Goal: Task Accomplishment & Management: Manage account settings

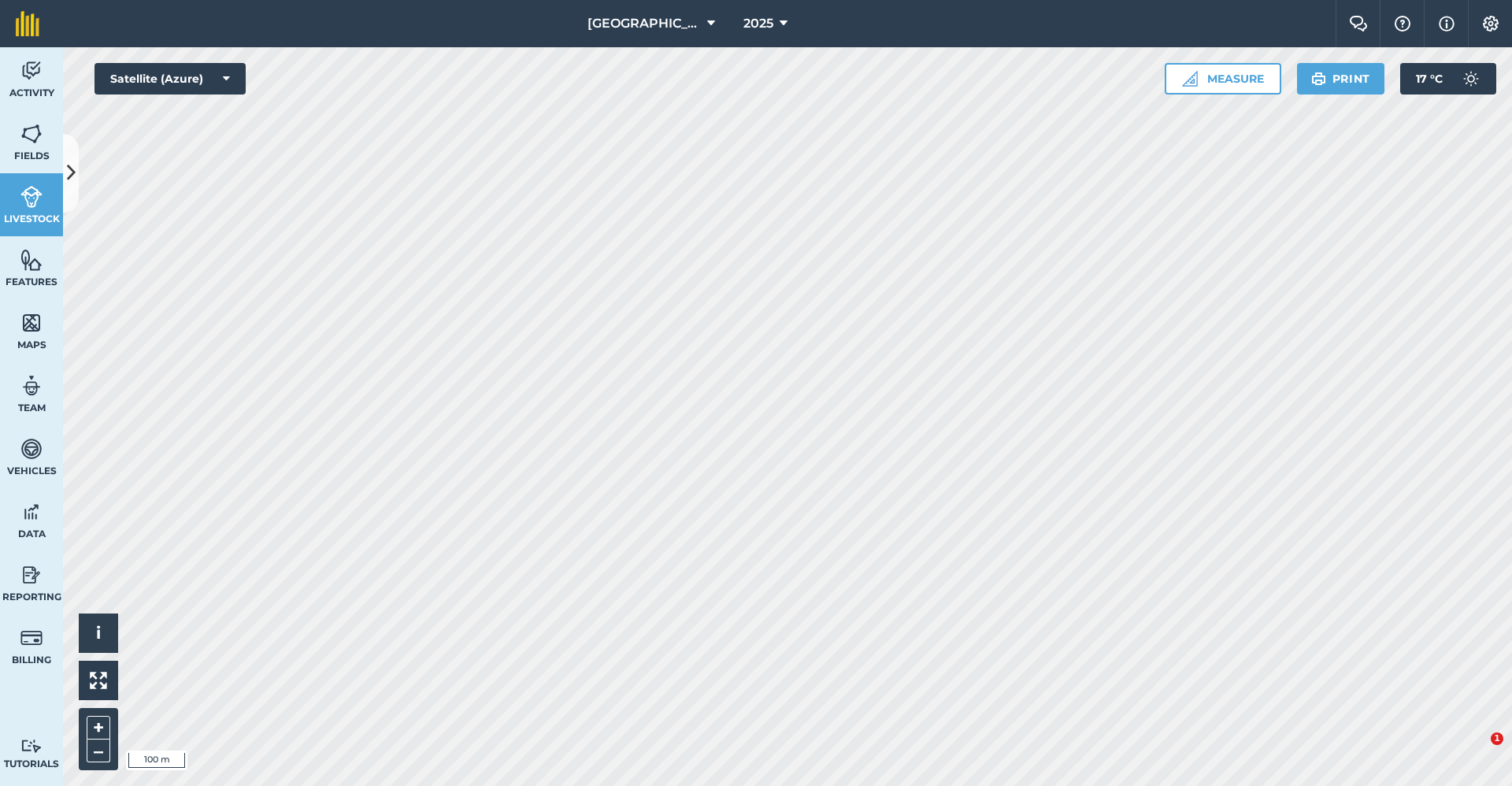
click at [1501, 32] on button "Settings" at bounding box center [1490, 24] width 44 height 47
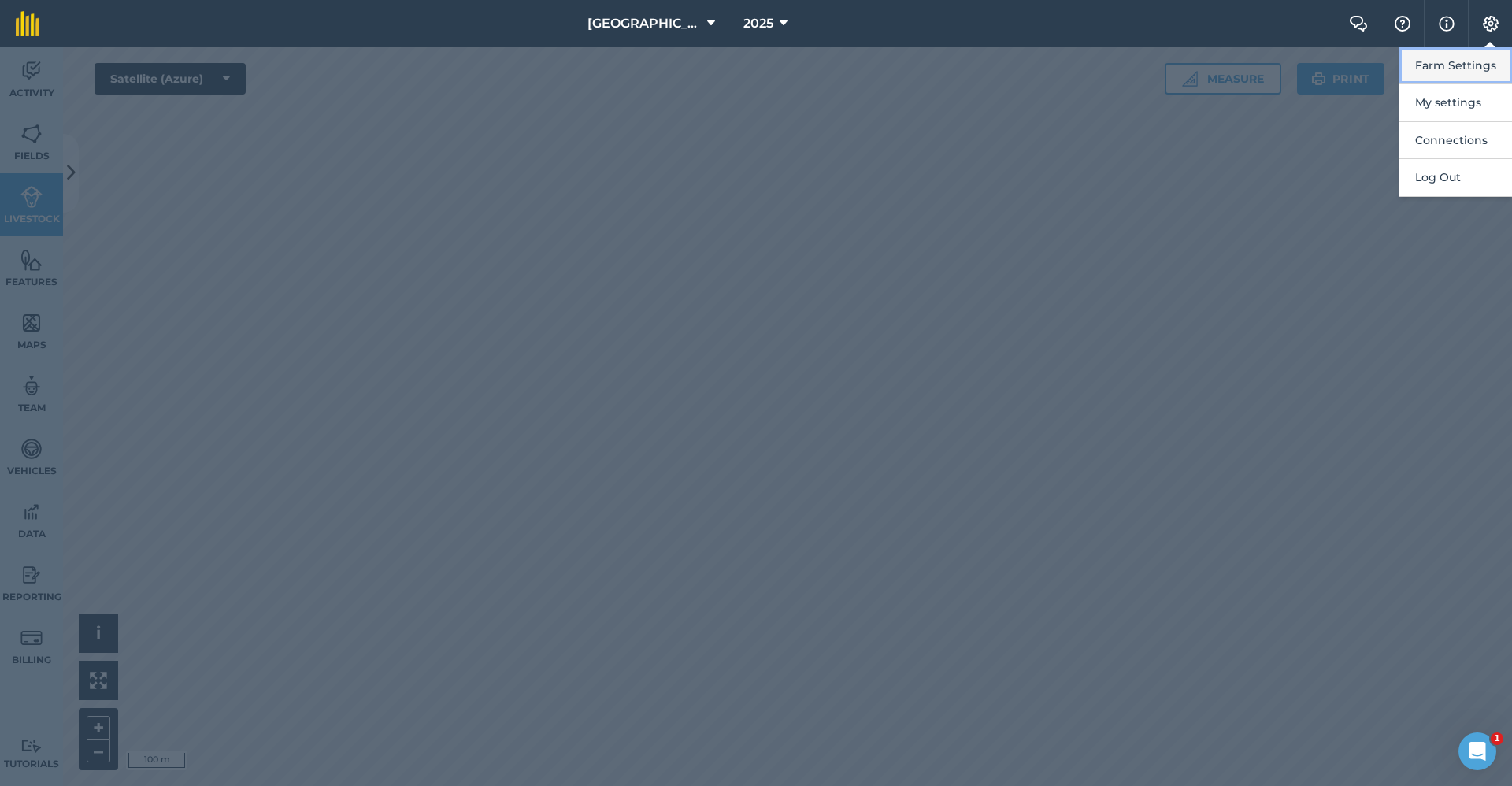
click at [1476, 67] on button "Farm Settings" at bounding box center [1456, 66] width 113 height 37
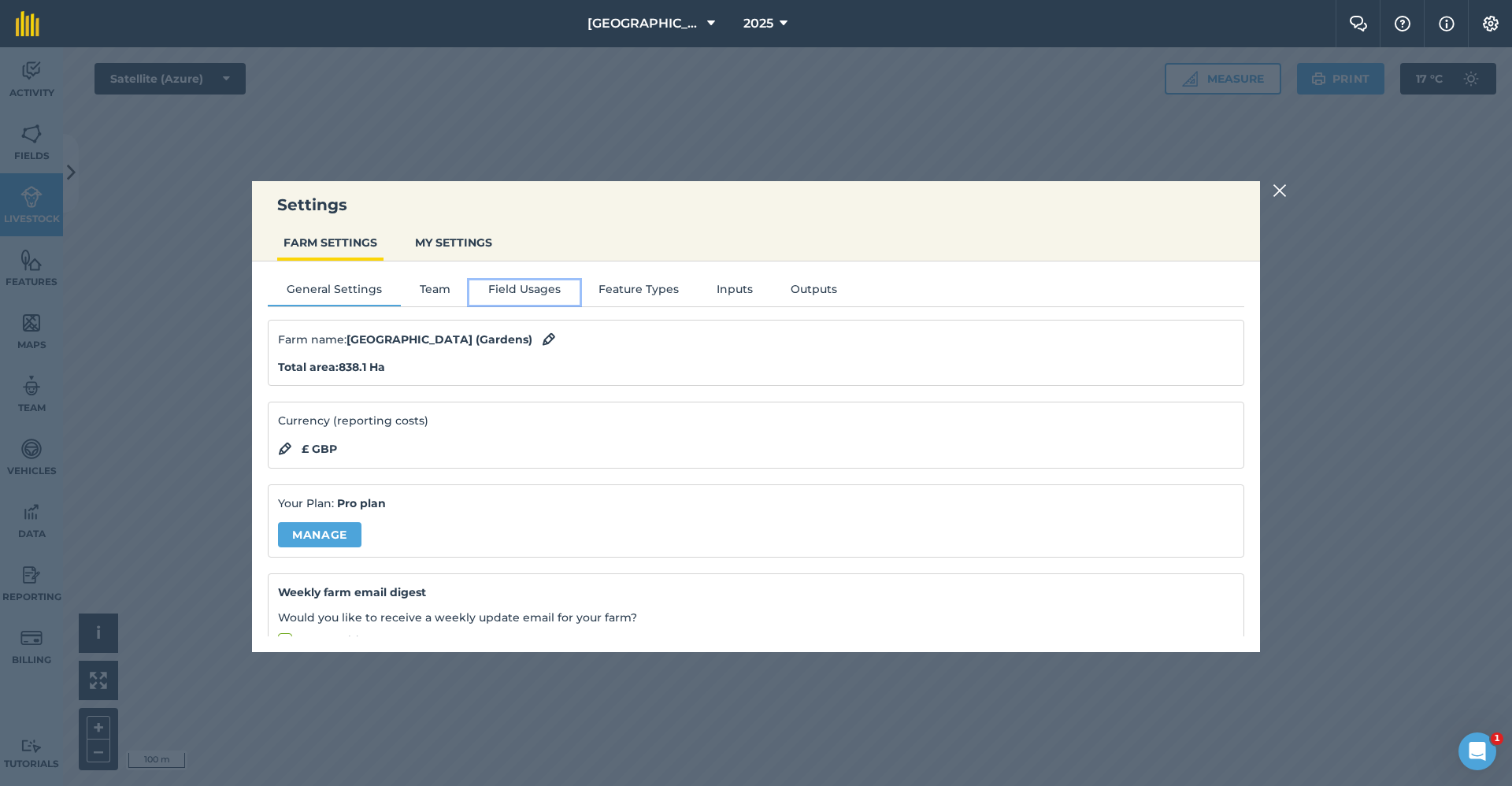
click at [523, 288] on button "Field Usages" at bounding box center [524, 292] width 110 height 24
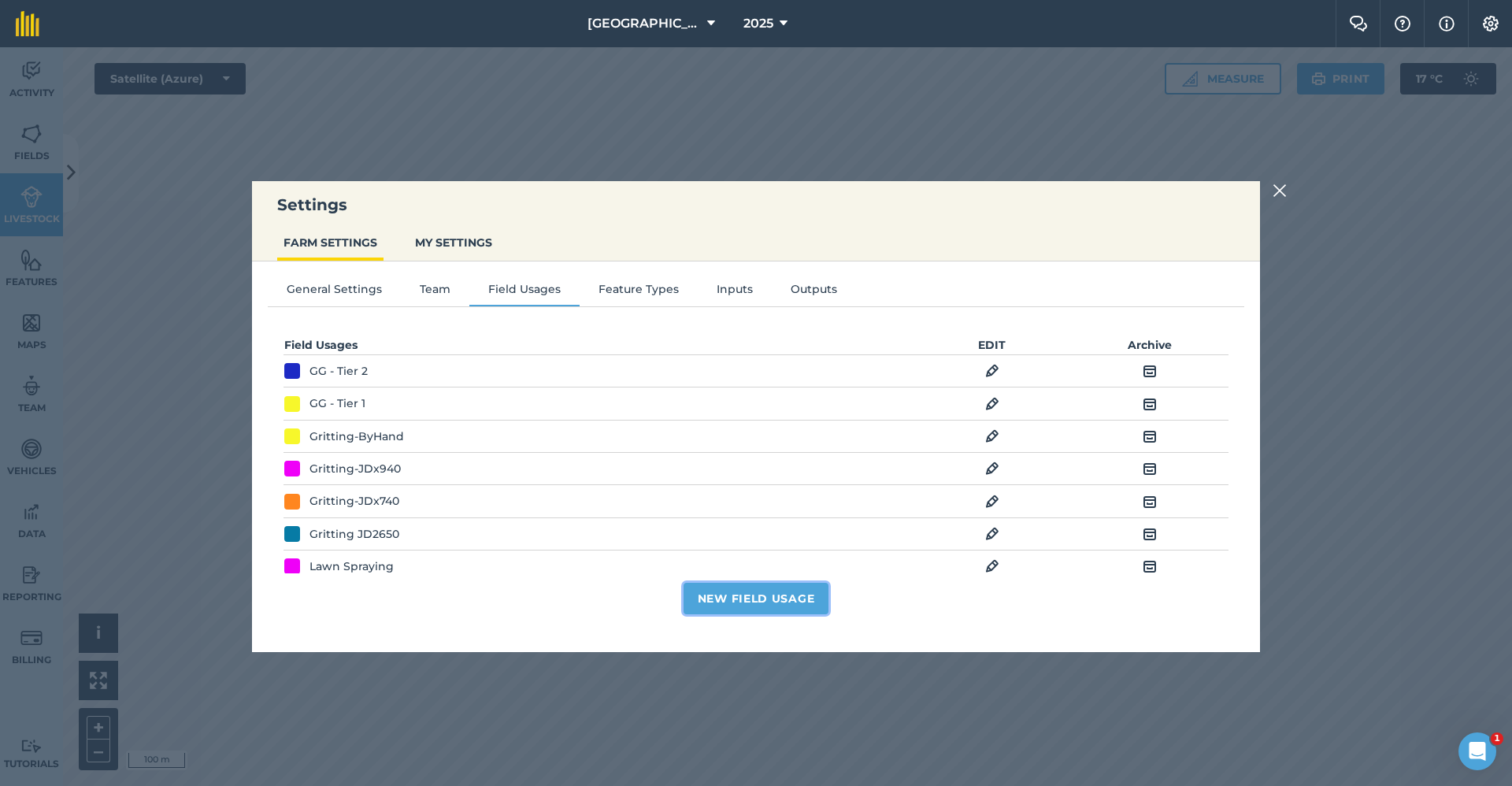
click at [727, 603] on button "New Field Usage" at bounding box center [756, 599] width 146 height 32
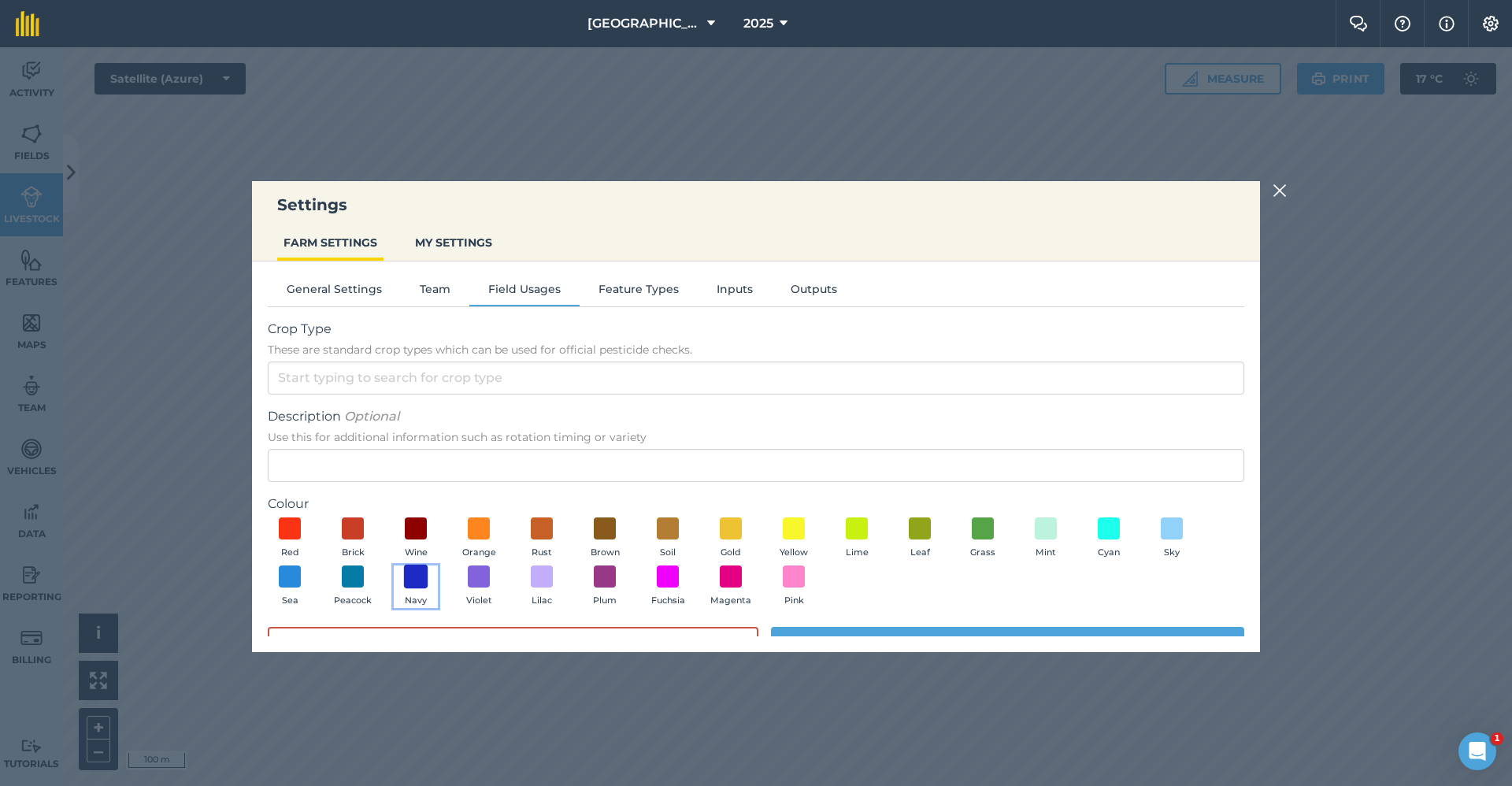
click at [424, 570] on span at bounding box center [416, 577] width 25 height 25
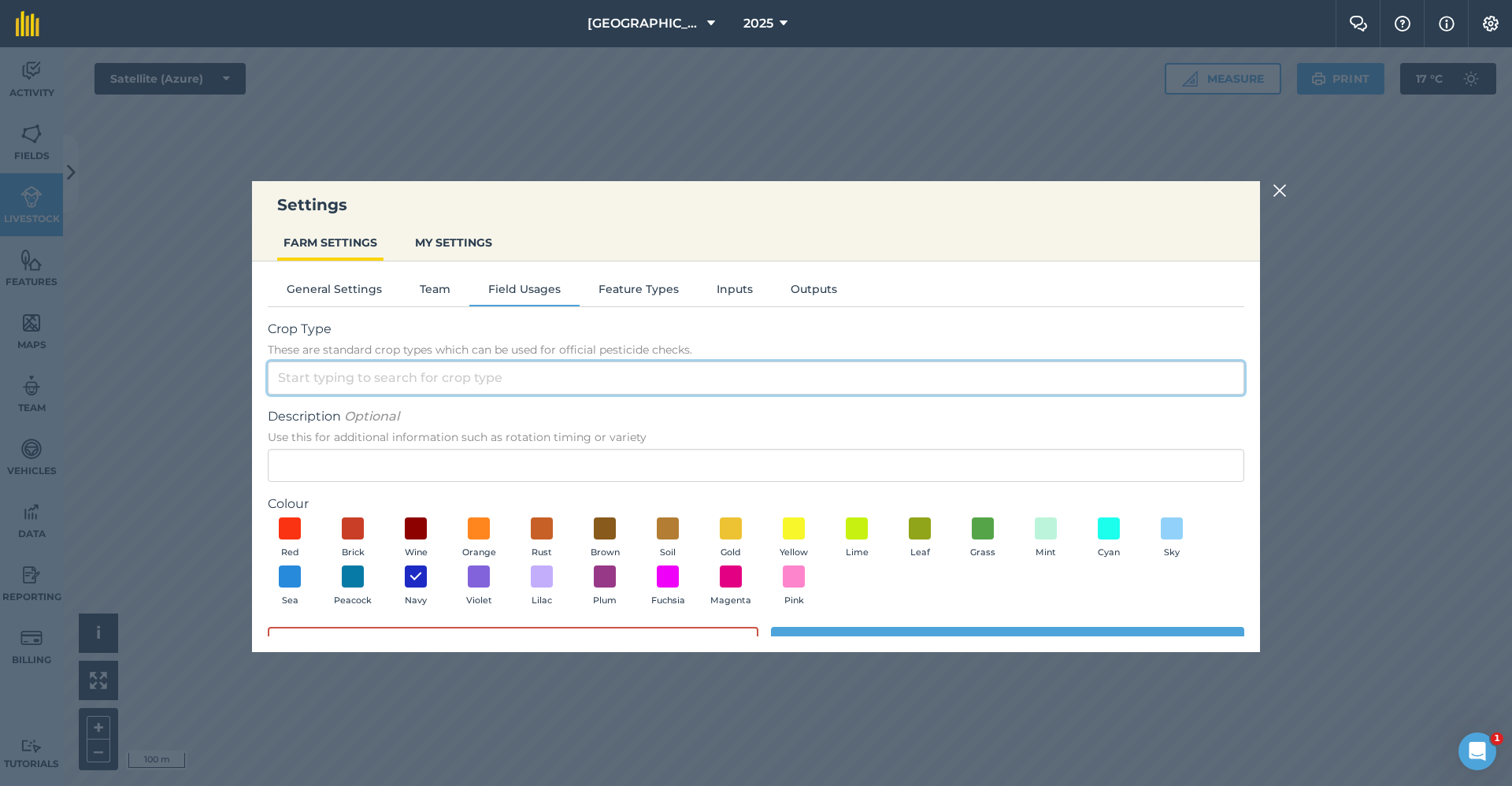
click at [429, 373] on input "Crop Type These are standard crop types which can be used for official pesticid…" at bounding box center [756, 378] width 976 height 33
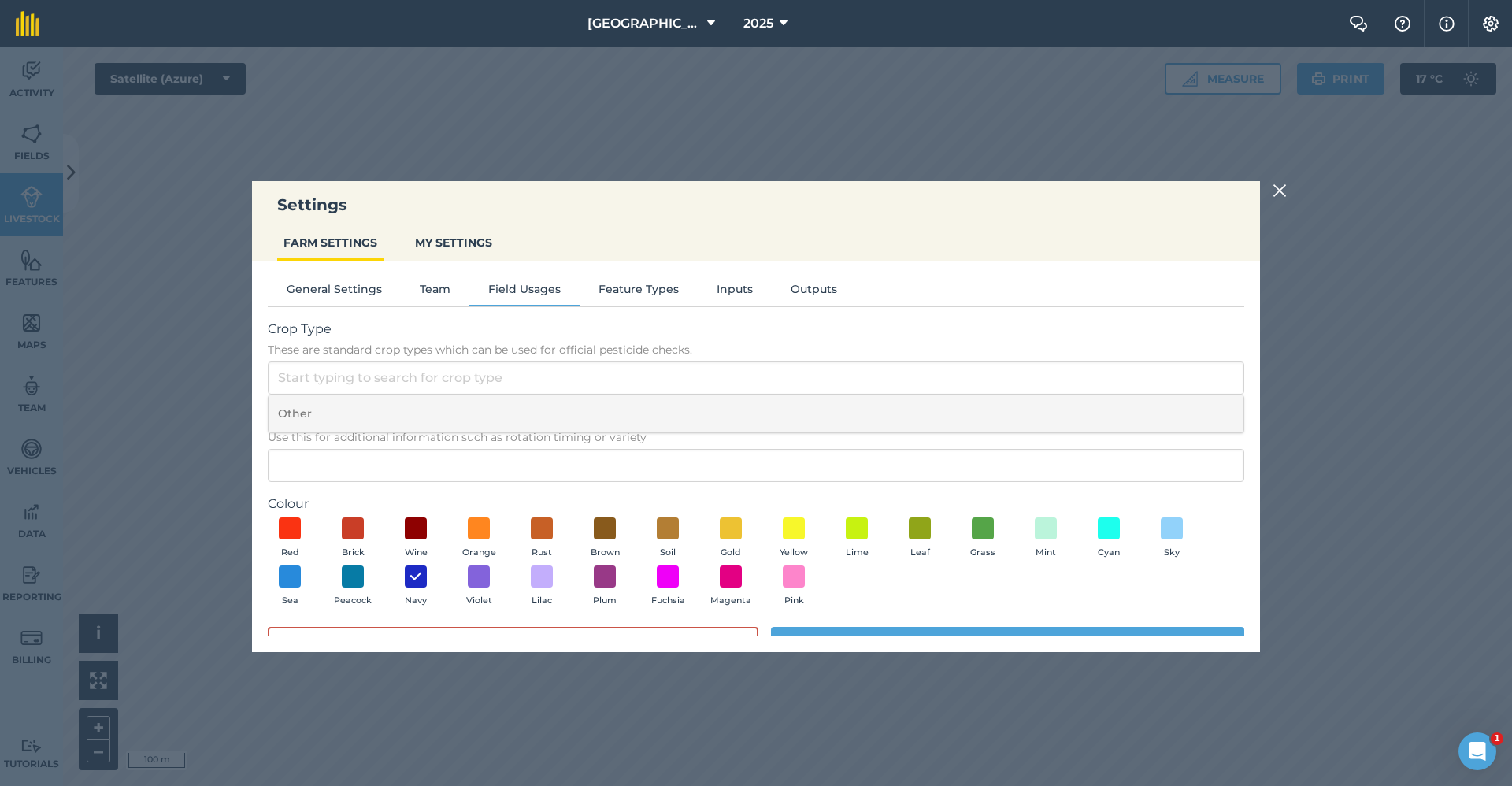
click at [410, 411] on li "Other" at bounding box center [756, 414] width 975 height 37
type input "Other"
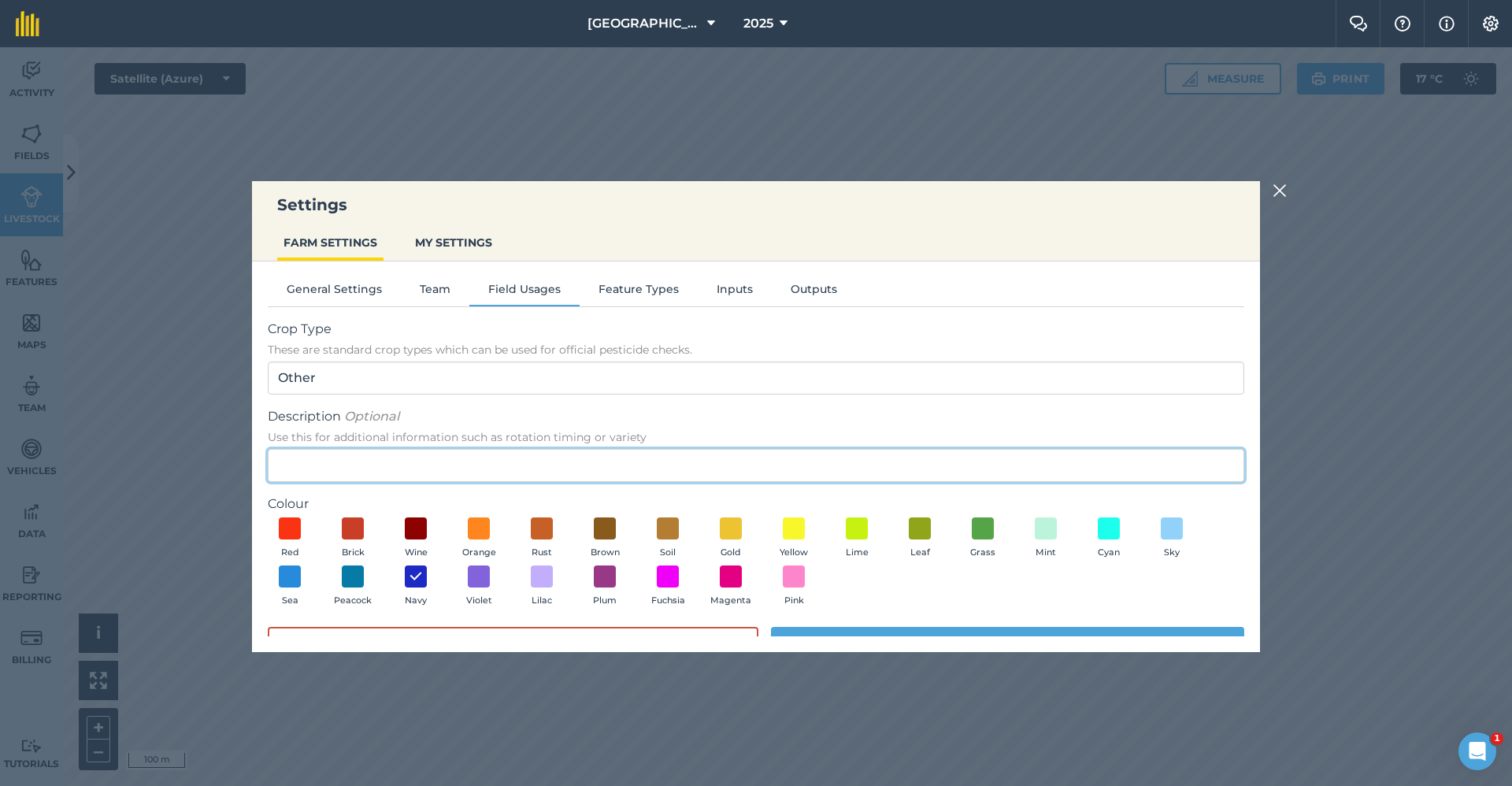
click at [409, 472] on input "Description Optional Use this for additional information such as rotation timin…" at bounding box center [756, 465] width 976 height 33
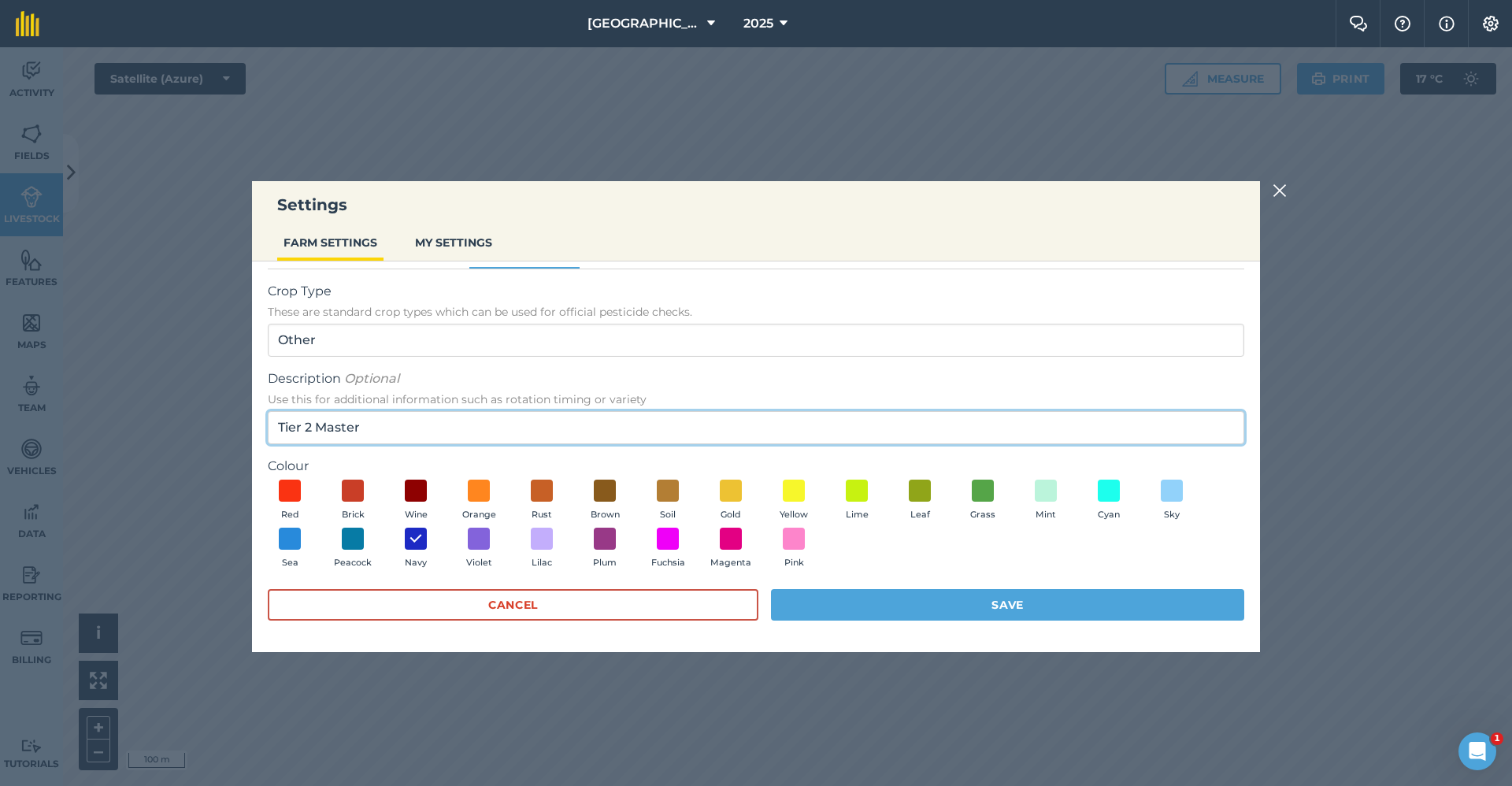
type input "Tier 2 Master"
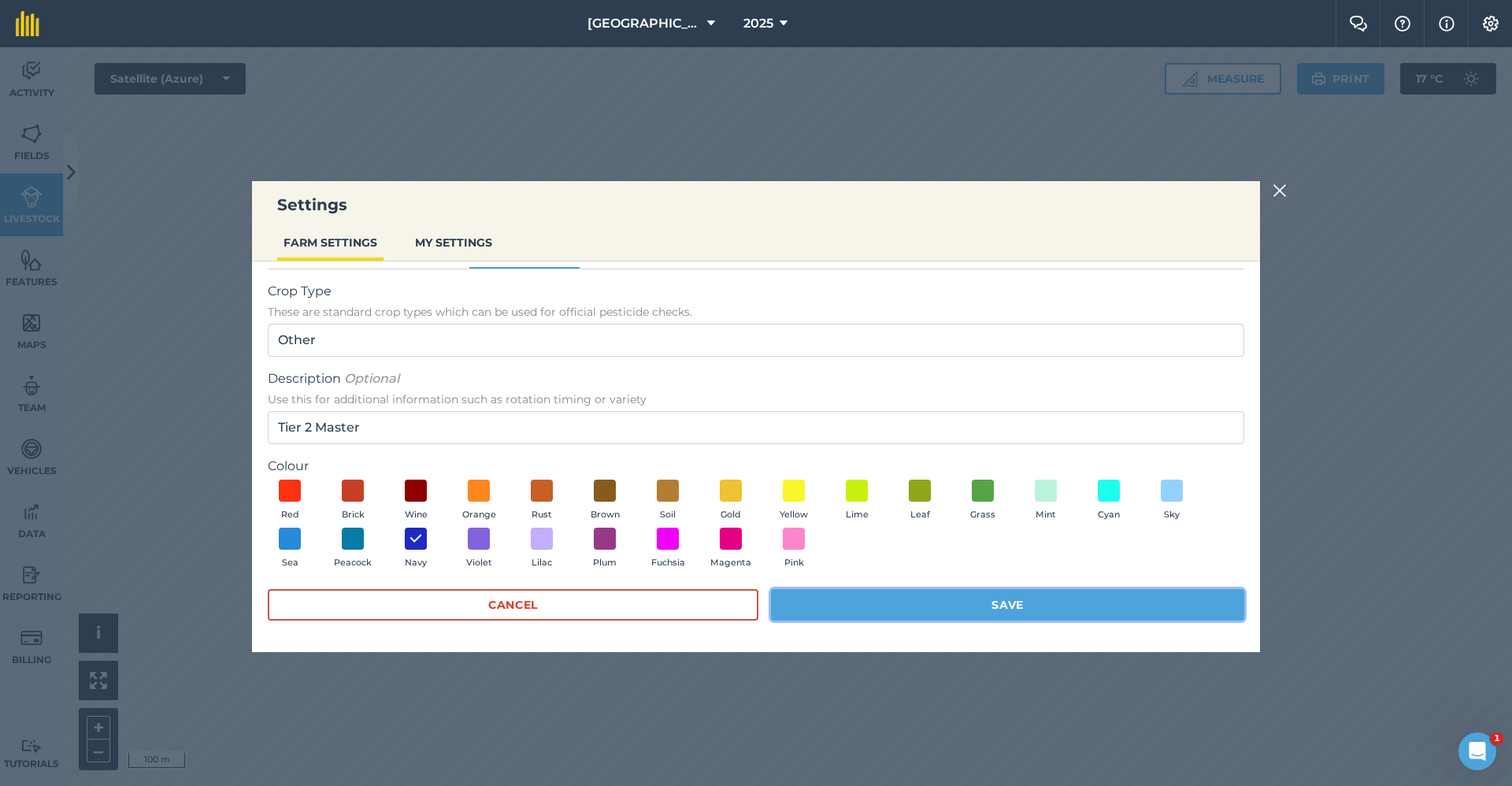
click at [942, 601] on button "Save" at bounding box center [1008, 605] width 473 height 32
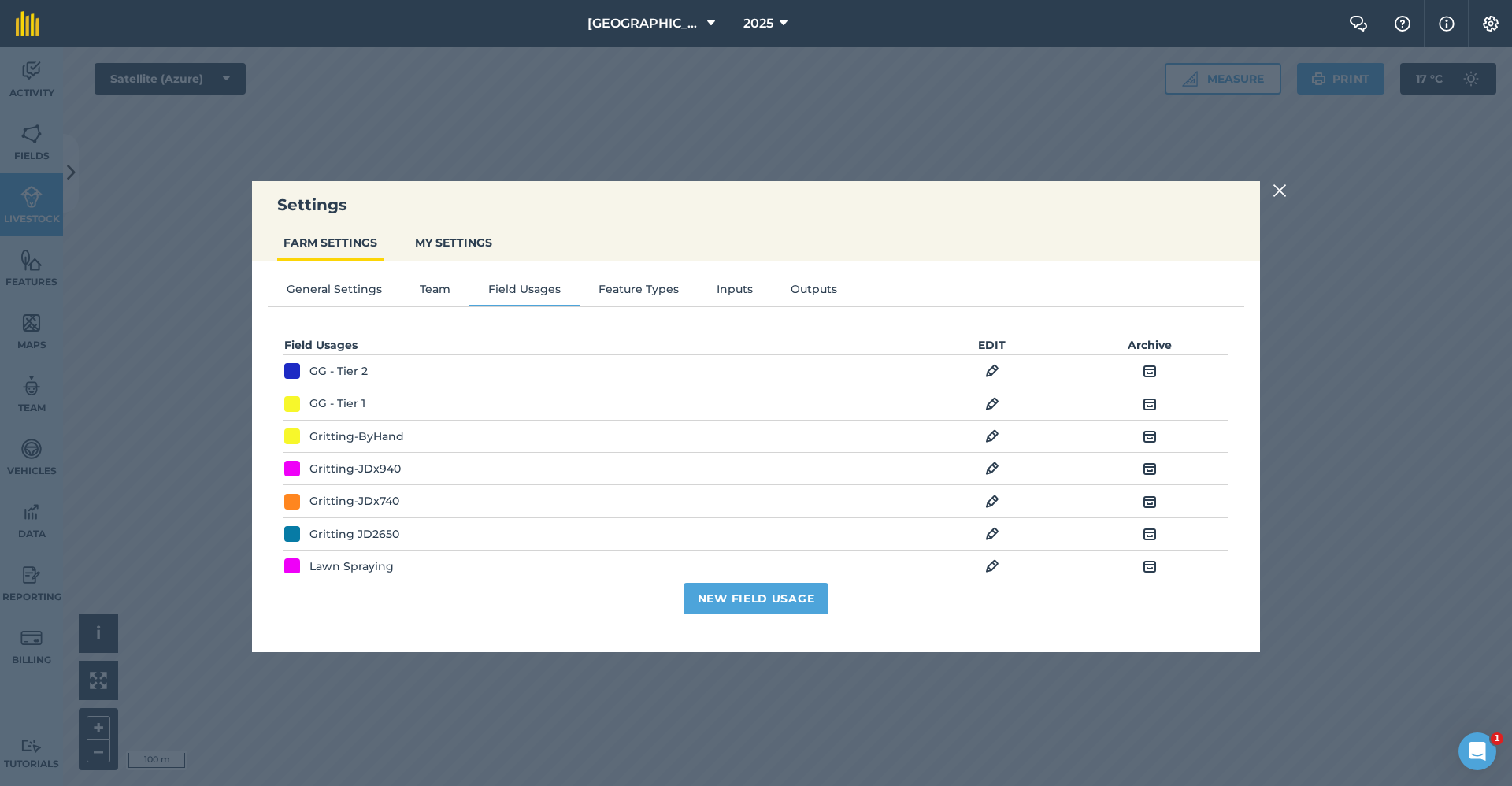
scroll to position [0, 0]
click at [800, 594] on button "New Field Usage" at bounding box center [756, 599] width 146 height 32
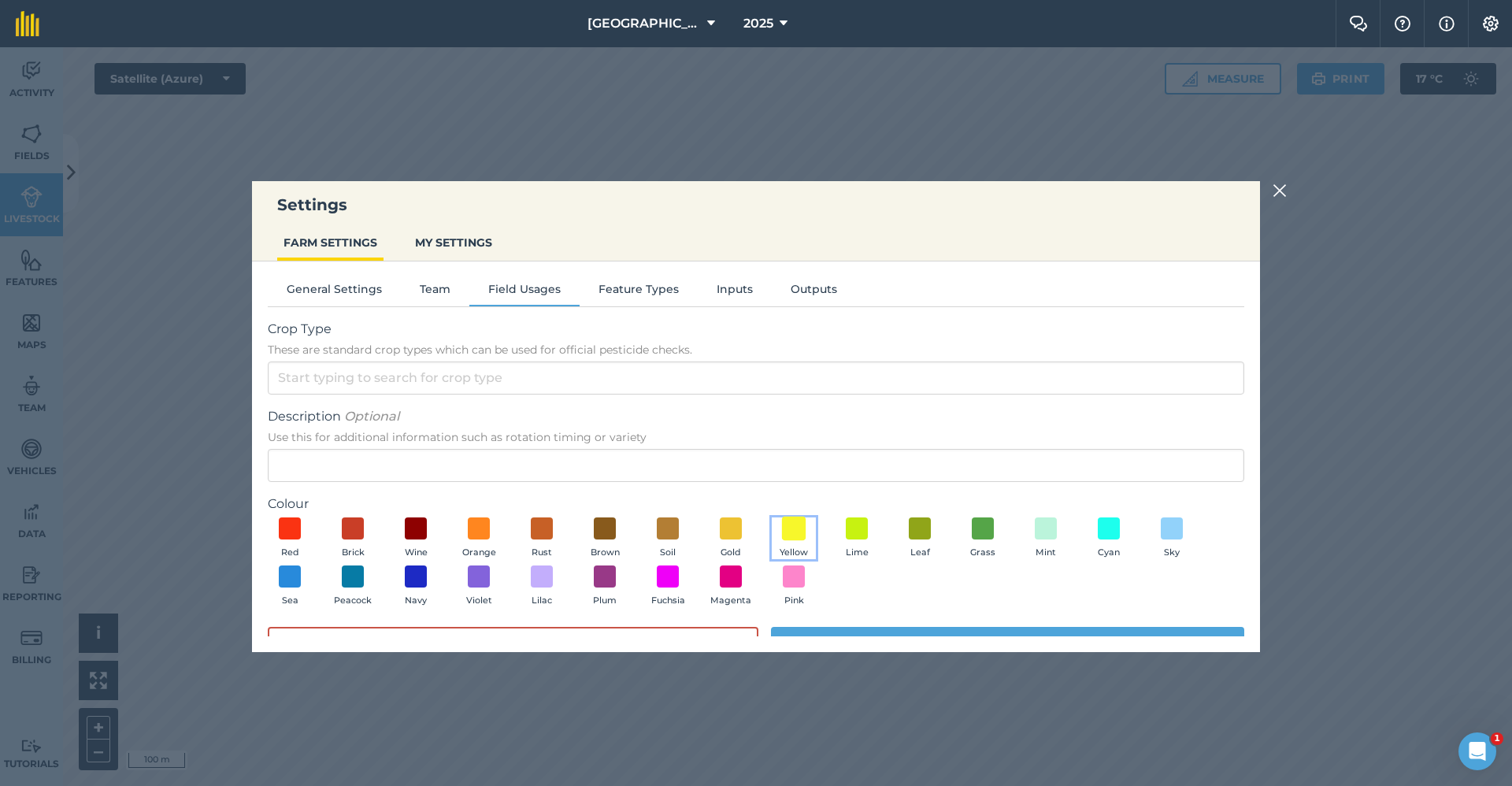
click at [791, 532] on span at bounding box center [794, 528] width 25 height 25
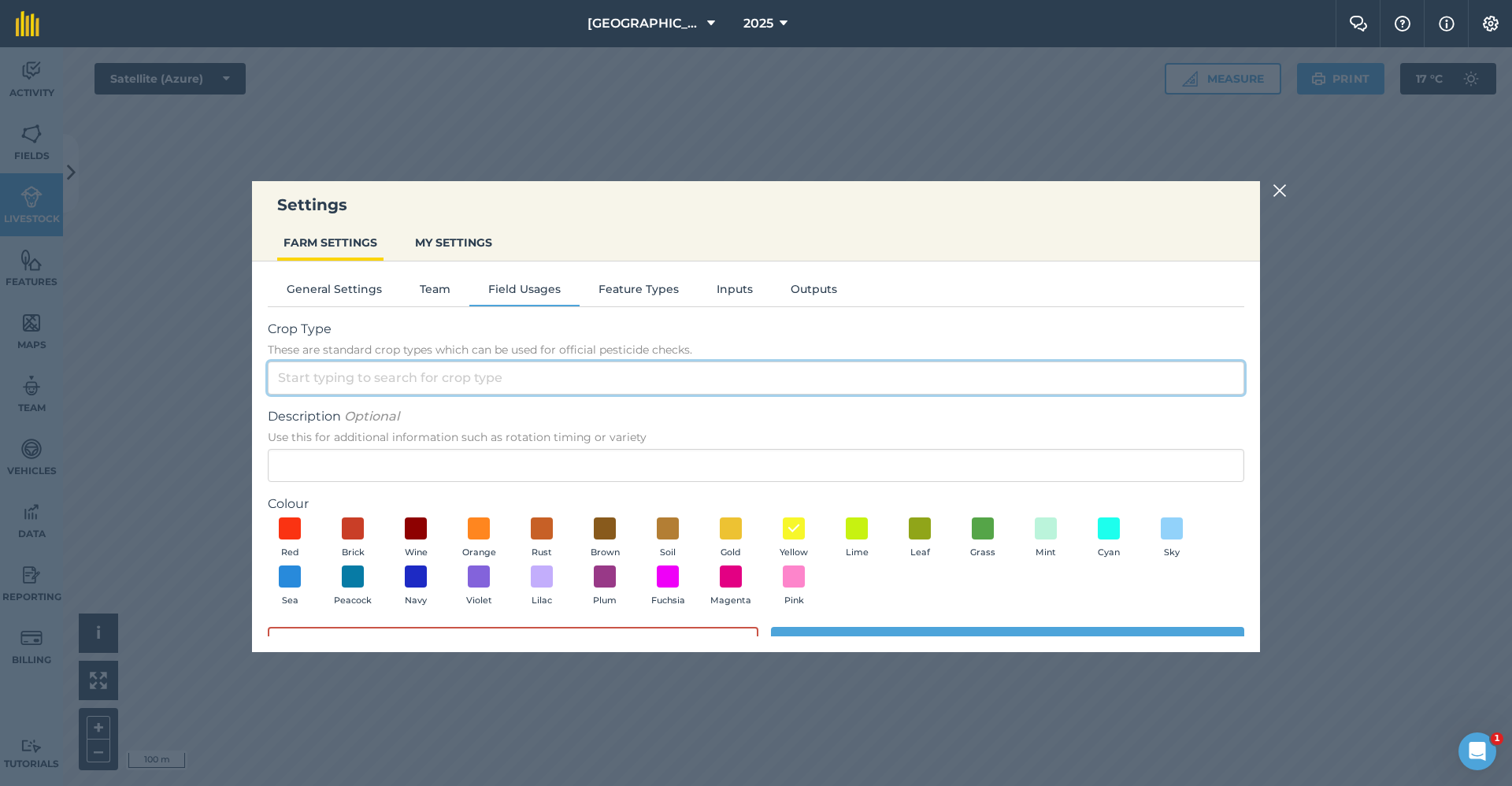
click at [476, 373] on input "Crop Type These are standard crop types which can be used for official pesticid…" at bounding box center [756, 378] width 976 height 33
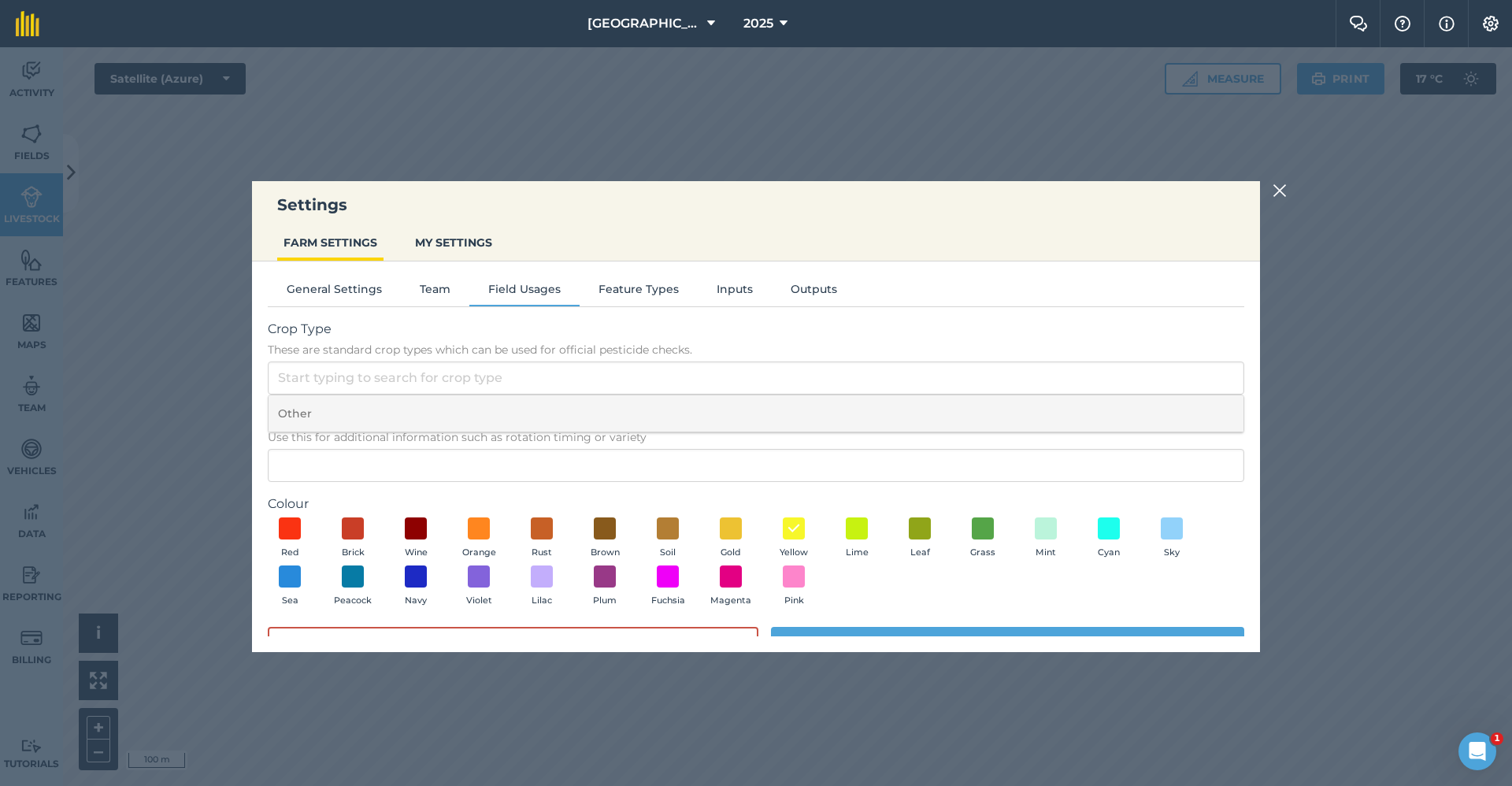
click at [426, 406] on li "Other" at bounding box center [756, 414] width 975 height 37
type input "Other"
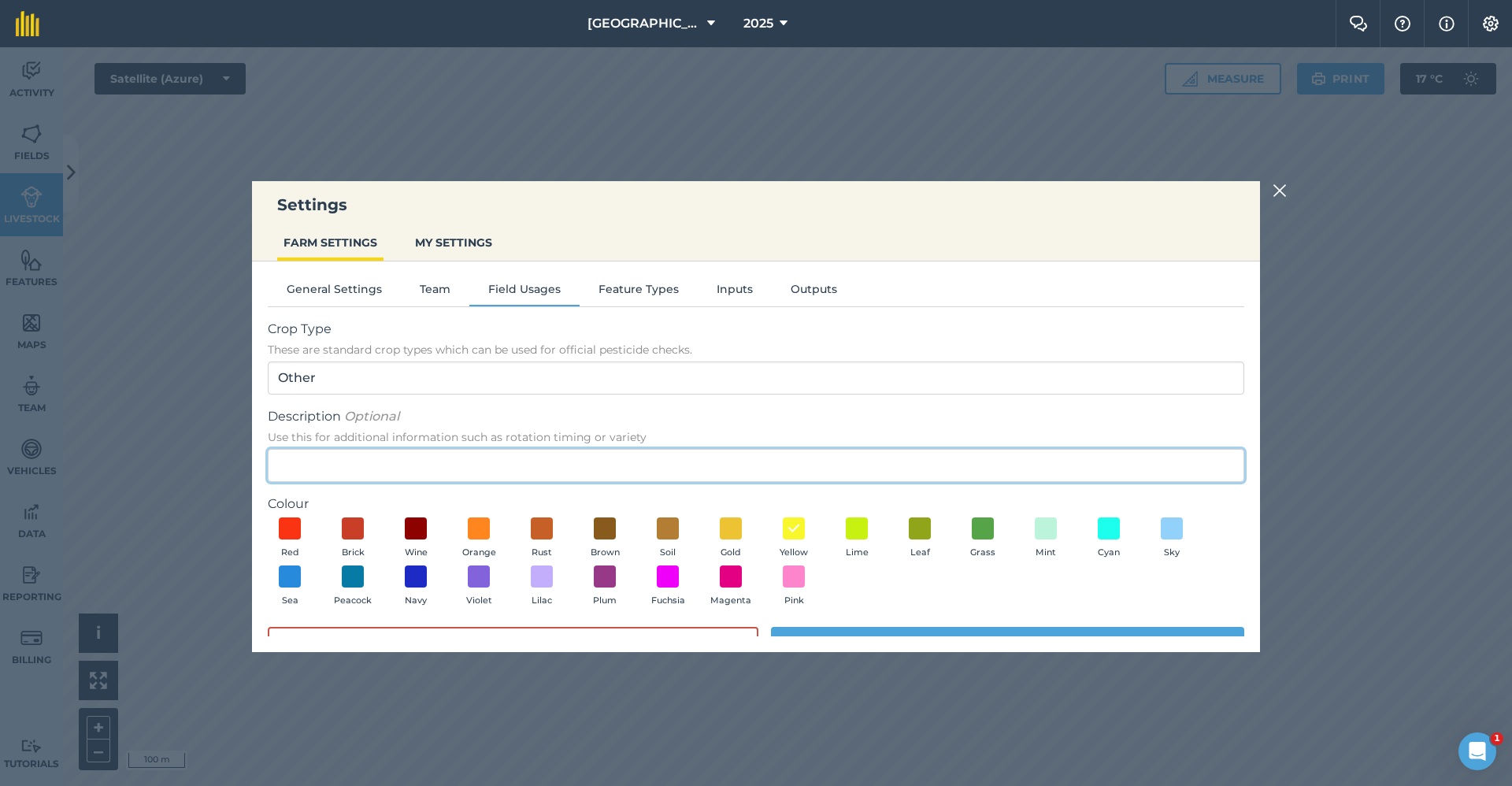
click at [408, 458] on input "Description Optional Use this for additional information such as rotation timin…" at bounding box center [756, 465] width 976 height 33
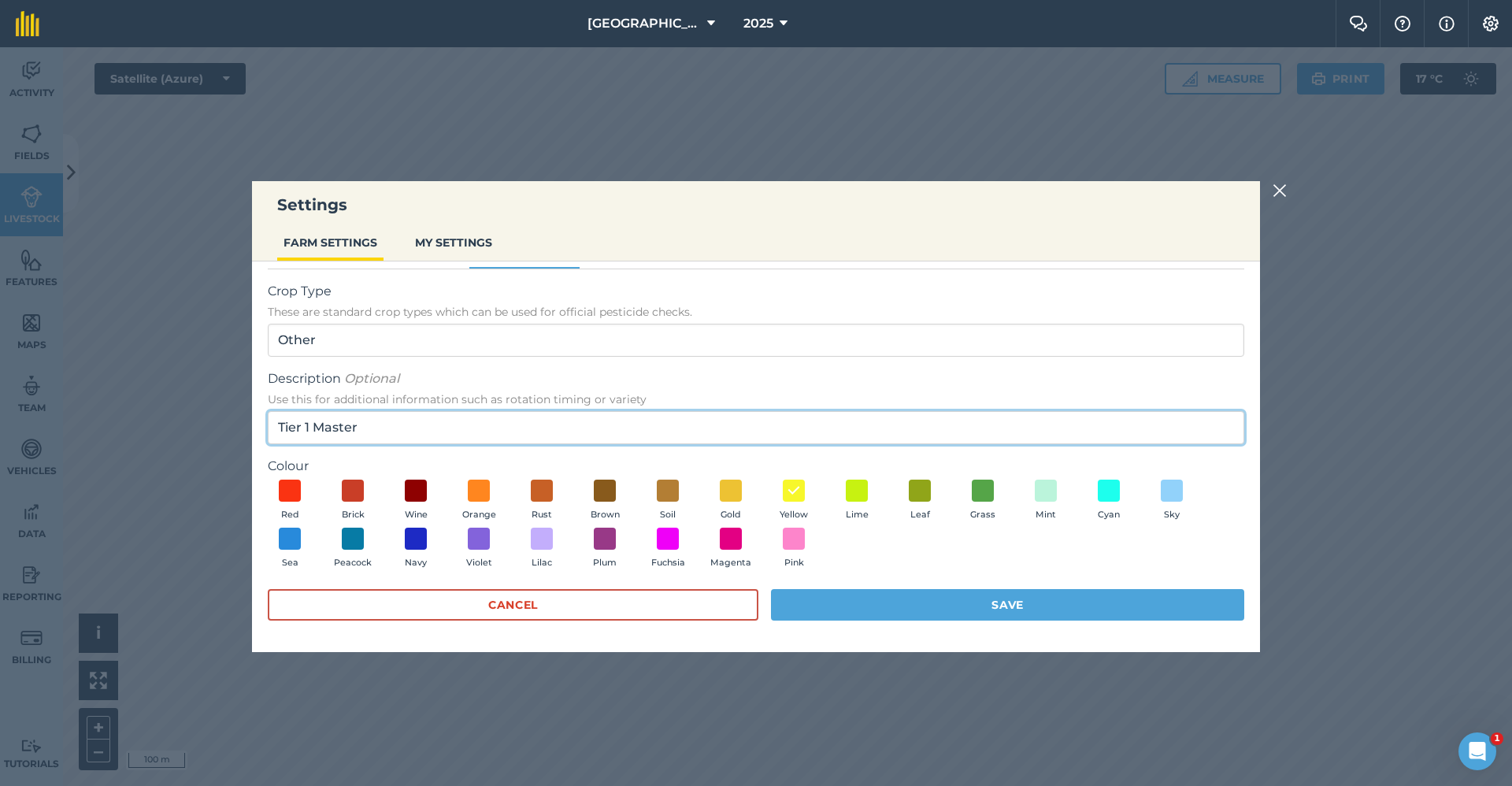
type input "Tier 1 Master"
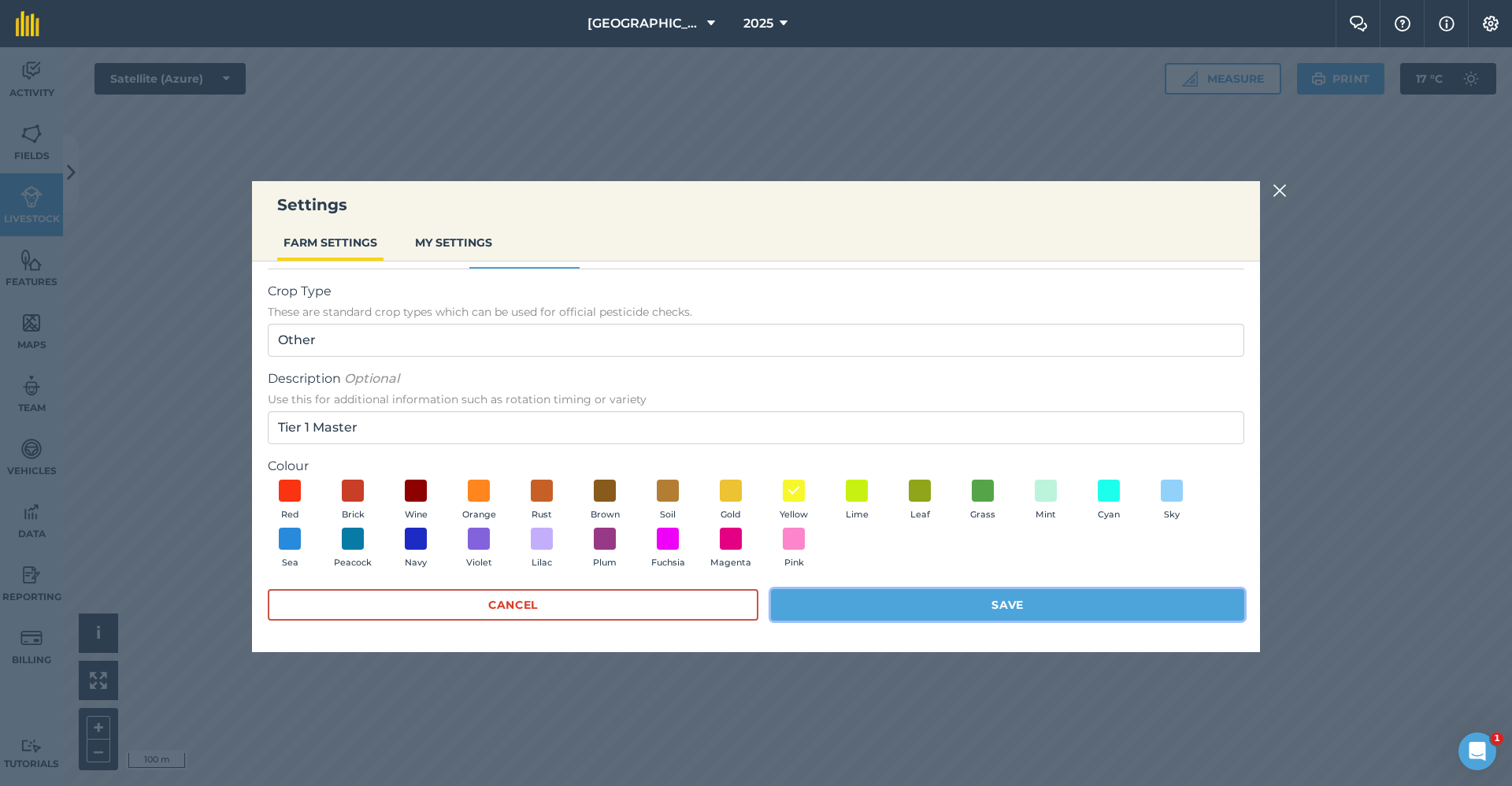
click at [998, 612] on button "Save" at bounding box center [1008, 605] width 473 height 32
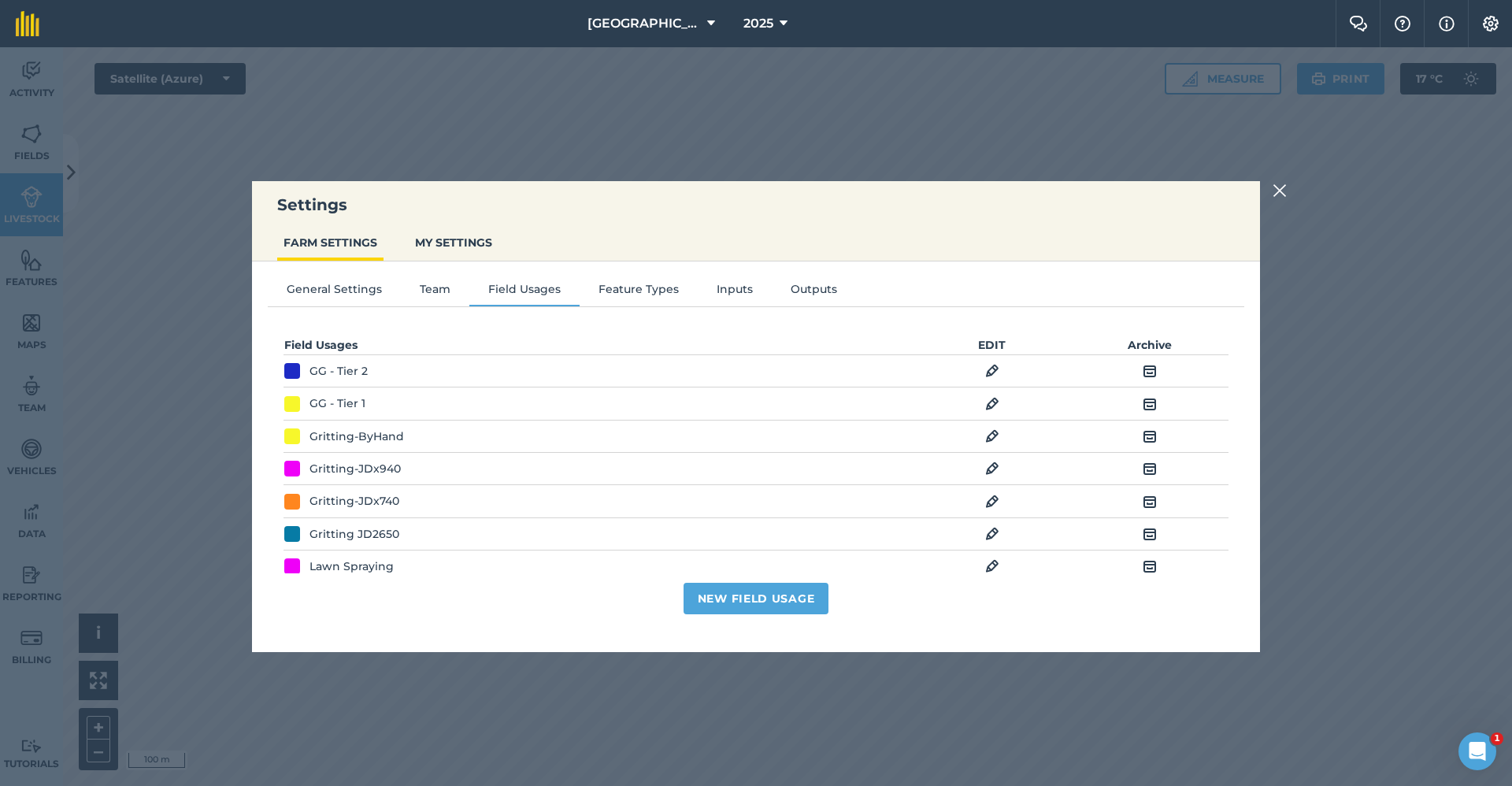
scroll to position [0, 0]
click at [1287, 187] on div at bounding box center [1282, 190] width 18 height 18
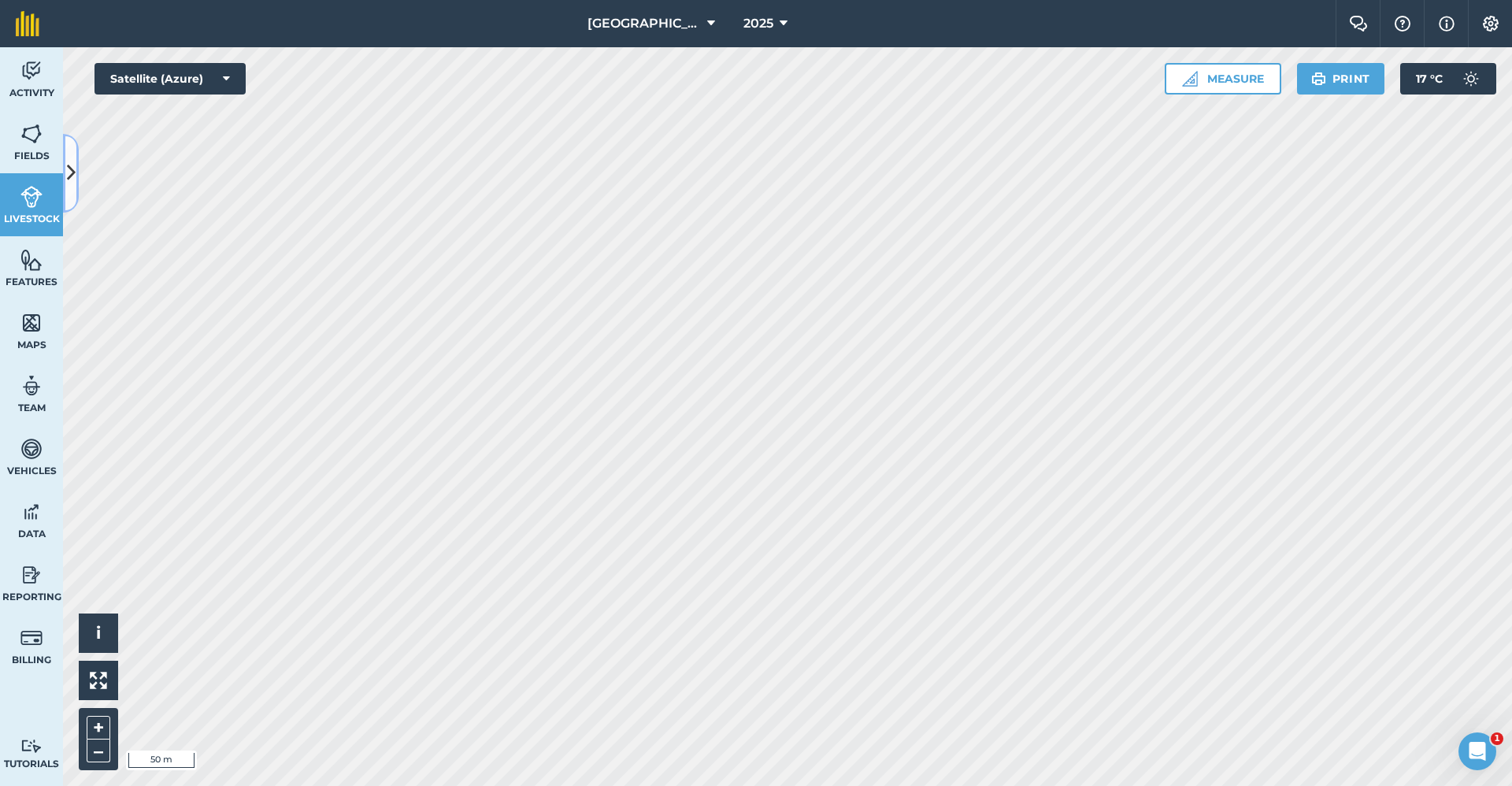
click at [77, 153] on button at bounding box center [71, 173] width 16 height 79
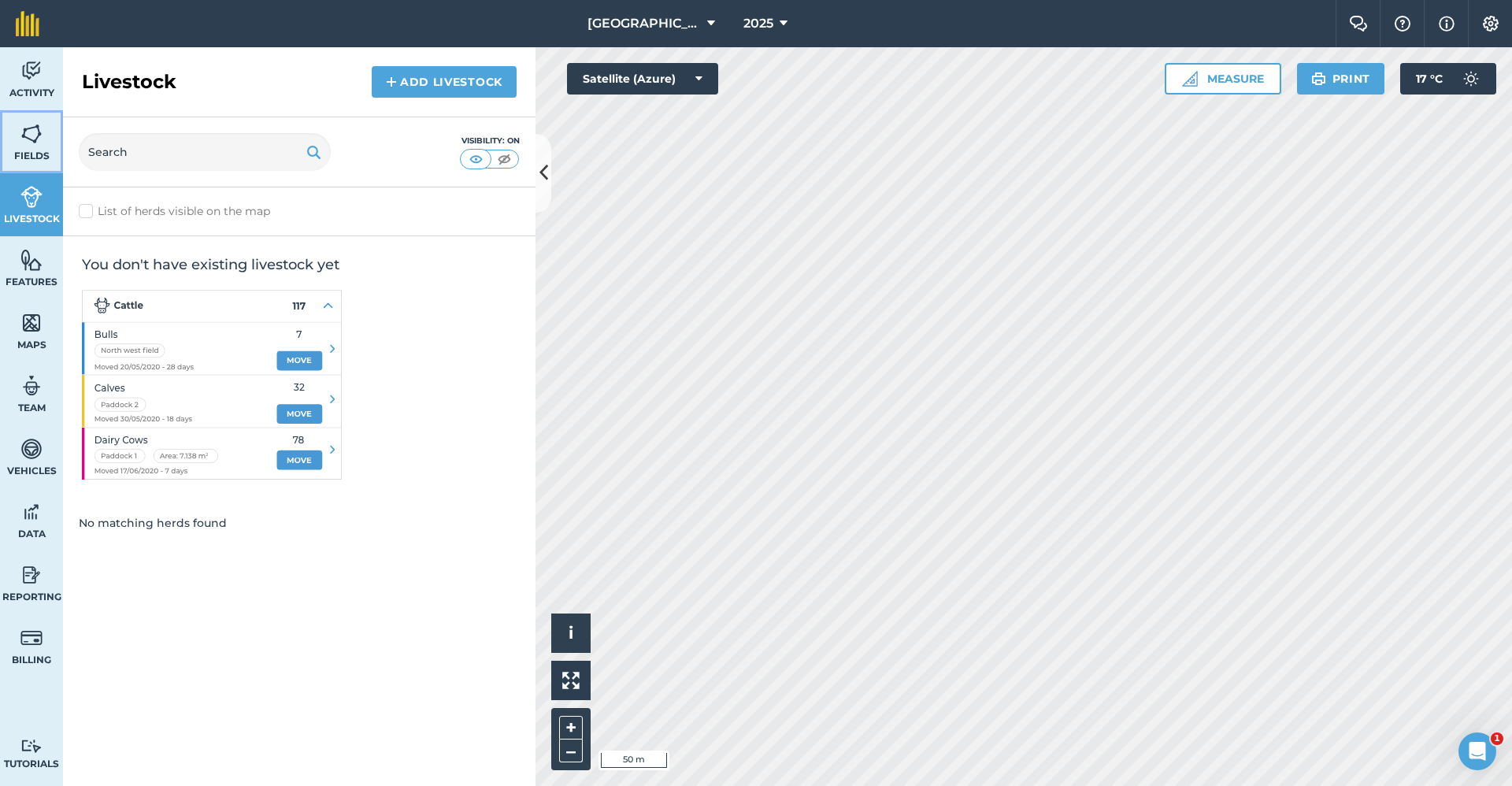
click at [33, 135] on img at bounding box center [31, 134] width 22 height 24
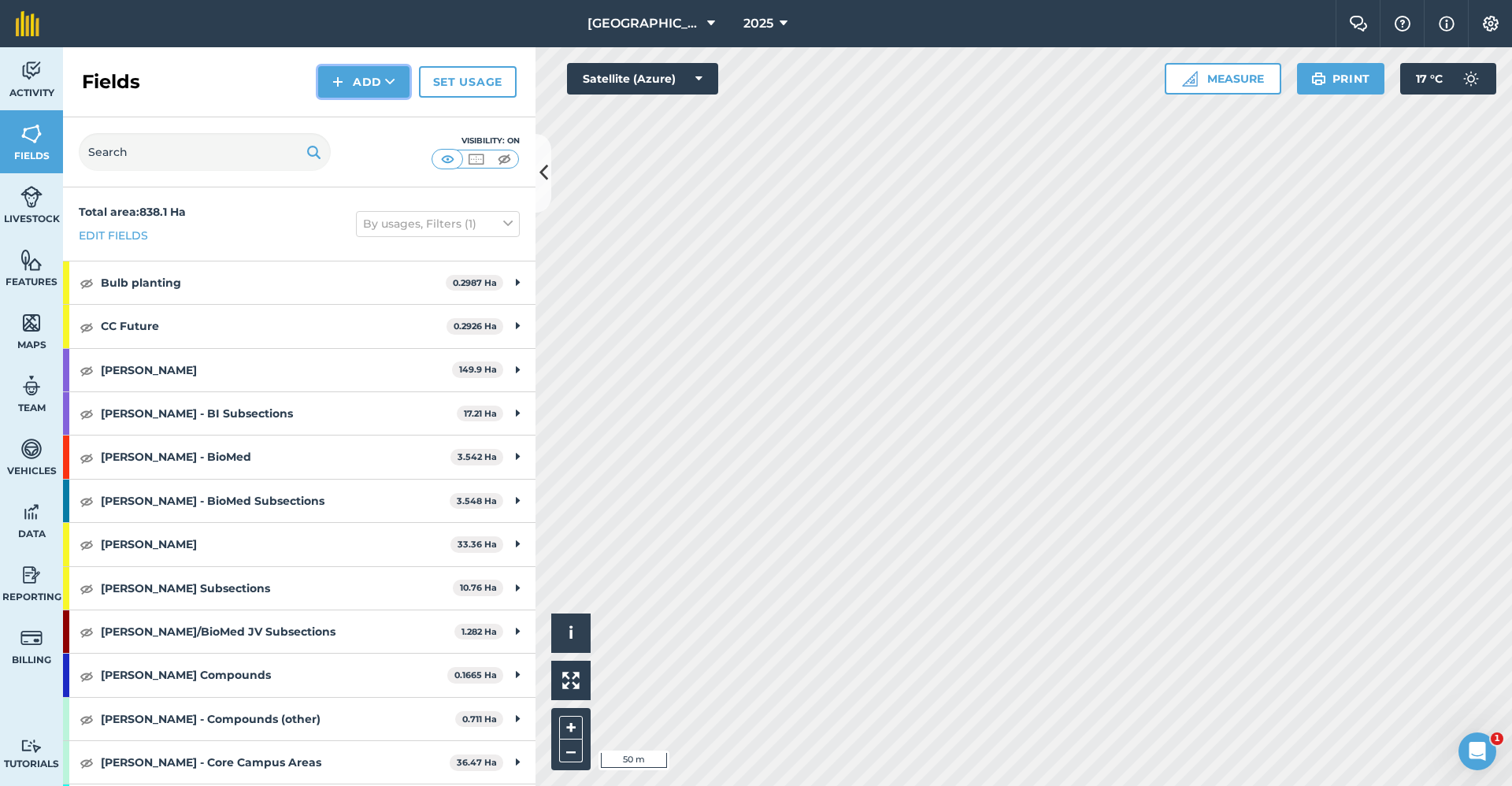
click at [375, 80] on button "Add" at bounding box center [364, 82] width 91 height 32
click at [366, 120] on link "Draw" at bounding box center [363, 117] width 86 height 34
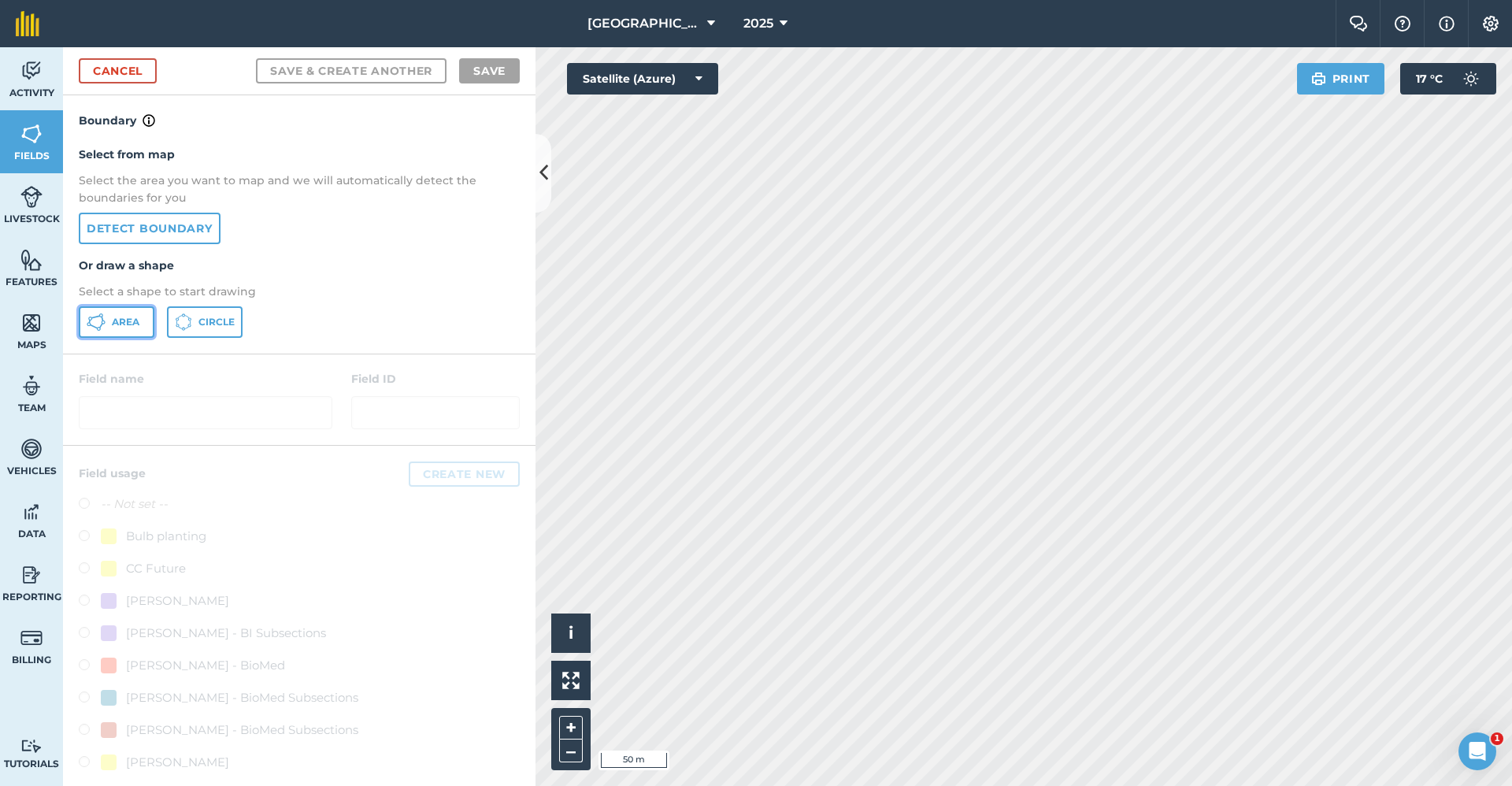
click at [138, 310] on button "Area" at bounding box center [117, 322] width 76 height 32
click at [1357, 9] on div "Babraham Research Campus (Gardens) 2025 Farm Chat Help Info Settings Babraham R…" at bounding box center [756, 393] width 1512 height 786
click at [1156, 0] on html "Babraham Research Campus (Gardens) 2025 Farm Chat Help Info Settings Babraham R…" at bounding box center [756, 393] width 1512 height 786
click at [1385, 74] on div "Click to start drawing i © 2025 TomTom, Microsoft 5 m + – Satellite (Azure) Pri…" at bounding box center [1024, 417] width 976 height 739
click at [1019, 785] on html "Babraham Research Campus (Gardens) 2025 Farm Chat Help Info Settings Babraham R…" at bounding box center [756, 393] width 1512 height 786
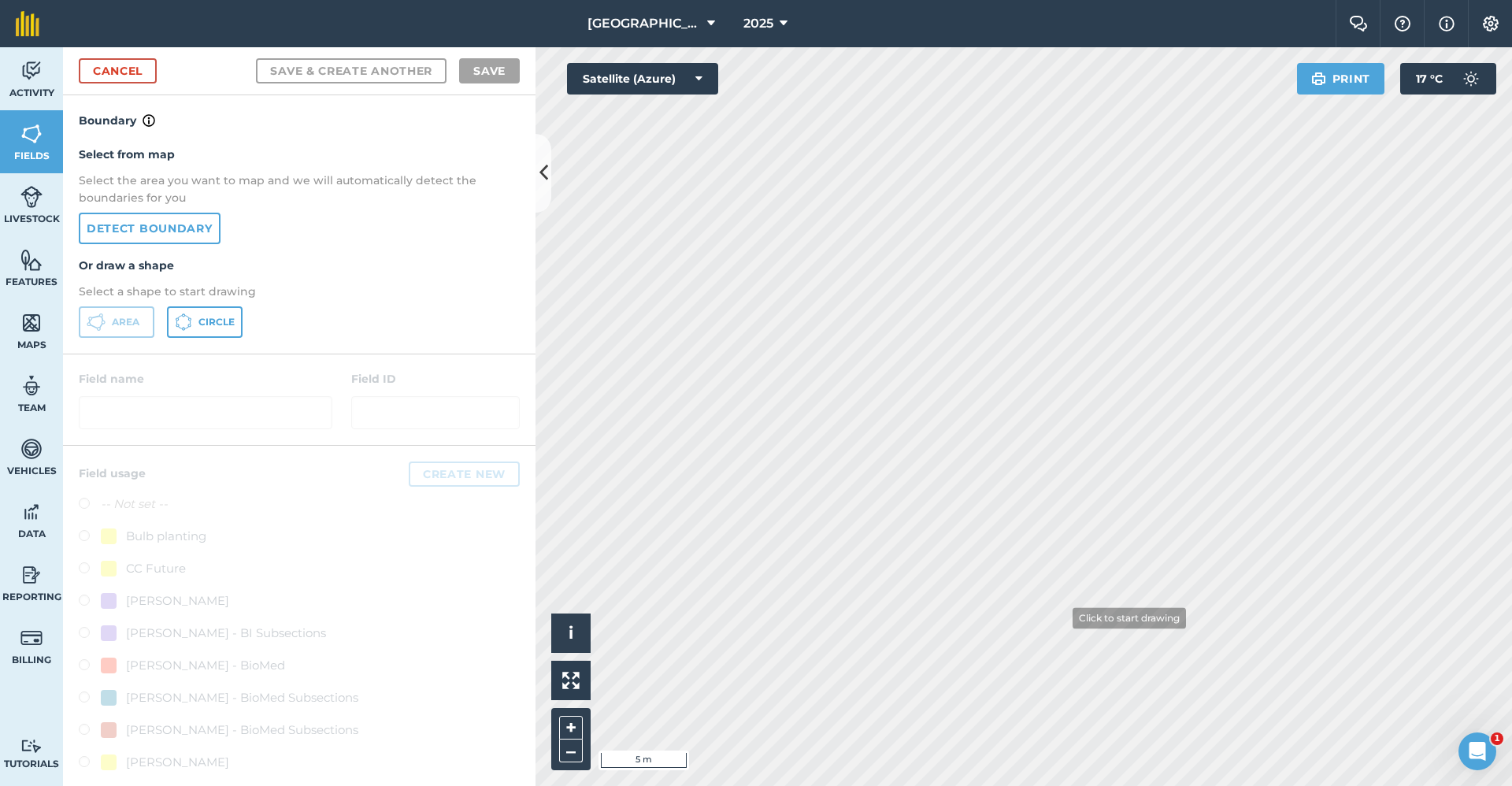
click at [1016, 785] on html "Babraham Research Campus (Gardens) 2025 Farm Chat Help Info Settings Babraham R…" at bounding box center [756, 393] width 1512 height 786
click at [1479, 785] on html "Babraham Research Campus (Gardens) 2025 Farm Chat Help Info Settings Babraham R…" at bounding box center [756, 393] width 1512 height 786
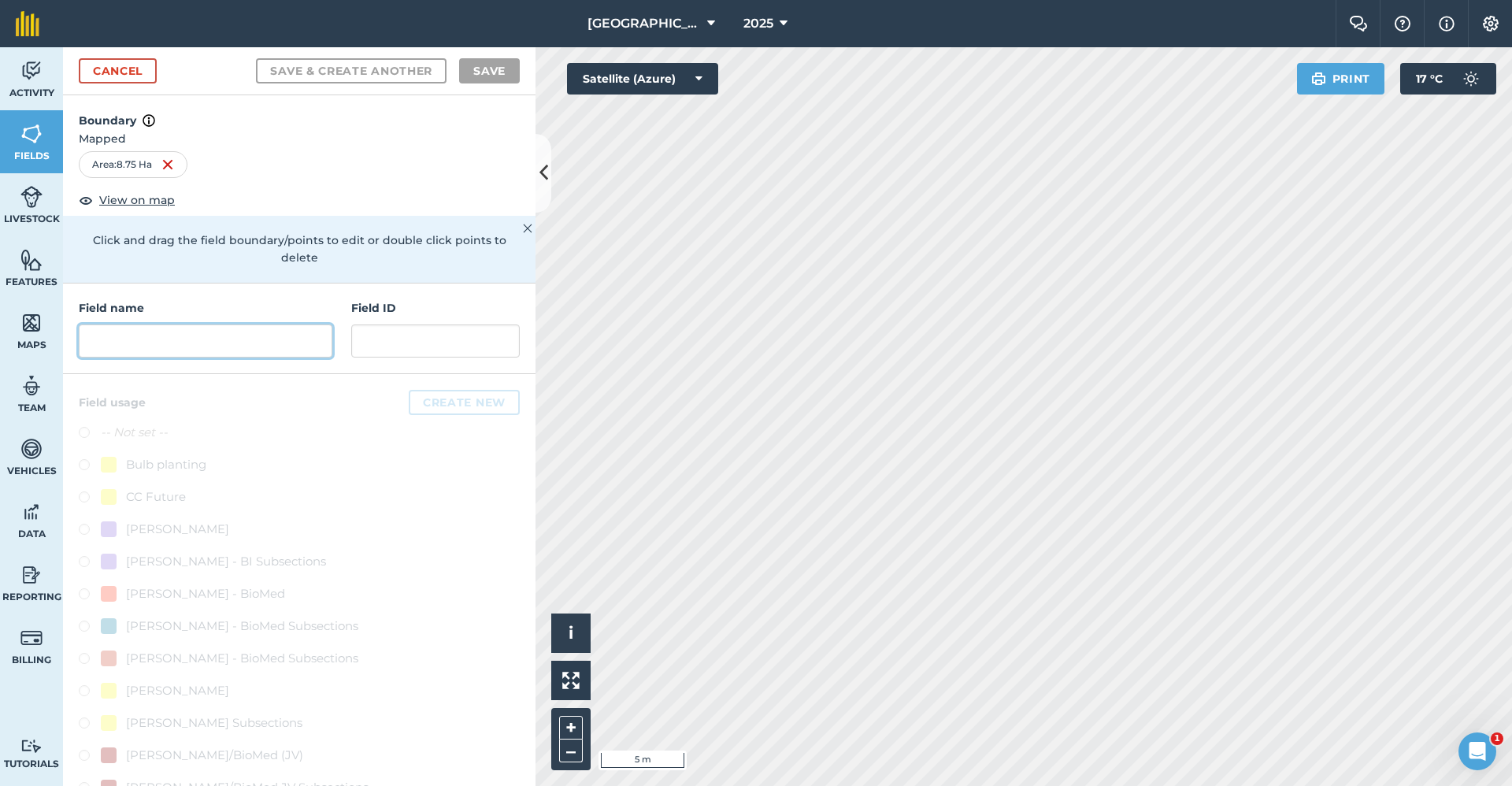
click at [223, 346] on input "text" at bounding box center [206, 341] width 253 height 33
type input "T"
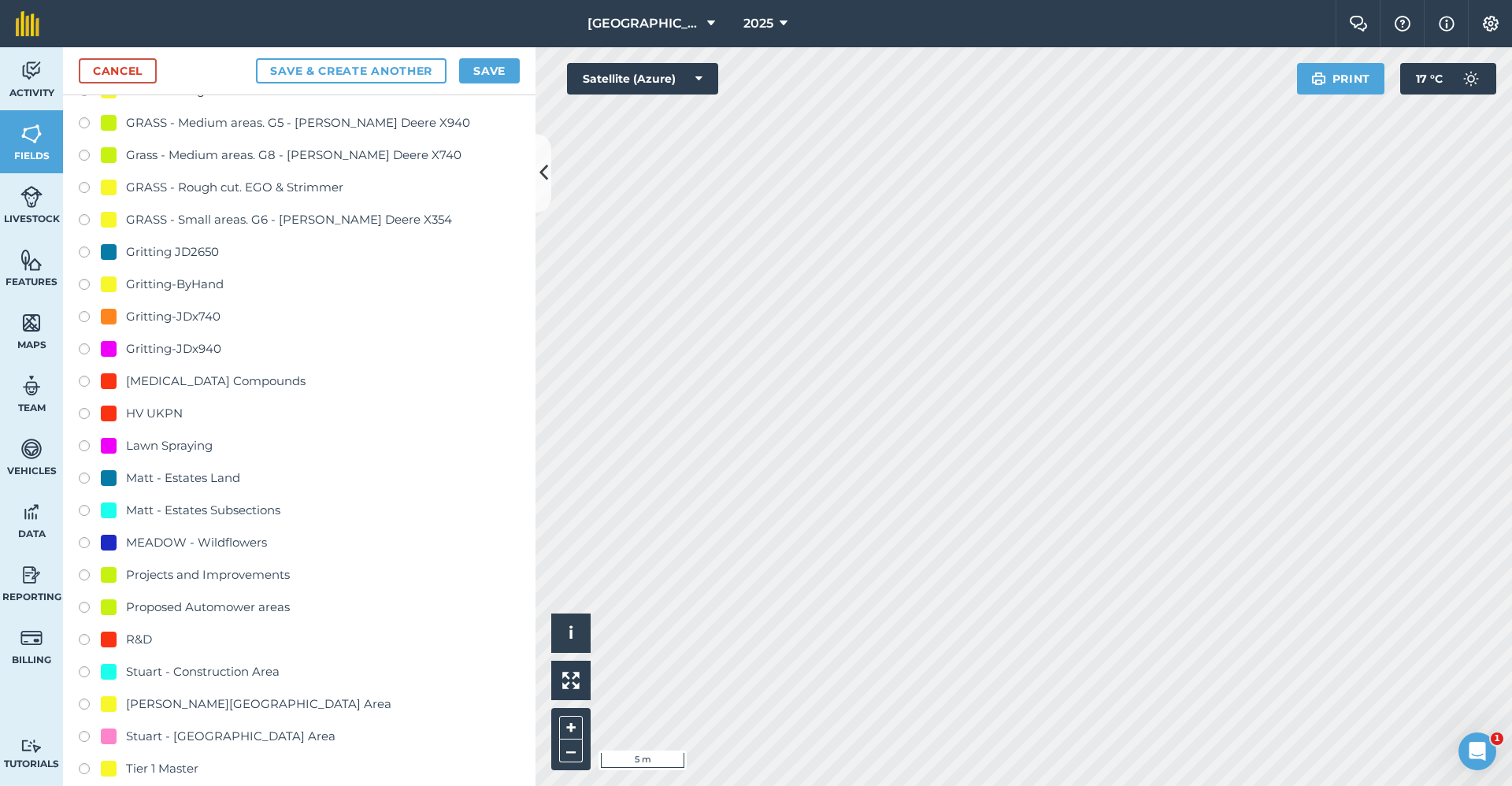
scroll to position [1417, 0]
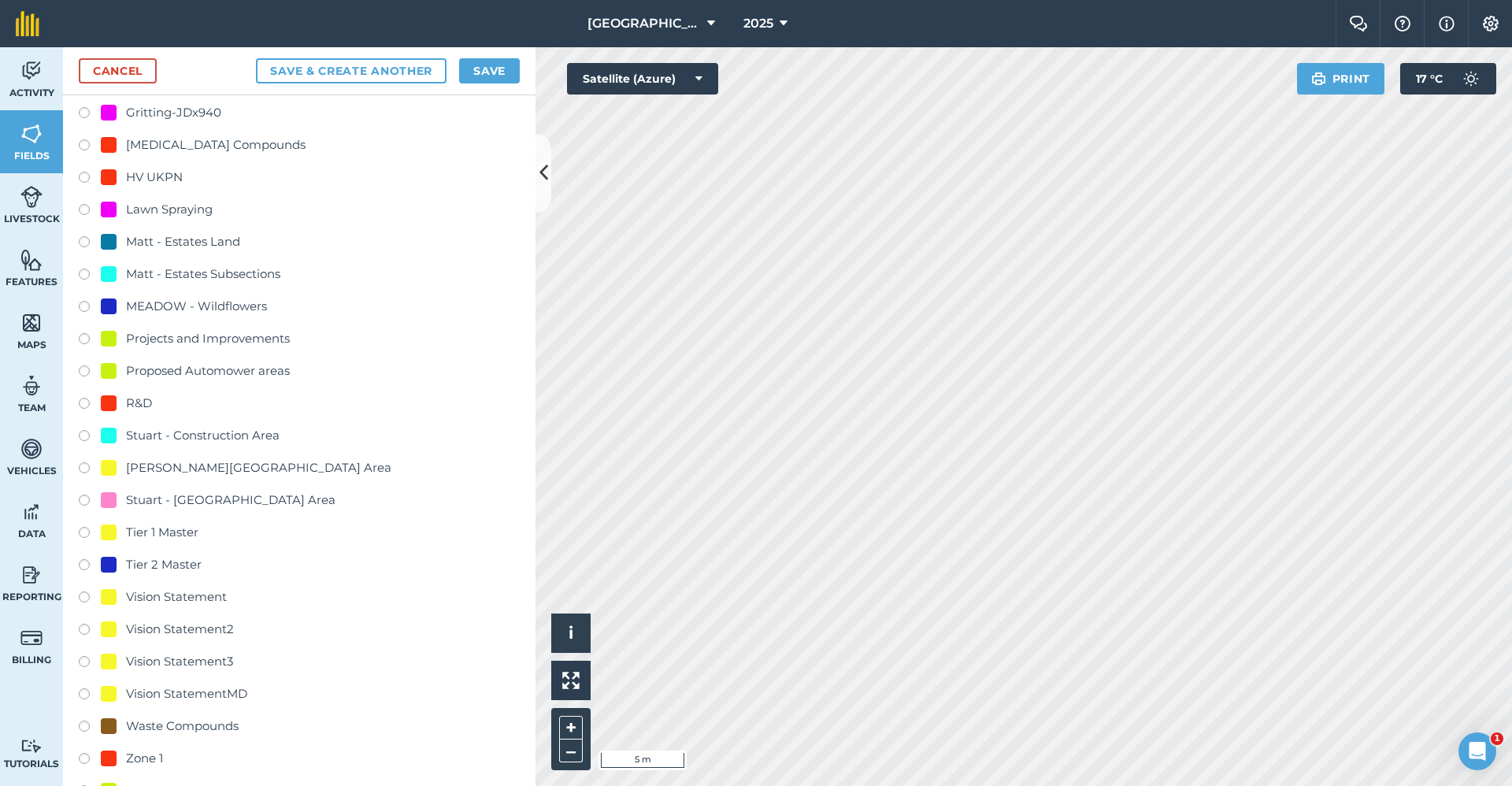
type input "Master - Tier 2"
click at [185, 564] on div "Tier 2 Master" at bounding box center [164, 564] width 76 height 18
radio input "true"
click at [496, 80] on button "Save" at bounding box center [489, 70] width 61 height 25
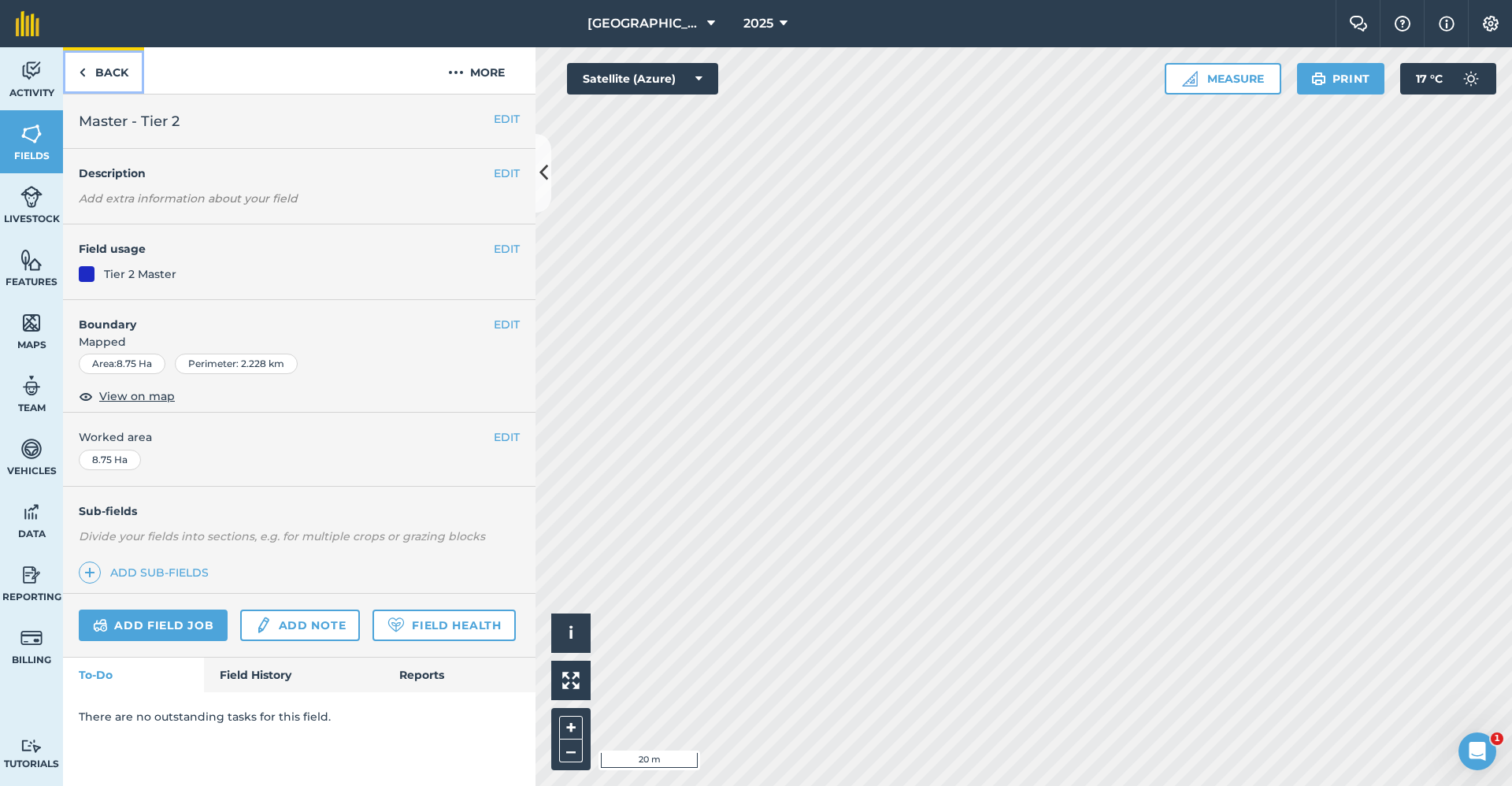
click at [124, 67] on link "Back" at bounding box center [104, 70] width 81 height 47
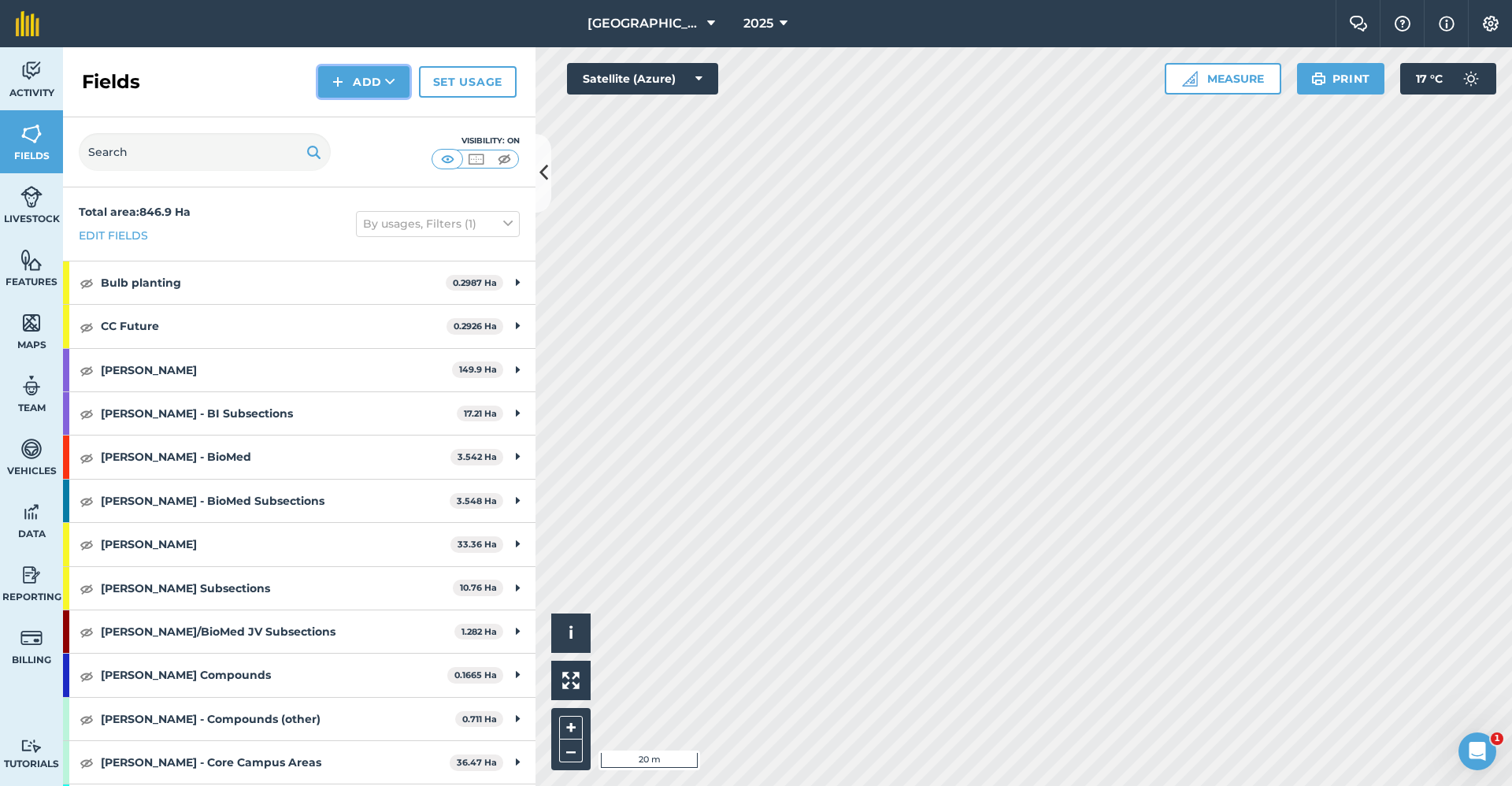
click at [354, 85] on button "Add" at bounding box center [364, 82] width 91 height 32
click at [367, 121] on link "Draw" at bounding box center [363, 117] width 86 height 34
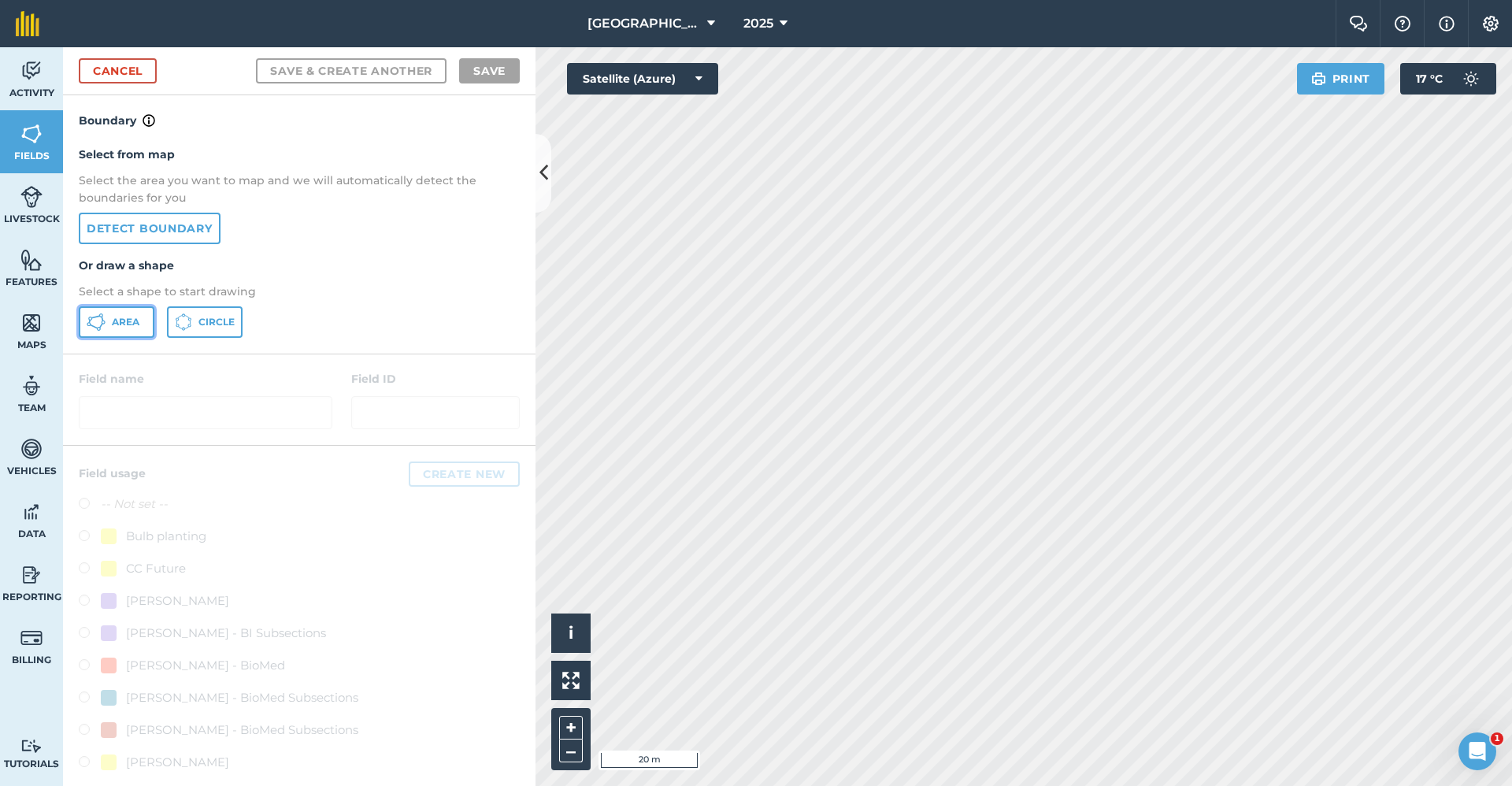
click at [136, 327] on span "Area" at bounding box center [125, 322] width 27 height 12
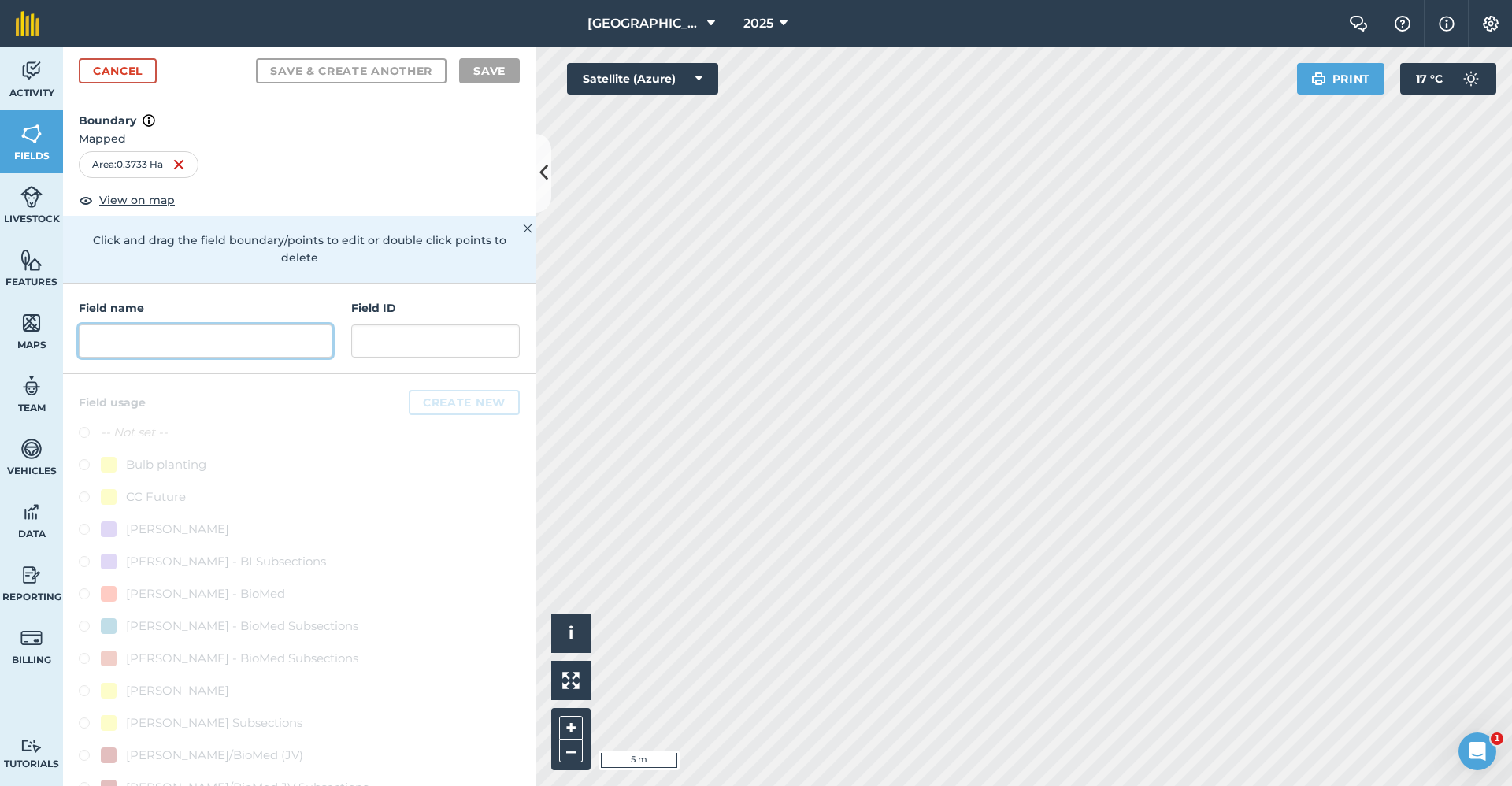
click at [134, 350] on input "text" at bounding box center [206, 341] width 253 height 33
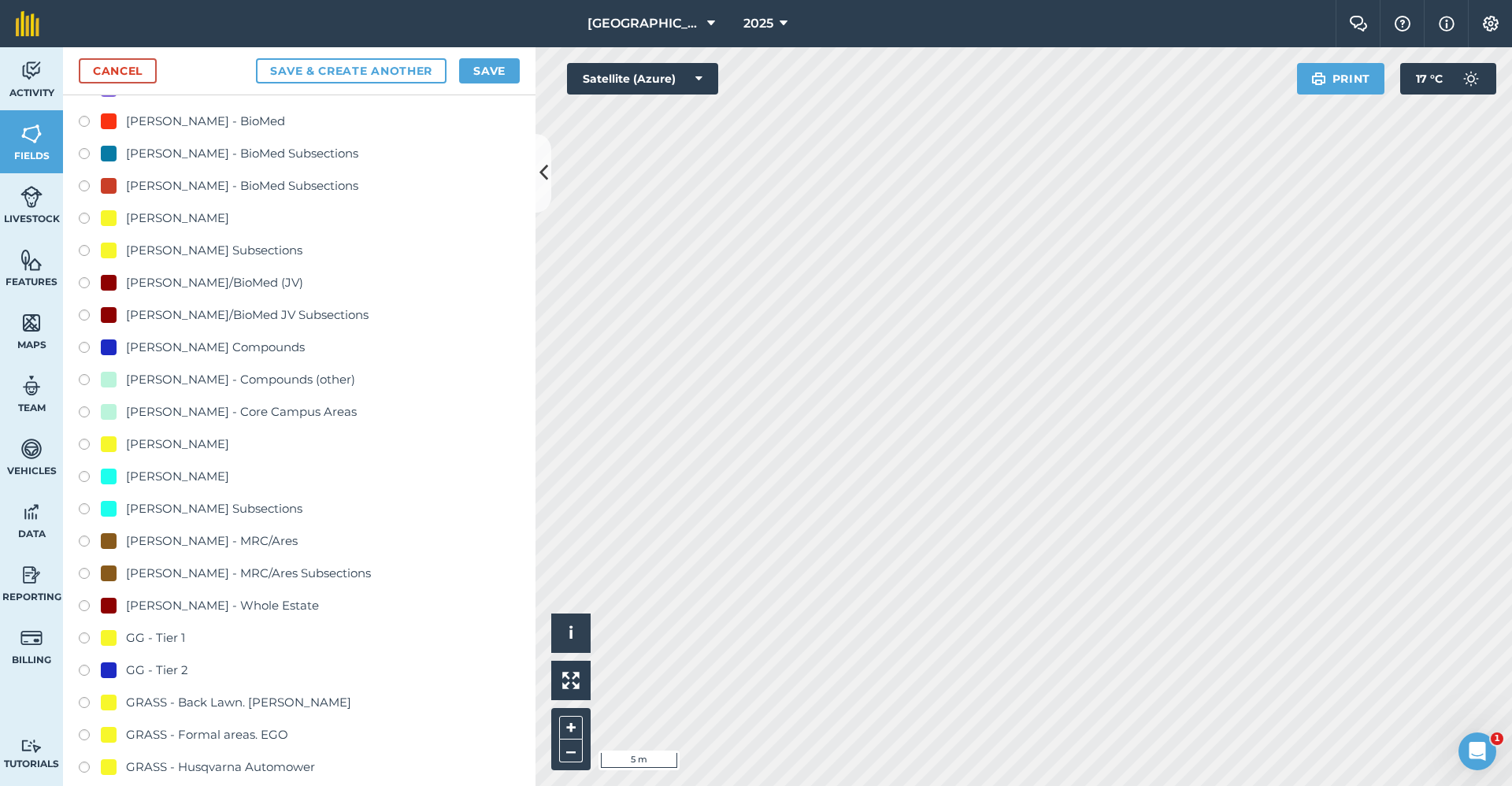
scroll to position [551, 0]
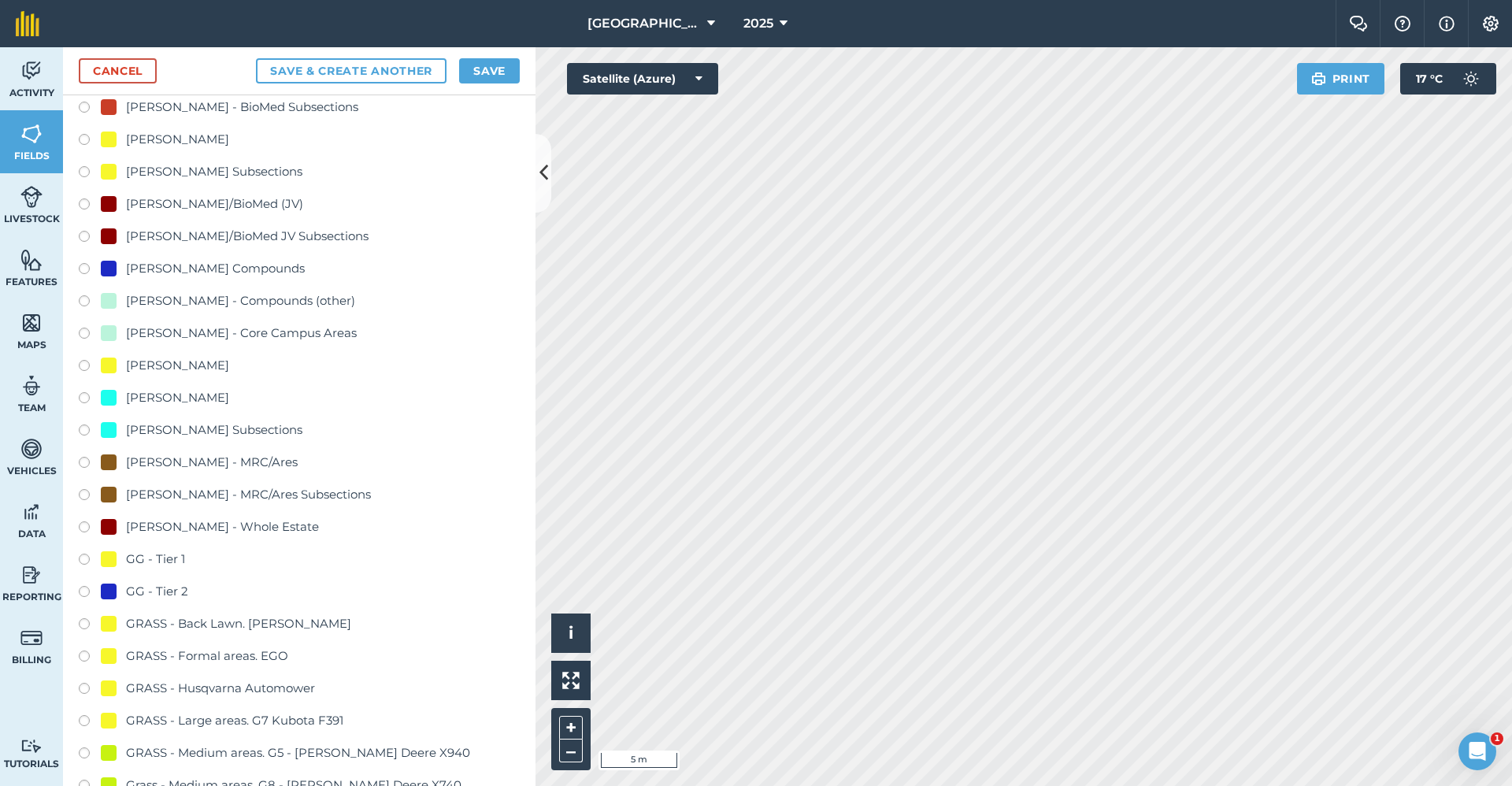
type input "Master - Tier 2"
click at [154, 591] on div "GG - Tier 2" at bounding box center [157, 591] width 62 height 18
radio input "true"
click at [483, 87] on div "Cancel Save & Create Another Save" at bounding box center [299, 71] width 472 height 48
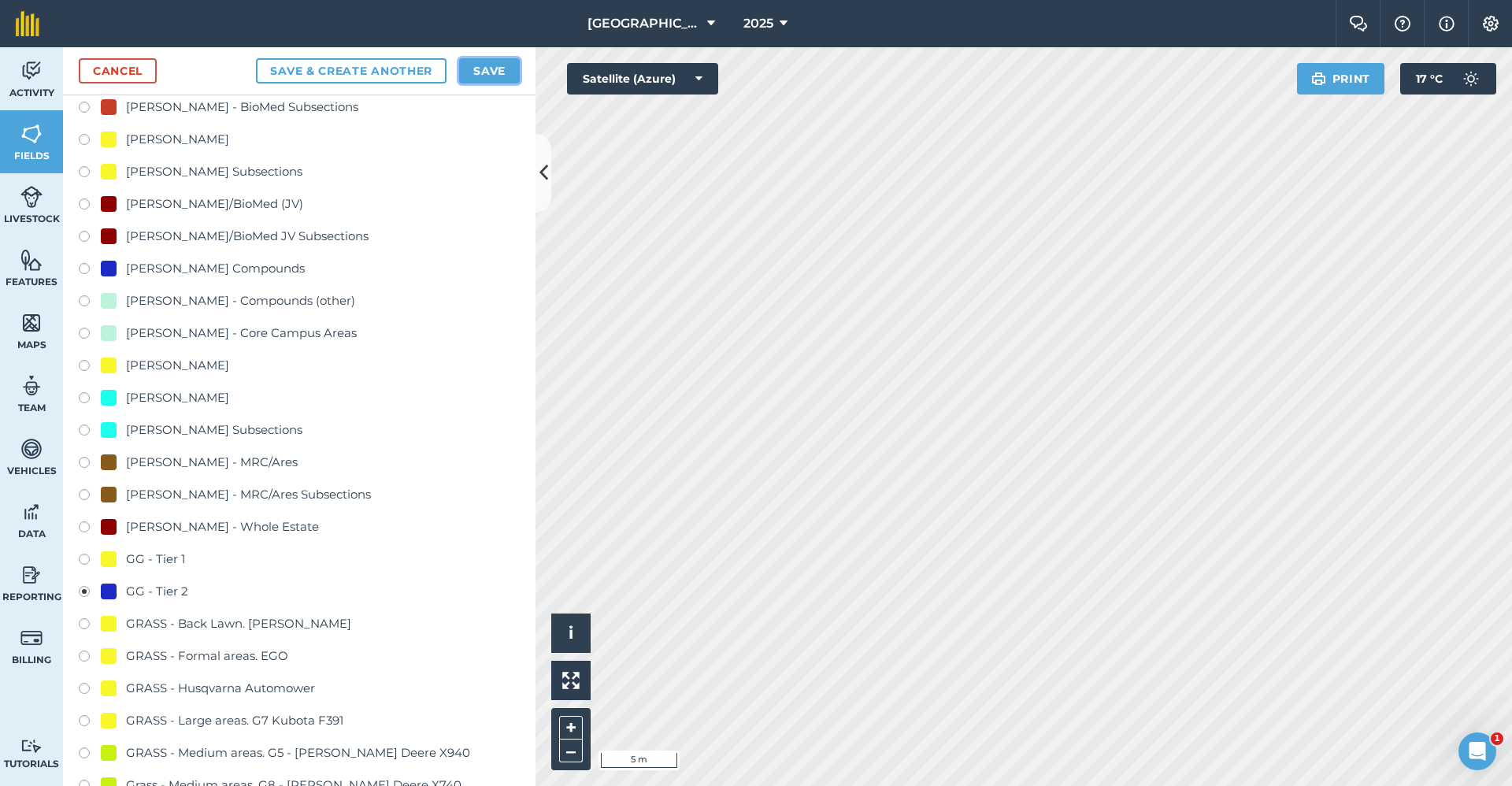
click at [493, 73] on button "Save" at bounding box center [489, 70] width 61 height 25
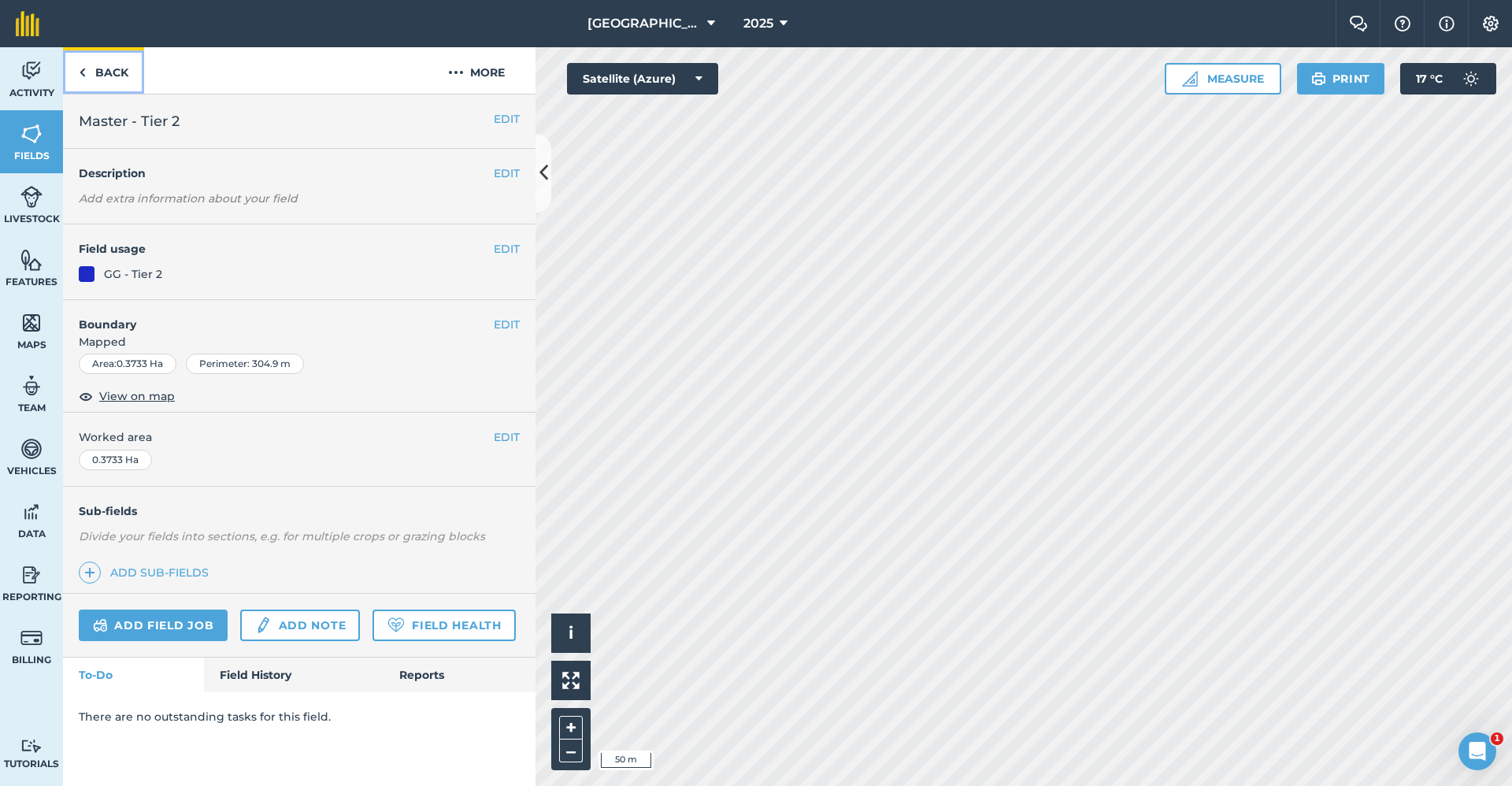
click at [98, 86] on link "Back" at bounding box center [104, 70] width 81 height 47
click at [123, 78] on link "Back" at bounding box center [104, 70] width 81 height 47
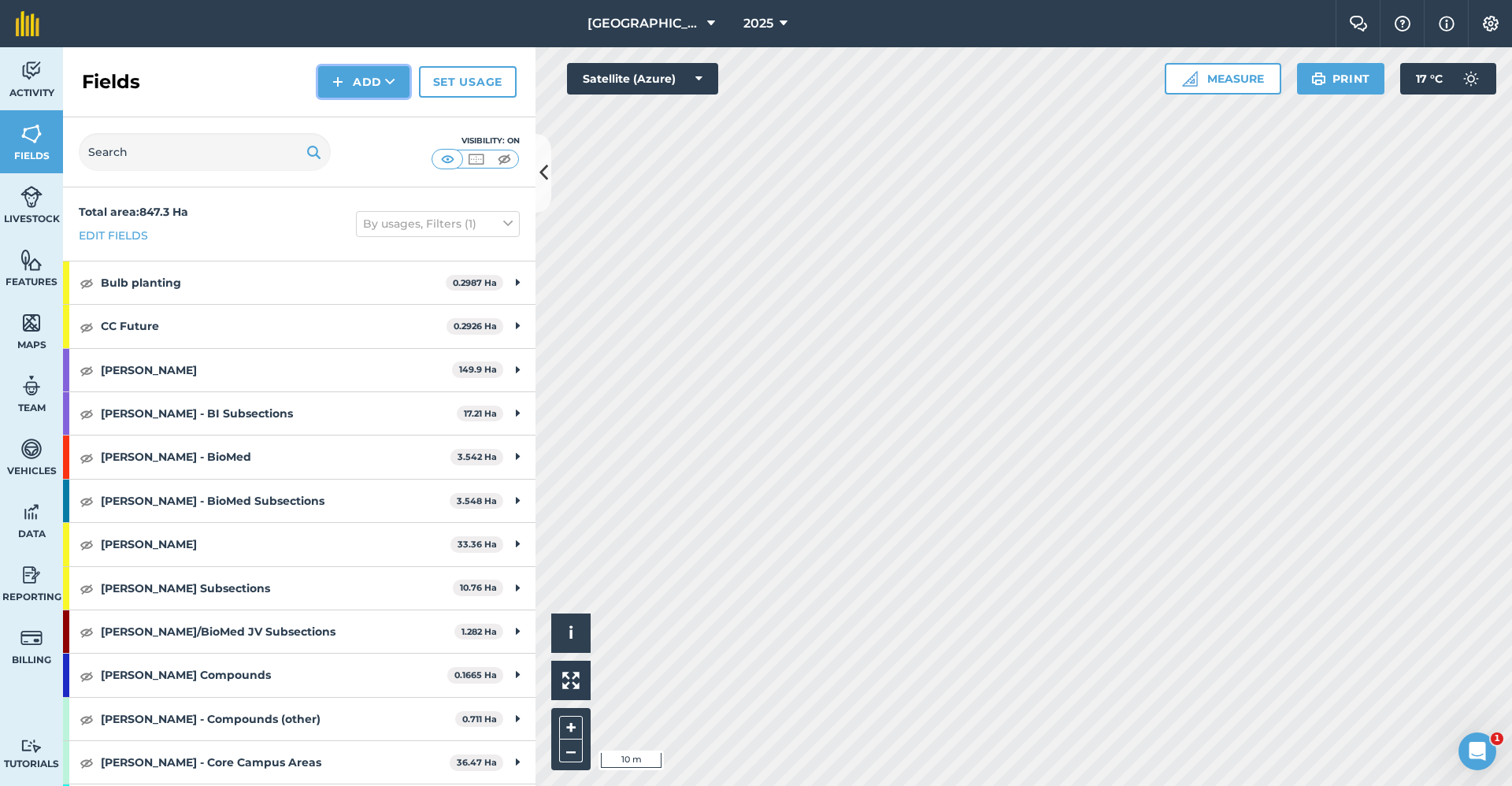
click at [379, 84] on button "Add" at bounding box center [364, 82] width 91 height 32
click at [367, 119] on link "Draw" at bounding box center [363, 117] width 86 height 34
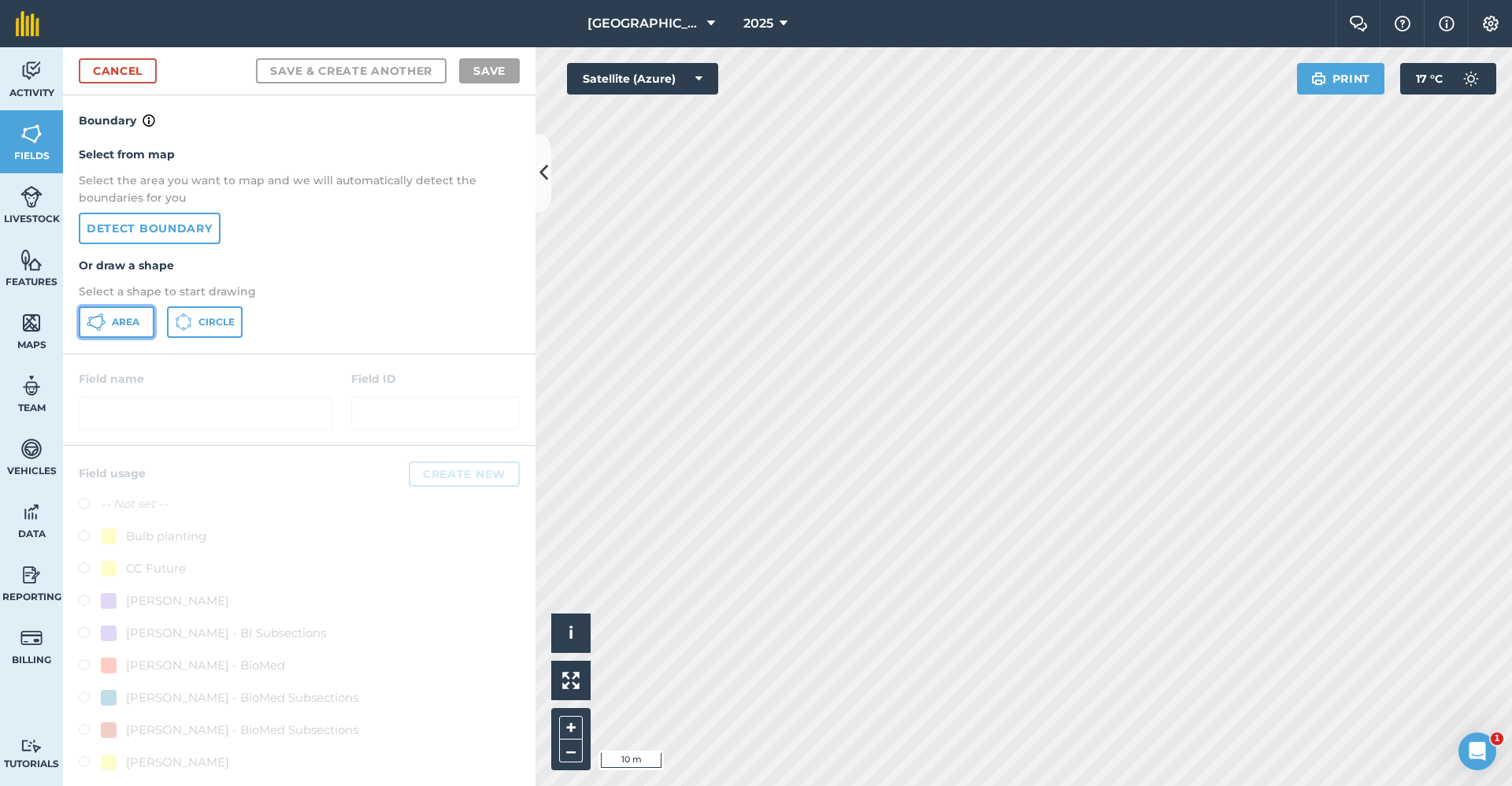
click at [140, 312] on button "Area" at bounding box center [117, 322] width 76 height 32
click at [1154, 19] on div "Babraham Research Campus (Gardens) 2025 Farm Chat Help Info Settings Babraham R…" at bounding box center [756, 393] width 1512 height 786
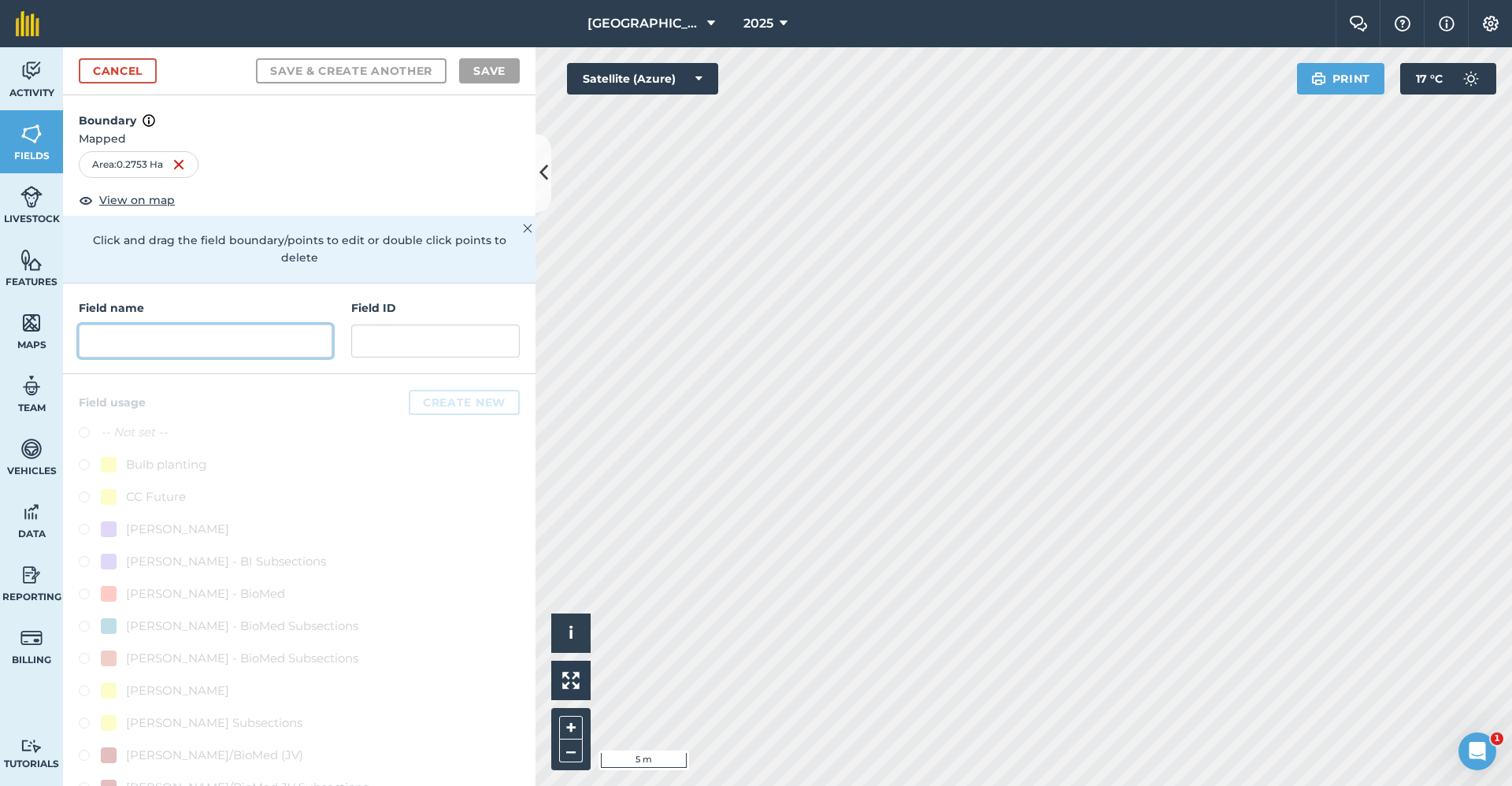
click at [226, 346] on input "text" at bounding box center [206, 341] width 253 height 33
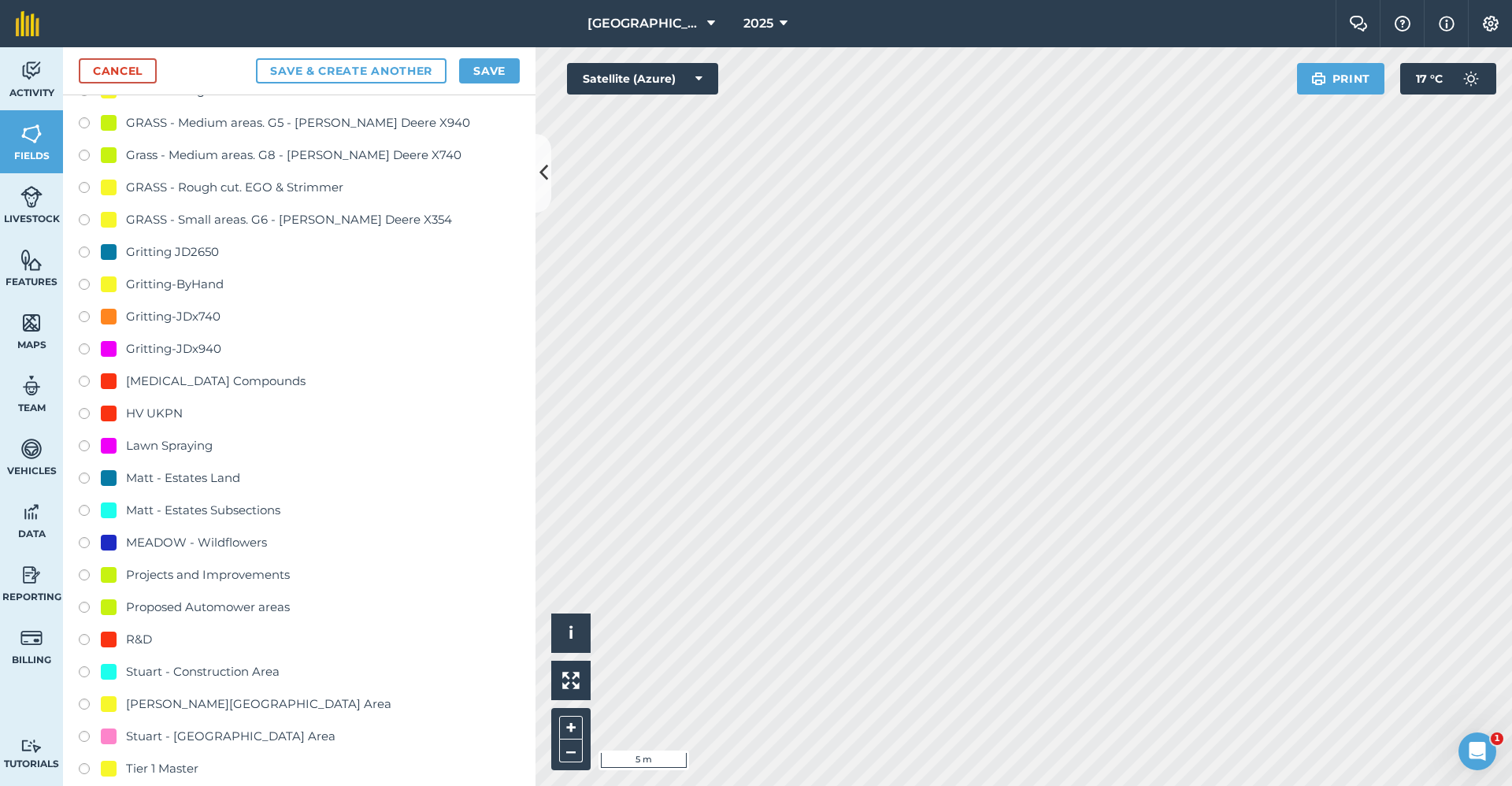
scroll to position [1338, 0]
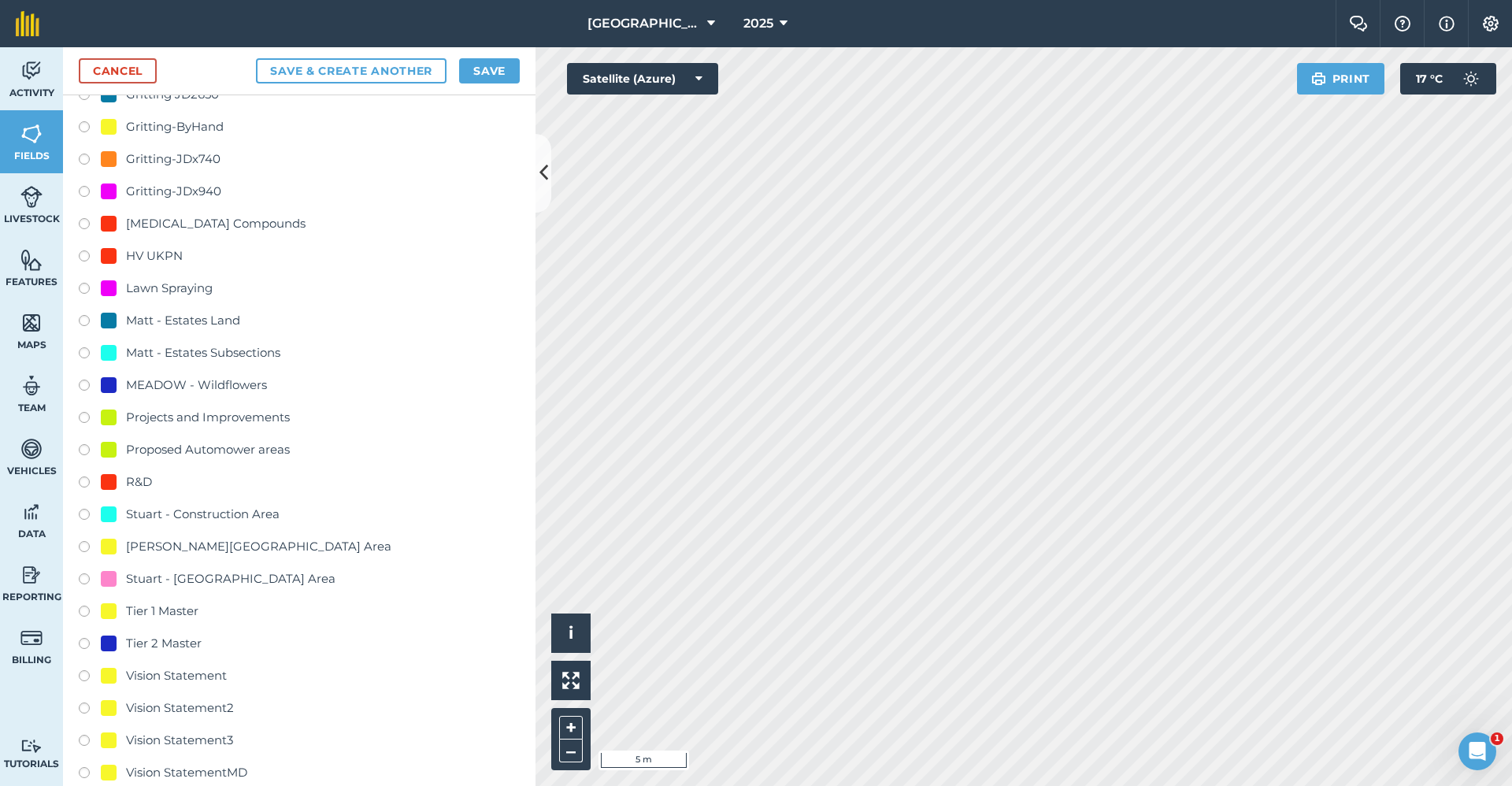
type input "Master - Tier 2"
click at [186, 639] on div "Tier 2 Master" at bounding box center [164, 643] width 76 height 18
radio input "true"
click at [493, 64] on button "Save" at bounding box center [489, 70] width 61 height 25
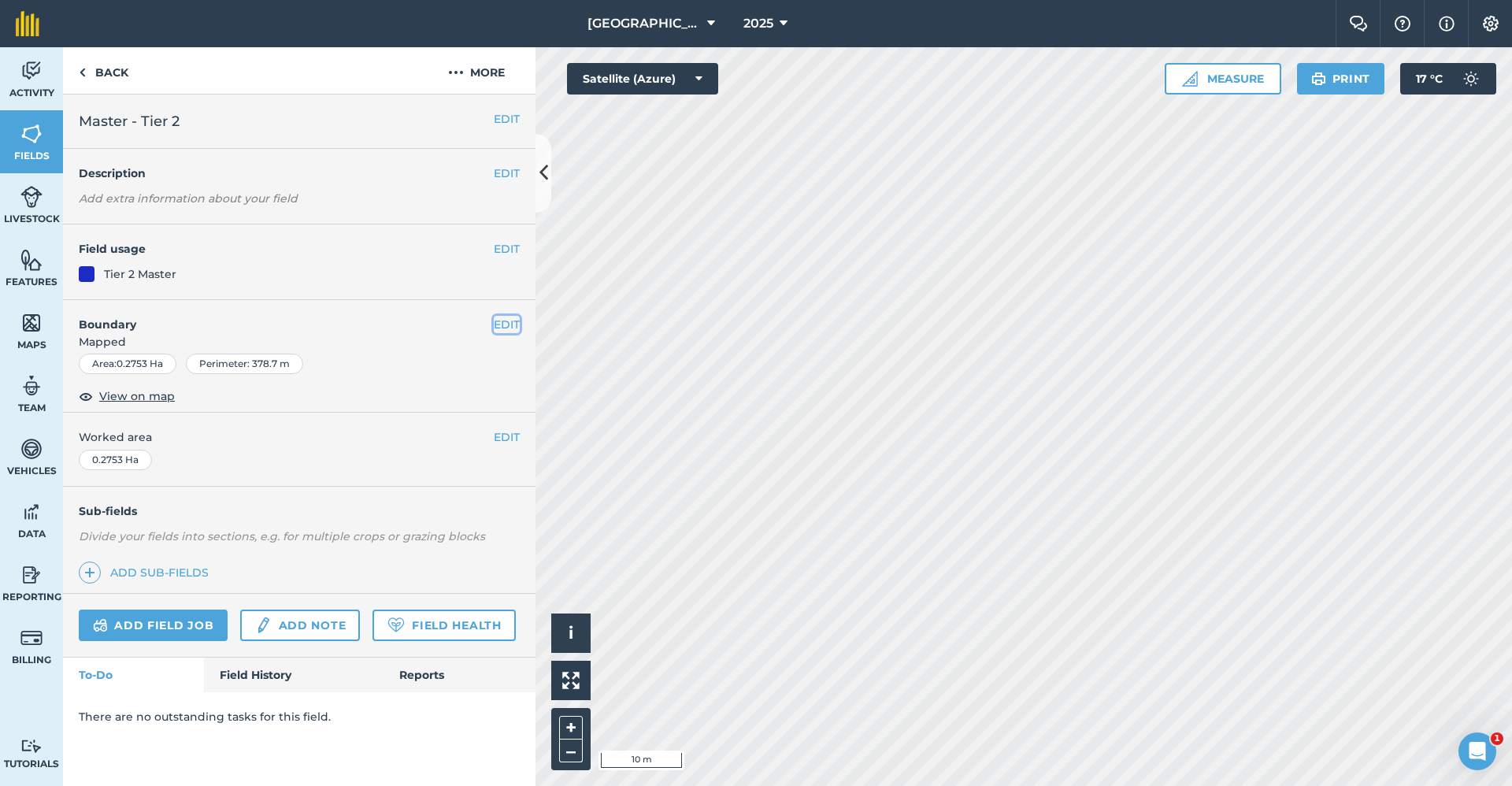
click at [500, 324] on button "EDIT" at bounding box center [507, 324] width 26 height 18
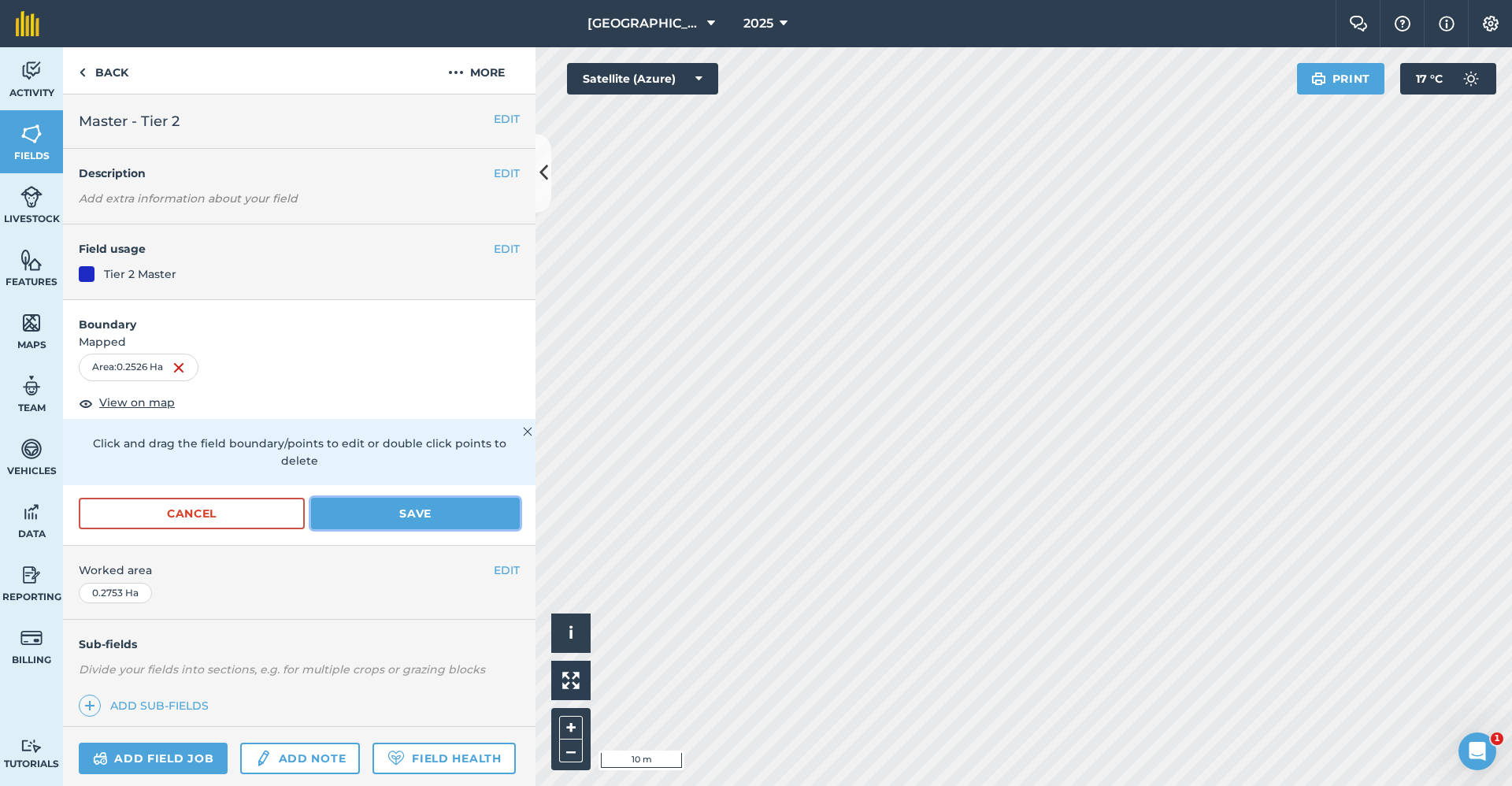
click at [435, 515] on button "Save" at bounding box center [415, 513] width 208 height 32
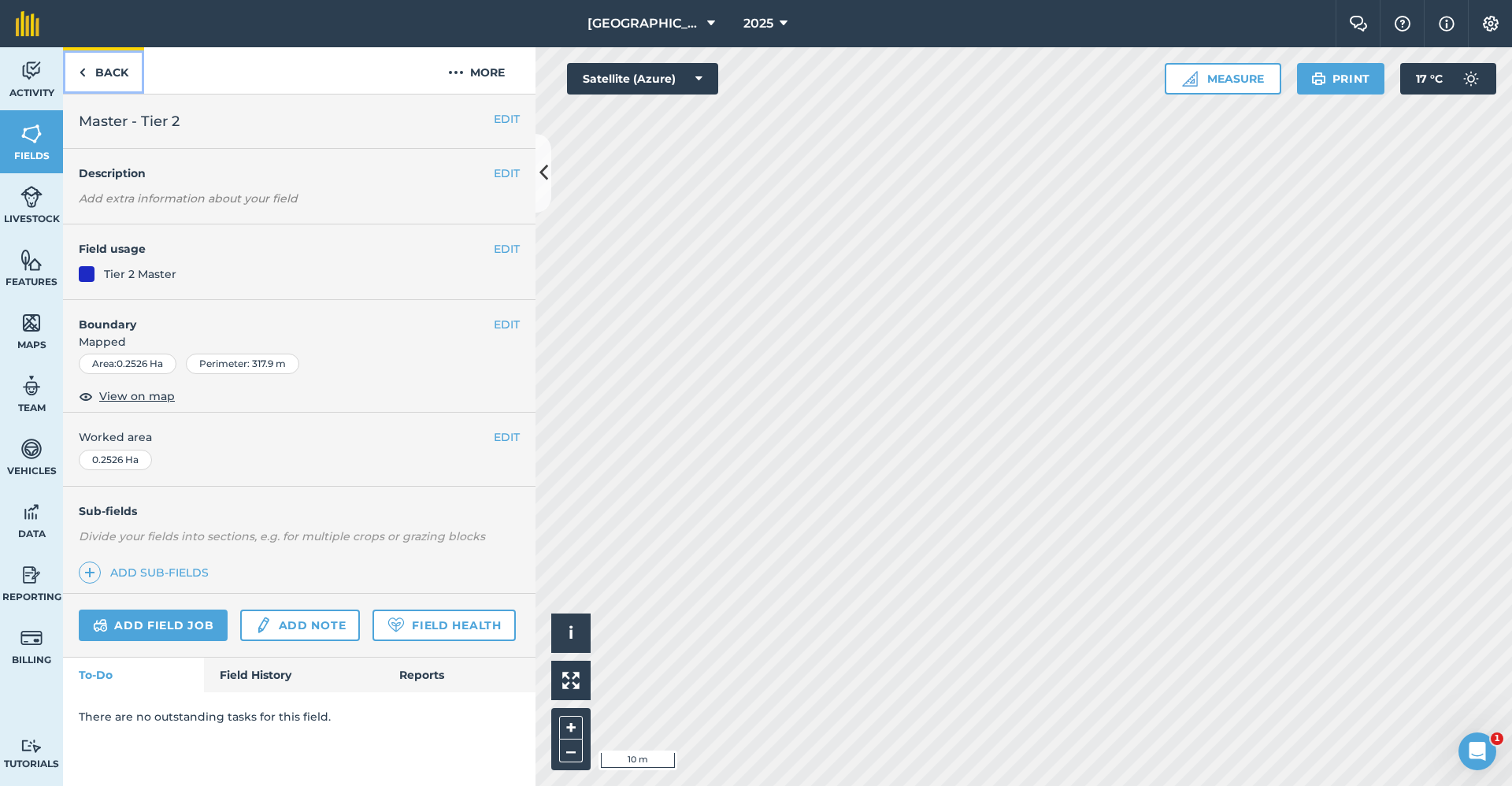
click at [108, 71] on link "Back" at bounding box center [104, 70] width 81 height 47
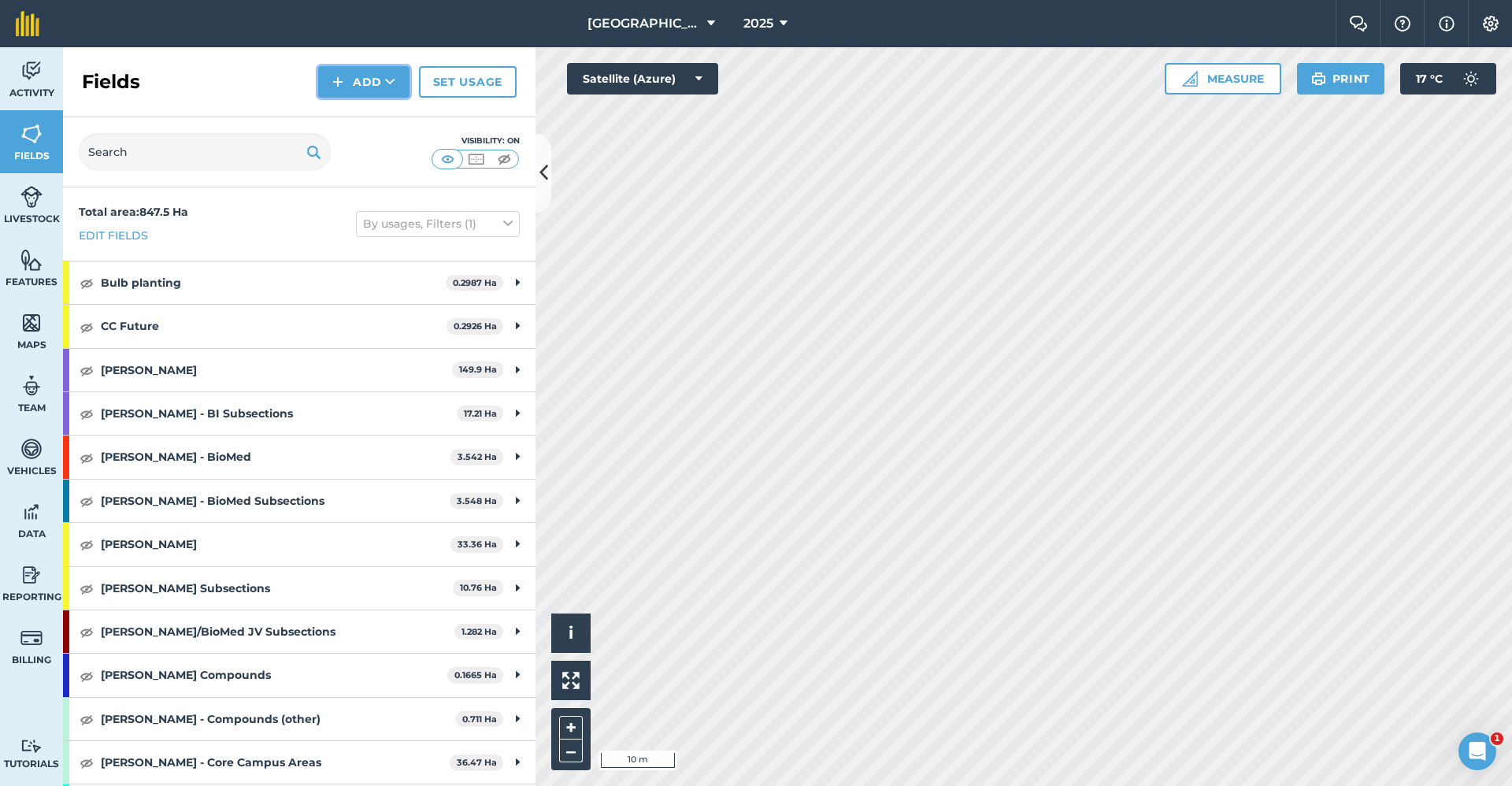
click at [358, 81] on button "Add" at bounding box center [364, 82] width 91 height 32
click at [393, 111] on link "Draw" at bounding box center [363, 117] width 86 height 34
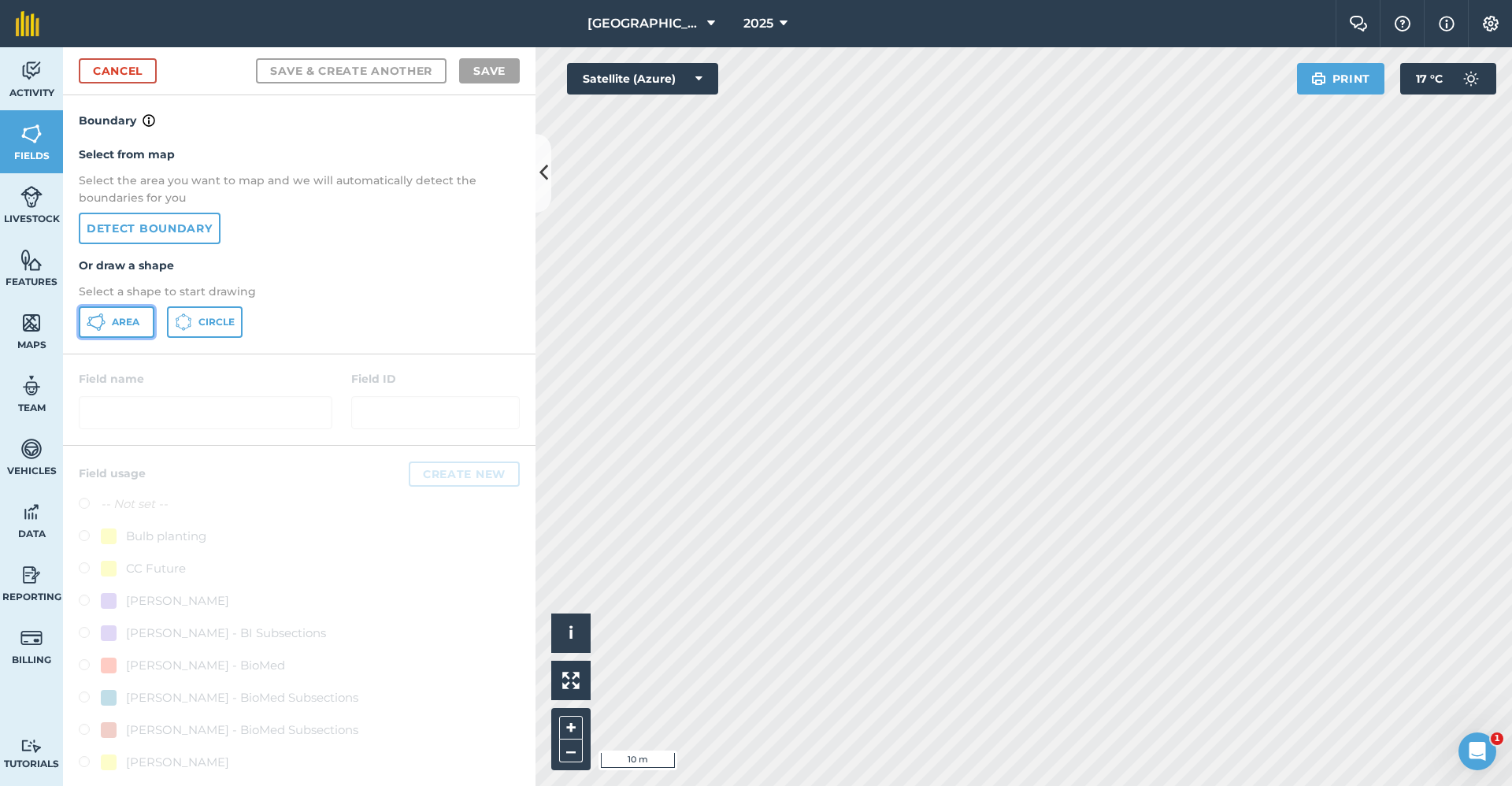
click at [106, 324] on button "Area" at bounding box center [117, 322] width 76 height 32
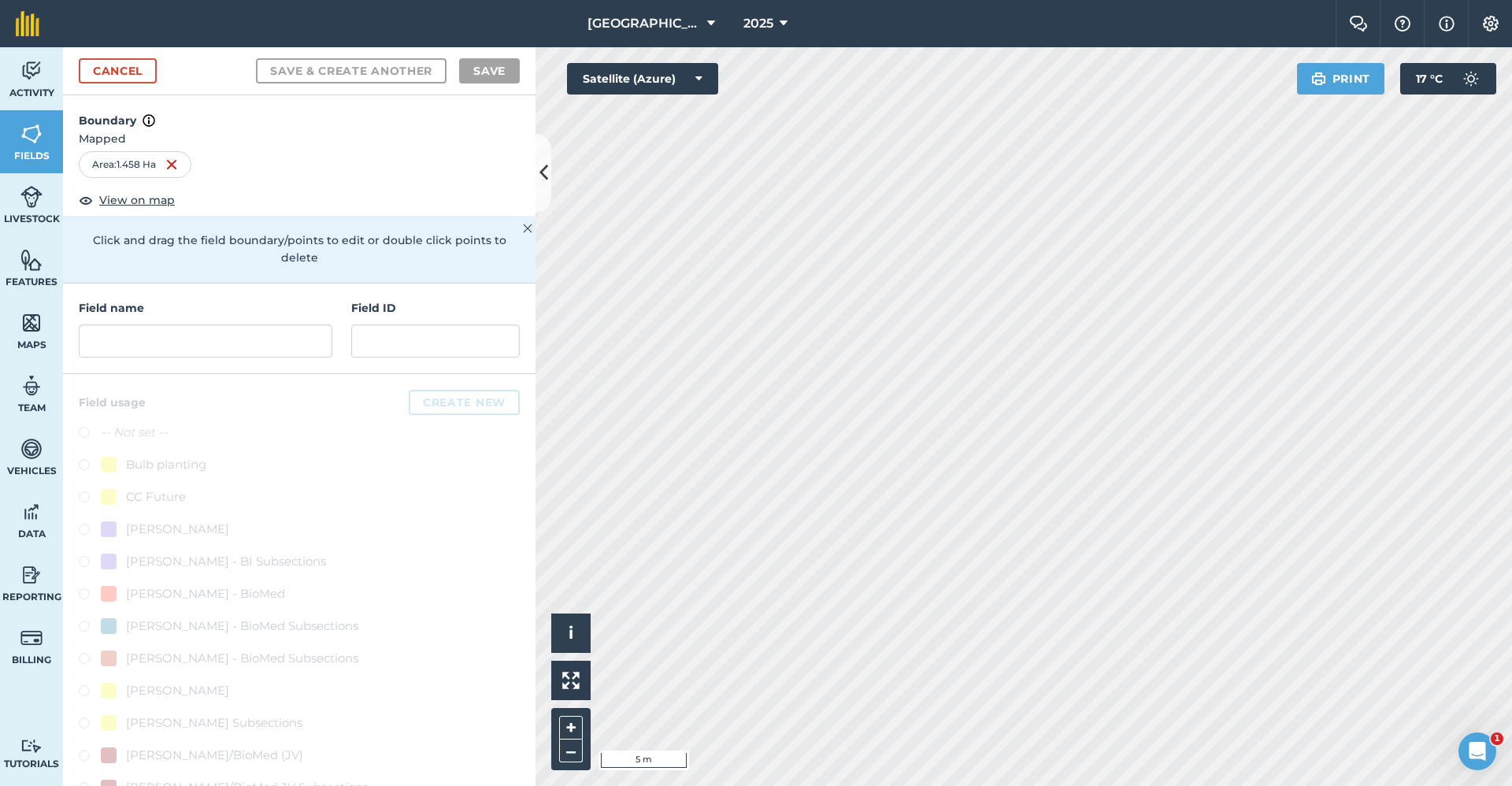
click at [241, 361] on div "Field name Field ID" at bounding box center [299, 328] width 472 height 91
click at [241, 358] on input "text" at bounding box center [206, 341] width 253 height 33
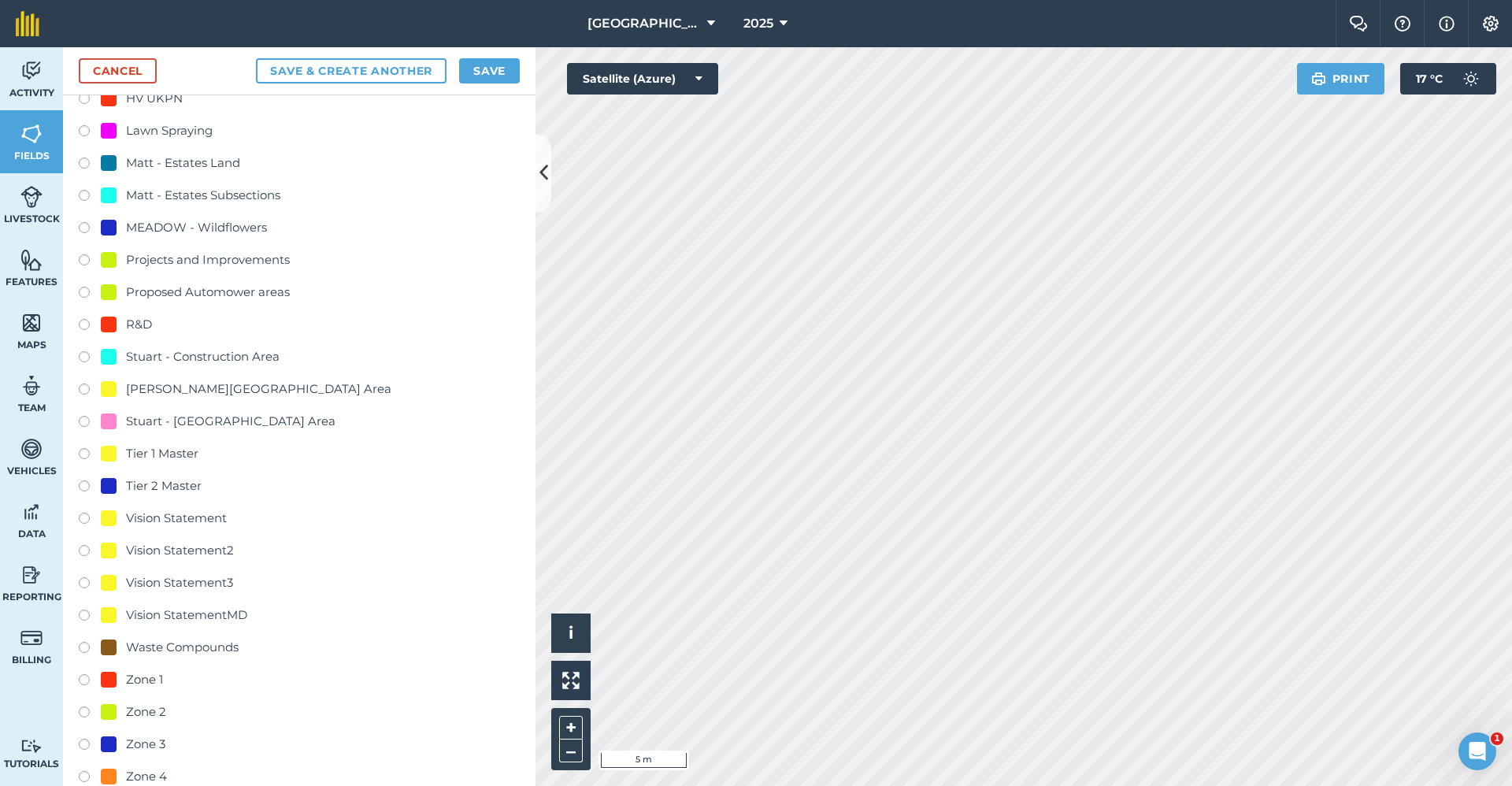
scroll to position [1558, 0]
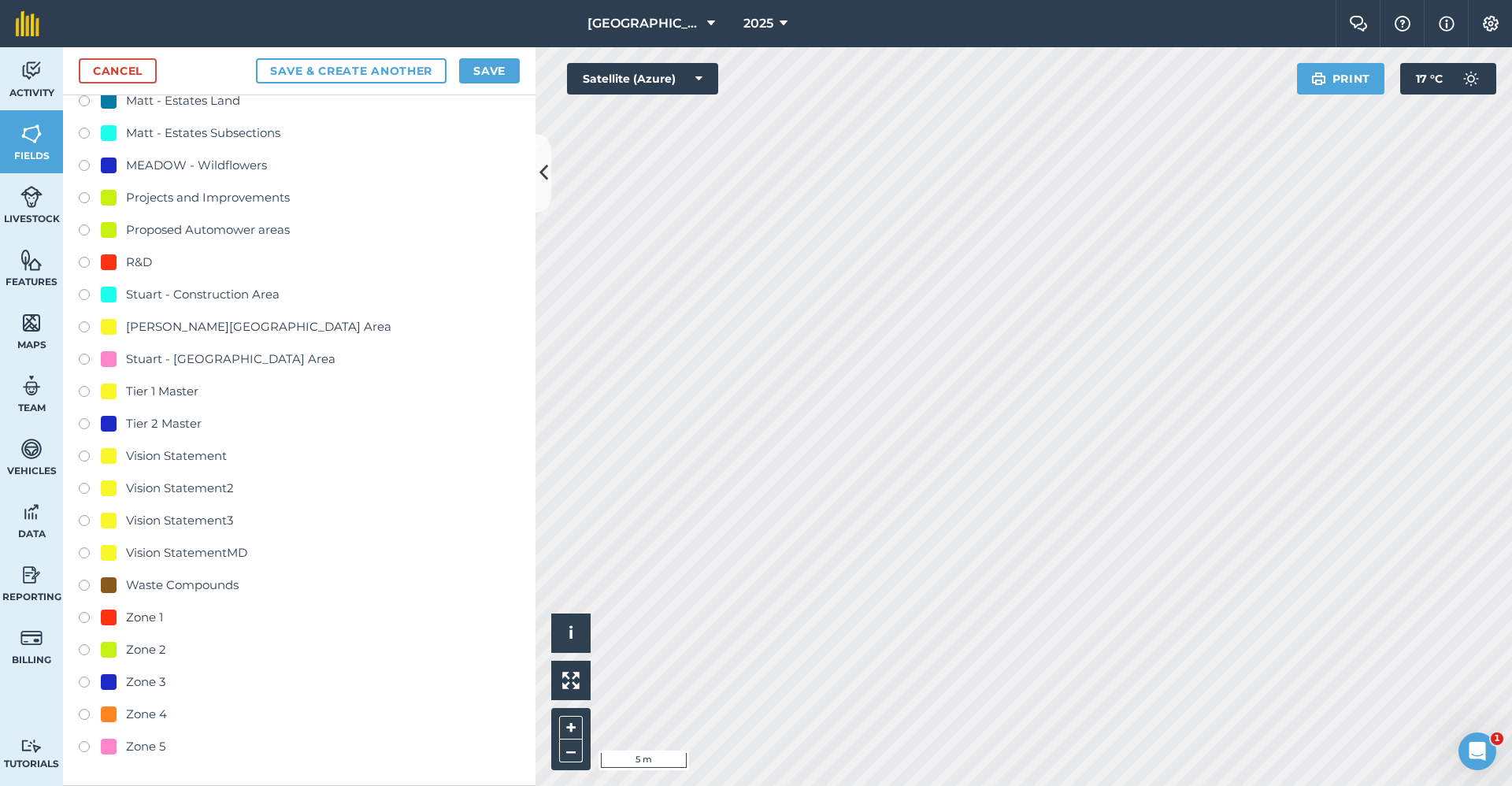
type input "Master - Tier 2"
click at [176, 424] on div "Tier 2 Master" at bounding box center [164, 423] width 76 height 18
radio input "true"
click at [474, 71] on button "Save" at bounding box center [489, 70] width 61 height 25
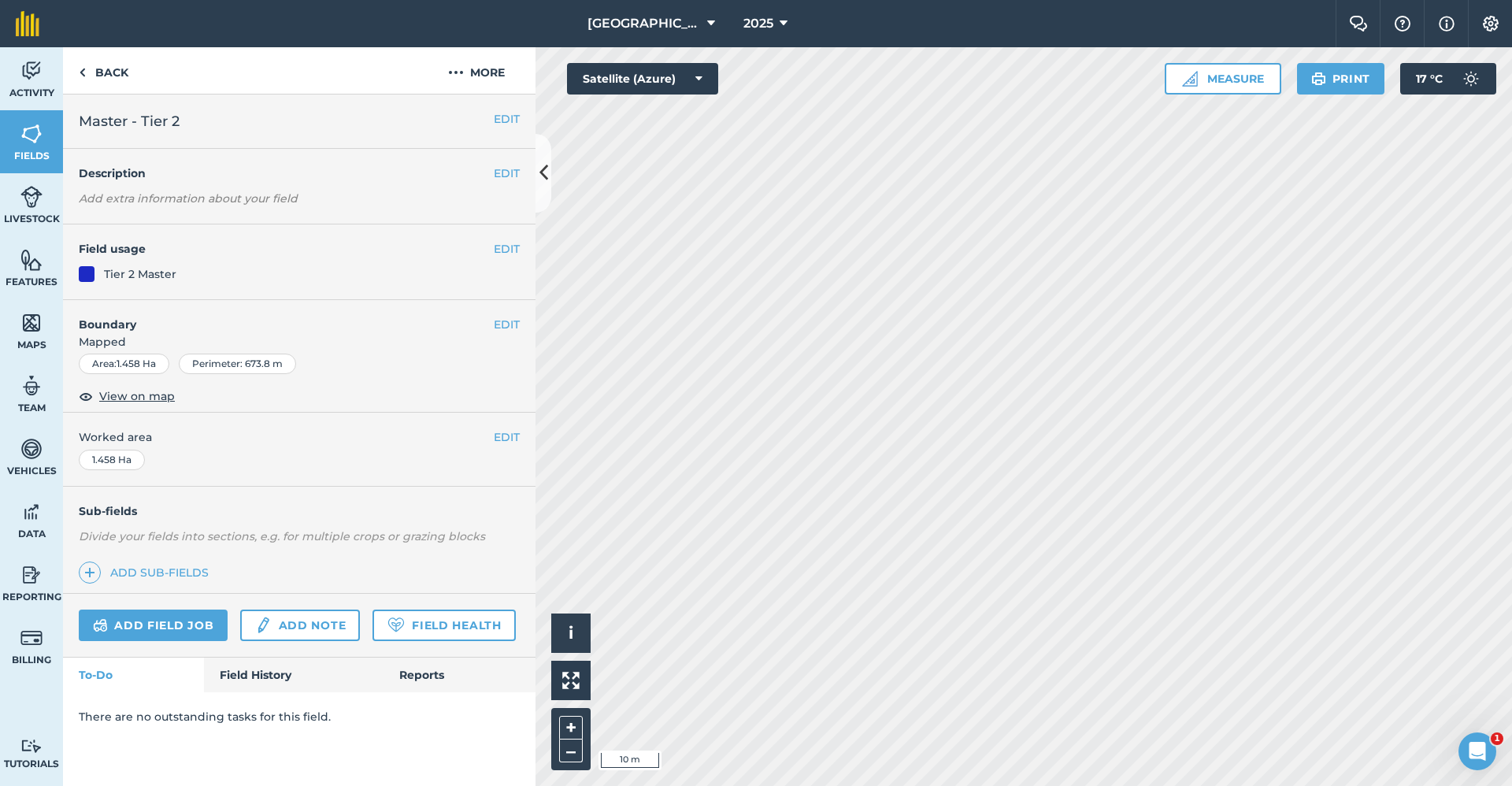
click at [1217, 4] on div "Babraham Research Campus (Gardens) 2025 Farm Chat Help Info Settings Babraham R…" at bounding box center [756, 393] width 1512 height 786
click at [109, 69] on link "Back" at bounding box center [104, 70] width 81 height 47
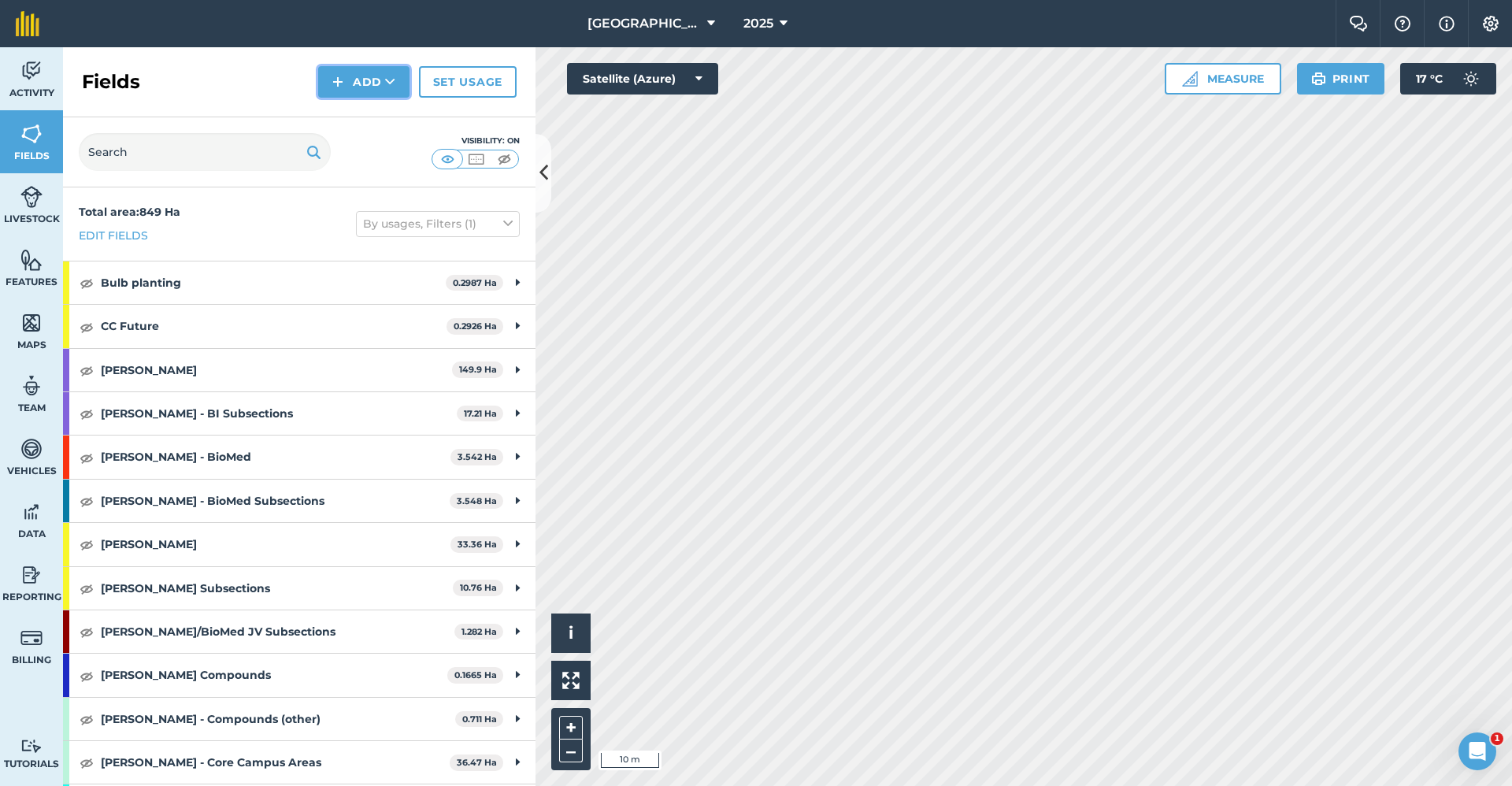
click at [354, 72] on button "Add" at bounding box center [364, 82] width 91 height 32
click at [343, 114] on link "Draw" at bounding box center [363, 117] width 86 height 34
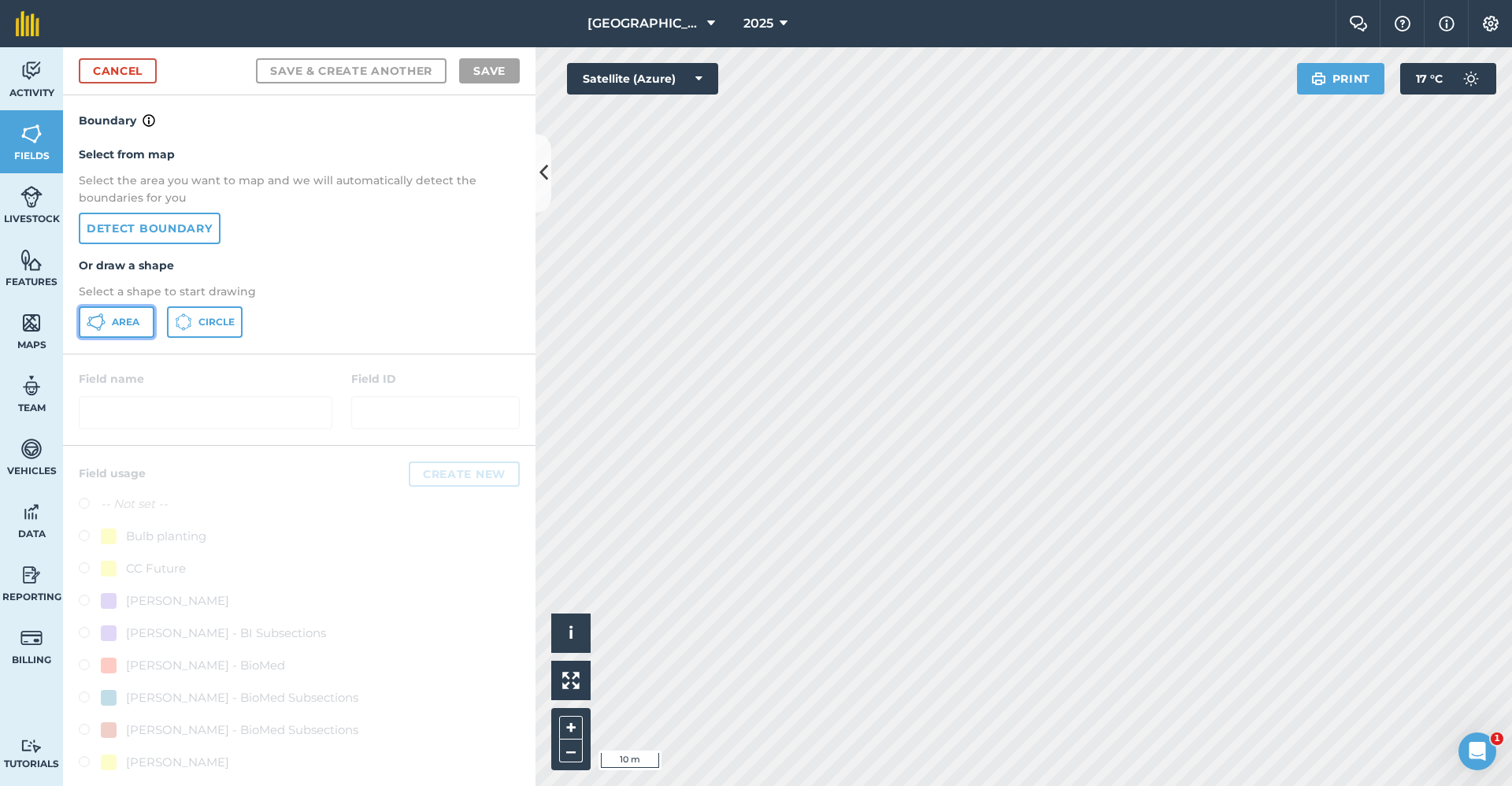
click at [139, 317] on span "Area" at bounding box center [125, 322] width 27 height 12
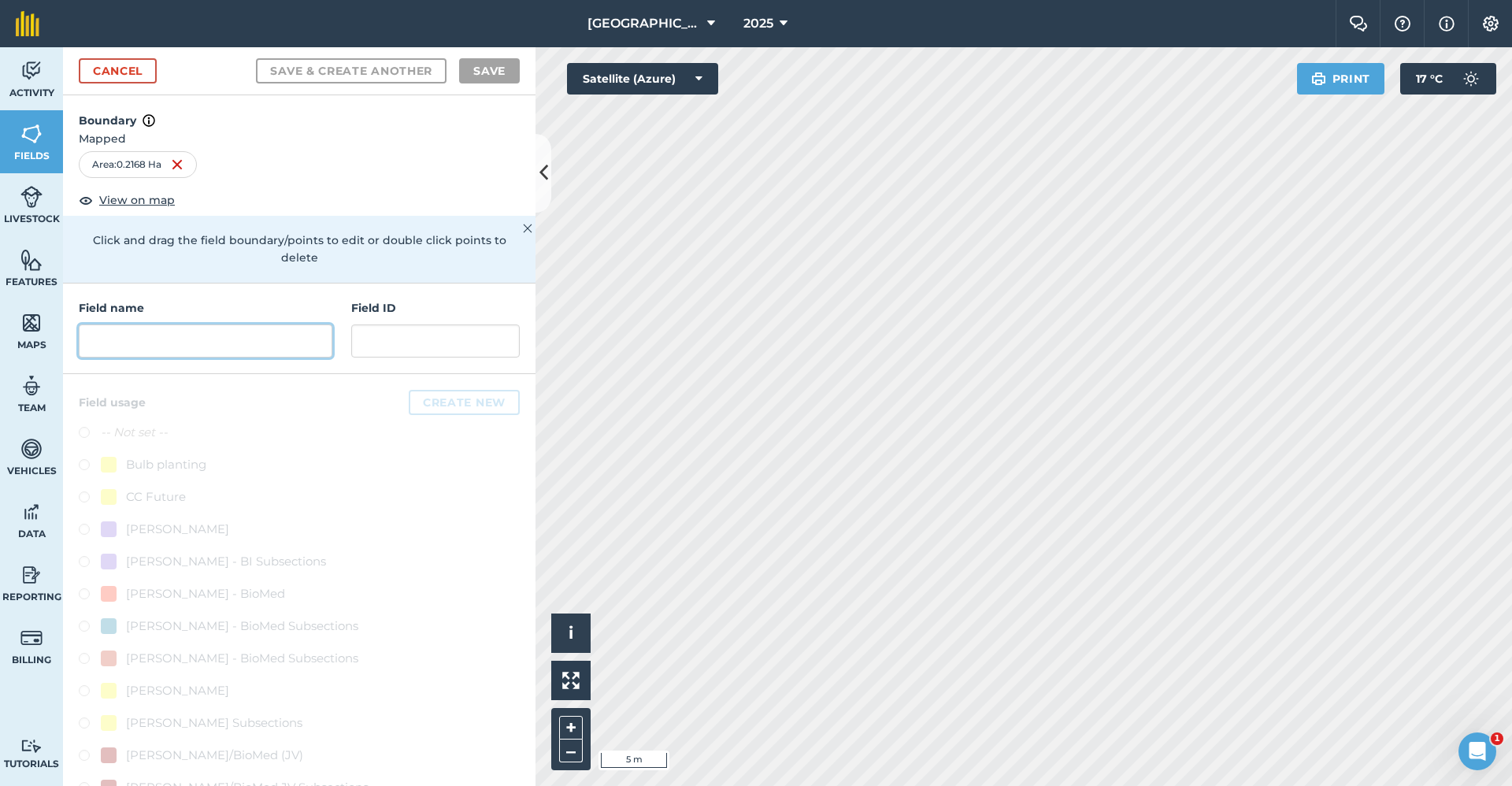
drag, startPoint x: 132, startPoint y: 344, endPoint x: 0, endPoint y: 432, distance: 158.6
click at [134, 344] on input "text" at bounding box center [206, 341] width 253 height 33
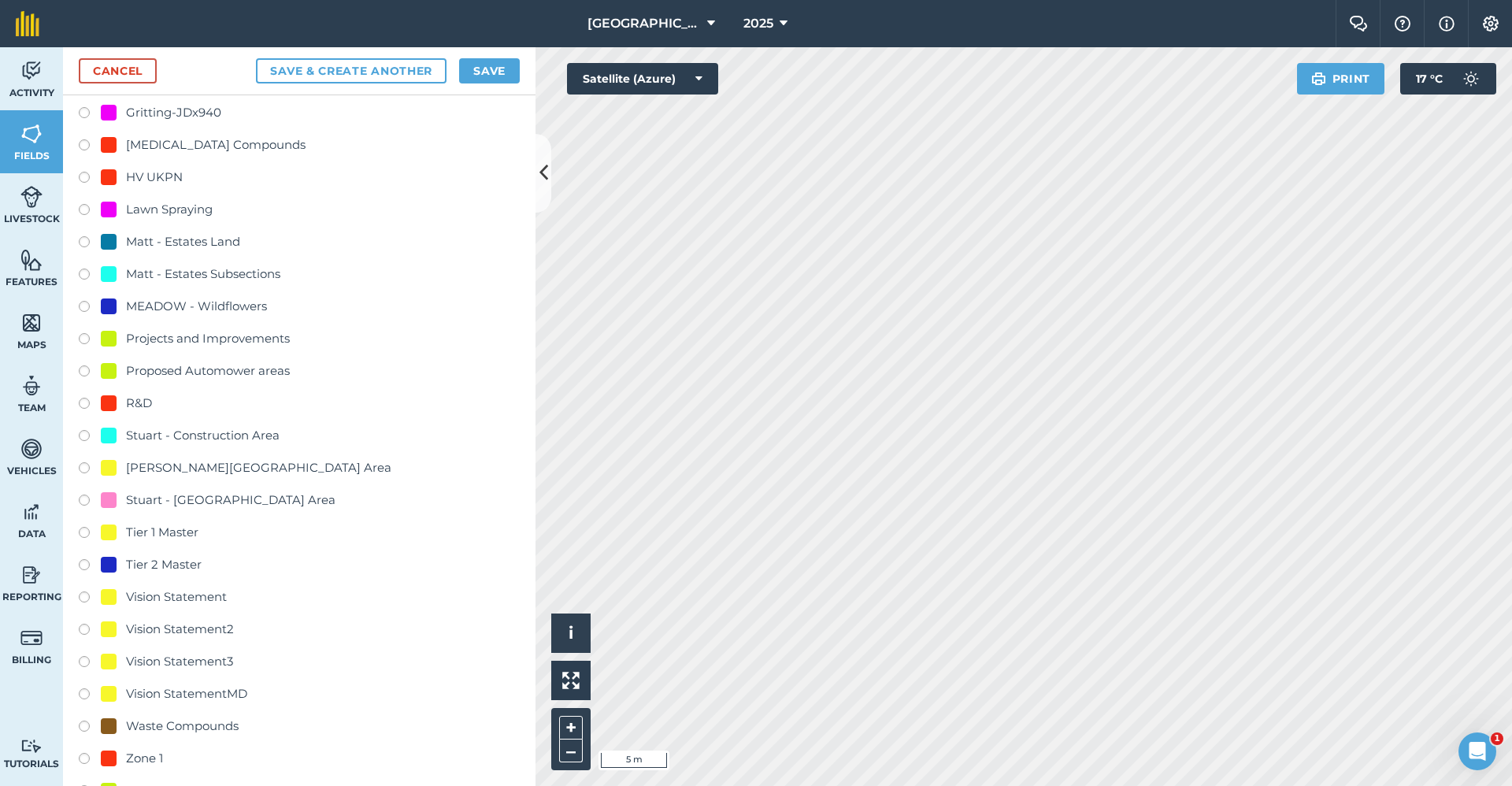
scroll to position [1496, 0]
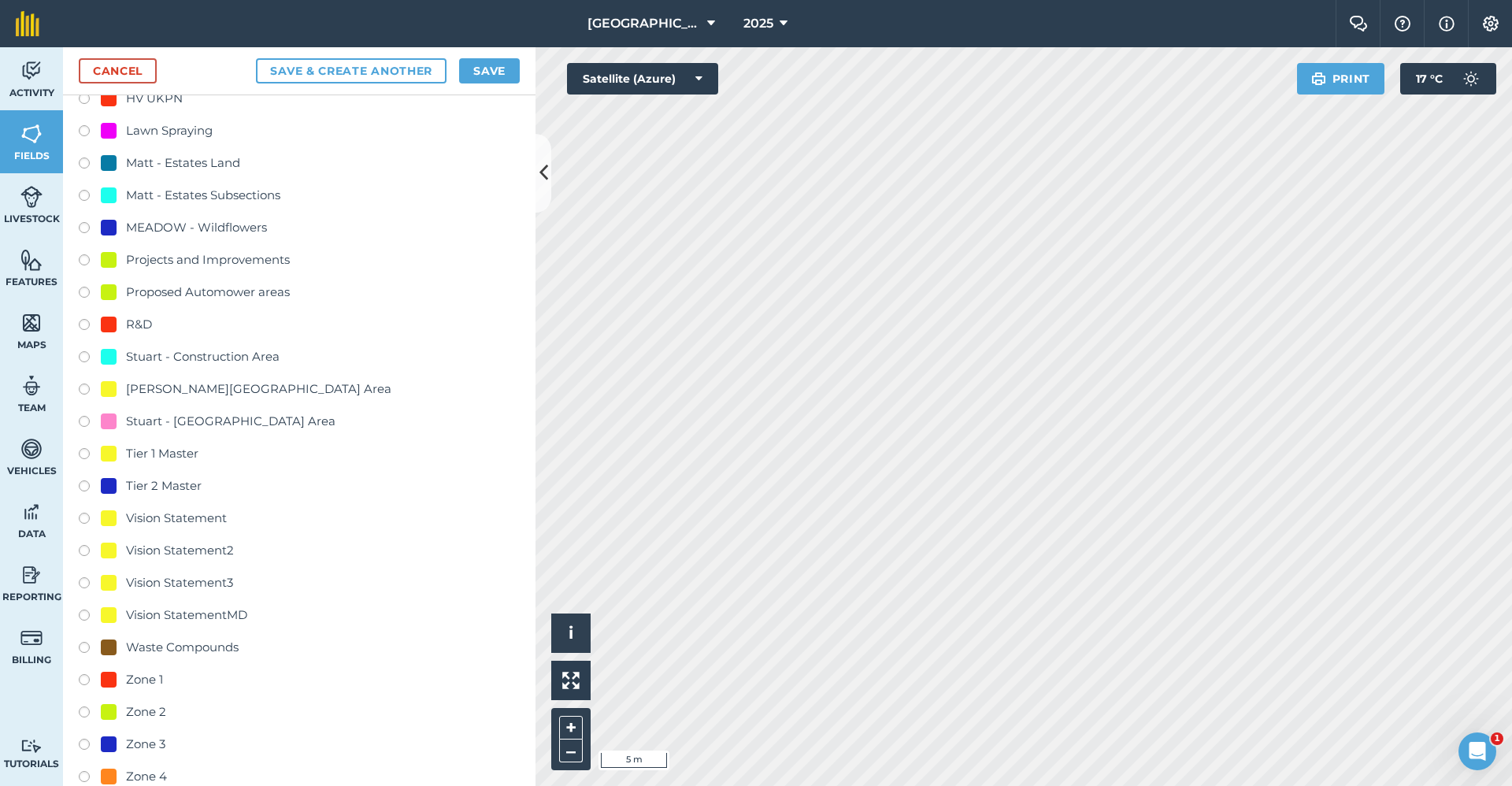
type input "Master - Tier 2"
click at [179, 482] on div "Tier 2 Master" at bounding box center [164, 485] width 76 height 18
radio input "true"
click at [487, 74] on button "Save" at bounding box center [489, 70] width 61 height 25
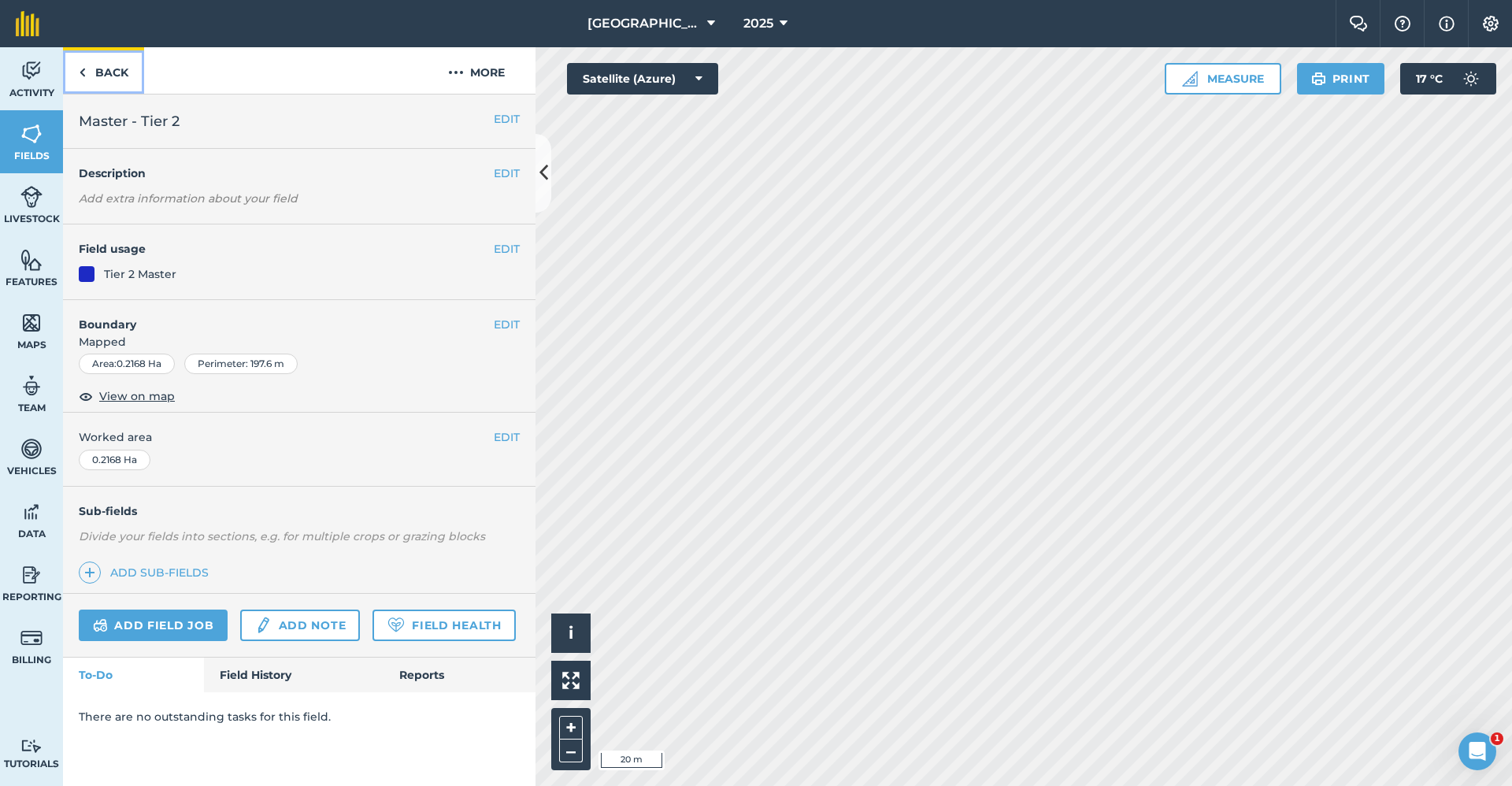
click at [113, 84] on link "Back" at bounding box center [104, 70] width 81 height 47
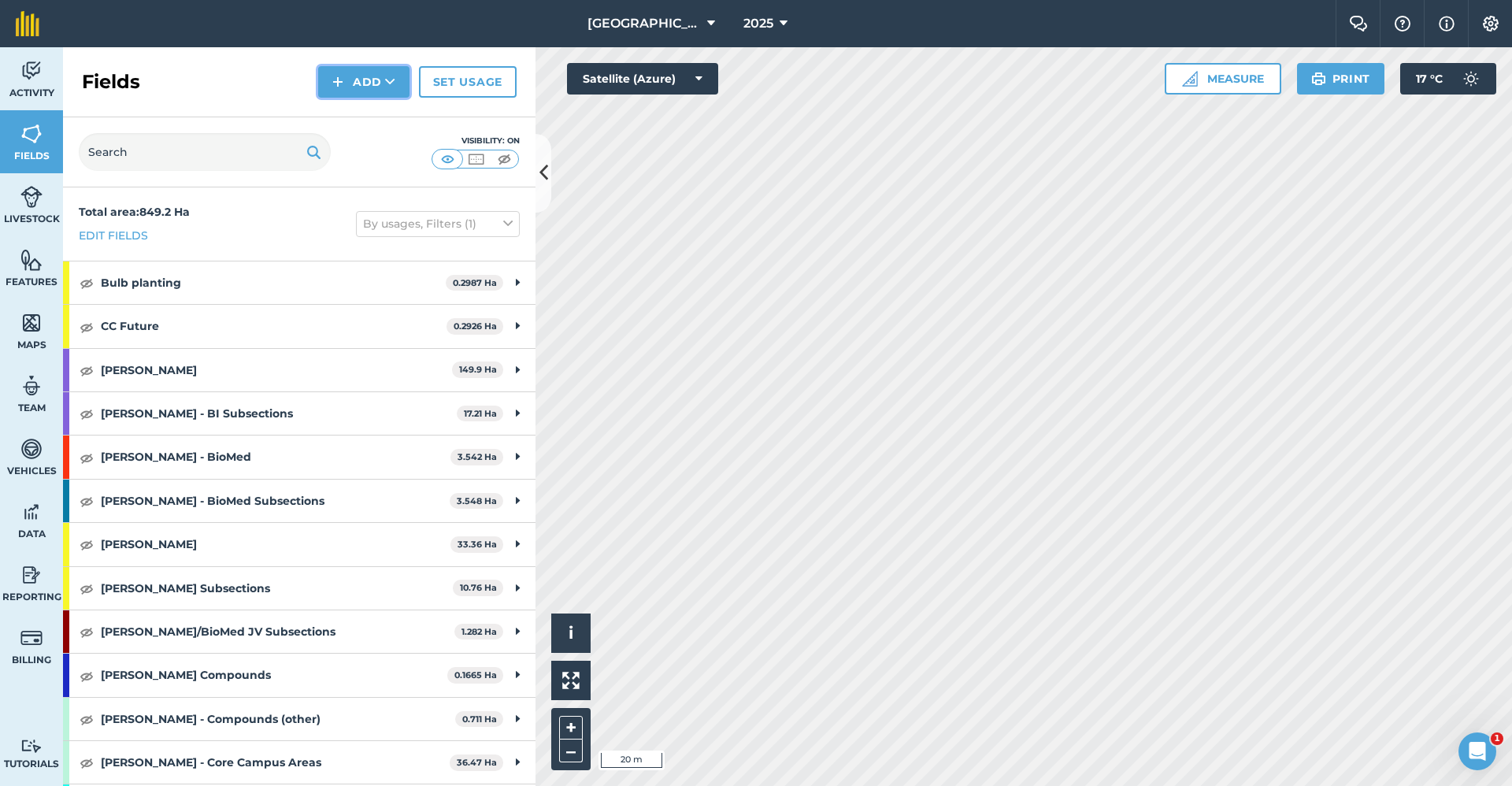
click at [352, 74] on button "Add" at bounding box center [364, 82] width 91 height 32
click at [374, 113] on link "Draw" at bounding box center [363, 117] width 86 height 34
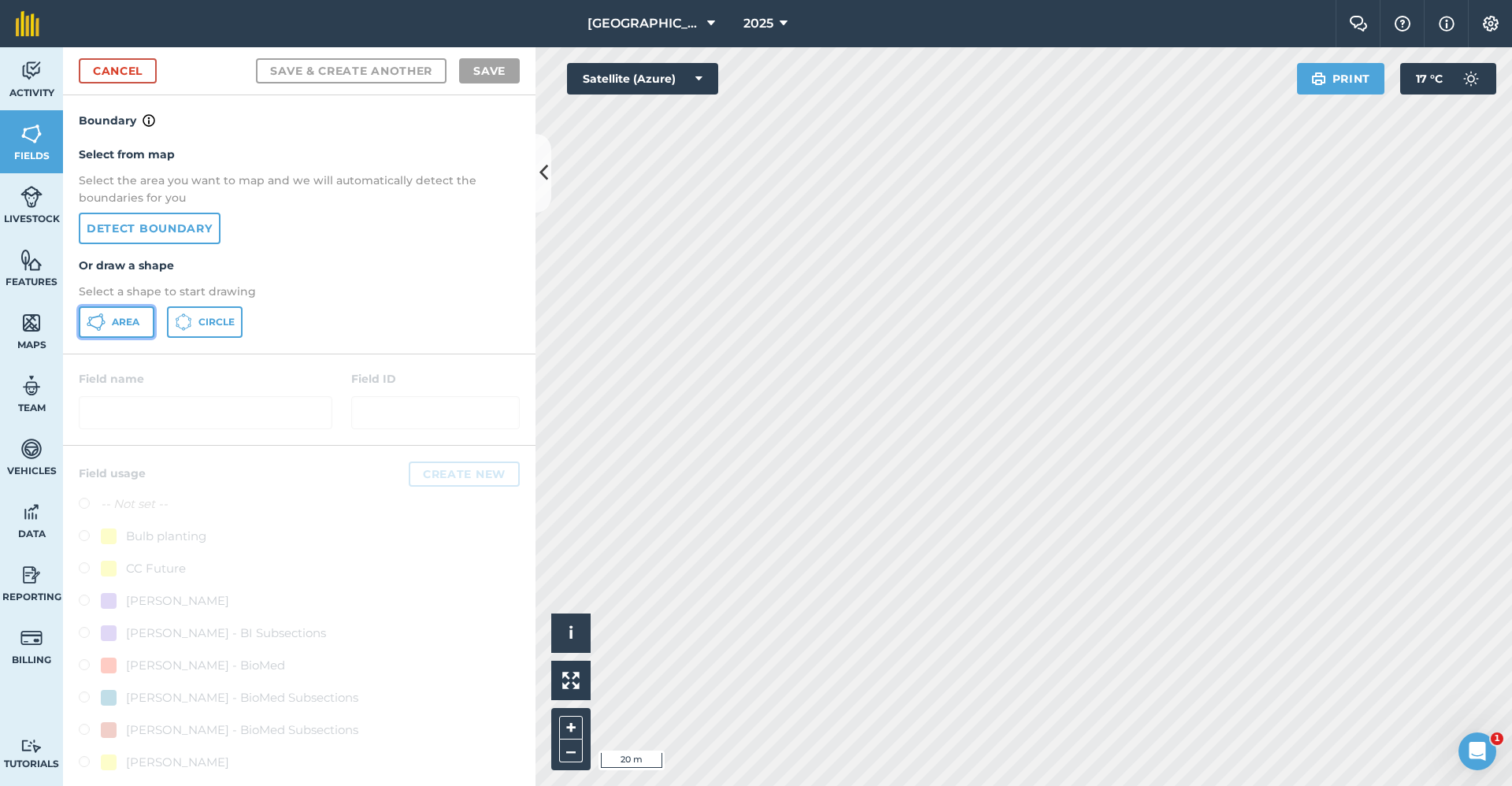
click at [135, 315] on button "Area" at bounding box center [117, 322] width 76 height 32
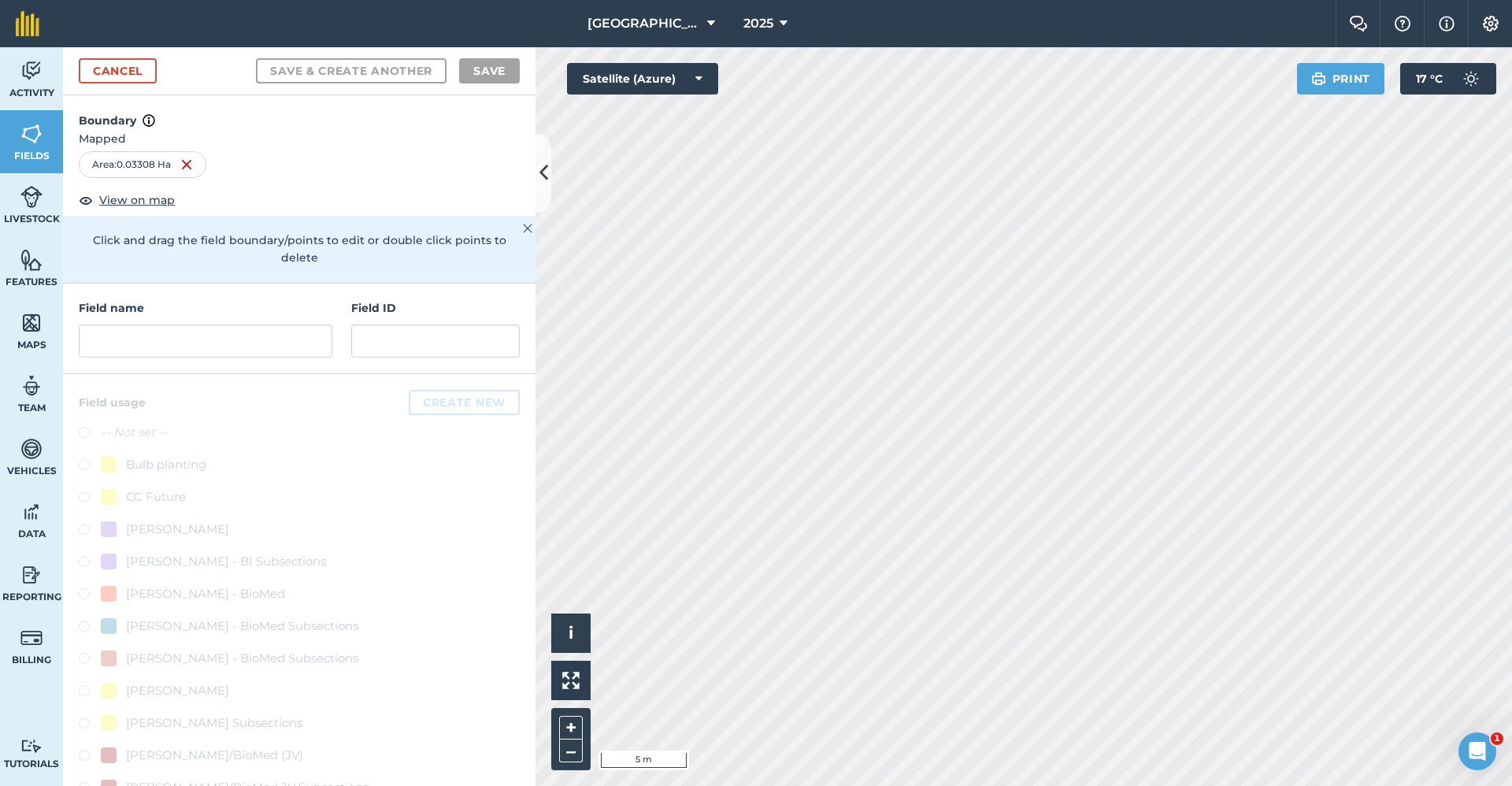
drag, startPoint x: 162, startPoint y: 371, endPoint x: 175, endPoint y: 367, distance: 13.6
click at [167, 372] on div "Field name Field ID" at bounding box center [299, 328] width 472 height 91
drag, startPoint x: 186, startPoint y: 350, endPoint x: 192, endPoint y: 338, distance: 13.4
click at [192, 343] on input "text" at bounding box center [206, 341] width 253 height 33
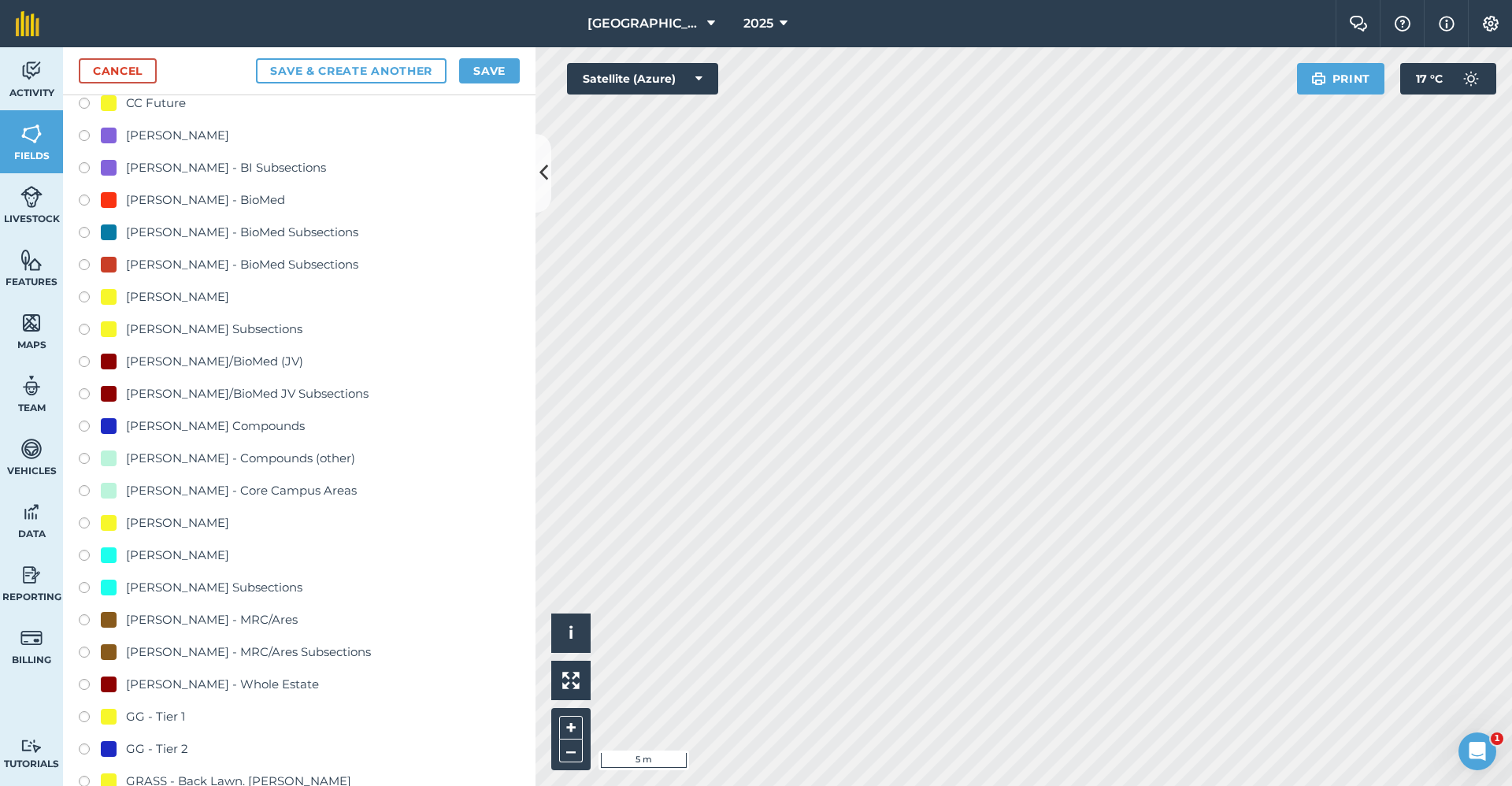
scroll to position [630, 0]
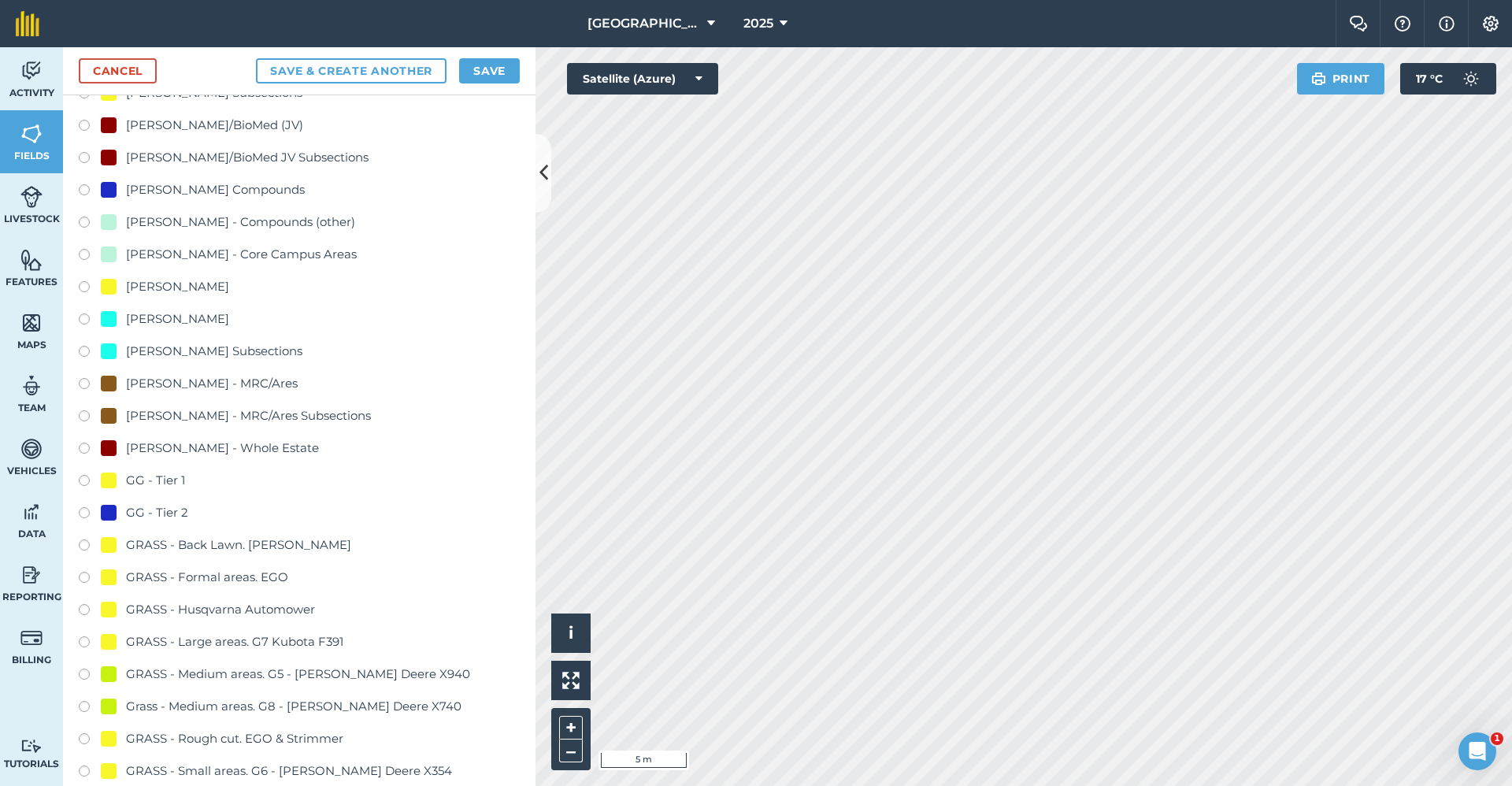
type input "Master - Tier 2"
click at [165, 506] on div "GG - Tier 2" at bounding box center [157, 512] width 62 height 18
radio input "true"
drag, startPoint x: 478, startPoint y: 65, endPoint x: 489, endPoint y: 65, distance: 11.0
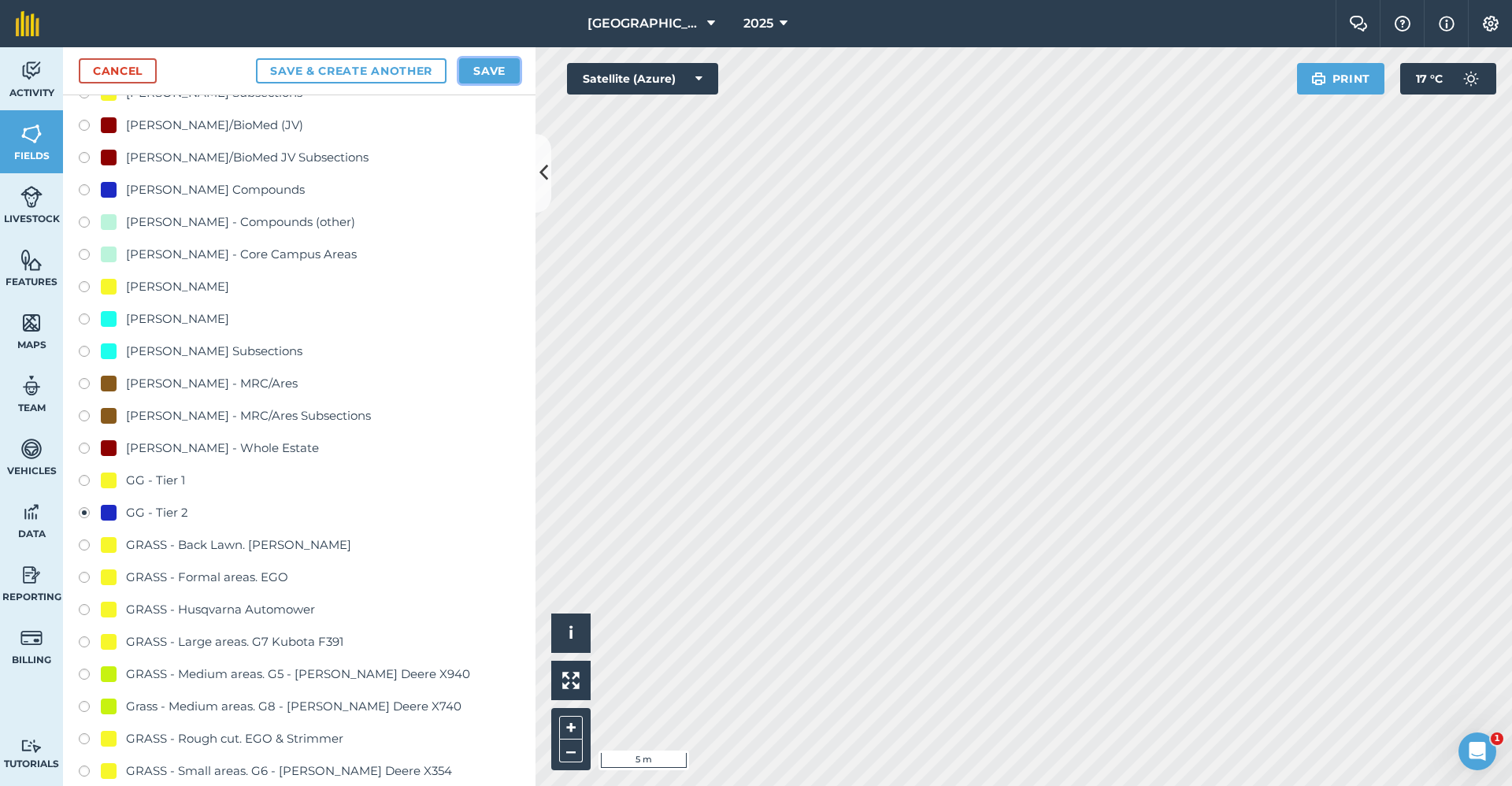
click at [488, 65] on button "Save" at bounding box center [489, 70] width 61 height 25
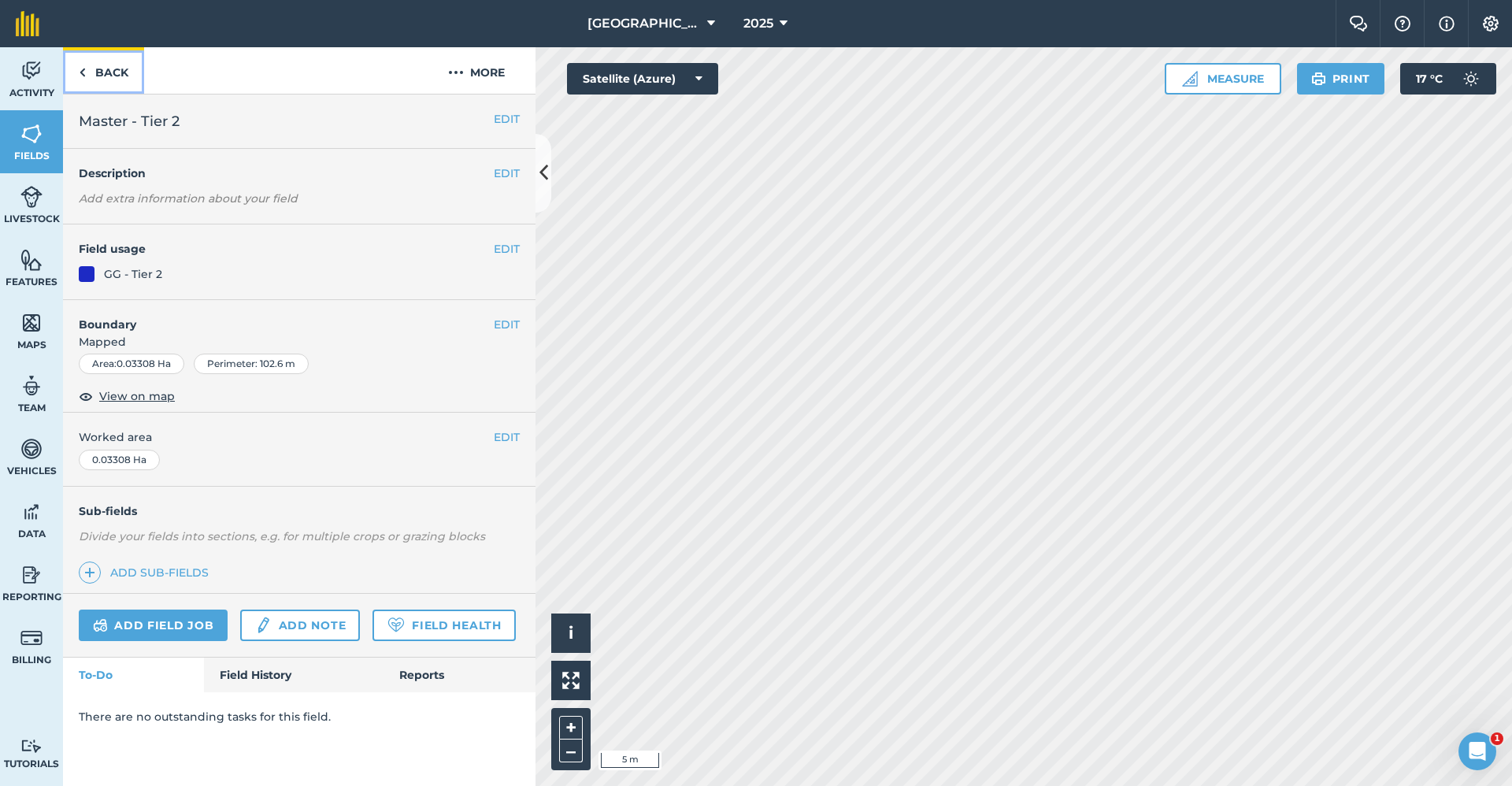
click at [108, 72] on link "Back" at bounding box center [104, 70] width 81 height 47
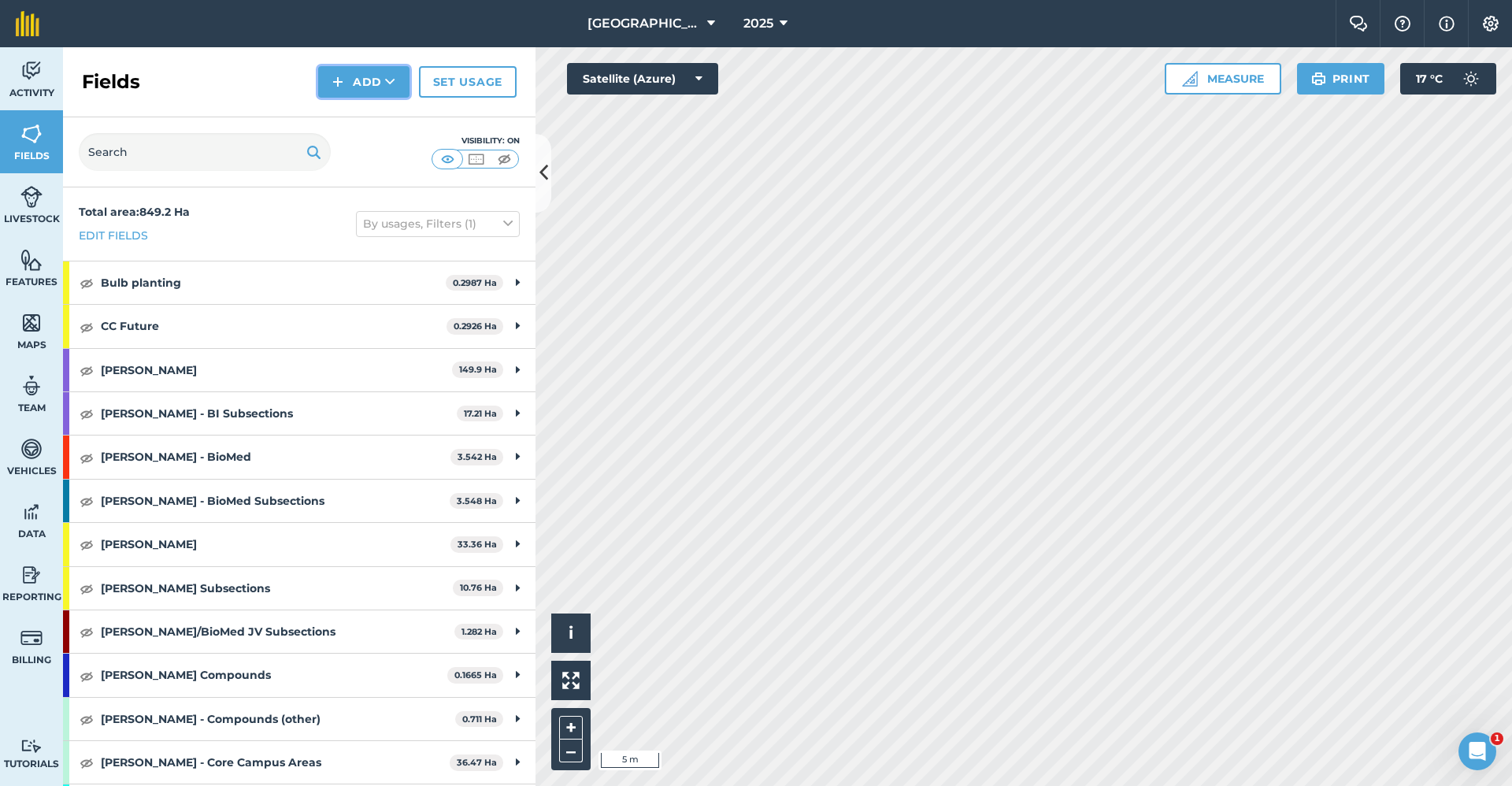
click at [389, 87] on icon at bounding box center [391, 82] width 11 height 16
click at [381, 115] on link "Draw" at bounding box center [363, 117] width 86 height 34
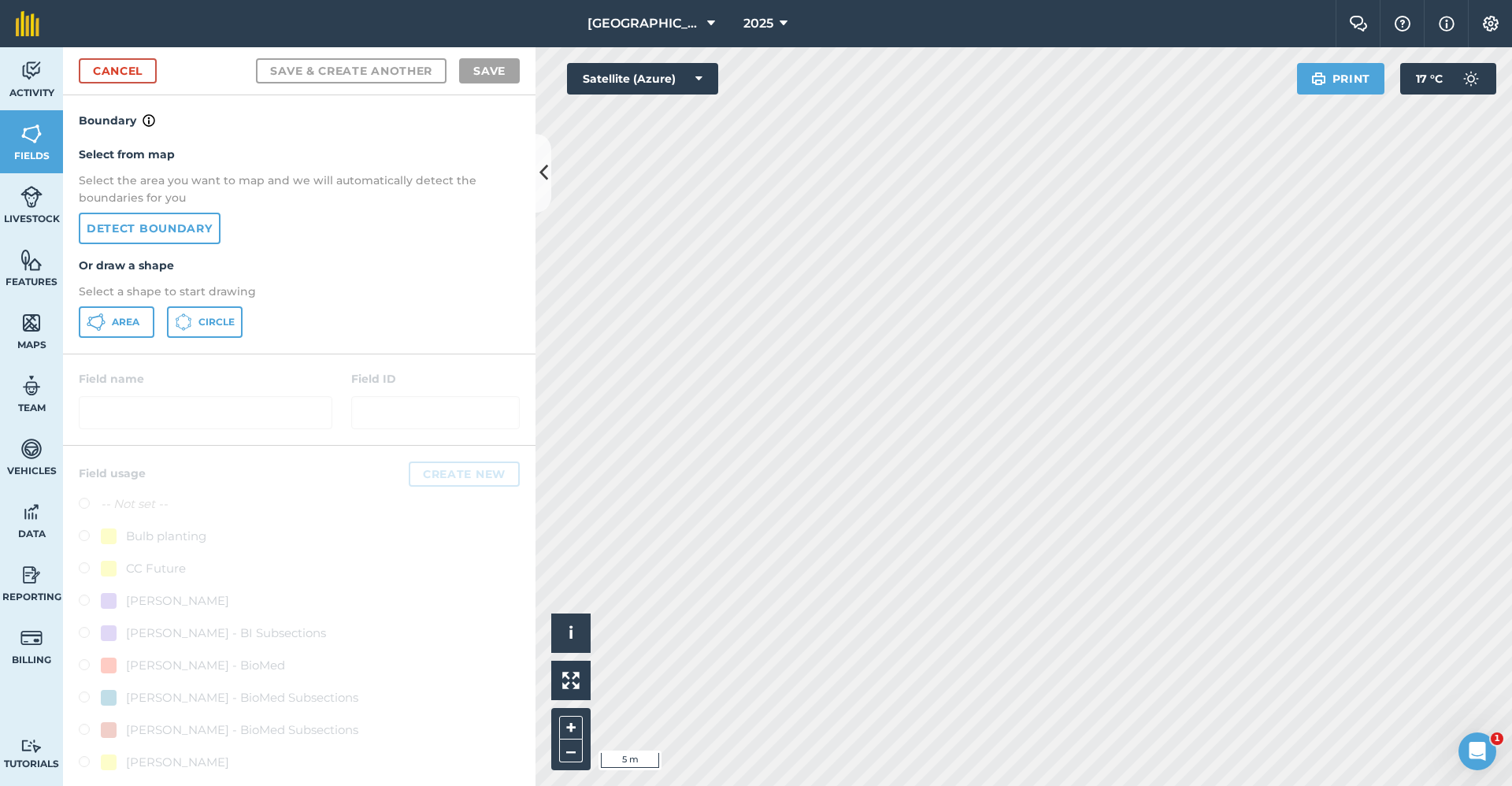
click at [94, 305] on div "Select from map Select the area you want to map and we will automatically detec…" at bounding box center [299, 242] width 472 height 223
click at [100, 333] on button "Area" at bounding box center [117, 322] width 76 height 32
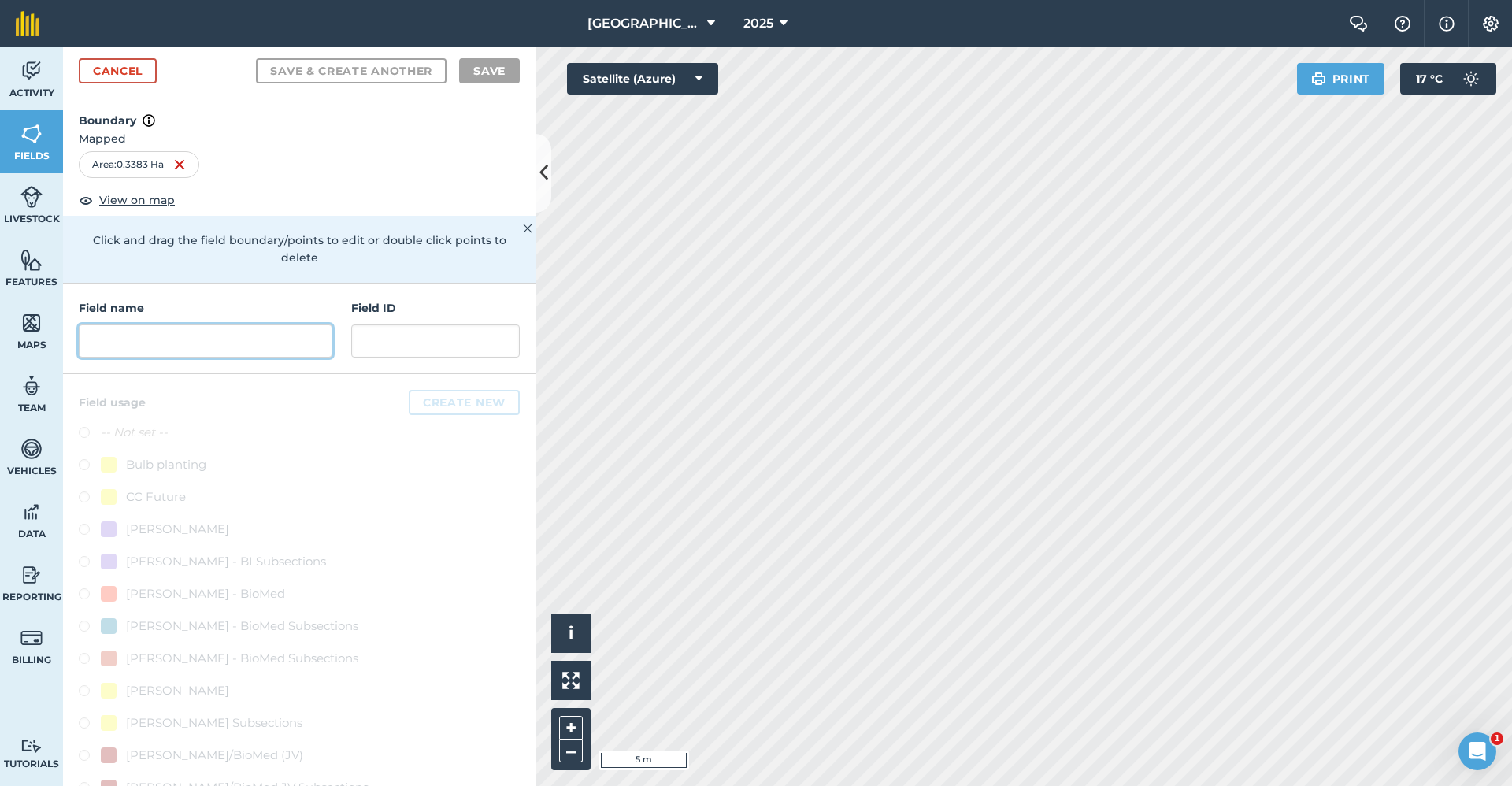
click at [277, 341] on input "text" at bounding box center [206, 341] width 253 height 33
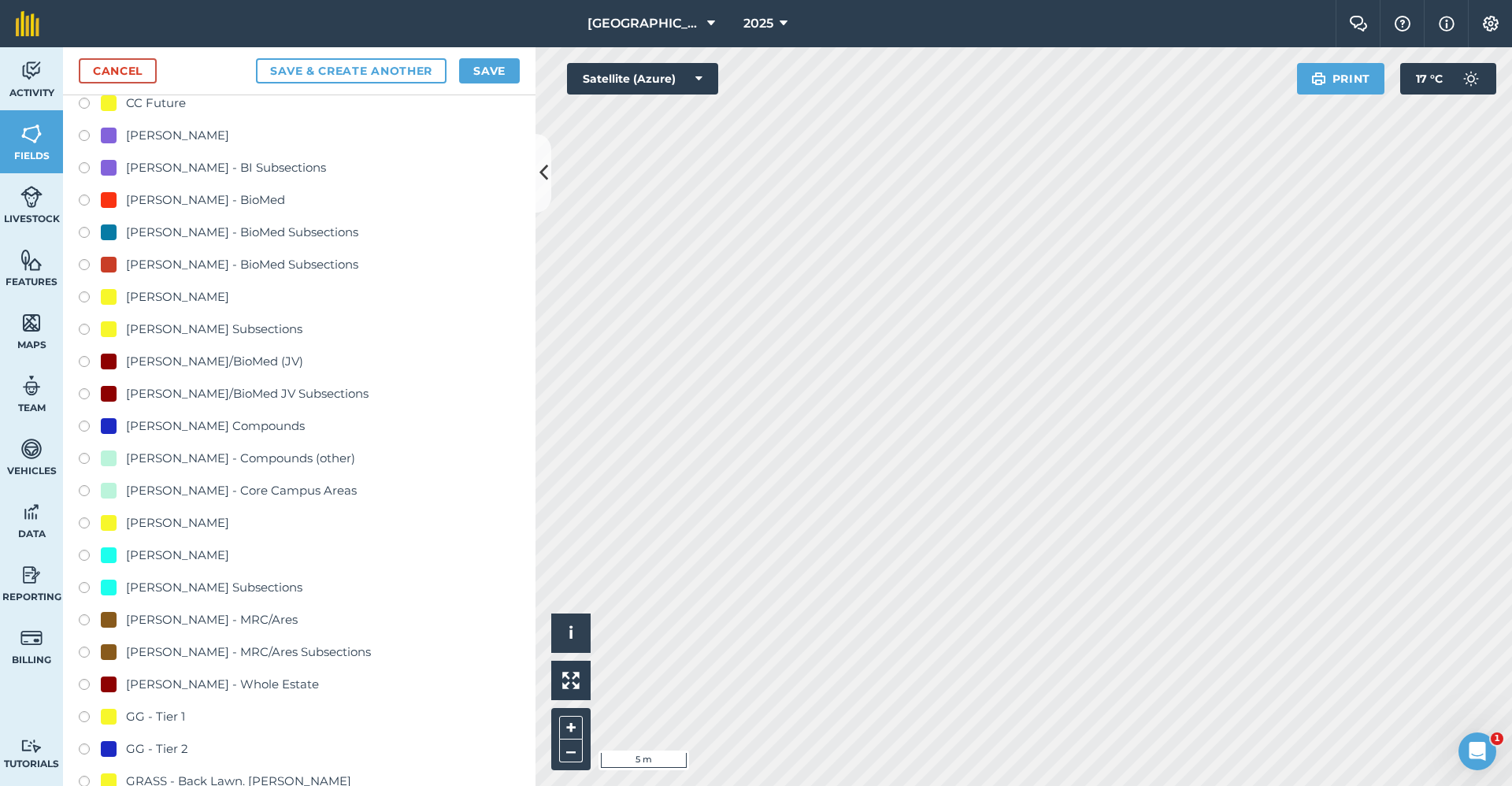
scroll to position [787, 0]
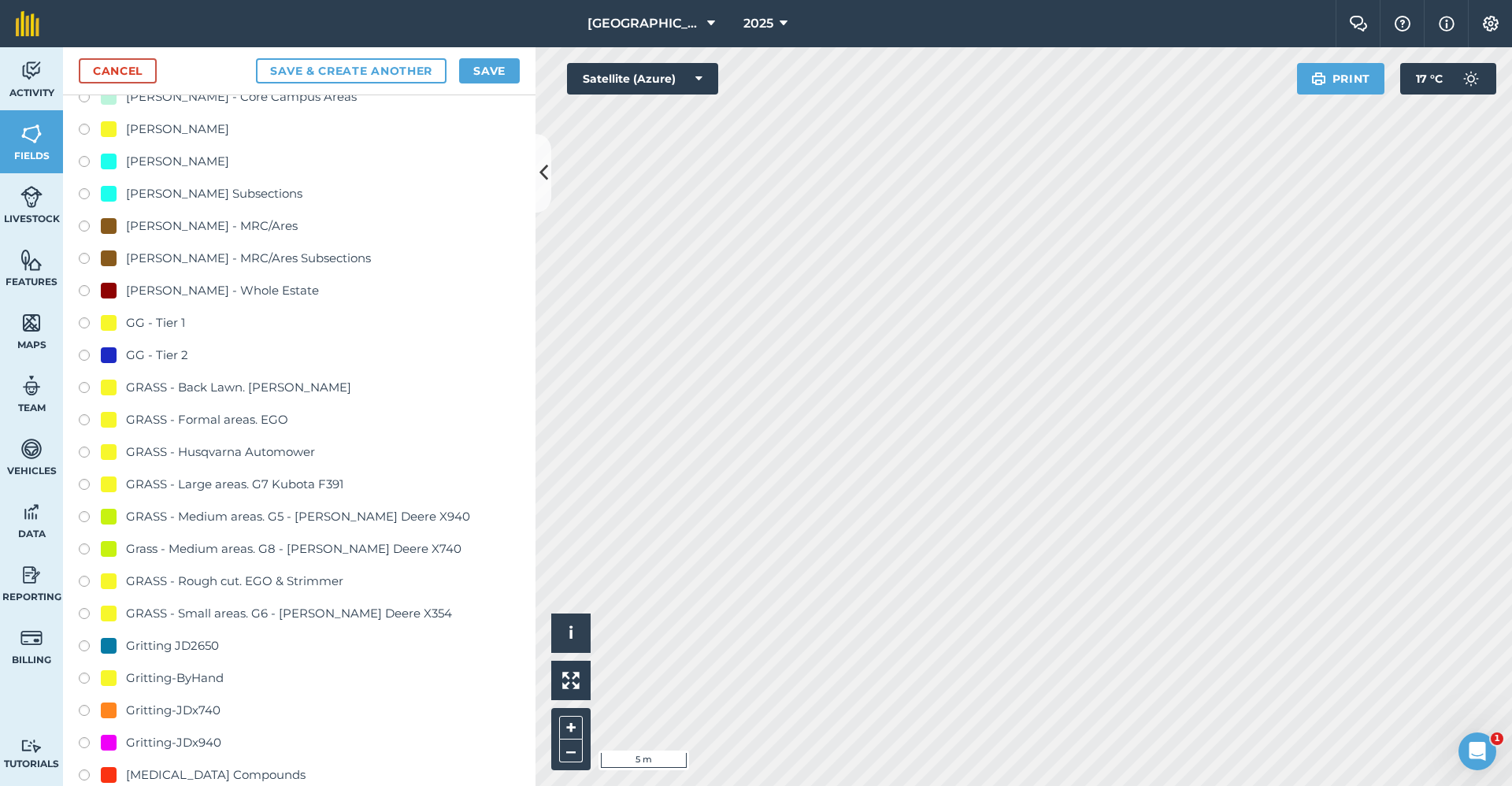
type input "Master - Tier 2"
click at [169, 360] on div "GG - Tier 2" at bounding box center [157, 354] width 62 height 18
radio input "true"
click at [169, 360] on div "GG - Tier 2" at bounding box center [157, 354] width 62 height 18
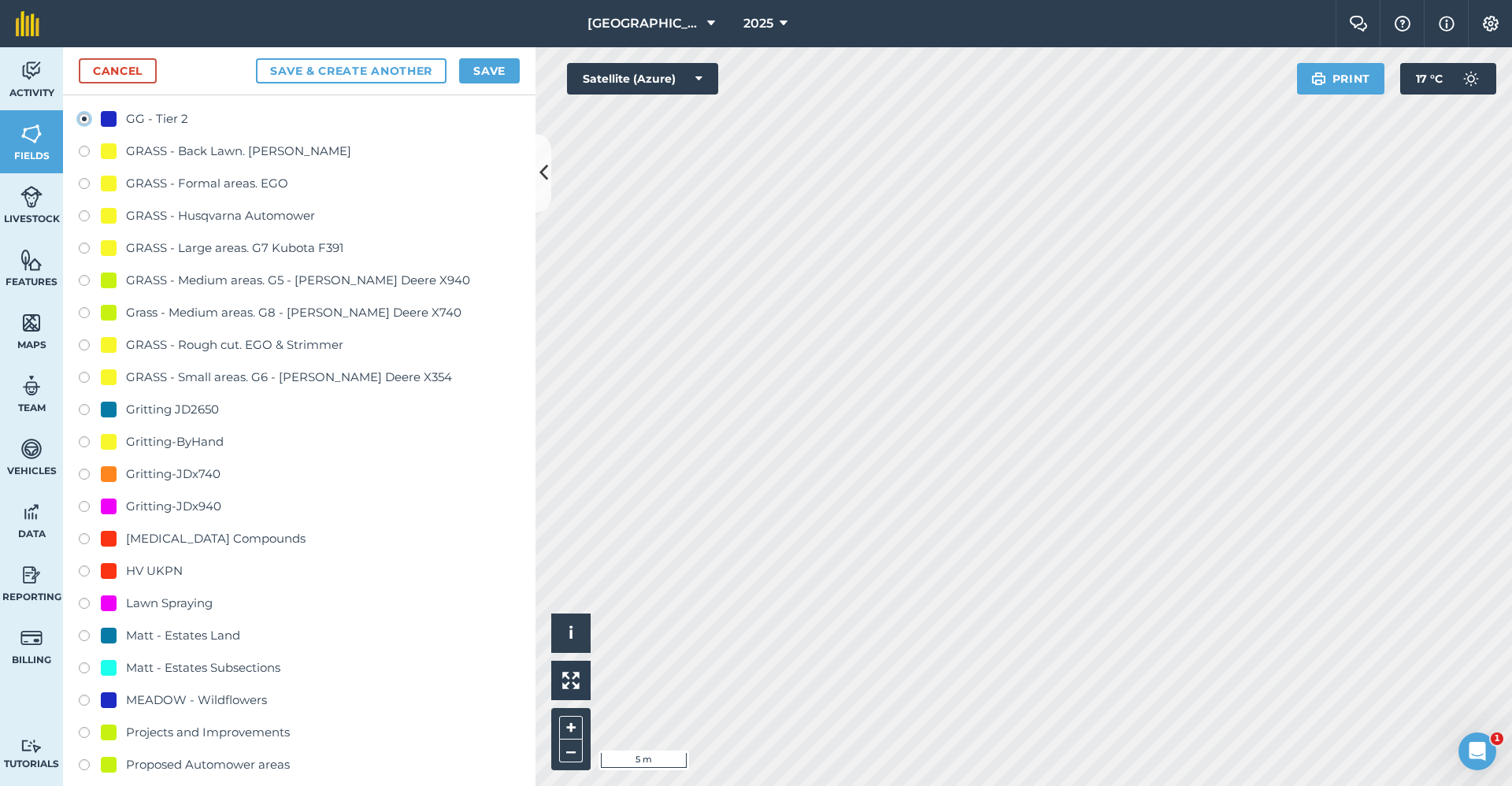
scroll to position [1338, 0]
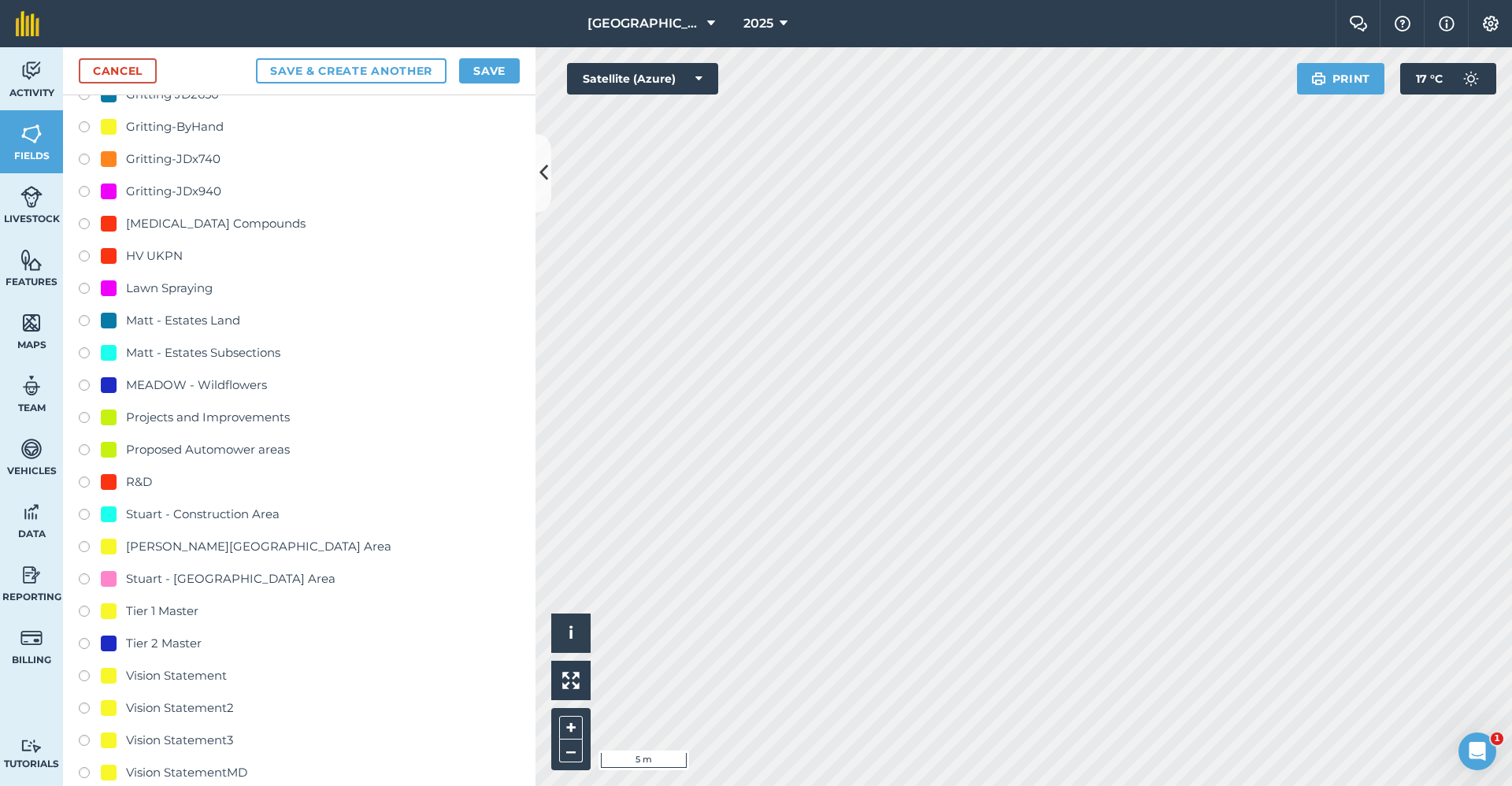
click at [174, 630] on div "-- Not set -- Bulb planting CC Future [PERSON_NAME] - BI [PERSON_NAME] - BI Sub…" at bounding box center [299, 32] width 441 height 1895
click at [167, 653] on div "Tier 2 Master" at bounding box center [299, 645] width 441 height 23
click at [169, 636] on div "Tier 2 Master" at bounding box center [164, 643] width 76 height 18
radio input "true"
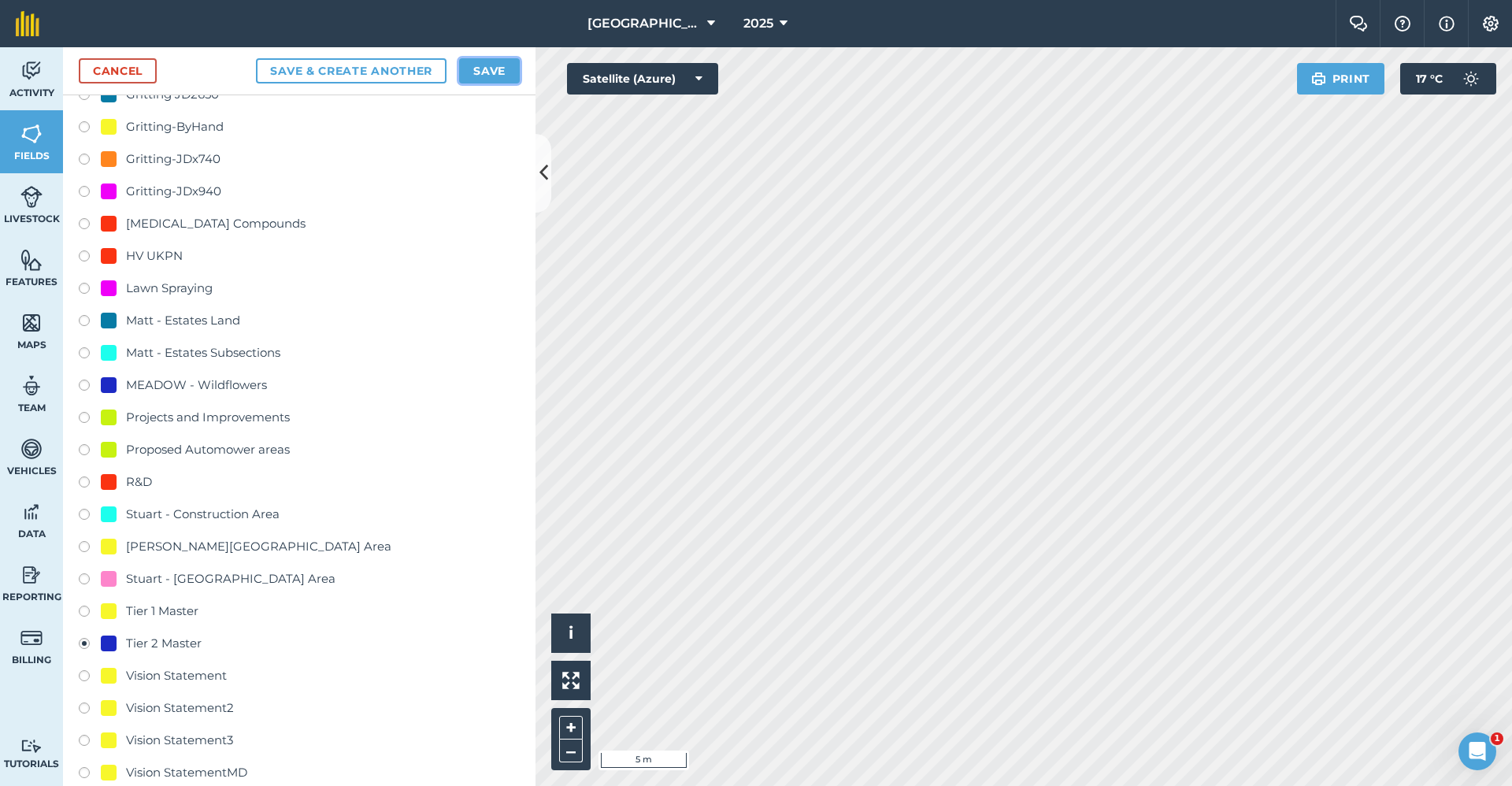
click at [480, 63] on button "Save" at bounding box center [489, 70] width 61 height 25
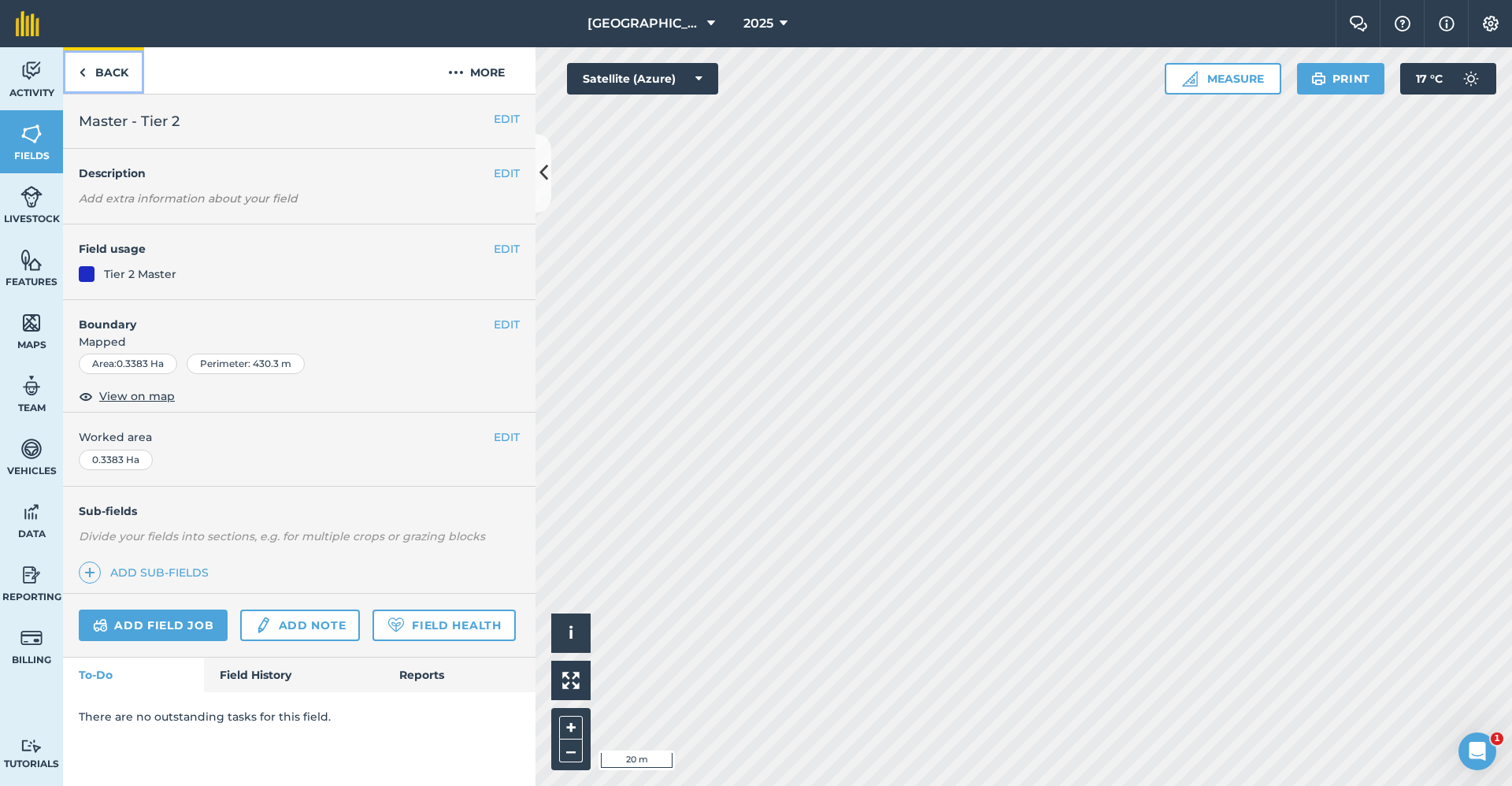
click at [117, 66] on link "Back" at bounding box center [104, 70] width 81 height 47
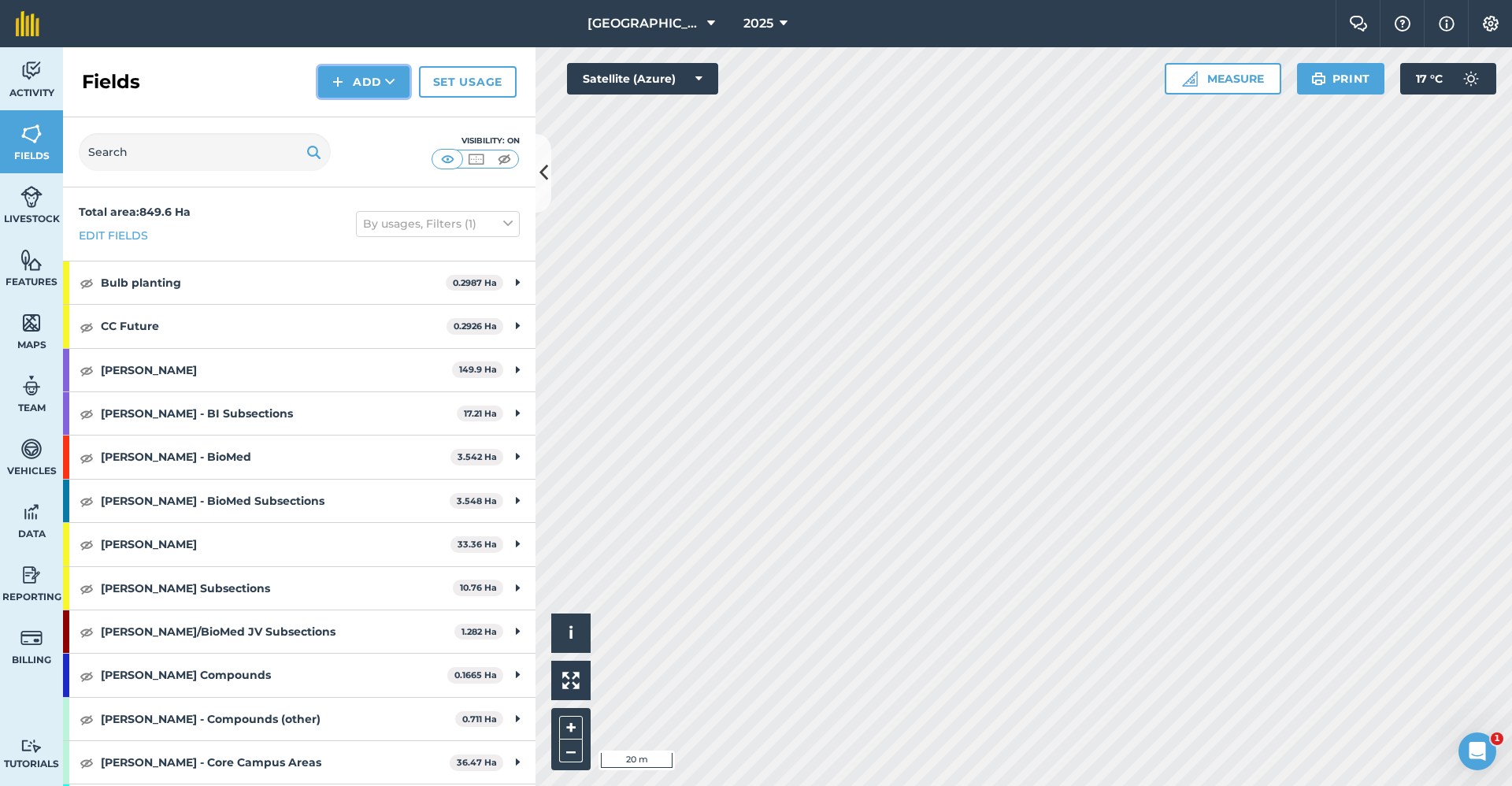
click at [358, 70] on button "Add" at bounding box center [364, 82] width 91 height 32
click at [352, 117] on link "Draw" at bounding box center [363, 117] width 86 height 34
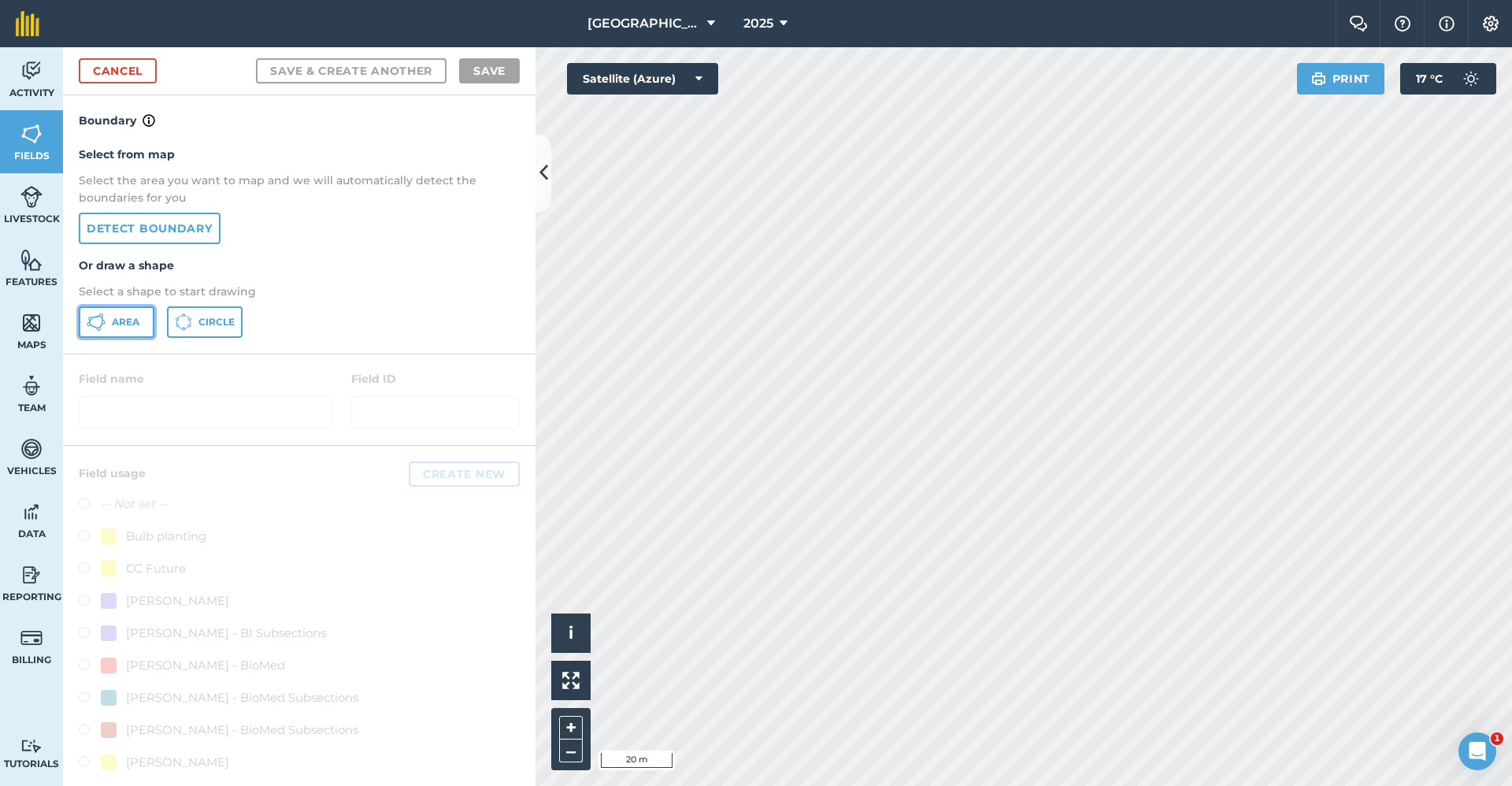
click at [104, 326] on icon at bounding box center [95, 321] width 18 height 18
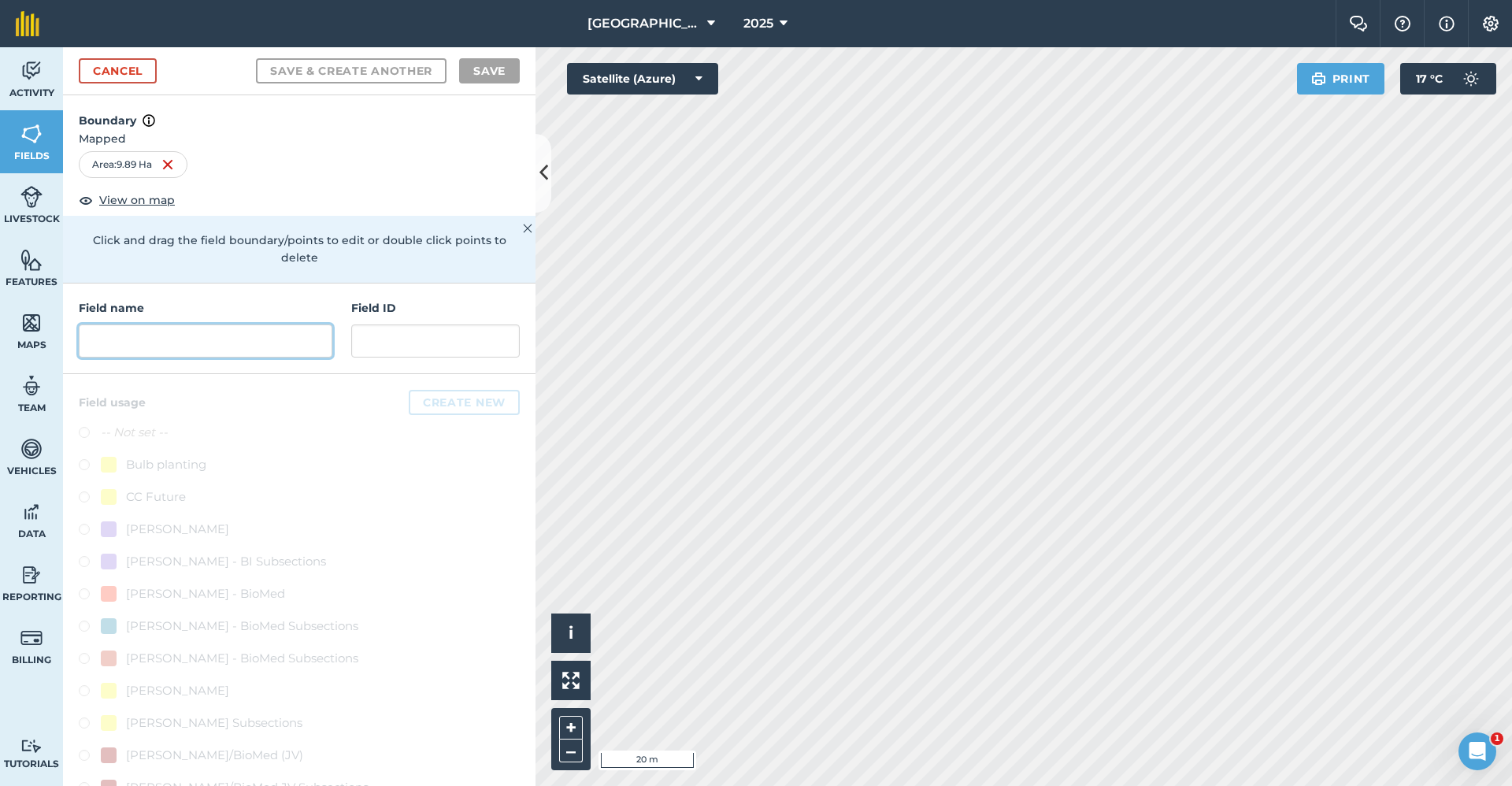
click at [193, 335] on input "text" at bounding box center [206, 341] width 253 height 33
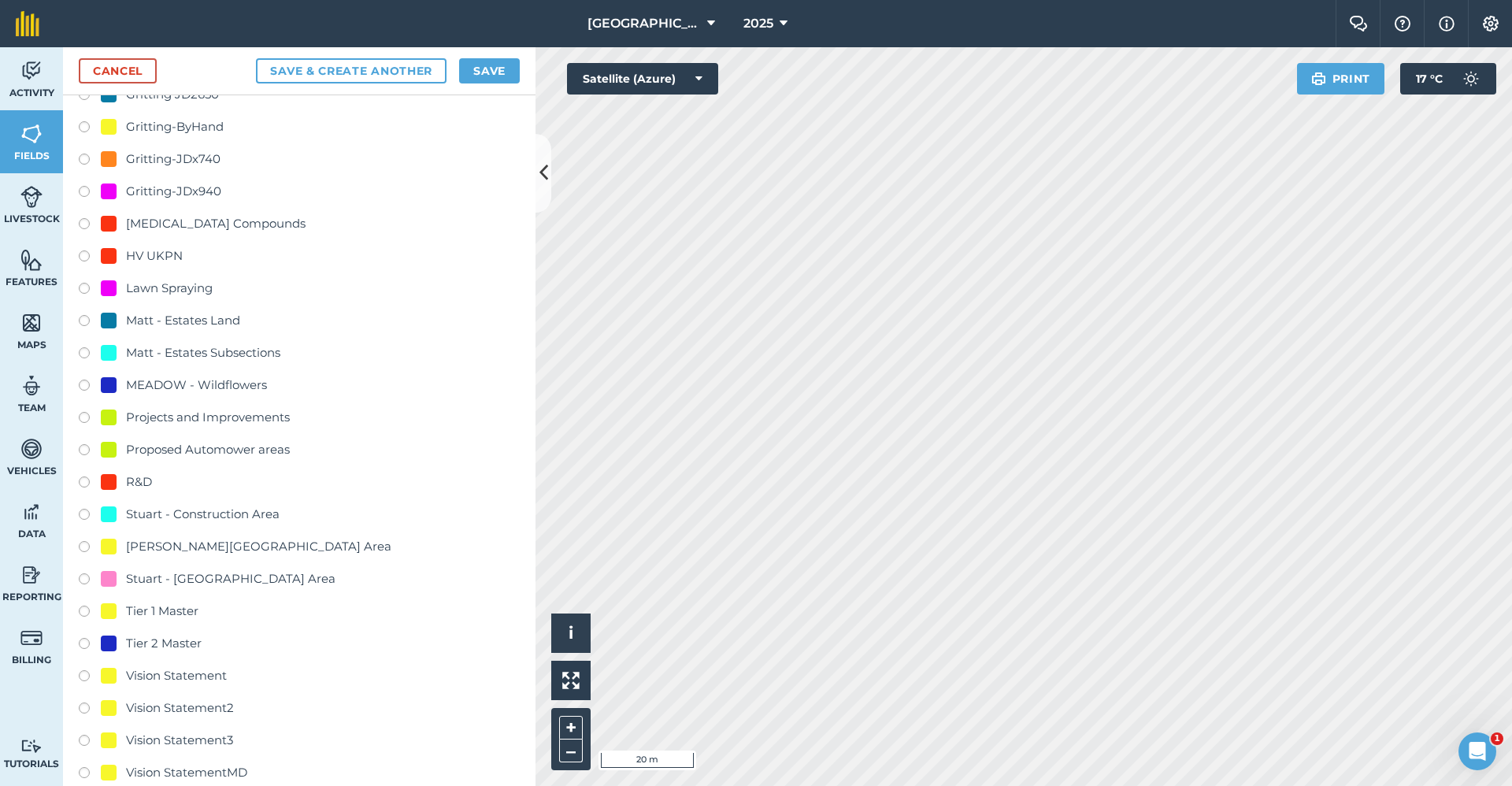
scroll to position [1558, 0]
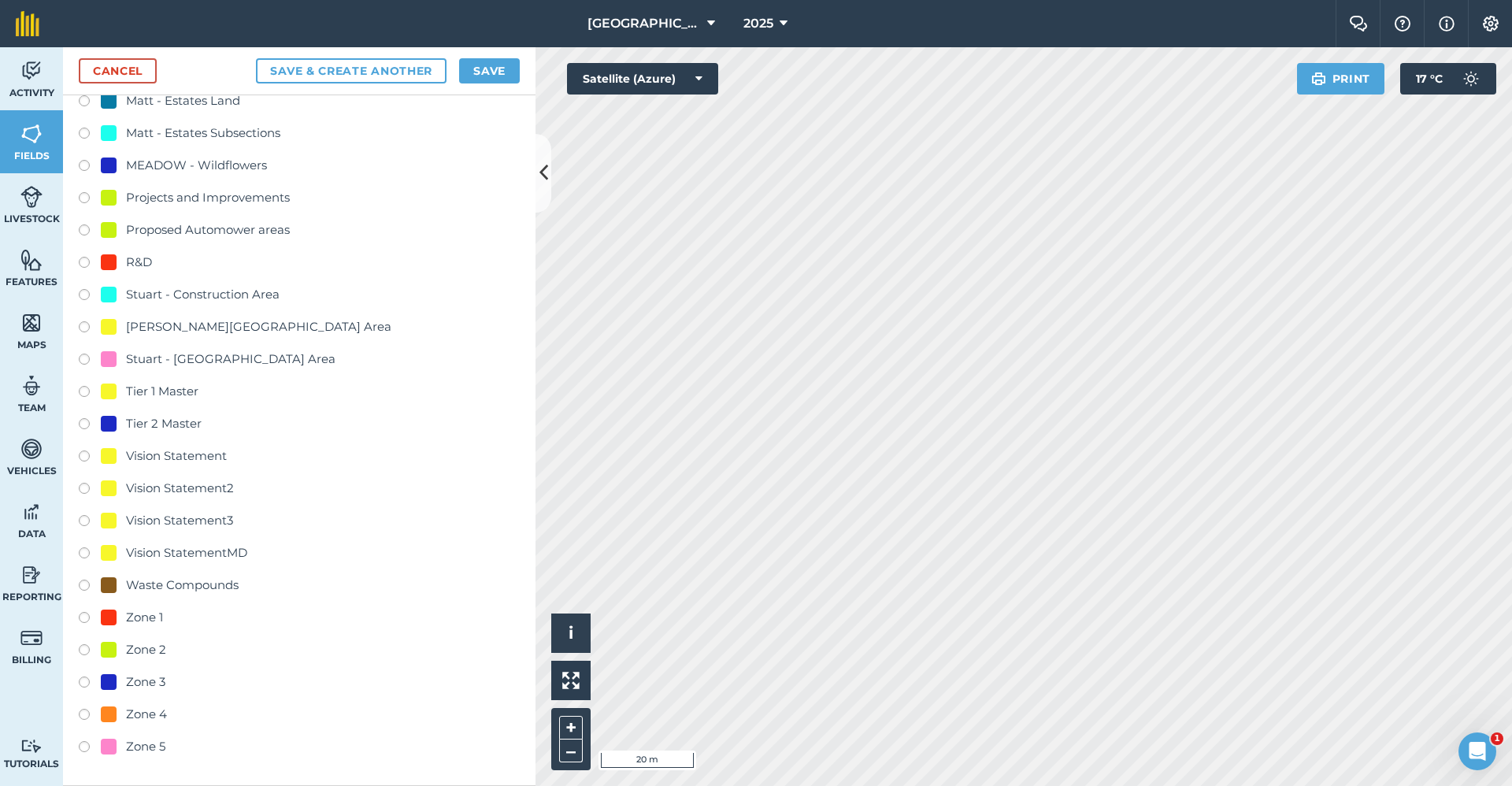
type input "Master - Tier 2"
click at [143, 418] on div "Tier 2 Master" at bounding box center [164, 423] width 76 height 18
radio input "true"
click at [493, 71] on button "Save" at bounding box center [489, 70] width 61 height 25
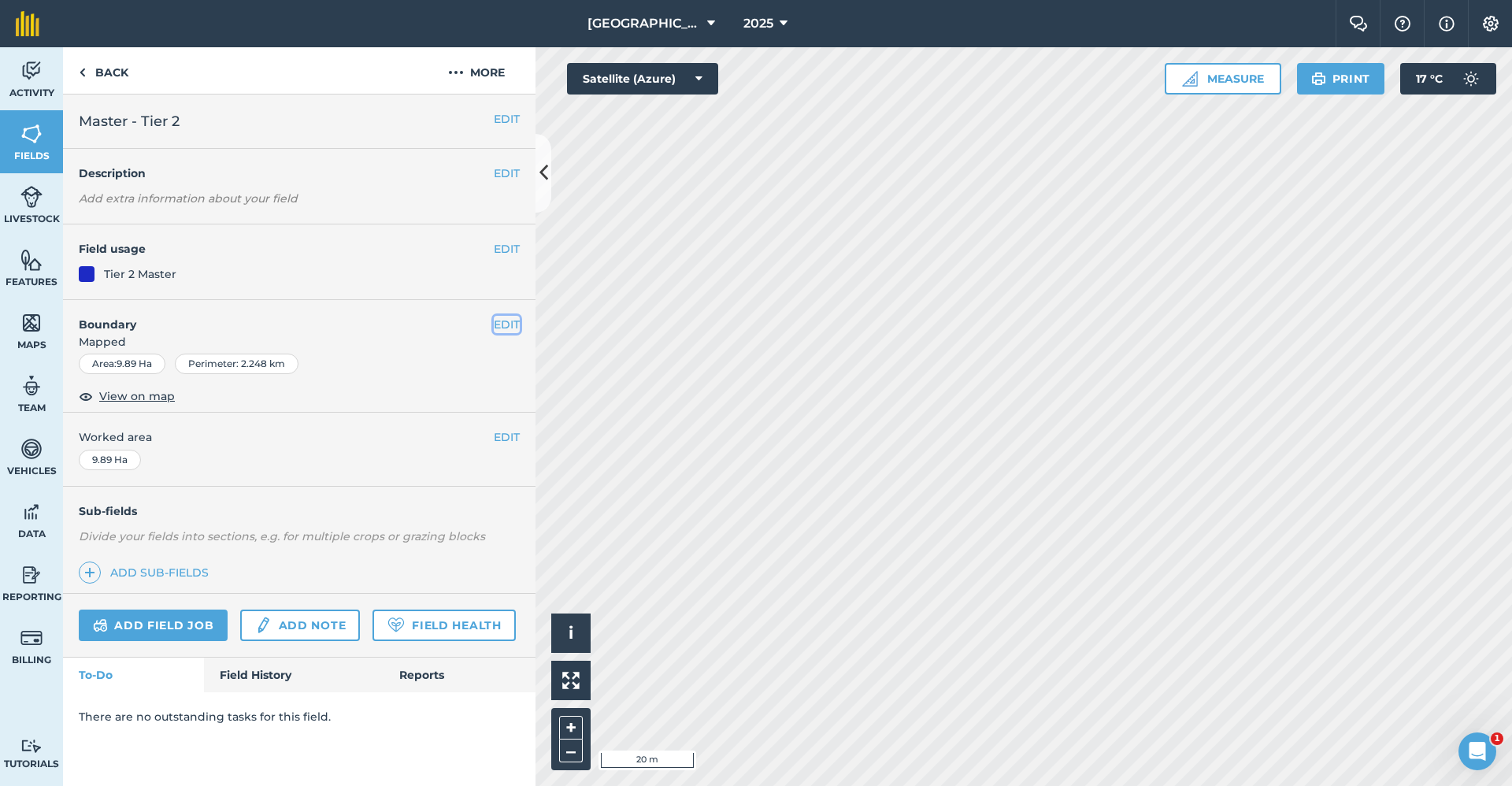
click at [515, 328] on button "EDIT" at bounding box center [507, 324] width 26 height 18
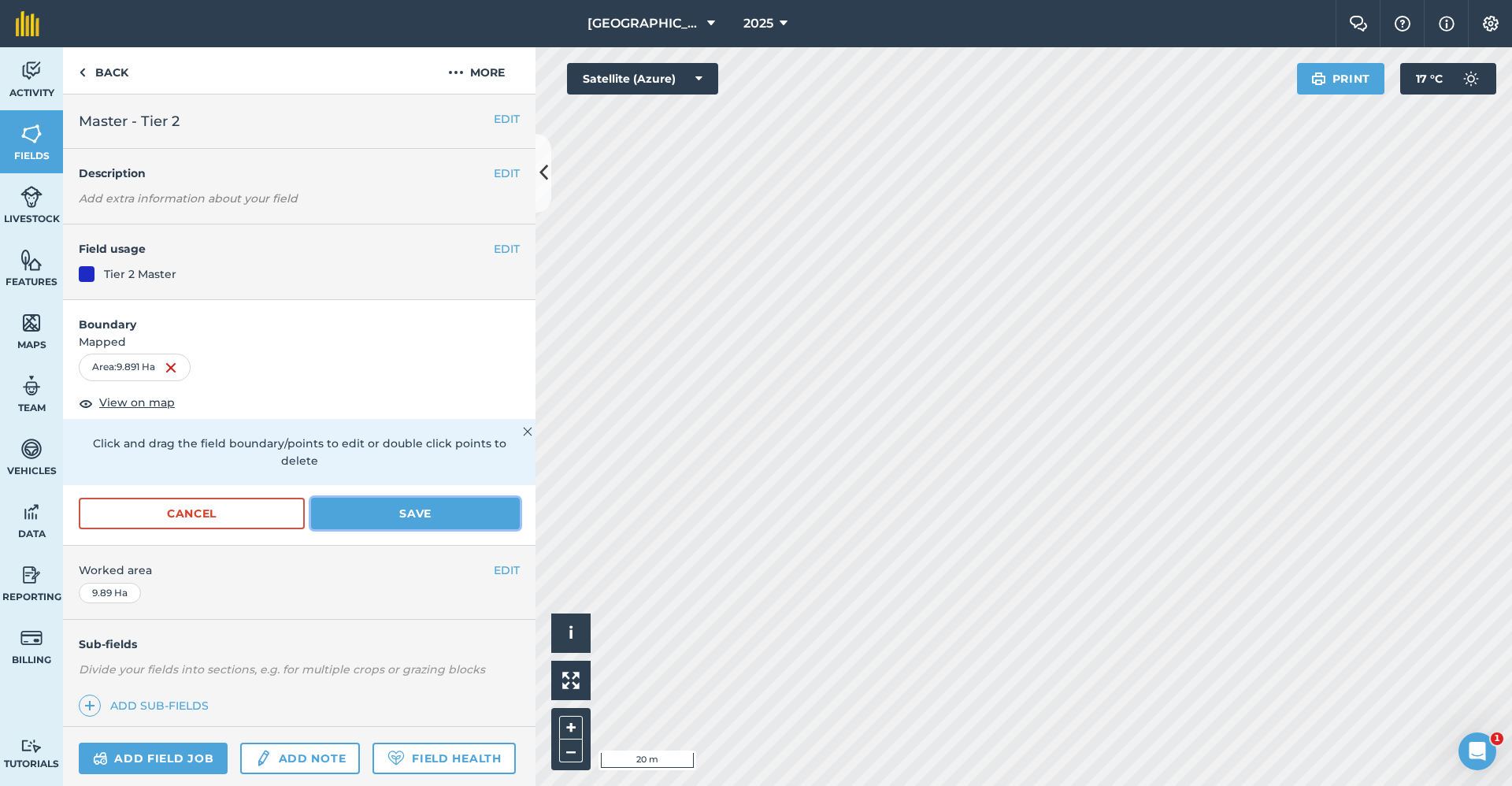
click at [434, 528] on button "Save" at bounding box center [415, 513] width 208 height 32
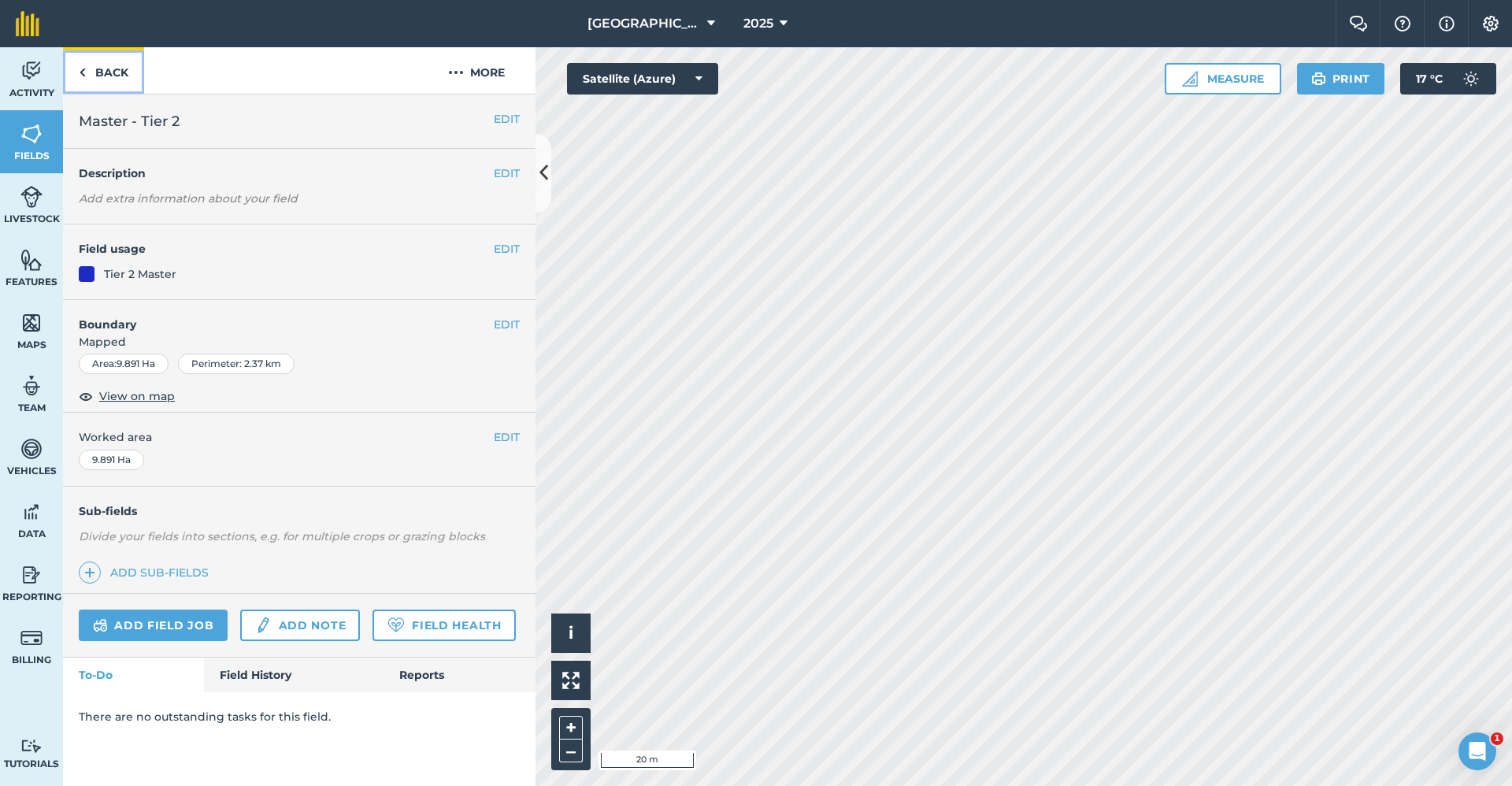
click at [100, 80] on link "Back" at bounding box center [104, 70] width 81 height 47
click at [106, 76] on link "Back" at bounding box center [104, 70] width 81 height 47
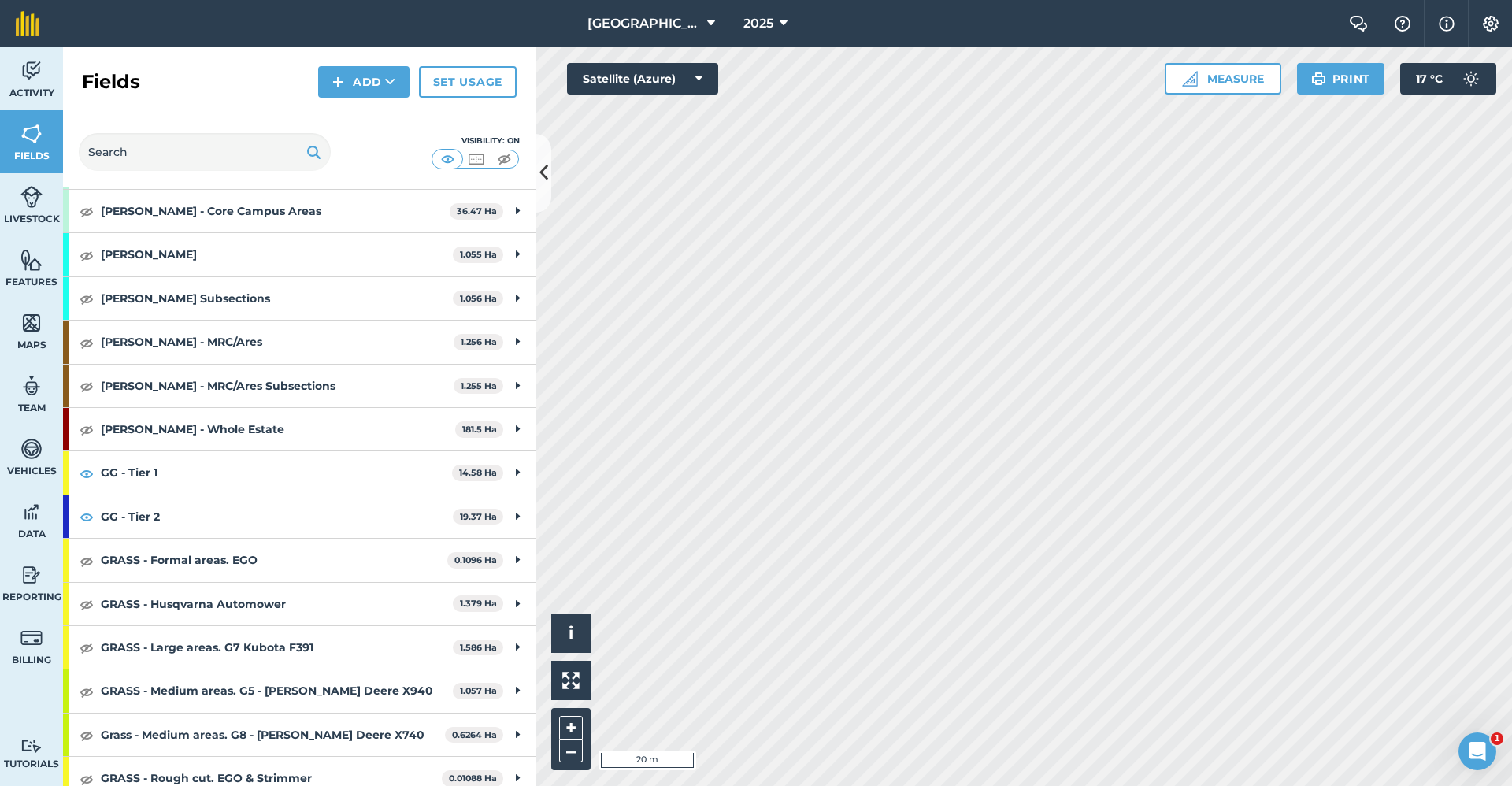
scroll to position [630, 0]
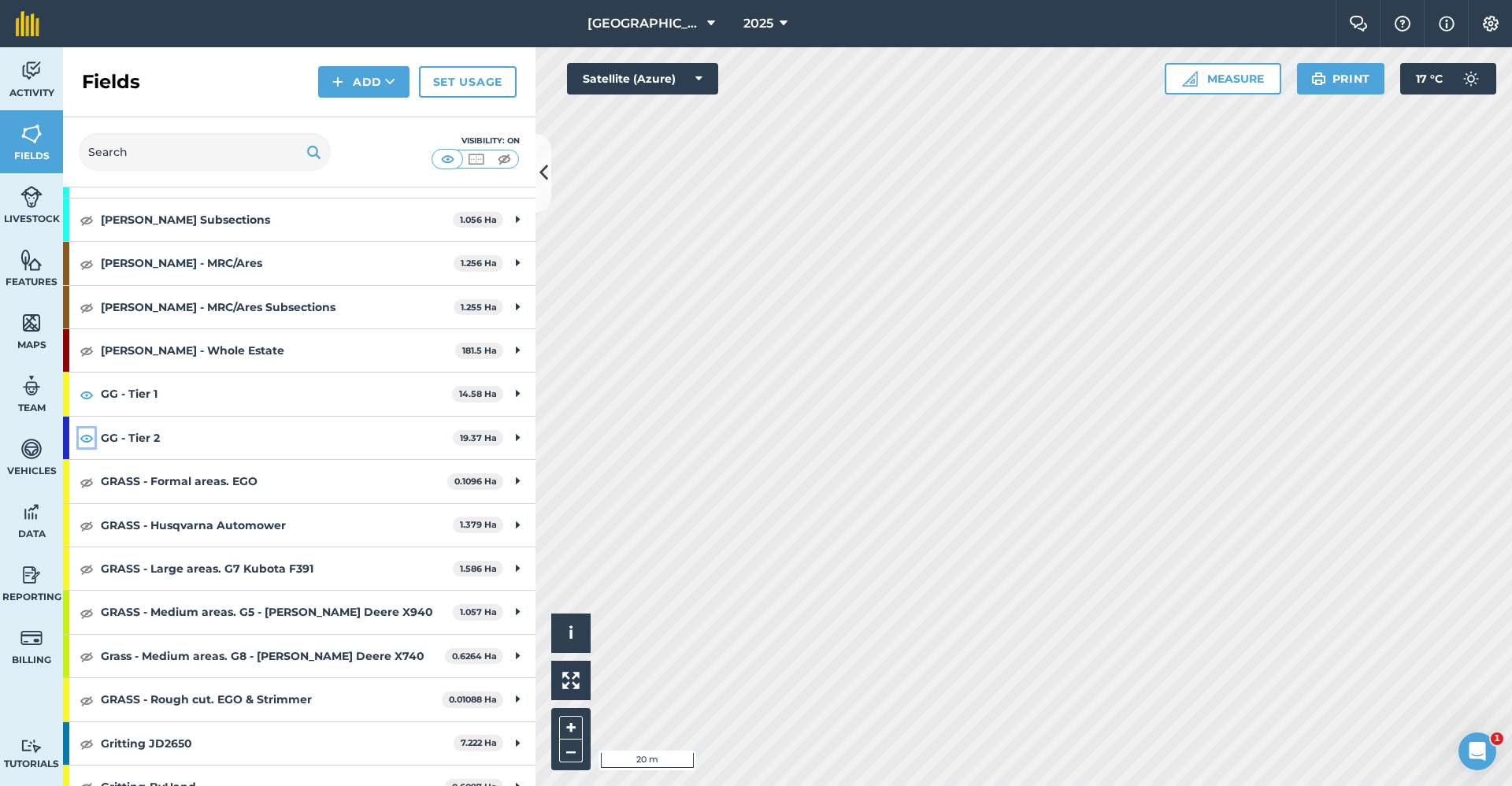
click at [86, 440] on img at bounding box center [86, 437] width 14 height 18
click at [89, 397] on img at bounding box center [86, 394] width 14 height 18
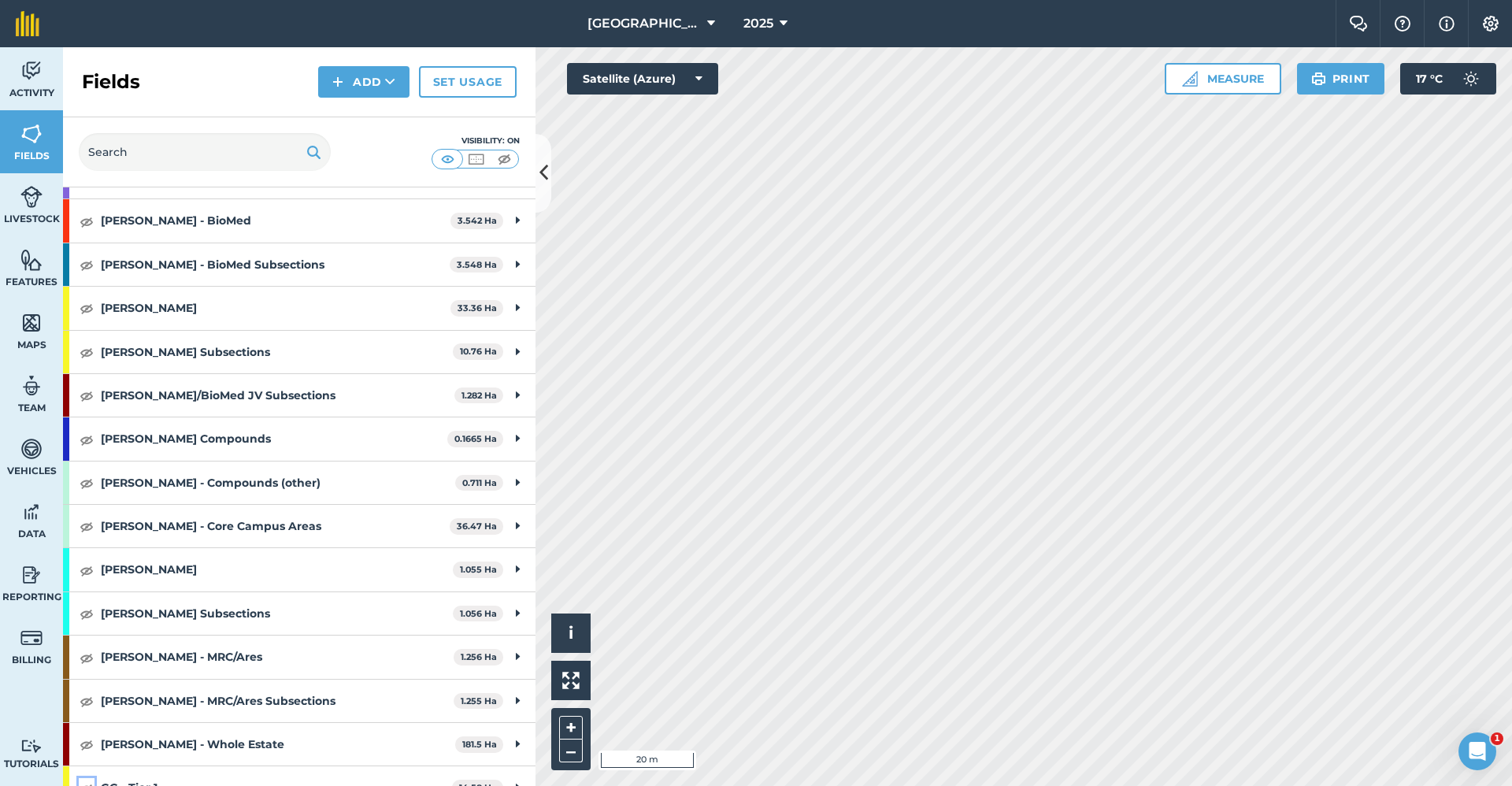
scroll to position [79, 0]
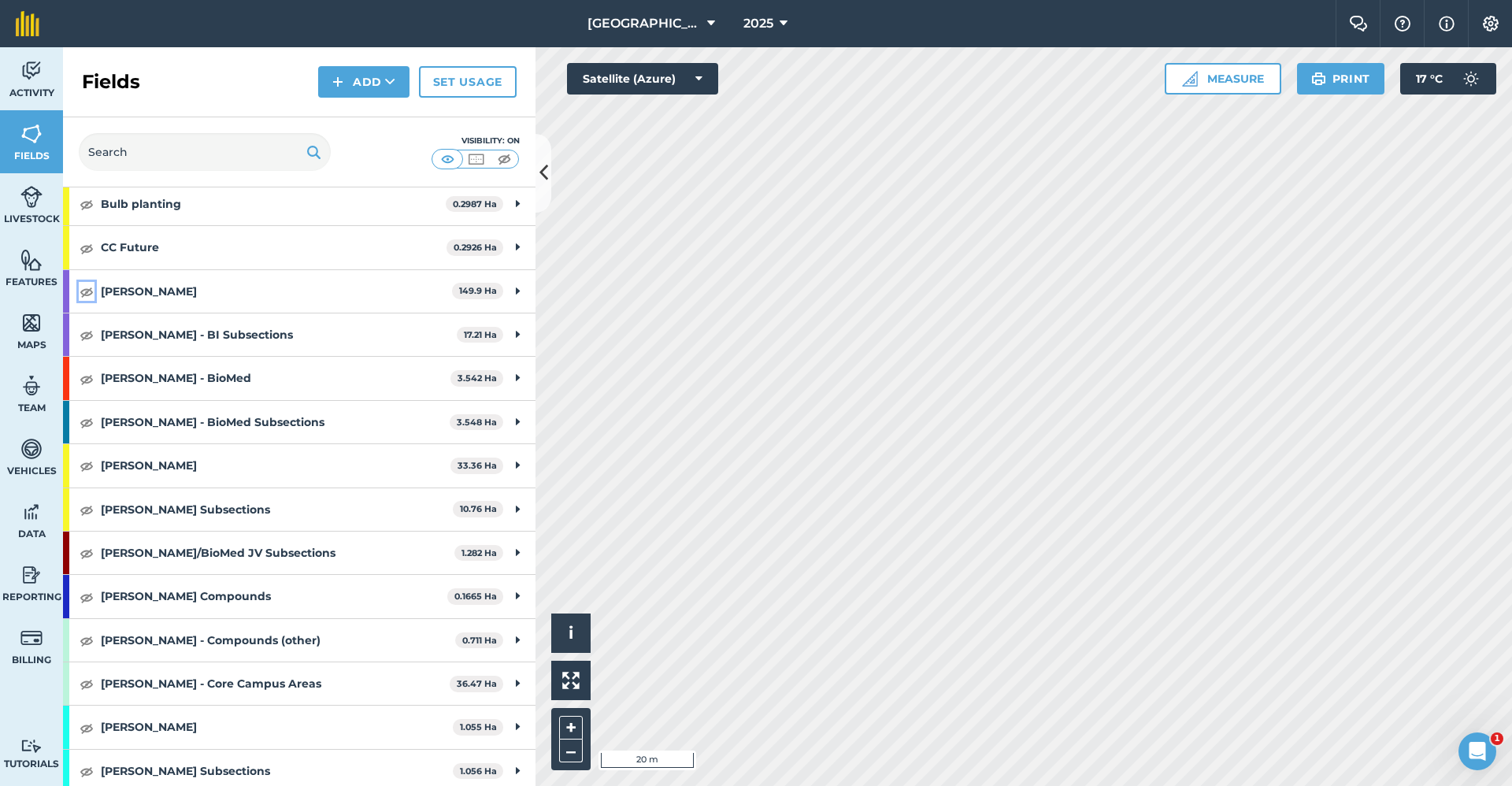
click at [85, 290] on img at bounding box center [86, 291] width 14 height 18
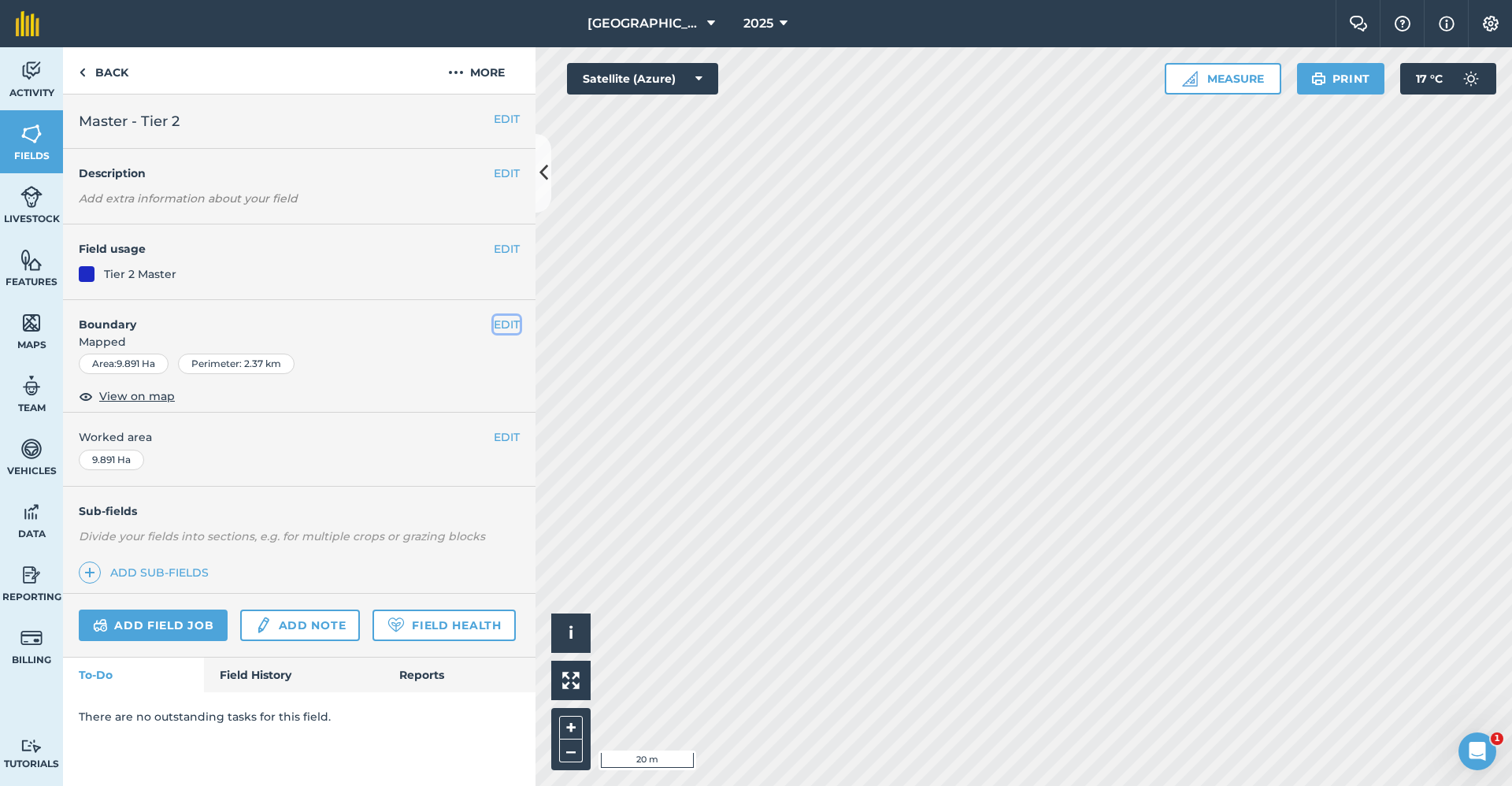
click at [508, 324] on button "EDIT" at bounding box center [507, 324] width 26 height 18
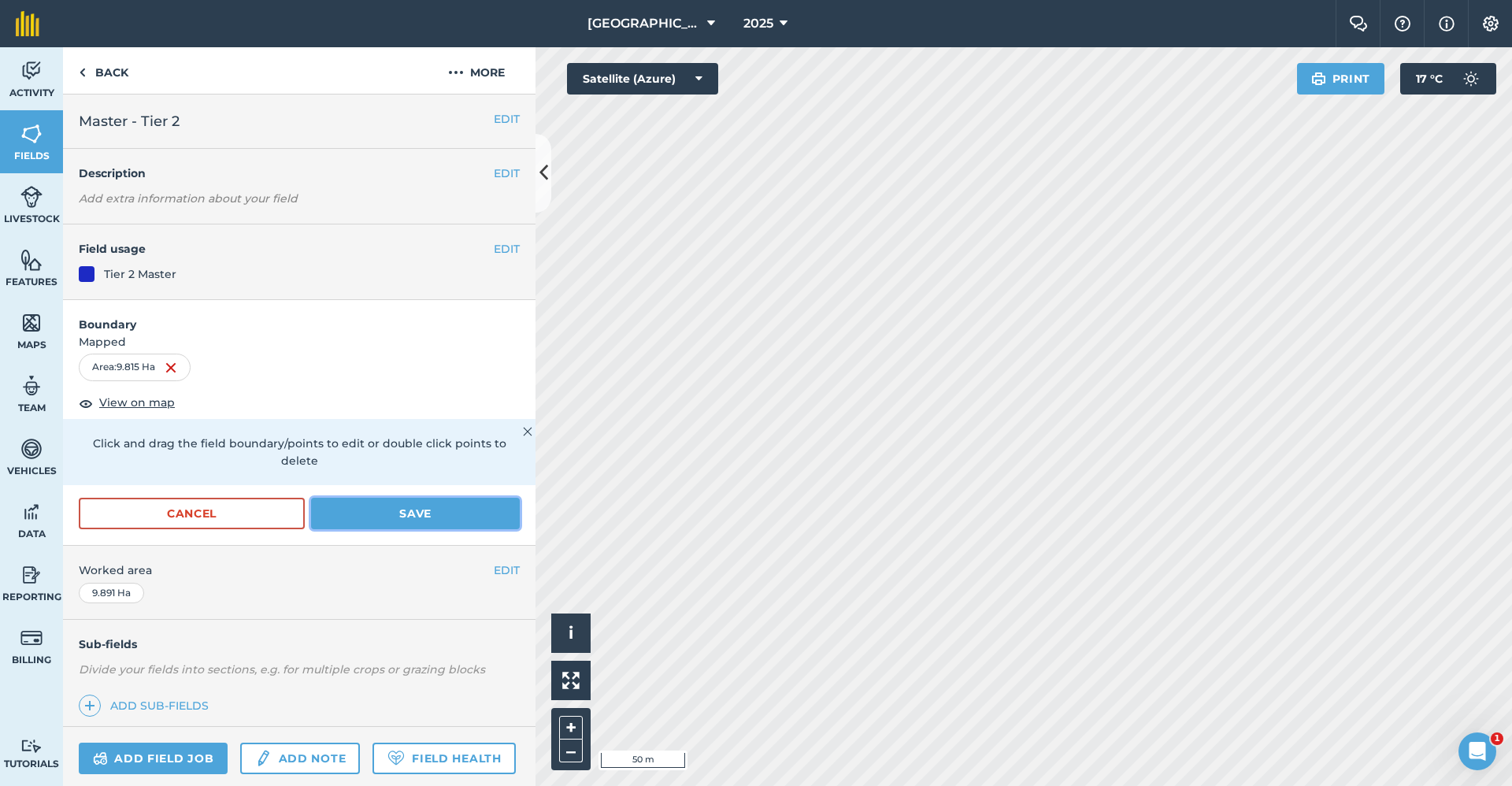
click at [334, 505] on button "Save" at bounding box center [415, 513] width 208 height 32
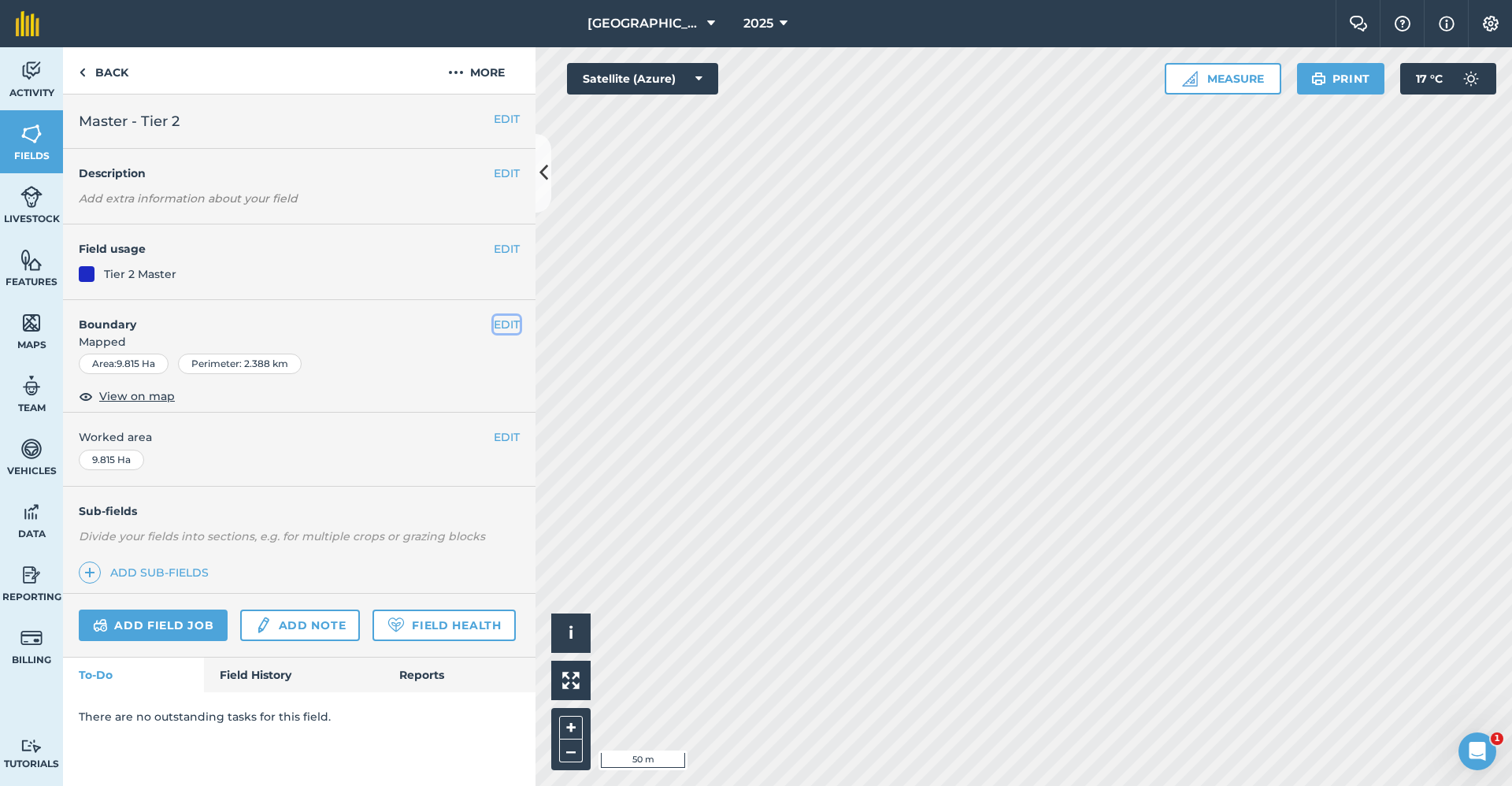
click at [506, 325] on button "EDIT" at bounding box center [507, 324] width 26 height 18
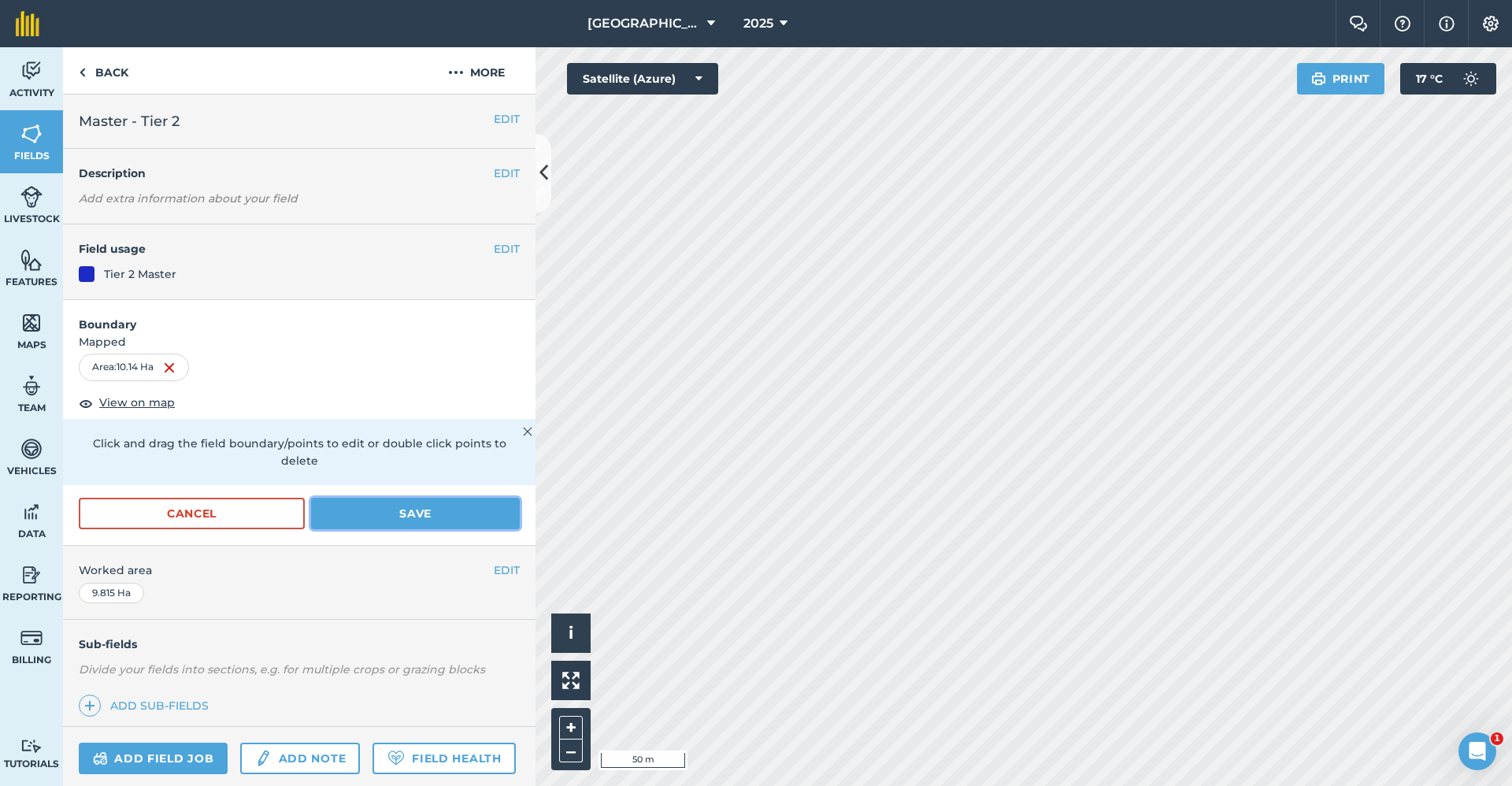
click at [340, 507] on button "Save" at bounding box center [415, 513] width 208 height 32
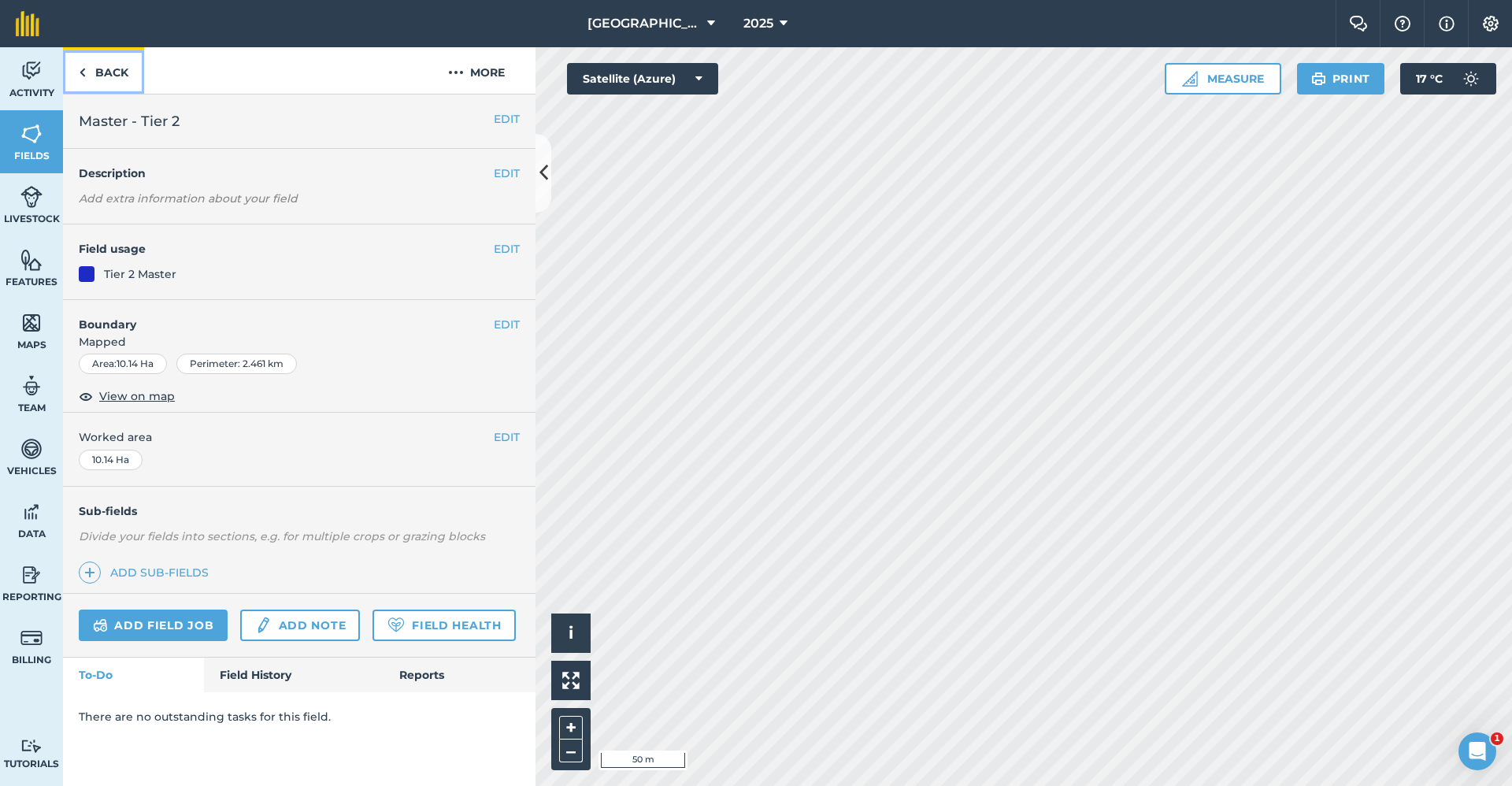
click at [112, 83] on link "Back" at bounding box center [104, 70] width 81 height 47
click at [112, 74] on link "Back" at bounding box center [104, 70] width 81 height 47
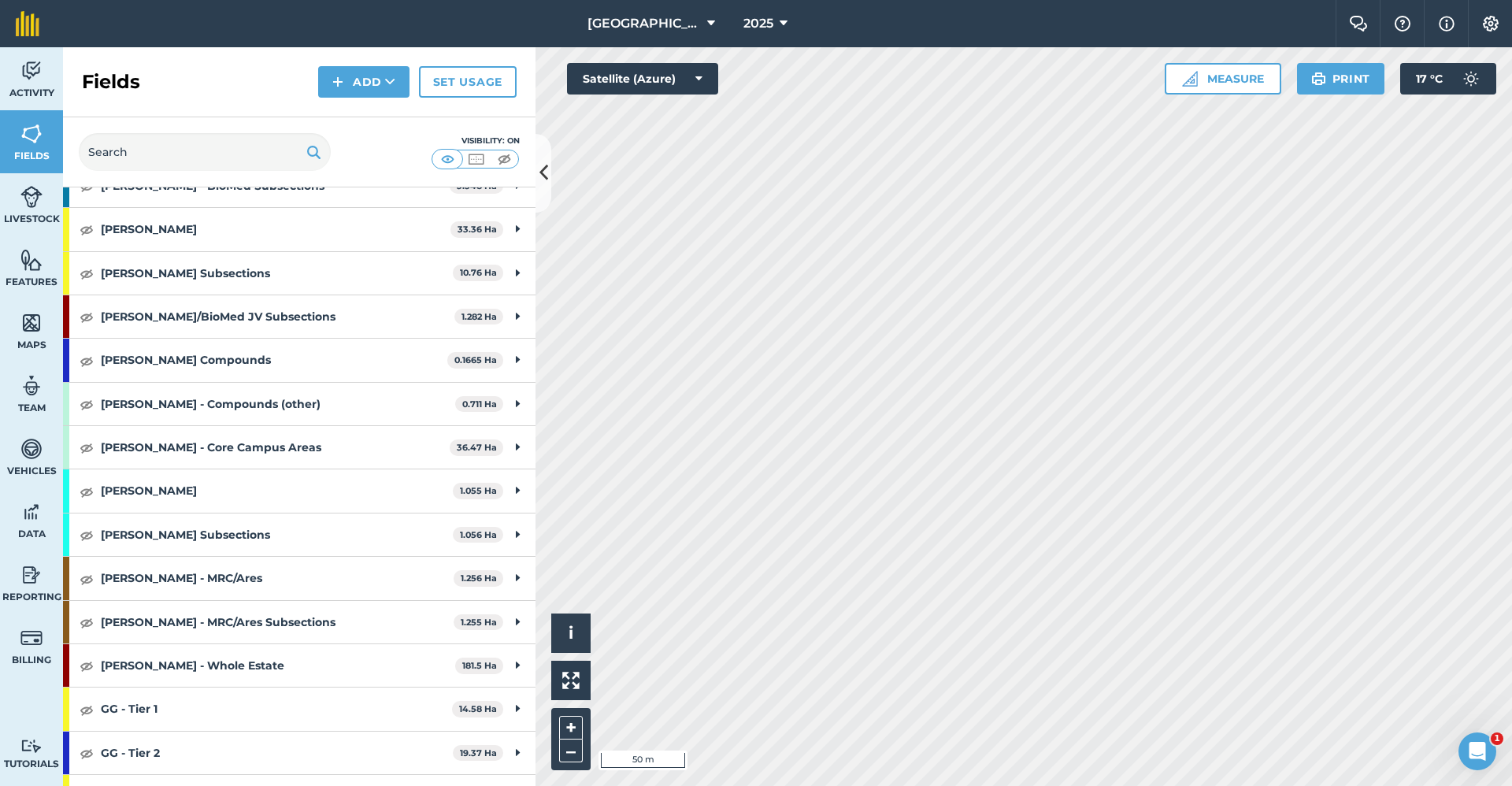
scroll to position [394, 0]
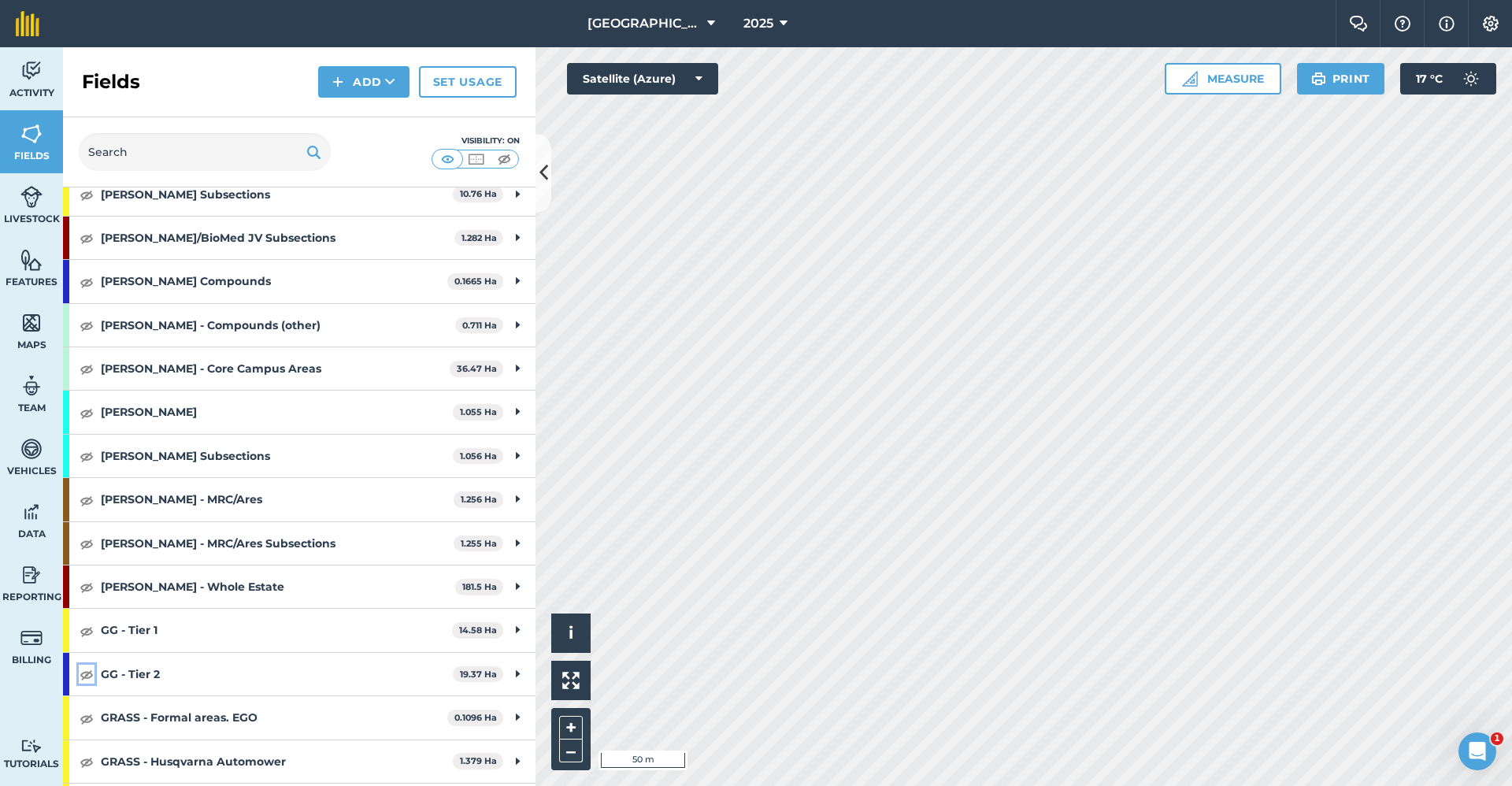
click at [79, 675] on img at bounding box center [86, 673] width 14 height 18
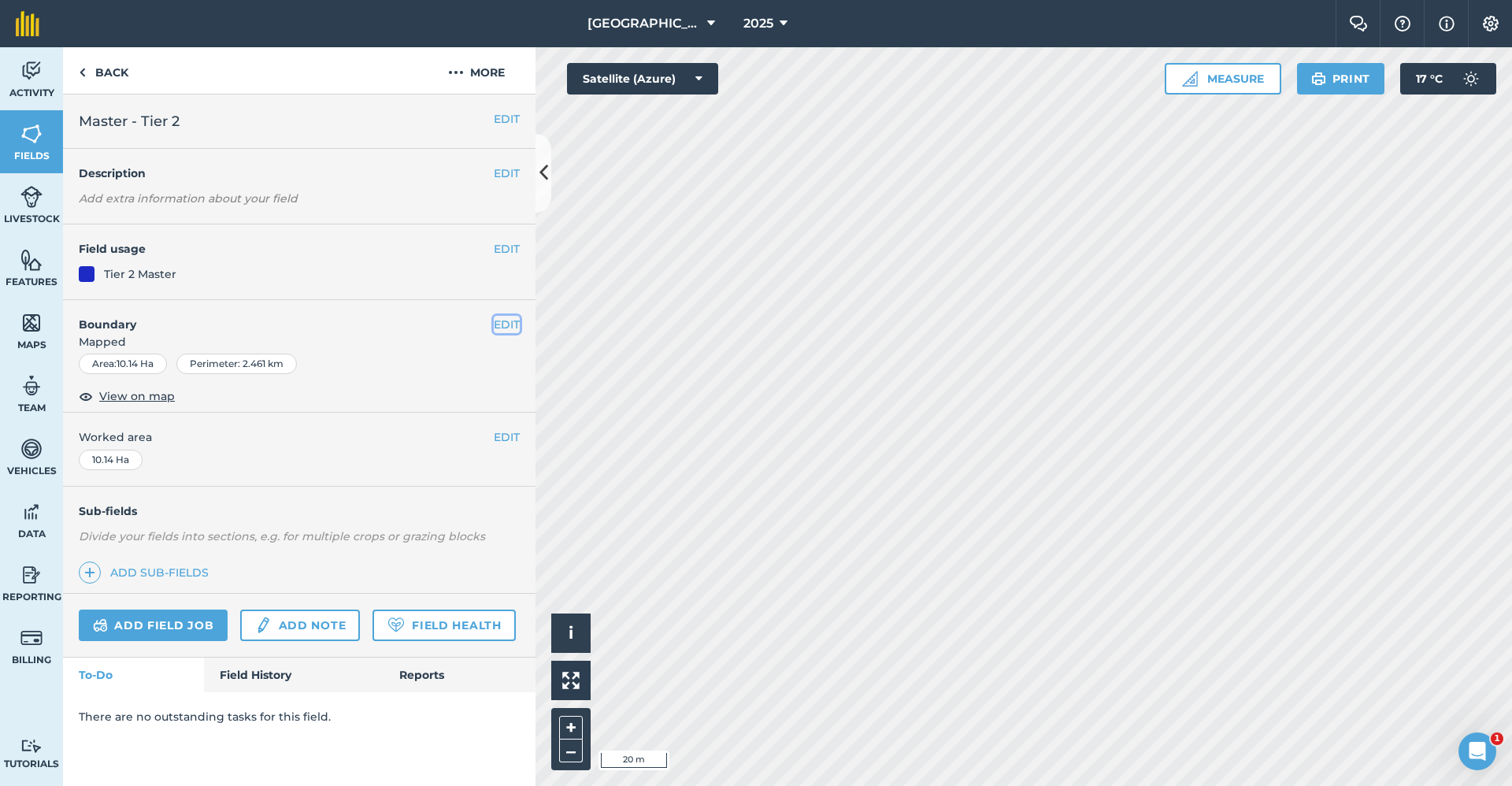
click at [502, 319] on button "EDIT" at bounding box center [507, 324] width 26 height 18
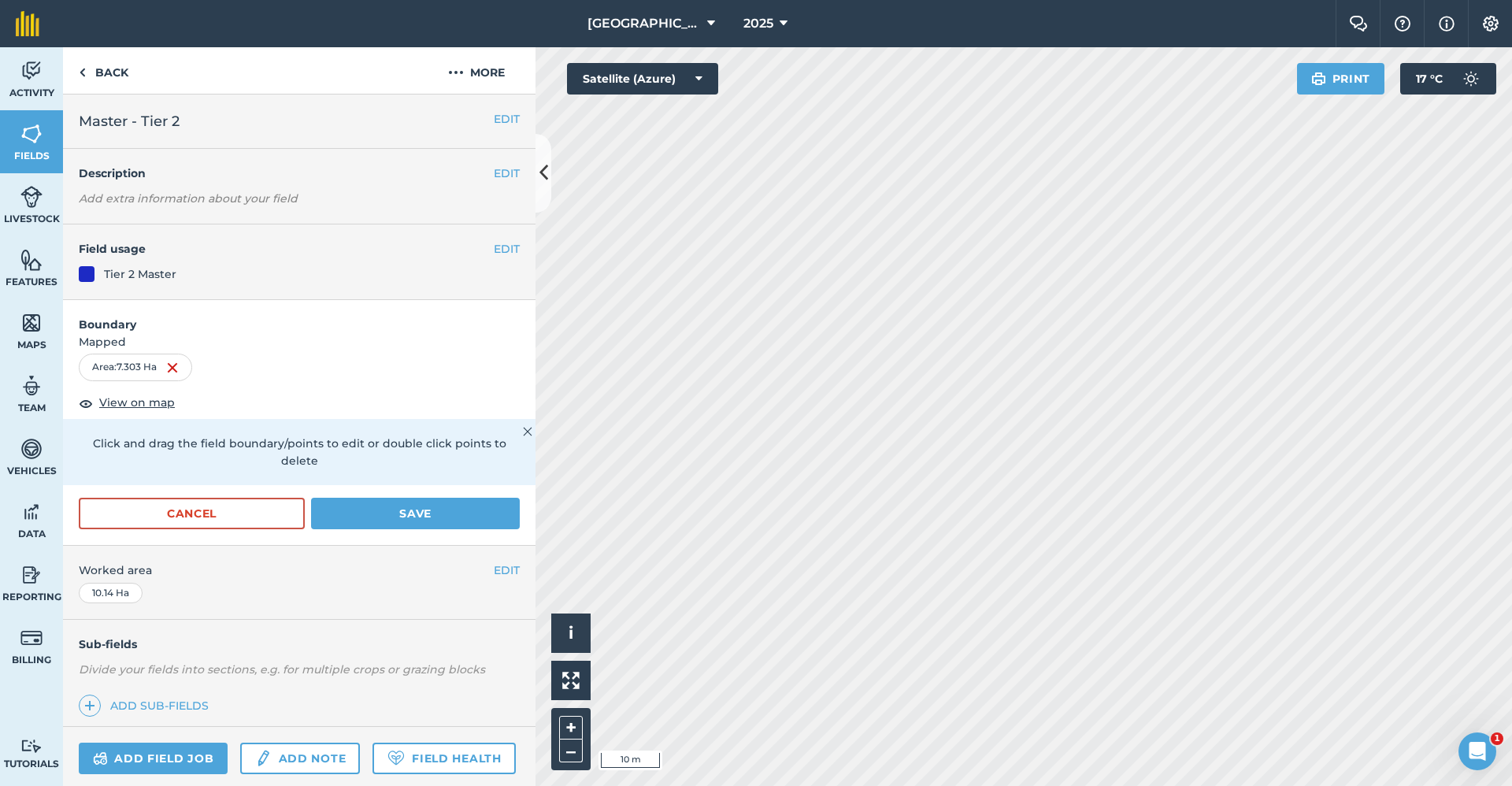
click at [1302, 74] on div "Click to start drawing i © 2025 TomTom, Microsoft 10 m + – Satellite (Azure) Pr…" at bounding box center [1024, 417] width 976 height 739
click at [371, 506] on button "Save" at bounding box center [415, 513] width 208 height 32
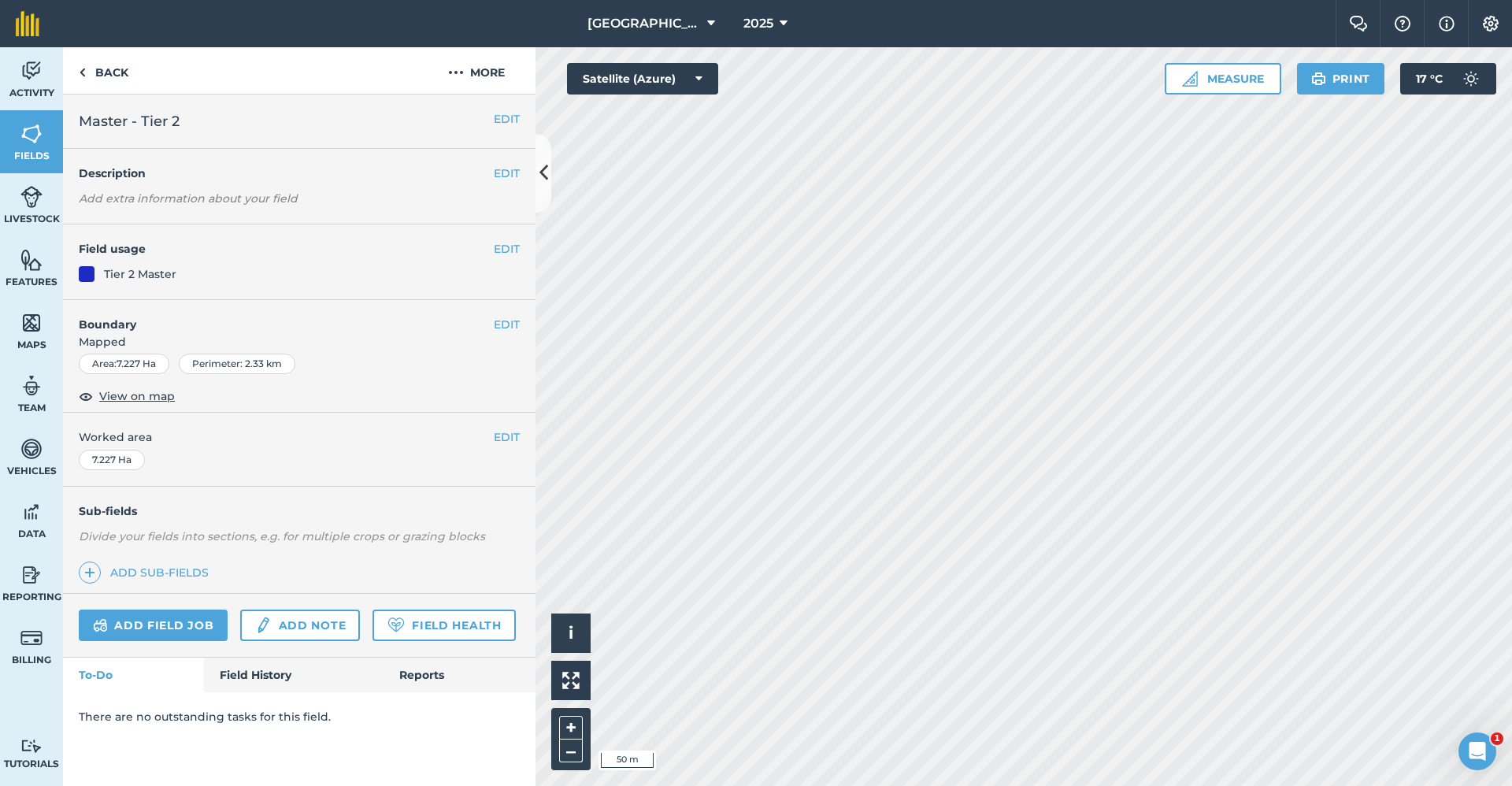
click at [500, 333] on span "Mapped" at bounding box center [299, 342] width 472 height 18
click at [500, 325] on button "EDIT" at bounding box center [507, 324] width 26 height 18
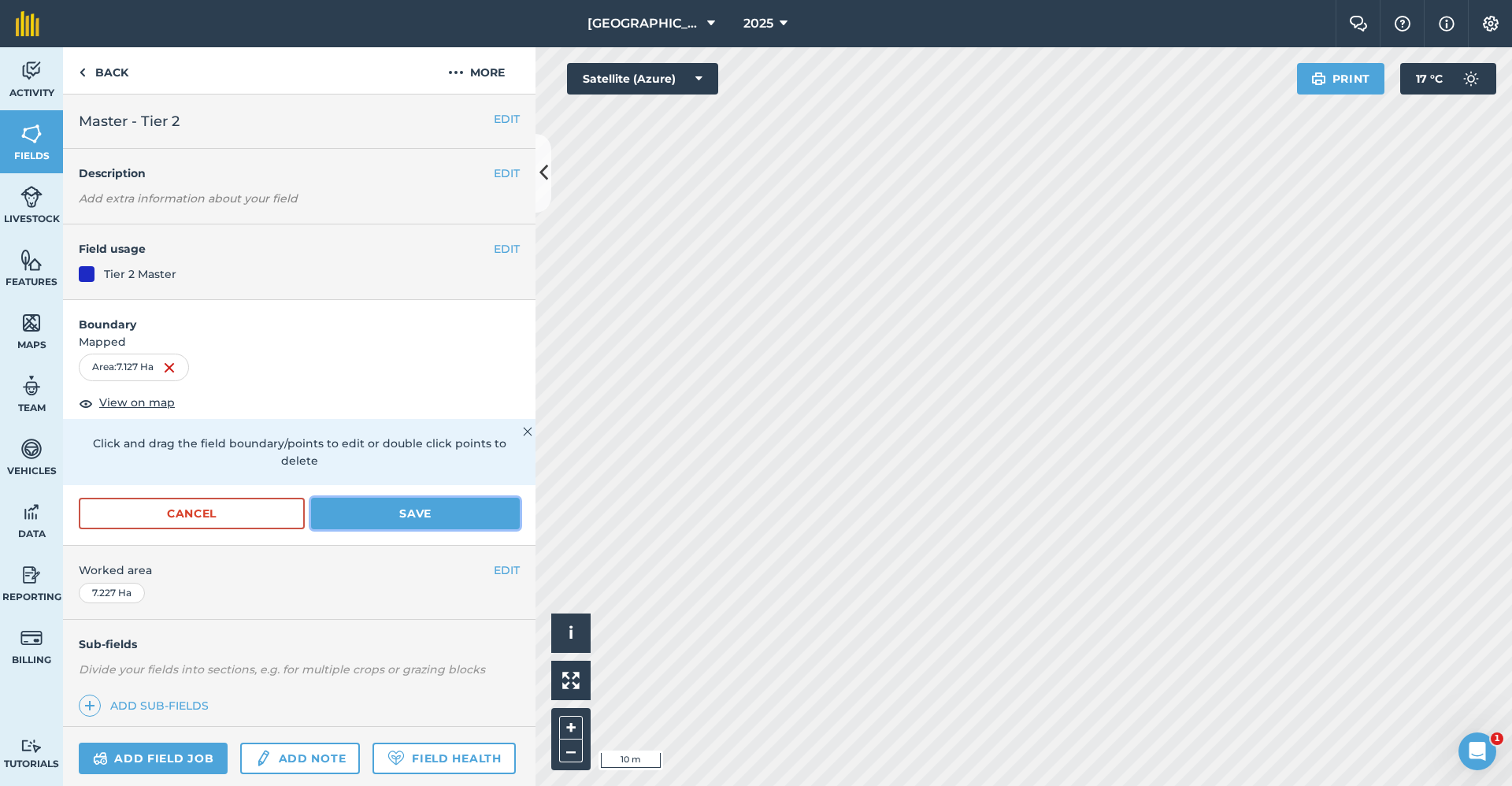
click at [355, 508] on button "Save" at bounding box center [415, 513] width 208 height 32
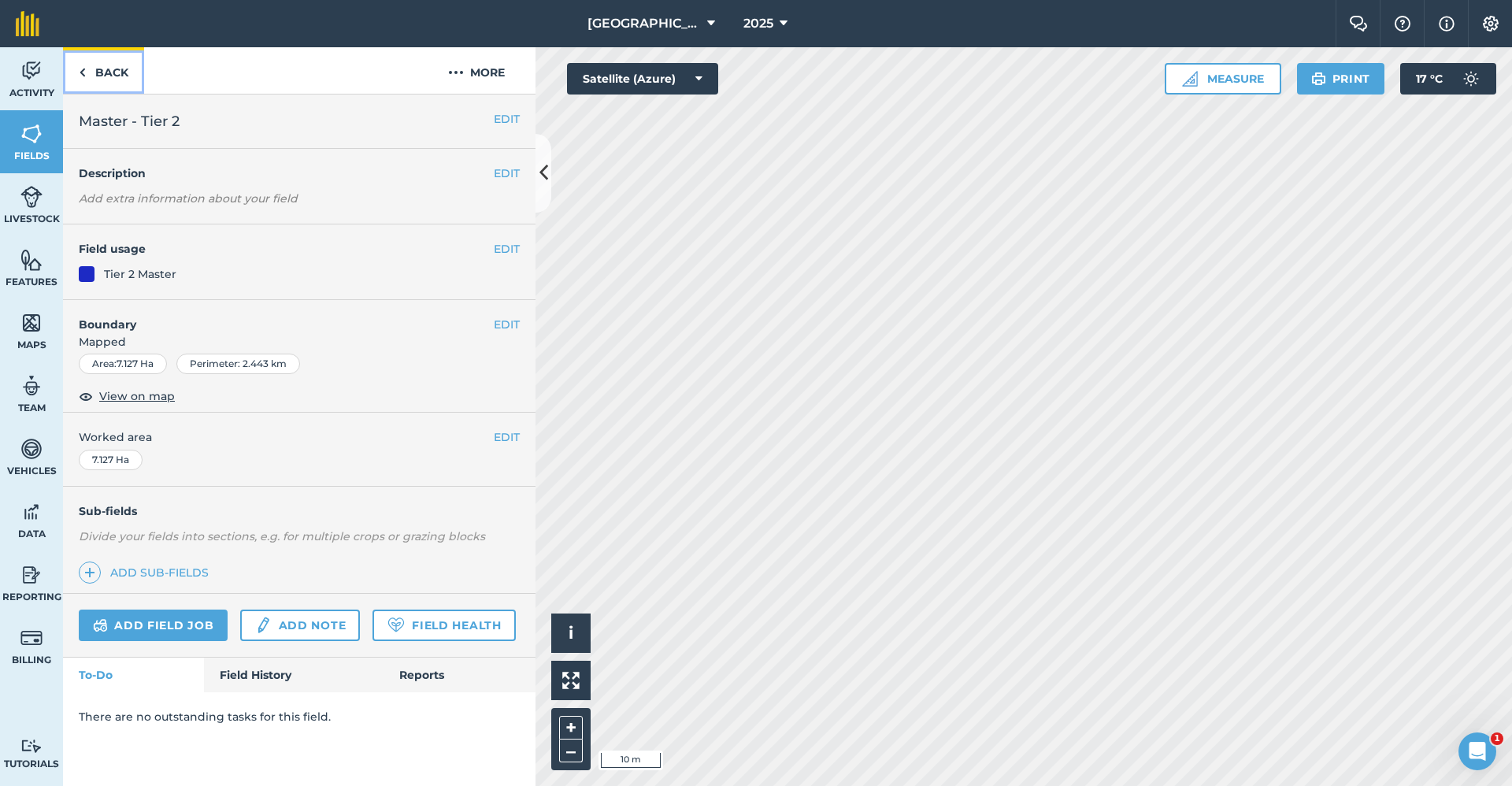
click at [121, 84] on link "Back" at bounding box center [104, 70] width 81 height 47
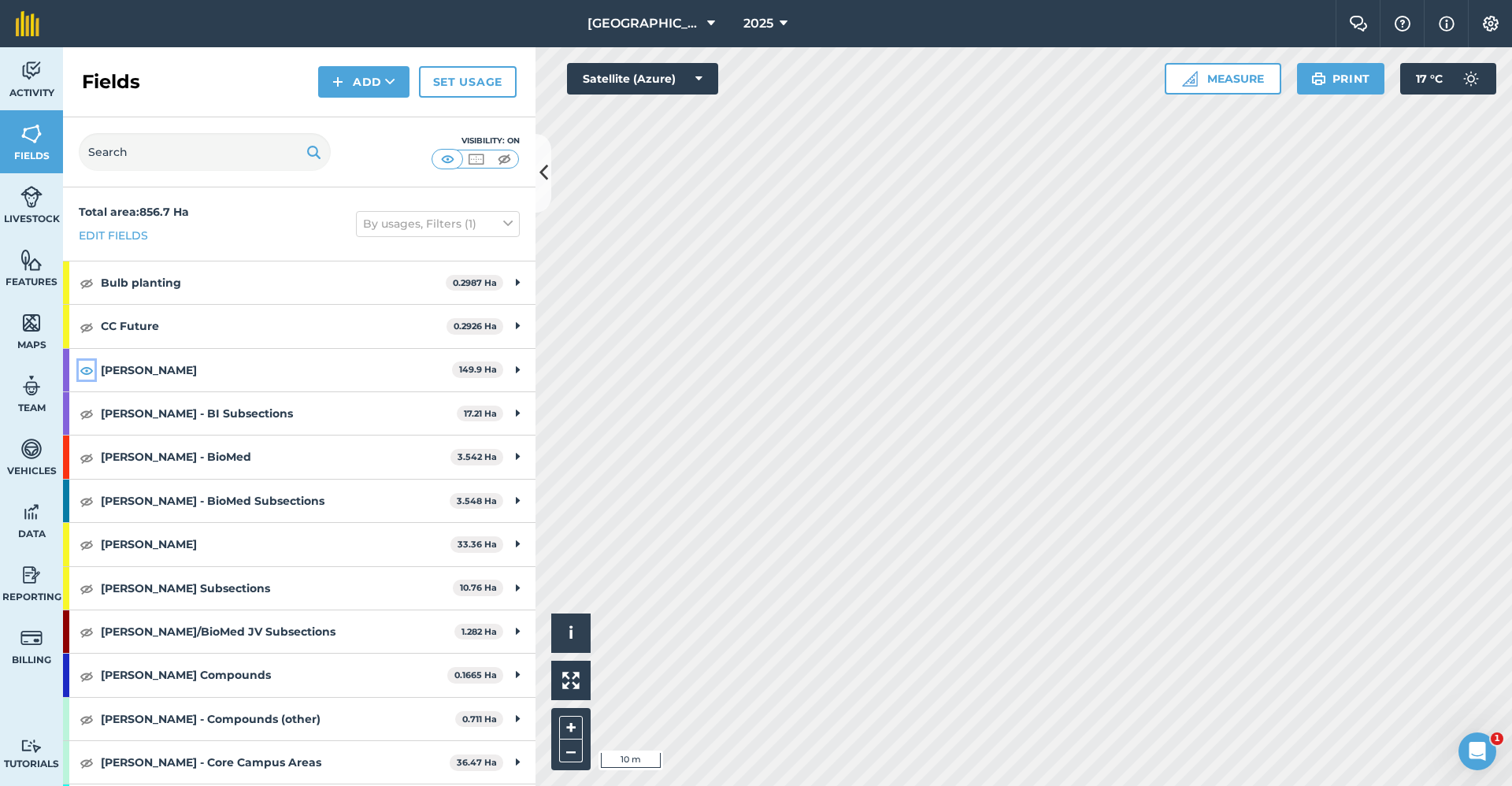
click at [80, 373] on img at bounding box center [86, 369] width 14 height 18
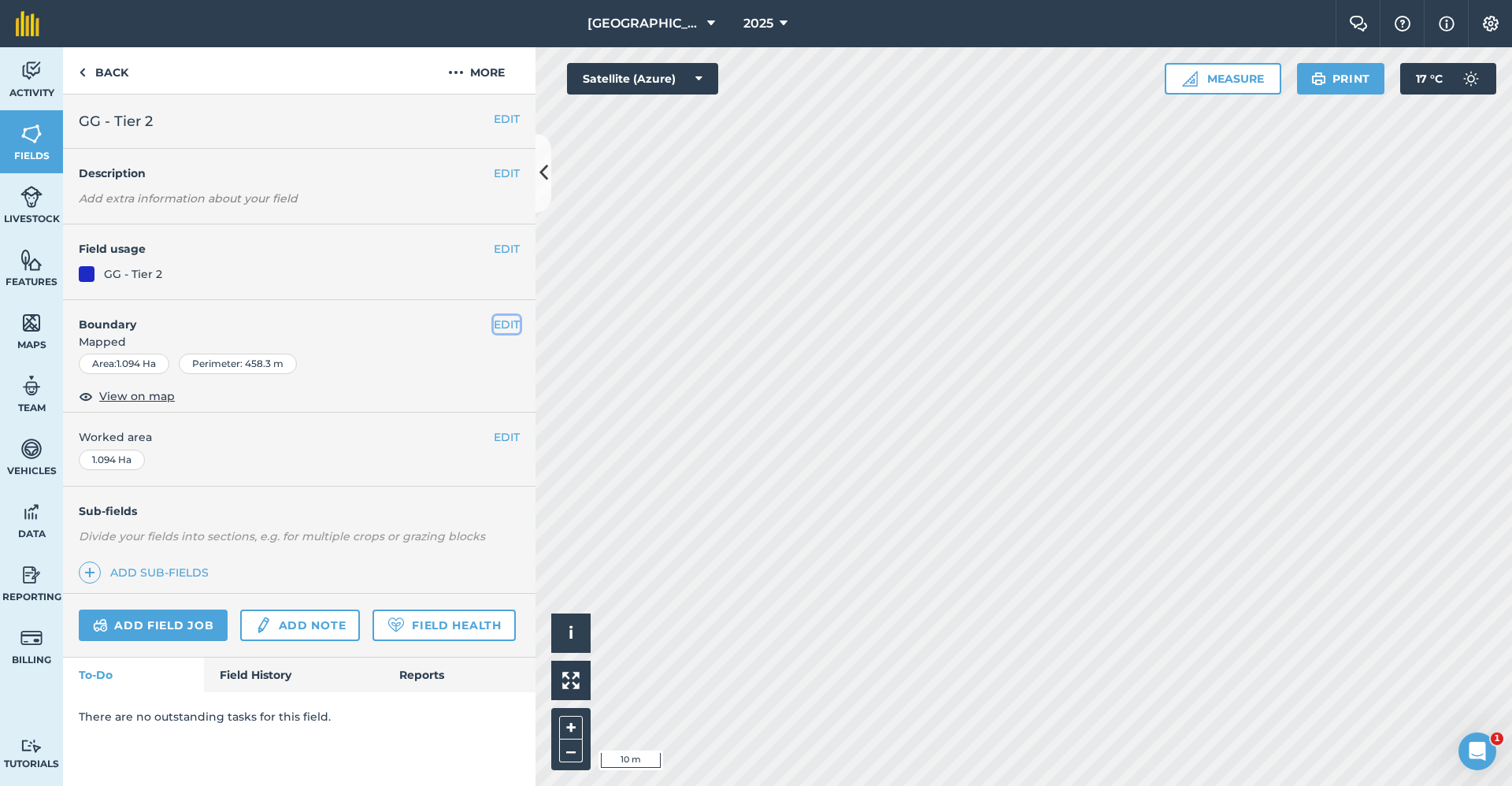
click at [515, 328] on button "EDIT" at bounding box center [507, 324] width 26 height 18
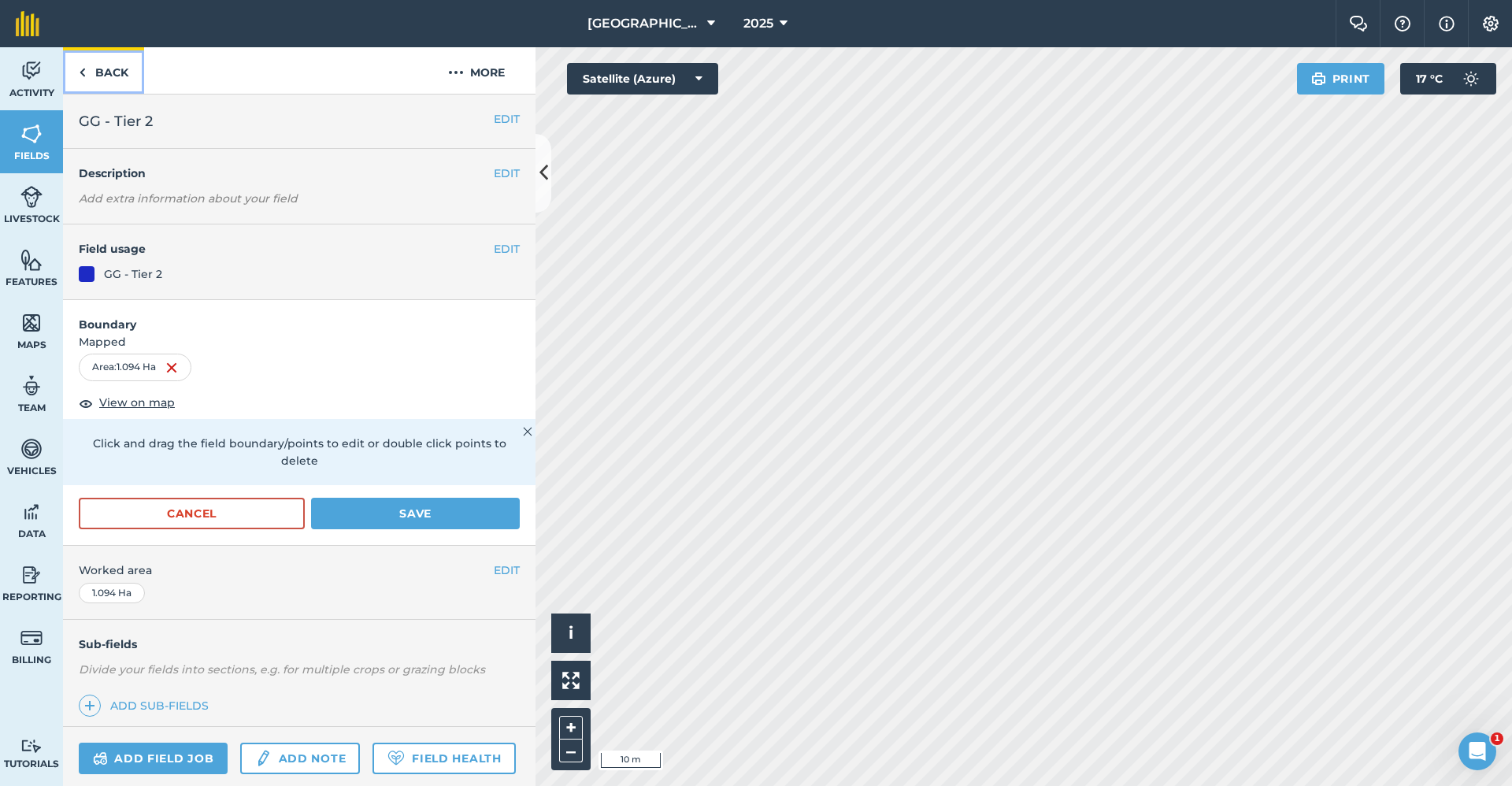
click at [99, 77] on link "Back" at bounding box center [104, 70] width 81 height 47
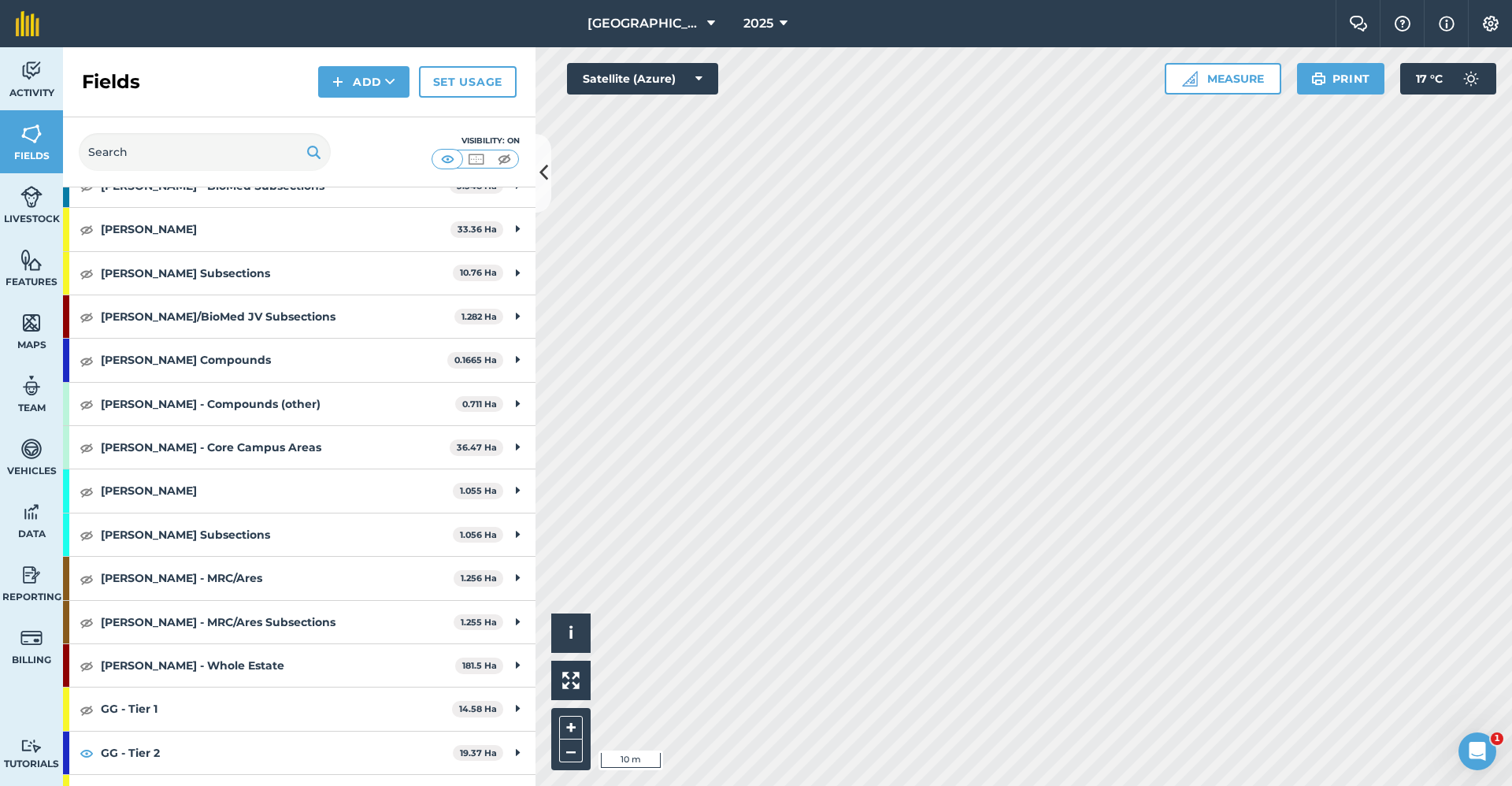
scroll to position [551, 0]
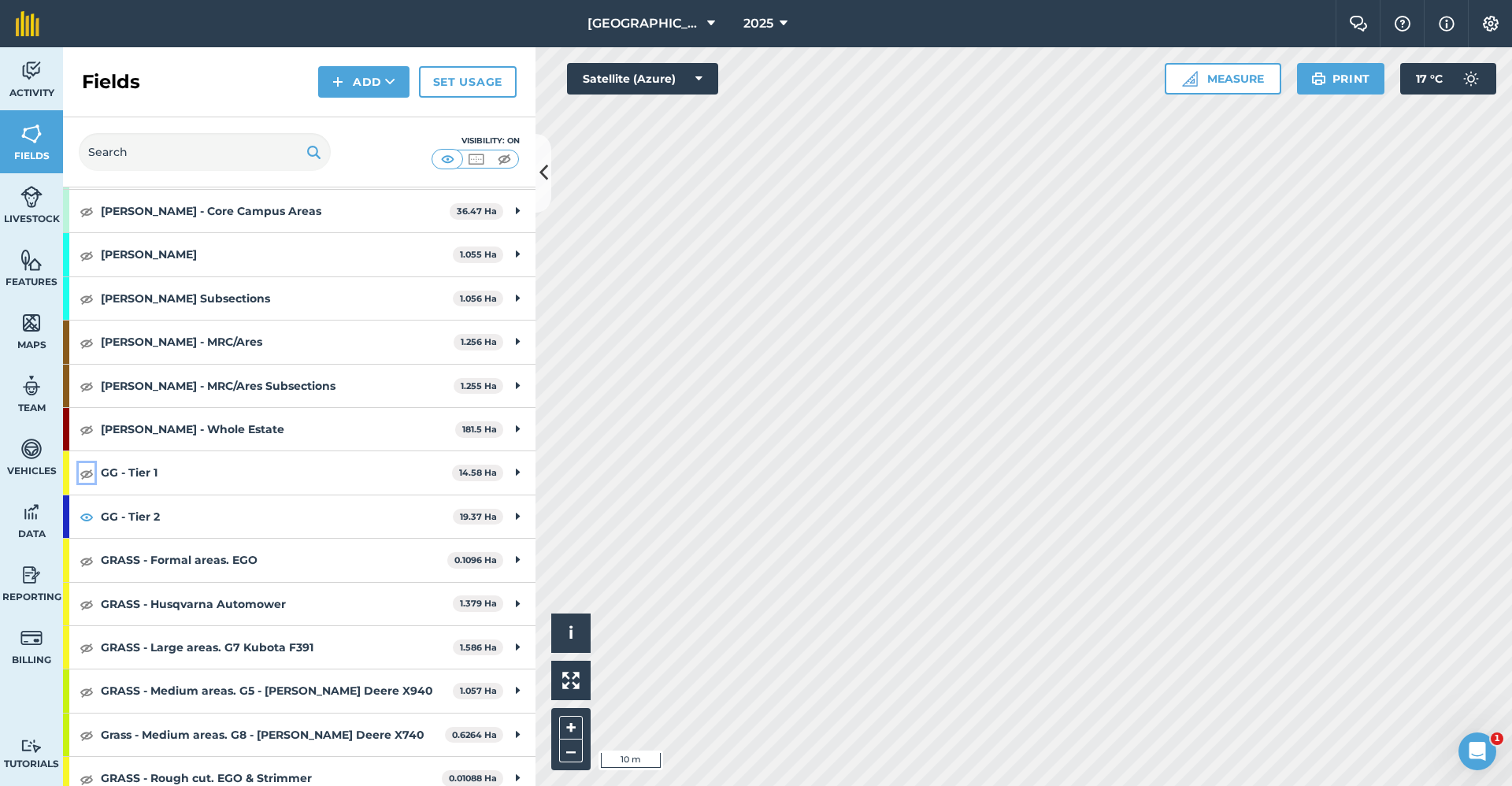
click at [86, 474] on img at bounding box center [86, 472] width 14 height 18
click at [51, 160] on span "Fields" at bounding box center [32, 156] width 63 height 12
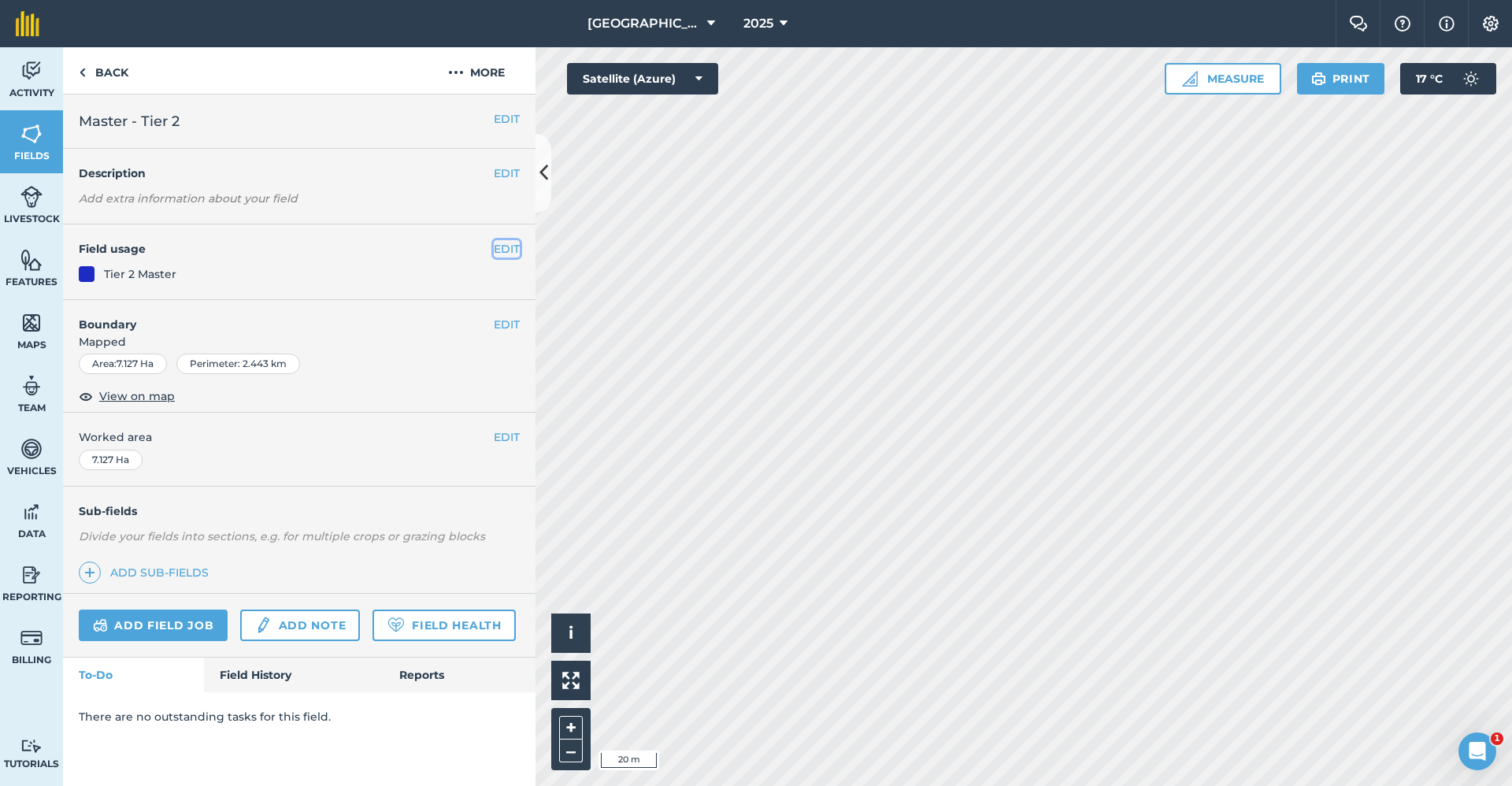
click at [513, 244] on button "EDIT" at bounding box center [507, 249] width 26 height 18
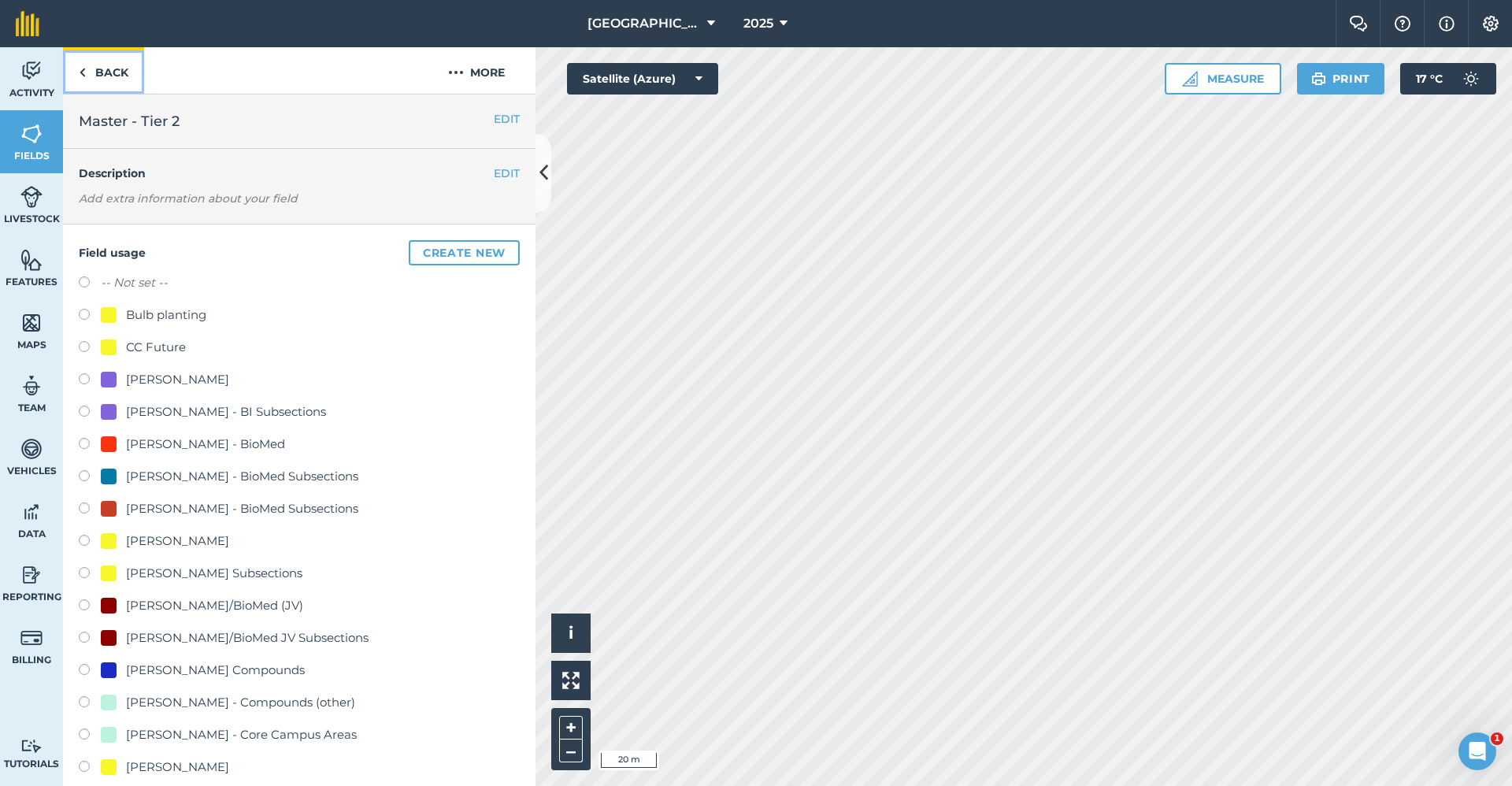
click at [116, 69] on link "Back" at bounding box center [104, 70] width 81 height 47
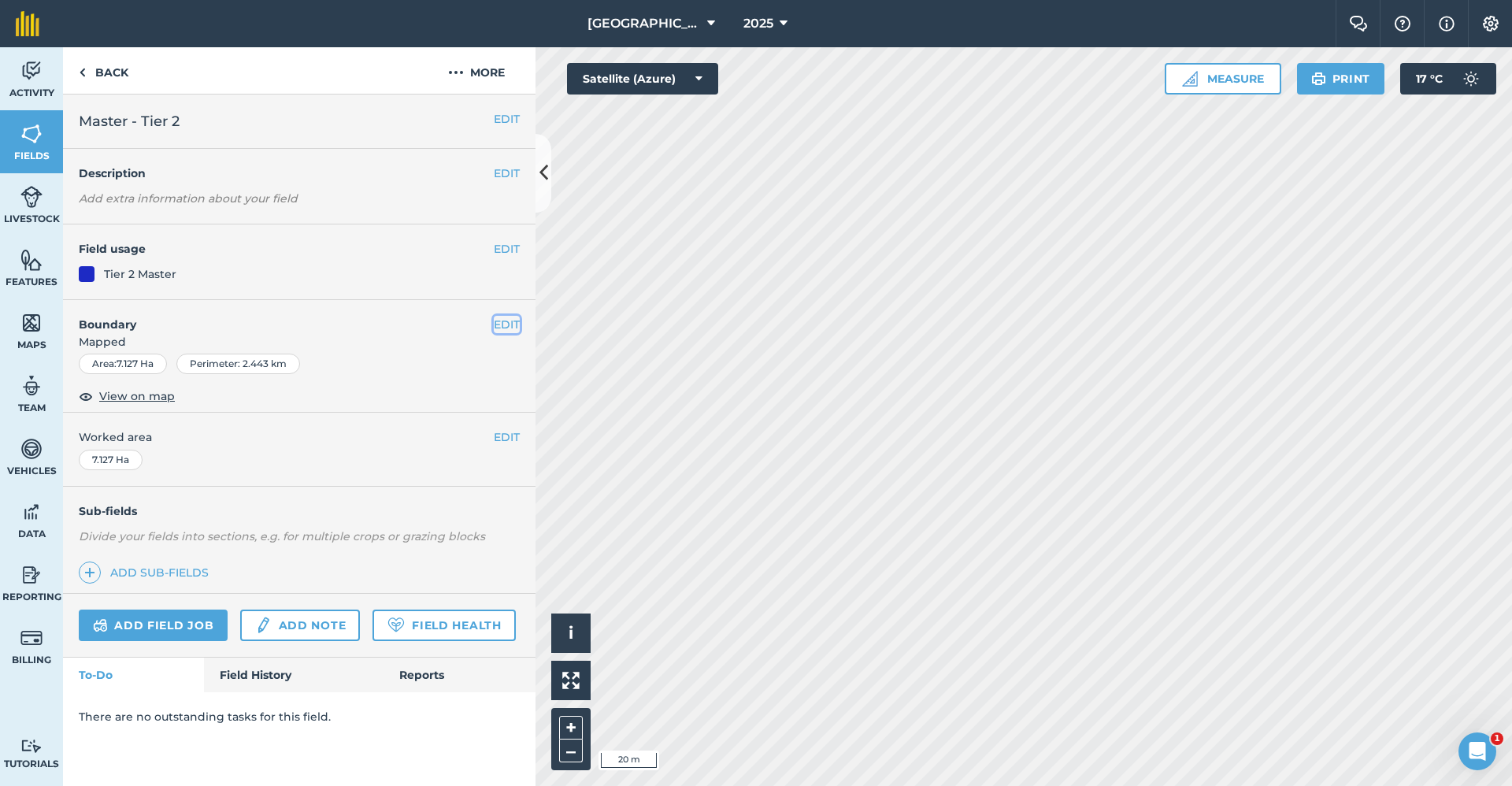
click at [508, 320] on button "EDIT" at bounding box center [507, 324] width 26 height 18
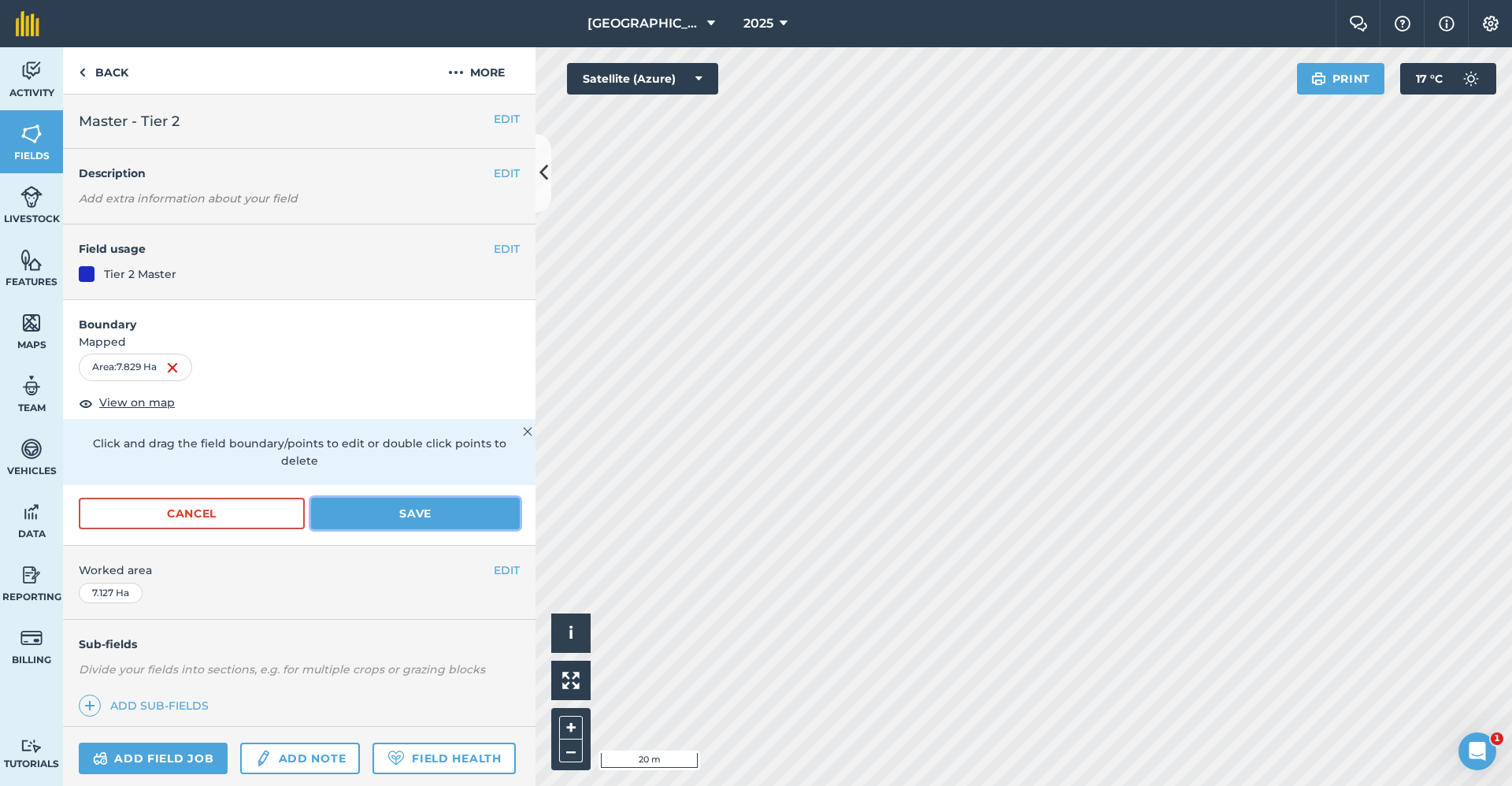
click at [355, 512] on button "Save" at bounding box center [415, 513] width 208 height 32
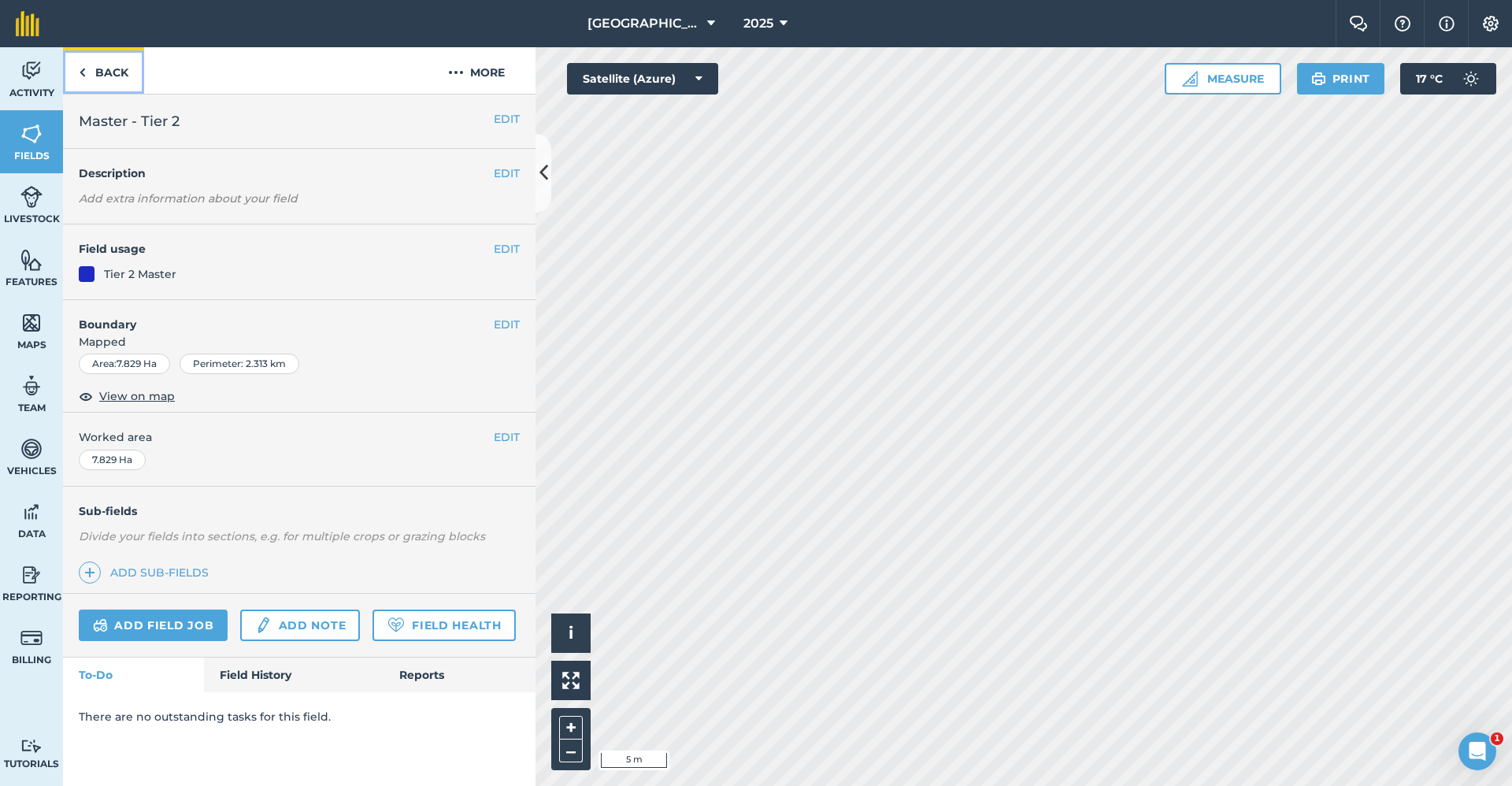
click at [110, 74] on link "Back" at bounding box center [104, 70] width 81 height 47
click at [106, 73] on link "Back" at bounding box center [104, 70] width 81 height 47
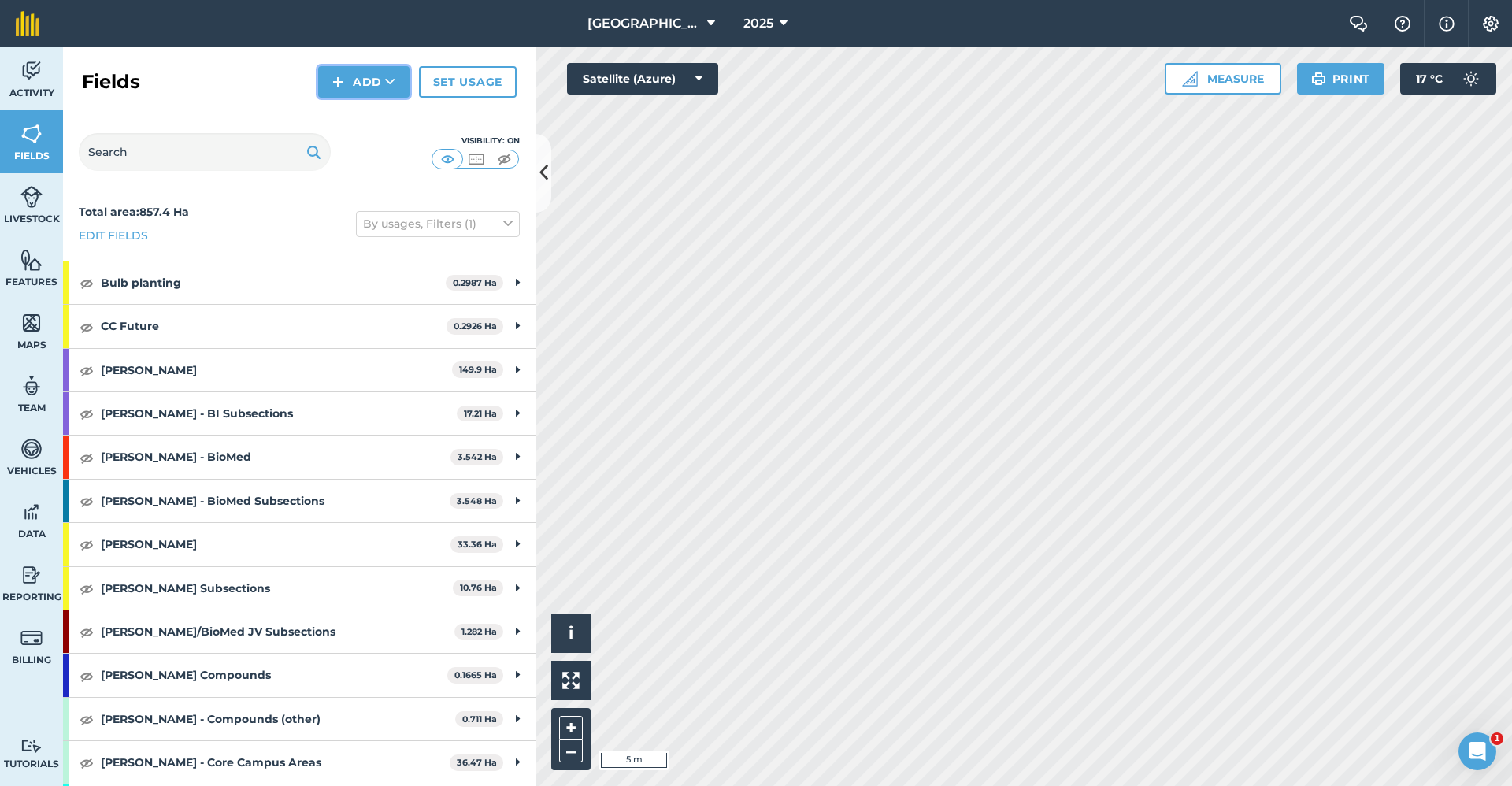
click at [365, 94] on button "Add" at bounding box center [364, 82] width 91 height 32
click at [362, 120] on link "Draw" at bounding box center [363, 117] width 86 height 34
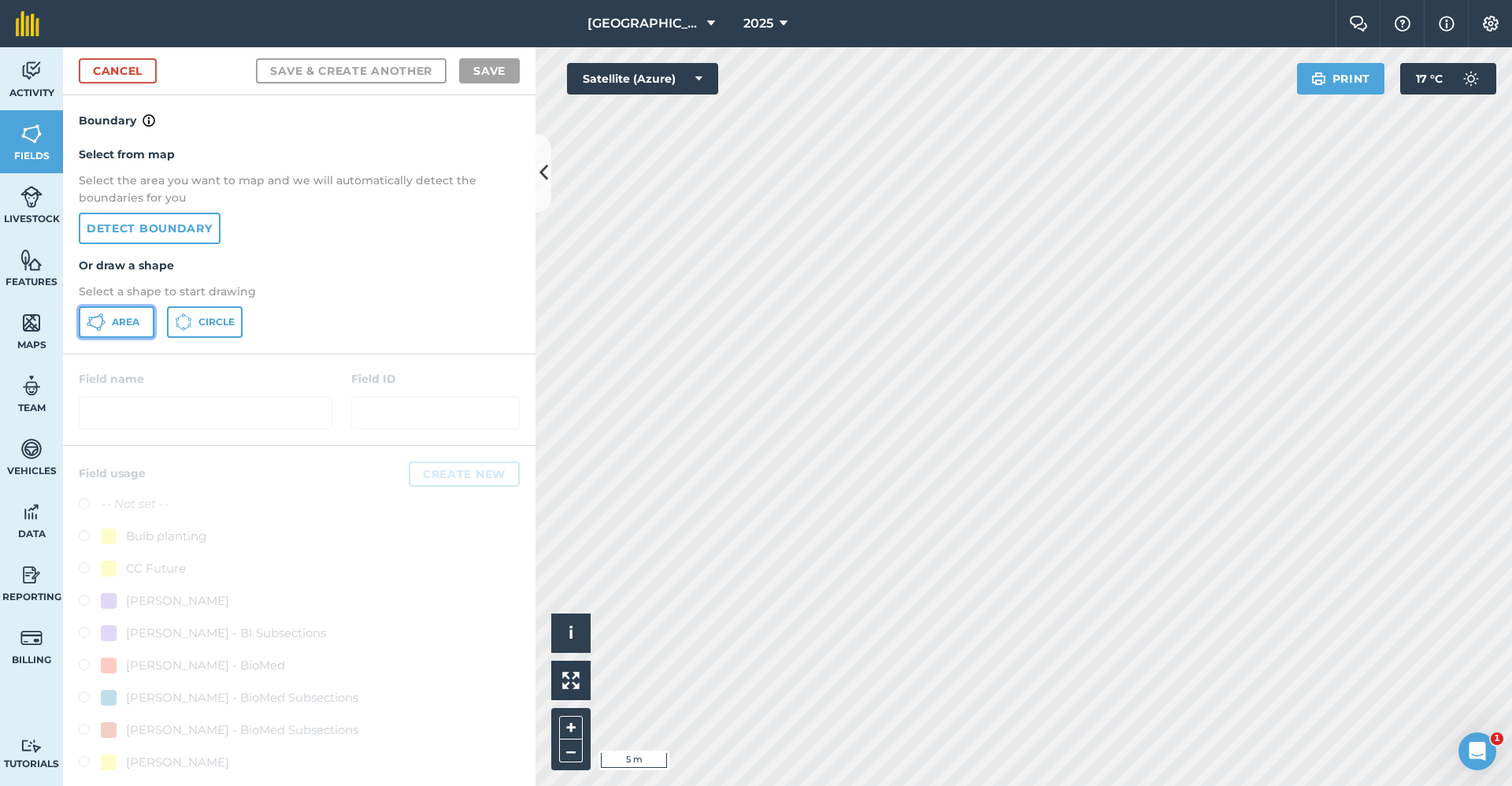
click at [124, 328] on span "Area" at bounding box center [125, 322] width 27 height 12
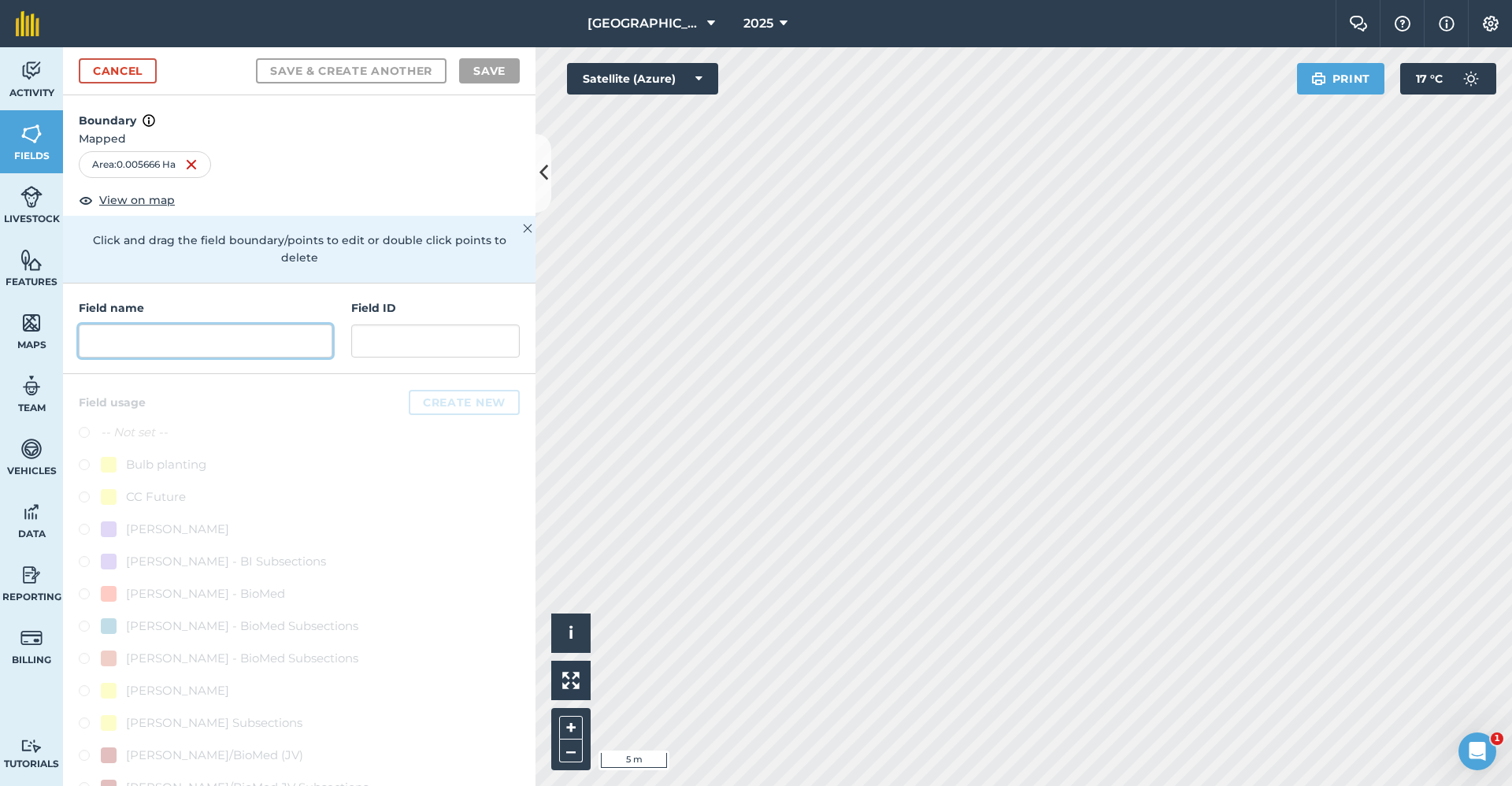
click at [218, 347] on input "text" at bounding box center [206, 341] width 253 height 33
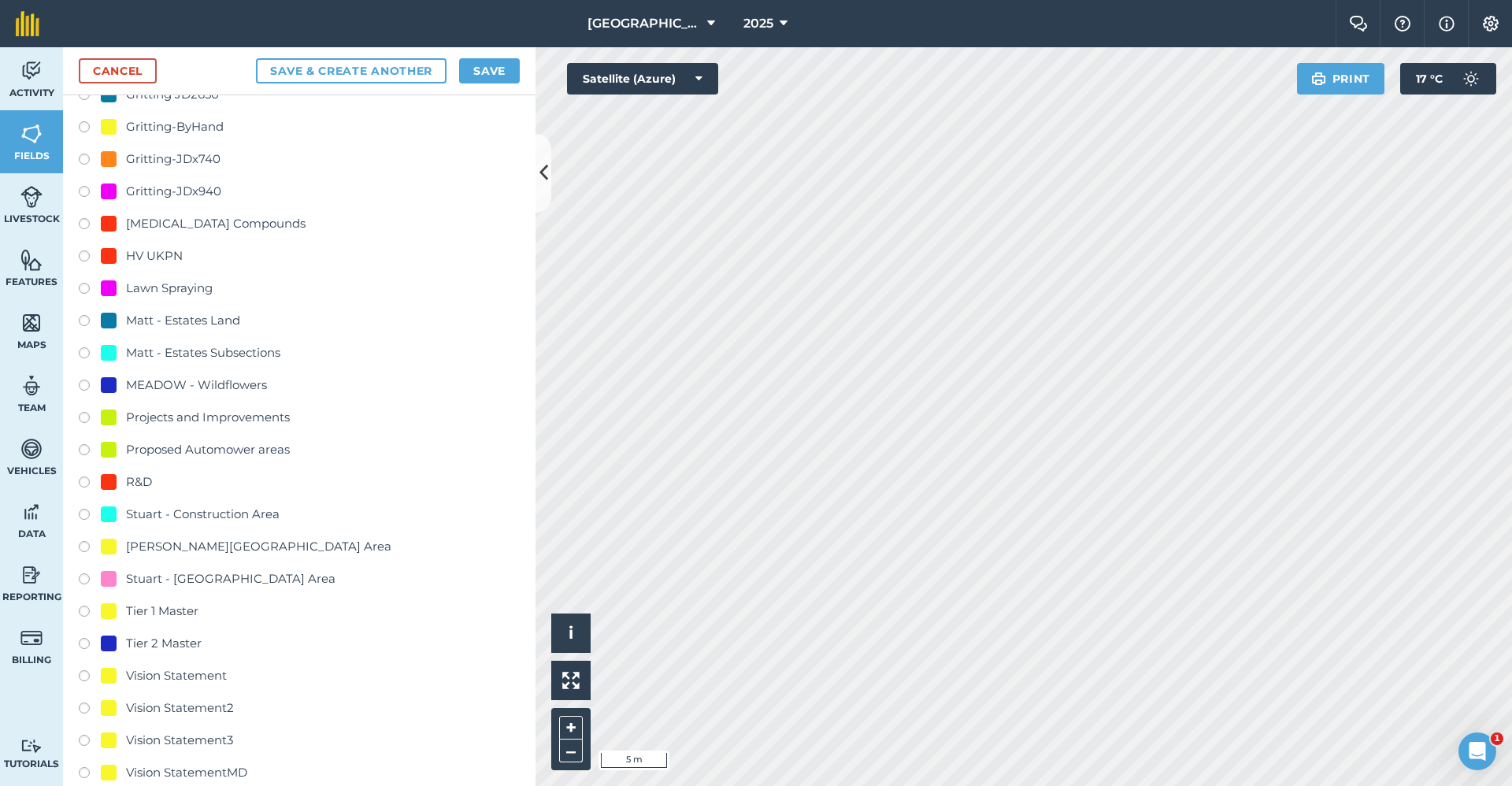
scroll to position [1558, 0]
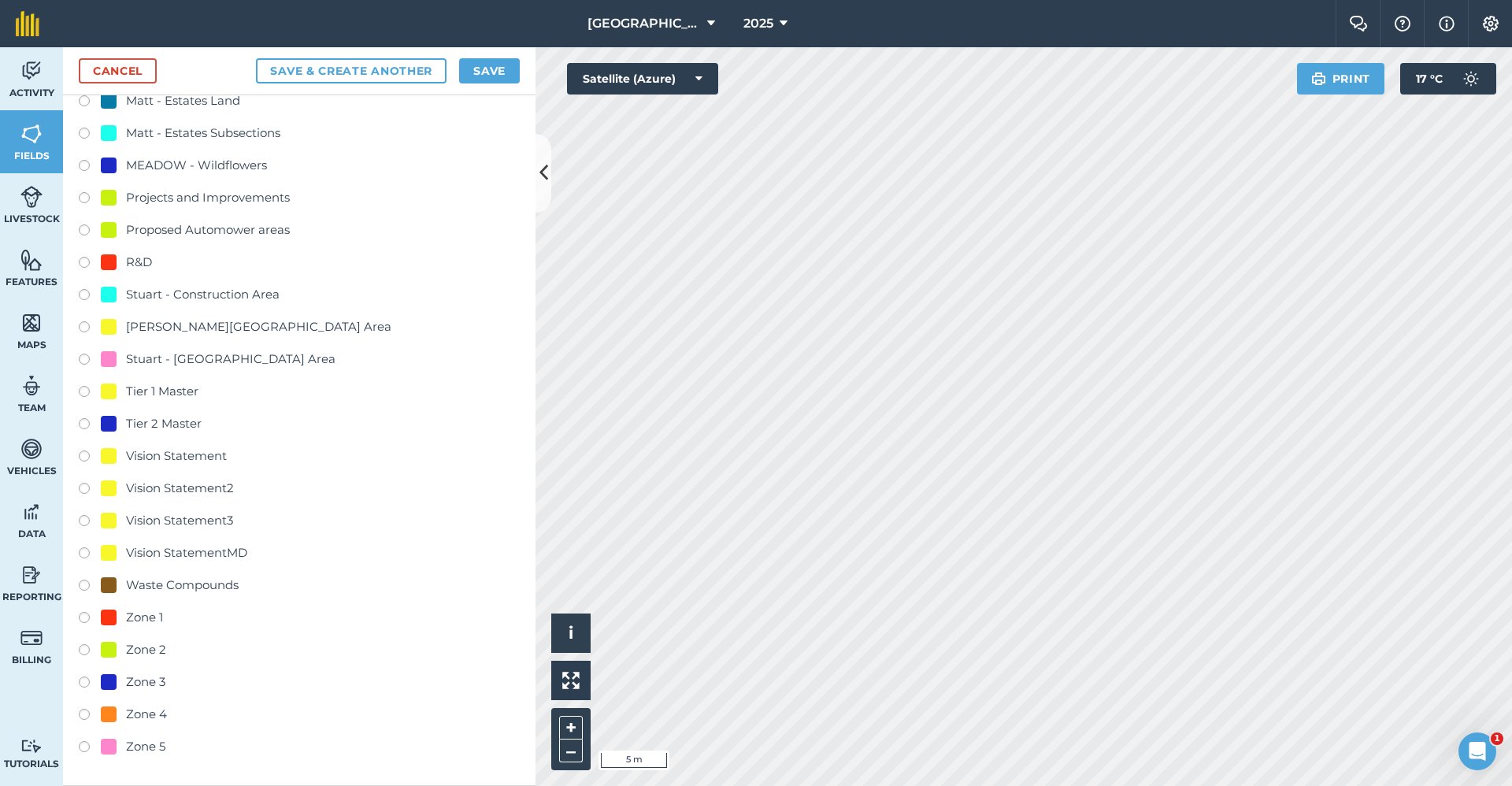
type input "Master - Tier 2"
click at [80, 427] on label at bounding box center [90, 426] width 22 height 16
radio input "true"
click at [493, 76] on button "Save" at bounding box center [489, 70] width 61 height 25
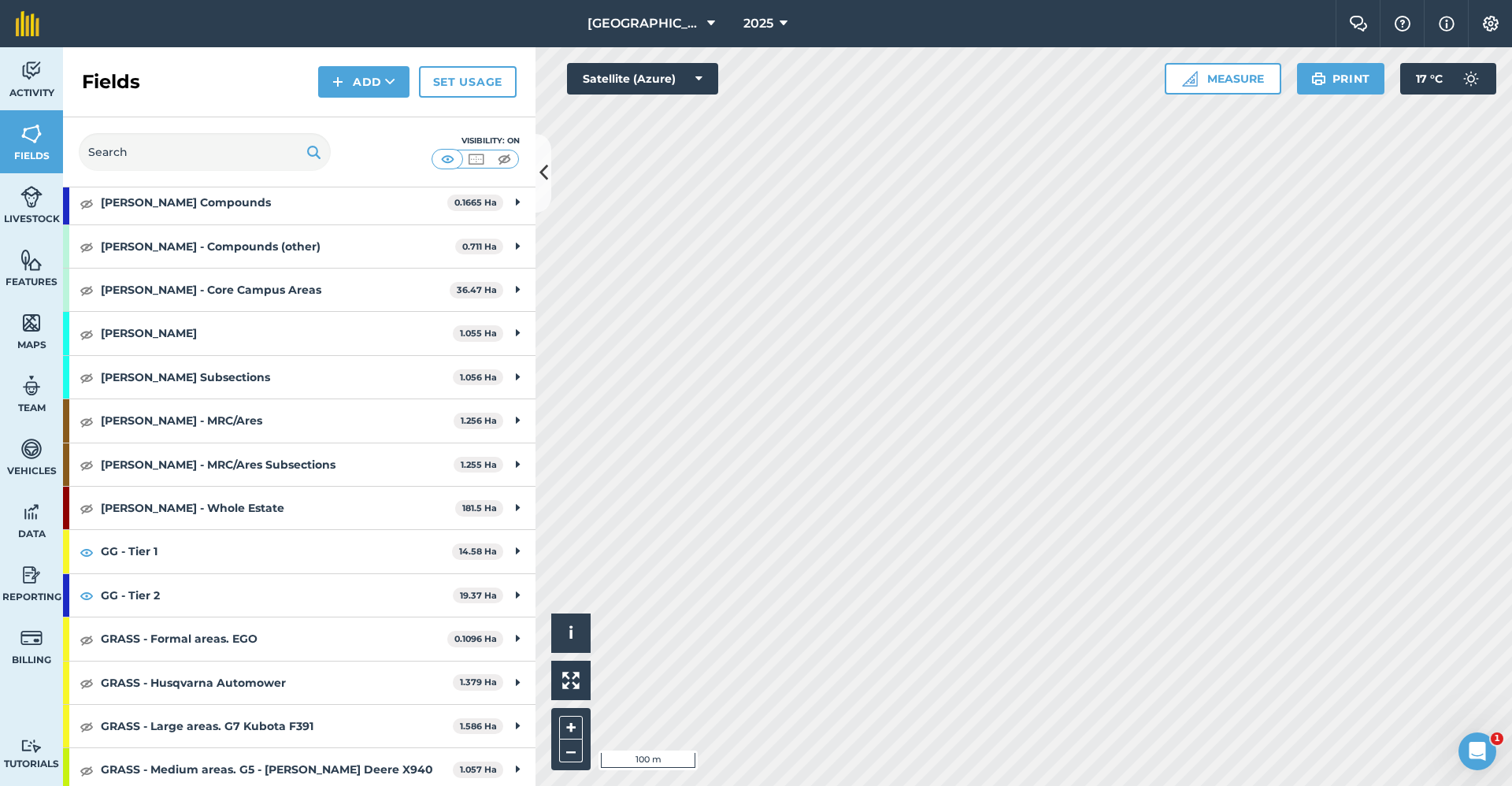
scroll to position [551, 0]
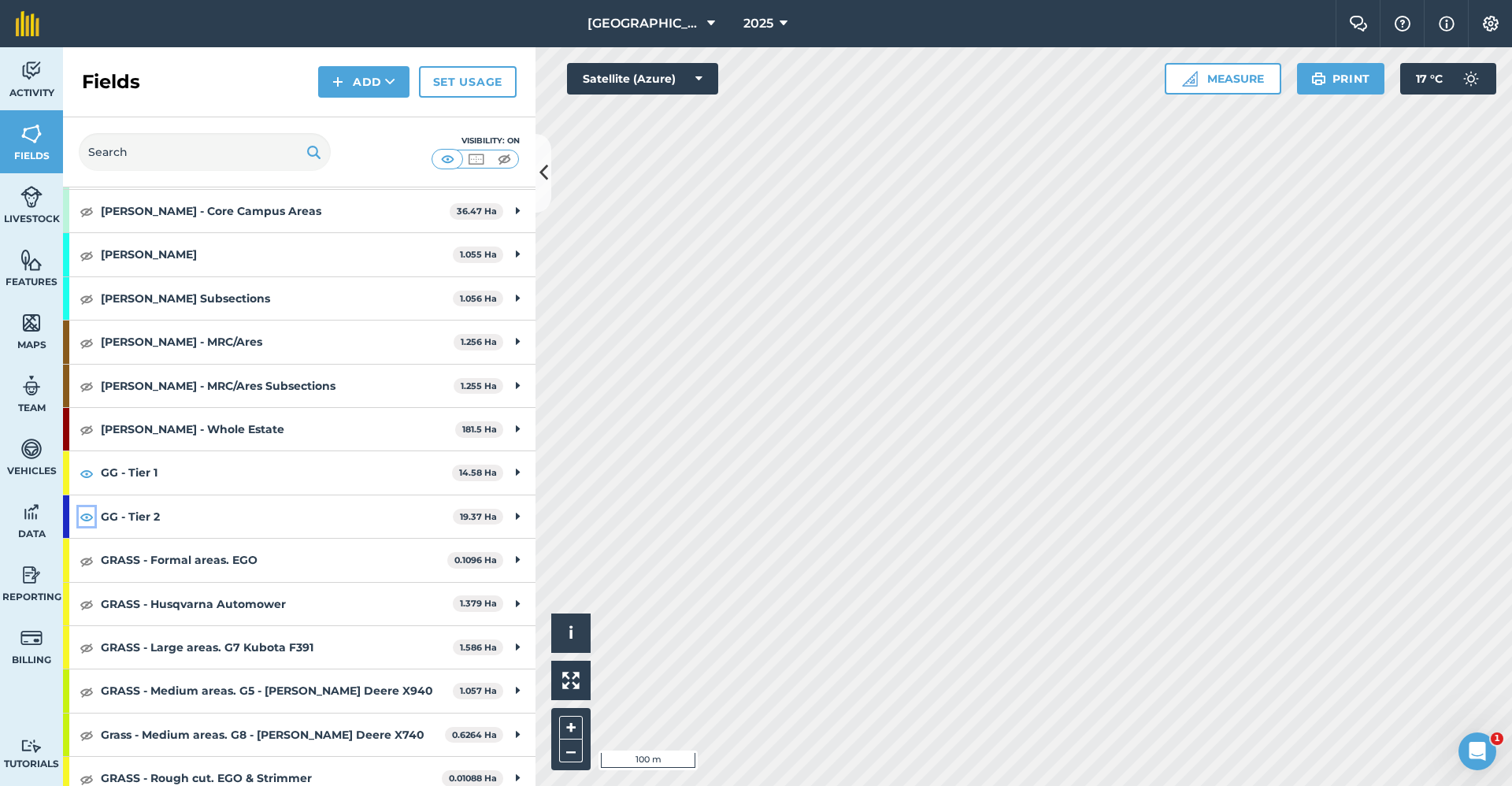
click at [84, 520] on img at bounding box center [86, 516] width 14 height 18
click at [86, 478] on img at bounding box center [86, 472] width 14 height 18
click at [82, 515] on img at bounding box center [86, 516] width 14 height 18
click at [84, 476] on img at bounding box center [86, 472] width 14 height 18
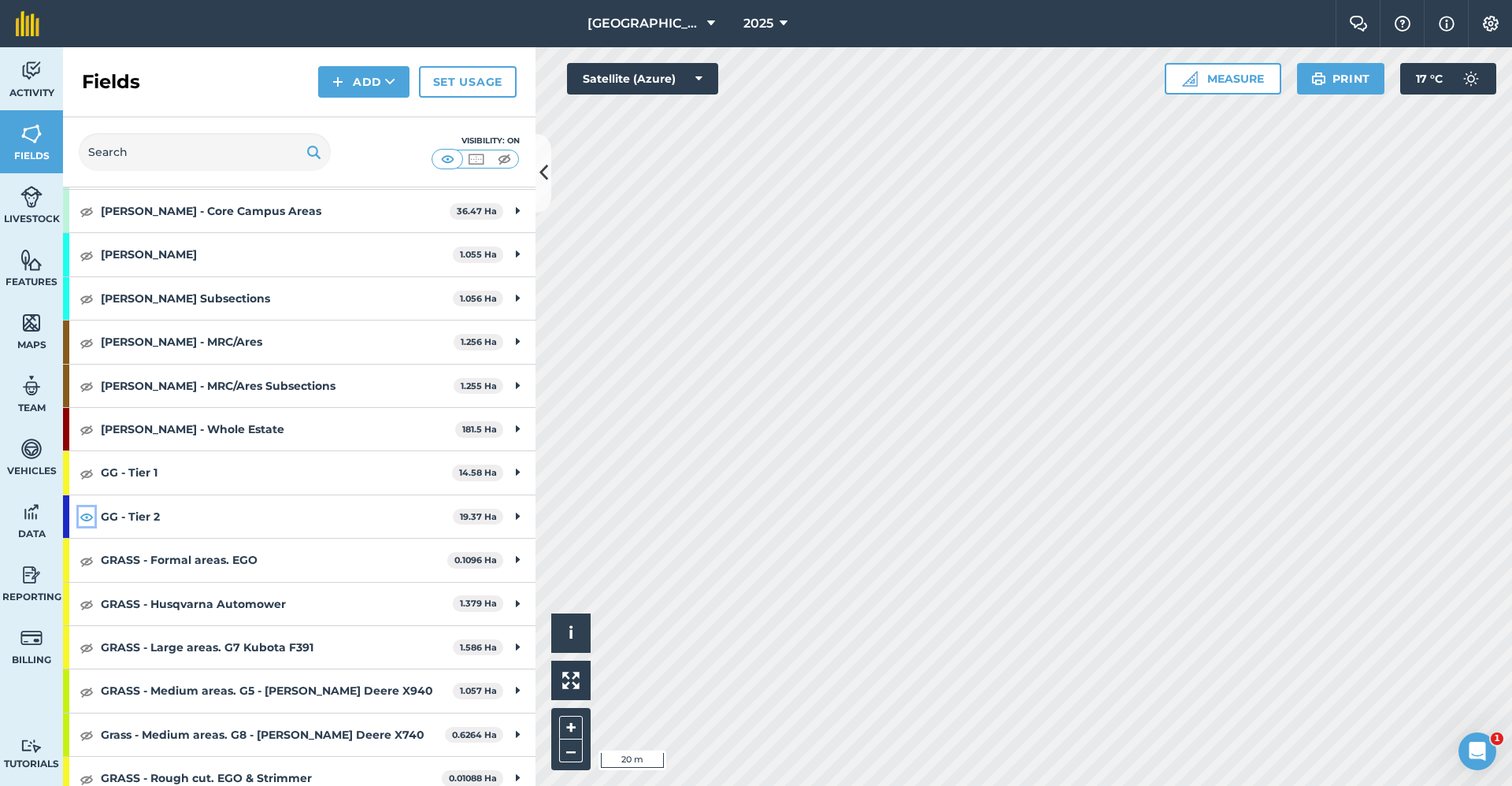
click at [86, 511] on img at bounding box center [86, 516] width 14 height 18
click at [89, 514] on img at bounding box center [86, 516] width 14 height 18
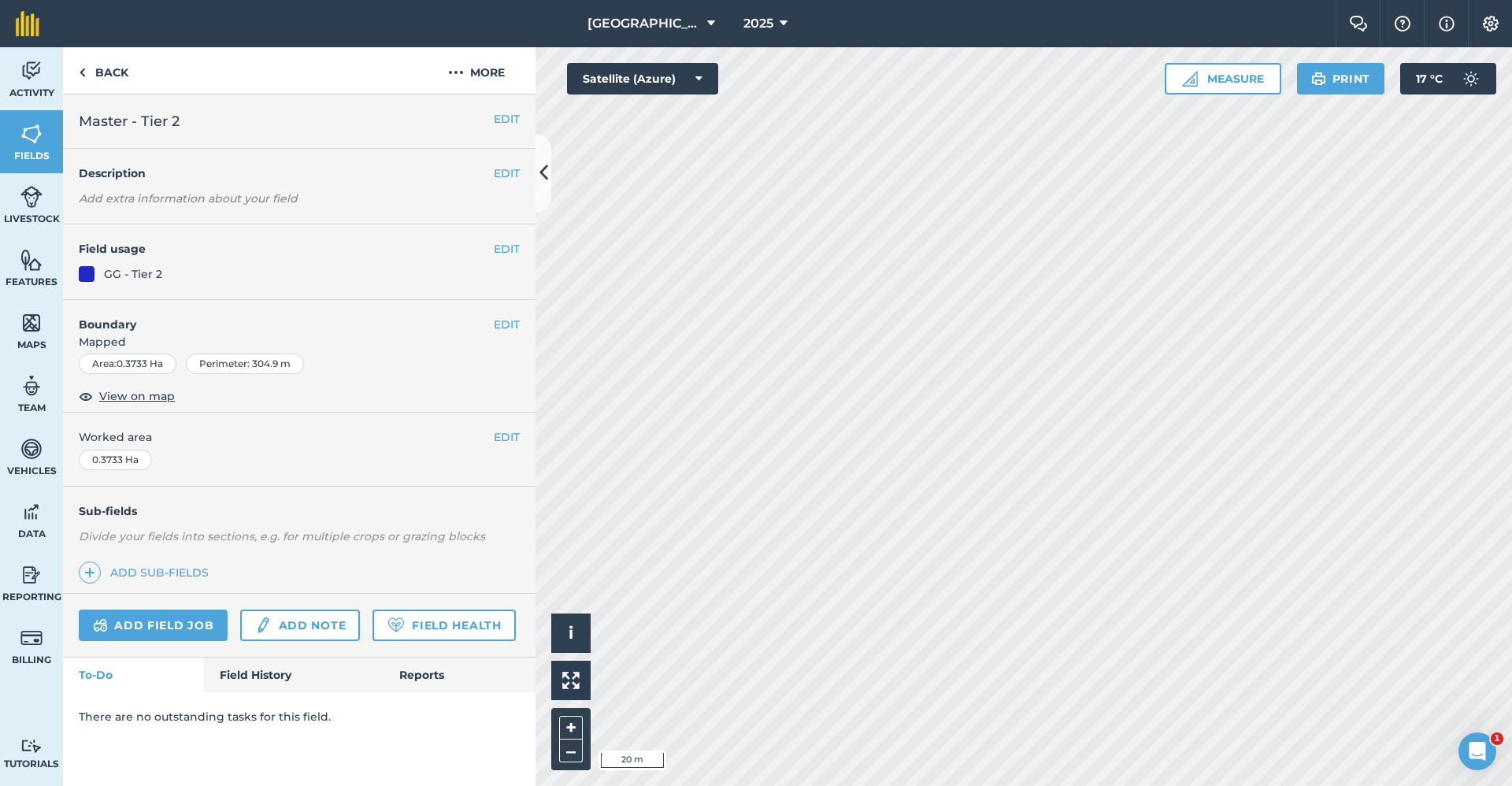
click at [493, 324] on h4 "Boundary" at bounding box center [279, 317] width 431 height 33
click at [500, 324] on button "EDIT" at bounding box center [507, 324] width 26 height 18
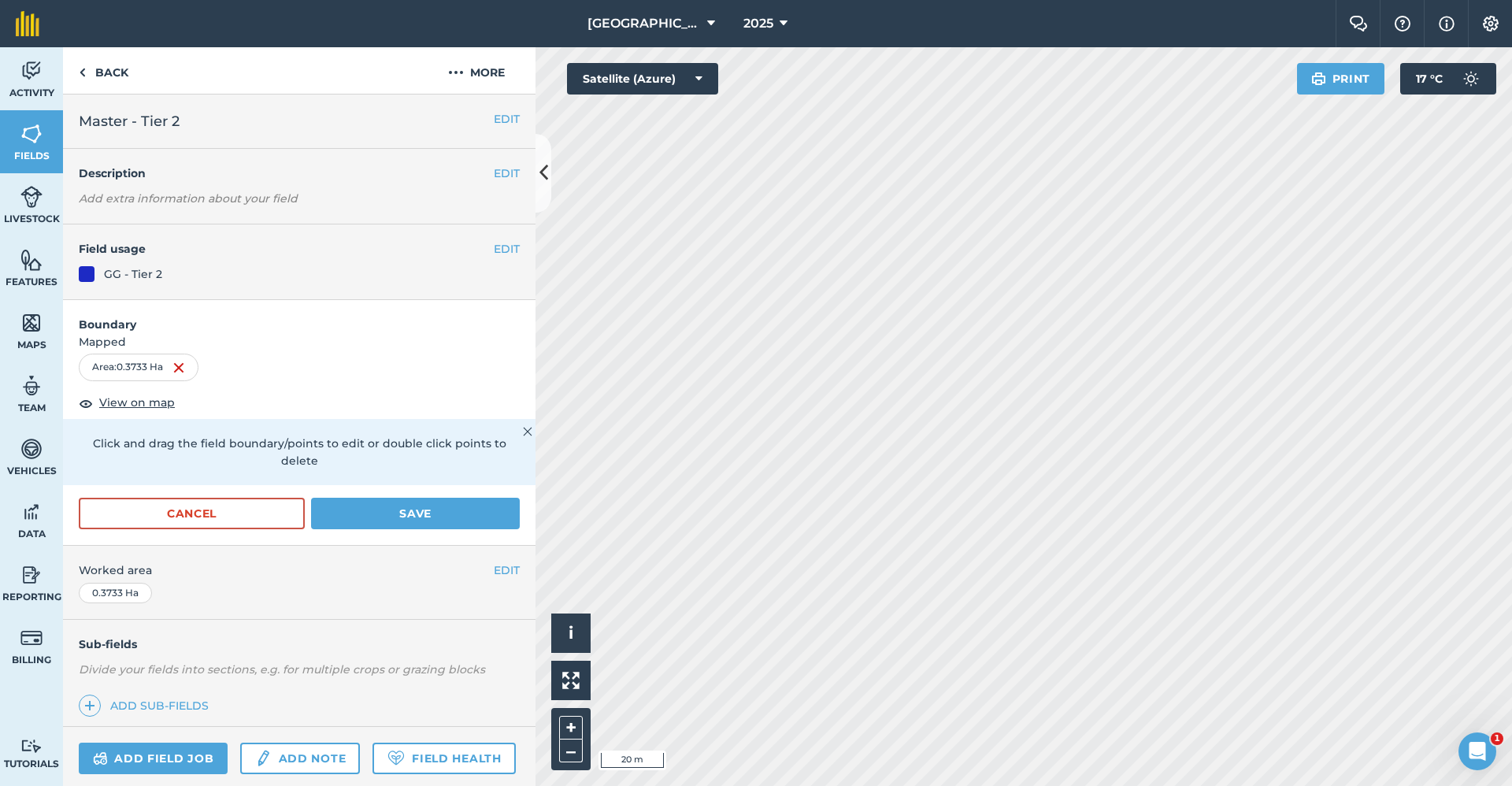
click at [248, 497] on form "Boundary Mapped Area : 0.3733 Ha View on map Click and drag the field boundary/…" at bounding box center [299, 422] width 472 height 245
click at [245, 506] on button "Cancel" at bounding box center [192, 513] width 226 height 32
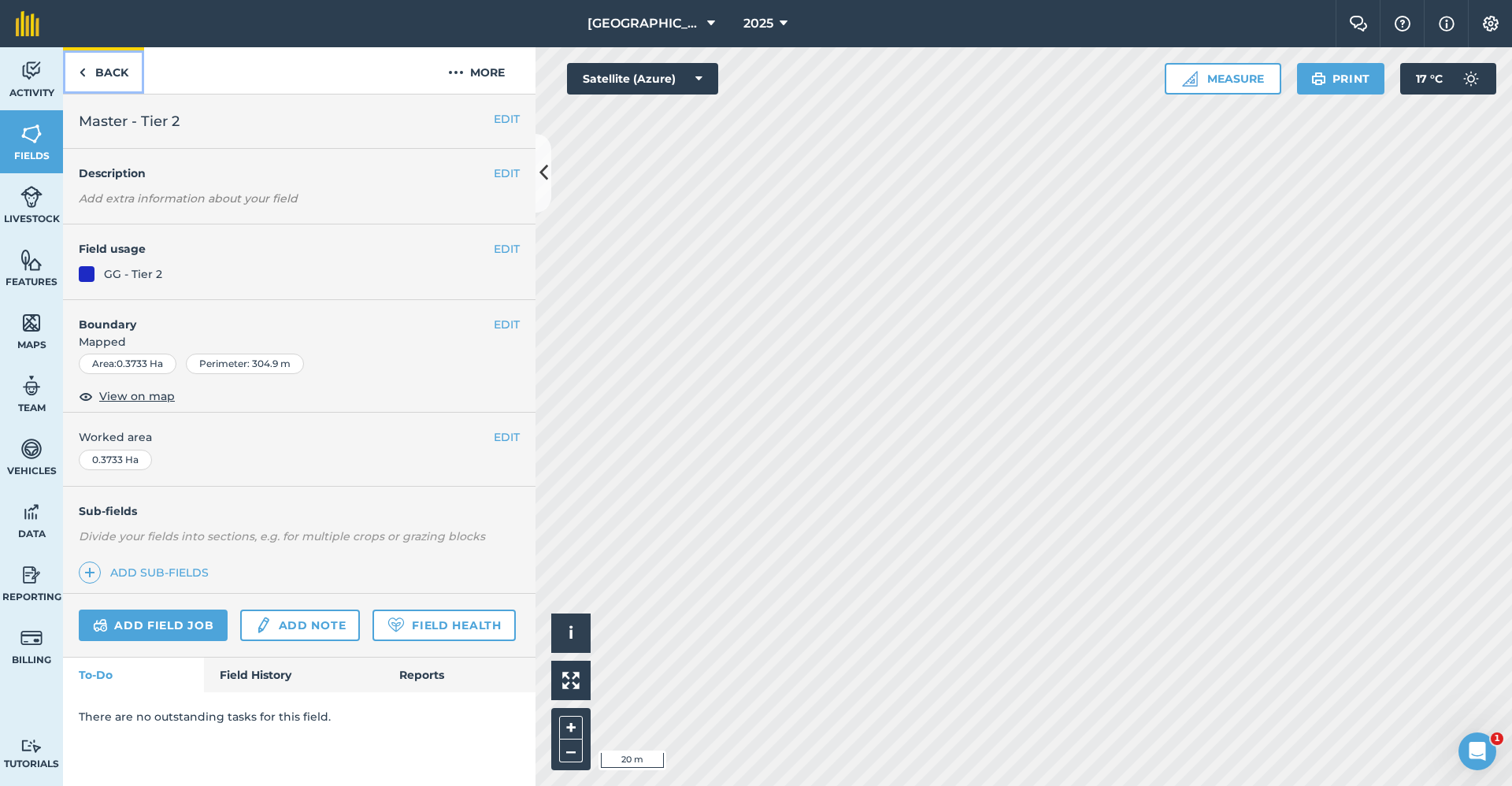
click at [111, 80] on link "Back" at bounding box center [104, 70] width 81 height 47
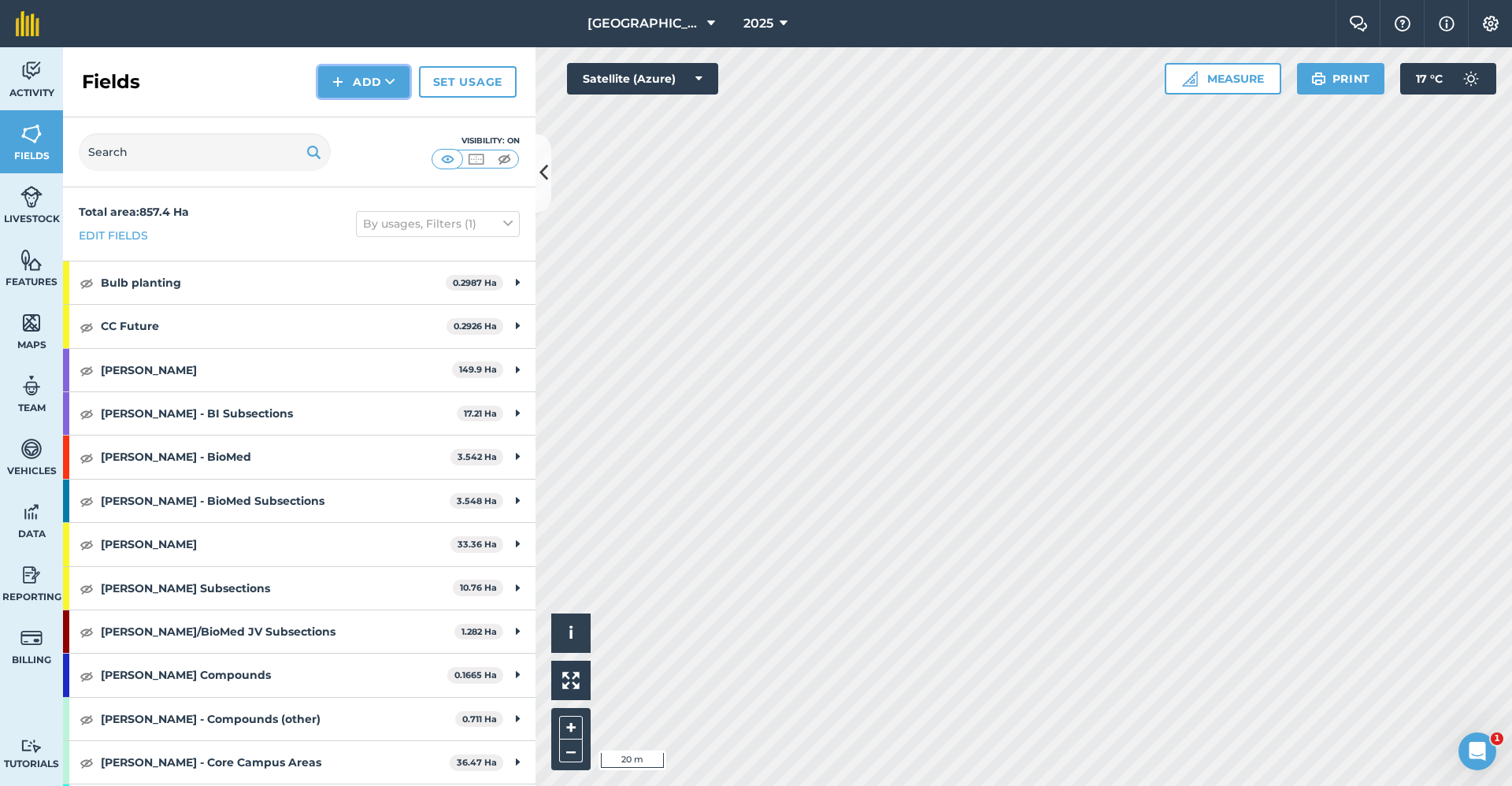
click at [390, 76] on icon at bounding box center [391, 82] width 11 height 16
click at [365, 127] on link "Draw" at bounding box center [363, 117] width 86 height 34
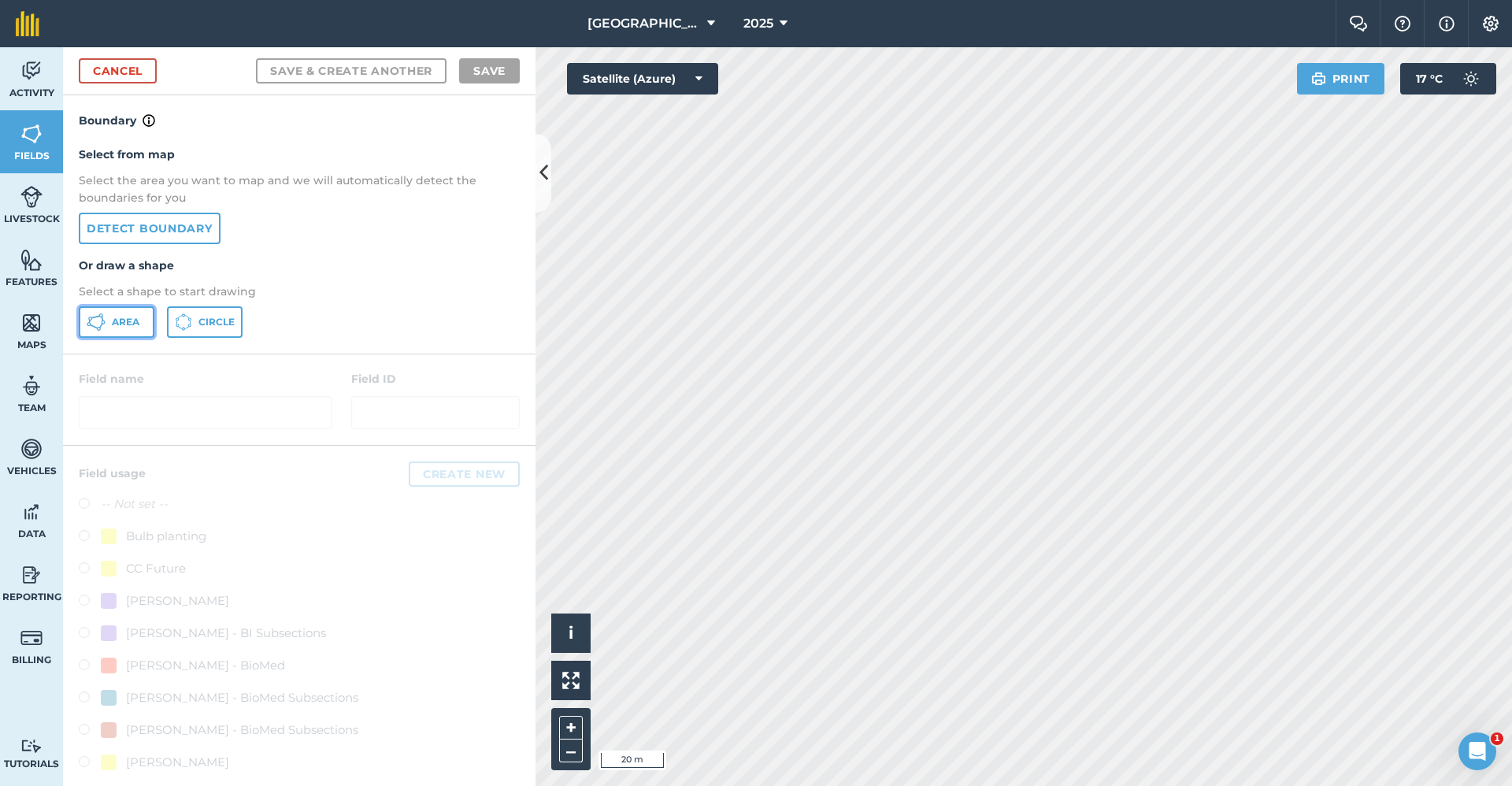
click at [129, 328] on span "Area" at bounding box center [125, 322] width 27 height 12
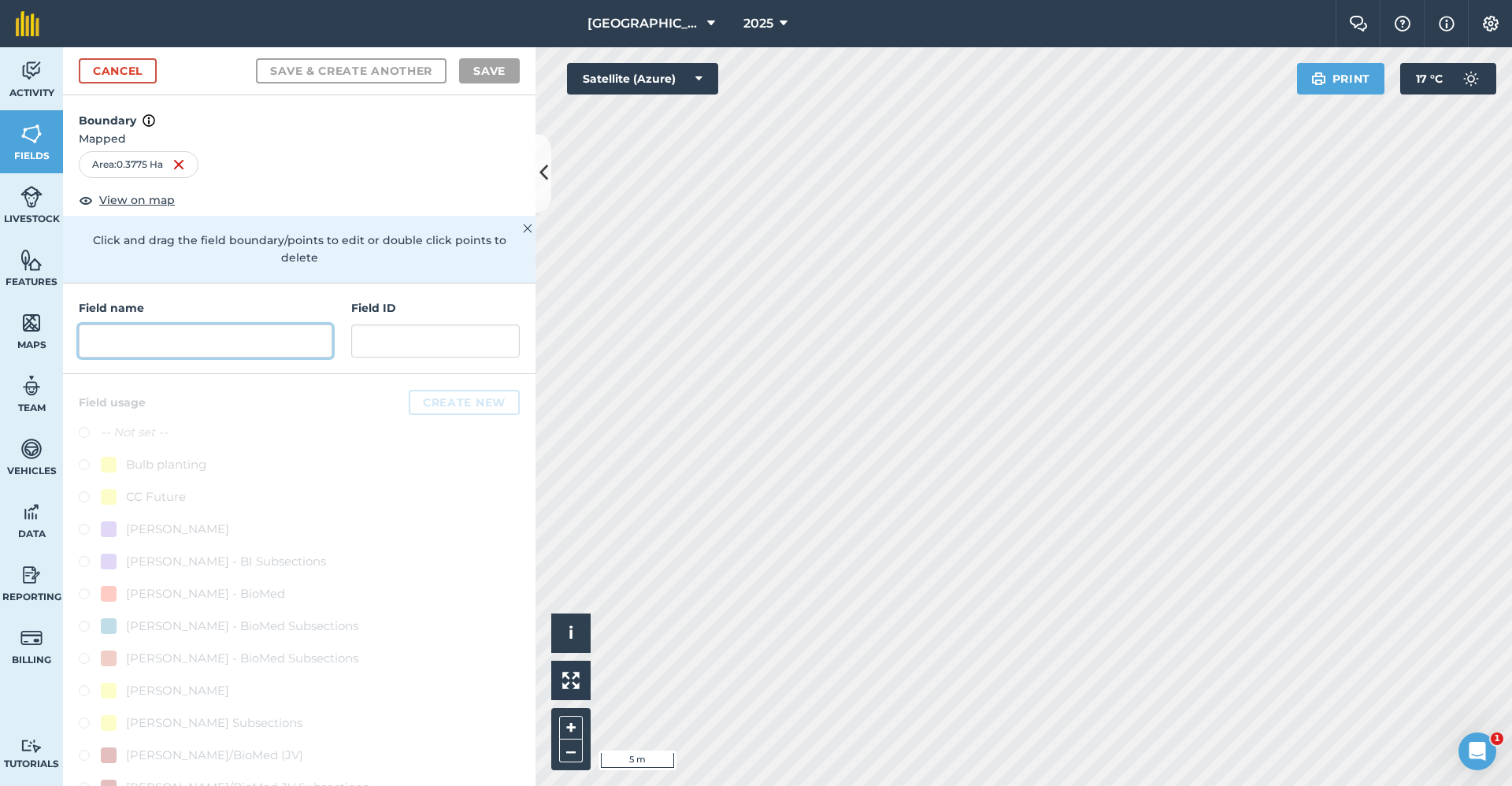
click at [176, 340] on input "text" at bounding box center [206, 341] width 253 height 33
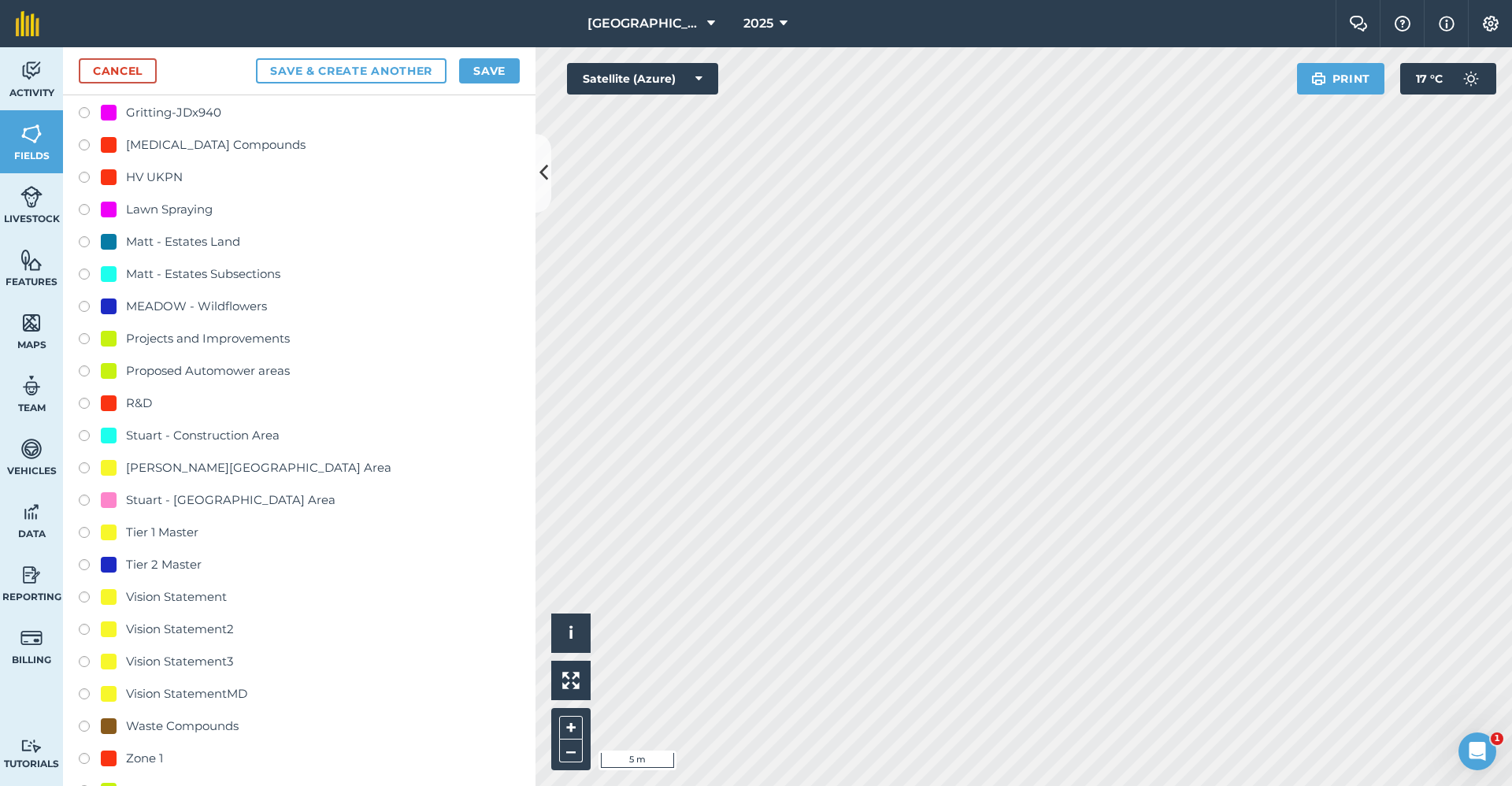
scroll to position [1558, 0]
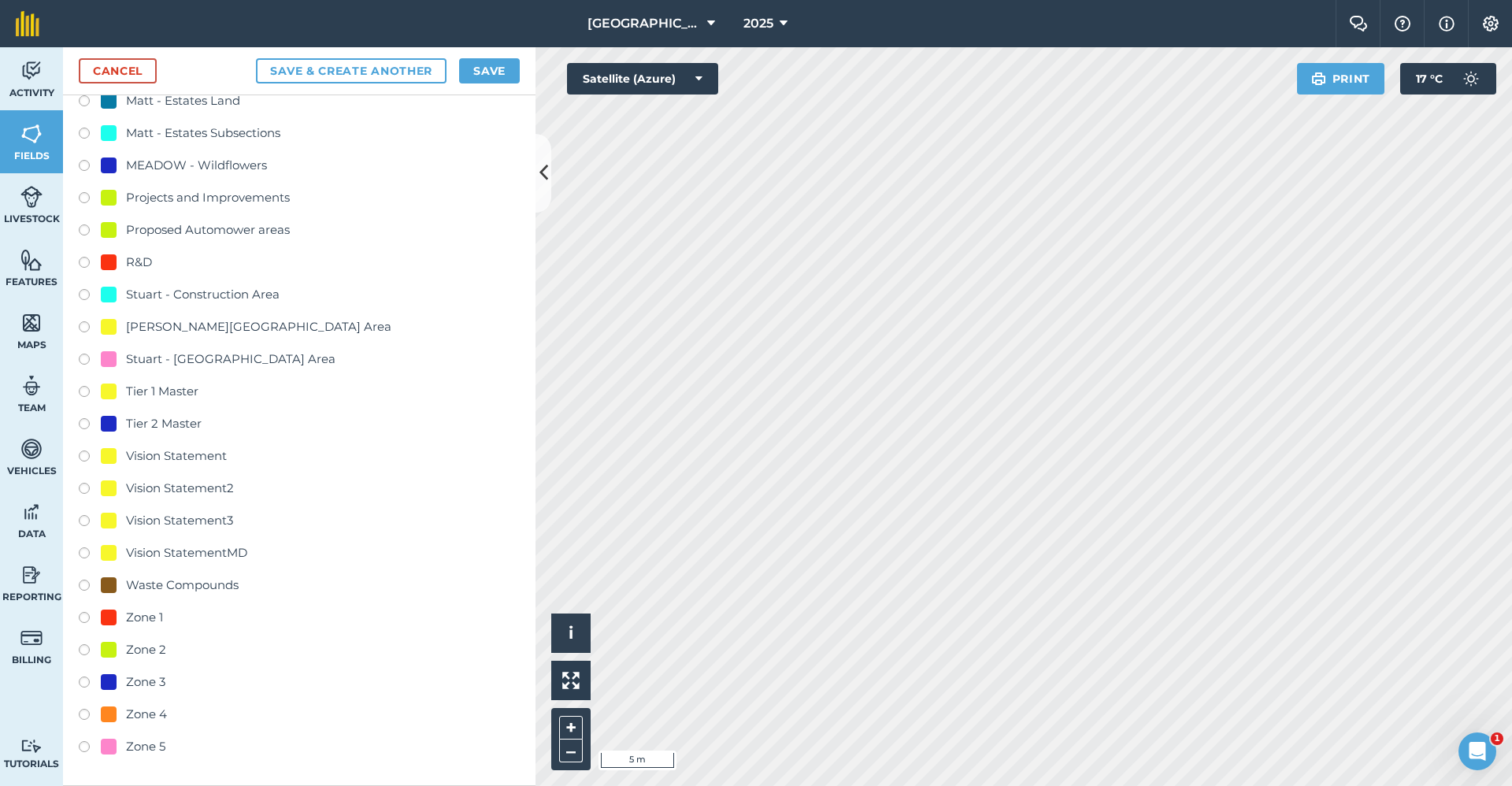
type input "Master - Tier 2"
click at [192, 419] on div "Tier 2 Master" at bounding box center [164, 423] width 76 height 18
radio input "true"
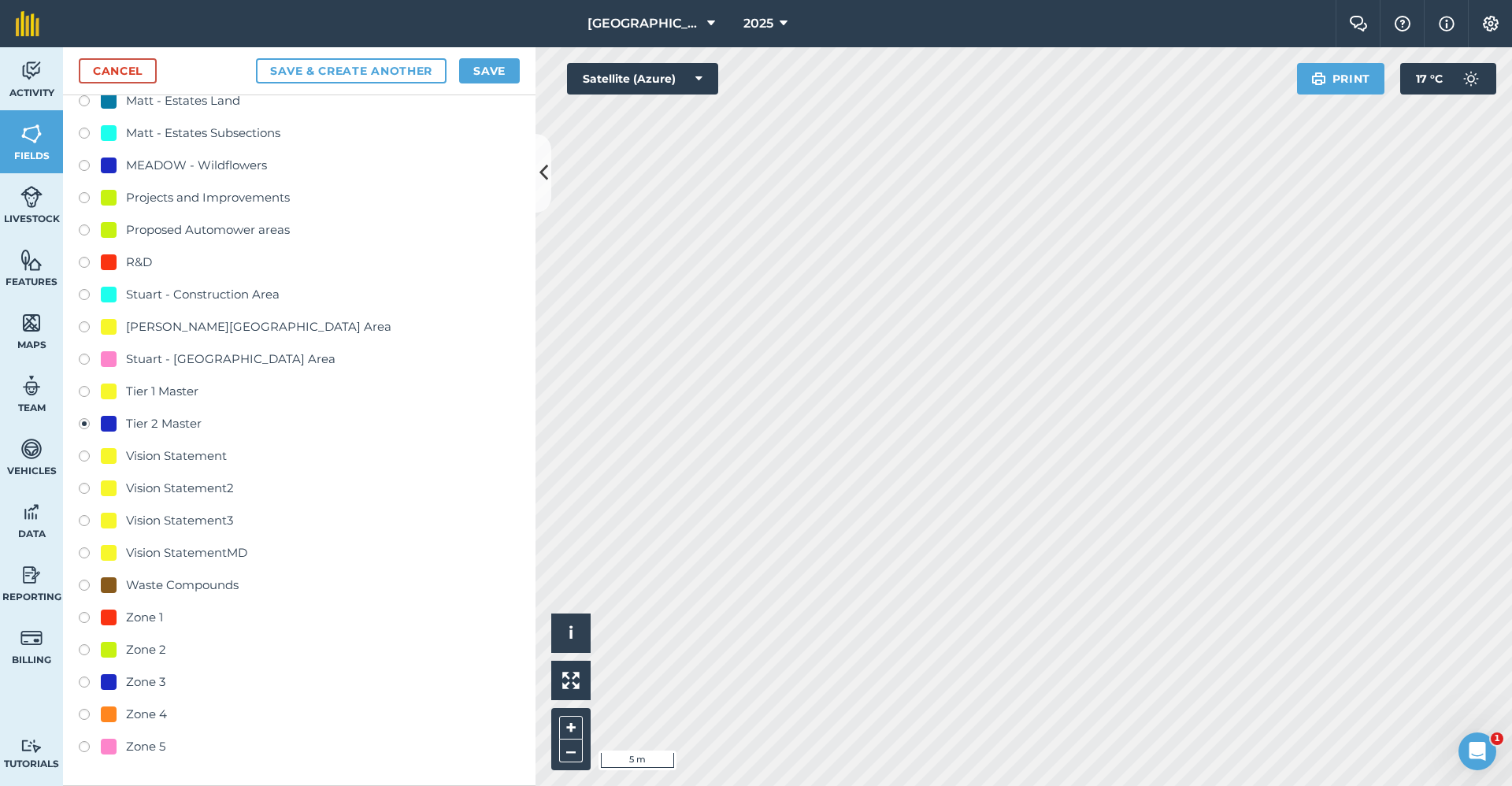
click at [491, 57] on div "Cancel Save & Create Another Save" at bounding box center [299, 71] width 472 height 48
click at [491, 65] on button "Save" at bounding box center [489, 70] width 61 height 25
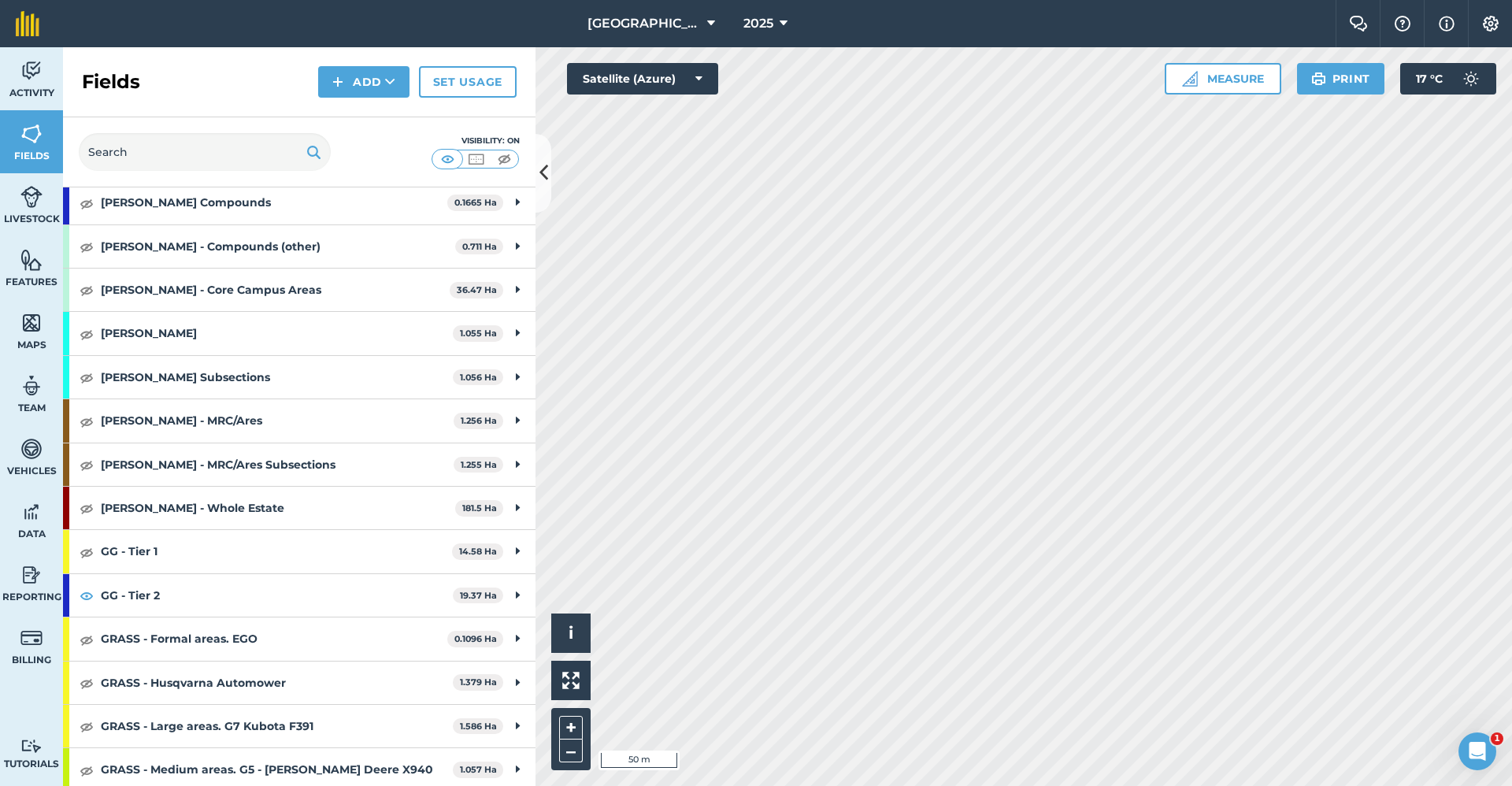
scroll to position [630, 0]
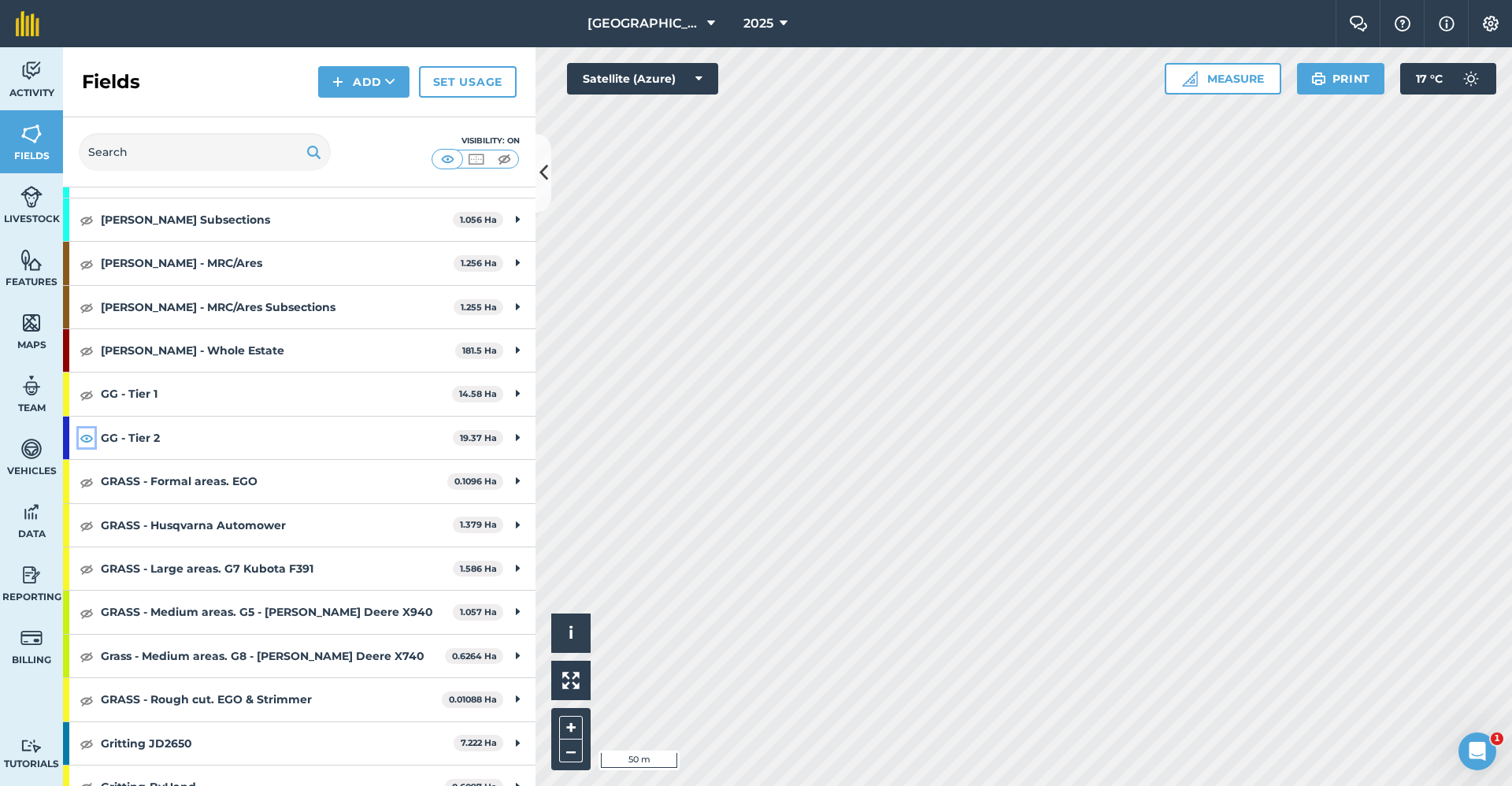
click at [91, 430] on img at bounding box center [86, 437] width 14 height 18
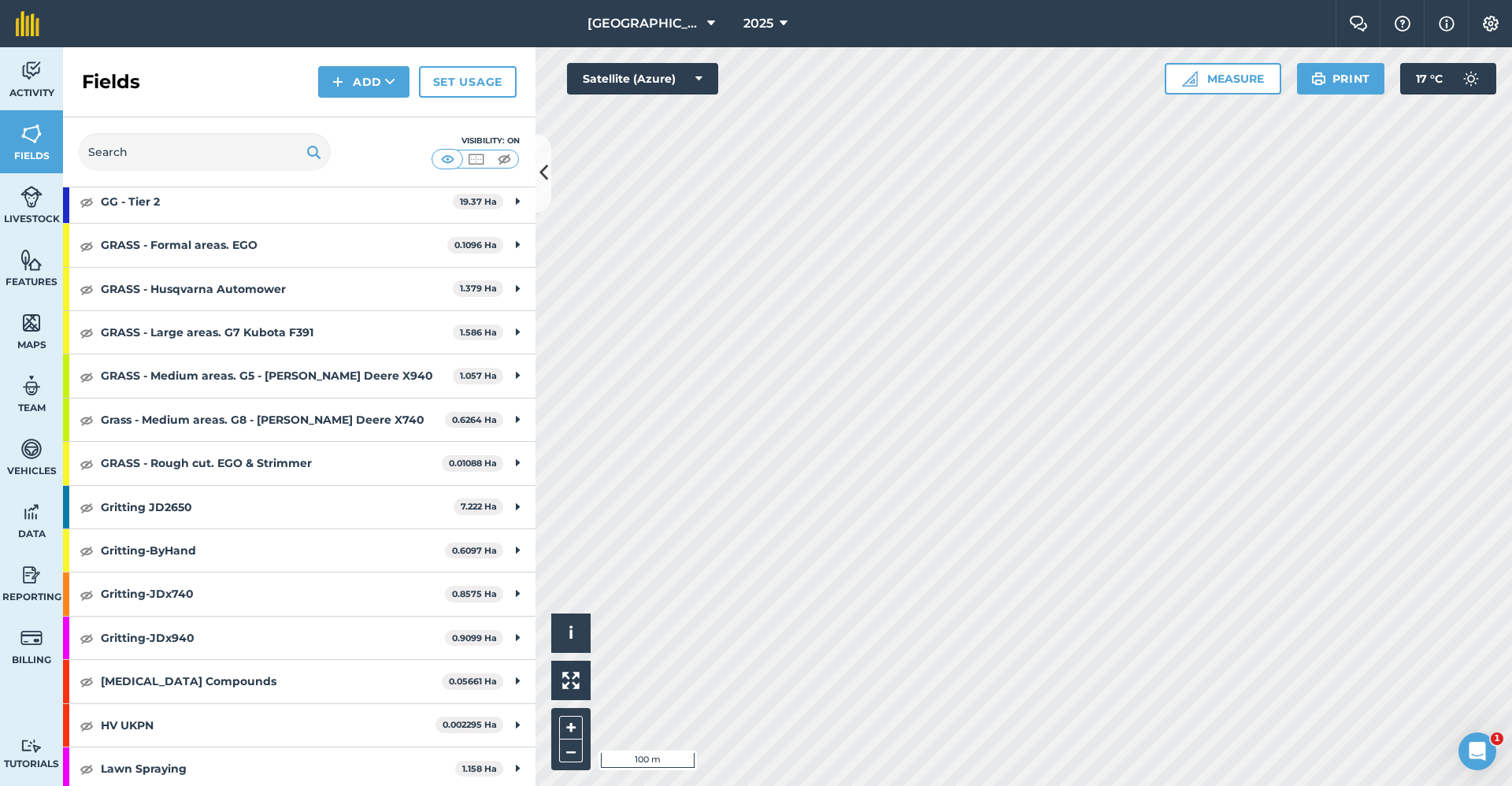
scroll to position [551, 0]
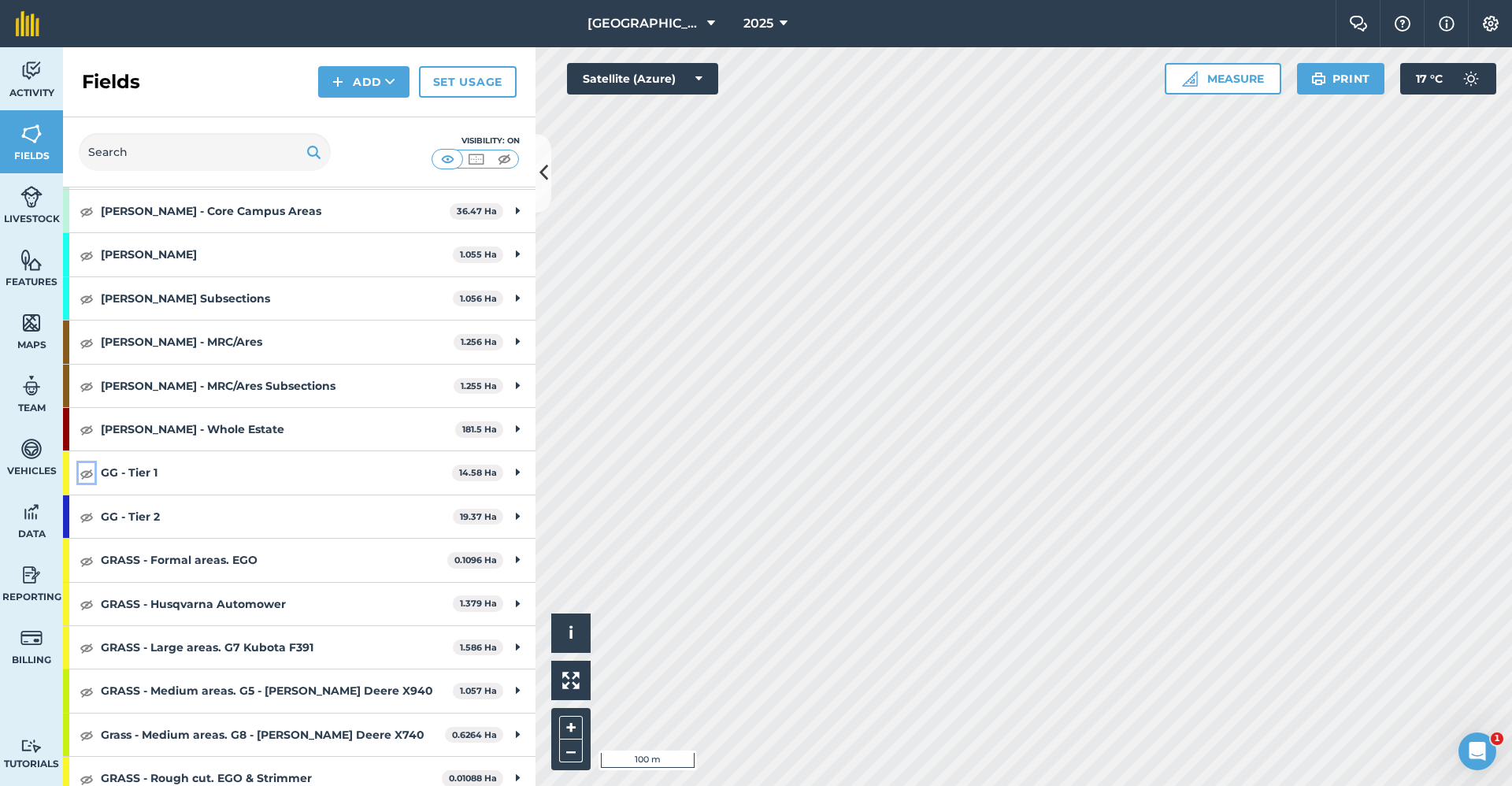
click at [85, 474] on img at bounding box center [86, 472] width 14 height 18
click at [390, 89] on icon at bounding box center [391, 82] width 11 height 16
click at [364, 117] on link "Draw" at bounding box center [363, 117] width 86 height 34
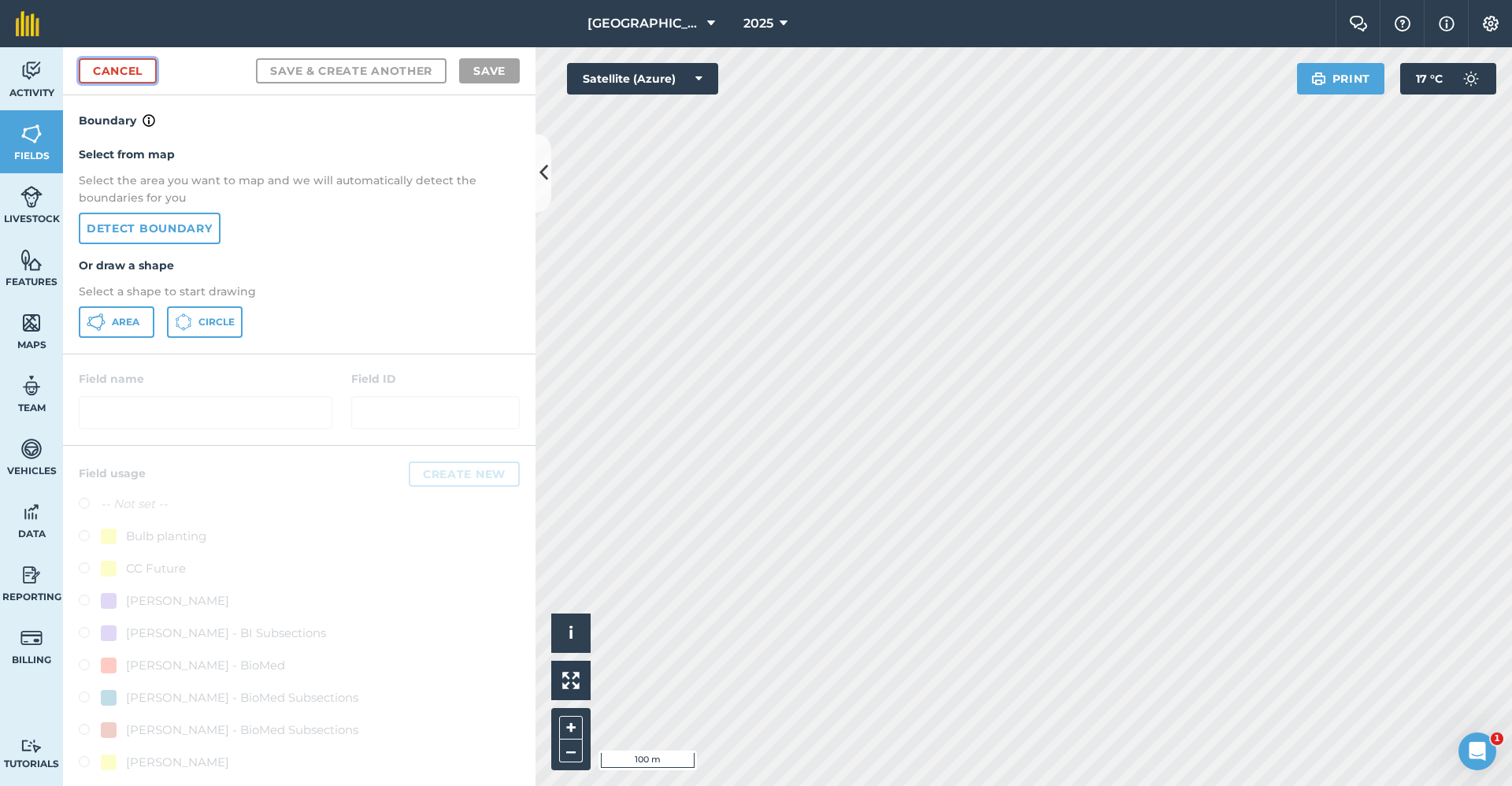
click at [120, 71] on link "Cancel" at bounding box center [118, 70] width 78 height 25
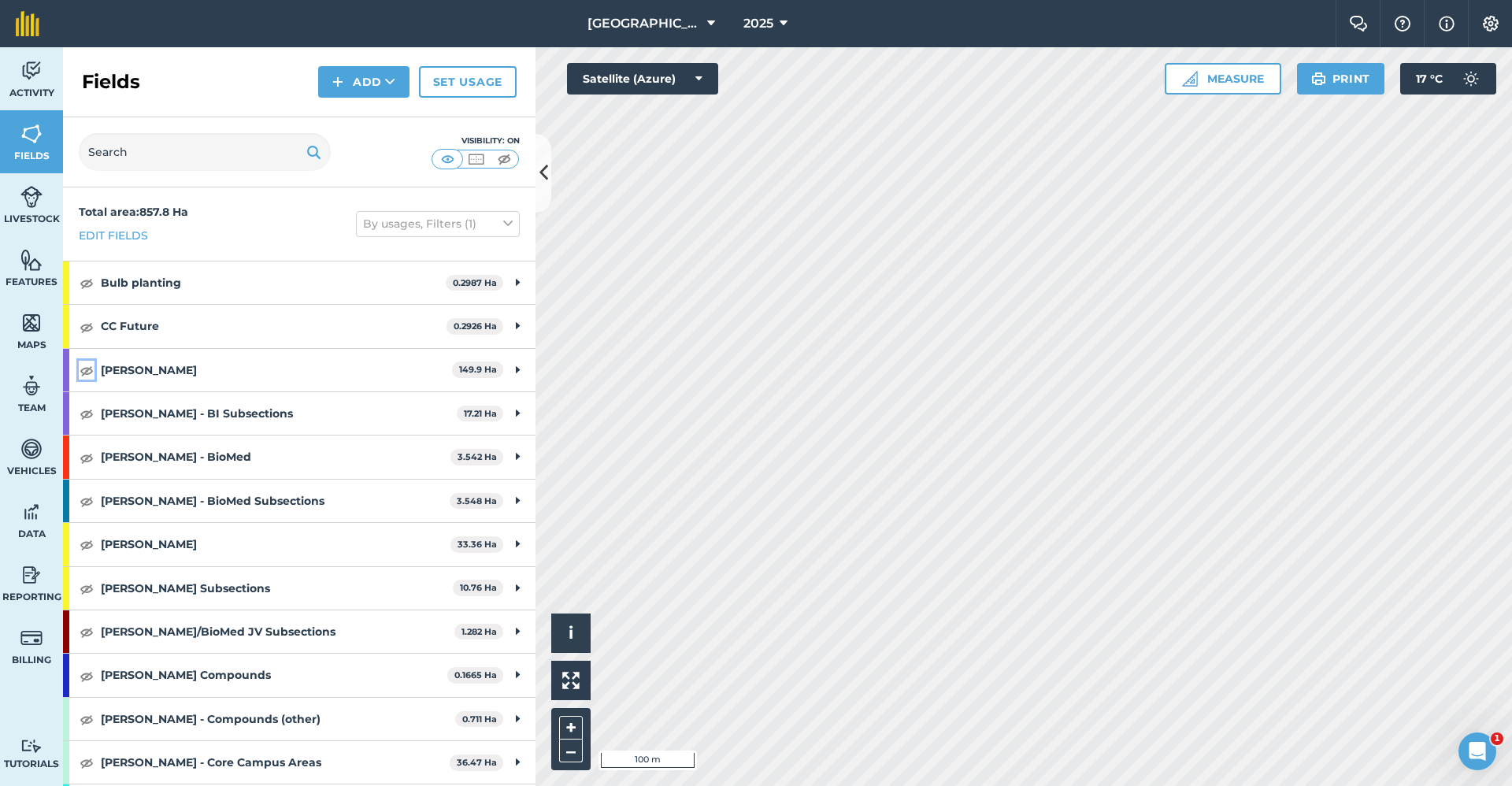
click at [87, 372] on img at bounding box center [86, 369] width 14 height 18
click at [85, 370] on img at bounding box center [86, 369] width 14 height 18
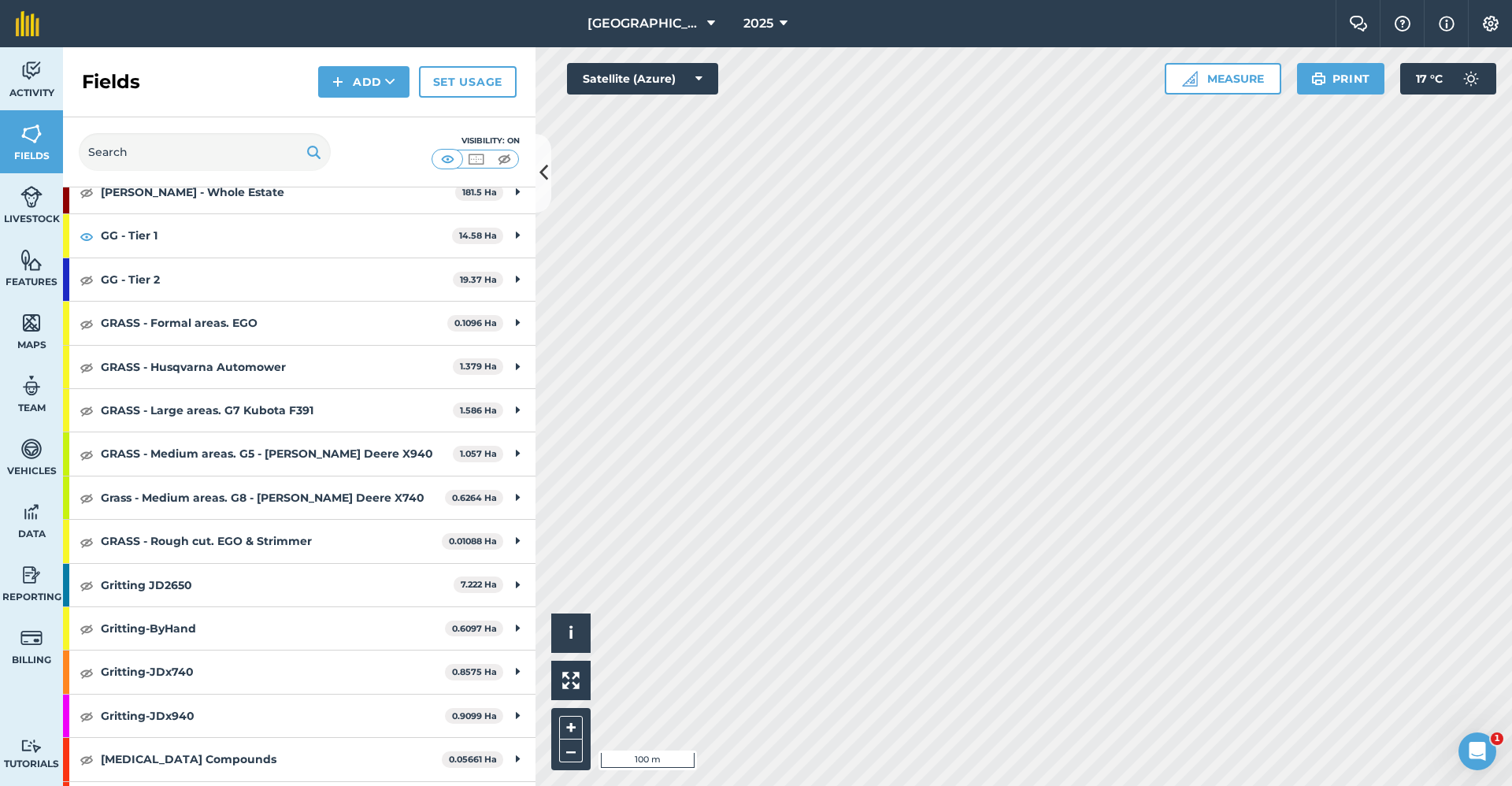
scroll to position [395, 0]
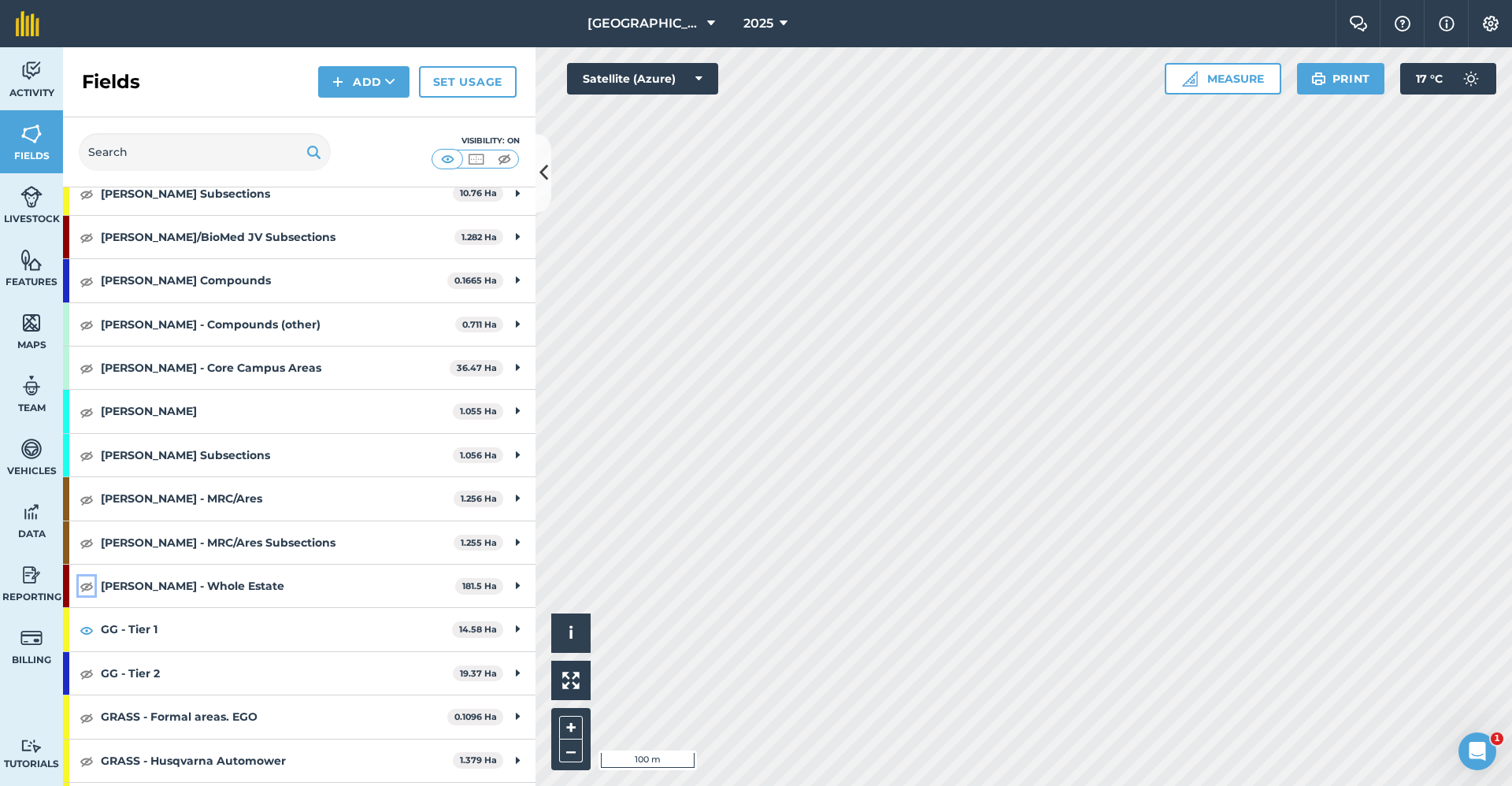
click at [91, 582] on img at bounding box center [86, 585] width 14 height 18
click at [376, 89] on button "Add" at bounding box center [364, 82] width 91 height 32
click at [373, 120] on link "Draw" at bounding box center [363, 117] width 86 height 34
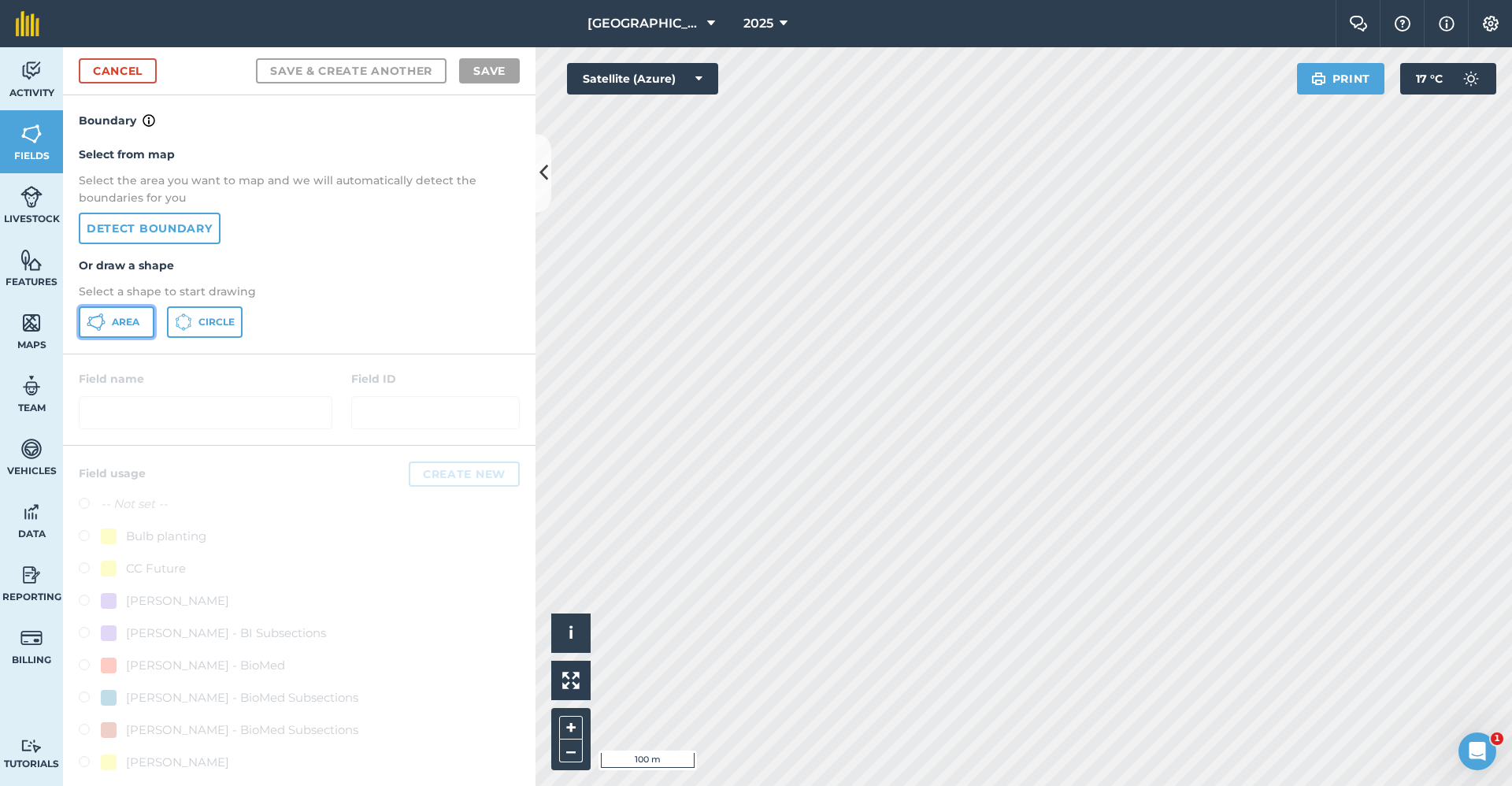
click at [123, 328] on span "Area" at bounding box center [125, 322] width 27 height 12
click at [1256, 785] on html "Babraham Research Campus (Gardens) 2025 Farm Chat Help Info Settings Babraham R…" at bounding box center [756, 393] width 1512 height 786
click at [1488, 785] on html "Babraham Research Campus (Gardens) 2025 Farm Chat Help Info Settings Babraham R…" at bounding box center [756, 393] width 1512 height 786
click at [1206, 785] on html "Babraham Research Campus (Gardens) 2025 Farm Chat Help Info Settings Babraham R…" at bounding box center [756, 393] width 1512 height 786
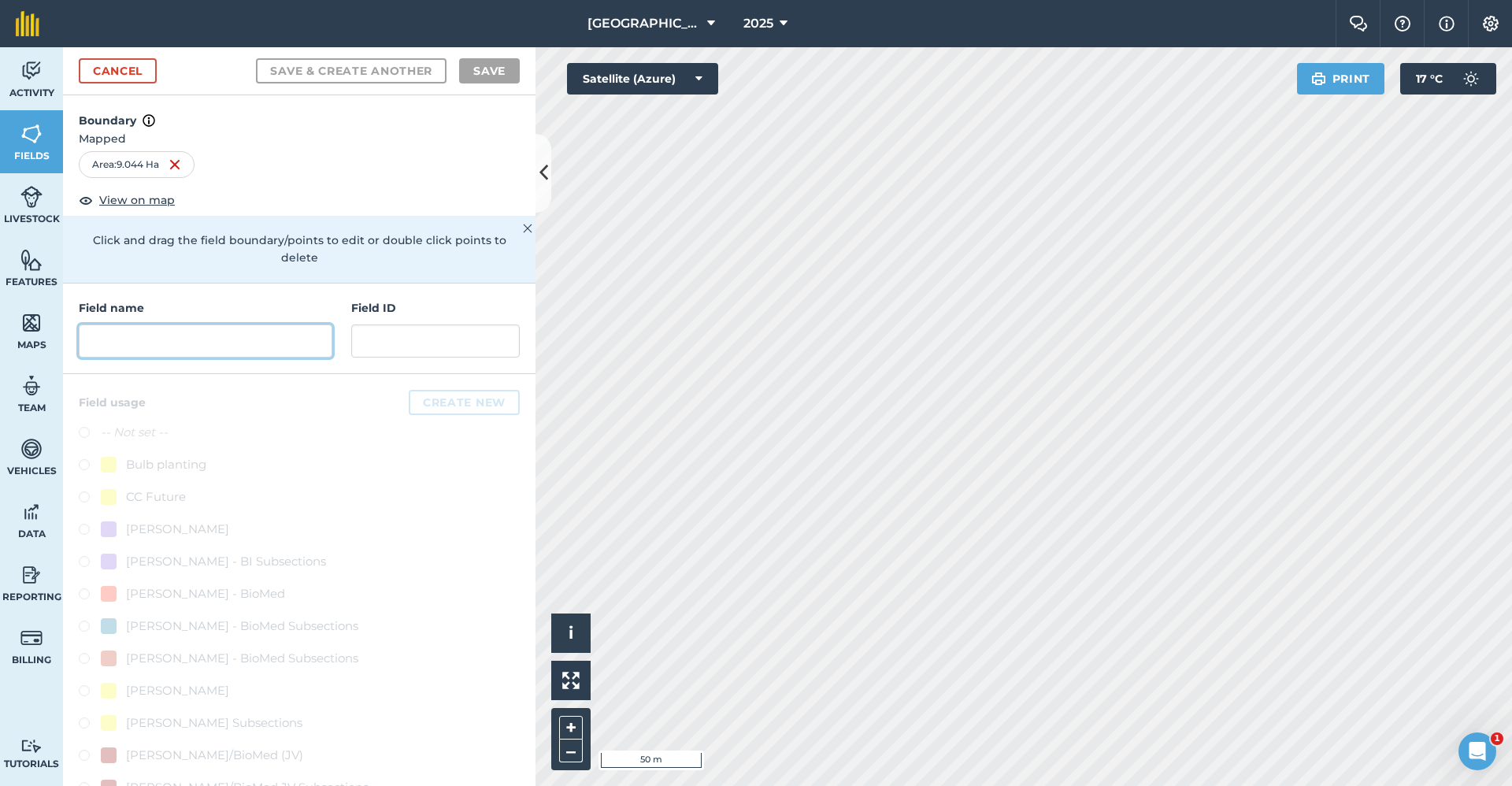
click at [274, 341] on input "text" at bounding box center [206, 341] width 253 height 33
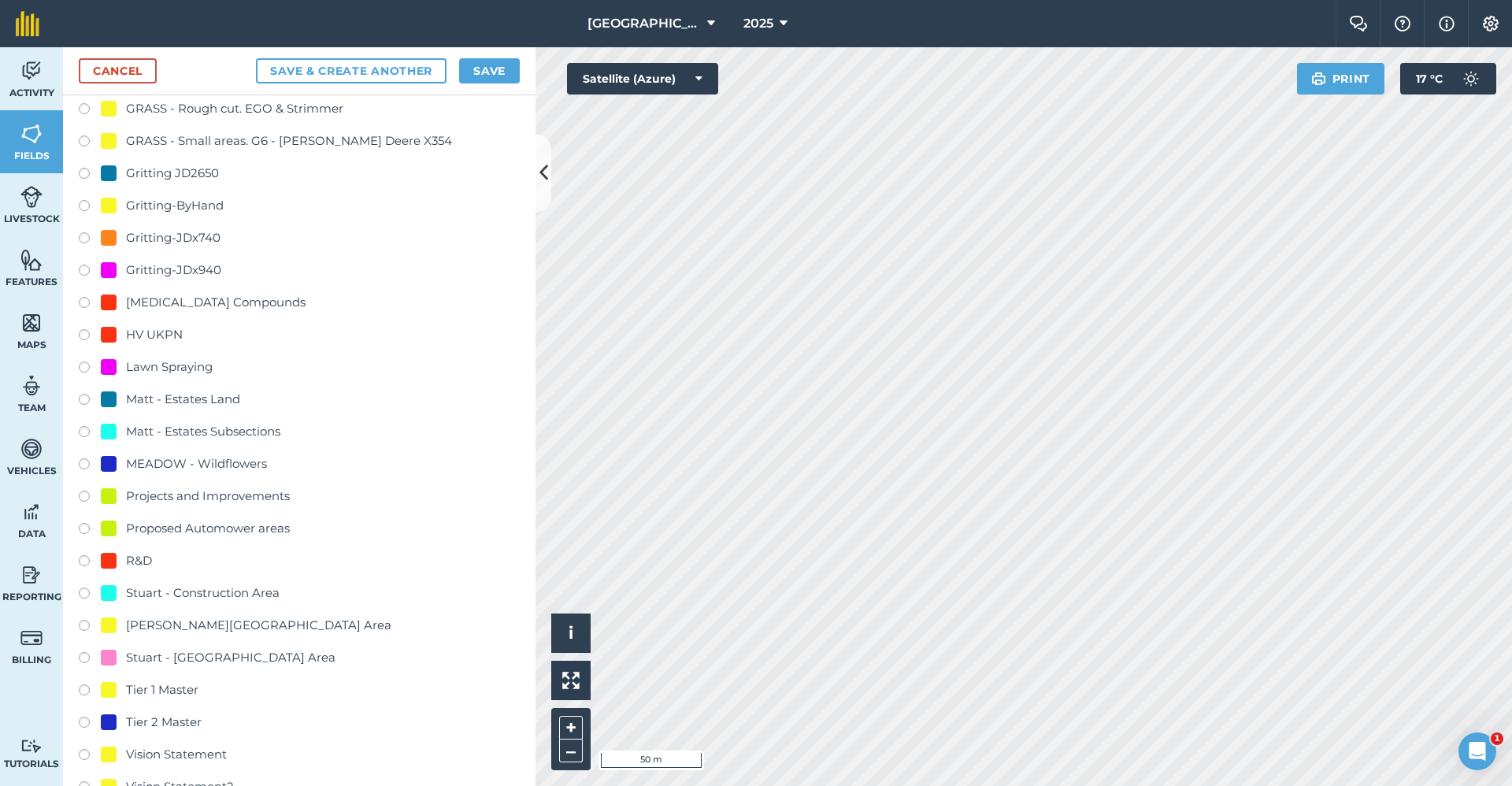
scroll to position [1558, 0]
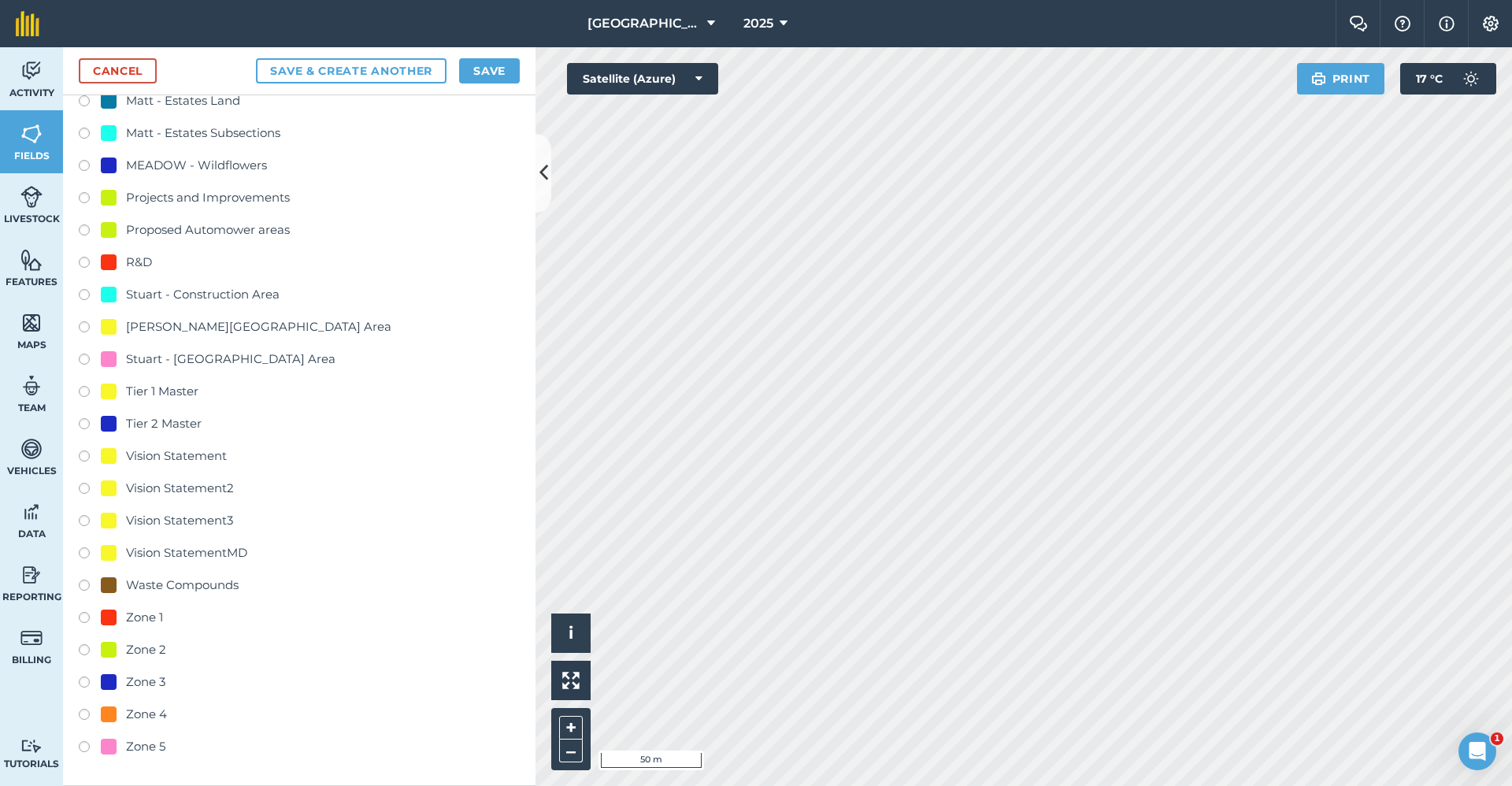
type input "Master - Tier 1"
click at [172, 401] on div "Tier 1 Master" at bounding box center [162, 390] width 72 height 18
radio input "true"
click at [497, 63] on button "Save" at bounding box center [489, 70] width 61 height 25
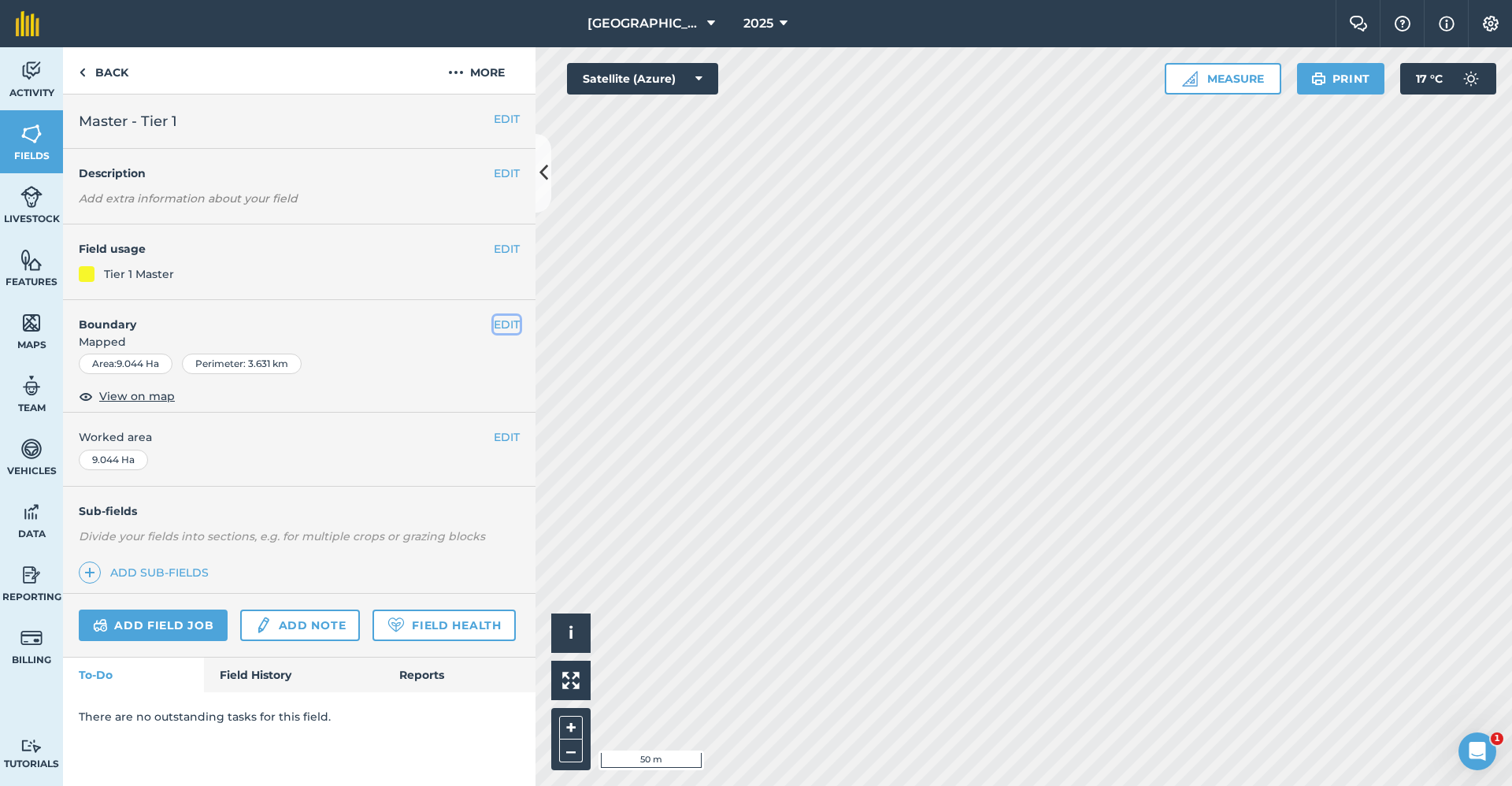
click at [494, 325] on button "EDIT" at bounding box center [507, 324] width 26 height 18
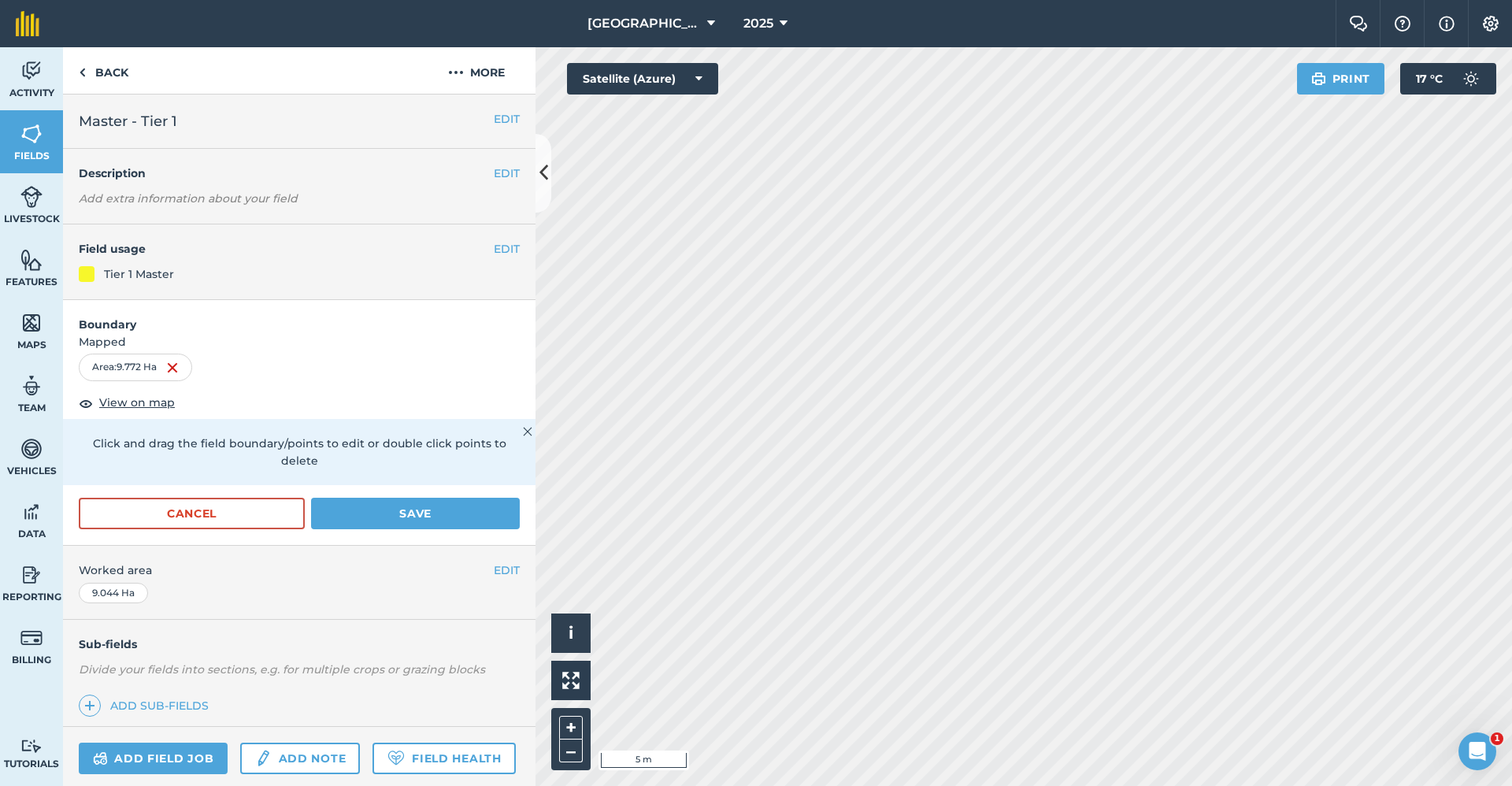
click at [1356, 32] on div "Babraham Research Campus (Gardens) 2025 Farm Chat Help Info Settings Babraham R…" at bounding box center [756, 393] width 1512 height 786
click at [1511, 185] on html "Babraham Research Campus (Gardens) 2025 Farm Chat Help Info Settings Babraham R…" at bounding box center [756, 393] width 1512 height 786
click at [1511, 196] on html "Babraham Research Campus (Gardens) 2025 Farm Chat Help Info Settings Babraham R…" at bounding box center [756, 393] width 1512 height 786
click at [1511, 337] on html "Babraham Research Campus (Gardens) 2025 Farm Chat Help Info Settings Babraham R…" at bounding box center [756, 393] width 1512 height 786
click at [1511, 207] on html "Babraham Research Campus (Gardens) 2025 Farm Chat Help Info Settings Babraham R…" at bounding box center [756, 393] width 1512 height 786
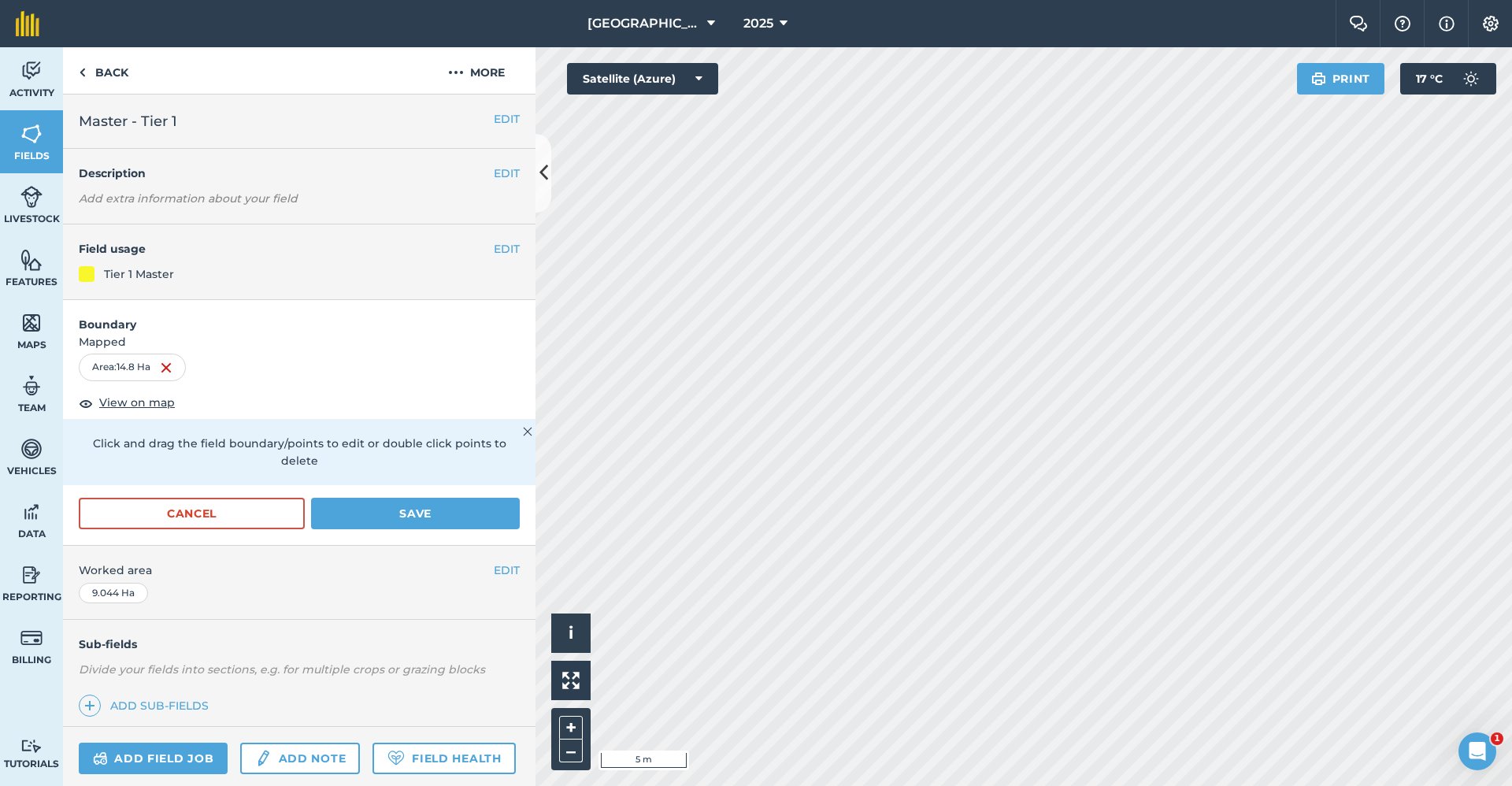
click at [940, 785] on html "Babraham Research Campus (Gardens) 2025 Farm Chat Help Info Settings Babraham R…" at bounding box center [756, 393] width 1512 height 786
click at [900, 785] on html "Babraham Research Campus (Gardens) 2025 Farm Chat Help Info Settings Babraham R…" at bounding box center [756, 393] width 1512 height 786
click at [938, 785] on html "Babraham Research Campus (Gardens) 2025 Farm Chat Help Info Settings Babraham R…" at bounding box center [756, 393] width 1512 height 786
click at [986, 785] on html "Babraham Research Campus (Gardens) 2025 Farm Chat Help Info Settings Babraham R…" at bounding box center [756, 393] width 1512 height 786
click at [1043, 785] on html "Babraham Research Campus (Gardens) 2025 Farm Chat Help Info Settings Babraham R…" at bounding box center [756, 393] width 1512 height 786
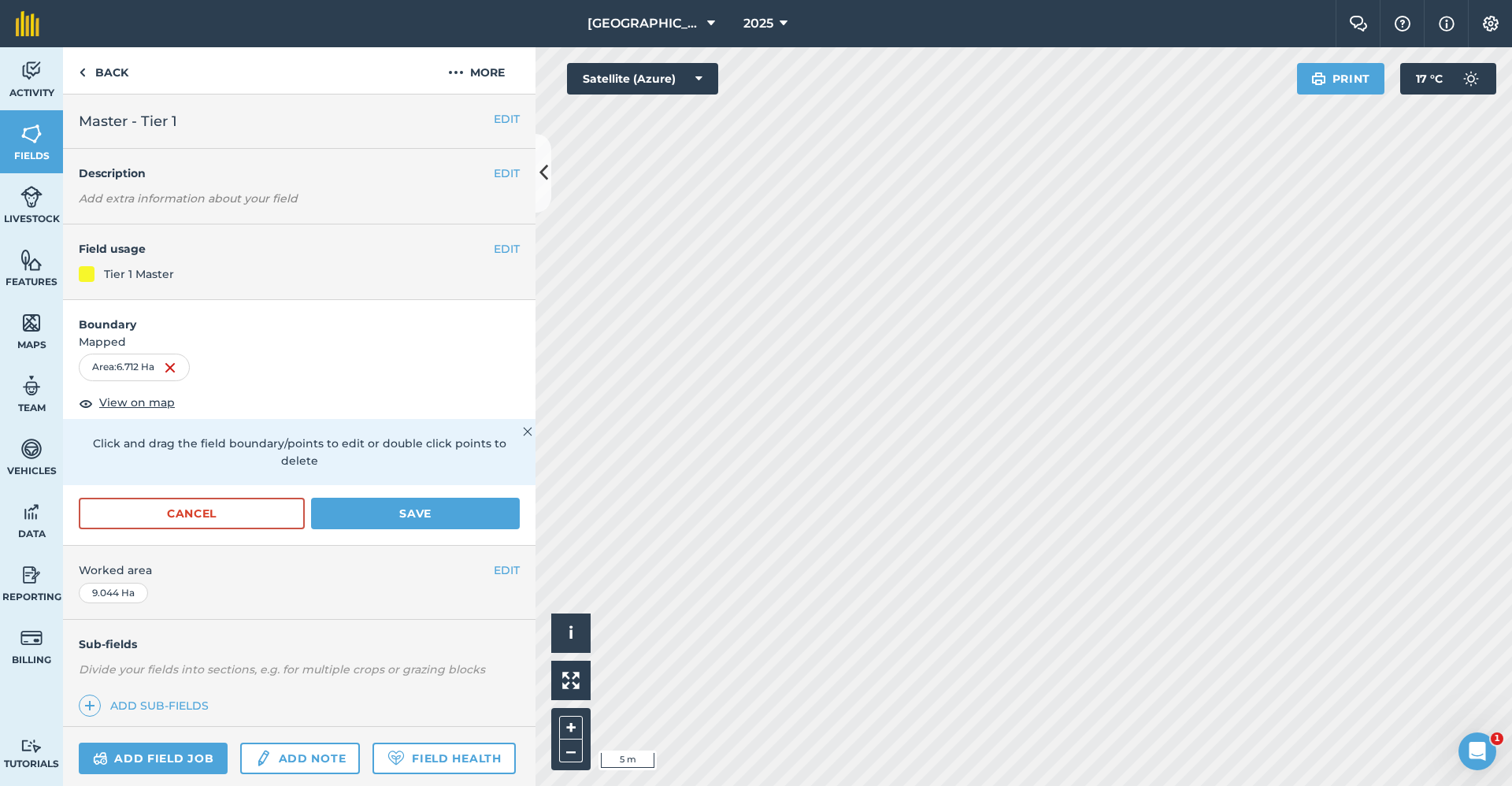
click at [1503, 785] on html "Babraham Research Campus (Gardens) 2025 Farm Chat Help Info Settings Babraham R…" at bounding box center [756, 393] width 1512 height 786
click at [424, 502] on button "Save" at bounding box center [415, 513] width 208 height 32
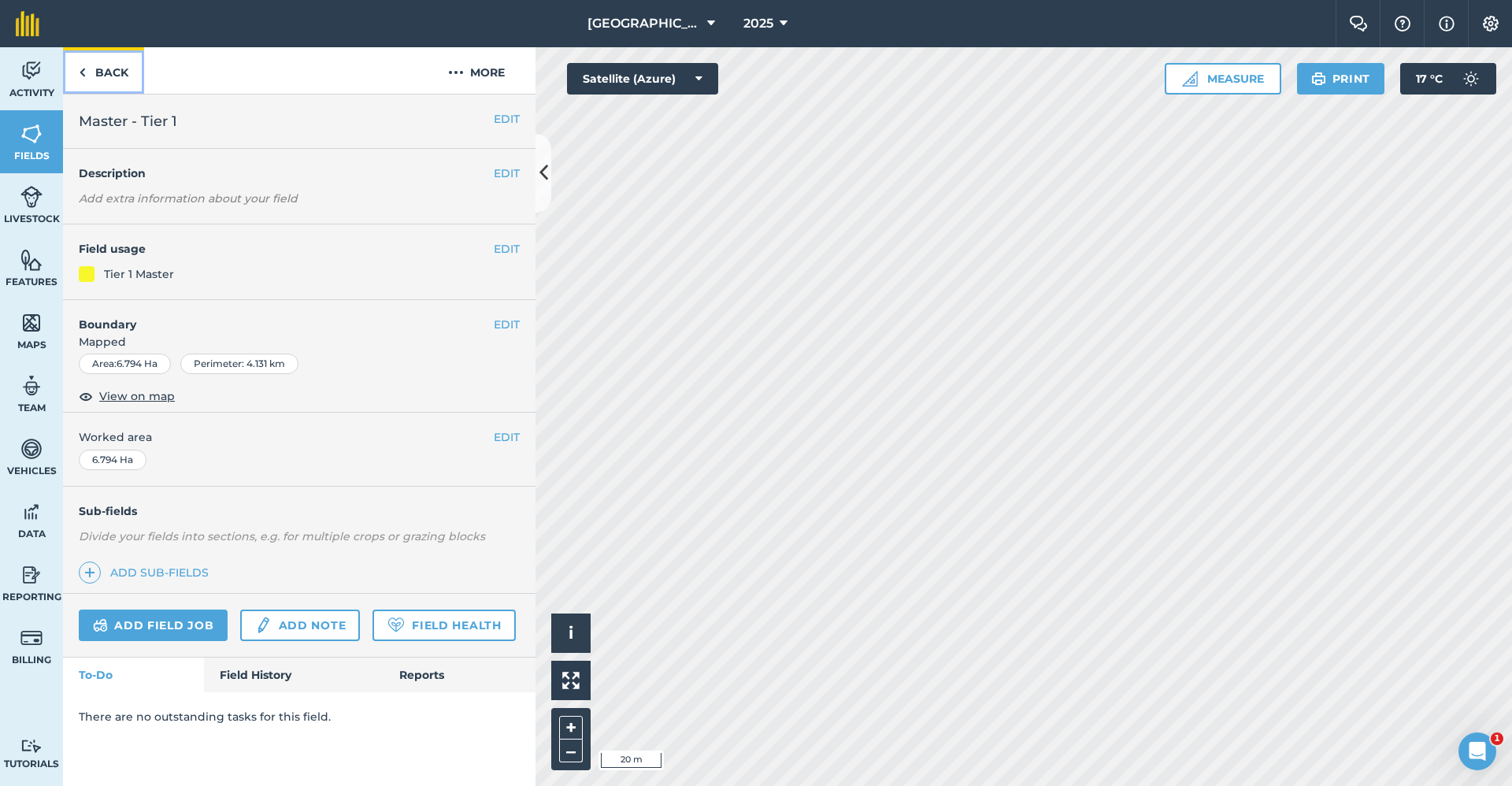
click at [118, 82] on link "Back" at bounding box center [104, 70] width 81 height 47
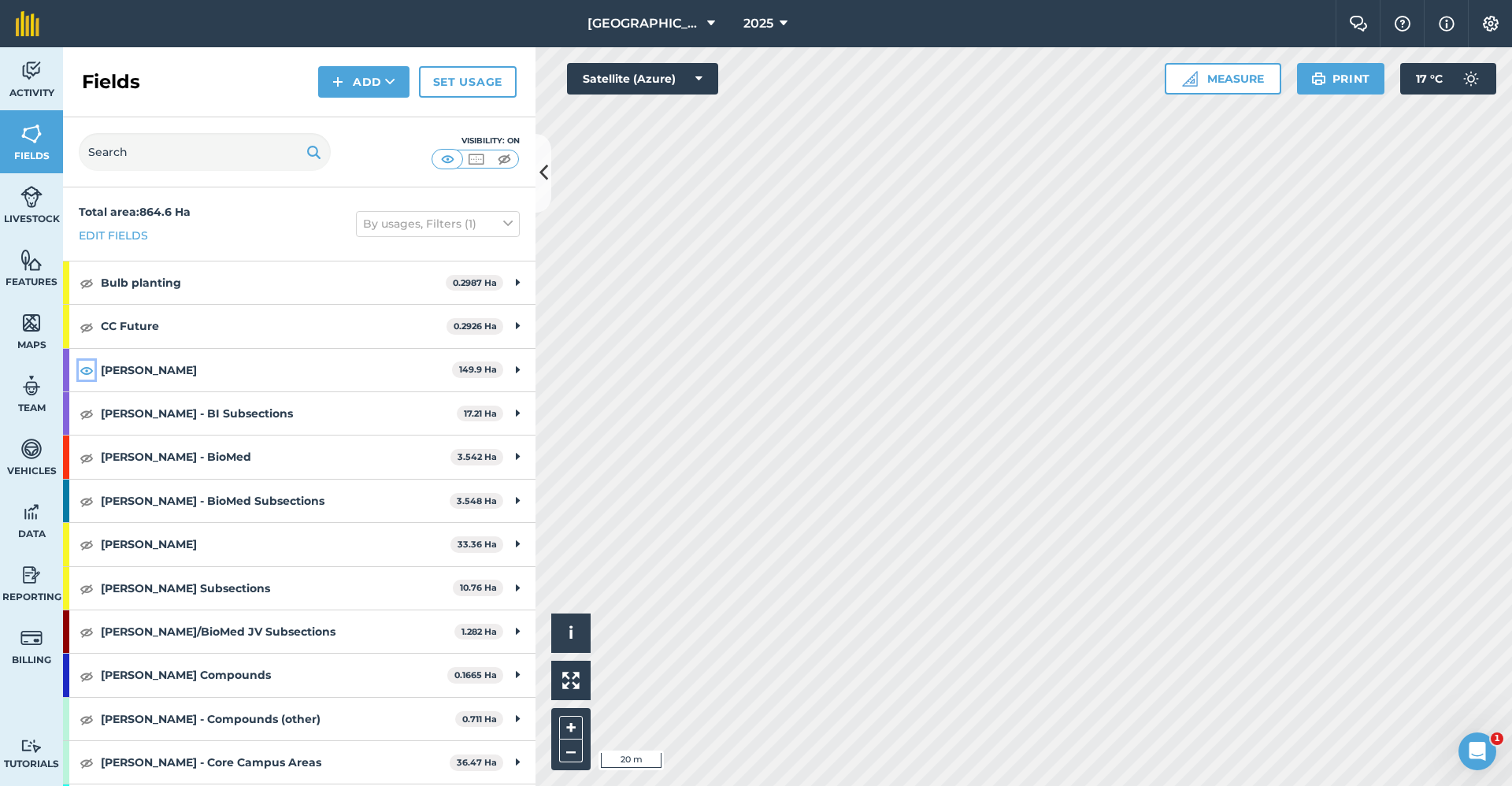
click at [88, 377] on img at bounding box center [86, 369] width 14 height 18
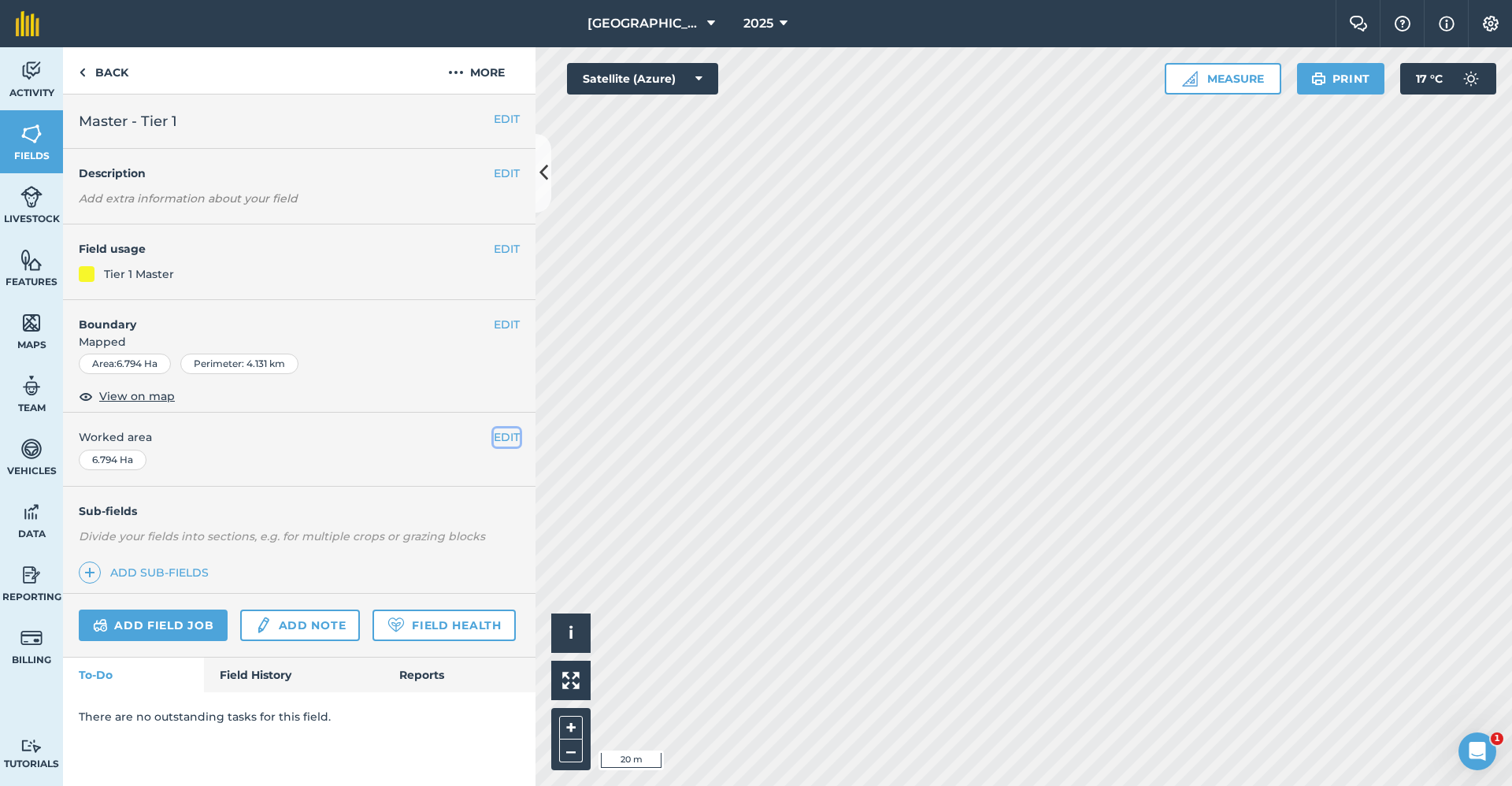
click at [517, 438] on button "EDIT" at bounding box center [507, 437] width 26 height 18
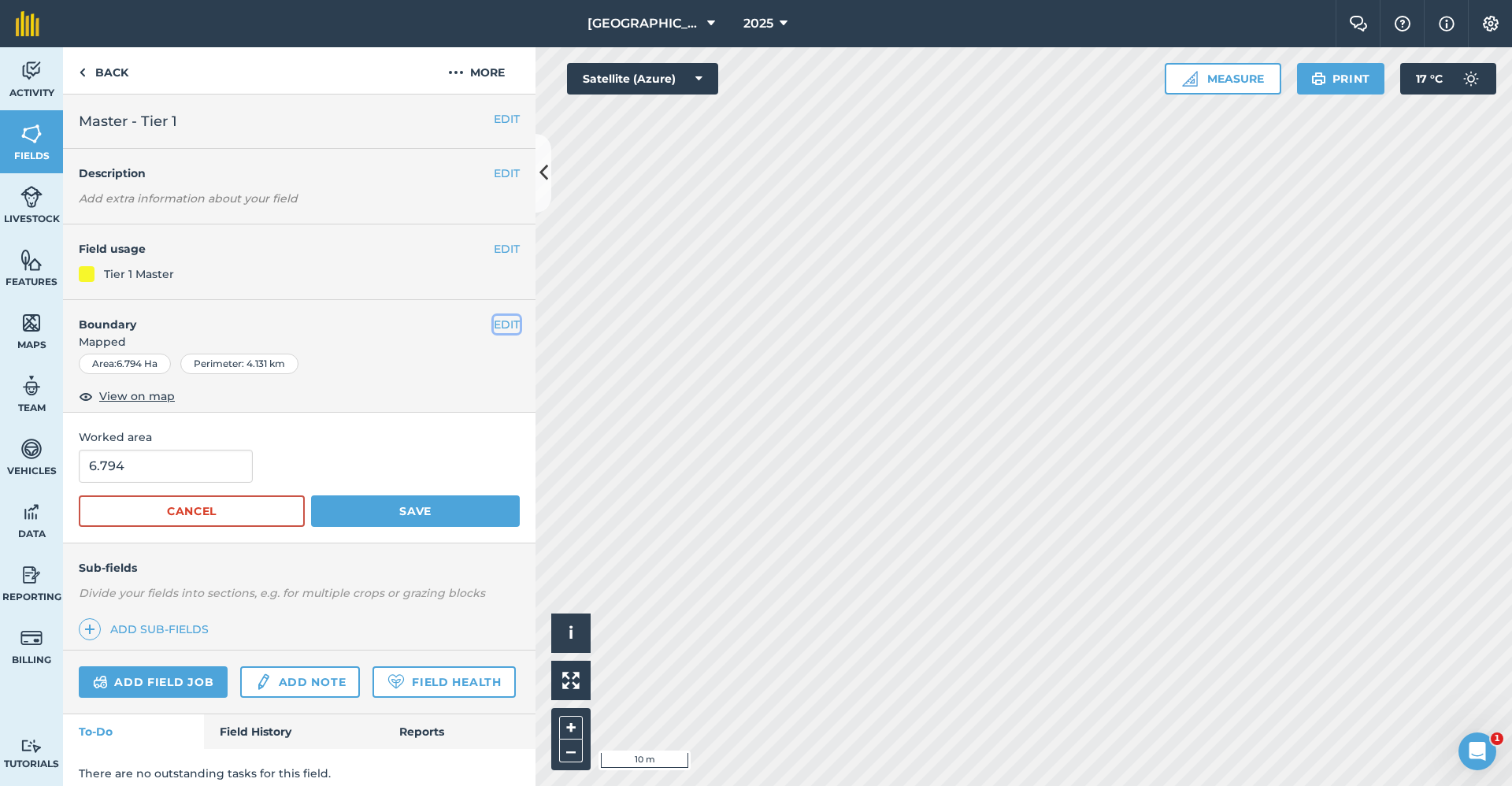
click at [499, 317] on button "EDIT" at bounding box center [507, 324] width 26 height 18
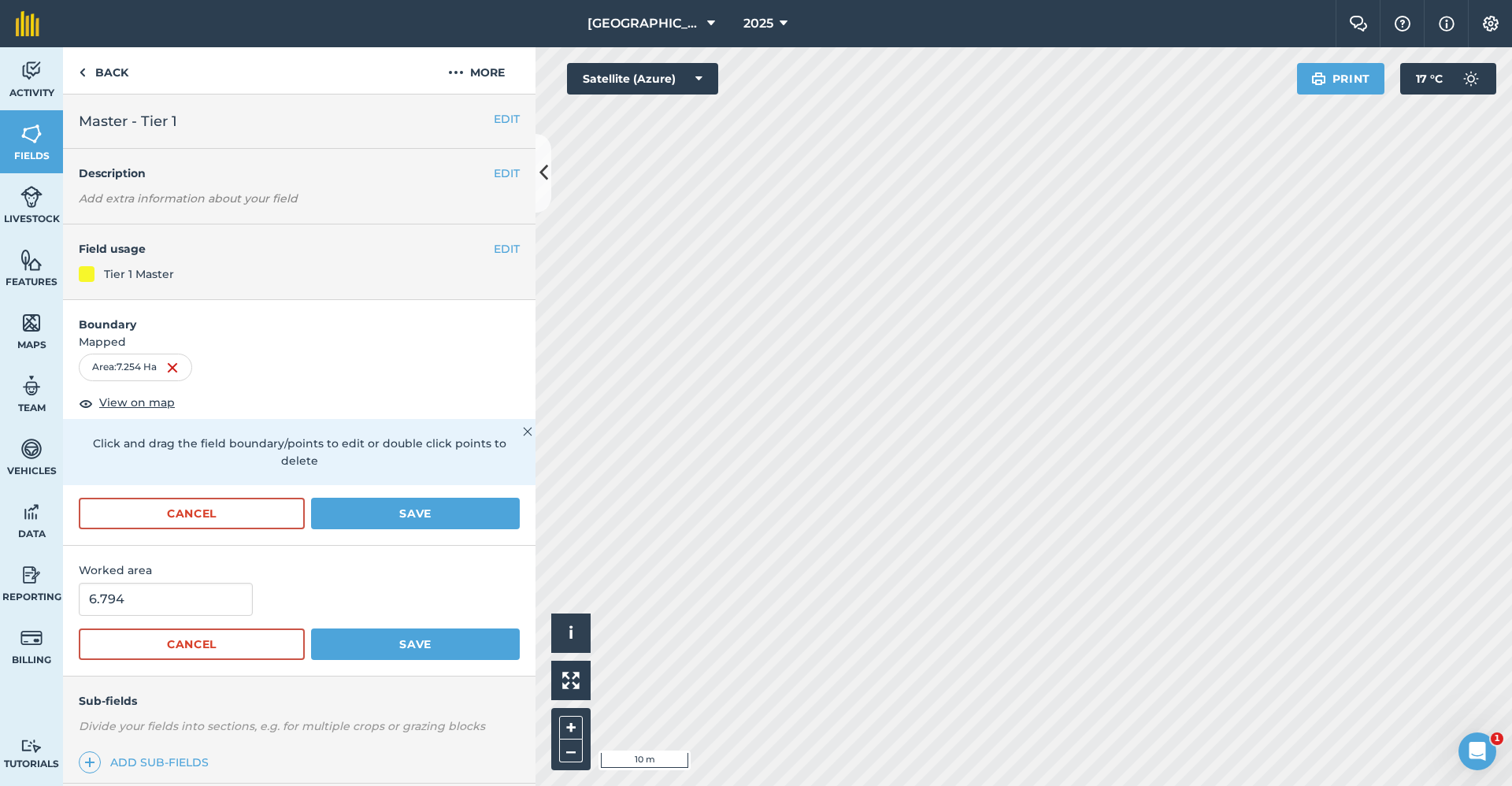
click at [1285, 785] on html "Babraham Research Campus (Gardens) 2025 Farm Chat Help Info Settings Babraham R…" at bounding box center [756, 393] width 1512 height 786
click at [1511, 474] on html "Babraham Research Campus (Gardens) 2025 Farm Chat Help Info Settings Babraham R…" at bounding box center [756, 393] width 1512 height 786
click at [961, 785] on html "Babraham Research Campus (Gardens) 2025 Farm Chat Help Info Settings Babraham R…" at bounding box center [756, 393] width 1512 height 786
click at [399, 526] on button "Save" at bounding box center [415, 513] width 208 height 32
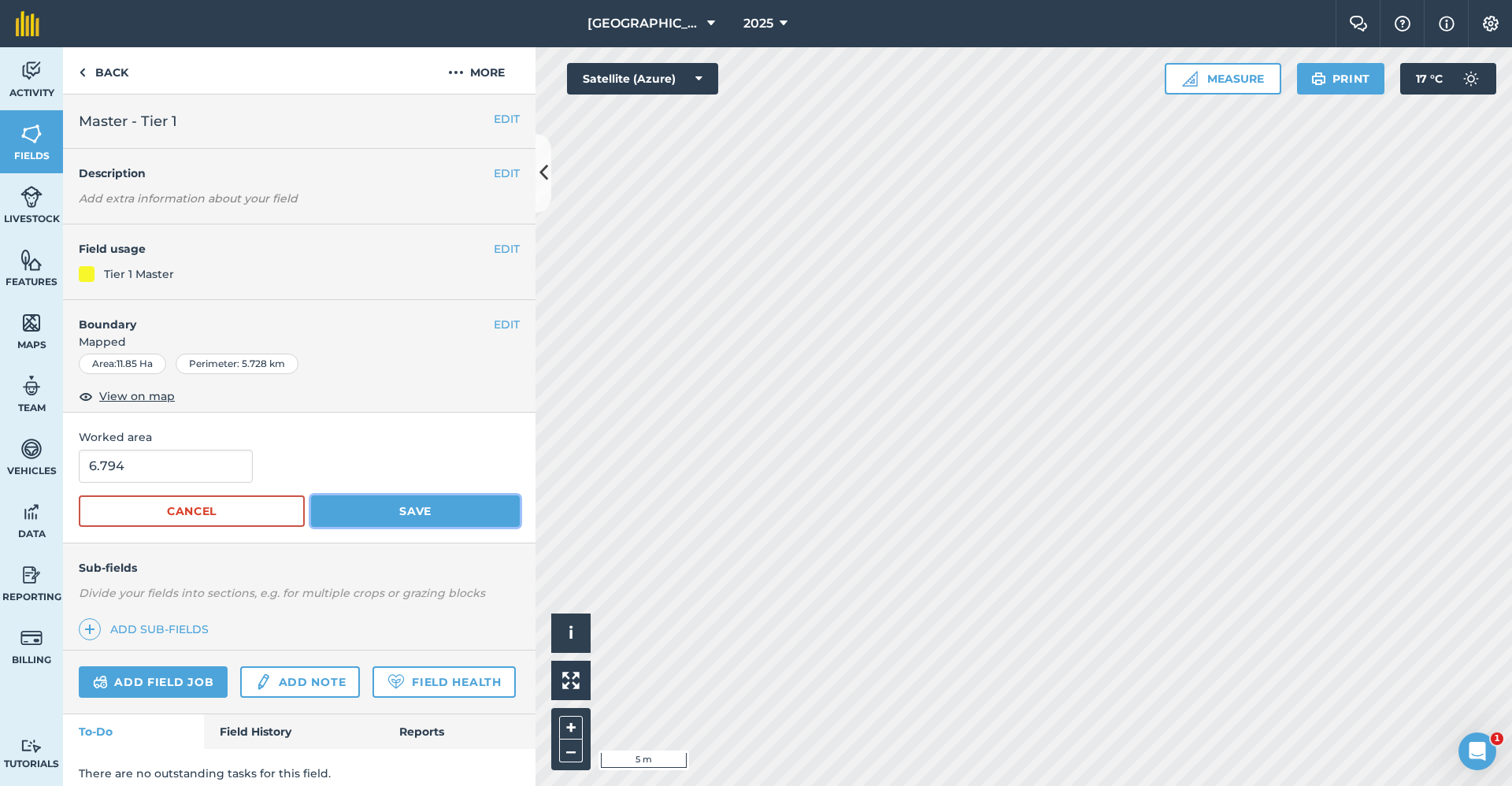
click at [431, 513] on button "Save" at bounding box center [415, 511] width 208 height 32
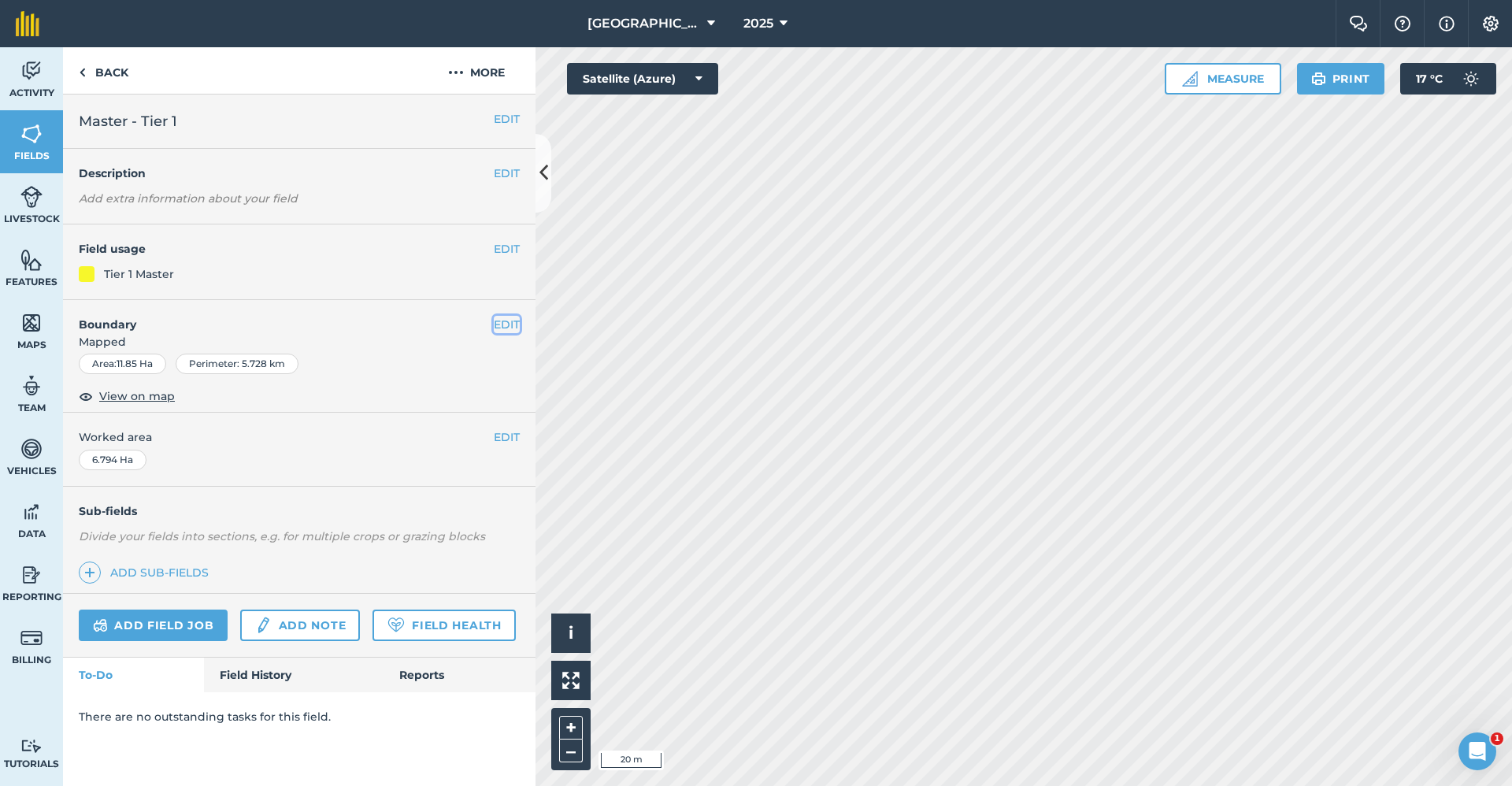
click at [502, 320] on button "EDIT" at bounding box center [507, 324] width 26 height 18
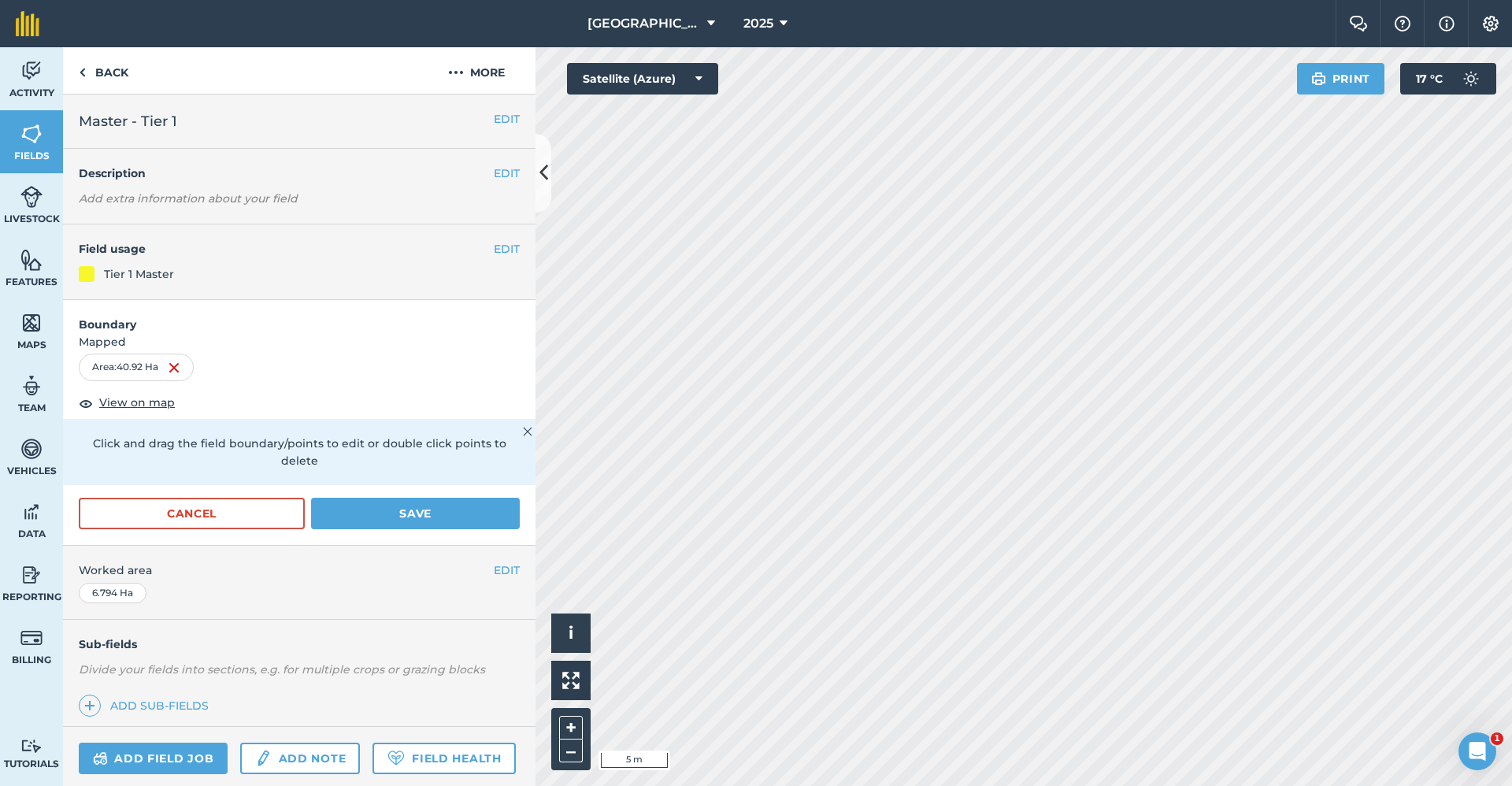
click at [766, 785] on html "Babraham Research Campus (Gardens) 2025 Farm Chat Help Info Settings Babraham R…" at bounding box center [756, 393] width 1512 height 786
click at [937, 785] on html "Babraham Research Campus (Gardens) 2025 Farm Chat Help Info Settings Babraham R…" at bounding box center [756, 393] width 1512 height 786
click at [827, 785] on html "Babraham Research Campus (Gardens) 2025 Farm Chat Help Info Settings Babraham R…" at bounding box center [756, 393] width 1512 height 786
click at [764, 785] on html "Babraham Research Campus (Gardens) 2025 Farm Chat Help Info Settings Babraham R…" at bounding box center [756, 393] width 1512 height 786
click at [976, 24] on div "Babraham Research Campus (Gardens) 2025 Farm Chat Help Info Settings Babraham R…" at bounding box center [756, 393] width 1512 height 786
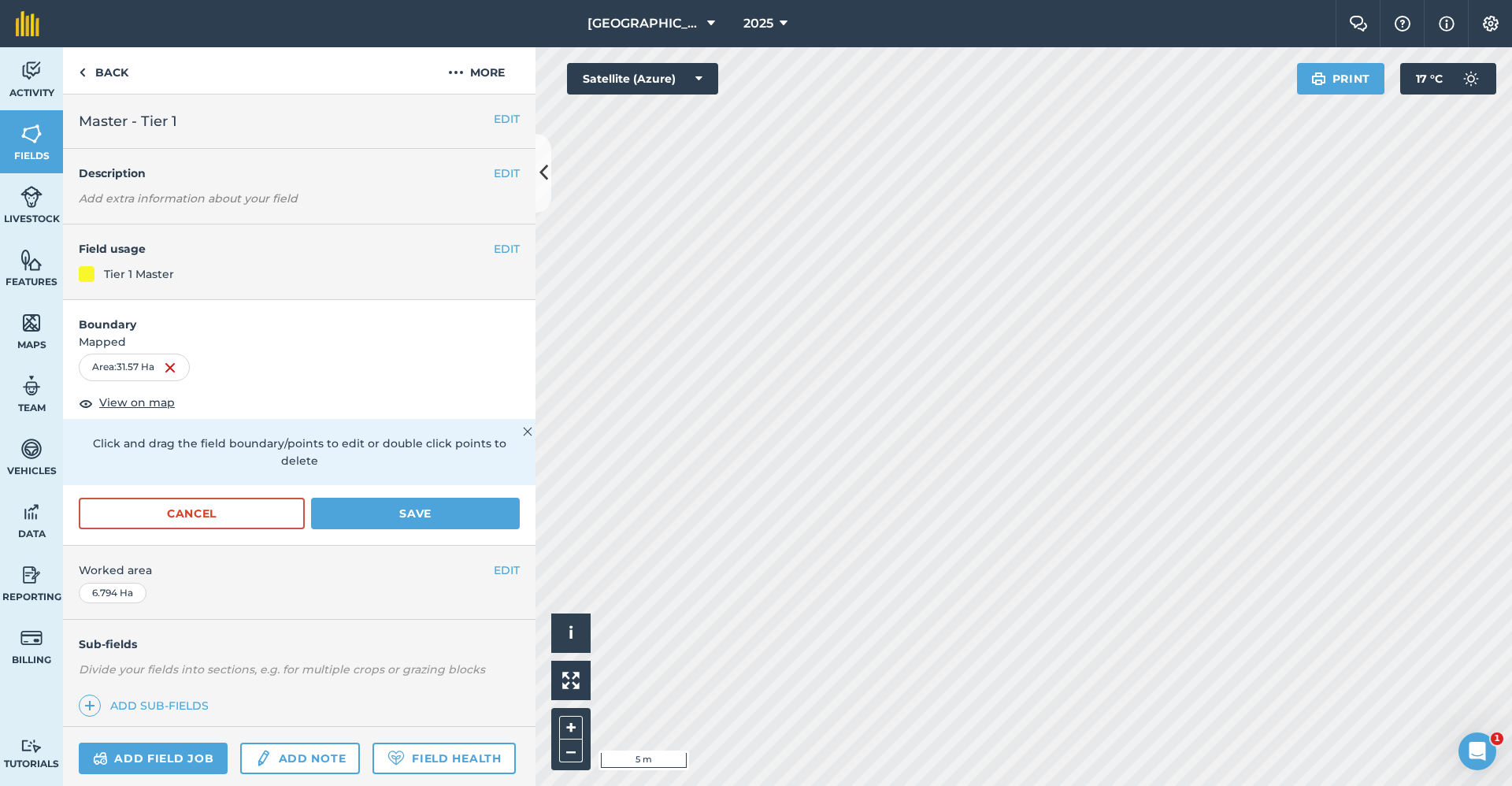
click at [1018, 33] on div "Babraham Research Campus (Gardens) 2025 Farm Chat Help Info Settings Babraham R…" at bounding box center [756, 393] width 1512 height 786
click at [973, 38] on div "Babraham Research Campus (Gardens) 2025 Farm Chat Help Info Settings Babraham R…" at bounding box center [756, 393] width 1512 height 786
click at [366, 514] on button "Save" at bounding box center [415, 513] width 208 height 32
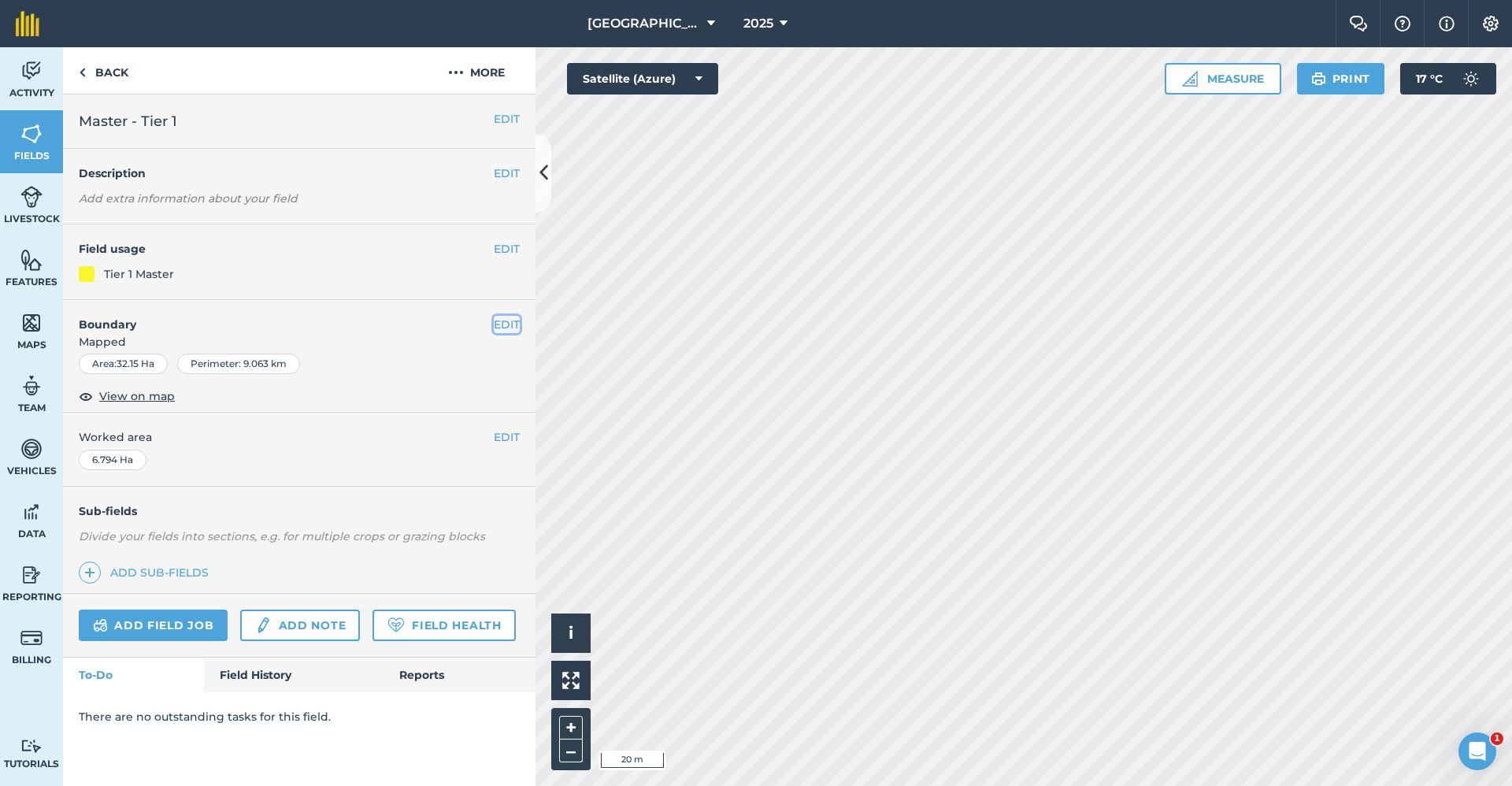
click at [498, 322] on button "EDIT" at bounding box center [507, 324] width 26 height 18
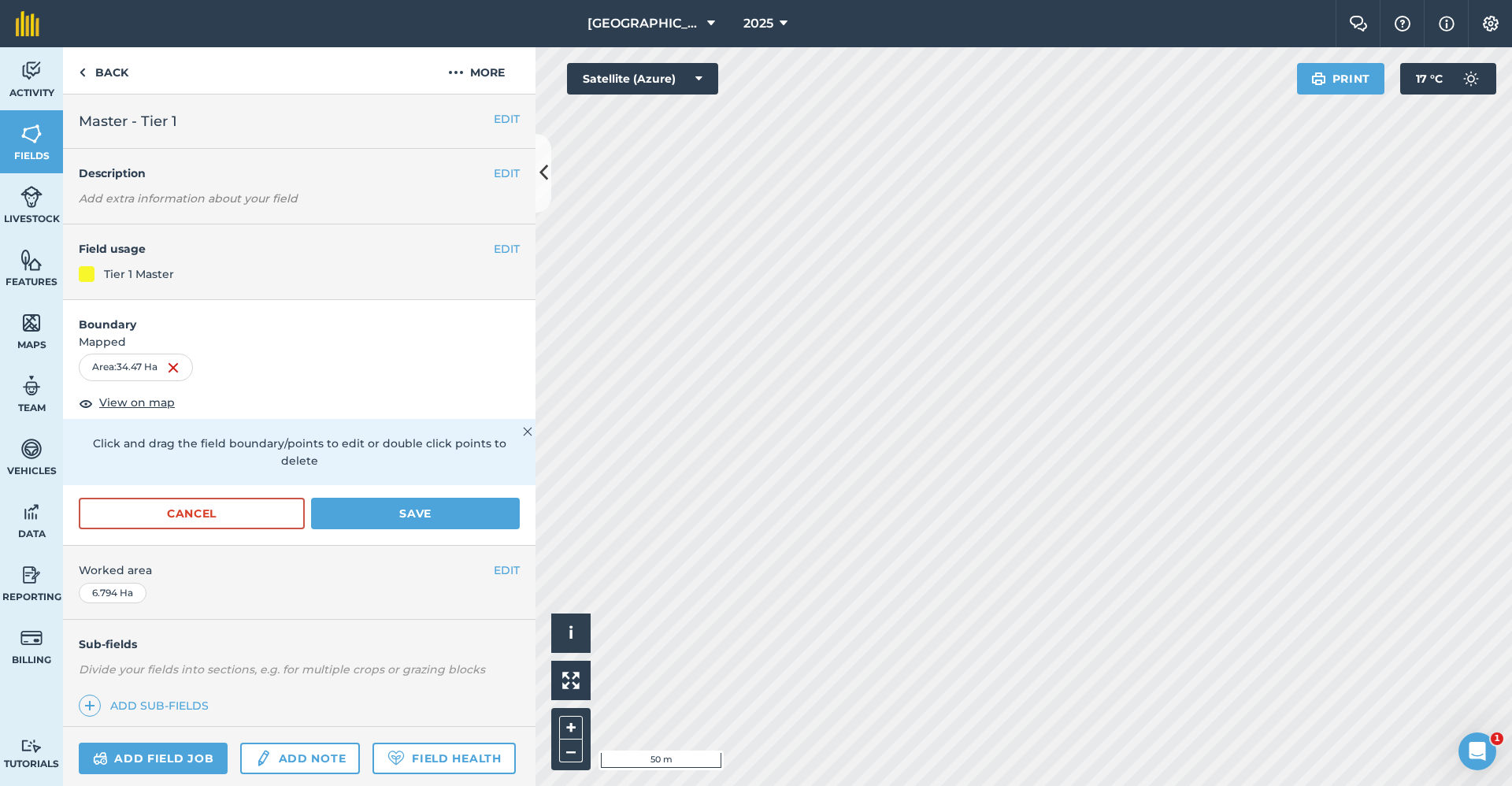
click at [1050, 785] on html "Babraham Research Campus (Gardens) 2025 Farm Chat Help Info Settings Babraham R…" at bounding box center [756, 393] width 1512 height 786
click at [924, 785] on html "Babraham Research Campus (Gardens) 2025 Farm Chat Help Info Settings Babraham R…" at bounding box center [756, 393] width 1512 height 786
click at [1511, 356] on html "Babraham Research Campus (Gardens) 2025 Farm Chat Help Info Settings Babraham R…" at bounding box center [756, 393] width 1512 height 786
click at [448, 511] on button "Save" at bounding box center [415, 513] width 208 height 32
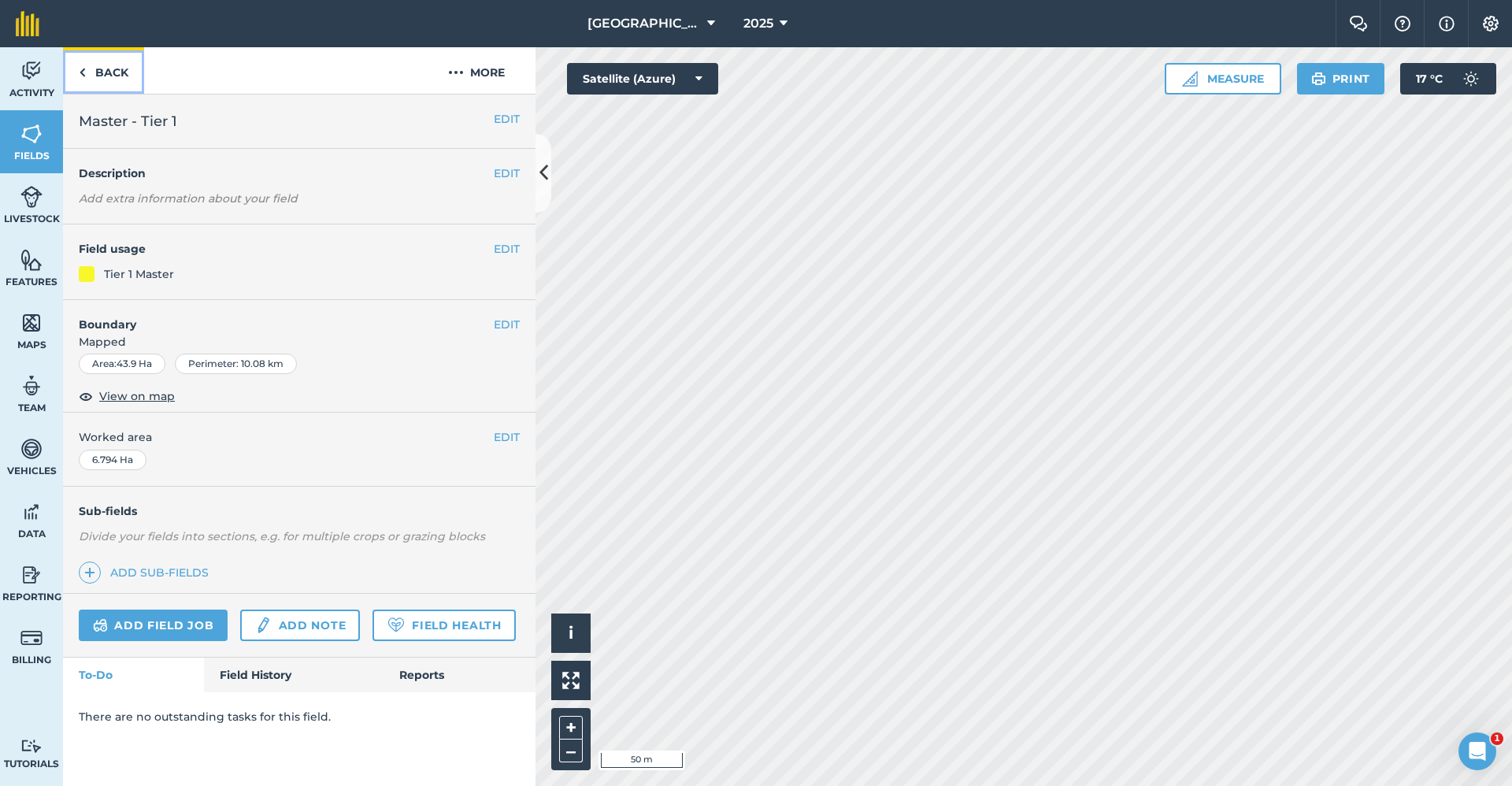
click at [113, 81] on link "Back" at bounding box center [104, 70] width 81 height 47
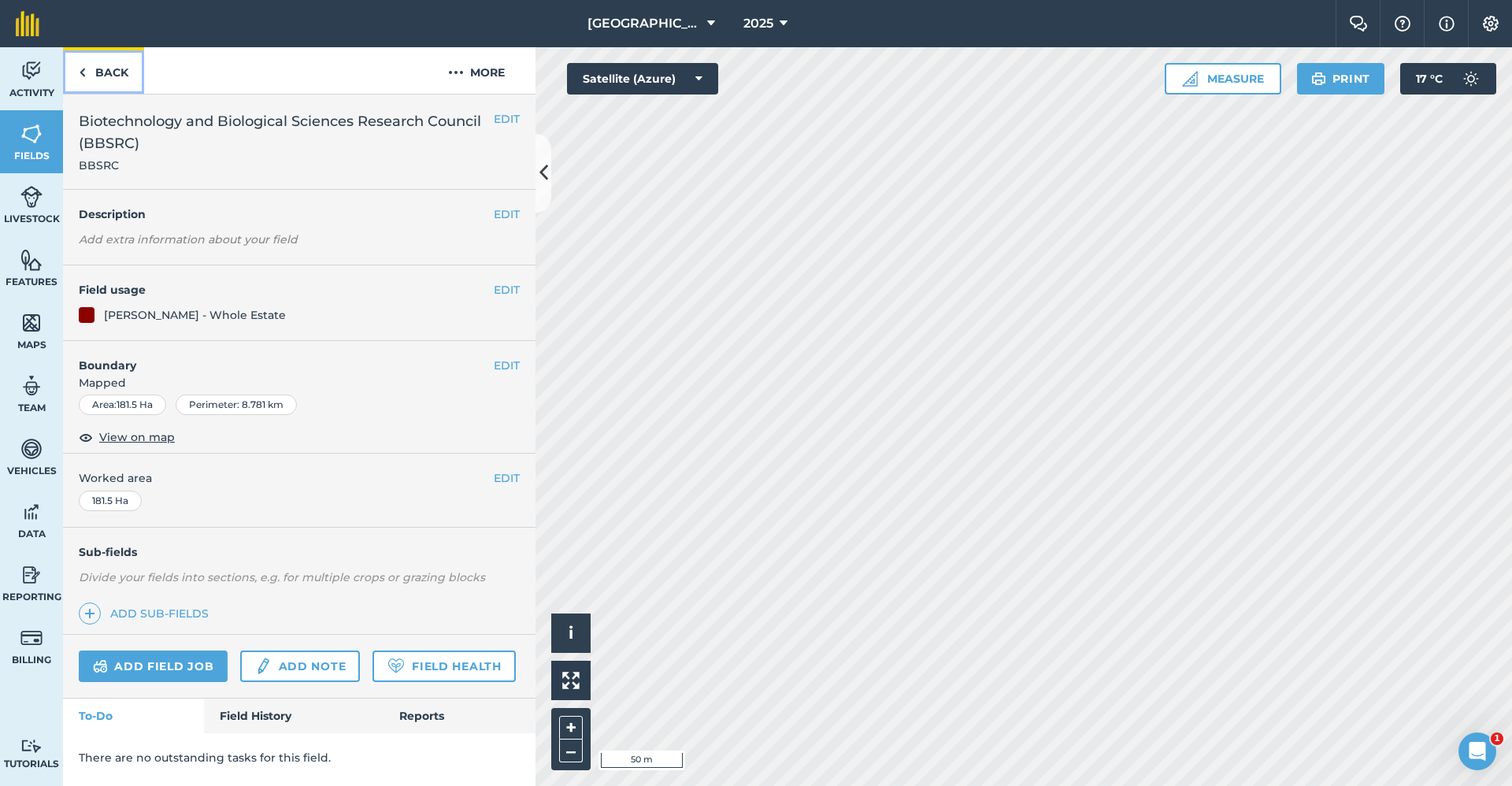
click at [113, 81] on link "Back" at bounding box center [104, 70] width 81 height 47
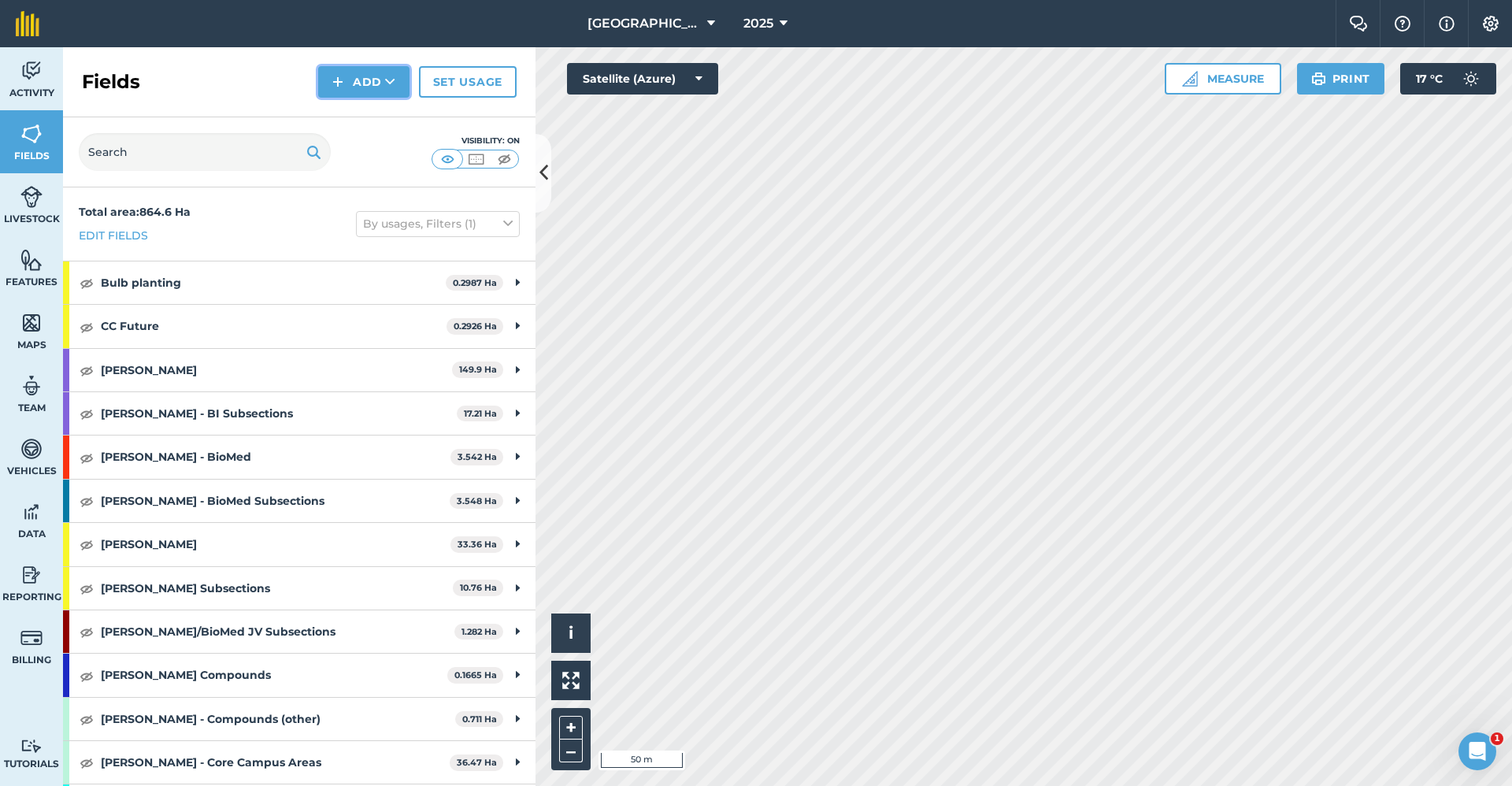
click at [394, 74] on icon at bounding box center [391, 82] width 11 height 16
click at [374, 110] on link "Draw" at bounding box center [363, 117] width 86 height 34
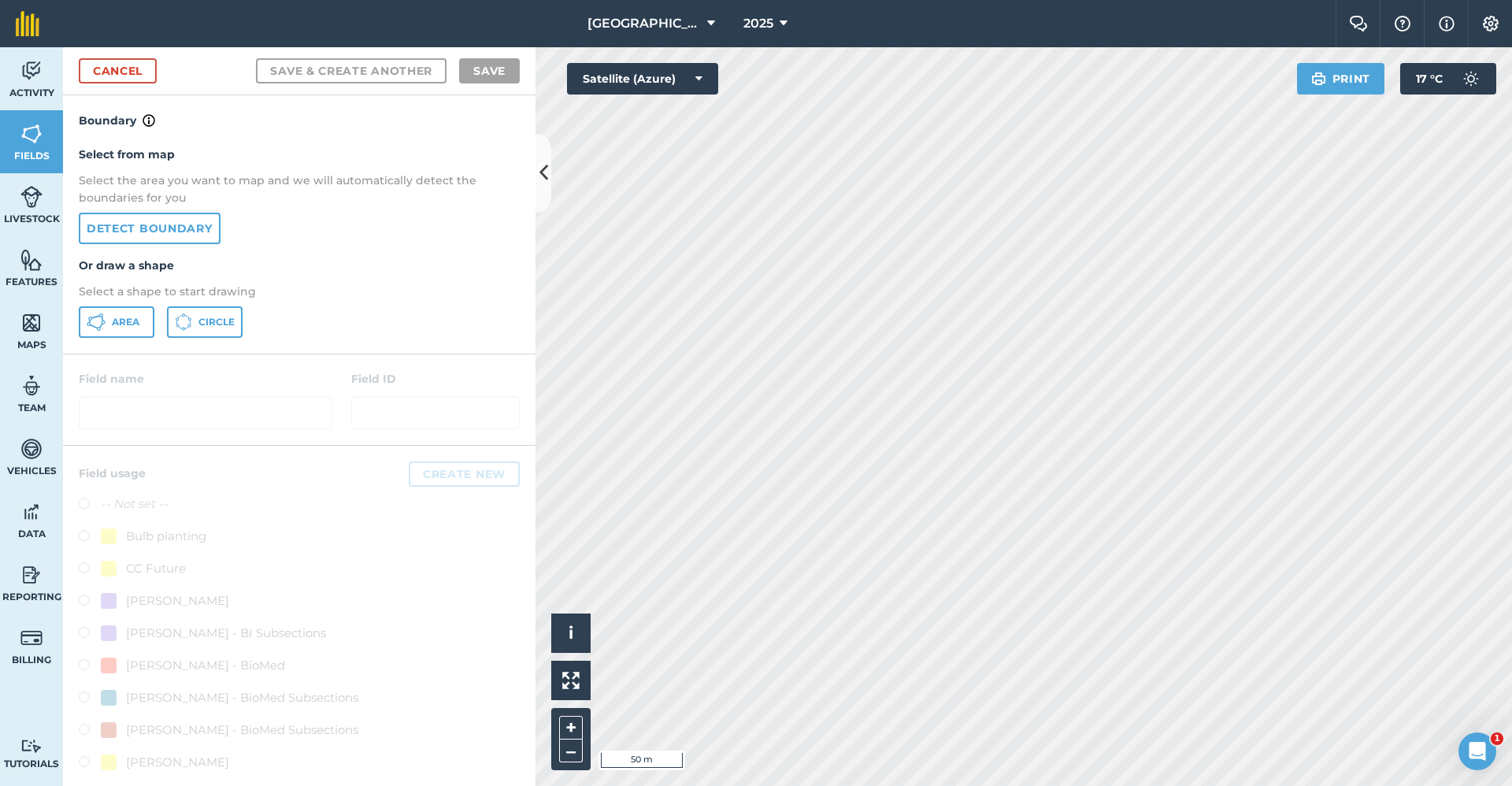
click at [139, 304] on div "Select from map Select the area you want to map and we will automatically detec…" at bounding box center [299, 242] width 472 height 223
click at [141, 305] on div "Select from map Select the area you want to map and we will automatically detec…" at bounding box center [299, 242] width 472 height 223
click at [135, 313] on button "Area" at bounding box center [117, 322] width 76 height 32
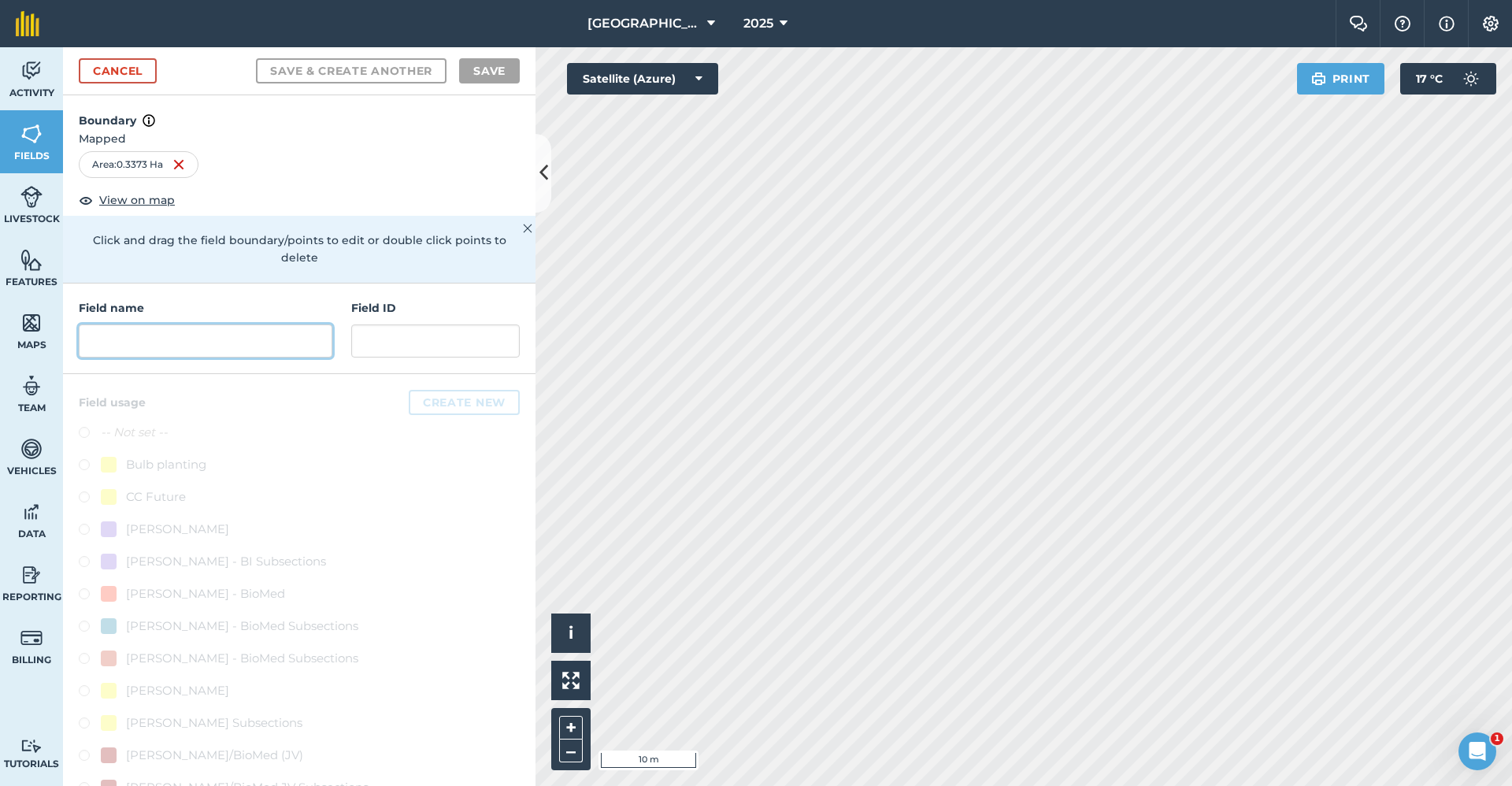
drag, startPoint x: 119, startPoint y: 331, endPoint x: 132, endPoint y: 333, distance: 13.2
click at [123, 331] on input "text" at bounding box center [206, 341] width 253 height 33
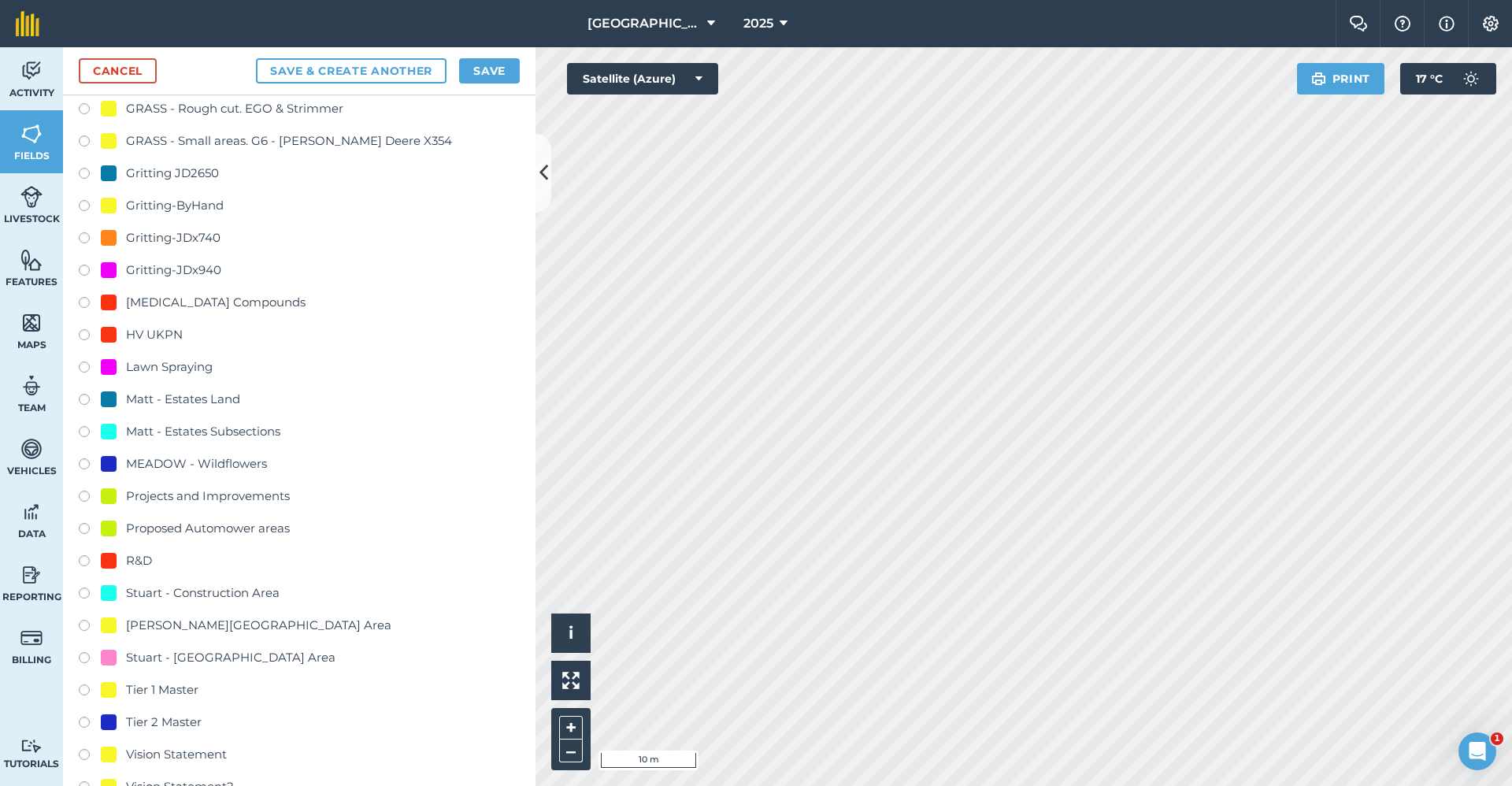
scroll to position [1558, 0]
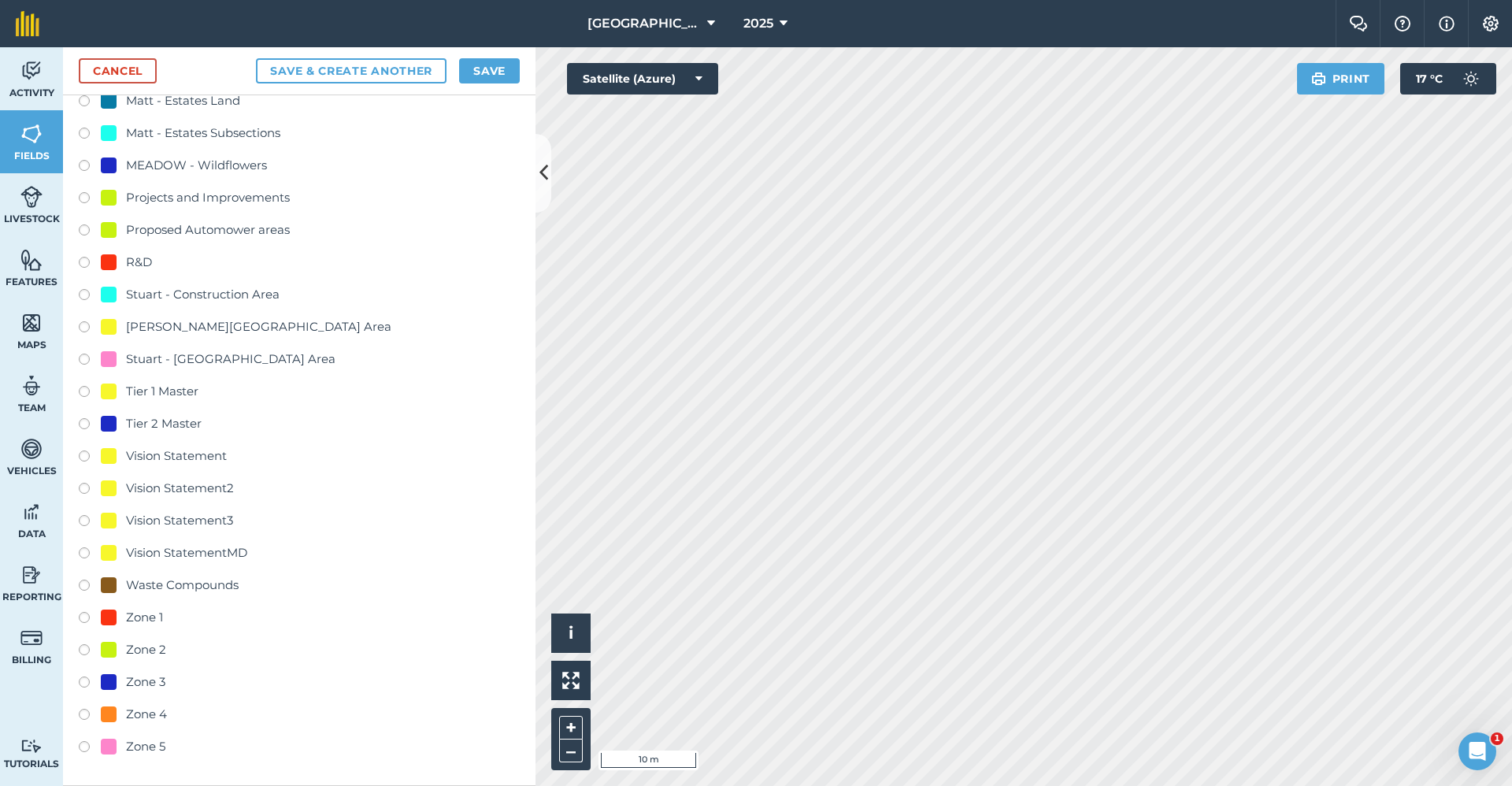
type input "Master - Tier 2"
click at [162, 426] on div "Tier 2 Master" at bounding box center [164, 423] width 76 height 18
radio input "true"
click at [487, 68] on button "Save" at bounding box center [489, 70] width 61 height 25
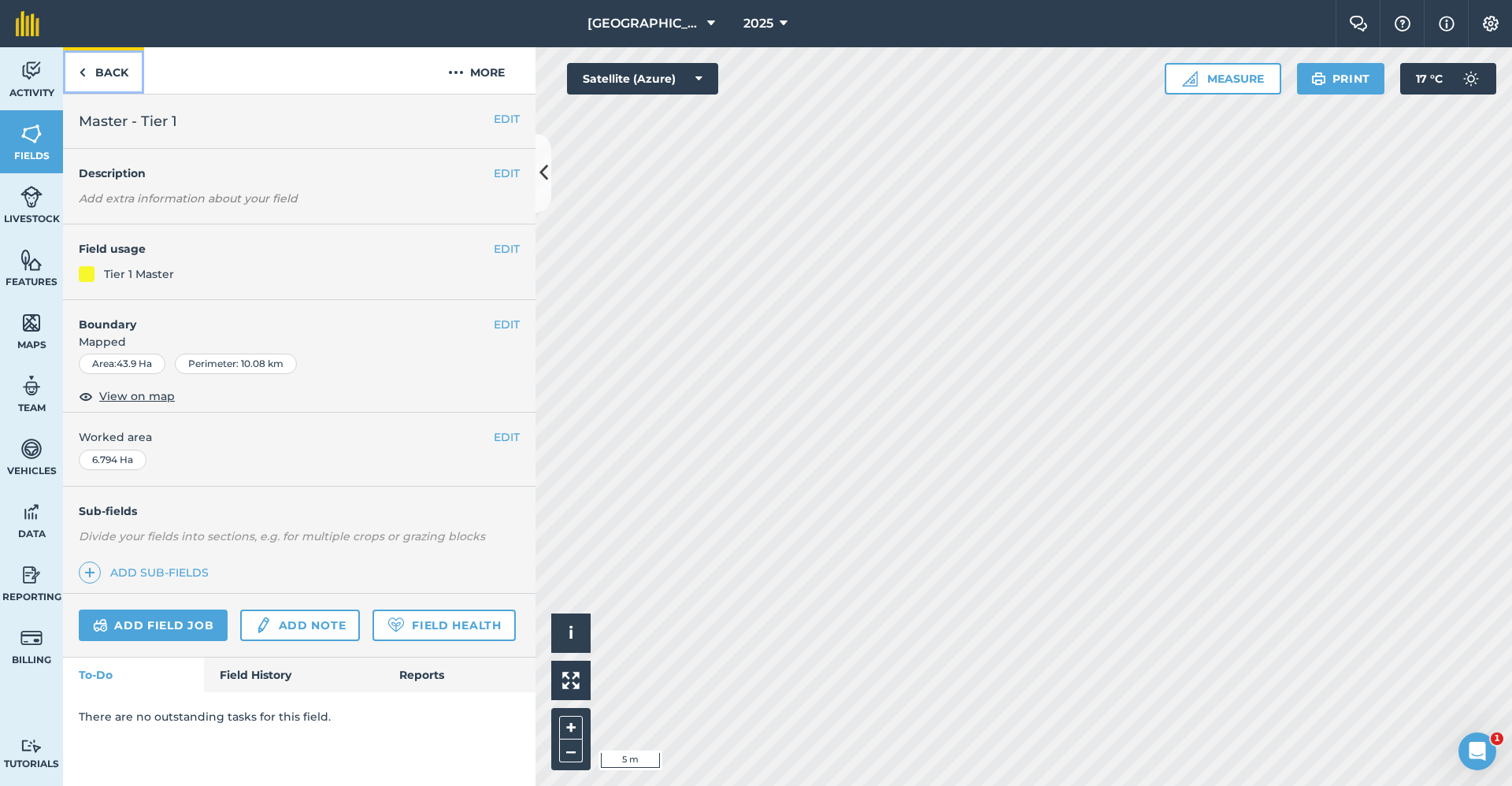
click at [127, 79] on link "Back" at bounding box center [104, 70] width 81 height 47
click at [106, 70] on link "Back" at bounding box center [104, 70] width 81 height 47
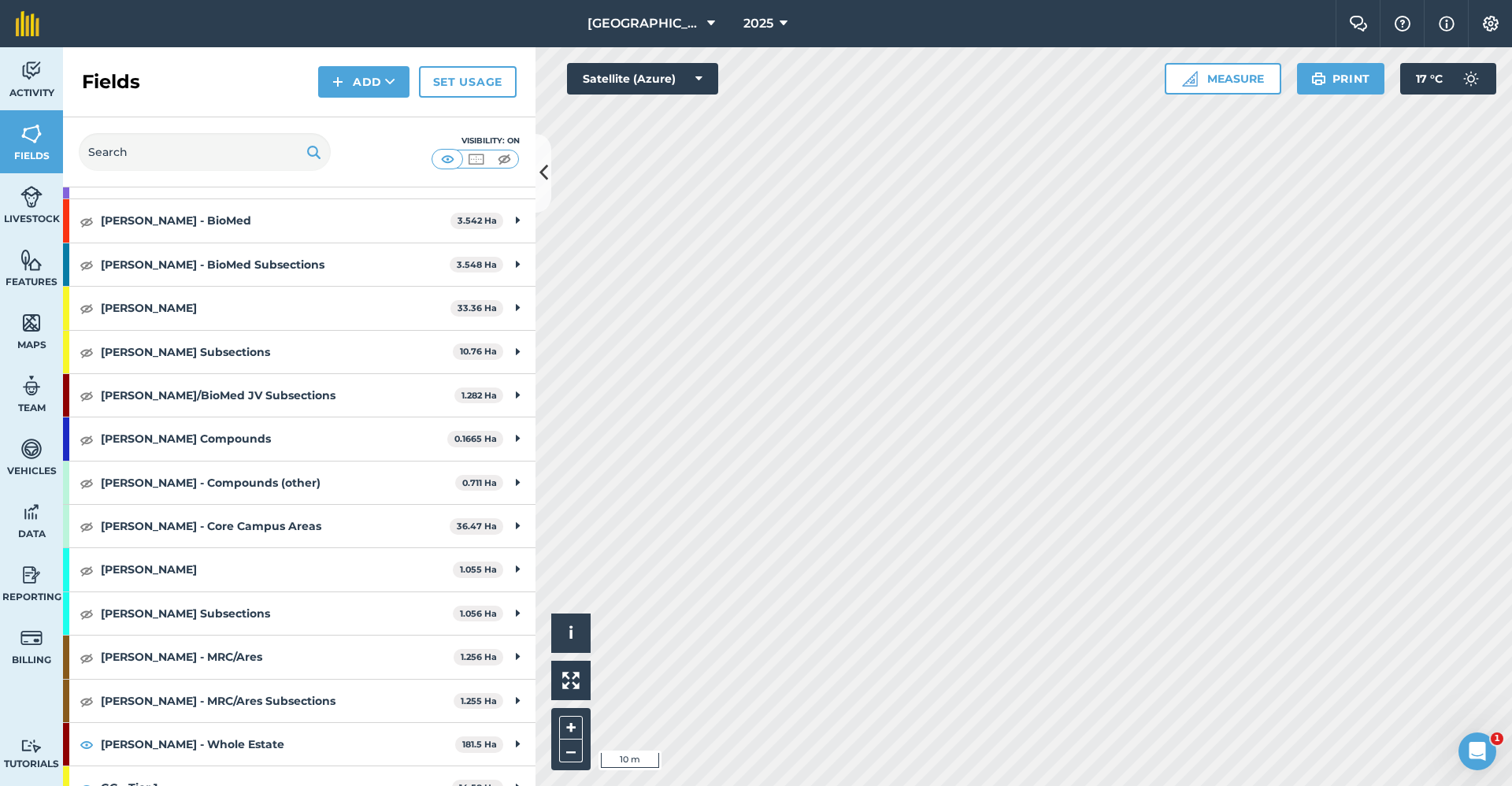
scroll to position [551, 0]
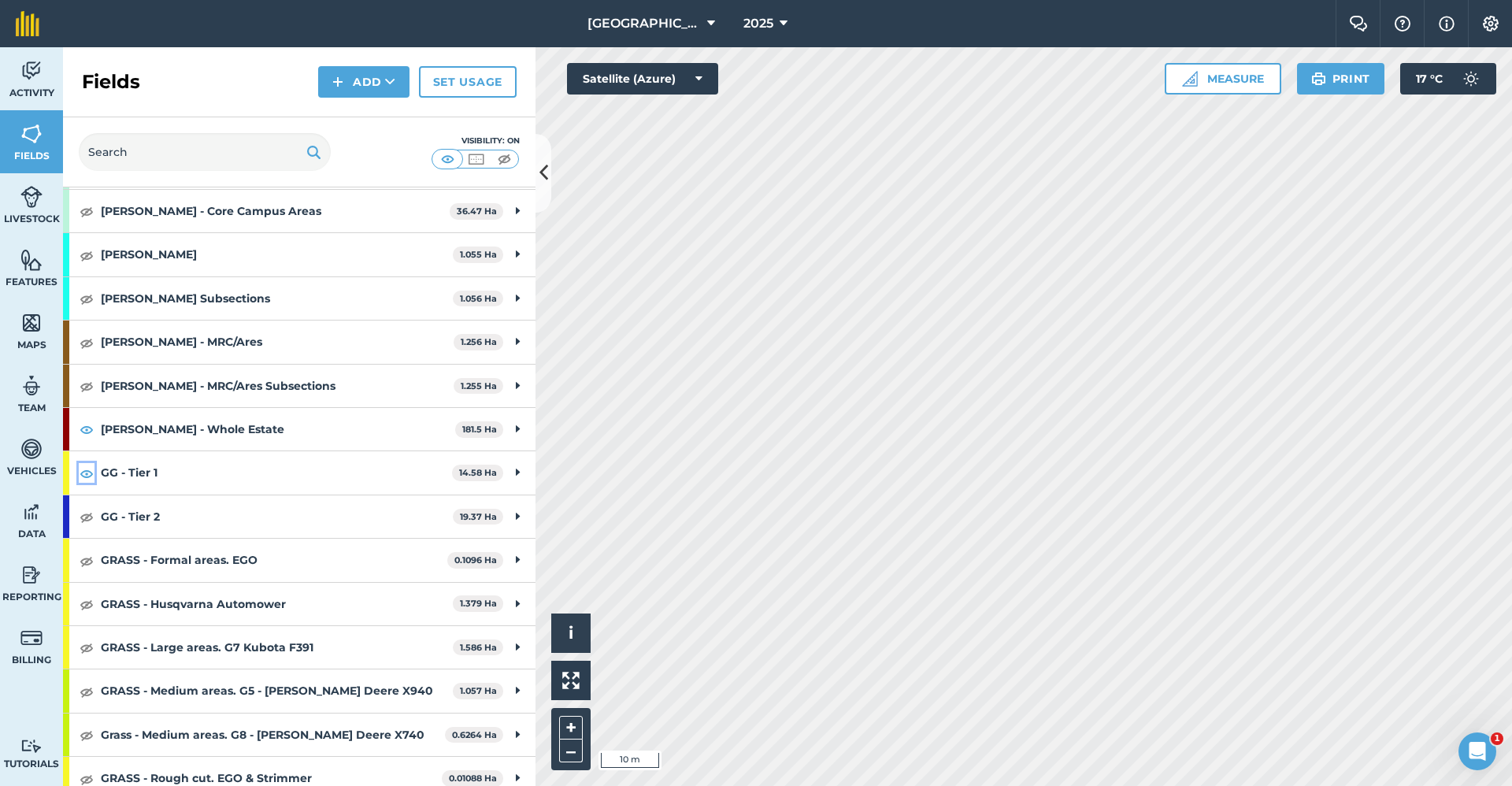
click at [85, 478] on img at bounding box center [86, 472] width 14 height 18
click at [89, 432] on img at bounding box center [86, 428] width 14 height 18
click at [80, 515] on img at bounding box center [86, 516] width 14 height 18
click at [343, 124] on div "Fields Add Set usage Visibility: On" at bounding box center [299, 117] width 472 height 140
click at [367, 90] on button "Add" at bounding box center [364, 82] width 91 height 32
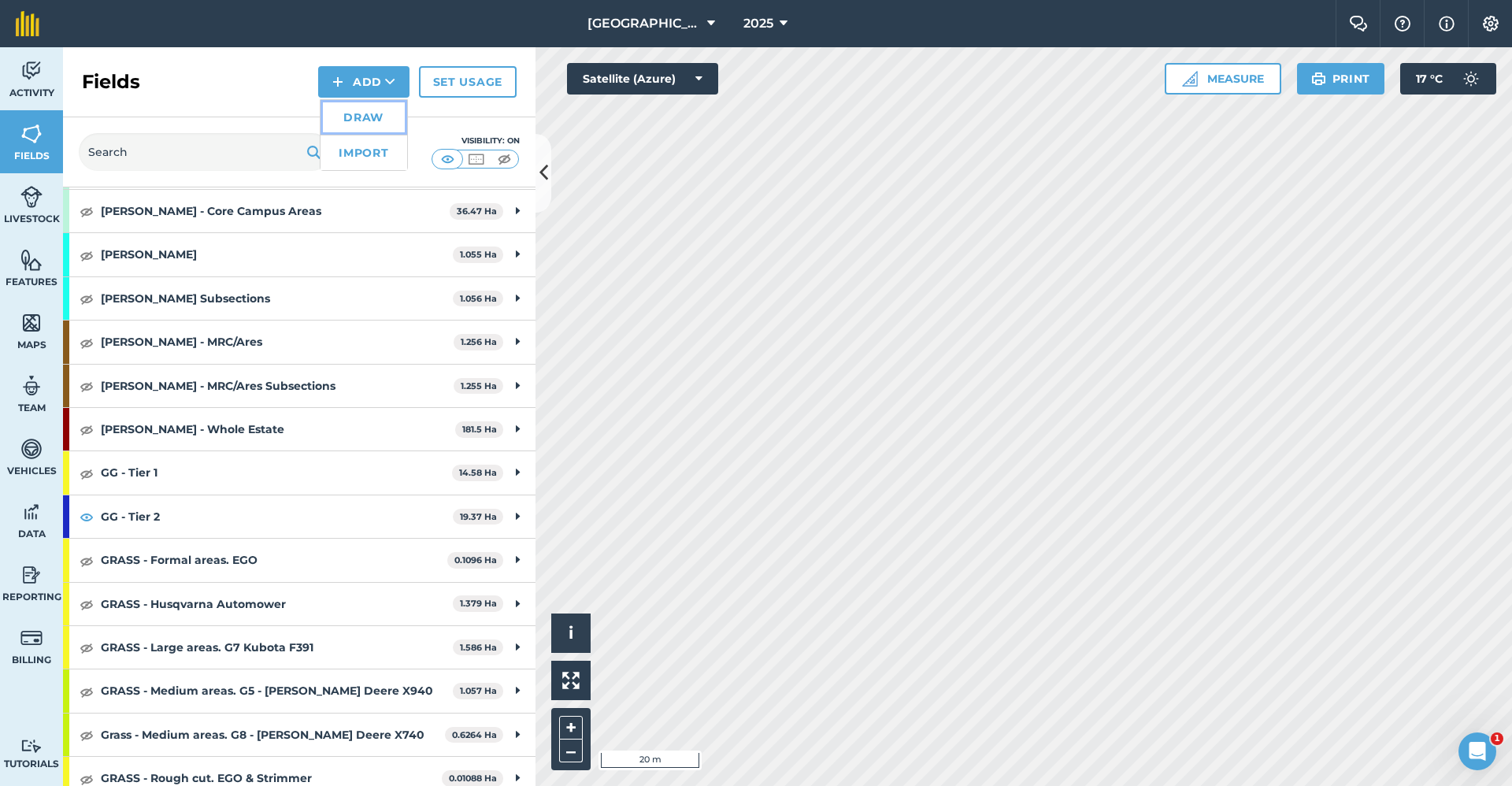
click at [366, 113] on link "Draw" at bounding box center [363, 117] width 86 height 34
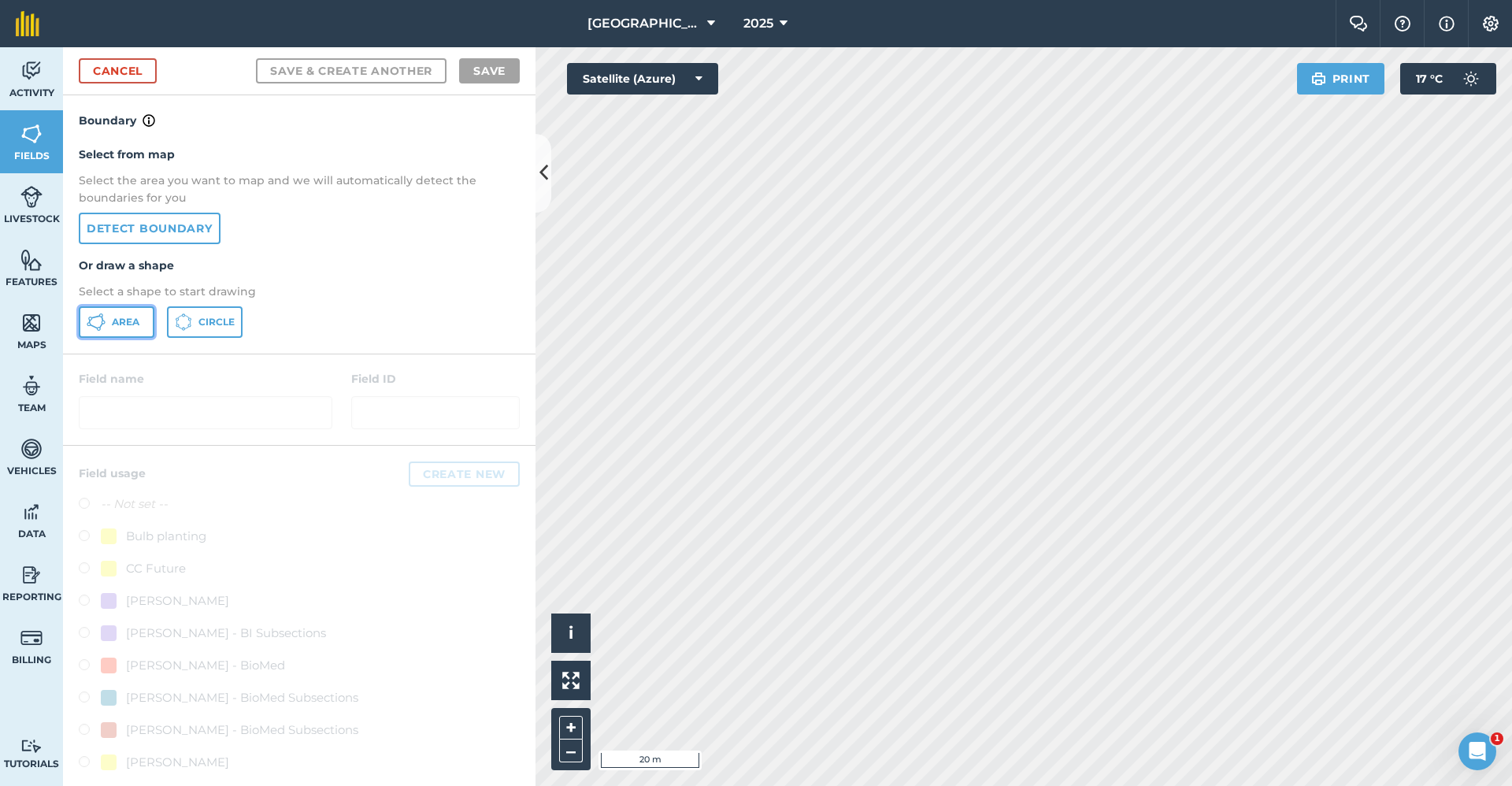
click at [129, 321] on span "Area" at bounding box center [125, 322] width 27 height 12
click at [109, 70] on link "Cancel" at bounding box center [118, 70] width 78 height 25
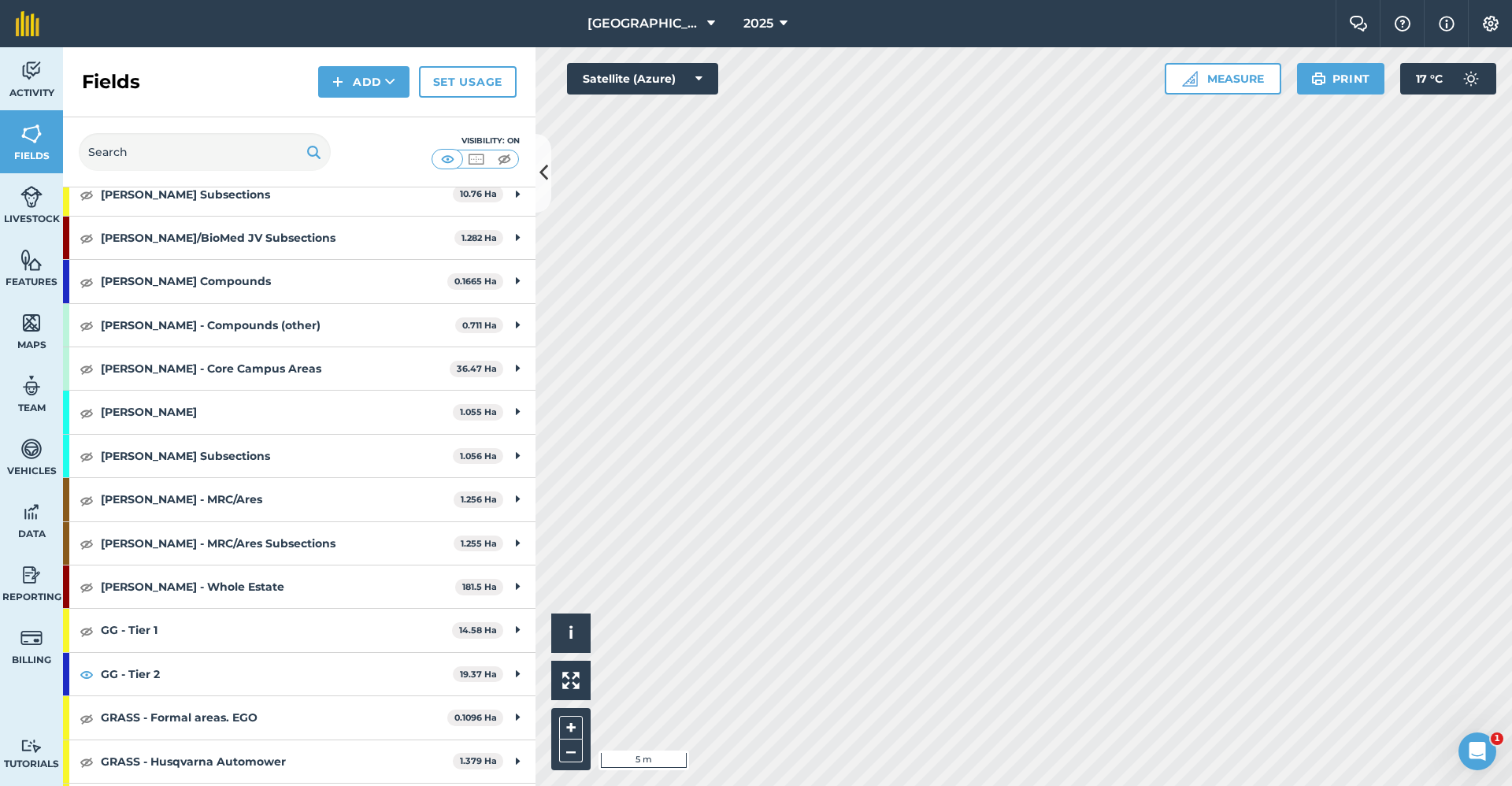
scroll to position [551, 0]
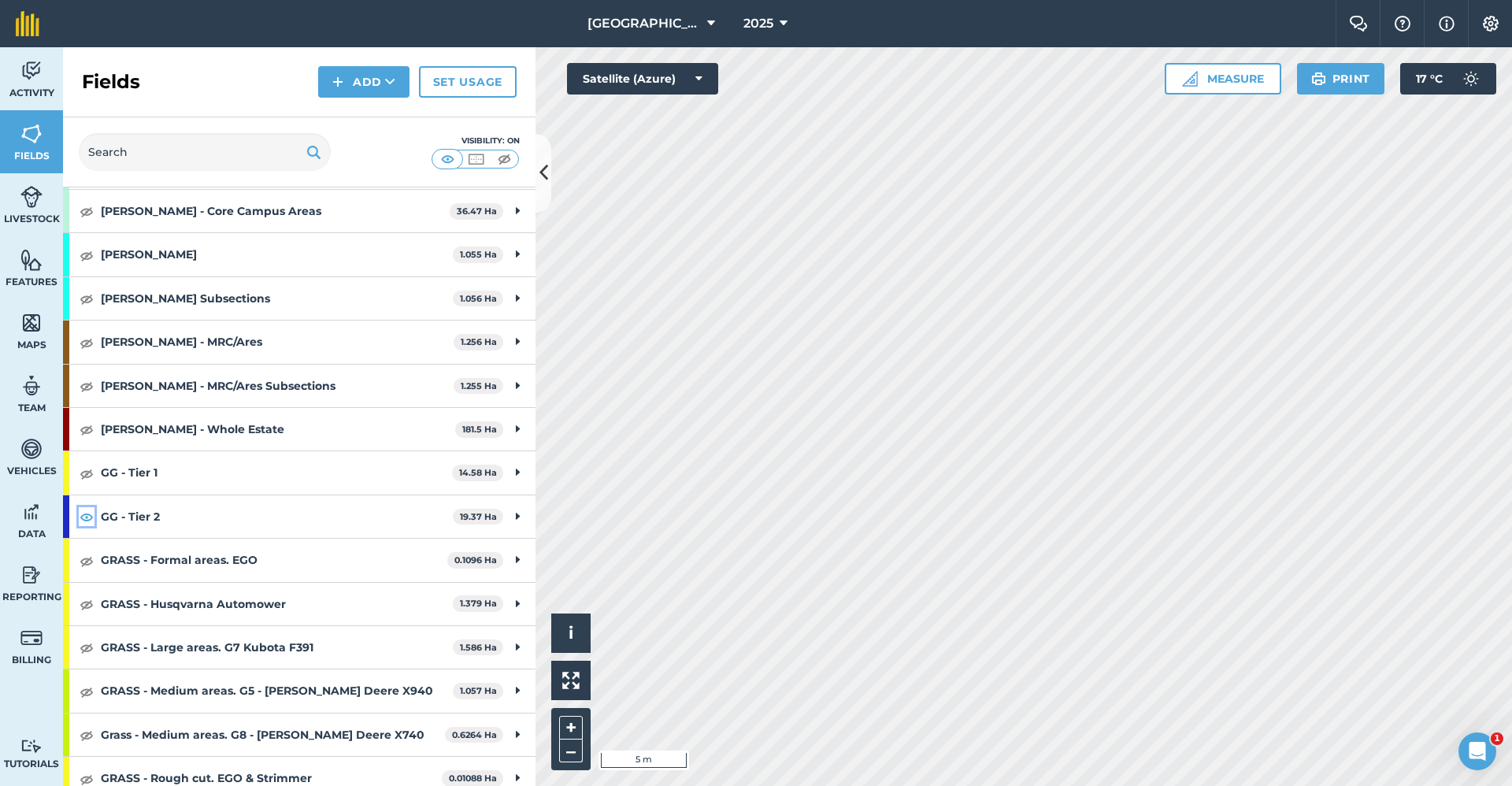
click at [86, 520] on img at bounding box center [86, 516] width 14 height 18
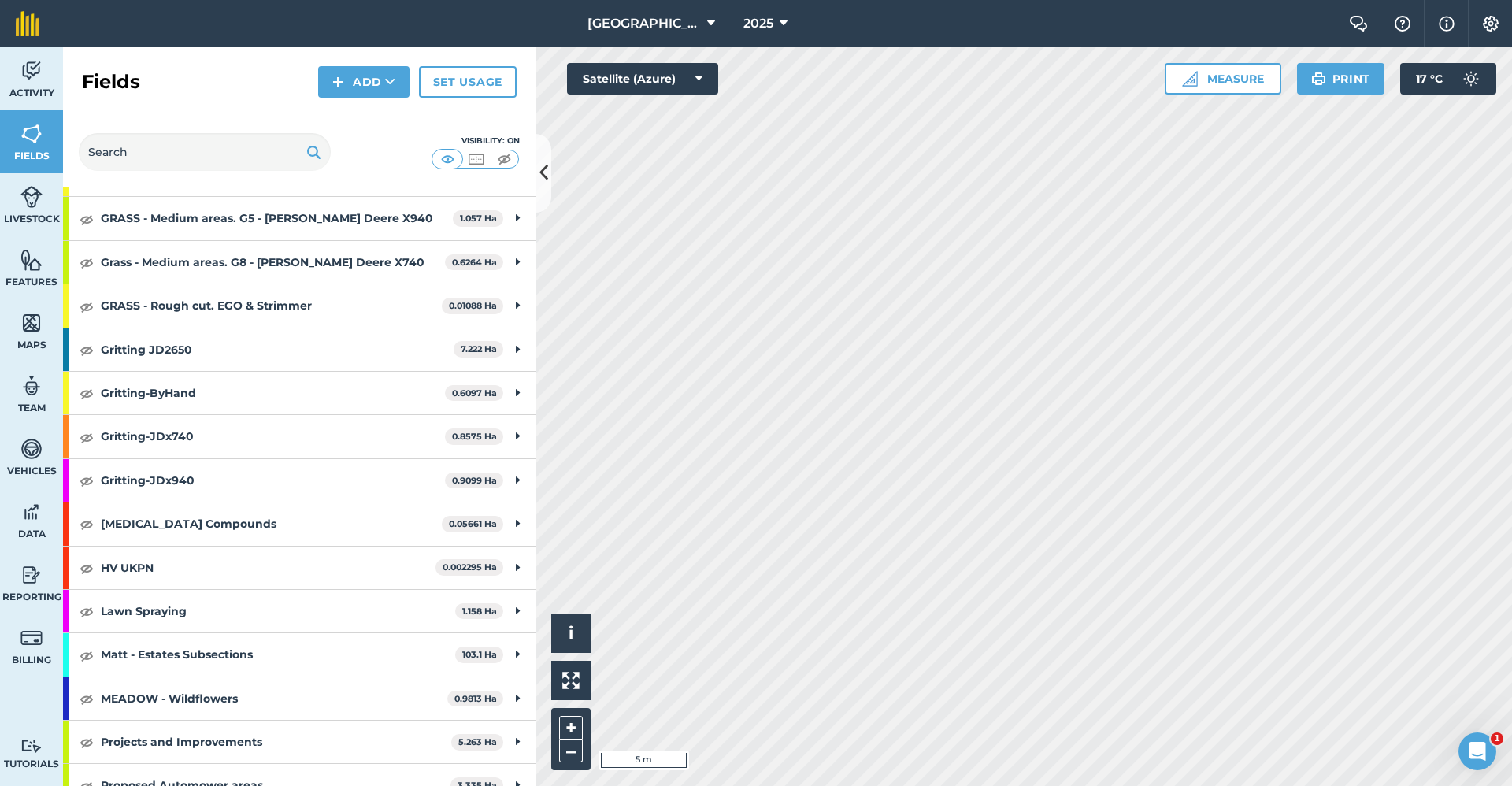
scroll to position [1575, 0]
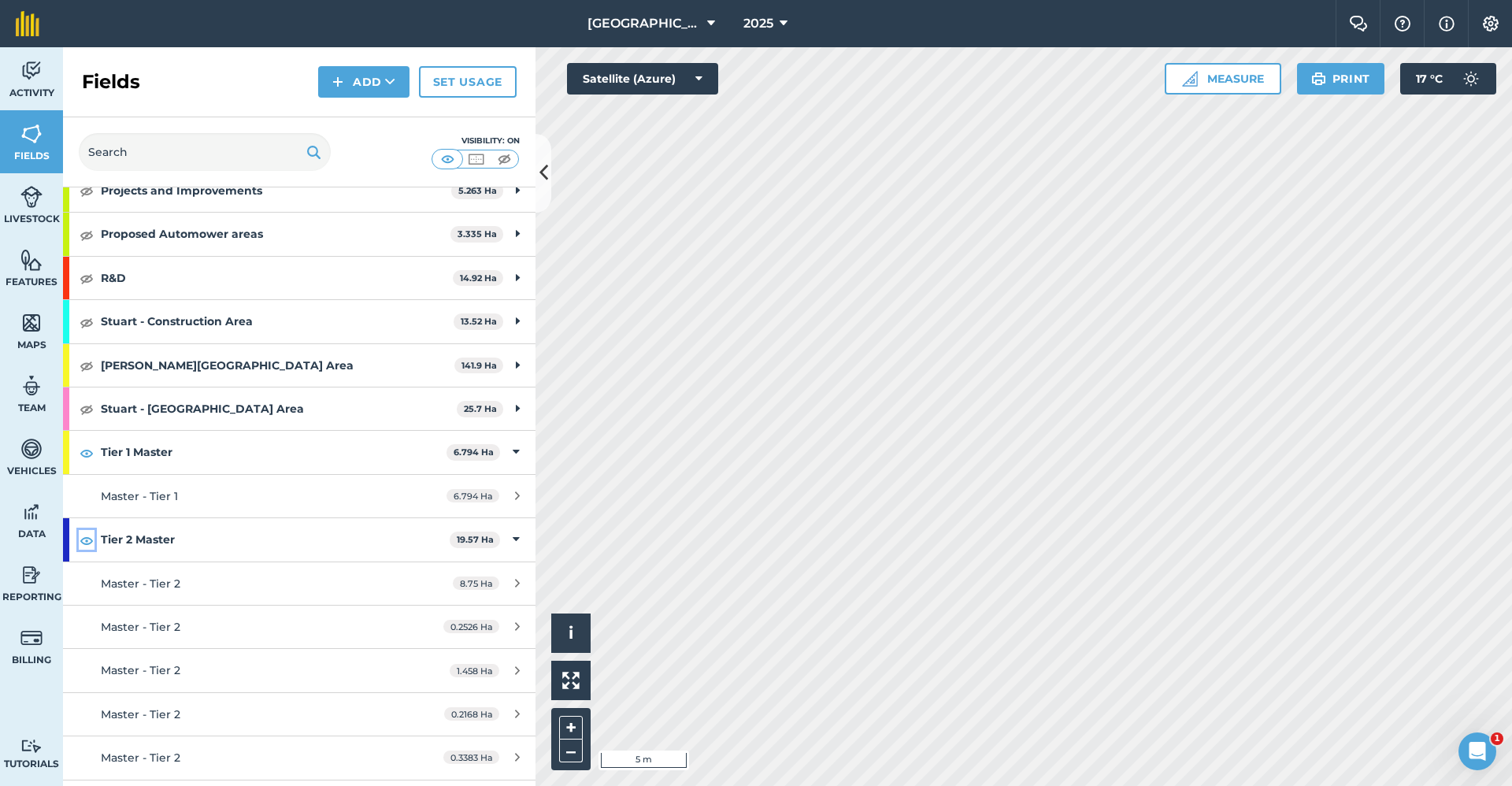
click at [79, 541] on img at bounding box center [86, 540] width 14 height 18
click at [87, 538] on img at bounding box center [86, 540] width 14 height 18
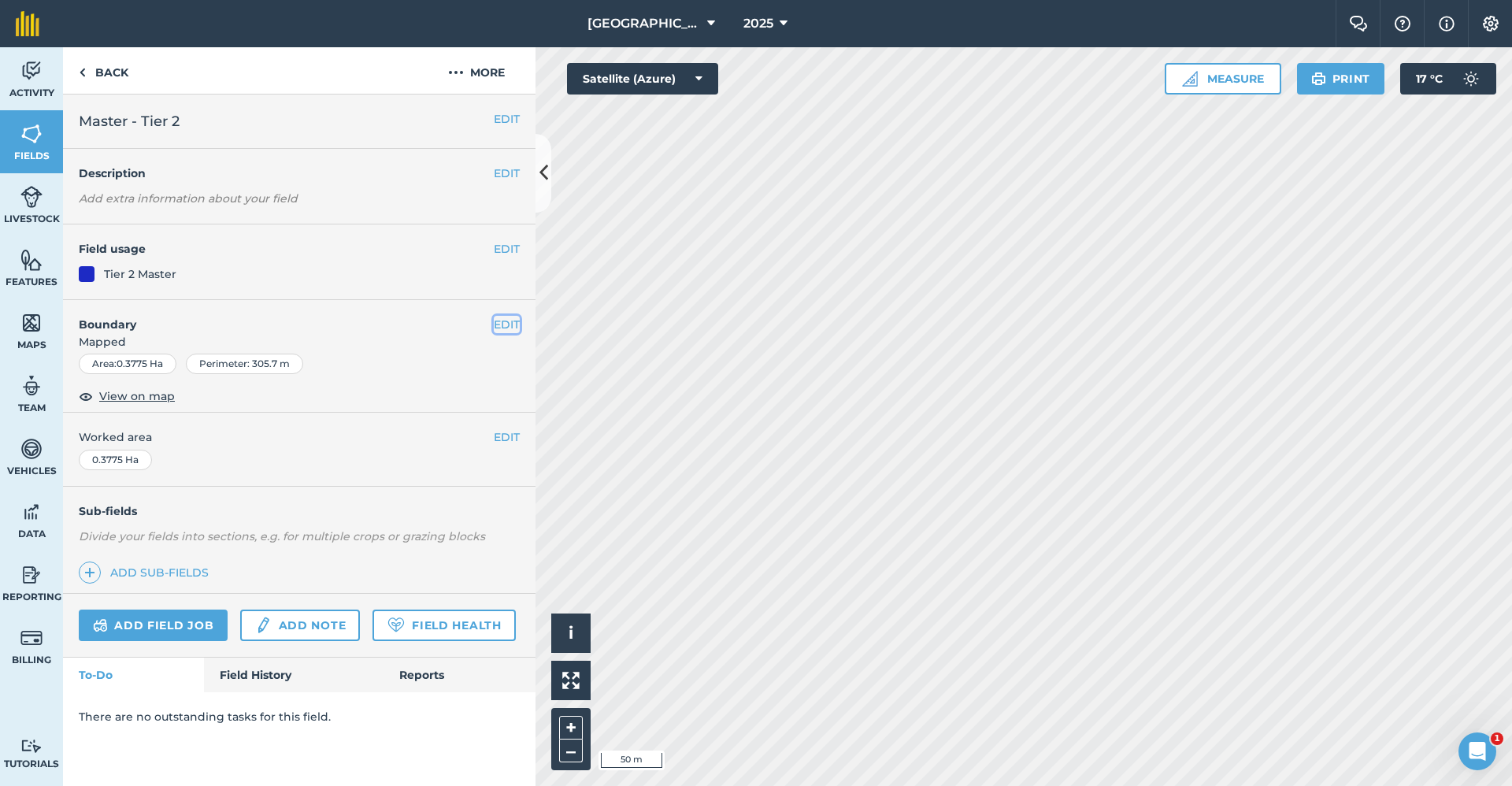
click at [506, 328] on button "EDIT" at bounding box center [507, 324] width 26 height 18
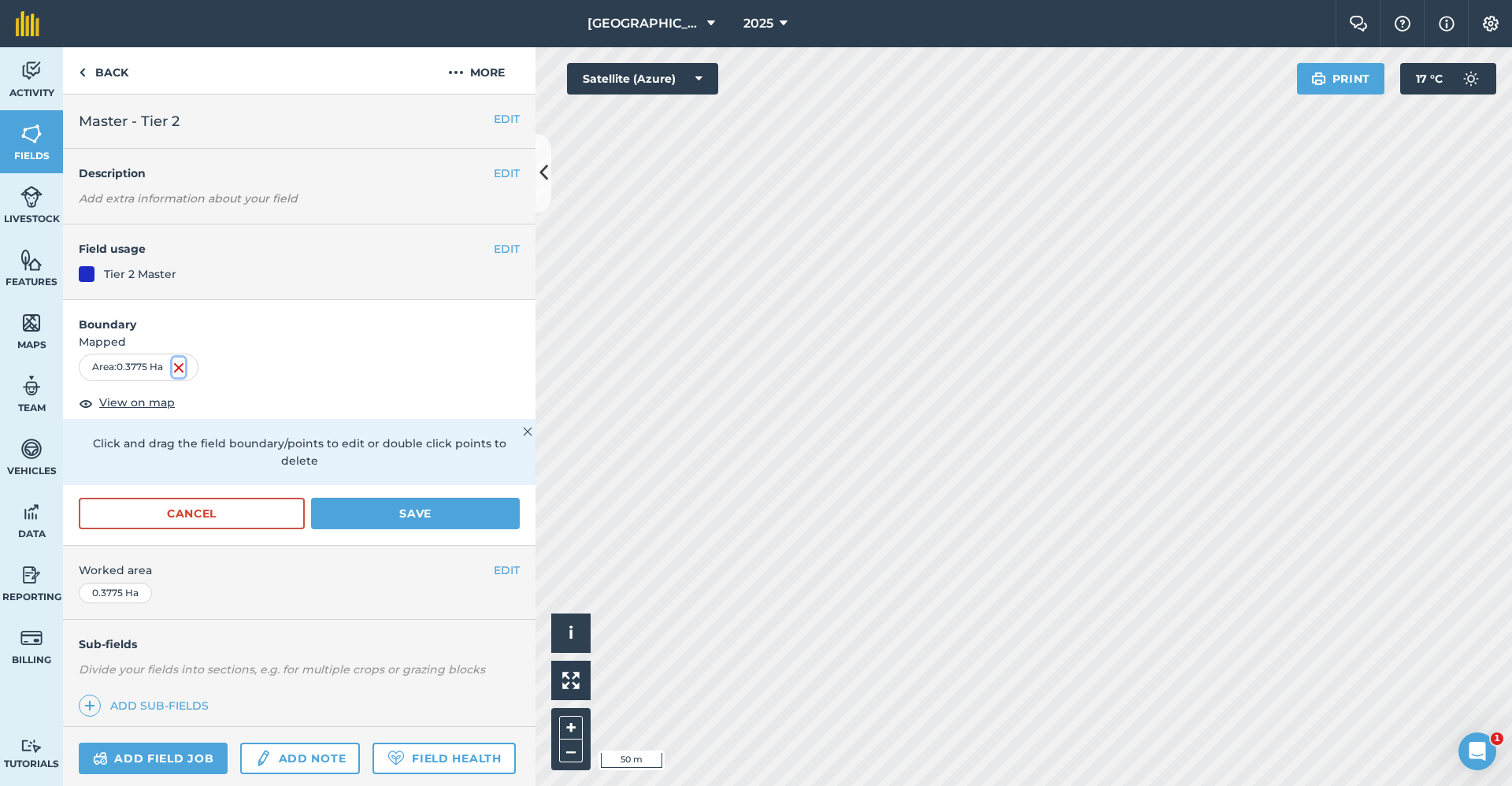
click at [182, 365] on img at bounding box center [179, 367] width 12 height 18
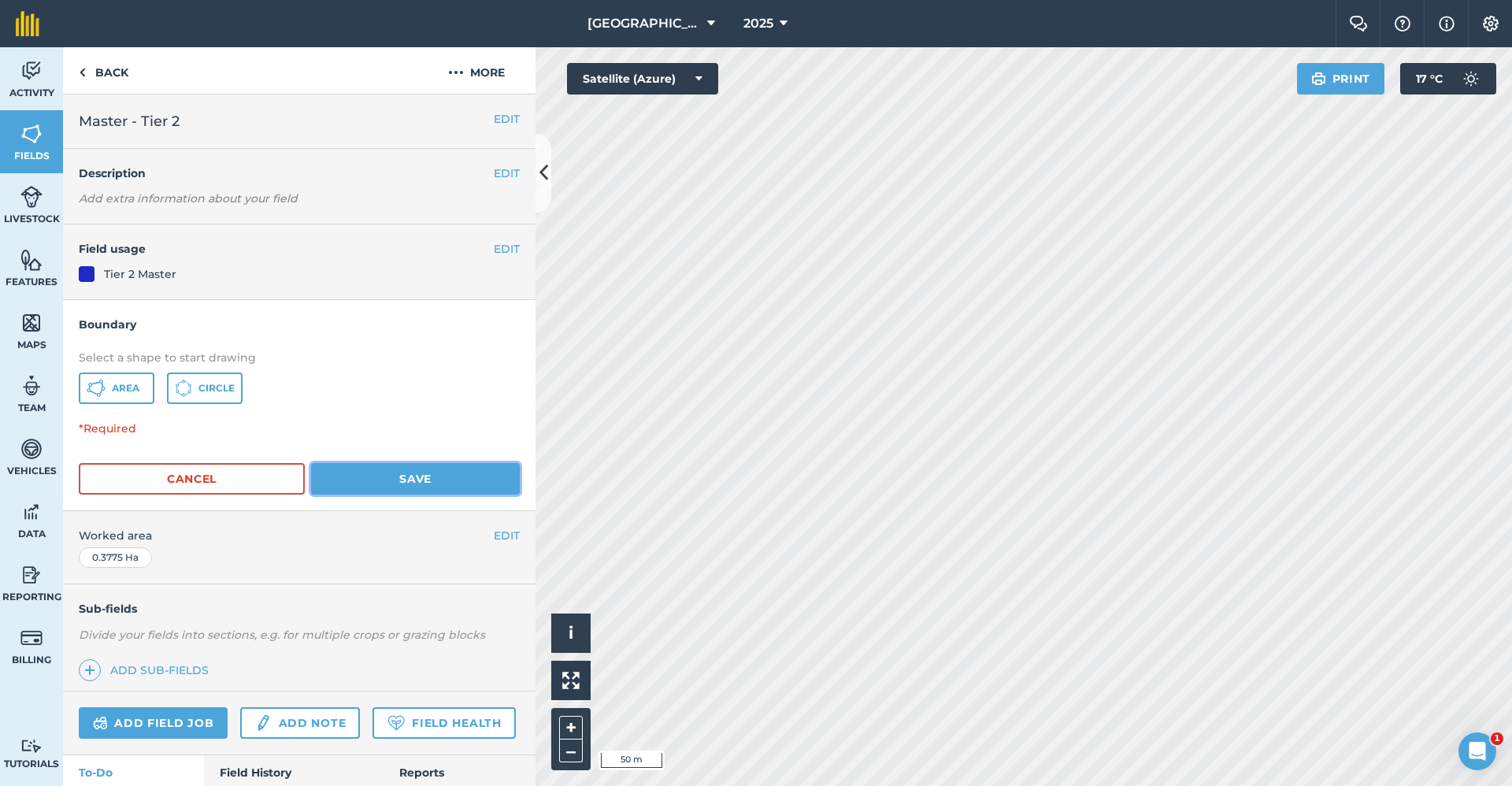
click at [457, 464] on button "Save" at bounding box center [415, 479] width 208 height 32
click at [485, 78] on button "More" at bounding box center [477, 70] width 118 height 47
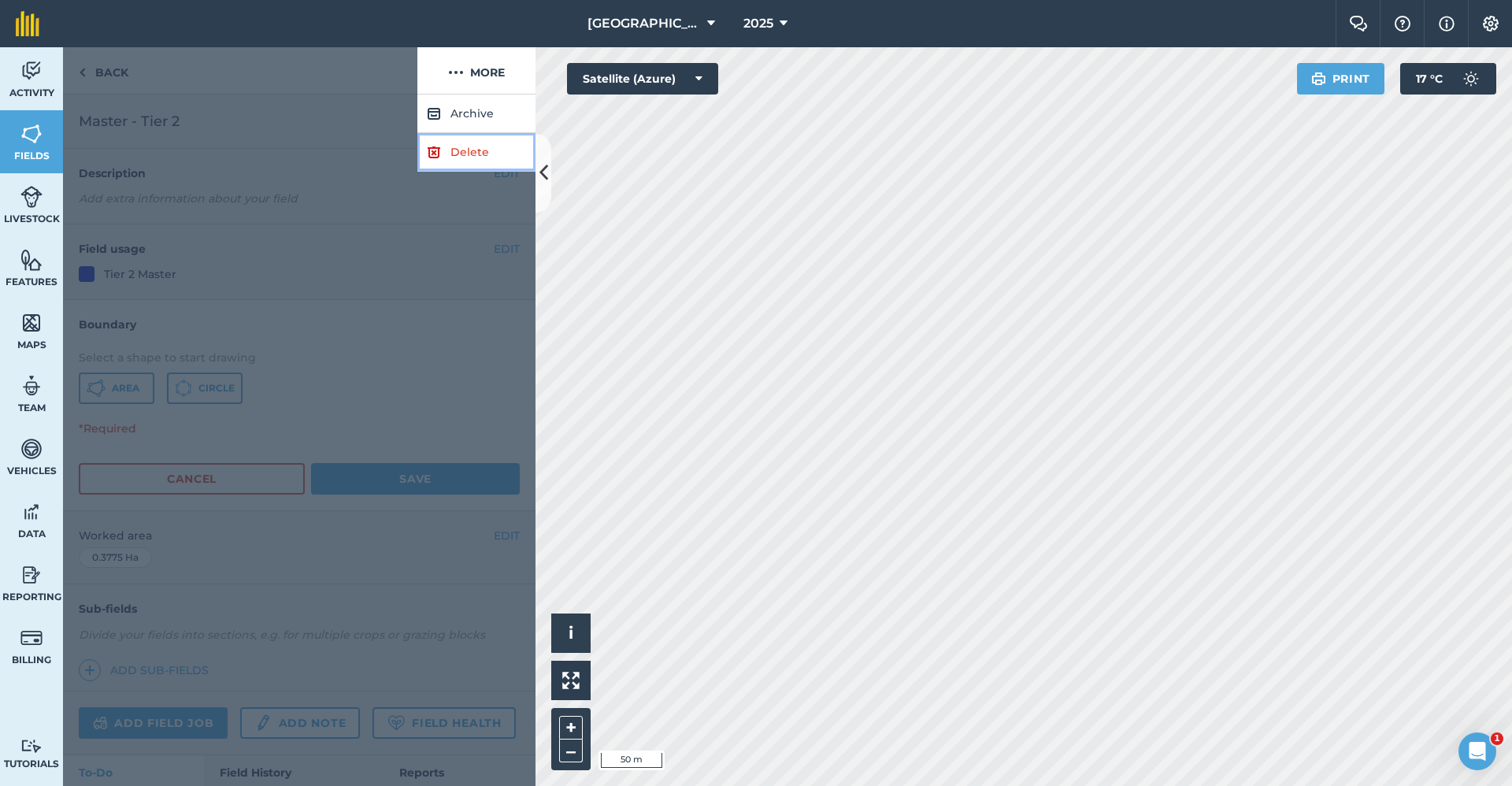
click at [478, 149] on link "Delete" at bounding box center [477, 152] width 118 height 39
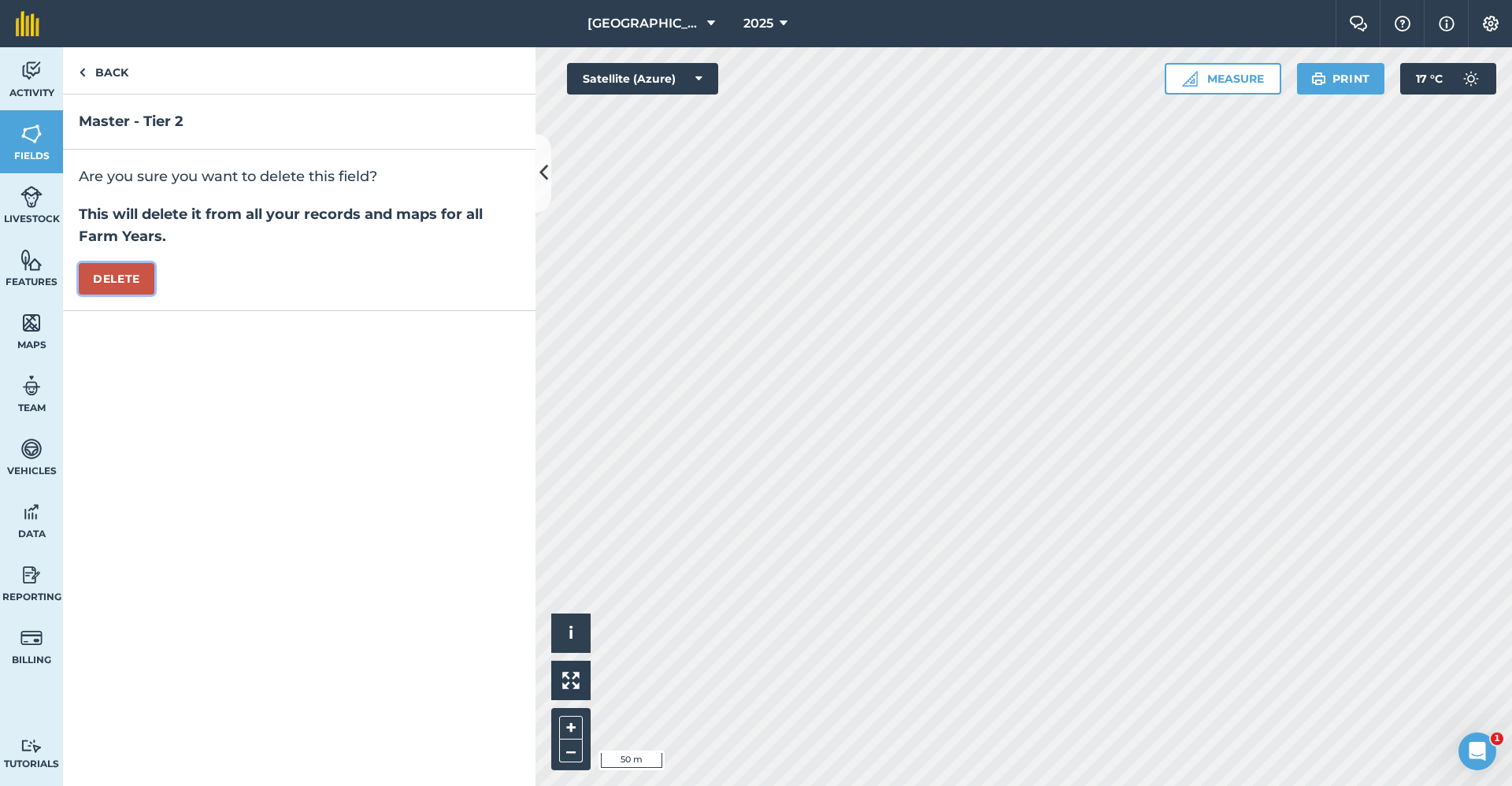
click at [141, 274] on button "Delete" at bounding box center [117, 279] width 76 height 32
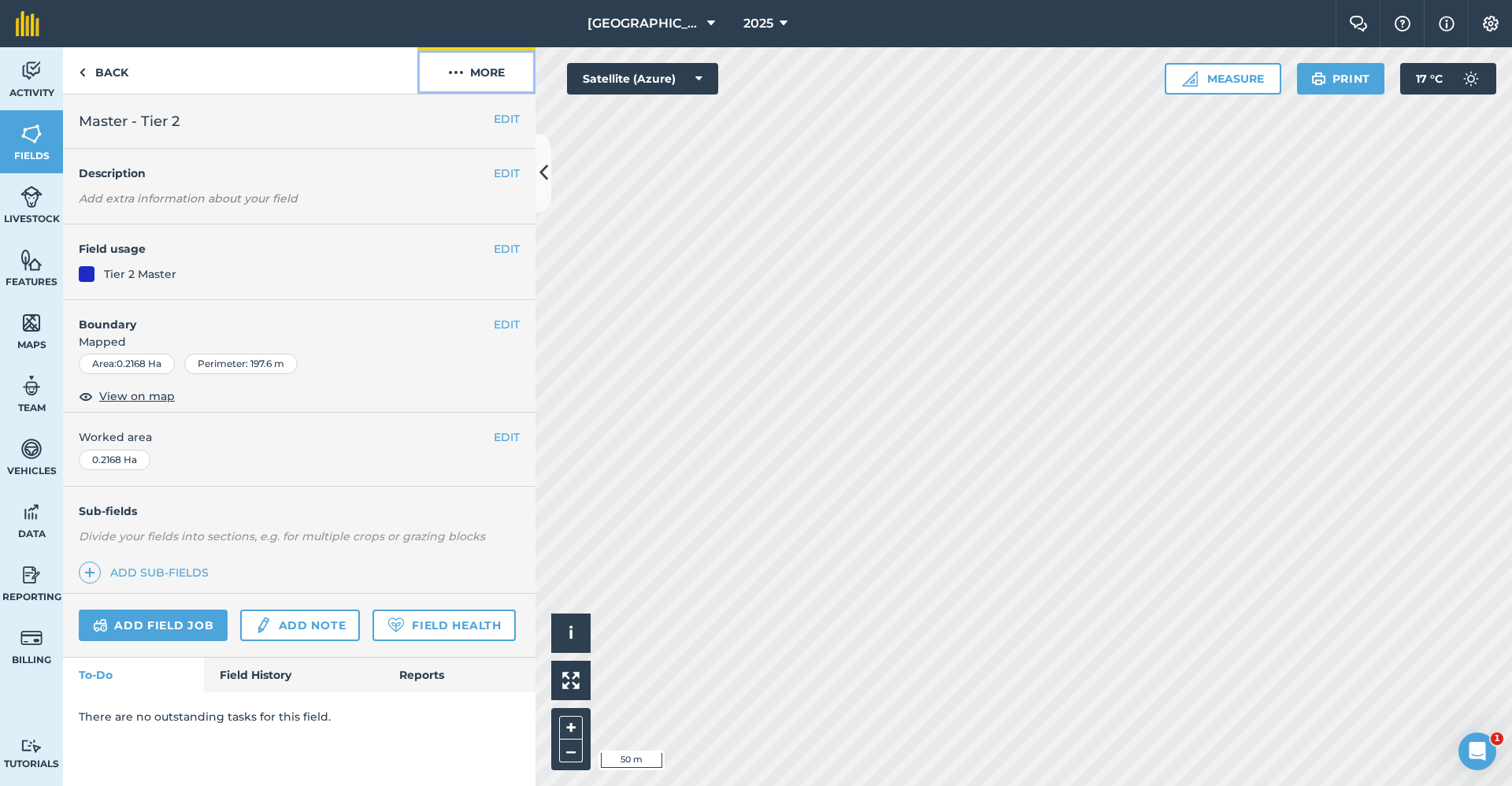
click at [493, 82] on button "More" at bounding box center [477, 70] width 118 height 47
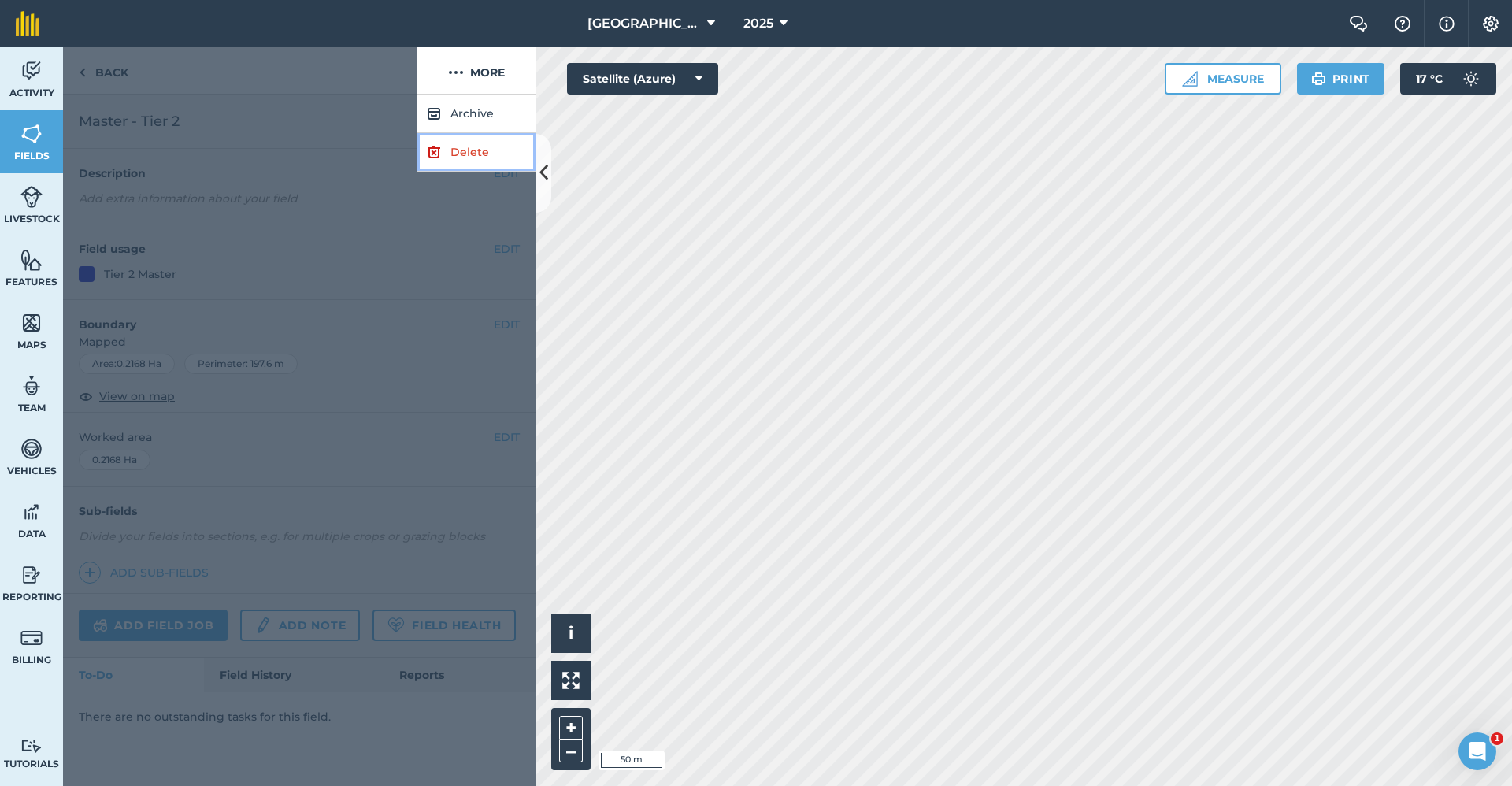
click at [478, 155] on link "Delete" at bounding box center [477, 152] width 118 height 39
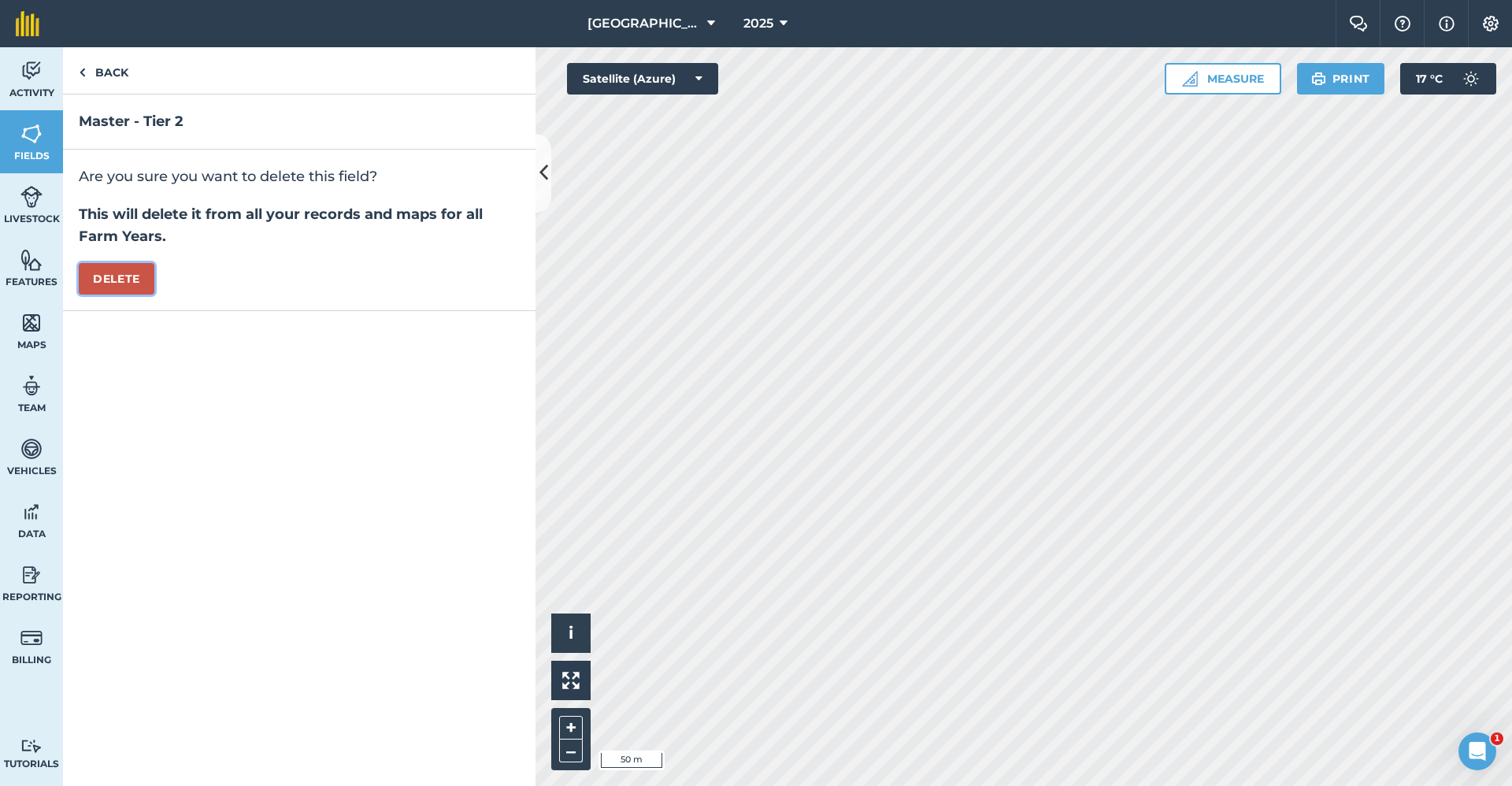
click at [139, 282] on button "Delete" at bounding box center [117, 279] width 76 height 32
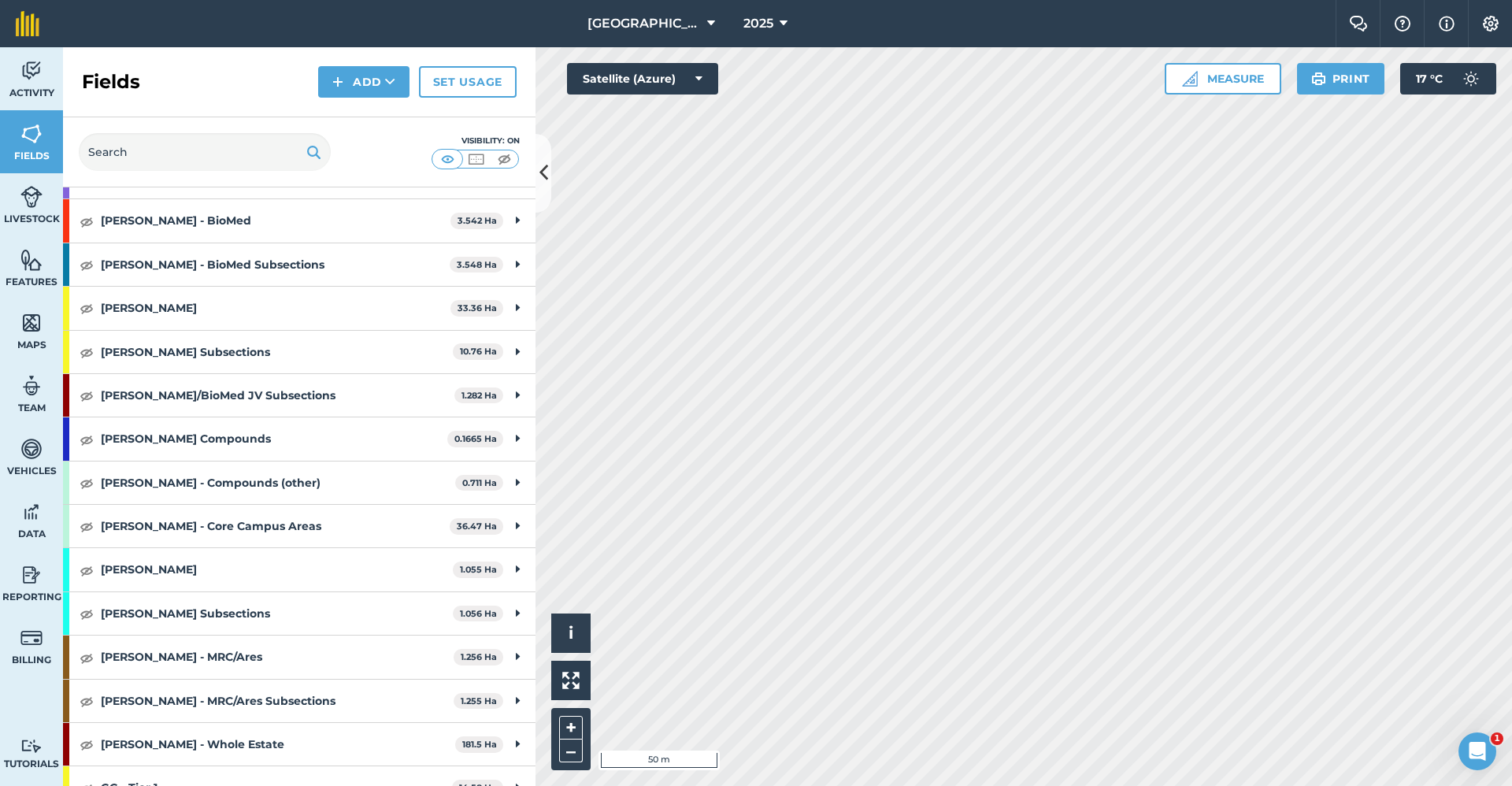
scroll to position [472, 0]
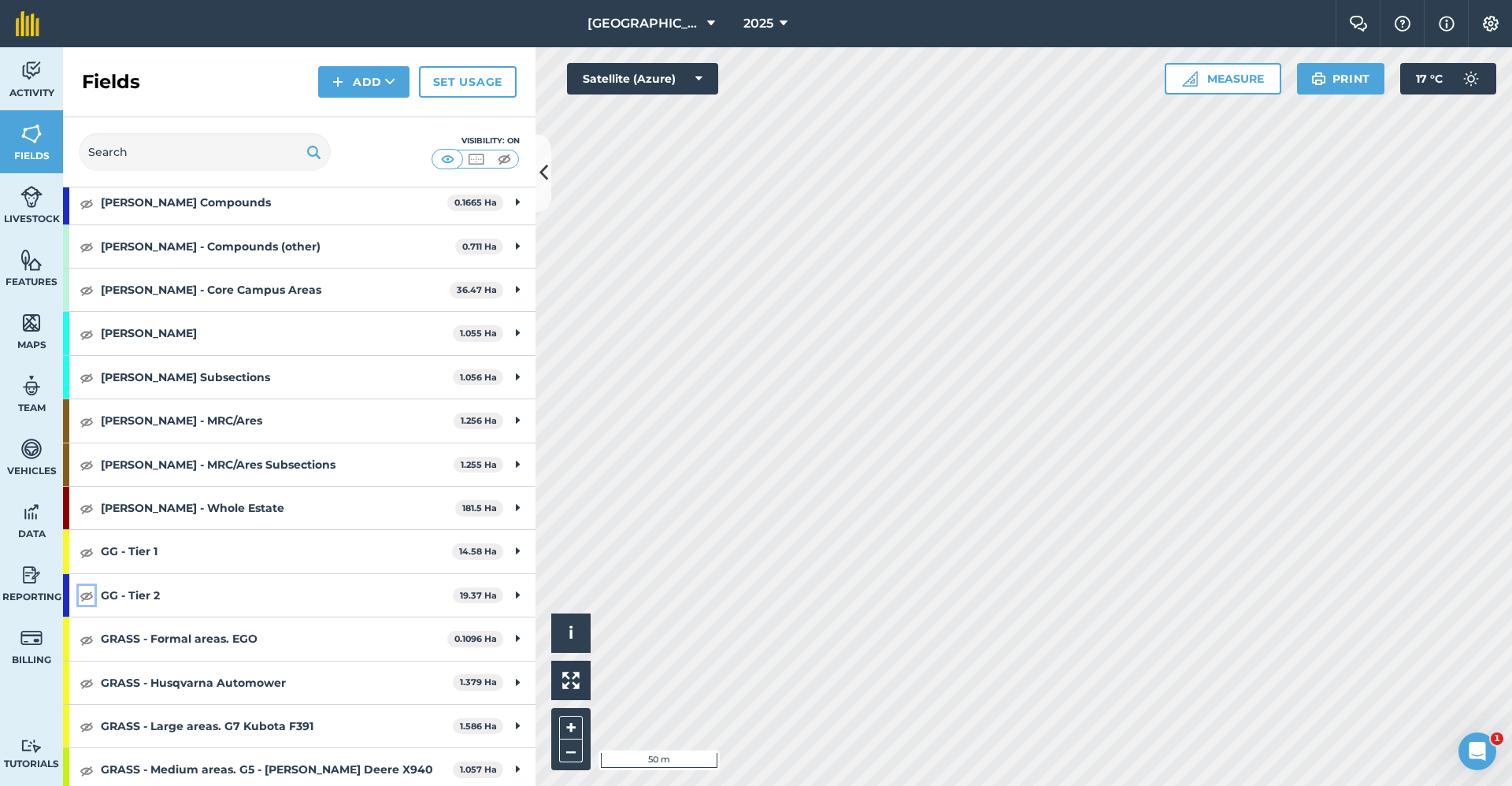
click at [86, 592] on img at bounding box center [86, 594] width 14 height 18
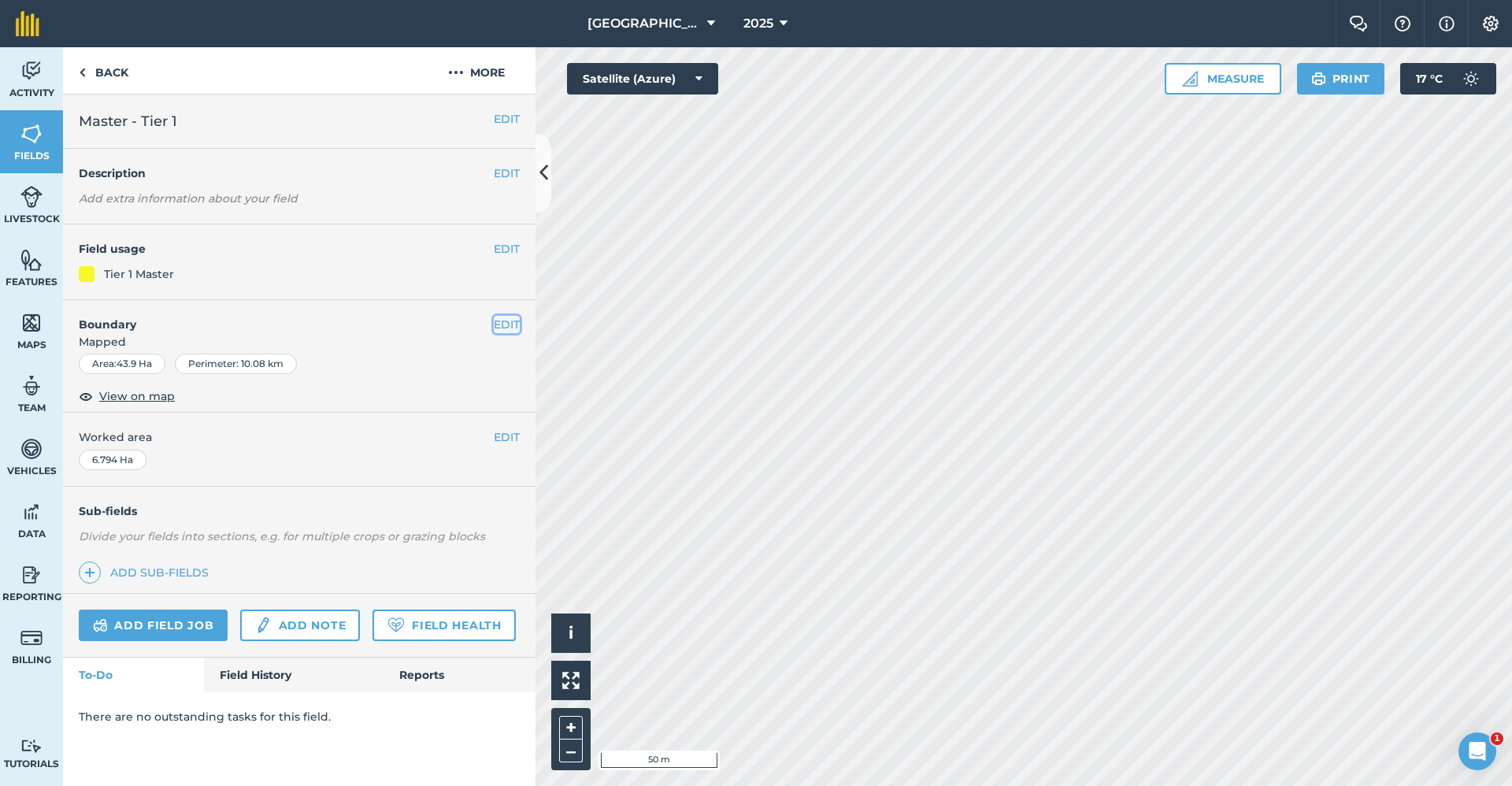
click at [512, 324] on button "EDIT" at bounding box center [507, 324] width 26 height 18
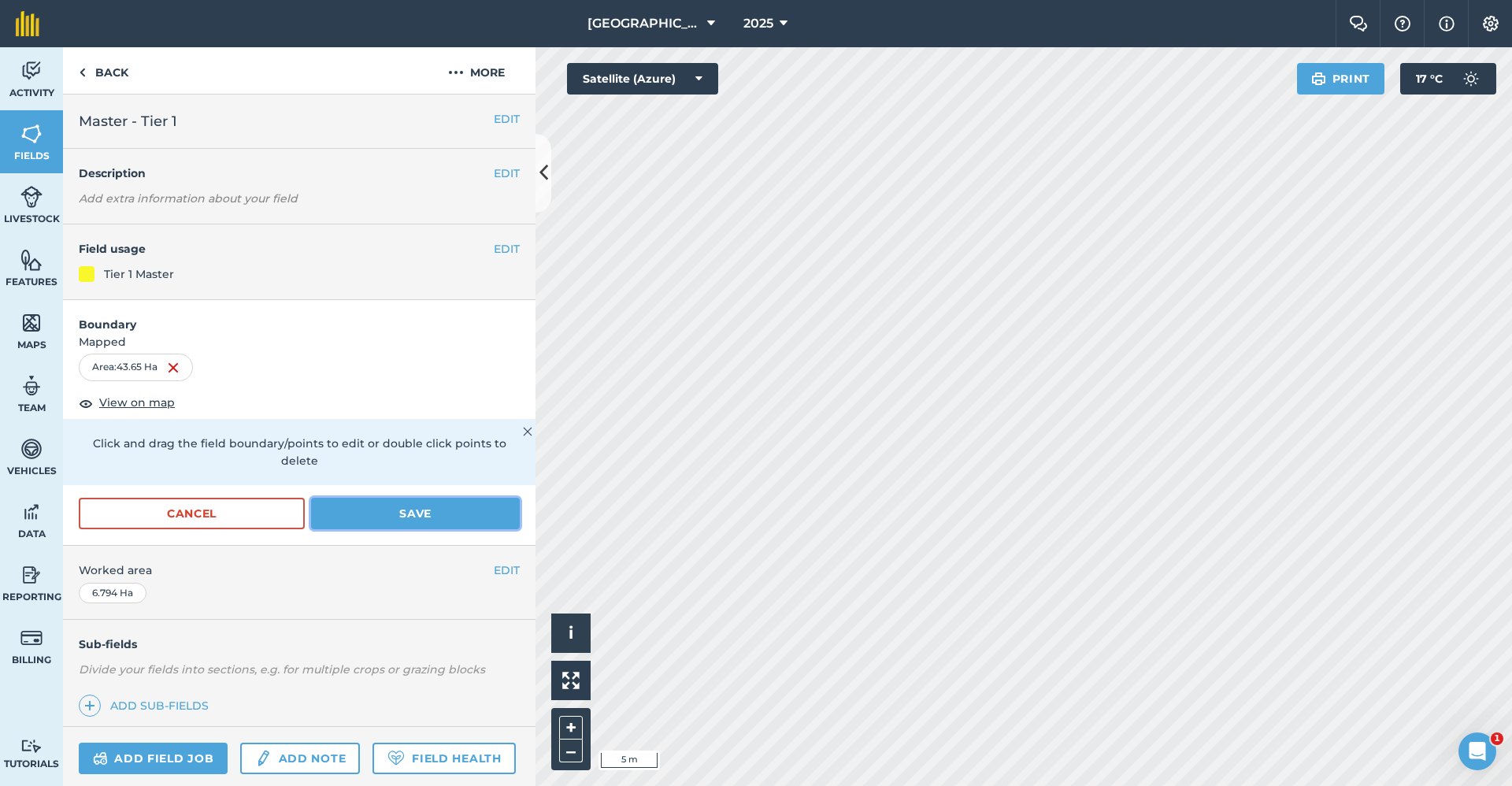
click at [453, 520] on button "Save" at bounding box center [415, 513] width 208 height 32
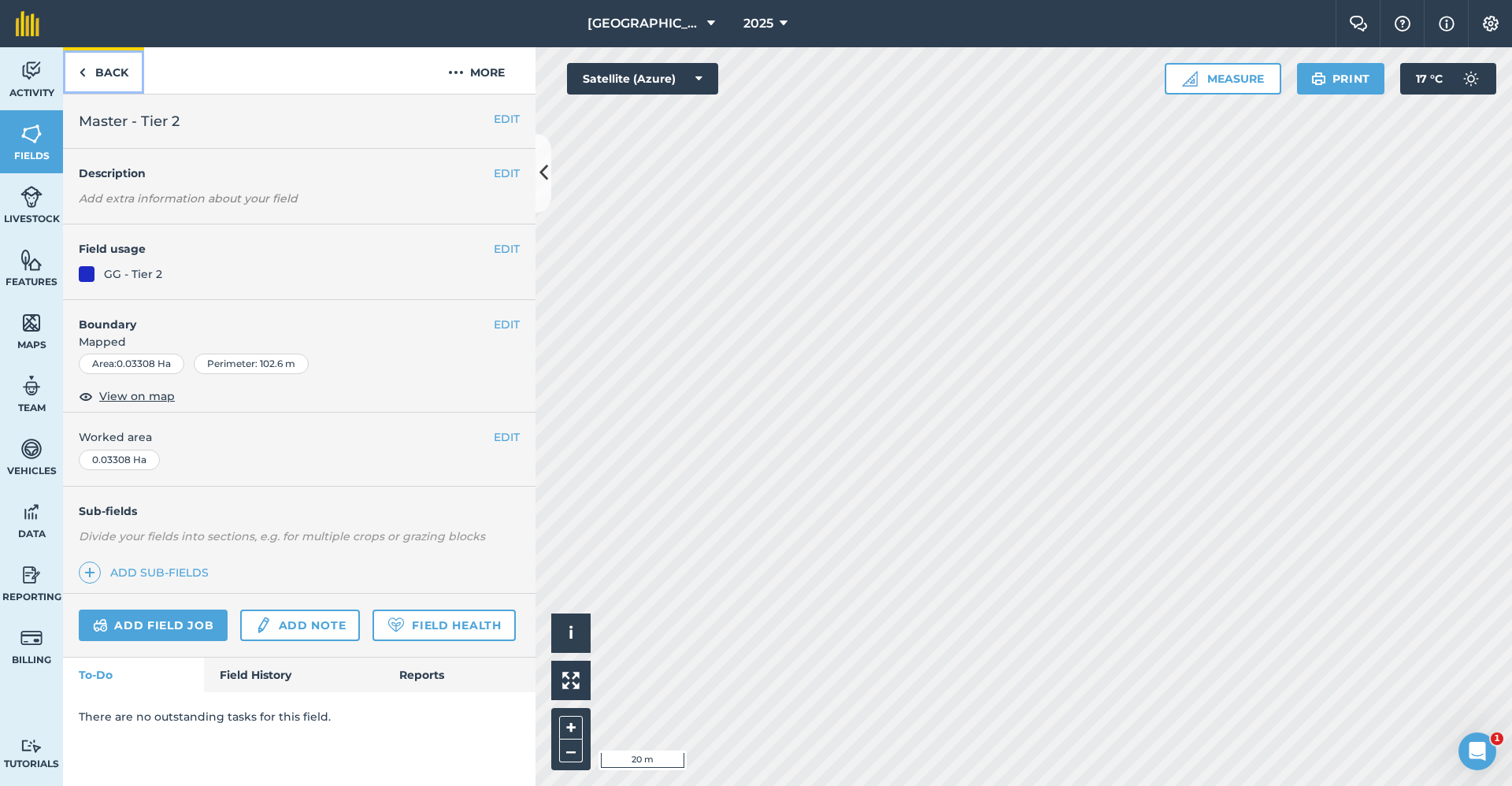
click at [104, 74] on link "Back" at bounding box center [104, 70] width 81 height 47
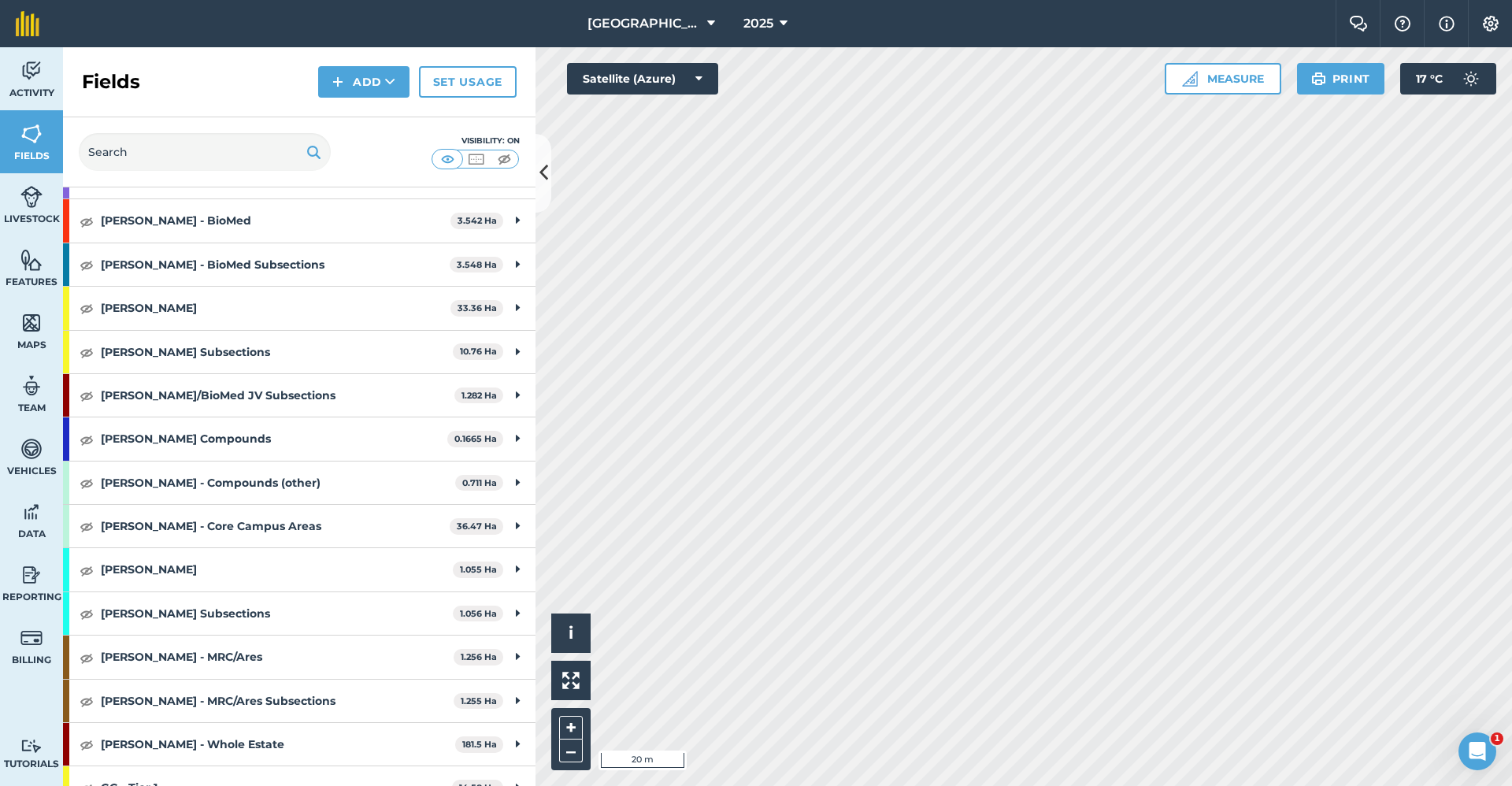
scroll to position [551, 0]
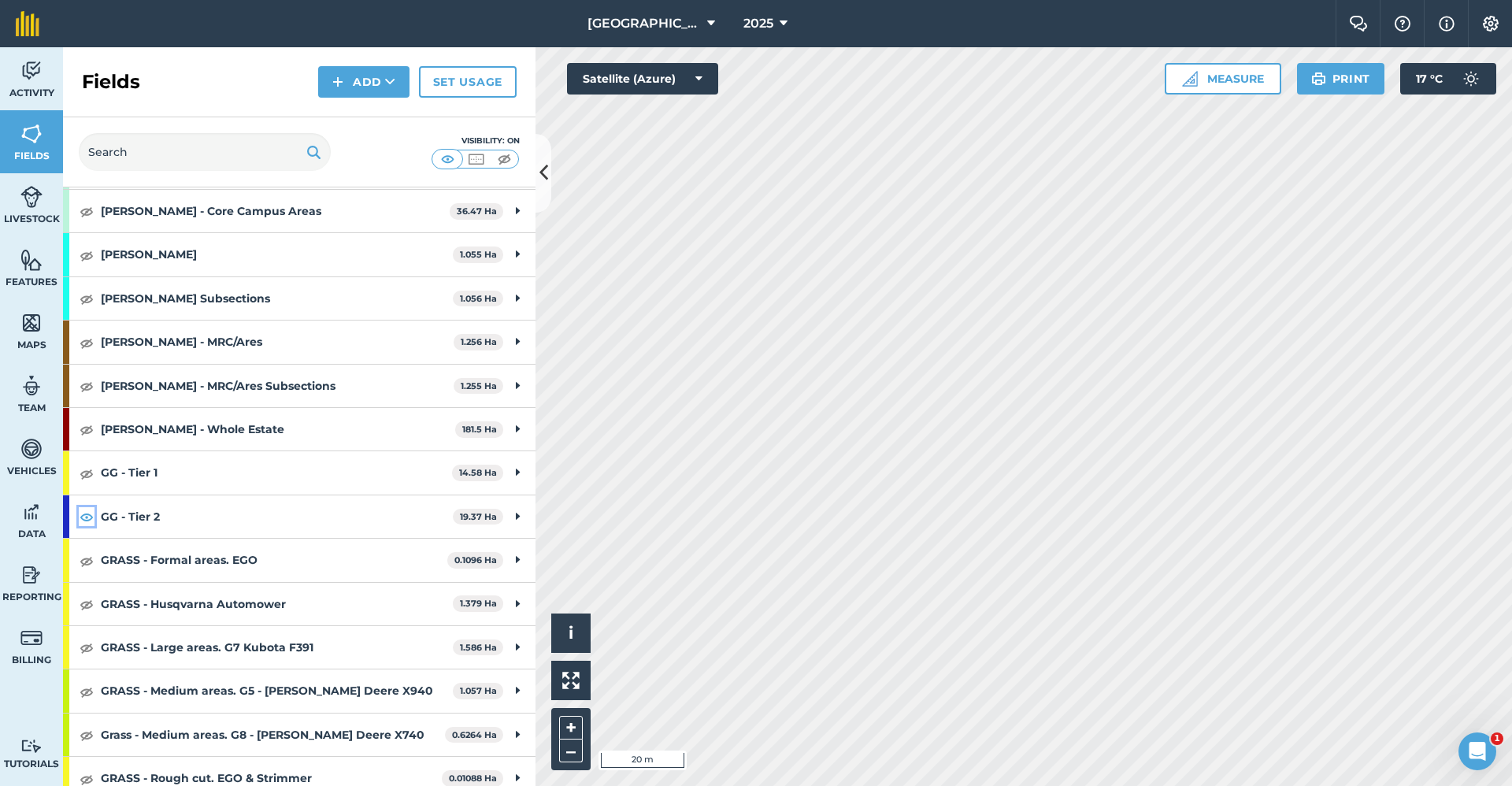
click at [86, 516] on img at bounding box center [86, 516] width 14 height 18
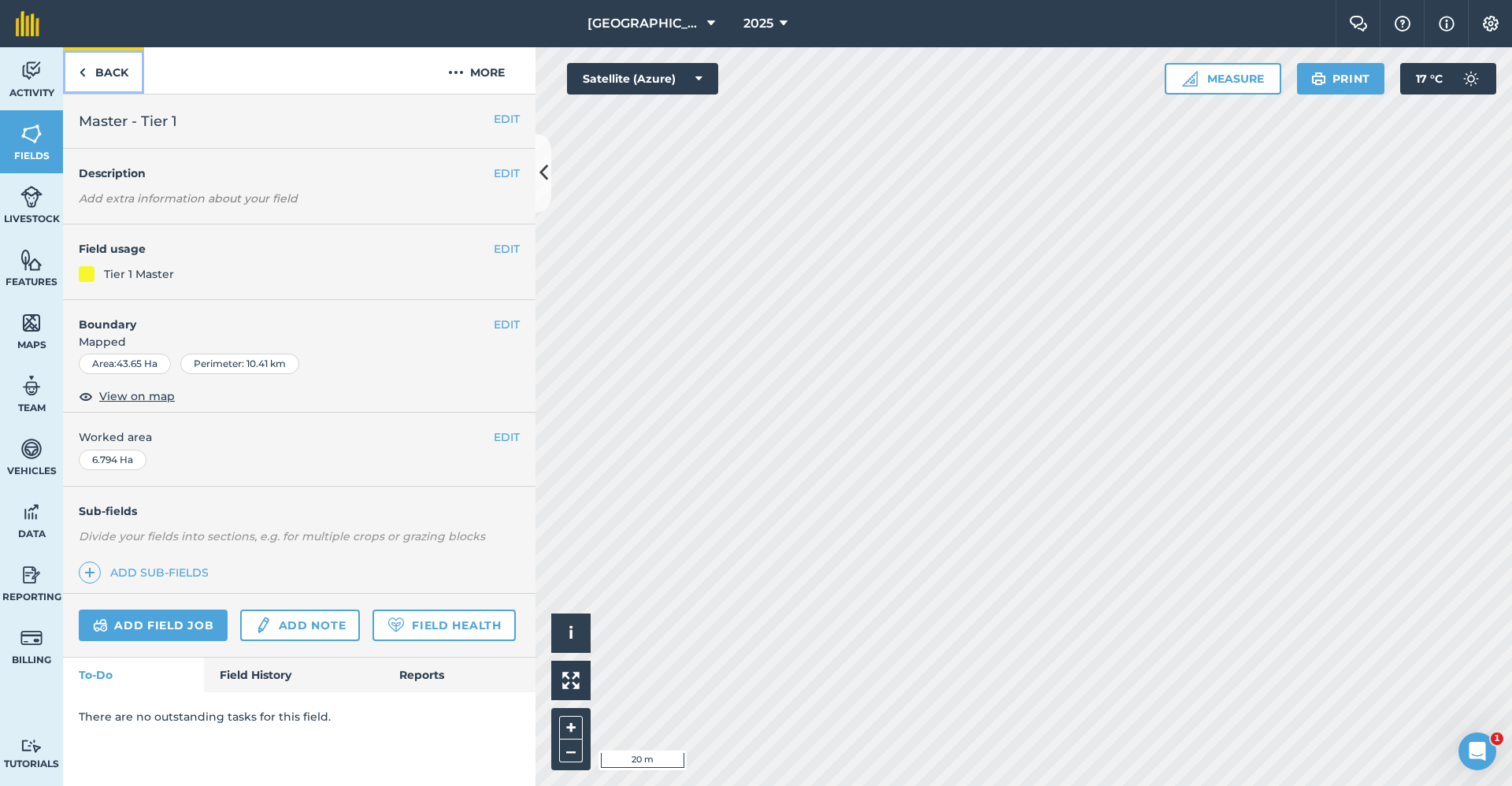
click at [118, 68] on link "Back" at bounding box center [104, 70] width 81 height 47
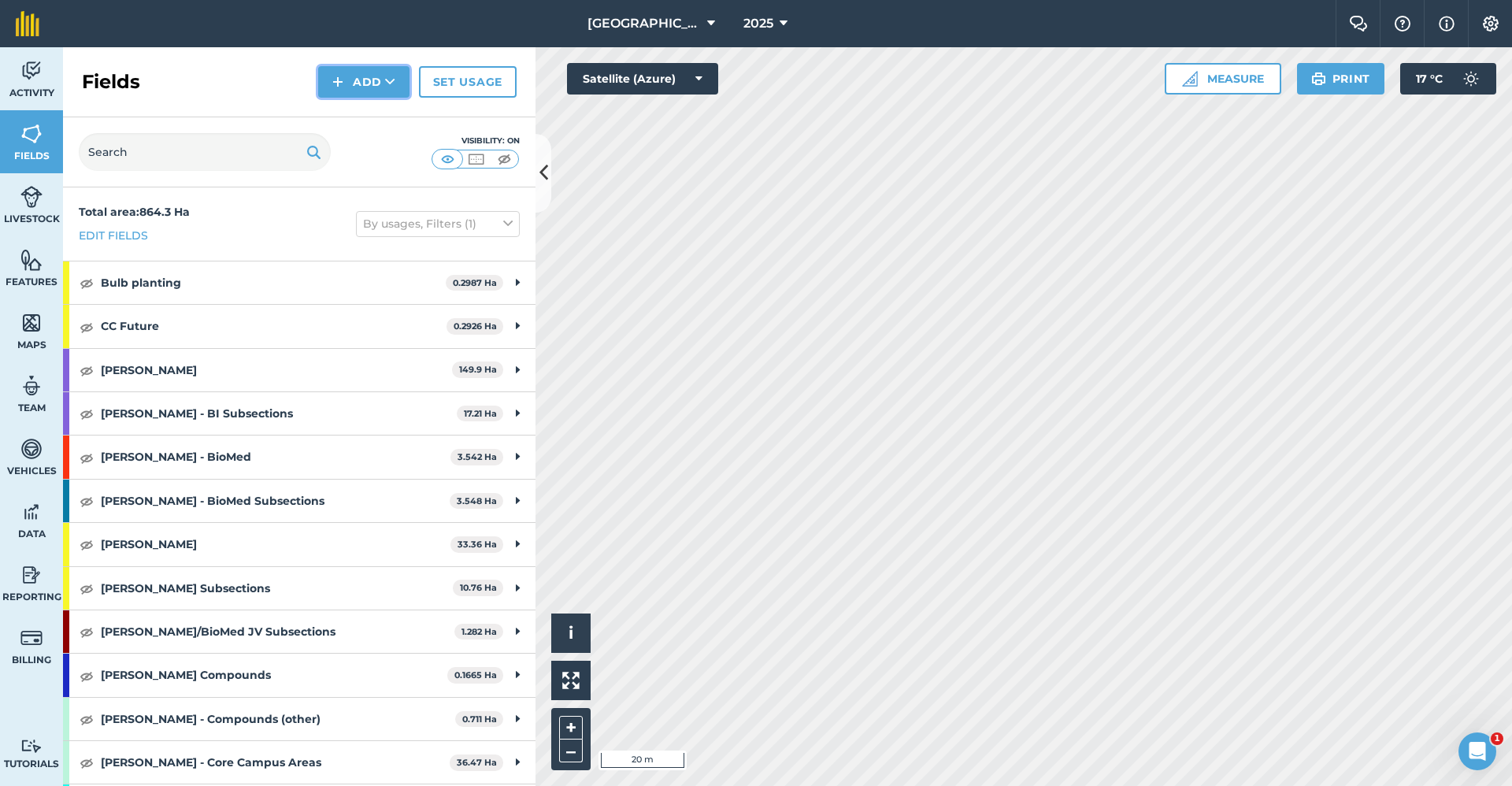
click at [374, 79] on button "Add" at bounding box center [364, 82] width 91 height 32
click at [363, 115] on link "Draw" at bounding box center [363, 117] width 86 height 34
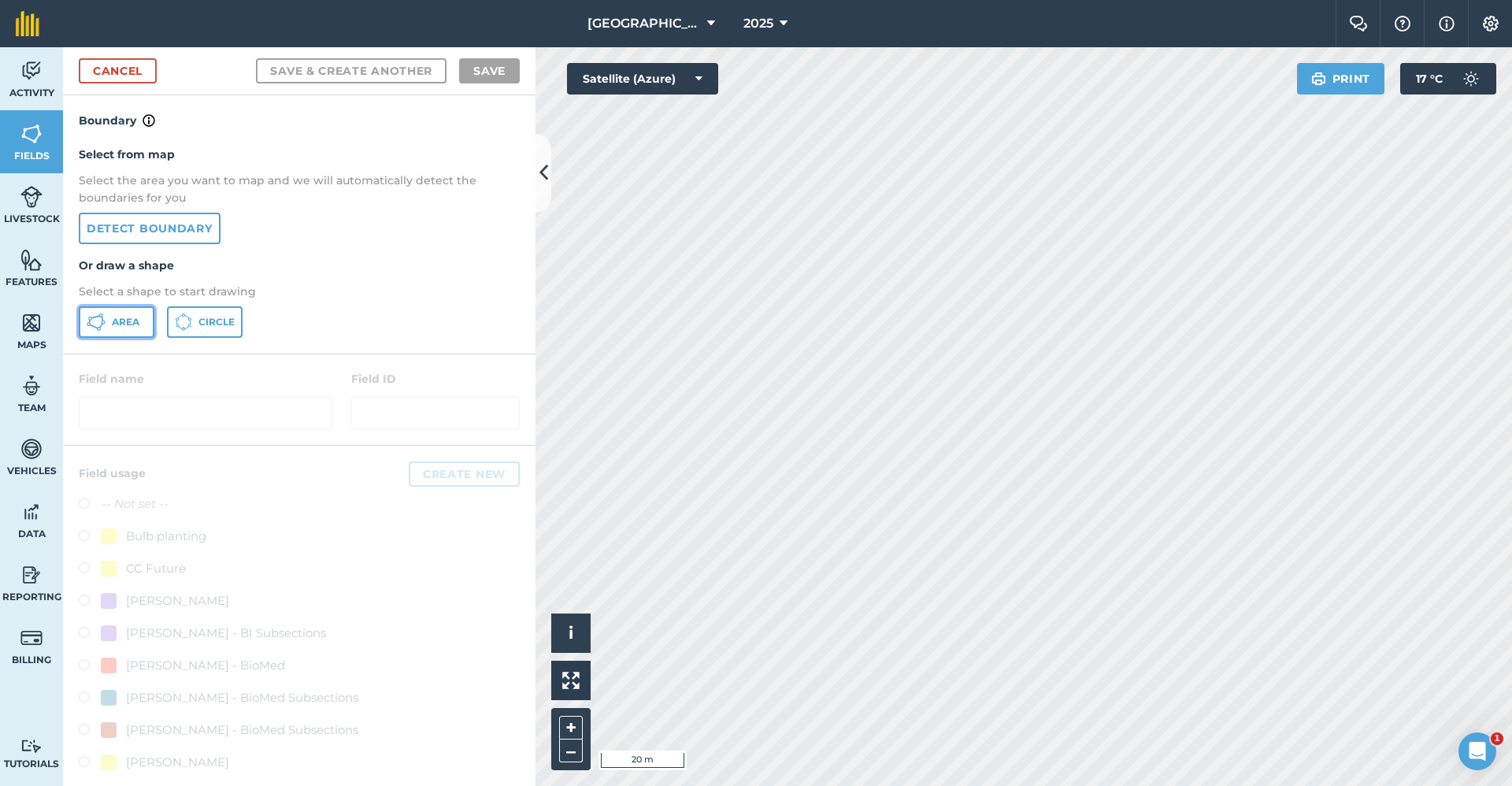
click at [113, 317] on span "Area" at bounding box center [125, 322] width 27 height 12
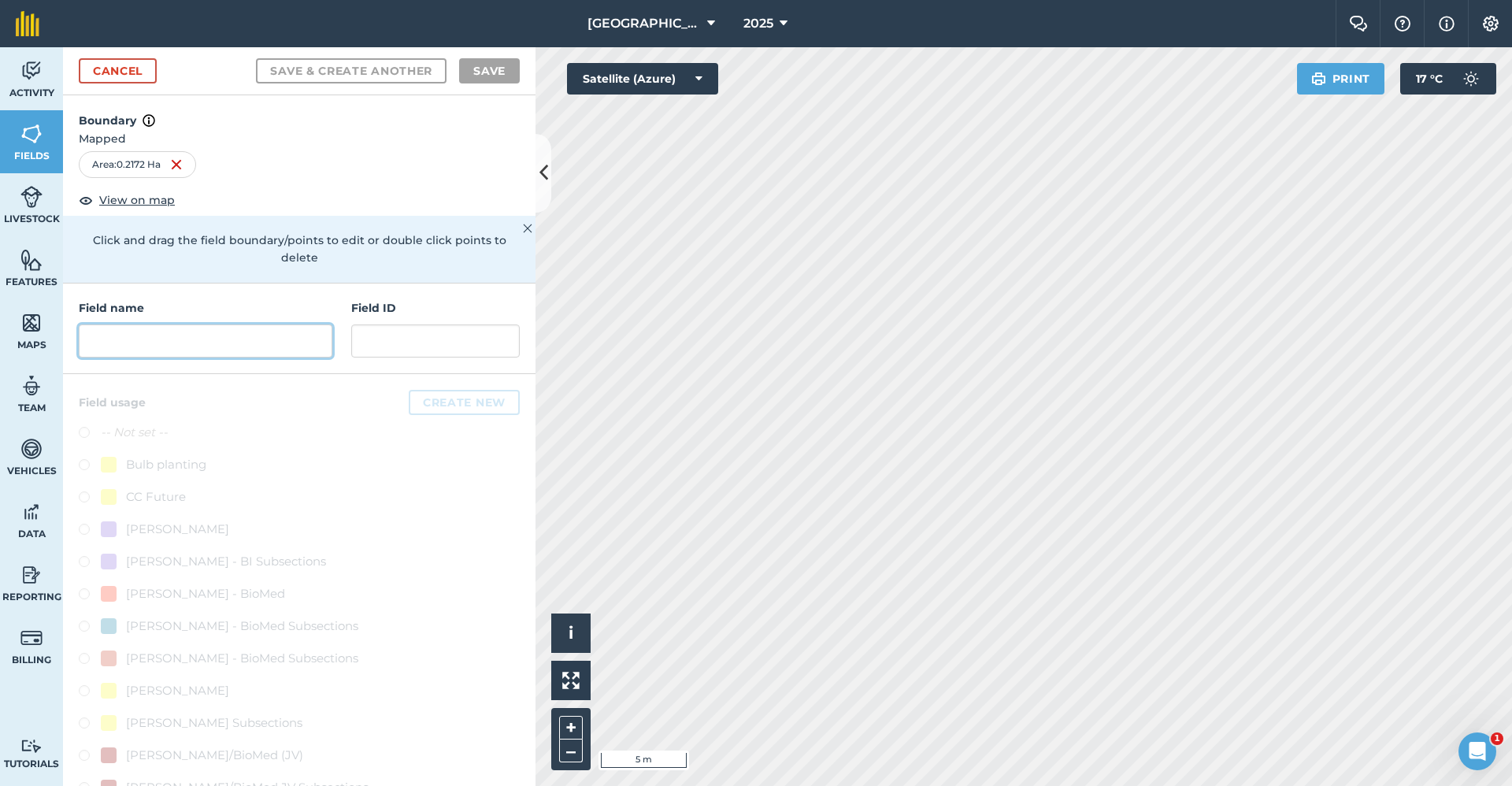
click at [208, 330] on input "text" at bounding box center [206, 341] width 253 height 33
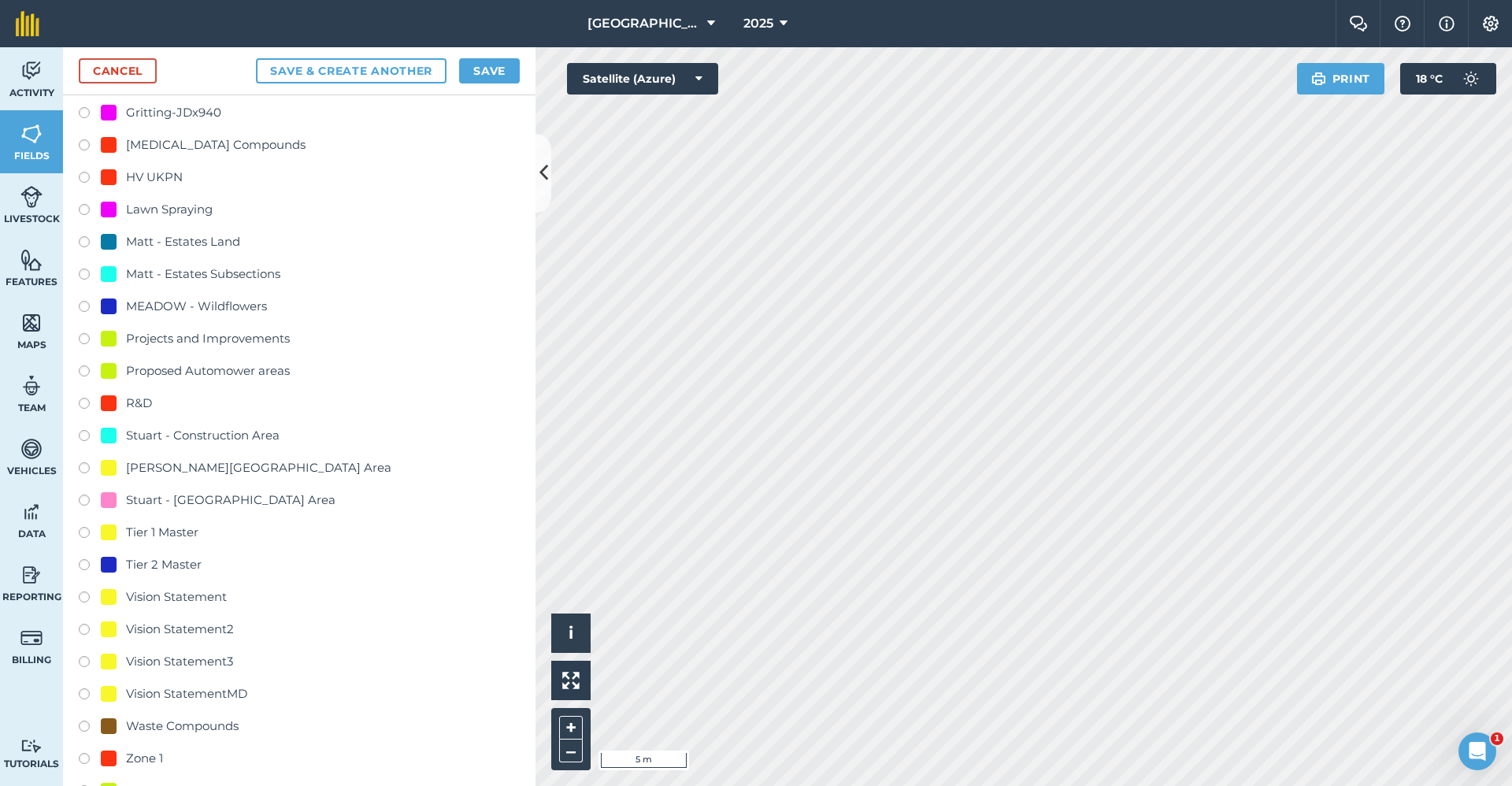
scroll to position [1558, 0]
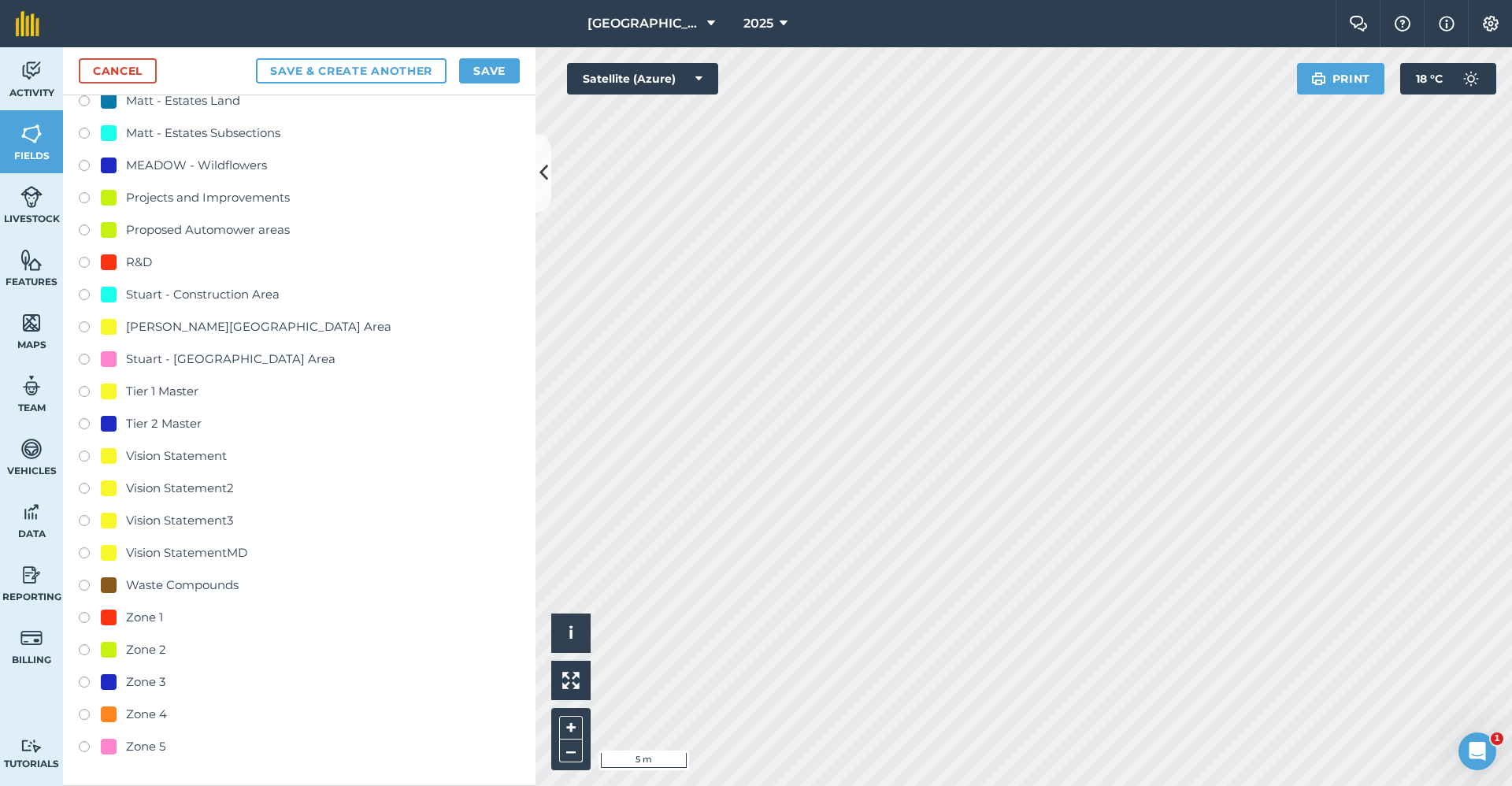
type input "Master - Tier 2"
click at [162, 421] on div "Tier 2 Master" at bounding box center [164, 423] width 76 height 18
radio input "true"
click at [486, 80] on button "Save" at bounding box center [489, 70] width 61 height 25
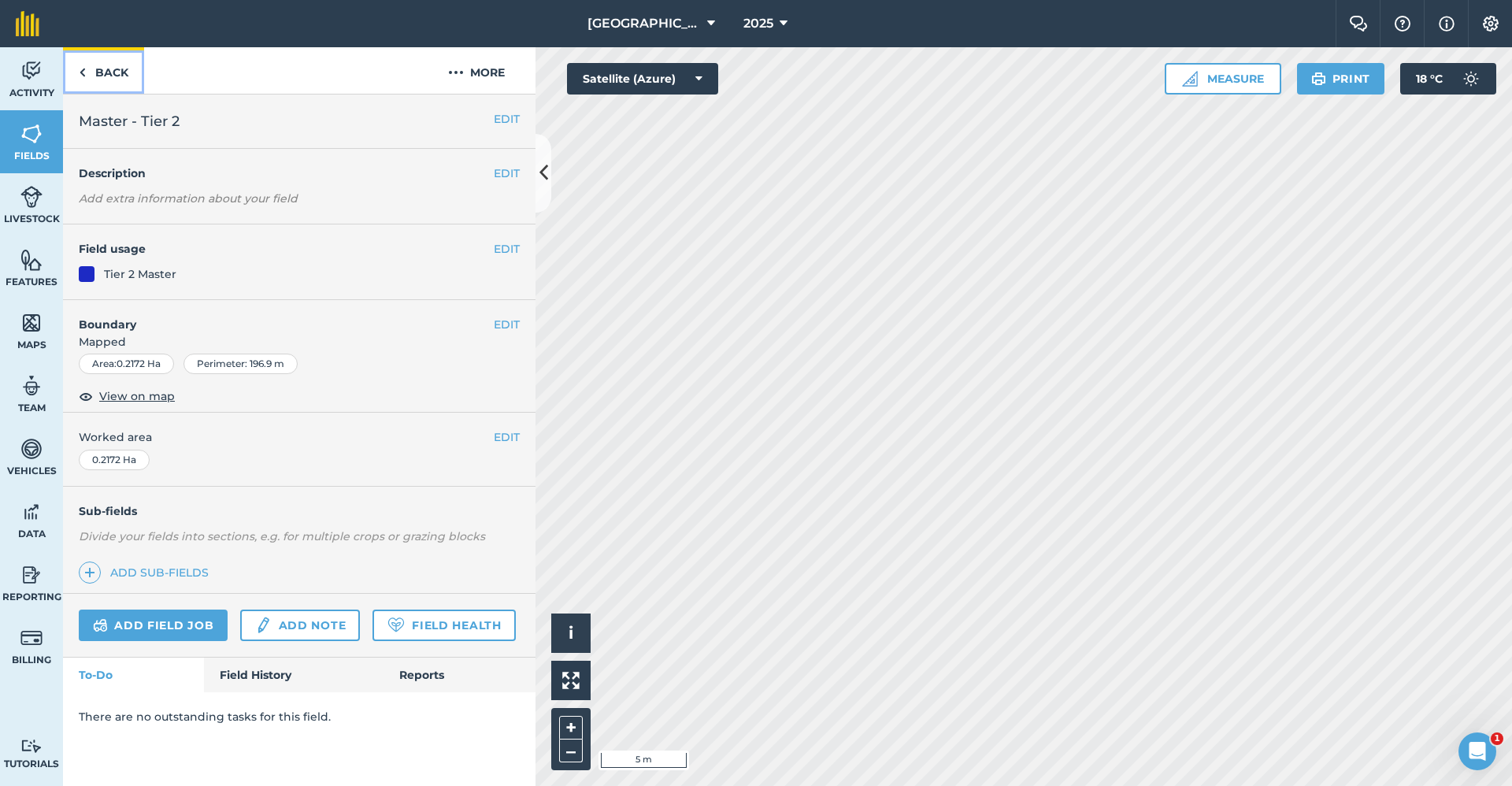
click at [103, 71] on link "Back" at bounding box center [104, 70] width 81 height 47
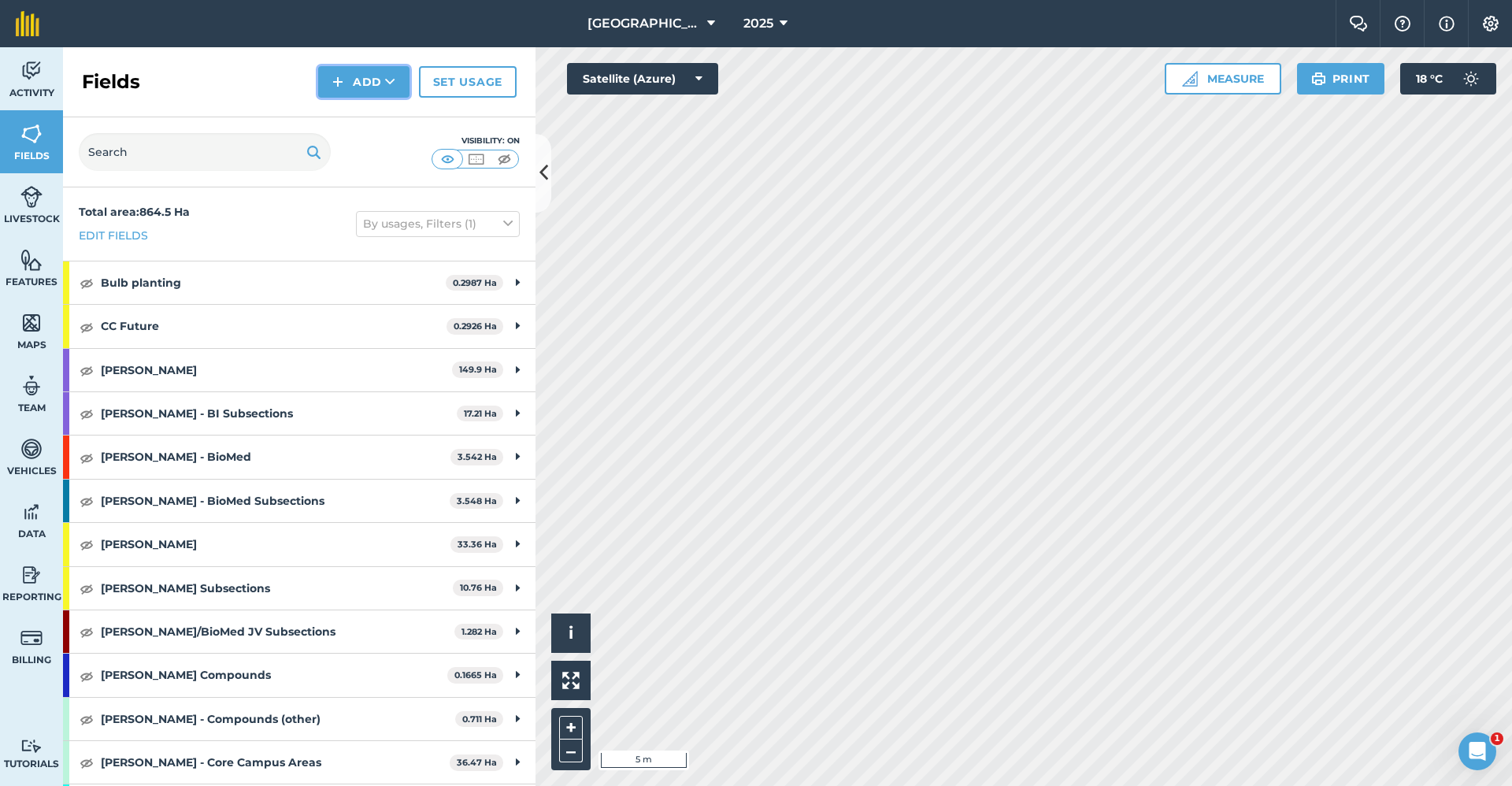
click at [395, 76] on icon at bounding box center [391, 82] width 11 height 16
click at [367, 108] on link "Draw" at bounding box center [363, 117] width 86 height 34
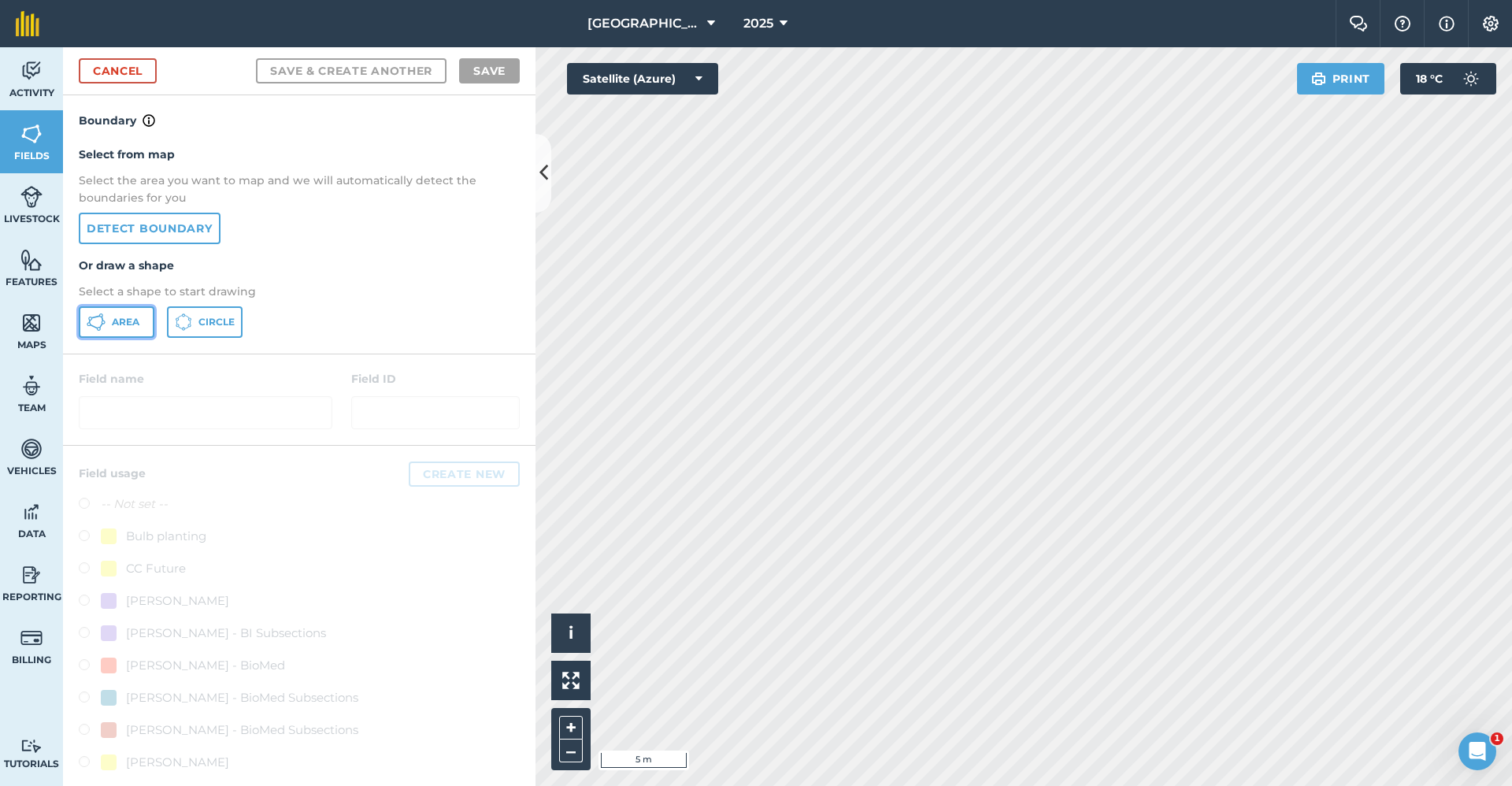
click at [138, 330] on button "Area" at bounding box center [117, 322] width 76 height 32
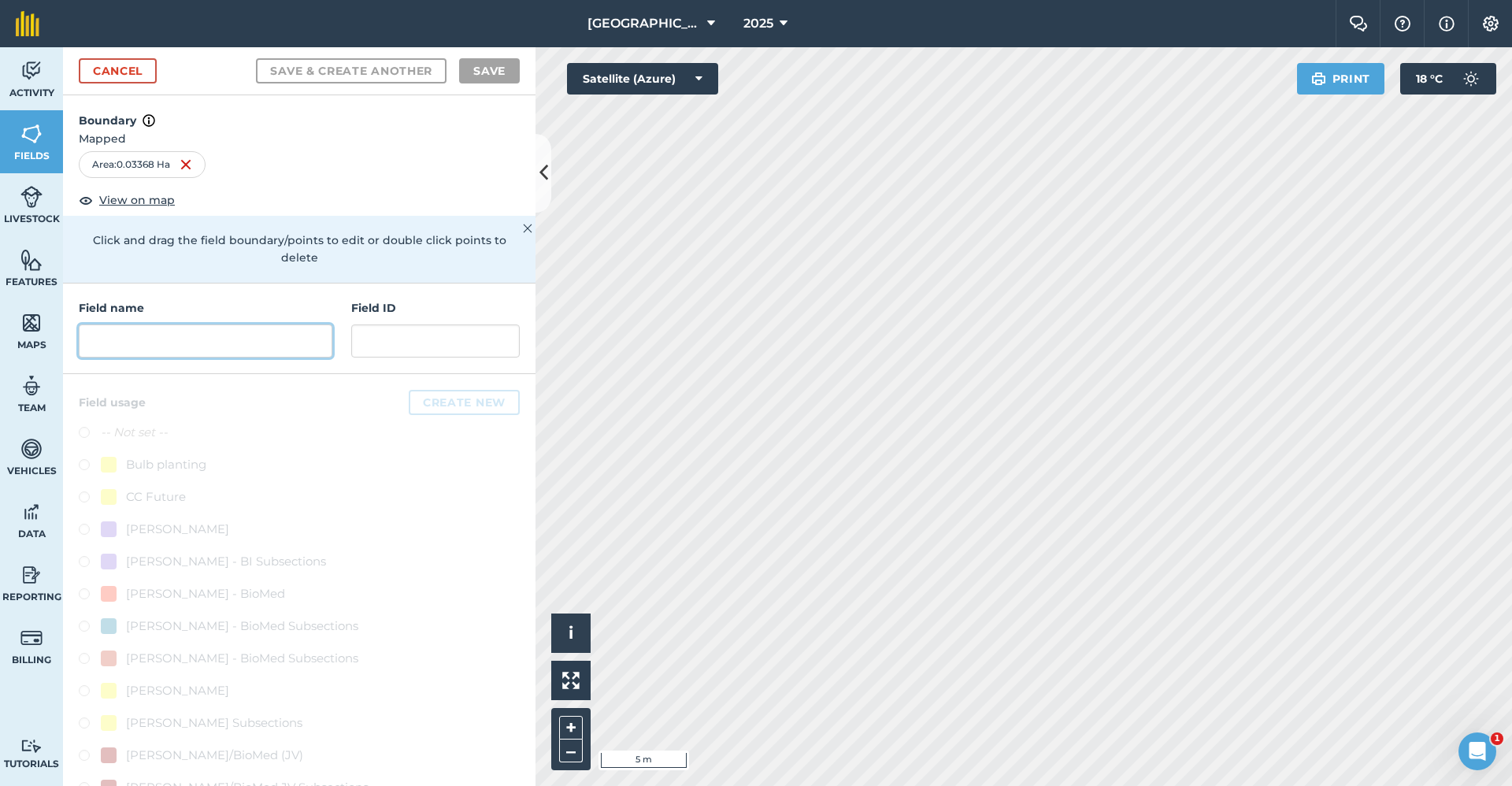
click at [267, 353] on input "text" at bounding box center [206, 341] width 253 height 33
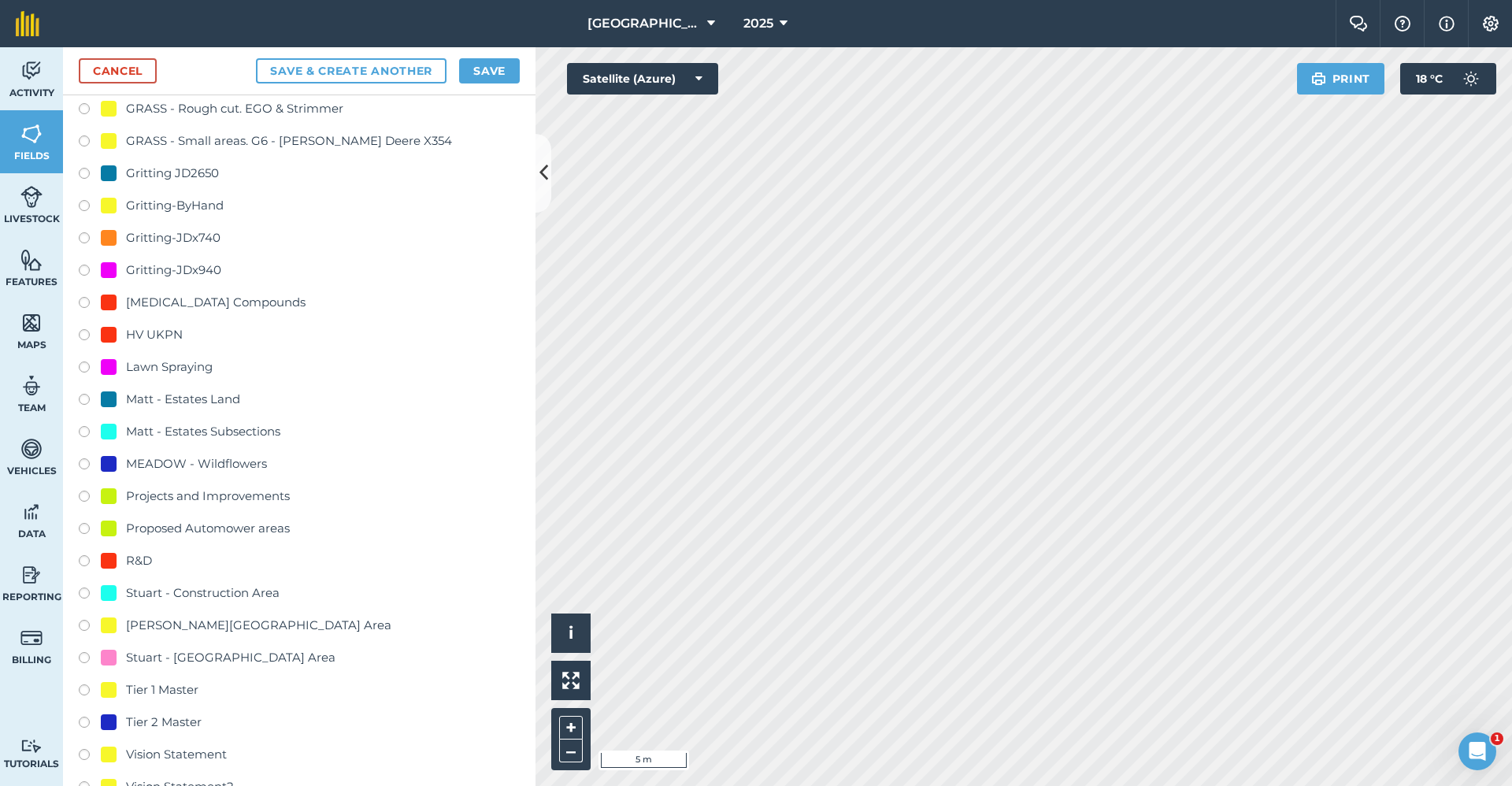
scroll to position [1338, 0]
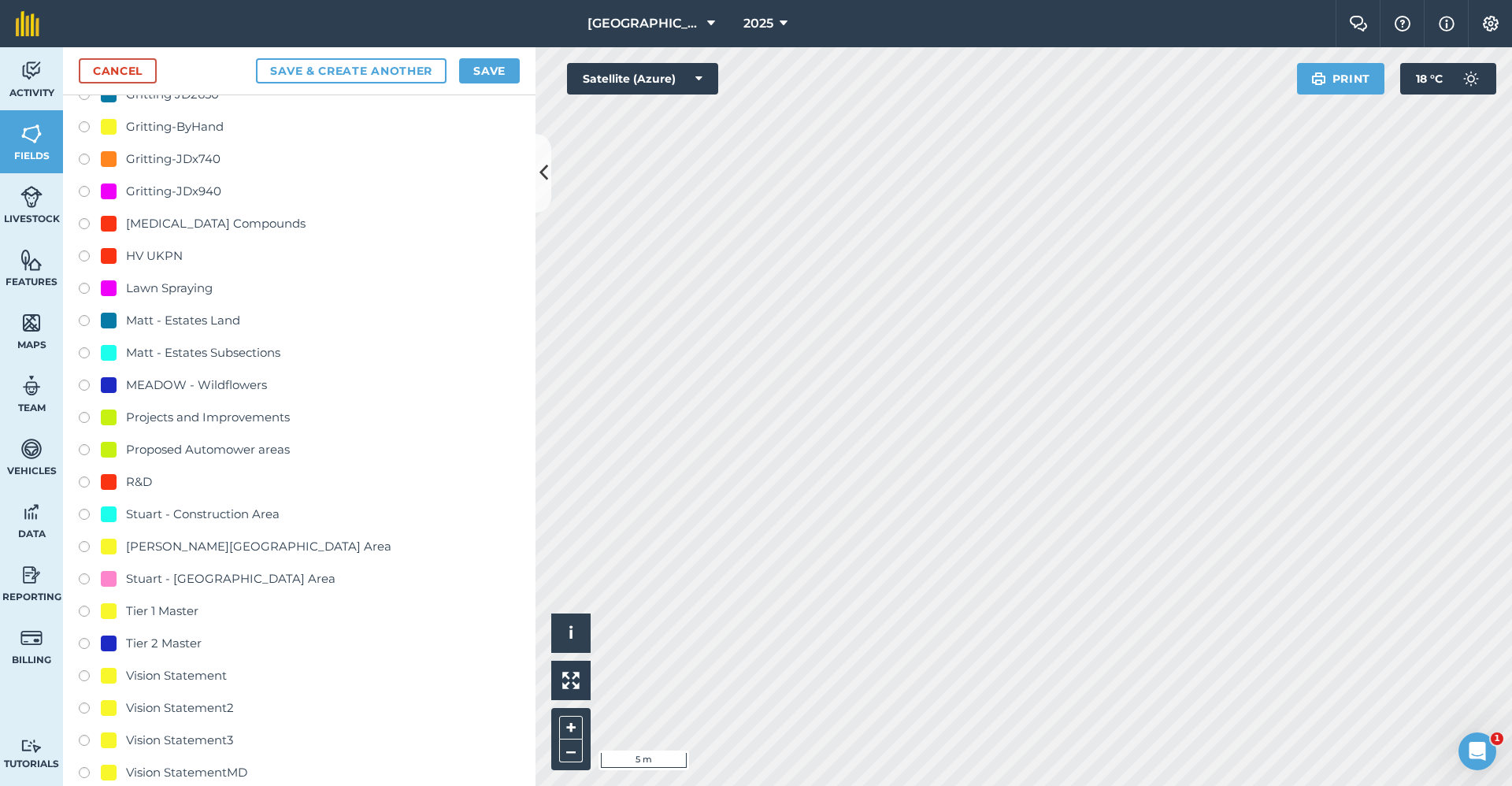
type input "Master - Tier 2"
click at [153, 642] on div "Tier 2 Master" at bounding box center [164, 643] width 76 height 18
radio input "true"
click at [502, 56] on div "Cancel Save & Create Another Save" at bounding box center [299, 71] width 472 height 48
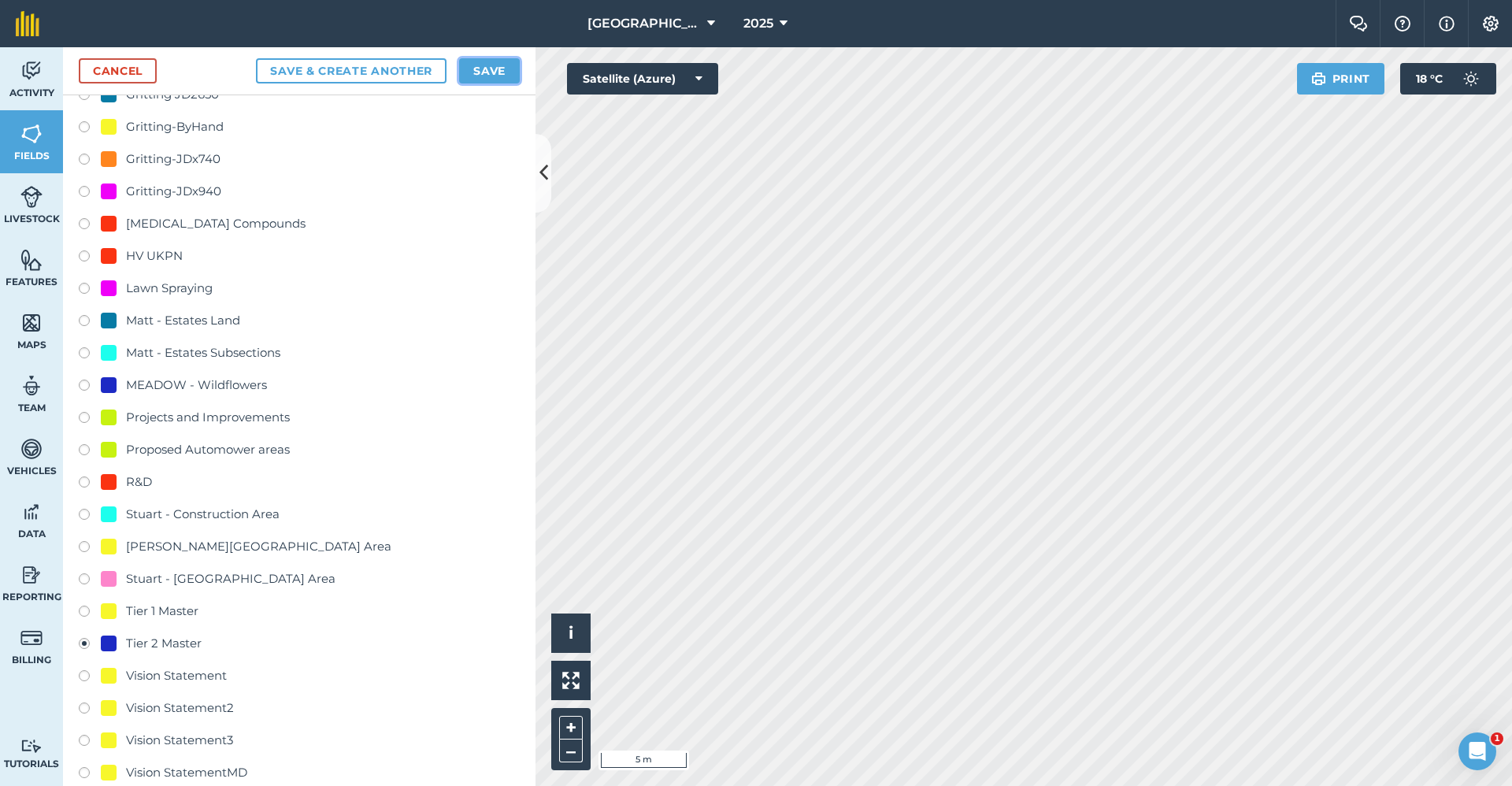
click at [500, 66] on button "Save" at bounding box center [489, 70] width 61 height 25
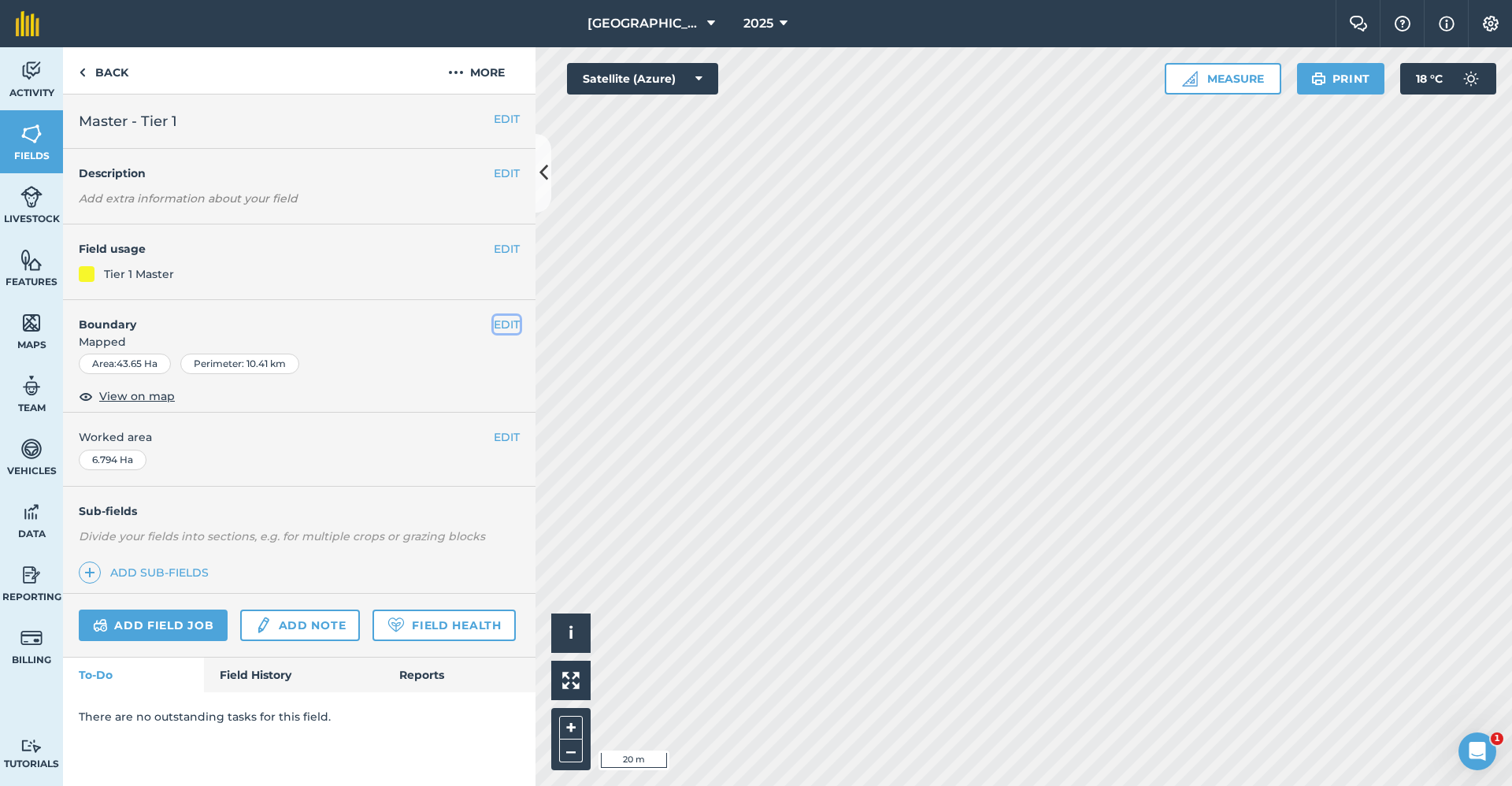
click at [512, 327] on button "EDIT" at bounding box center [507, 324] width 26 height 18
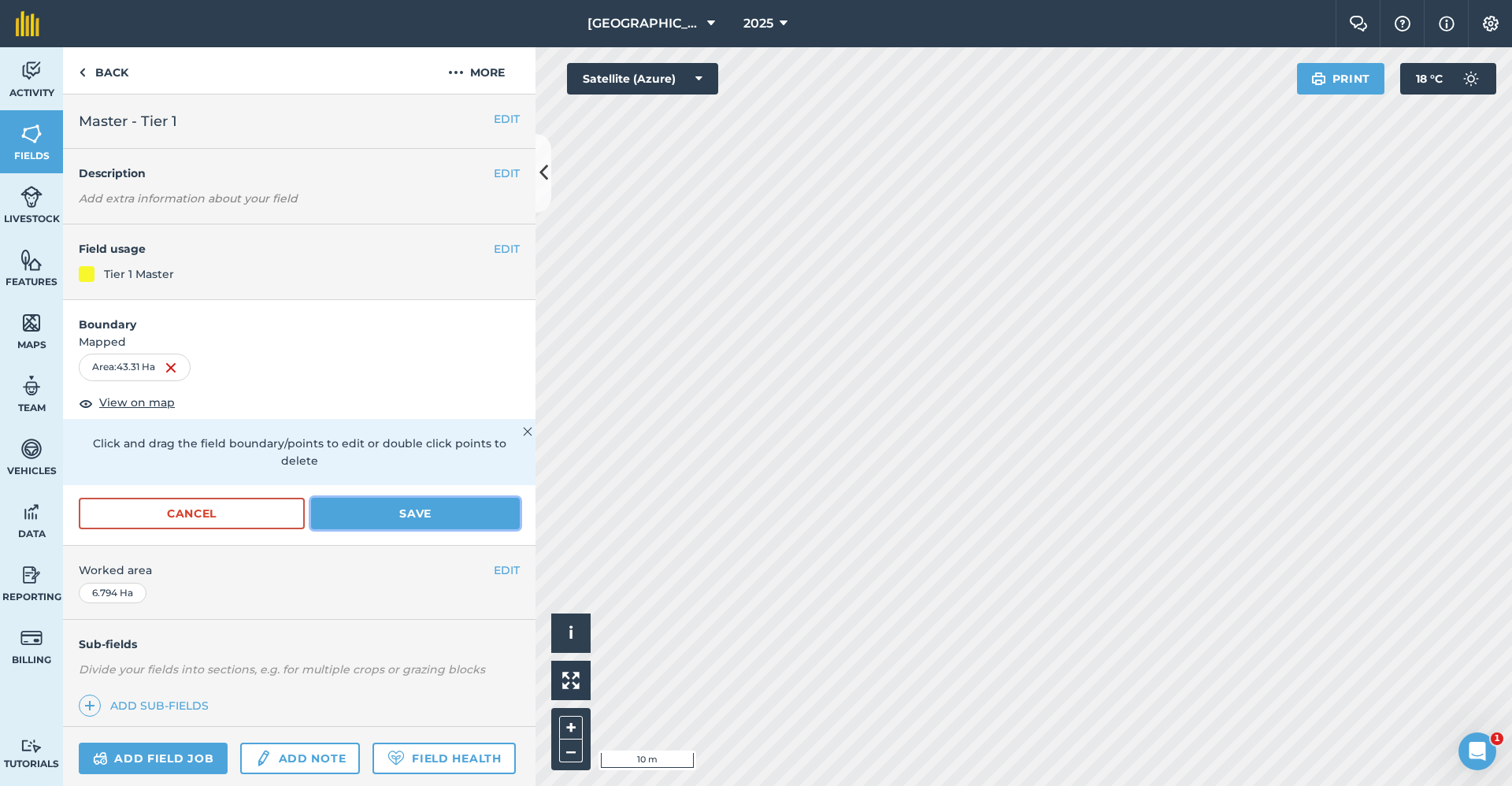
click at [420, 504] on button "Save" at bounding box center [415, 513] width 208 height 32
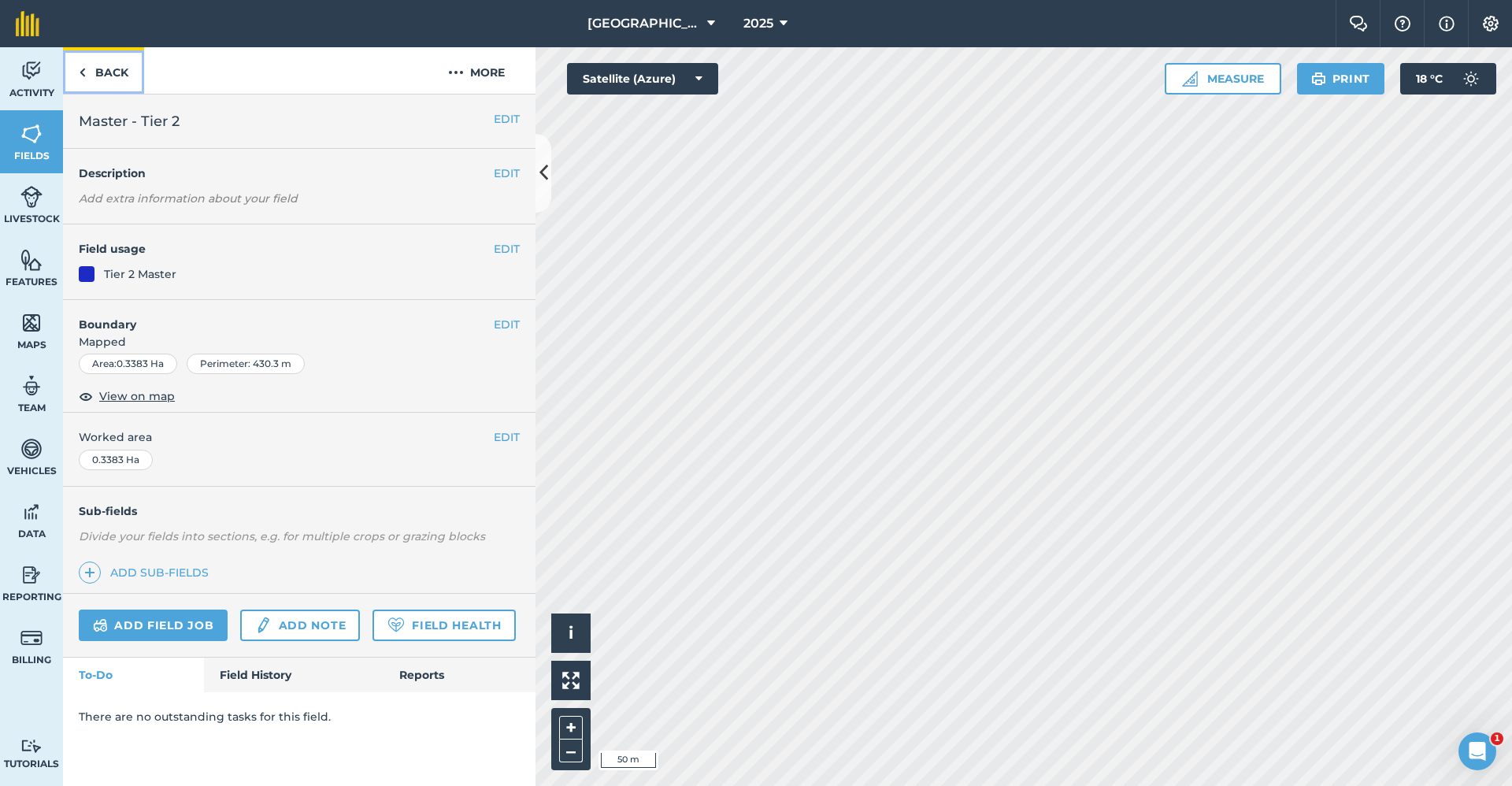
click at [97, 68] on link "Back" at bounding box center [104, 70] width 81 height 47
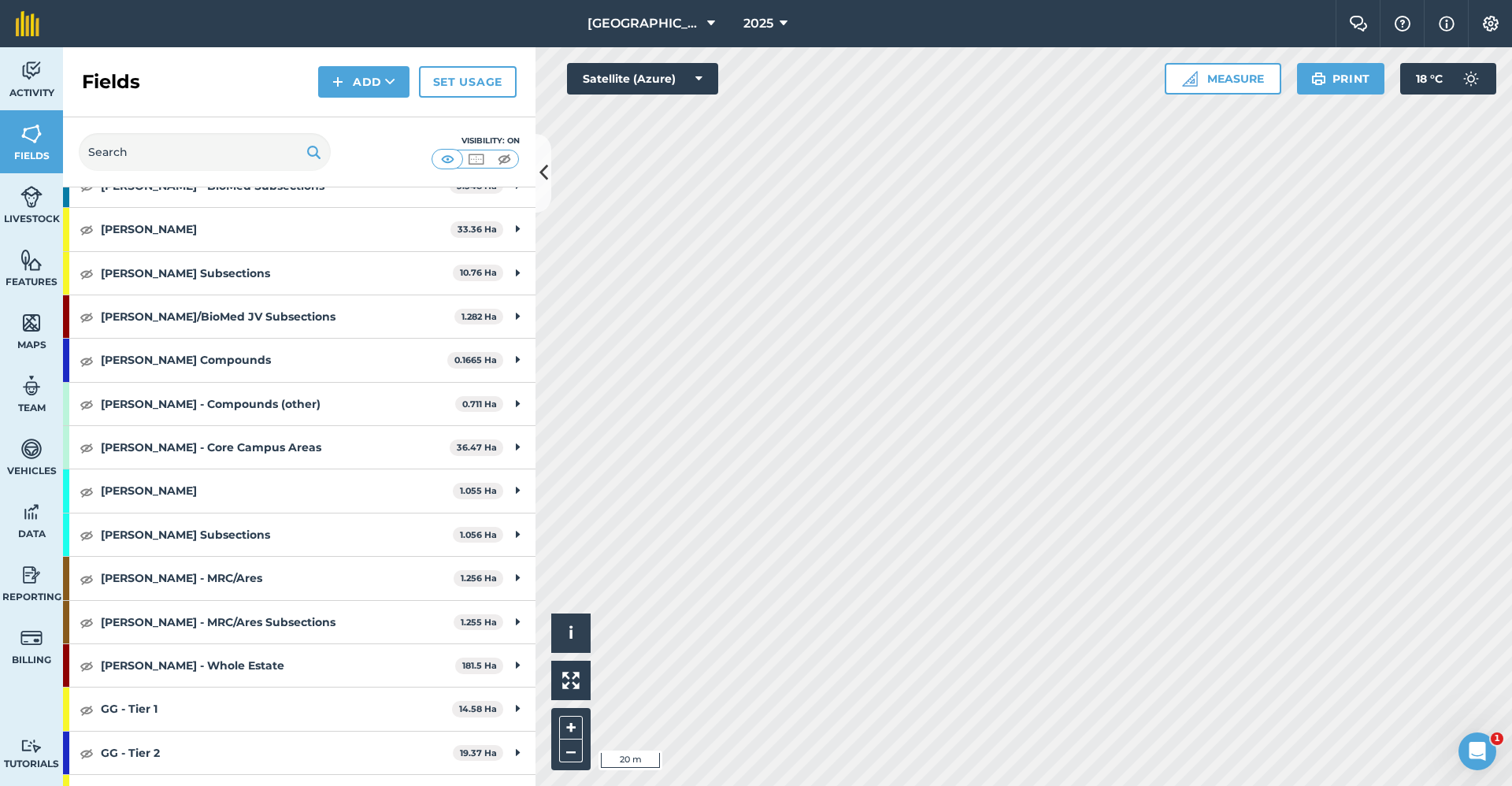
scroll to position [394, 0]
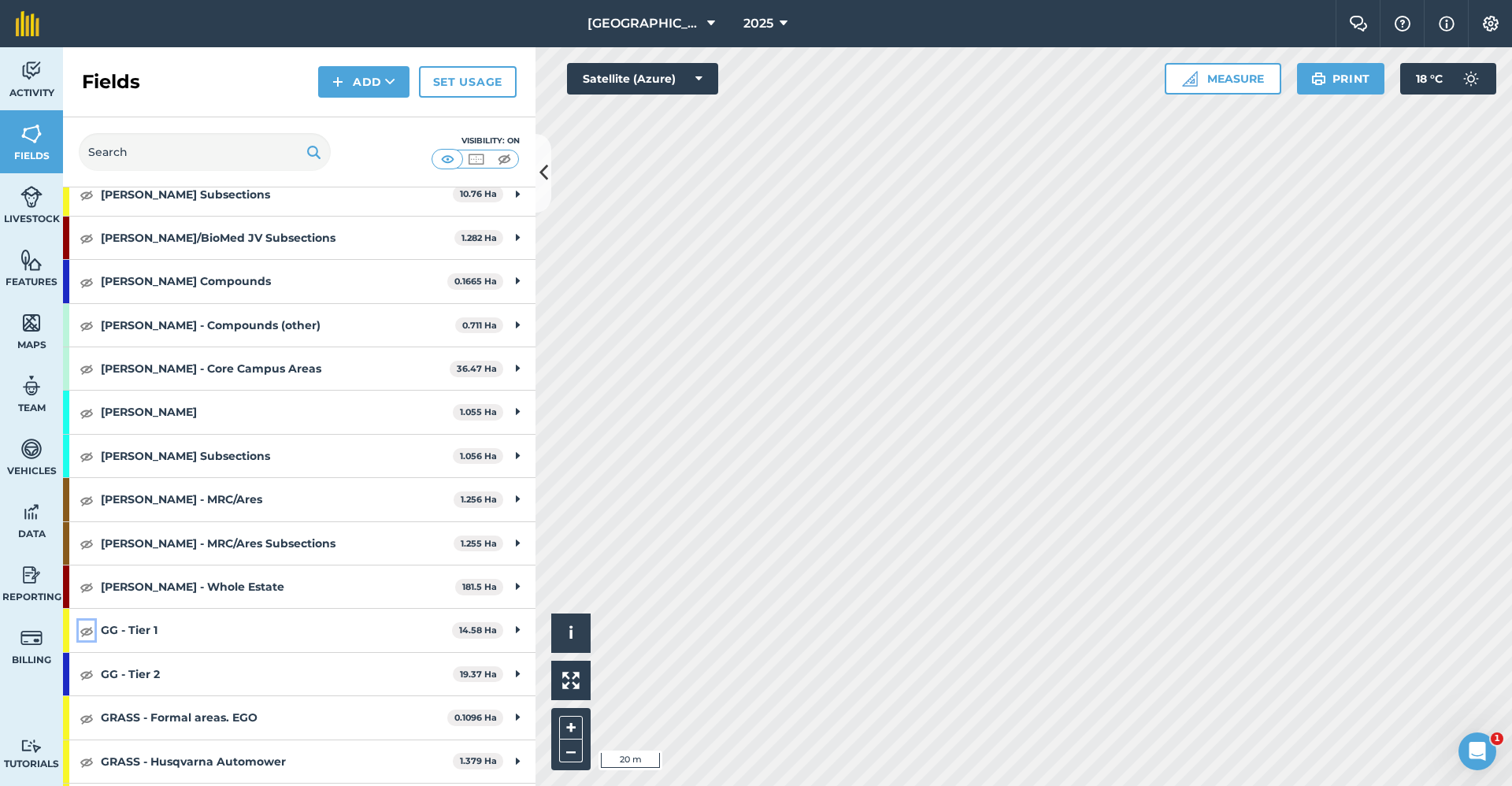
click at [84, 636] on img at bounding box center [86, 630] width 14 height 18
click at [371, 95] on button "Add" at bounding box center [364, 82] width 91 height 32
click at [357, 120] on link "Draw" at bounding box center [363, 117] width 86 height 34
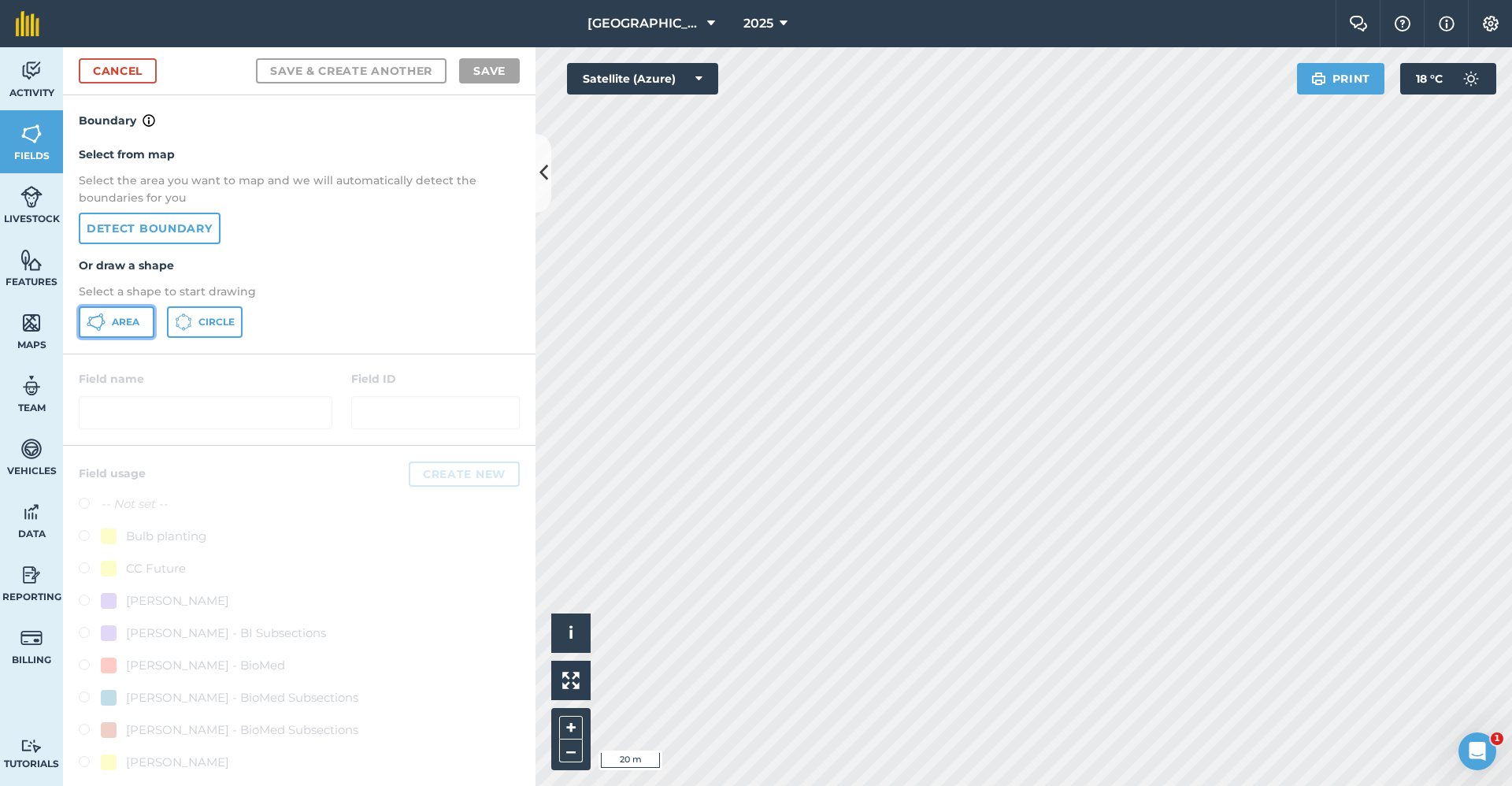
drag, startPoint x: 124, startPoint y: 322, endPoint x: 128, endPoint y: 315, distance: 8.1
click at [125, 320] on span "Area" at bounding box center [125, 322] width 27 height 12
click at [142, 62] on link "Cancel" at bounding box center [118, 70] width 78 height 25
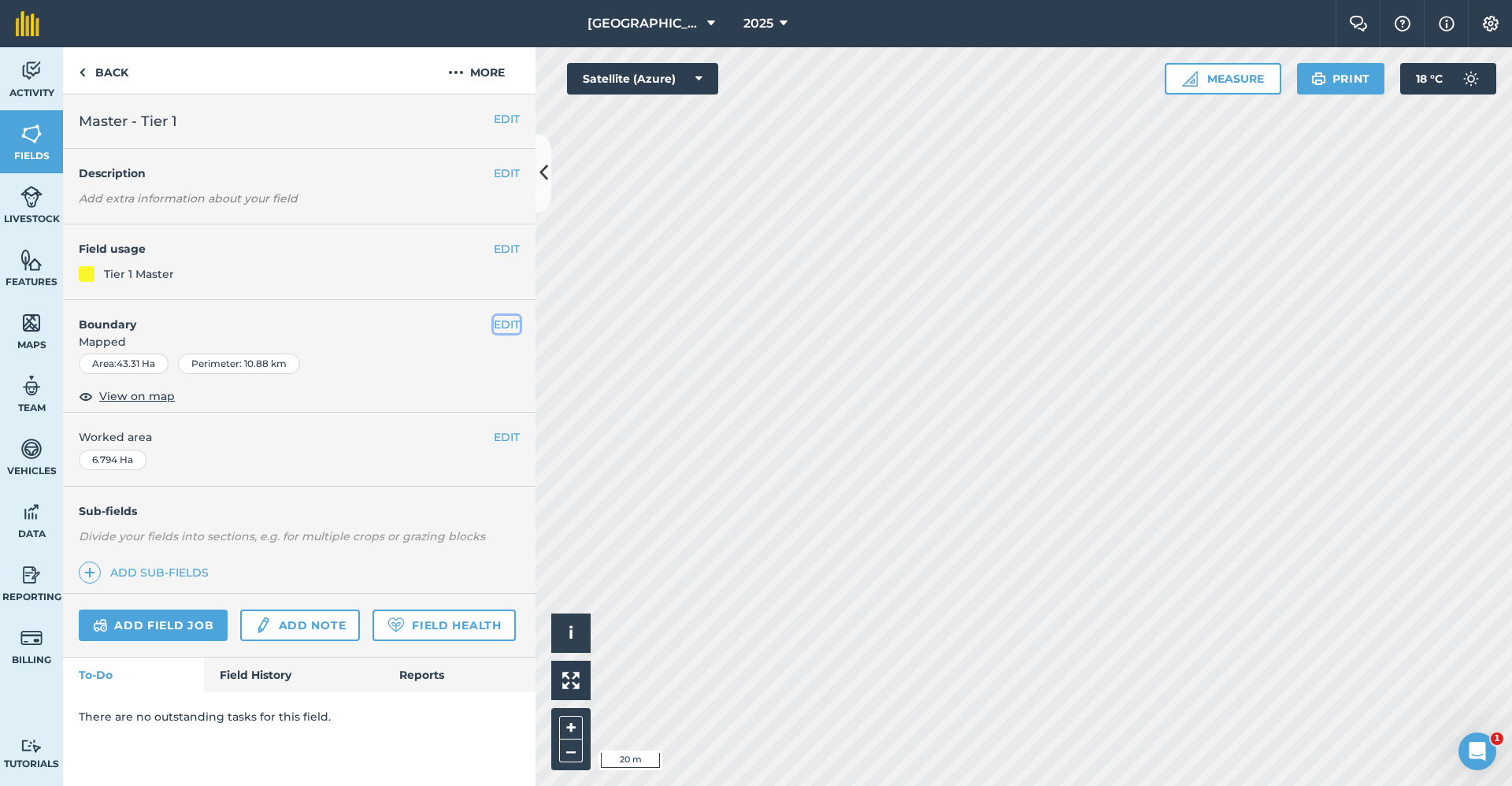
click at [506, 320] on button "EDIT" at bounding box center [507, 324] width 26 height 18
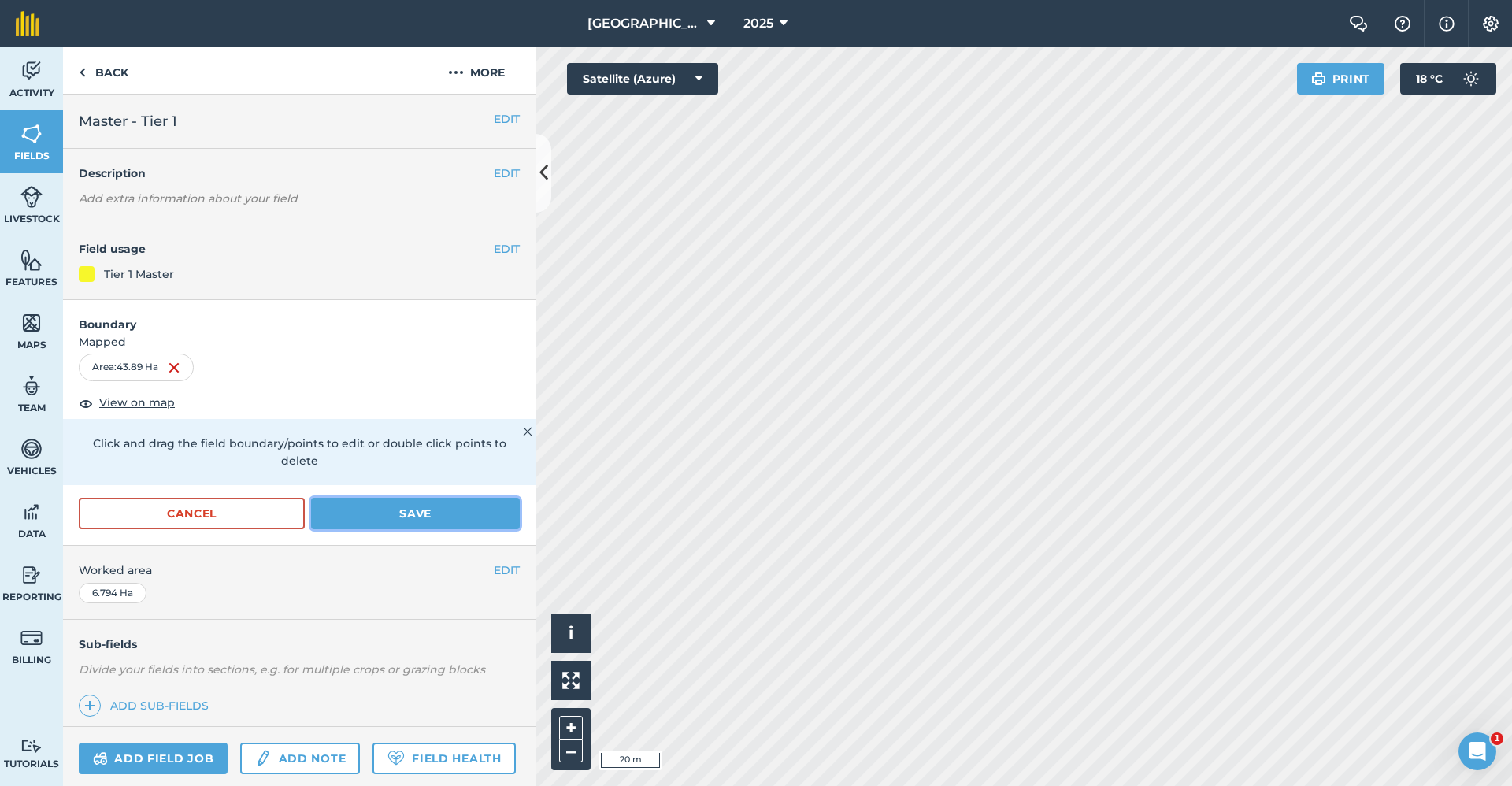
click at [395, 502] on button "Save" at bounding box center [415, 513] width 208 height 32
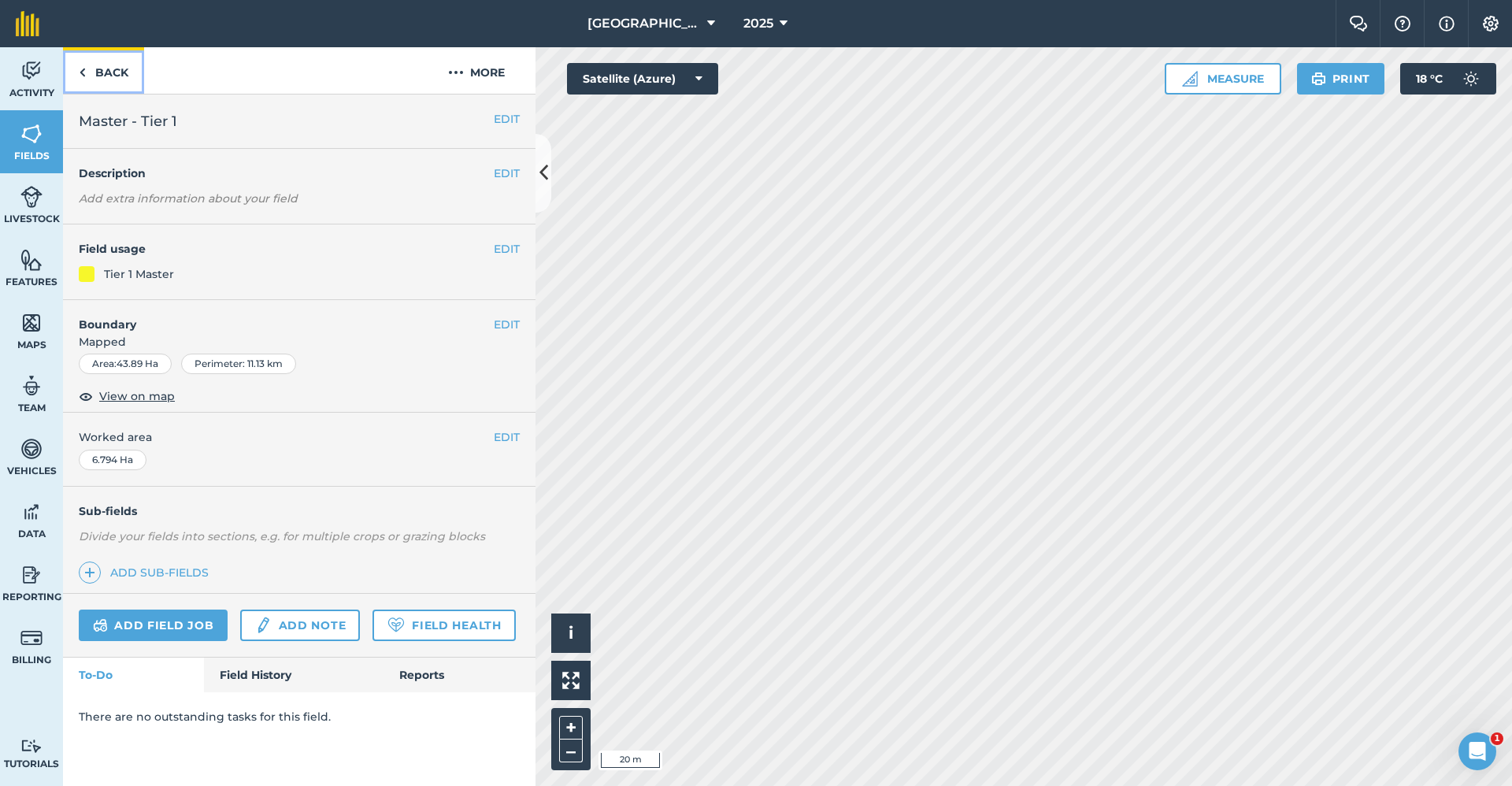
click at [110, 62] on link "Back" at bounding box center [104, 70] width 81 height 47
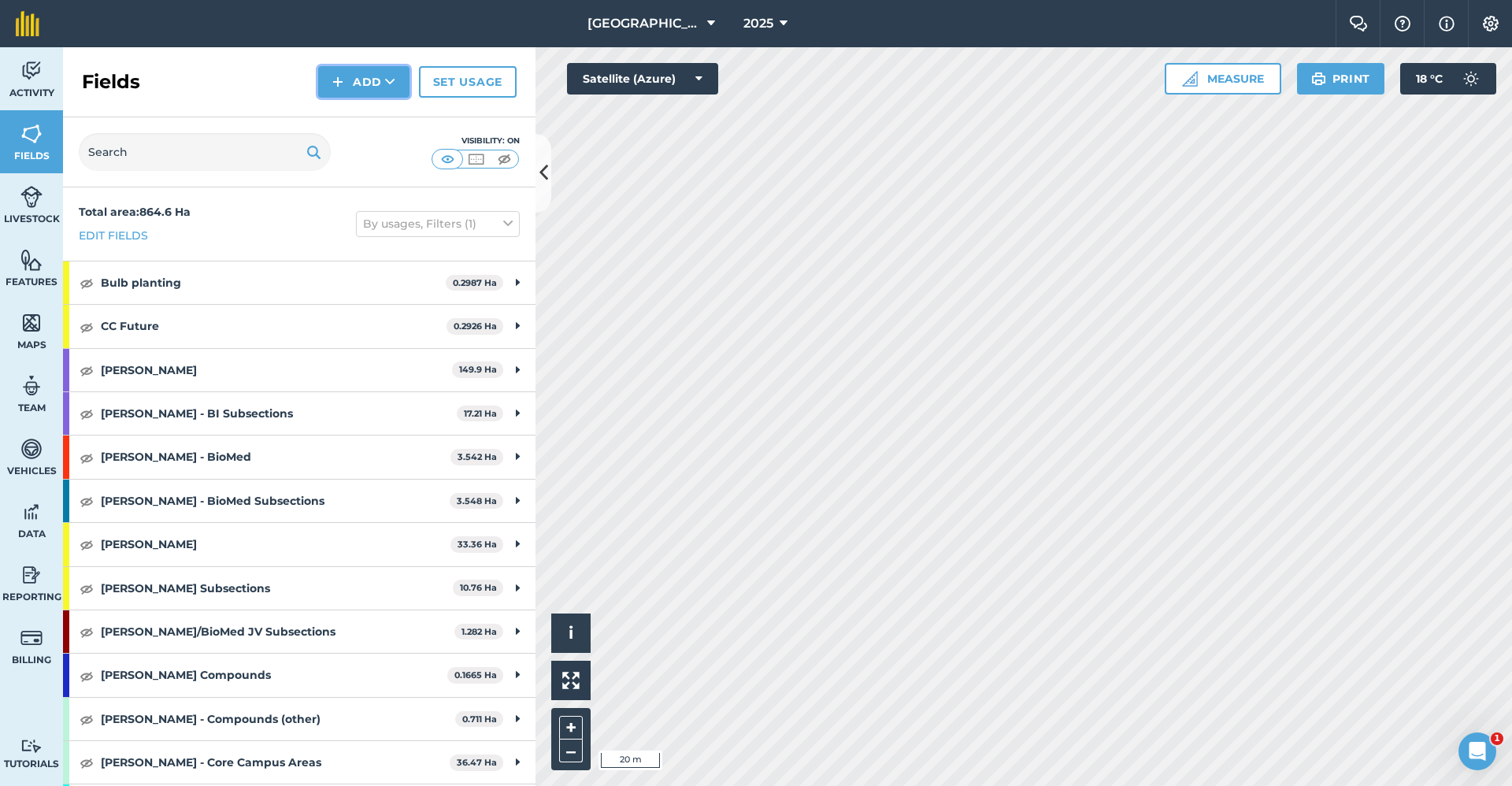
click at [362, 69] on button "Add" at bounding box center [364, 82] width 91 height 32
click at [360, 111] on link "Draw" at bounding box center [363, 117] width 86 height 34
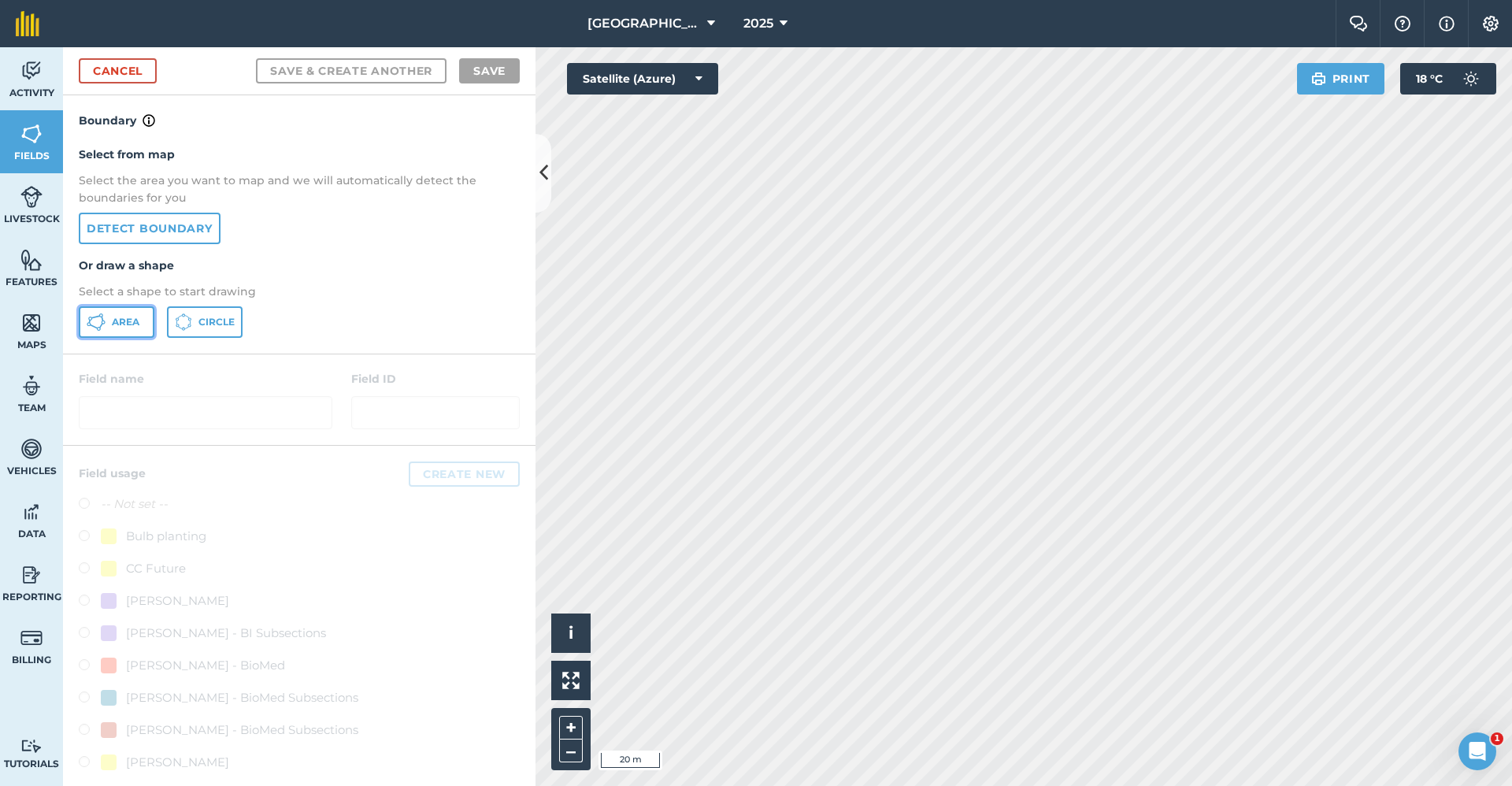
click at [139, 312] on button "Area" at bounding box center [117, 322] width 76 height 32
click at [1307, 93] on div "Click to start drawing i © 2025 TomTom, Microsoft 20 m + – Satellite (Azure) Pr…" at bounding box center [1024, 417] width 976 height 739
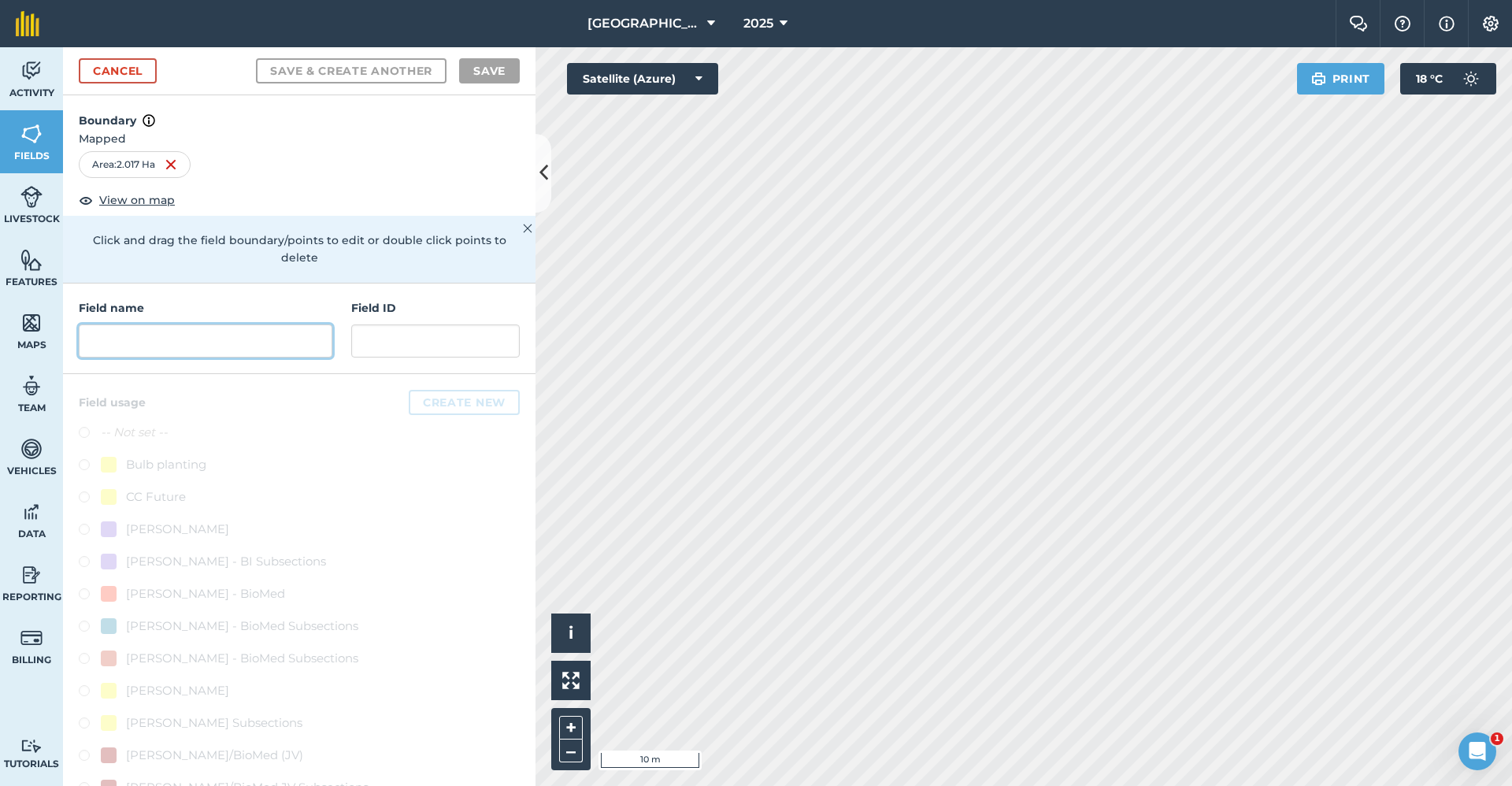
click at [100, 352] on input "text" at bounding box center [206, 341] width 253 height 33
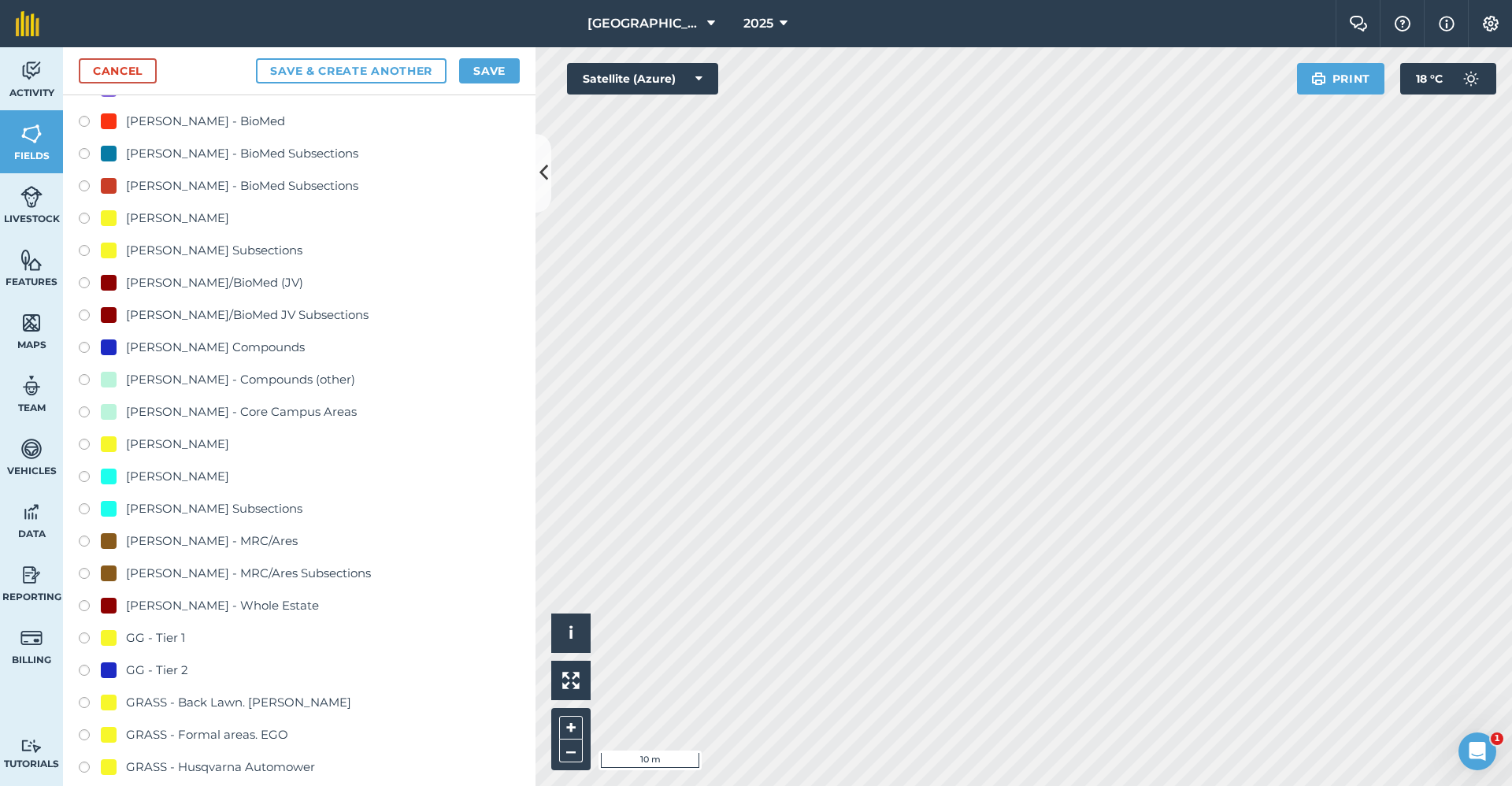
scroll to position [787, 0]
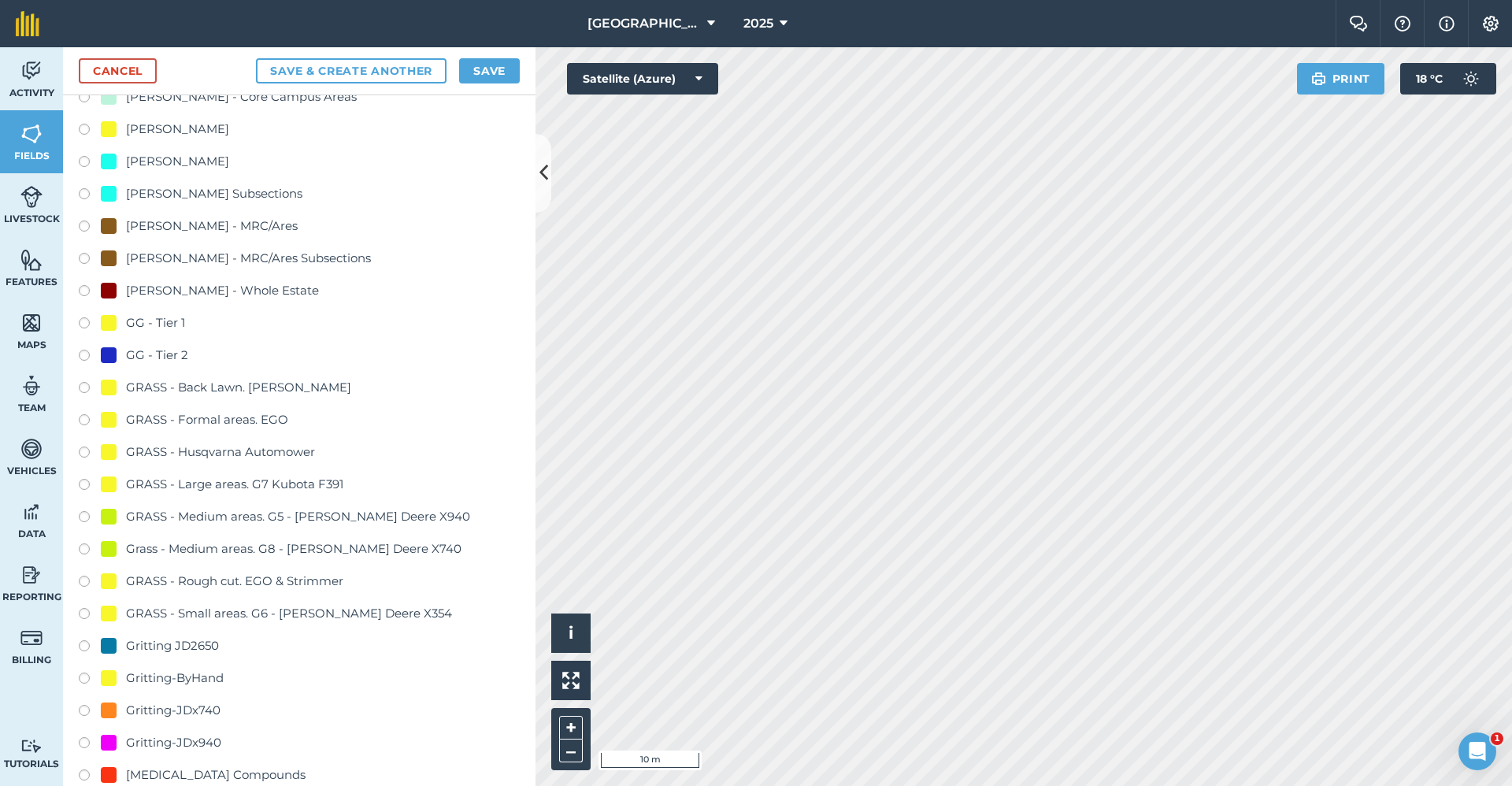
type input "Master - Tier 2"
click at [123, 355] on div "GG - Tier 2" at bounding box center [144, 354] width 87 height 18
radio input "true"
click at [478, 71] on button "Save" at bounding box center [489, 70] width 61 height 25
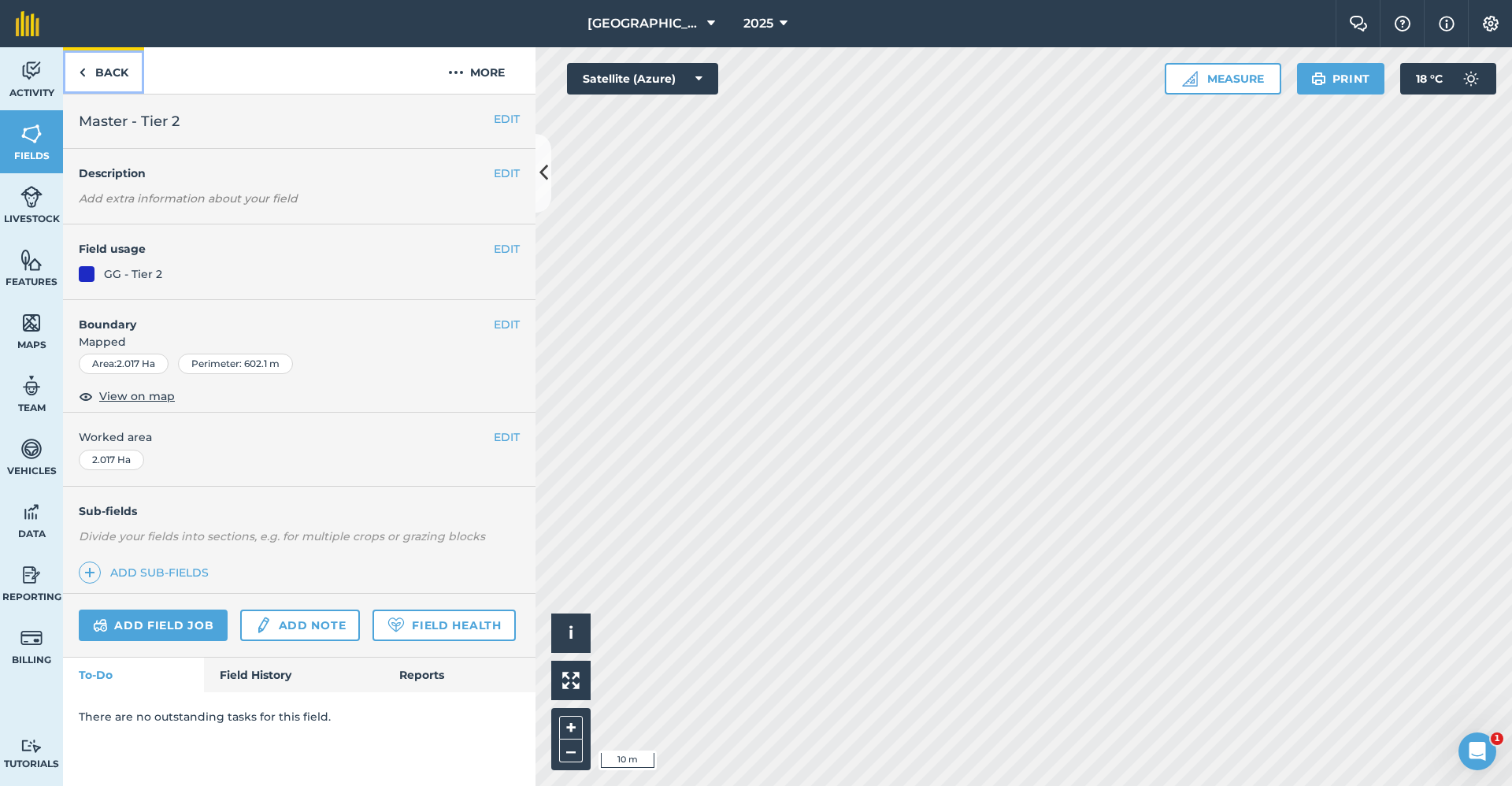
click at [106, 75] on link "Back" at bounding box center [104, 70] width 81 height 47
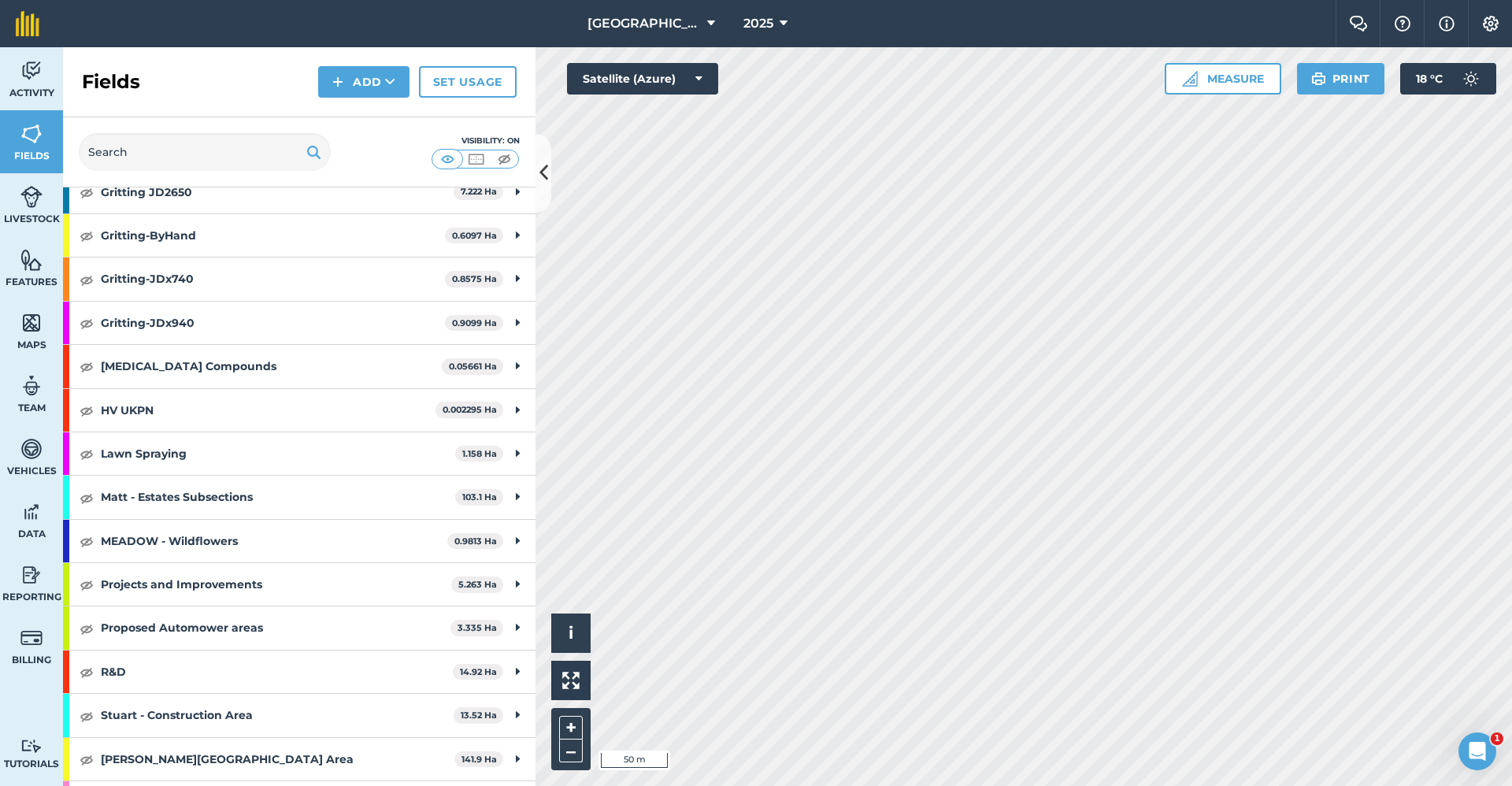
scroll to position [787, 0]
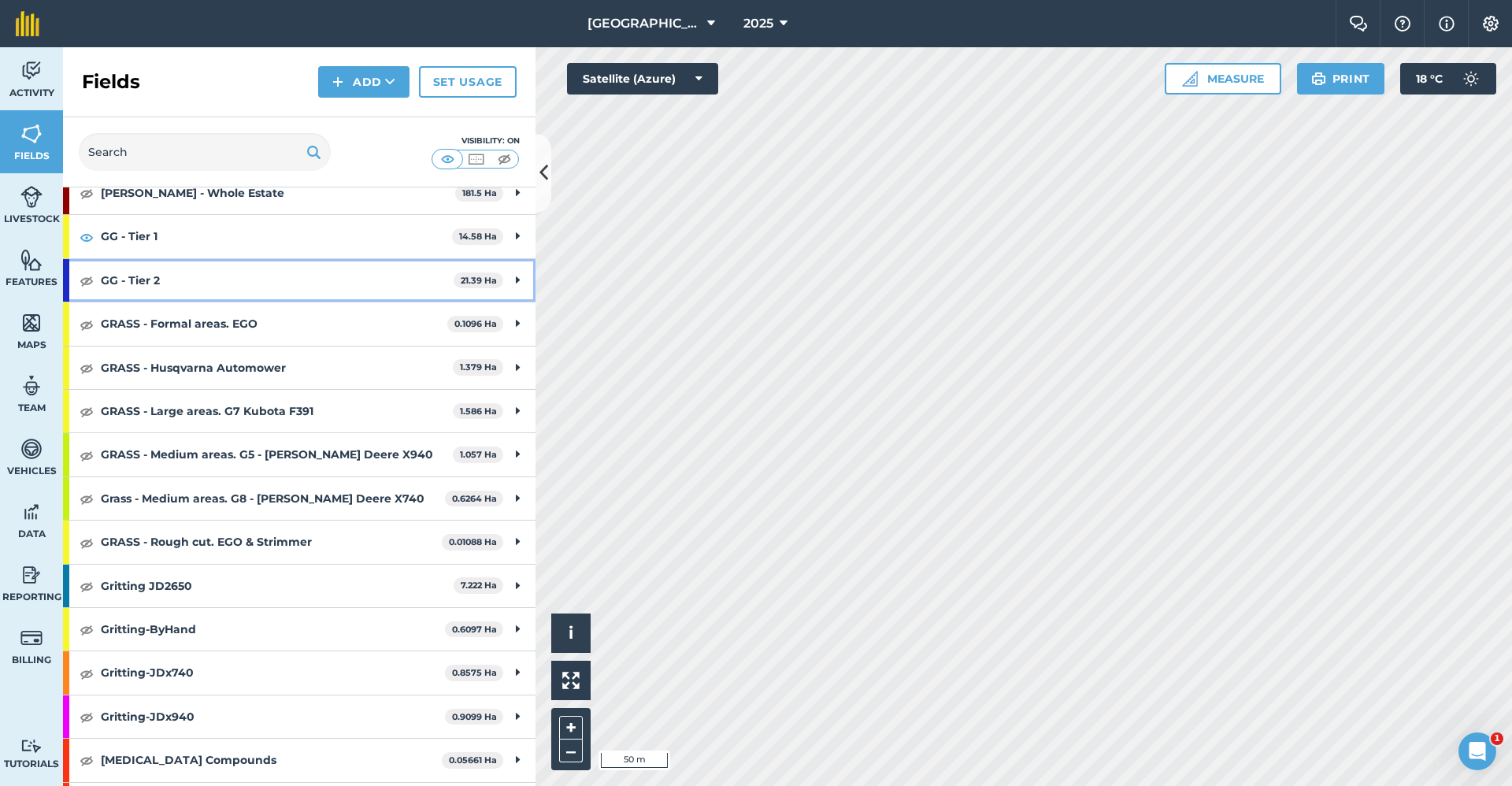
click at [73, 280] on div "GG - Tier 2 21.39 Ha" at bounding box center [299, 280] width 472 height 42
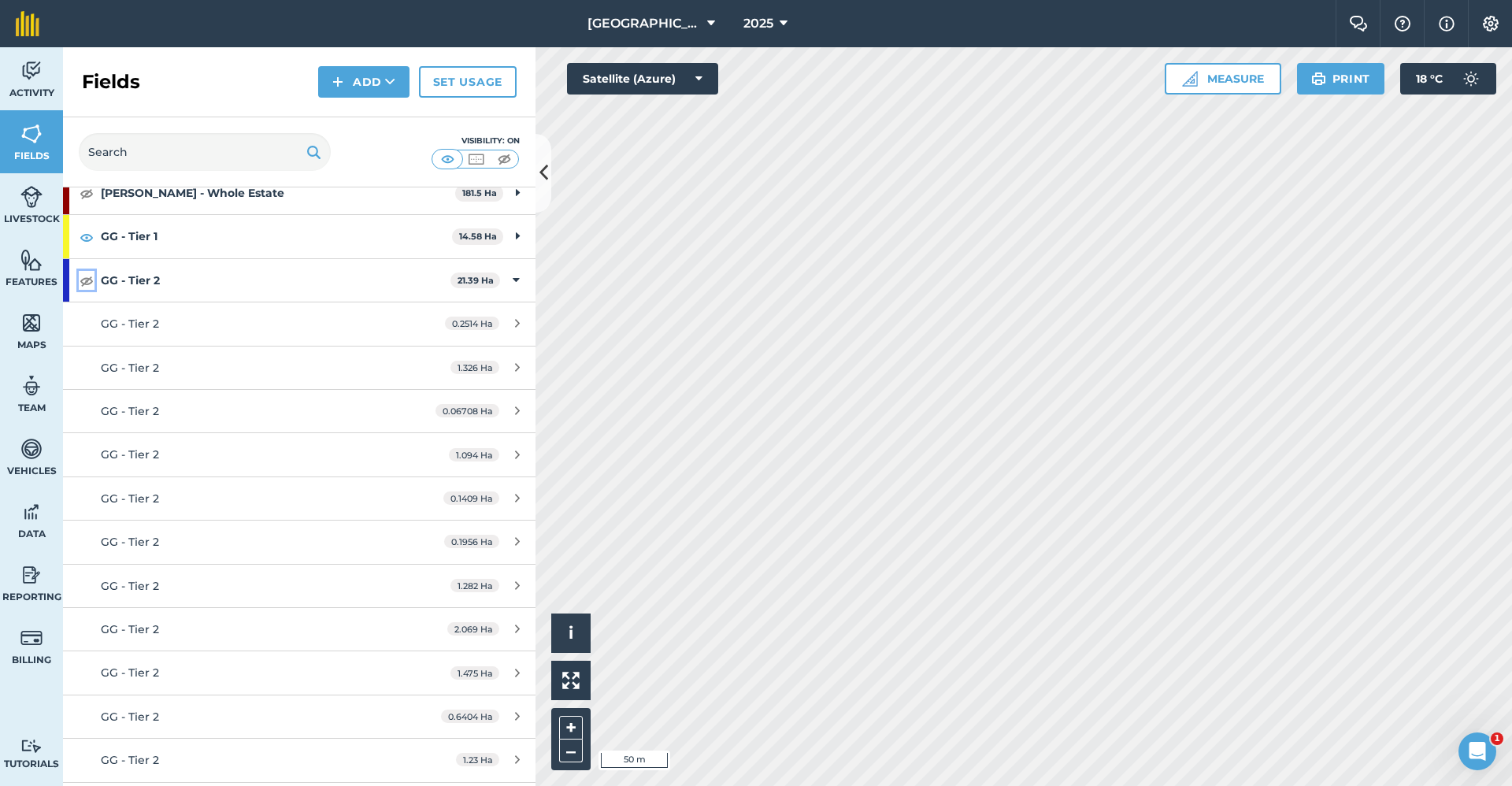
click at [79, 280] on button at bounding box center [87, 280] width 16 height 18
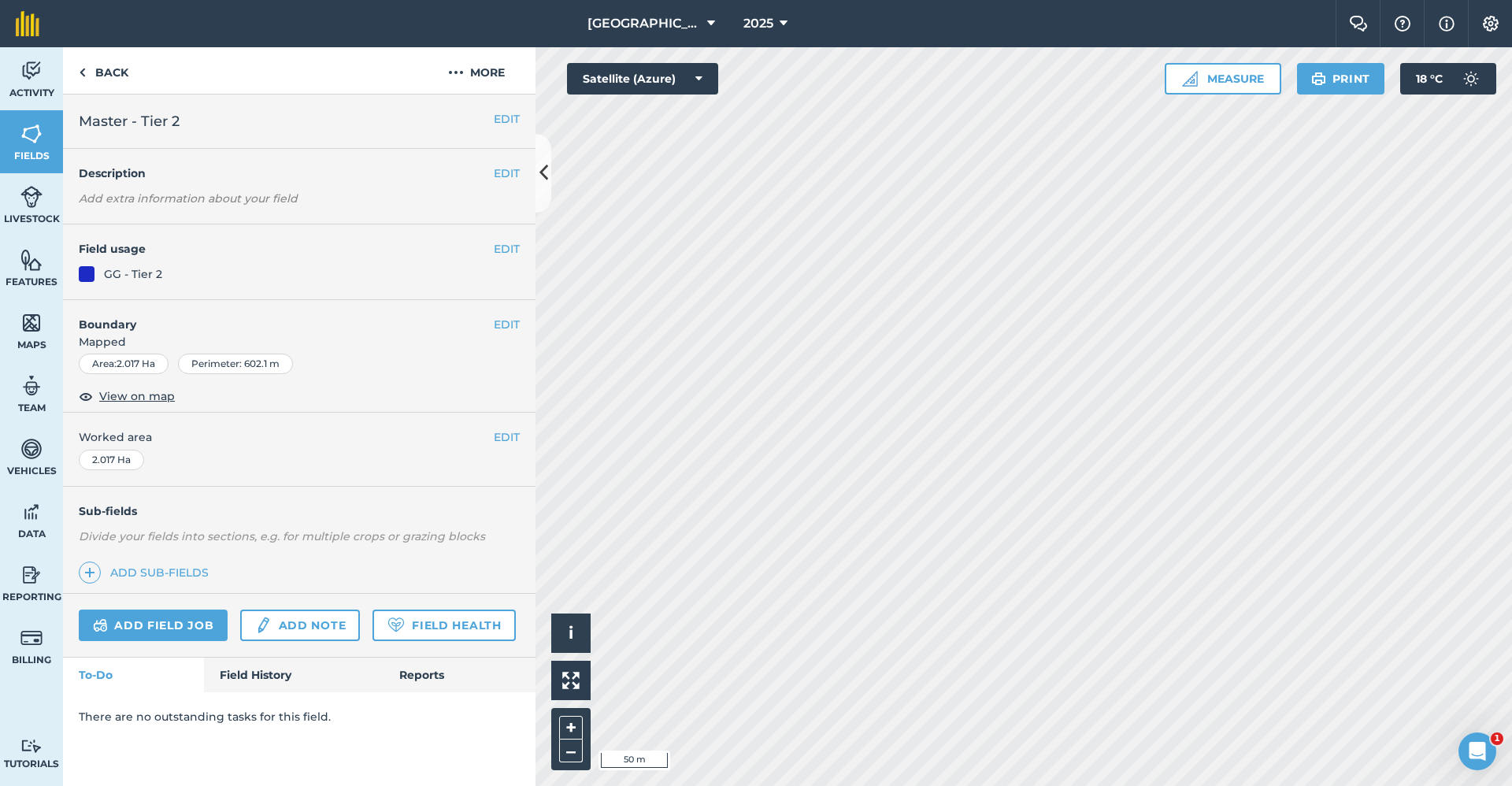
click at [520, 251] on div "EDIT Field usage GG - Tier 2" at bounding box center [299, 262] width 472 height 76
click at [512, 244] on button "EDIT" at bounding box center [507, 249] width 26 height 18
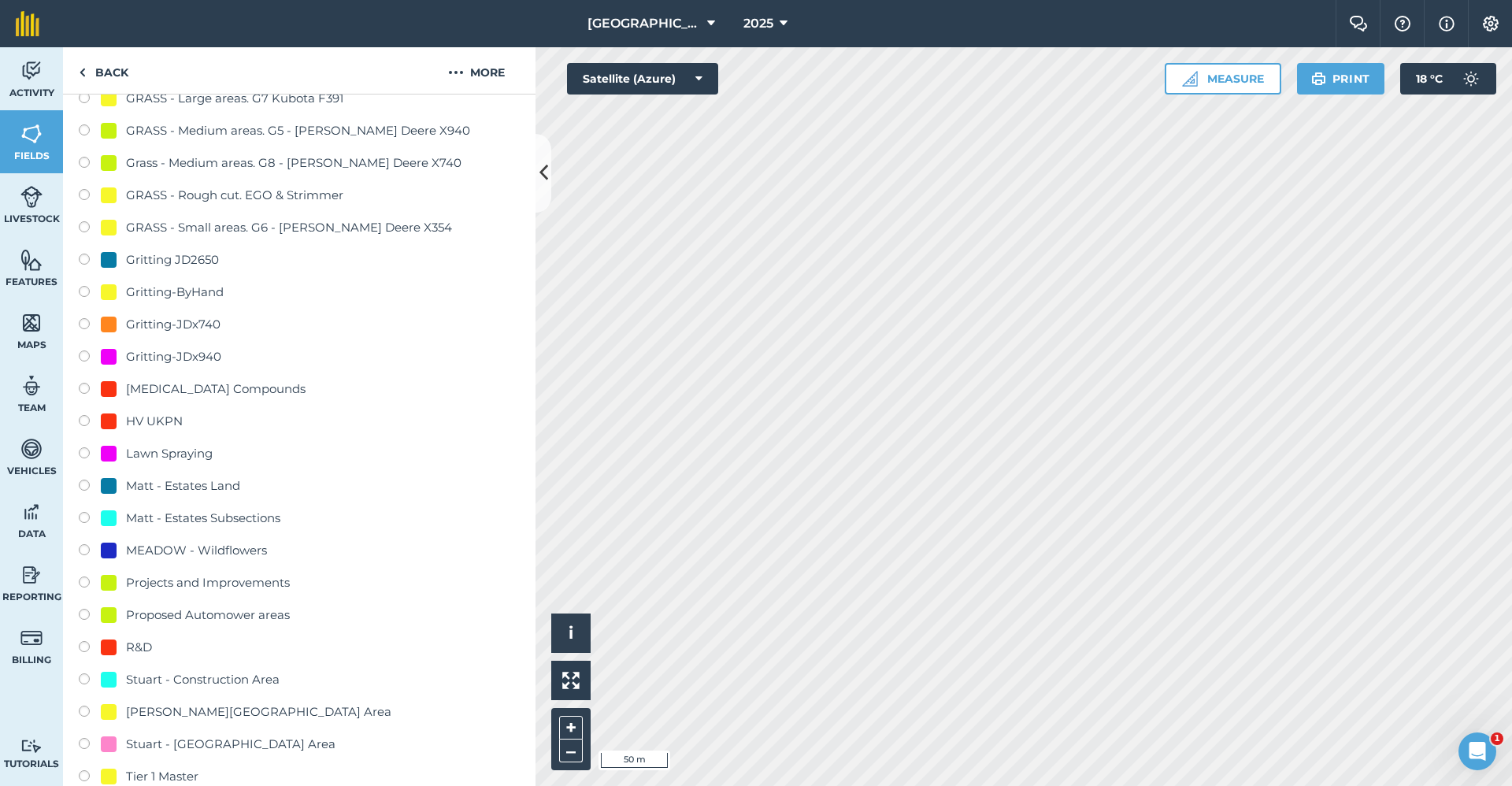
scroll to position [1260, 0]
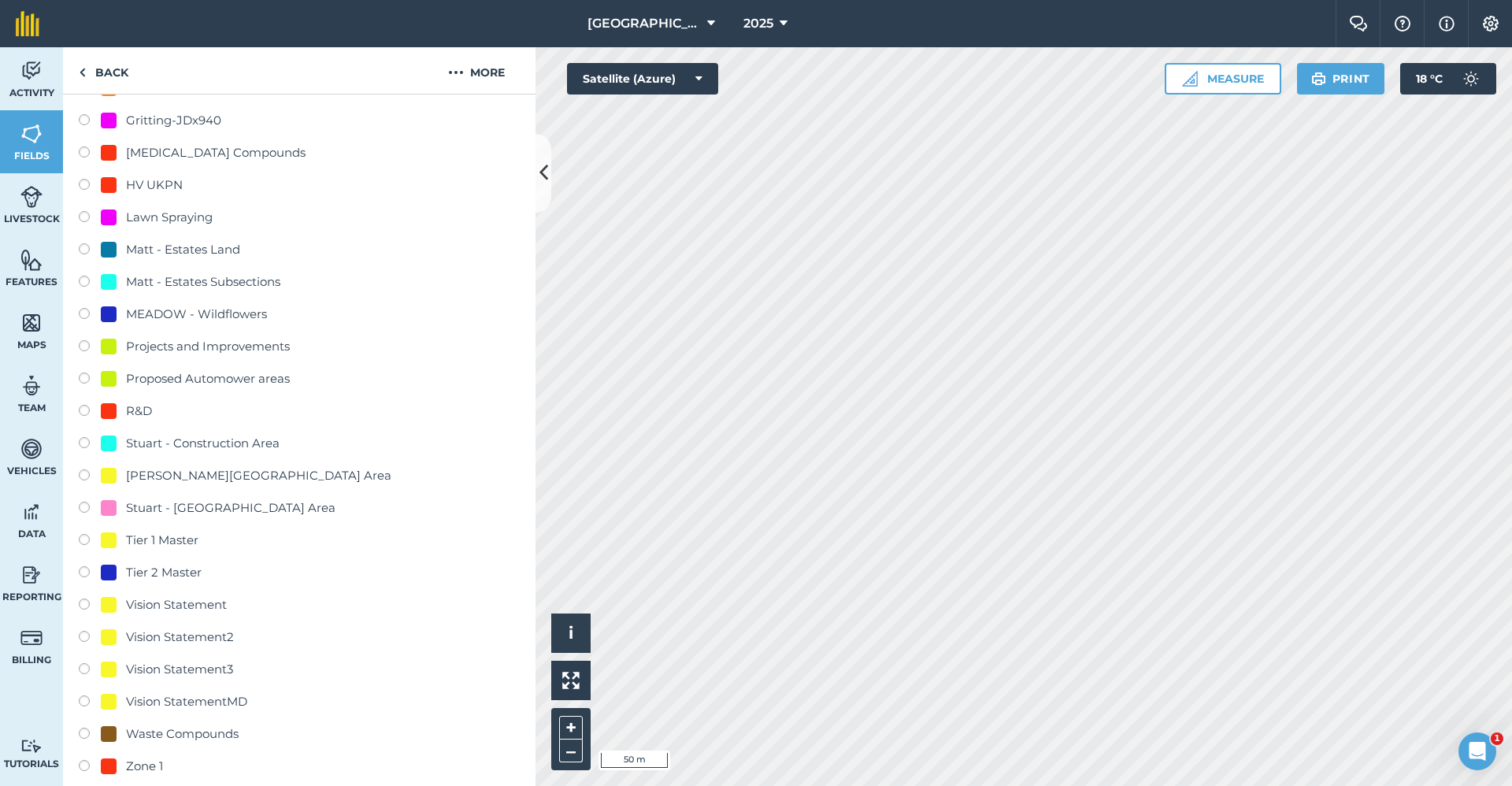
click at [149, 579] on div "Tier 2 Master" at bounding box center [164, 571] width 76 height 18
radio input "true"
radio input "false"
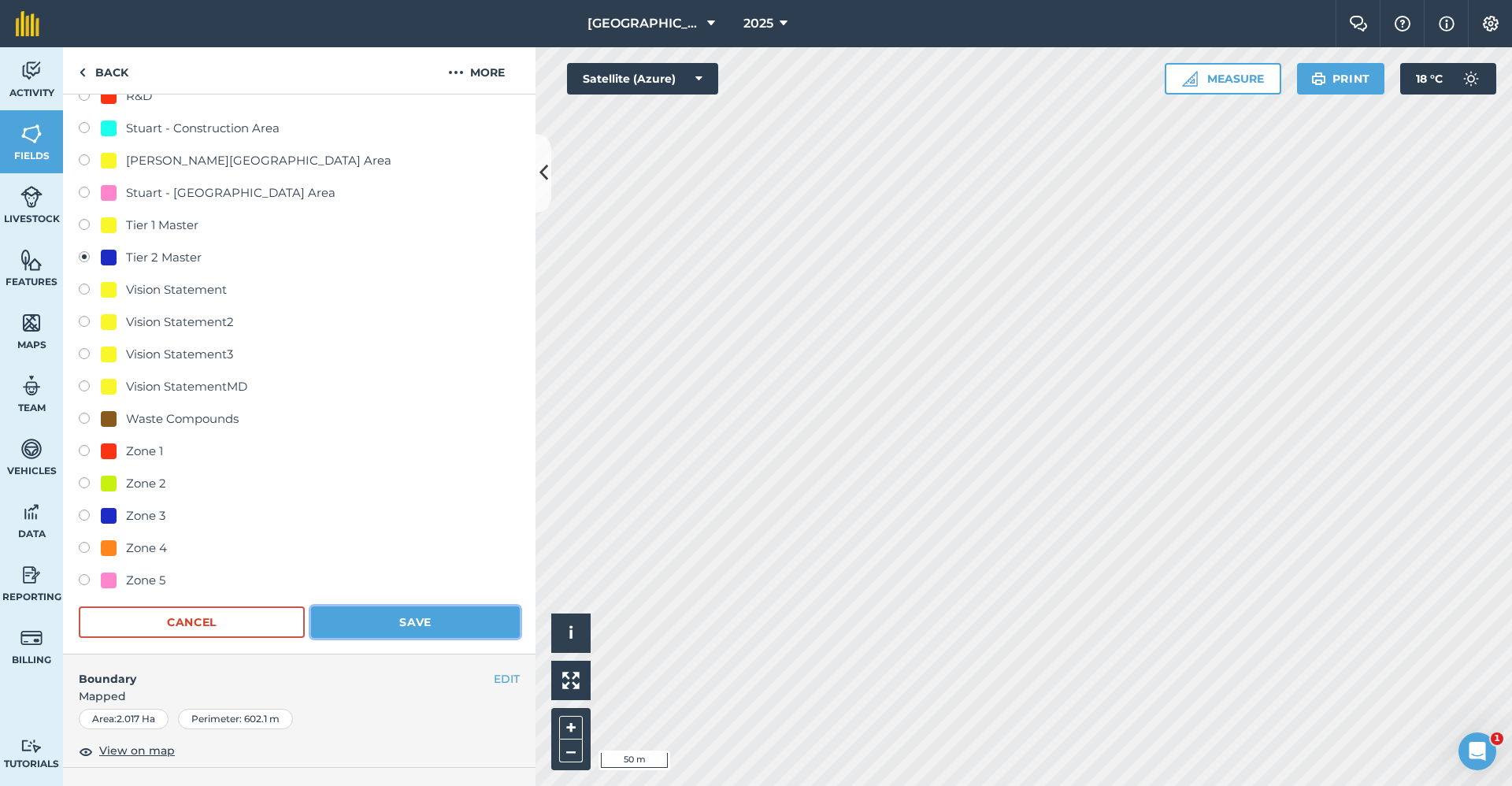
click at [421, 630] on button "Save" at bounding box center [415, 622] width 208 height 32
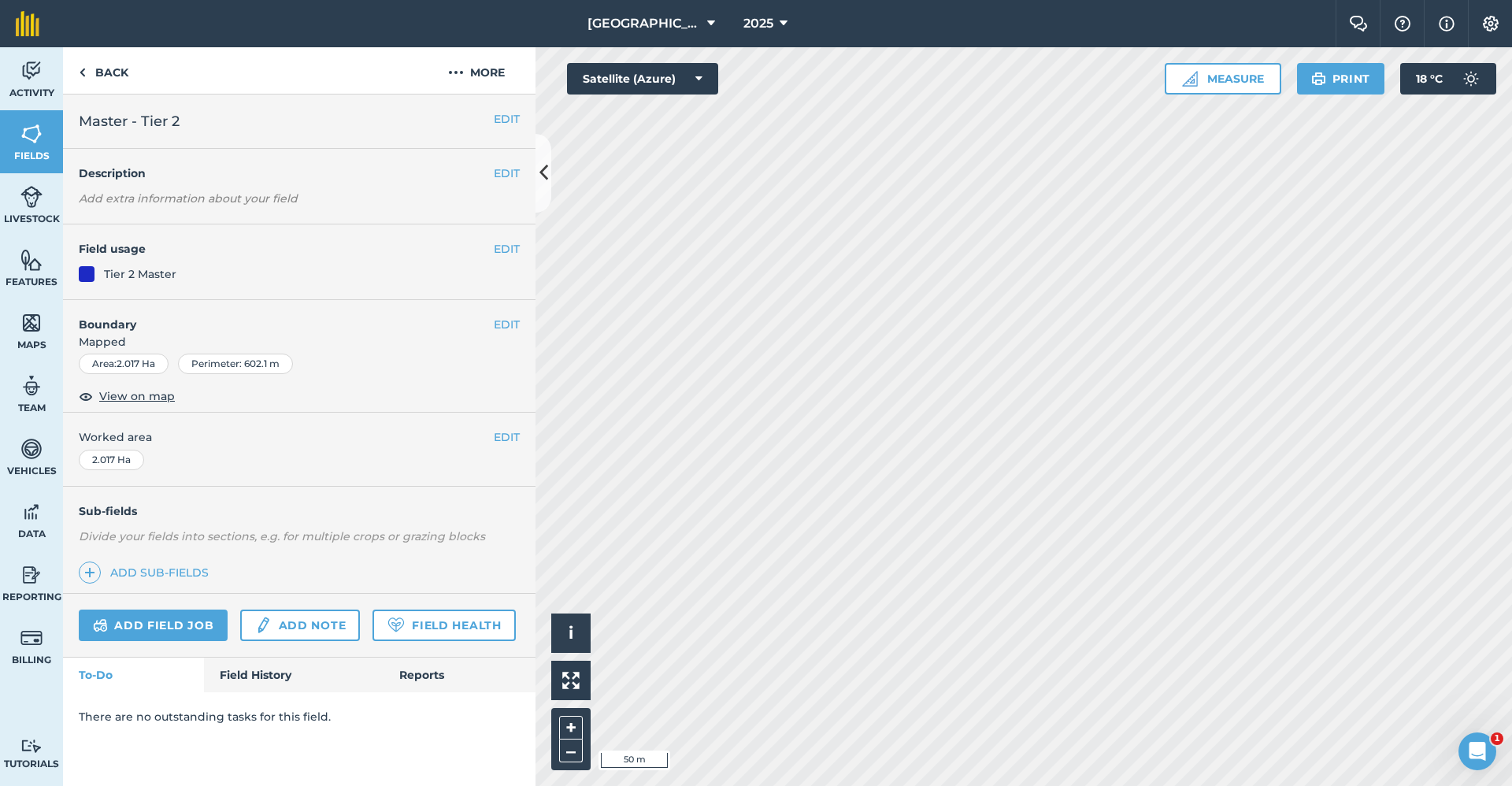
scroll to position [0, 0]
click at [106, 78] on link "Back" at bounding box center [104, 70] width 81 height 47
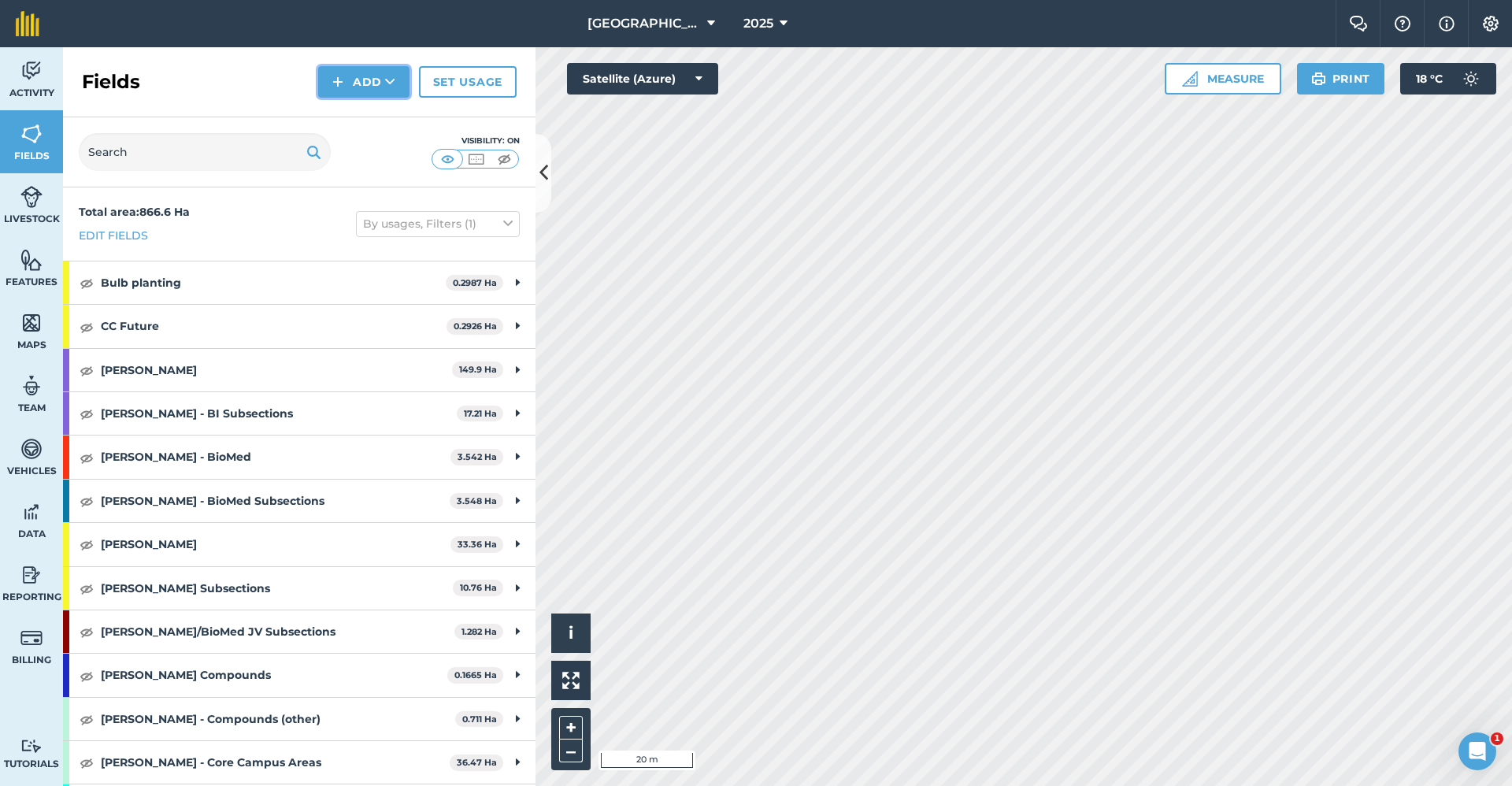
click at [361, 71] on button "Add" at bounding box center [364, 82] width 91 height 32
click at [359, 106] on link "Draw" at bounding box center [363, 117] width 86 height 34
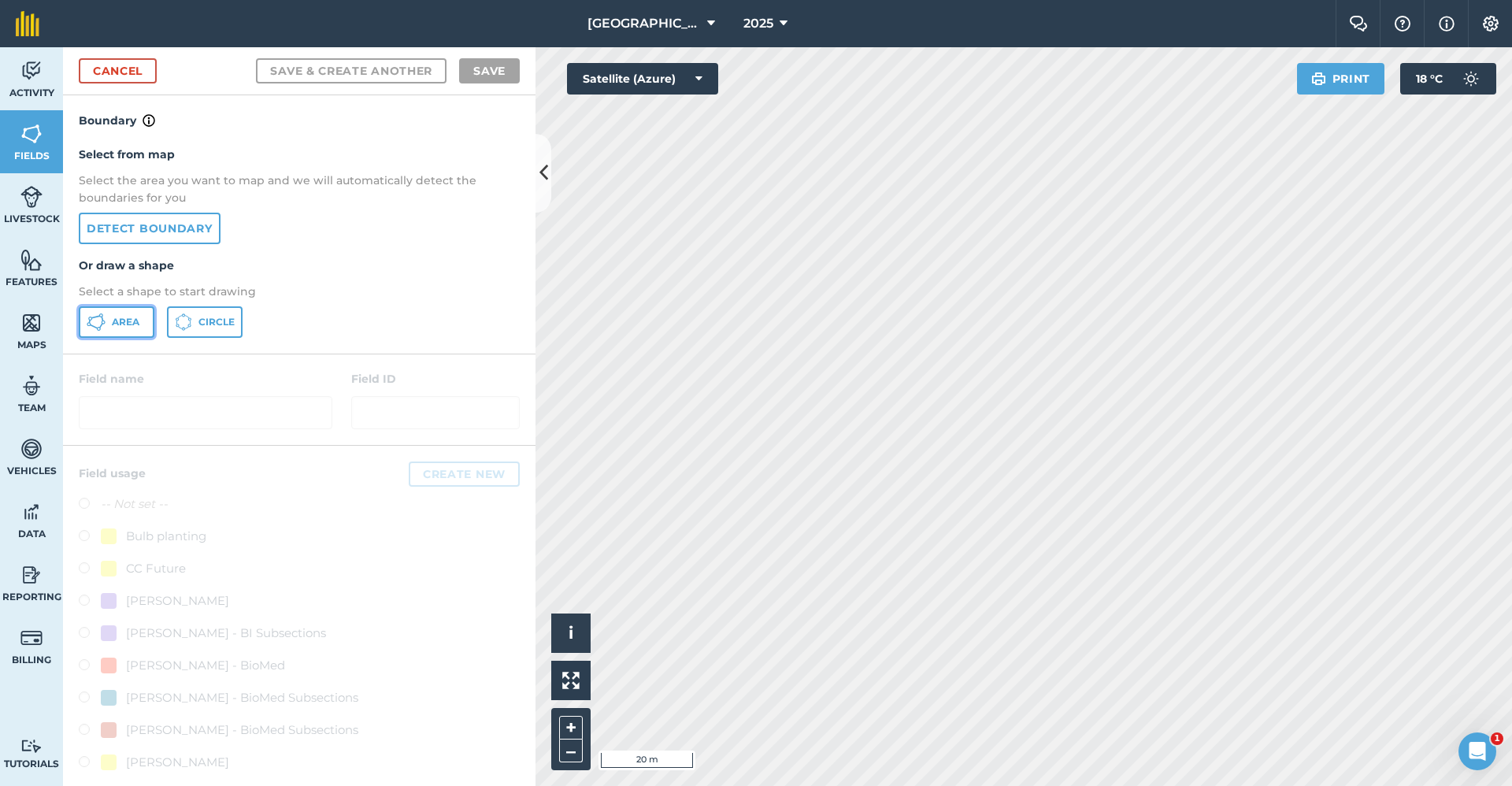
click at [146, 324] on button "Area" at bounding box center [117, 322] width 76 height 32
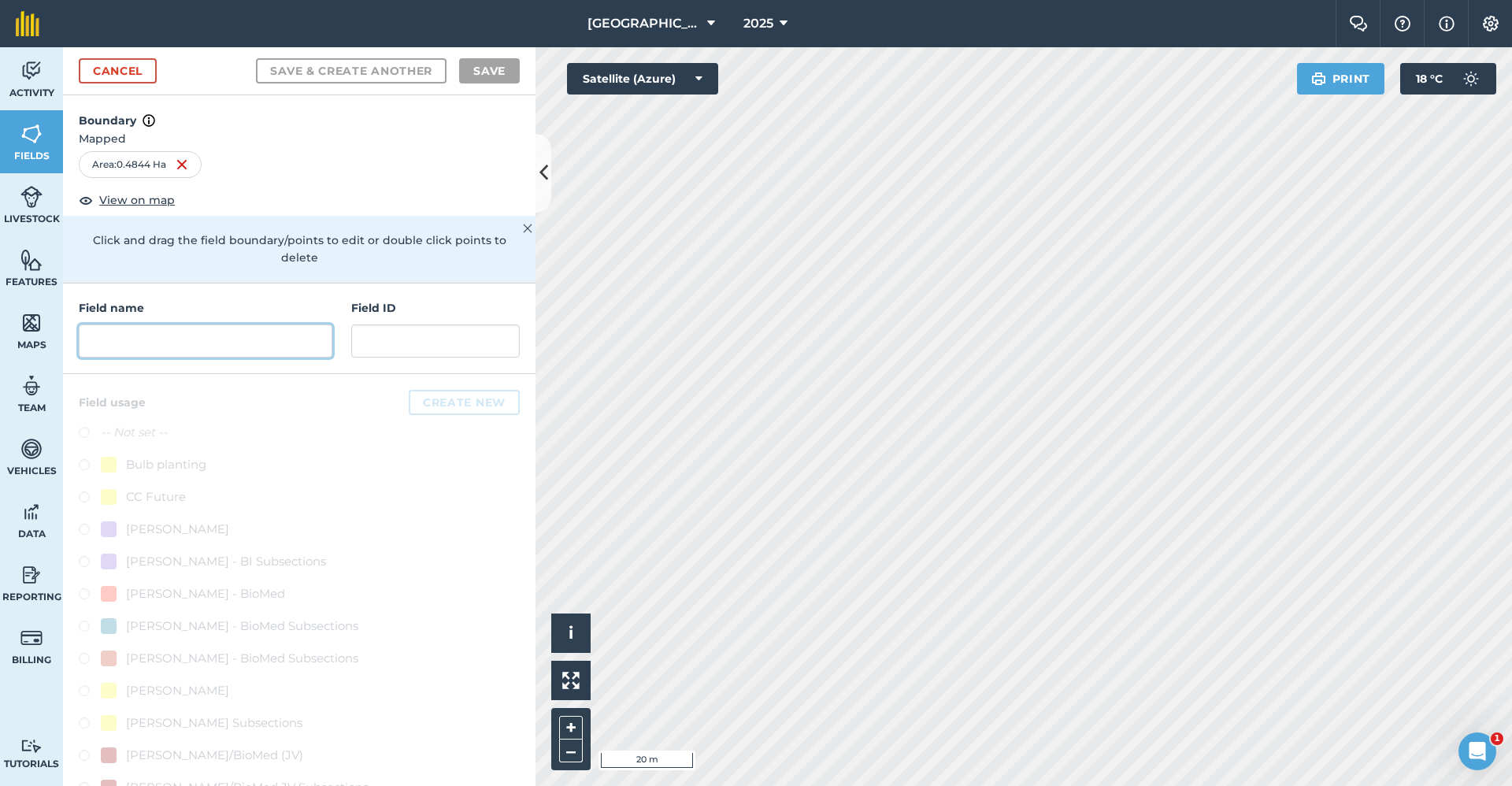
click at [256, 343] on input "text" at bounding box center [206, 341] width 253 height 33
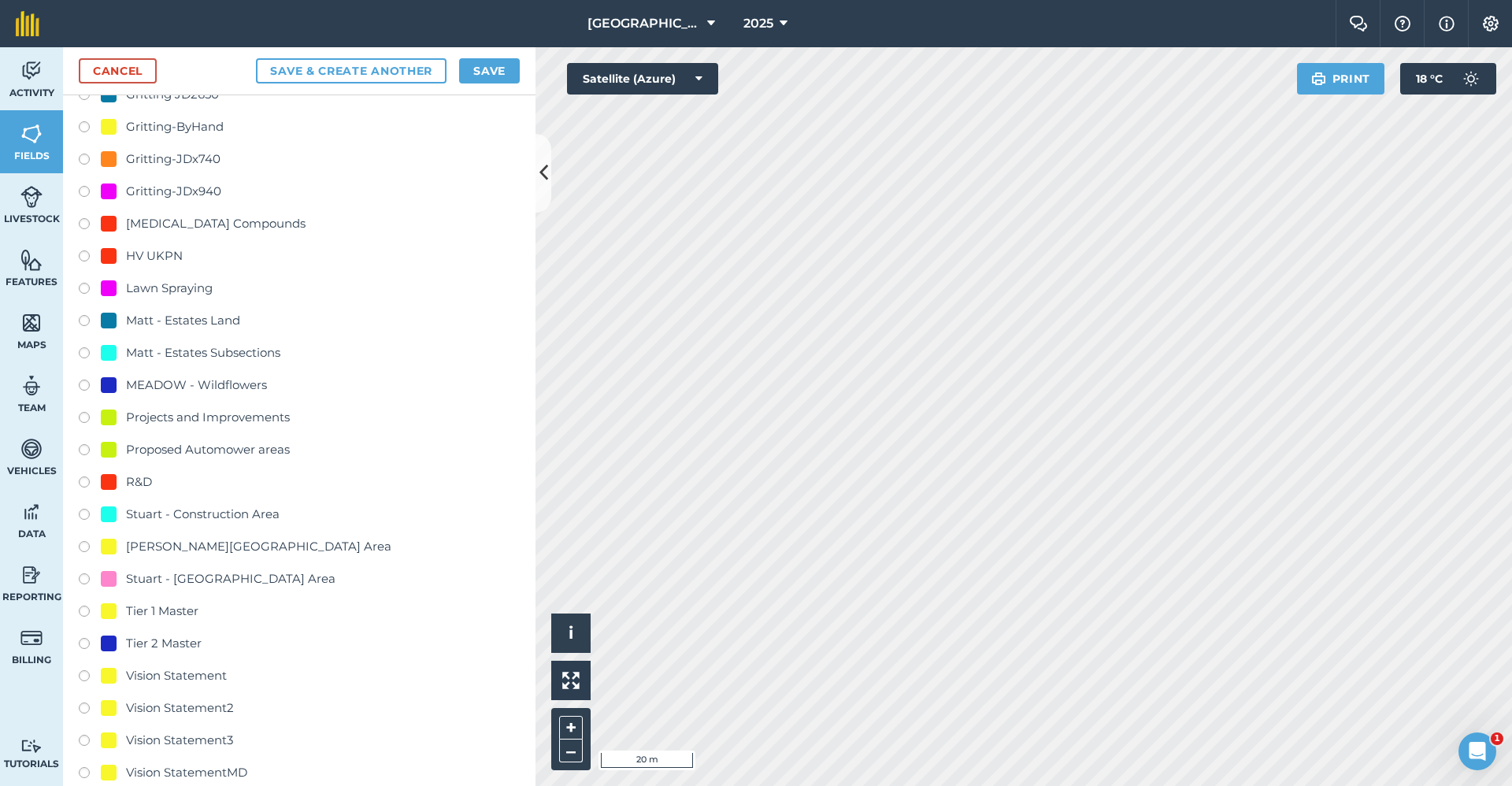
scroll to position [1417, 0]
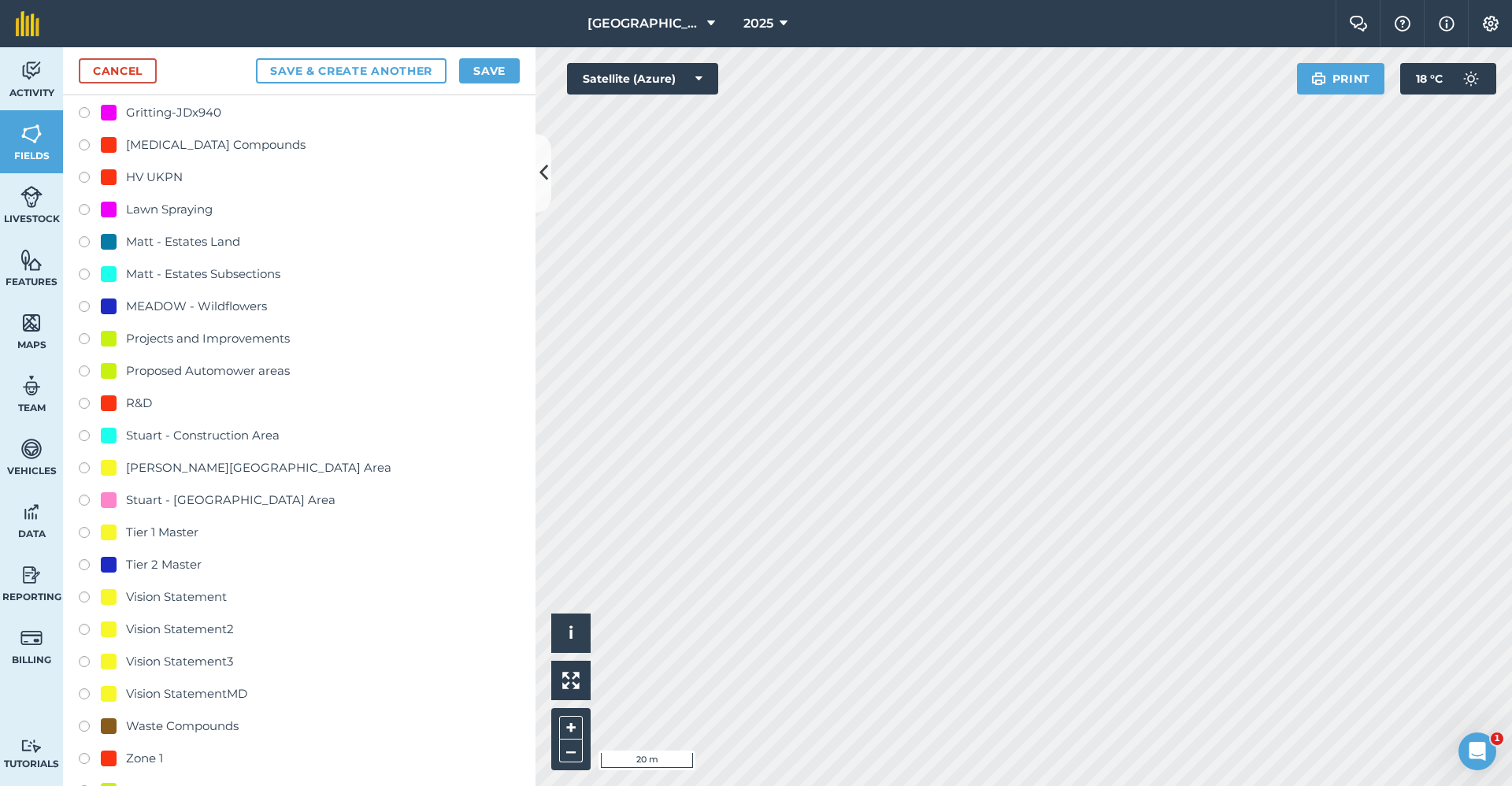
type input "Master - Tier 2"
click at [148, 562] on div "Tier 2 Master" at bounding box center [164, 564] width 76 height 18
radio input "true"
click at [478, 79] on button "Save" at bounding box center [489, 70] width 61 height 25
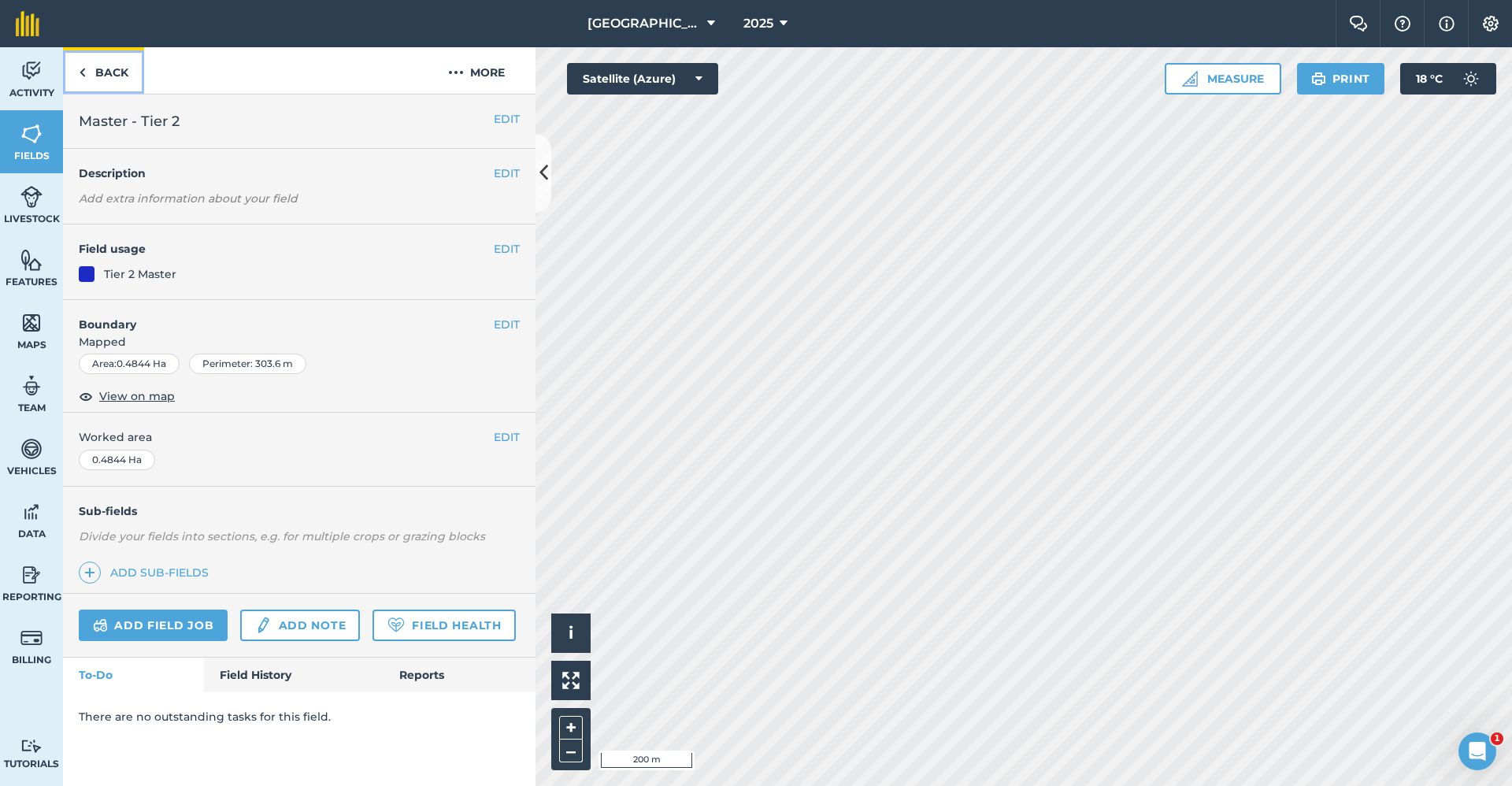
click at [117, 84] on link "Back" at bounding box center [104, 70] width 81 height 47
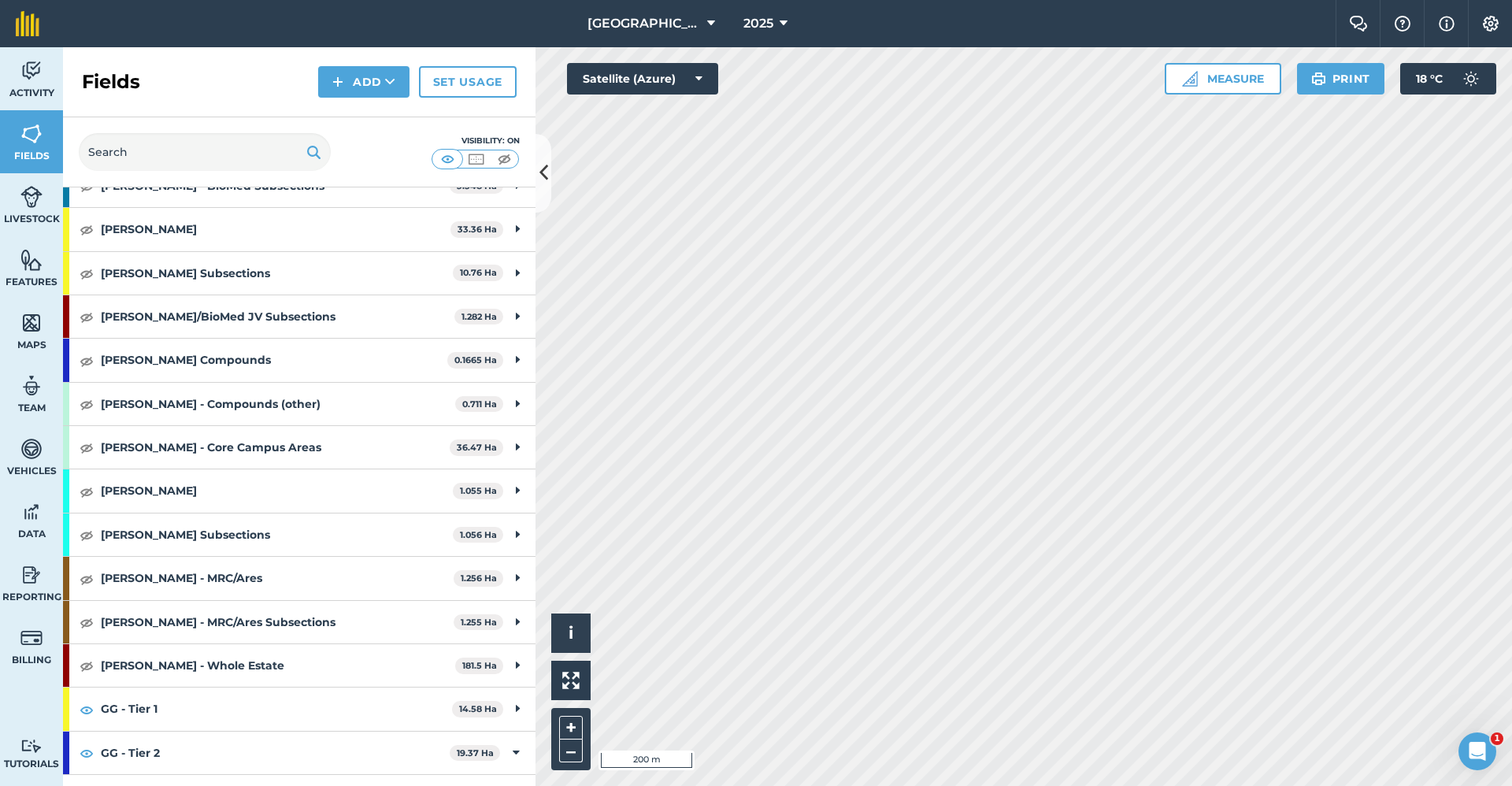
scroll to position [472, 0]
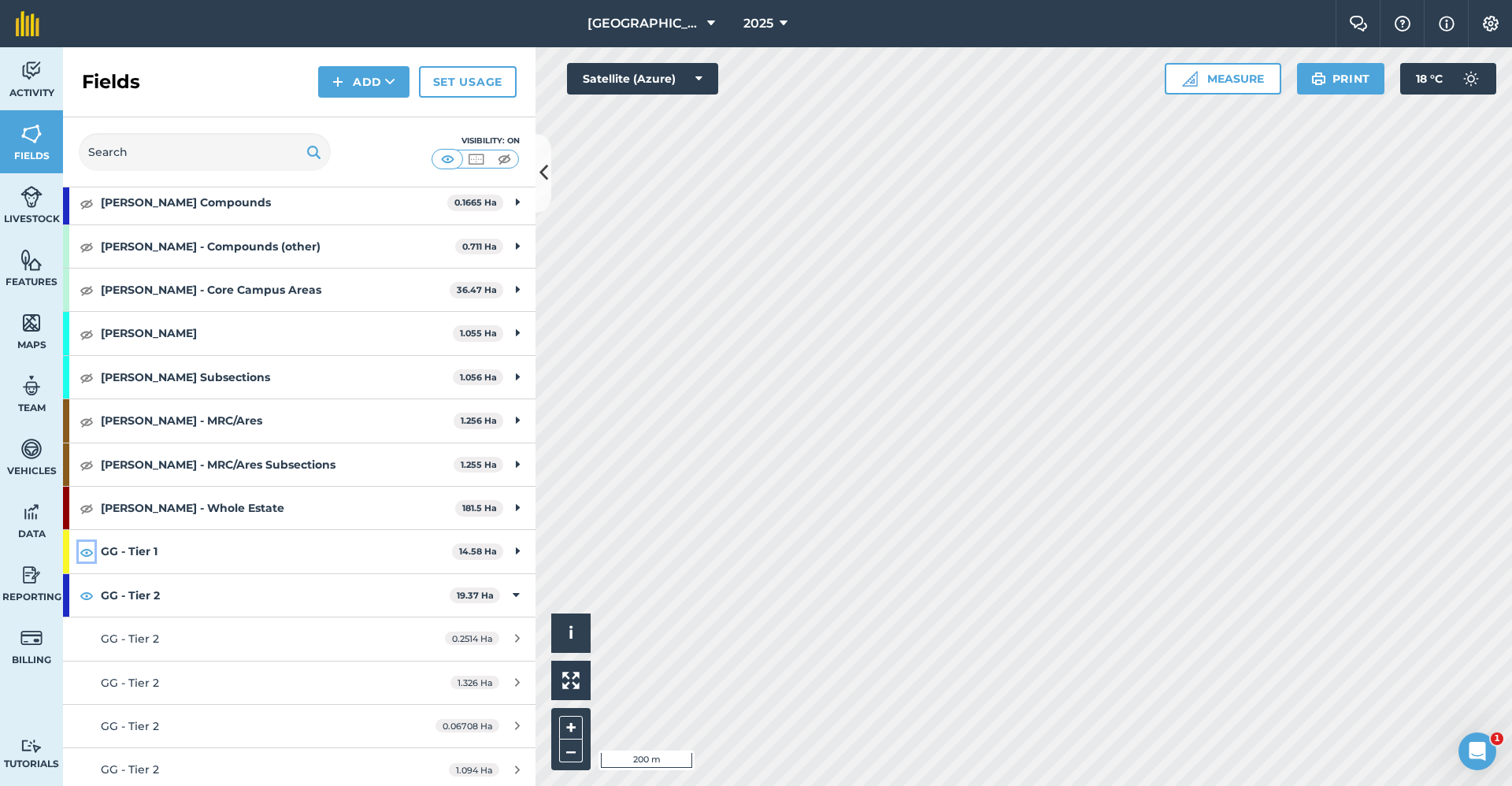
click at [90, 555] on img at bounding box center [86, 551] width 14 height 18
click at [84, 596] on img at bounding box center [86, 594] width 14 height 18
click at [42, 205] on link "Livestock" at bounding box center [32, 205] width 63 height 63
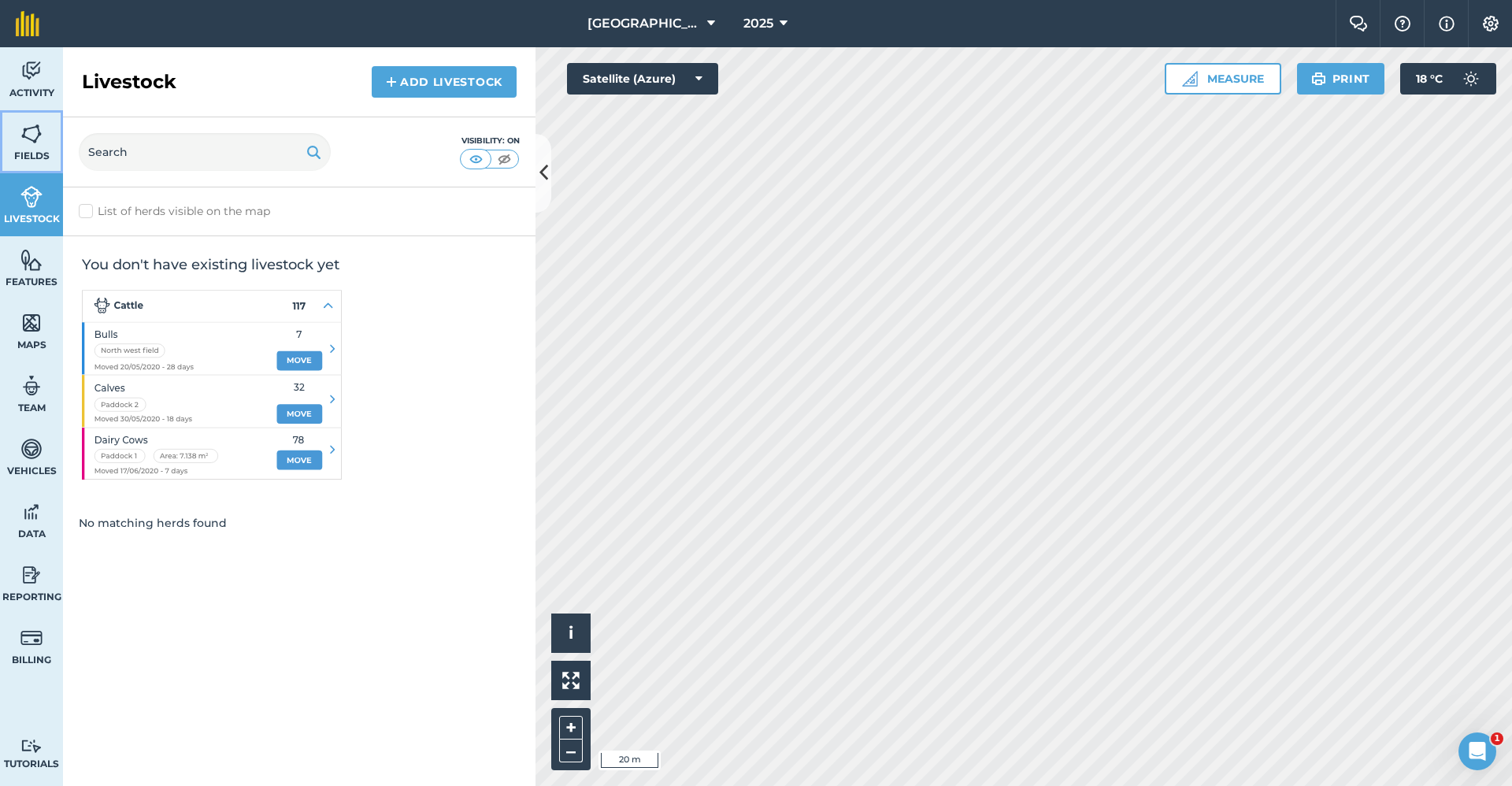
click at [37, 140] on img at bounding box center [31, 134] width 22 height 24
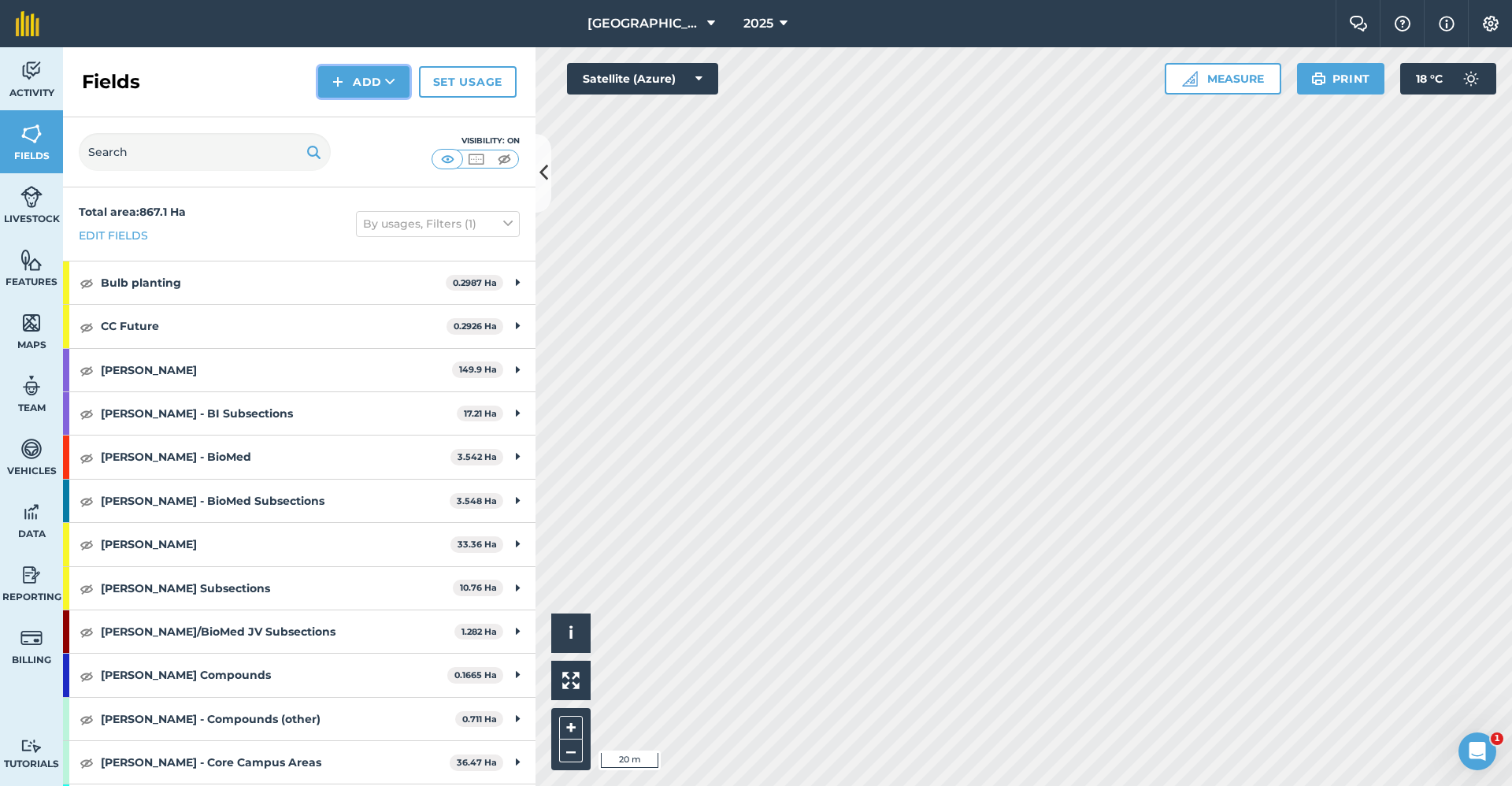
drag, startPoint x: 357, startPoint y: 85, endPoint x: 353, endPoint y: 78, distance: 8.1
click at [354, 82] on button "Add" at bounding box center [364, 82] width 91 height 32
click at [347, 112] on link "Draw" at bounding box center [363, 117] width 86 height 34
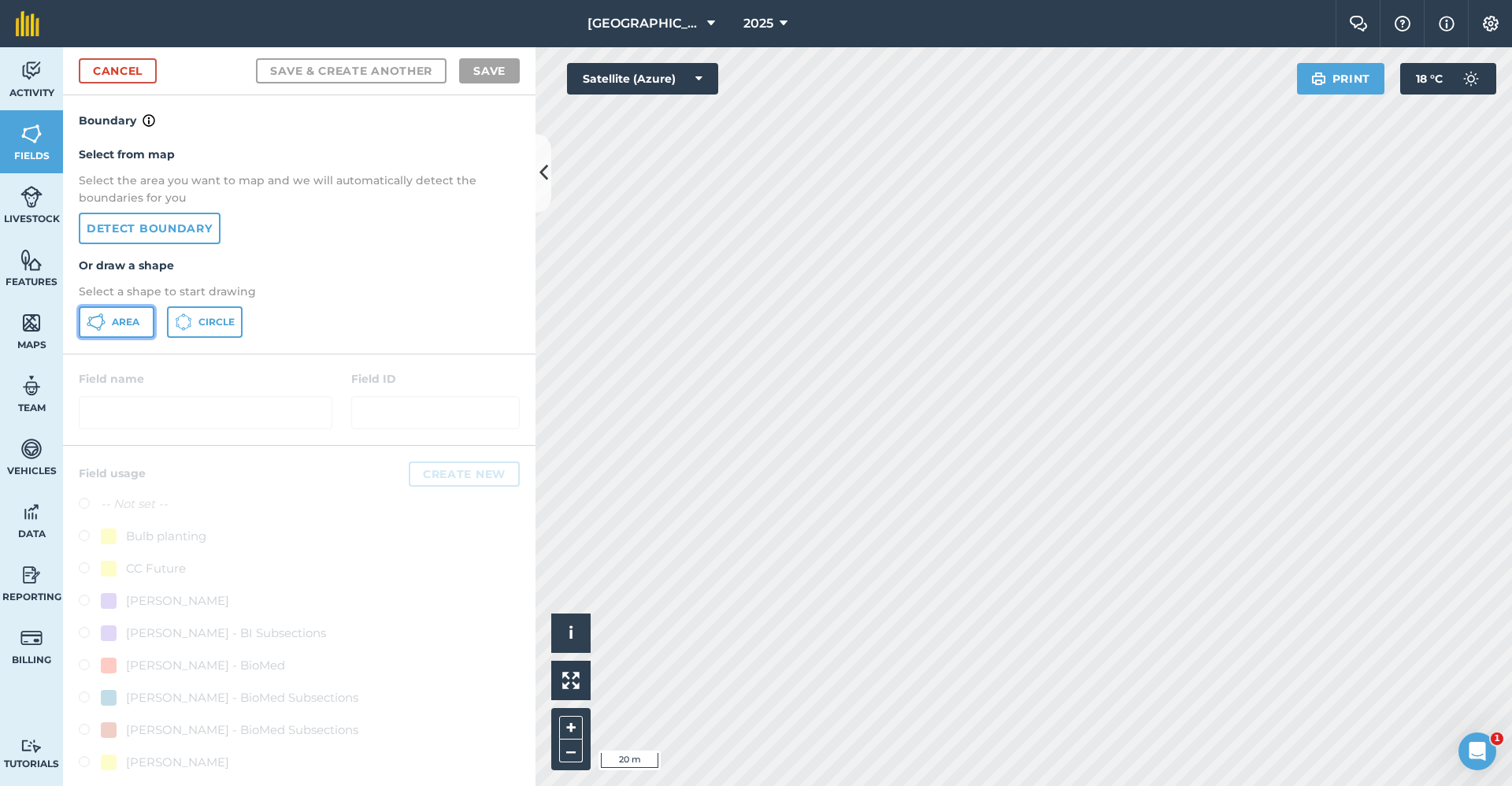
click at [94, 326] on icon at bounding box center [94, 326] width 9 height 4
click at [1511, 4] on html "Babraham Research Campus (Gardens) 2025 Farm Chat Help Info Settings Babraham R…" at bounding box center [756, 393] width 1512 height 786
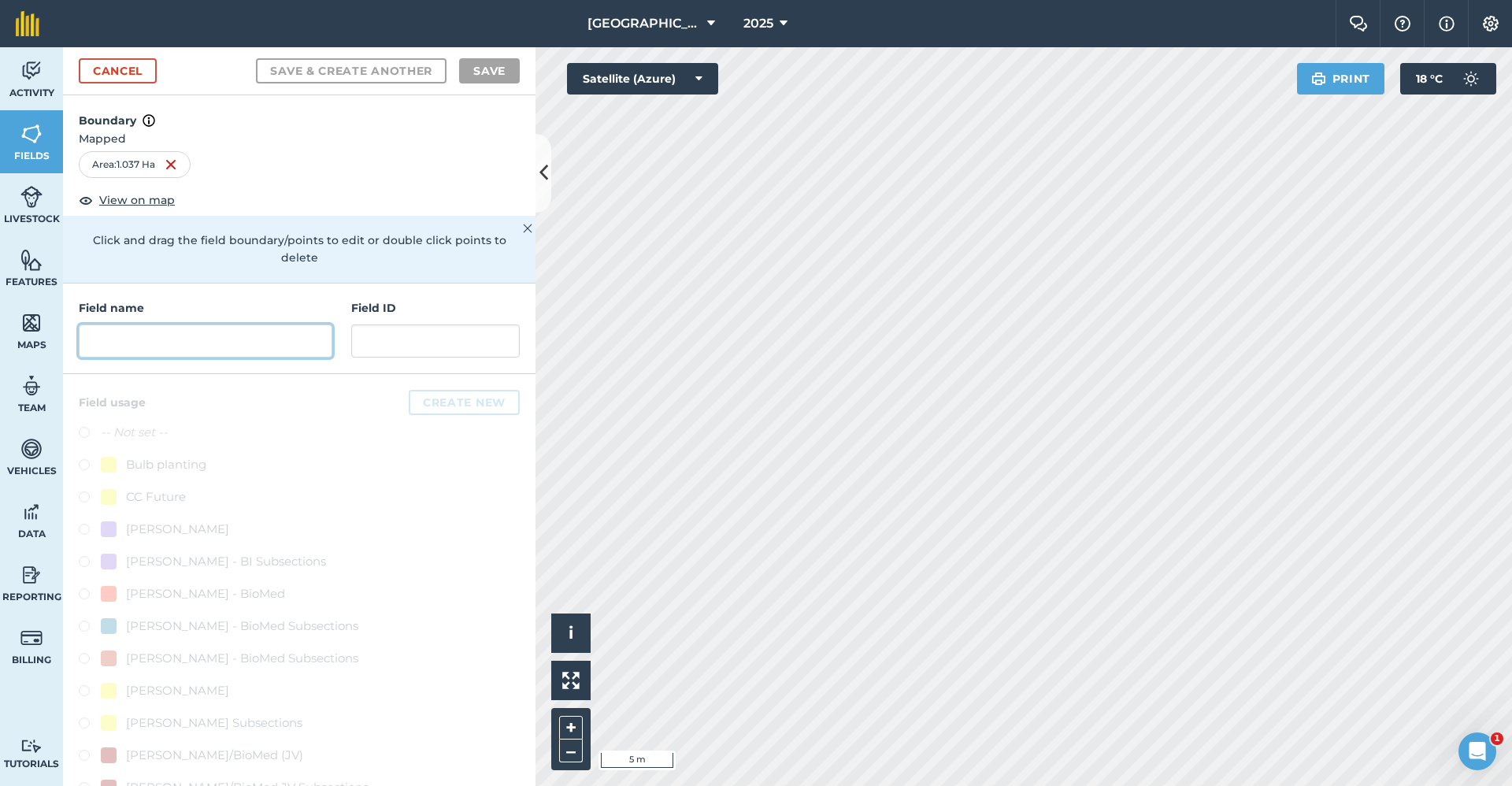
click at [182, 353] on input "text" at bounding box center [206, 341] width 253 height 33
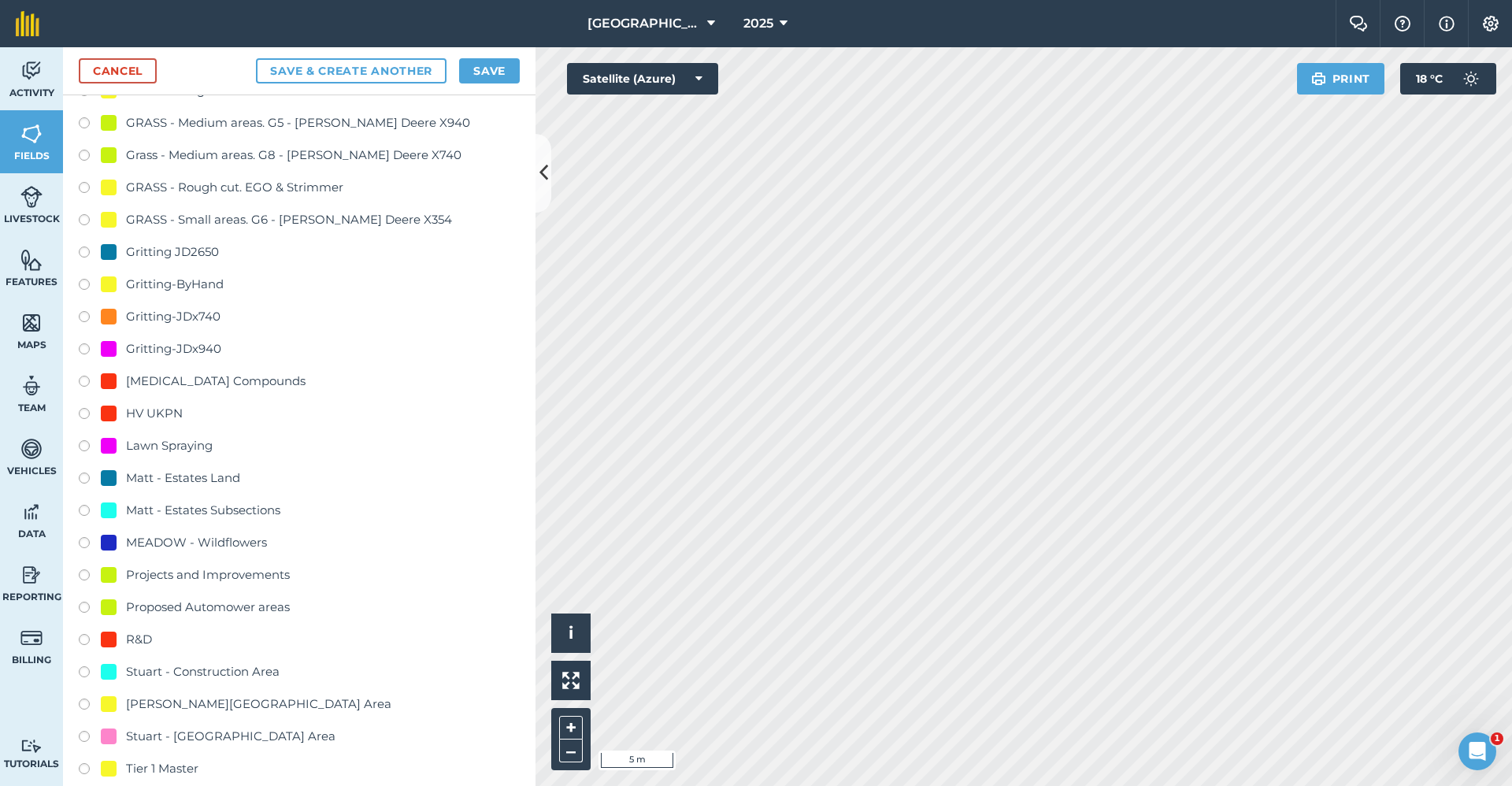
scroll to position [1558, 0]
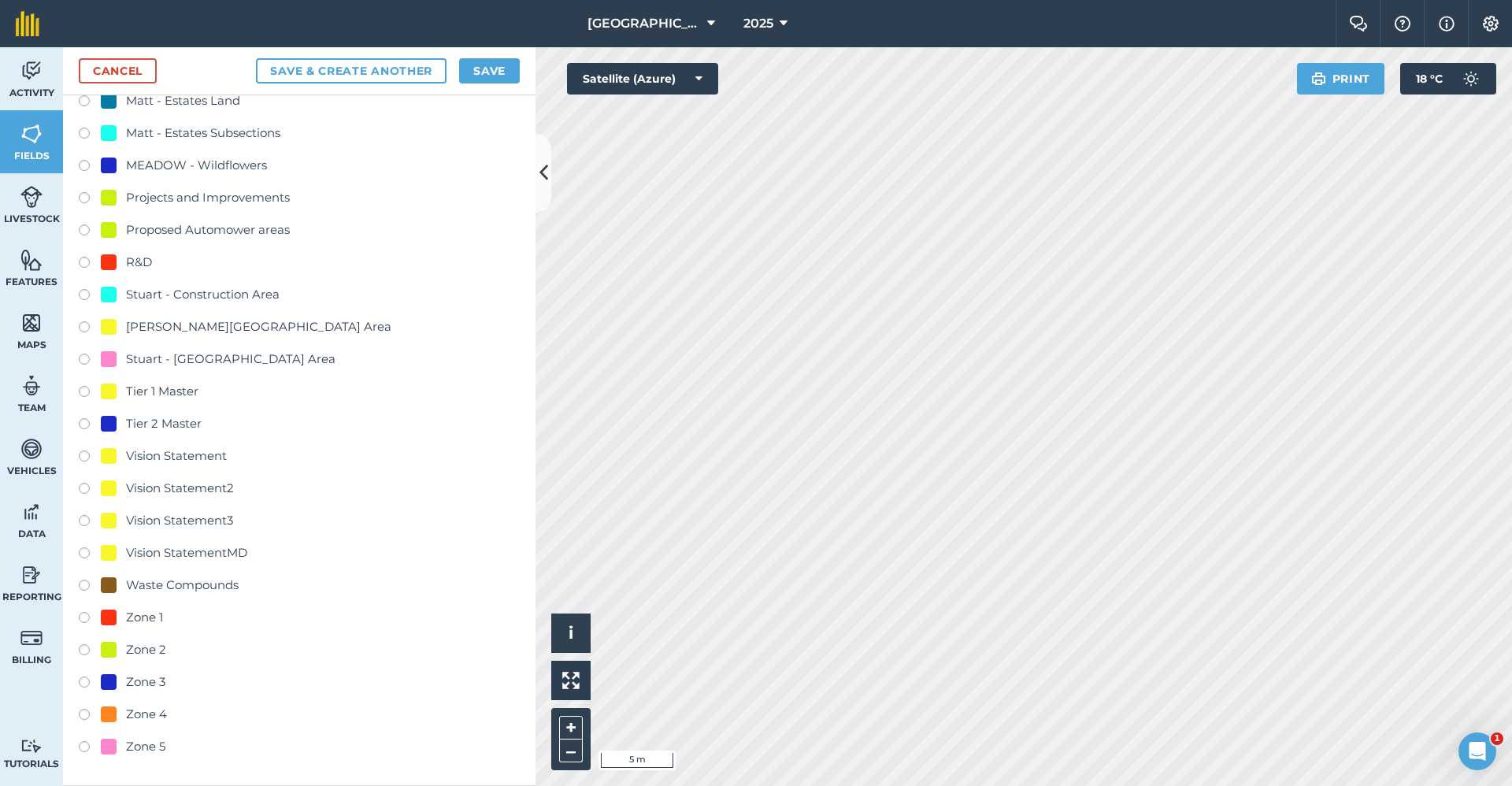
type input "Master - Tier 1"
click at [177, 388] on div "Tier 1 Master" at bounding box center [162, 390] width 72 height 18
radio input "true"
click at [508, 70] on button "Save" at bounding box center [489, 70] width 61 height 25
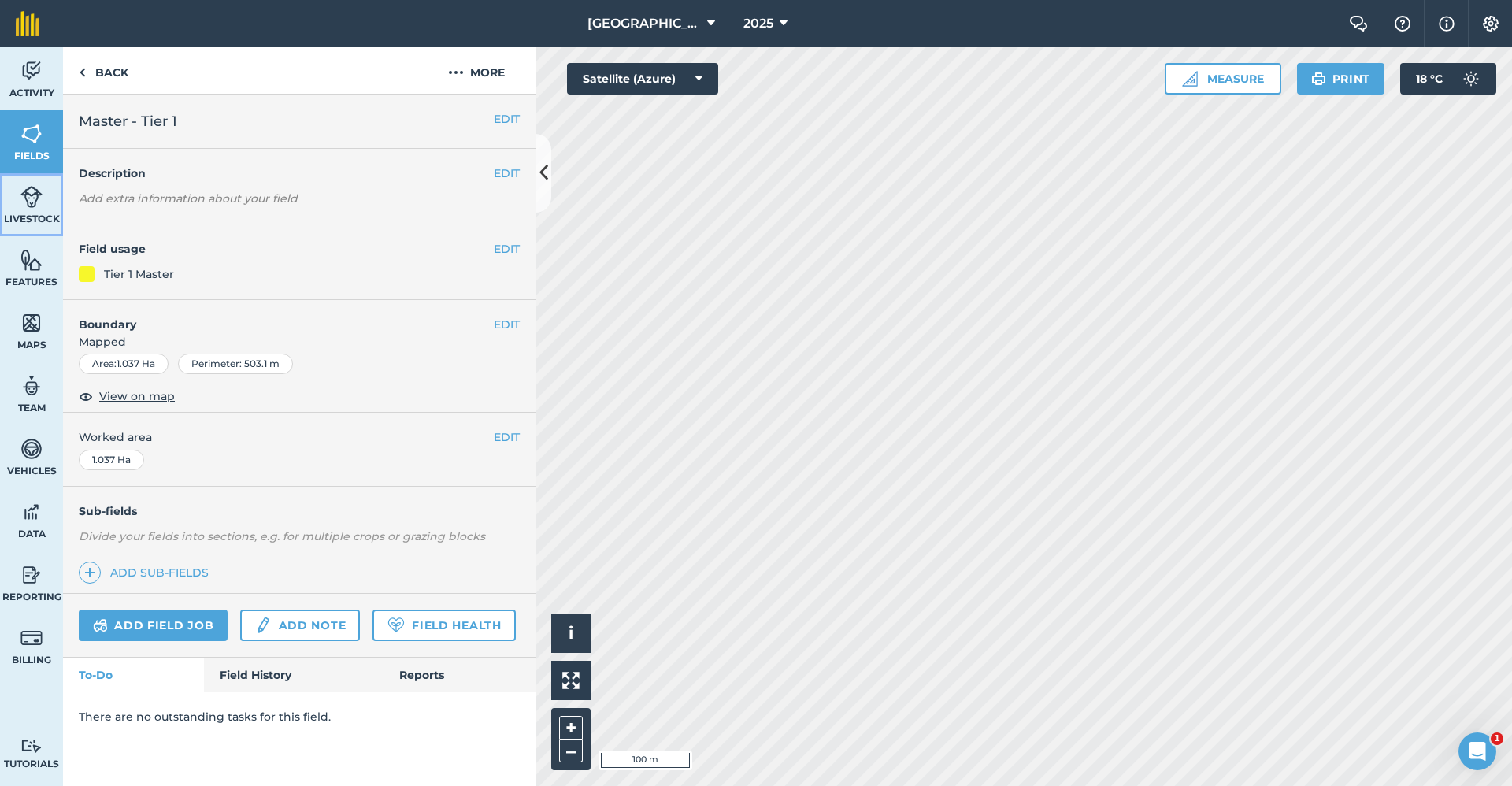
click at [23, 191] on img at bounding box center [31, 196] width 22 height 24
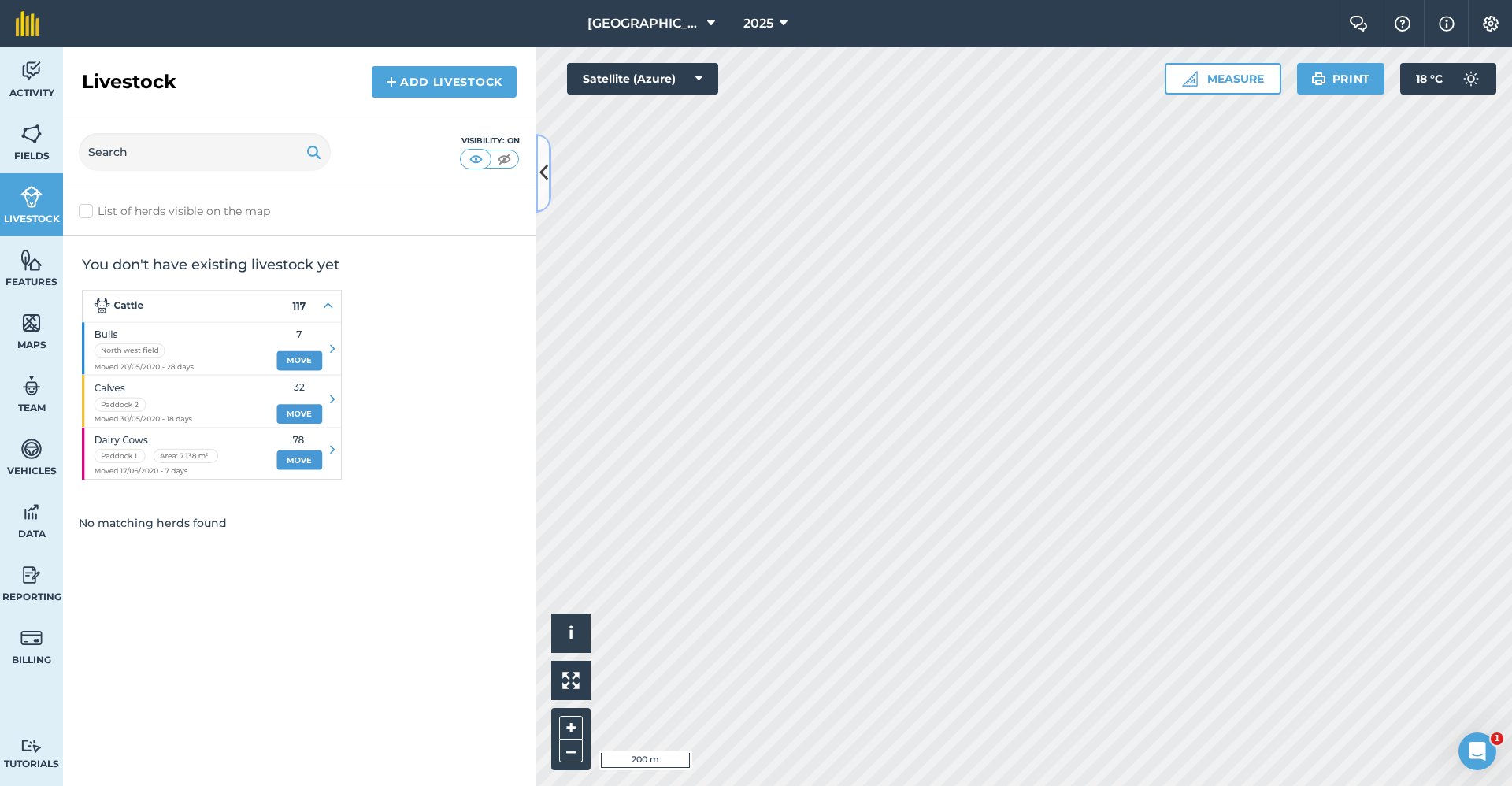
click at [544, 185] on icon at bounding box center [544, 172] width 9 height 27
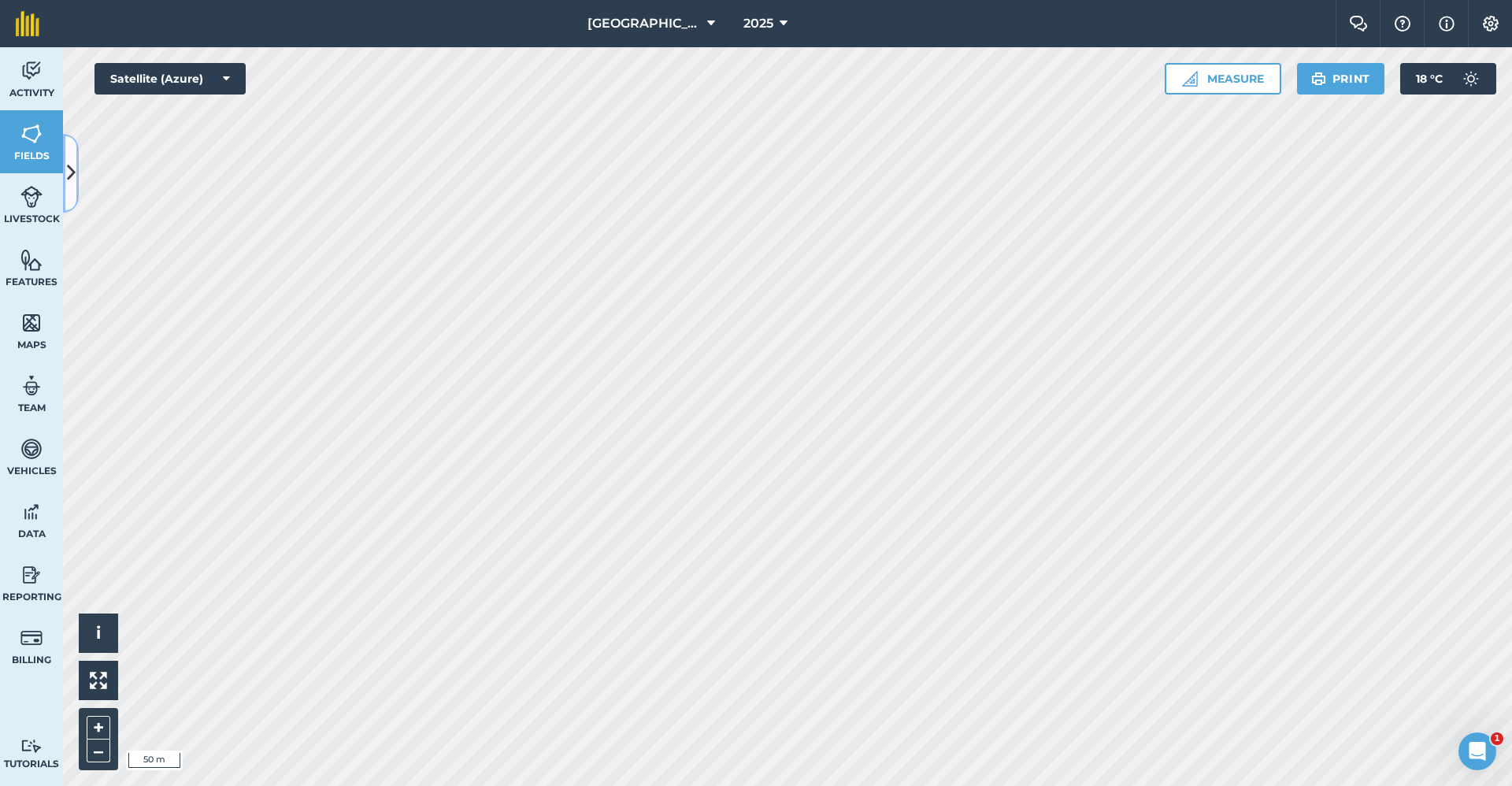
click at [78, 171] on button at bounding box center [71, 173] width 16 height 79
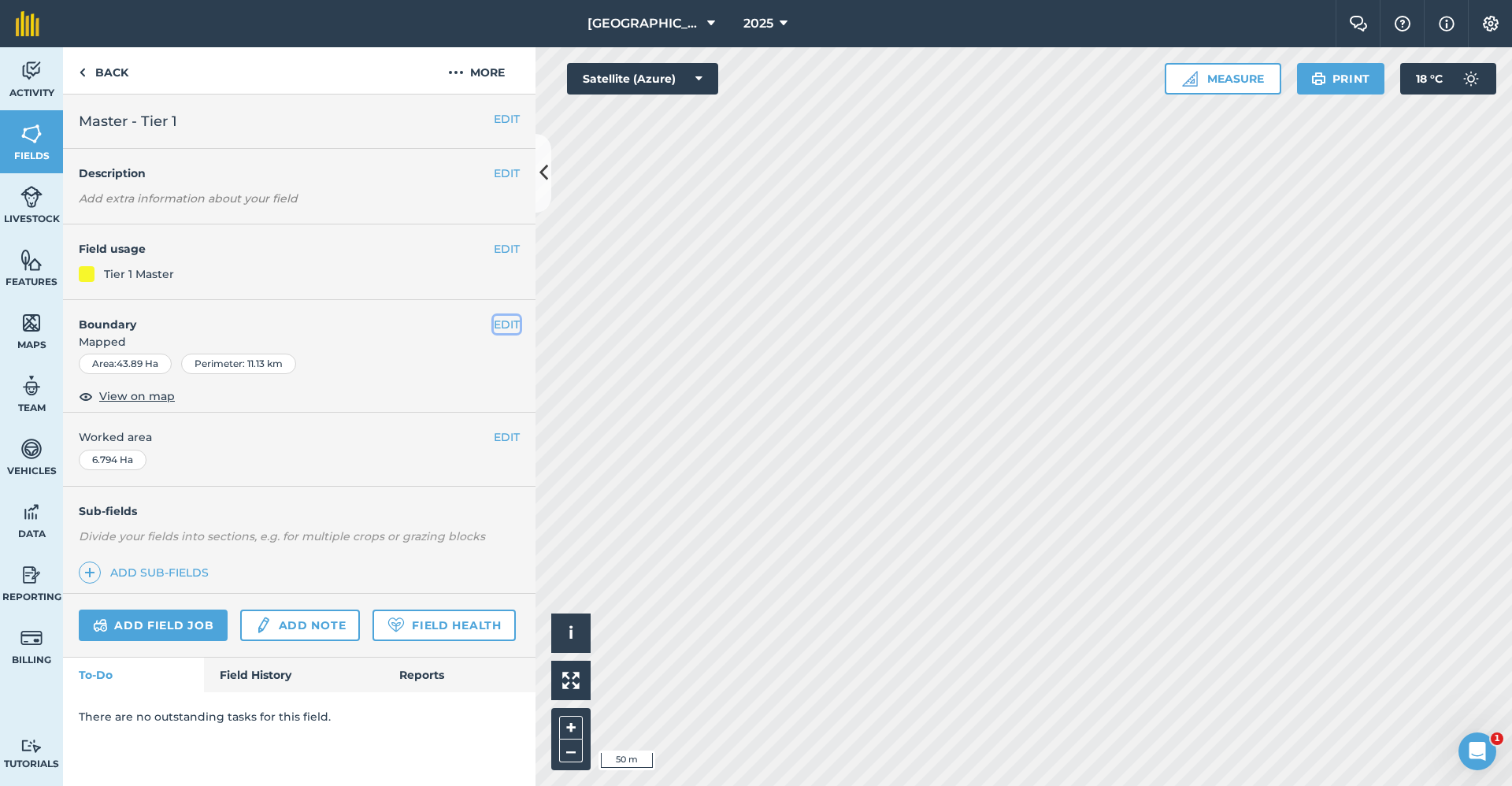
click at [515, 322] on button "EDIT" at bounding box center [507, 324] width 26 height 18
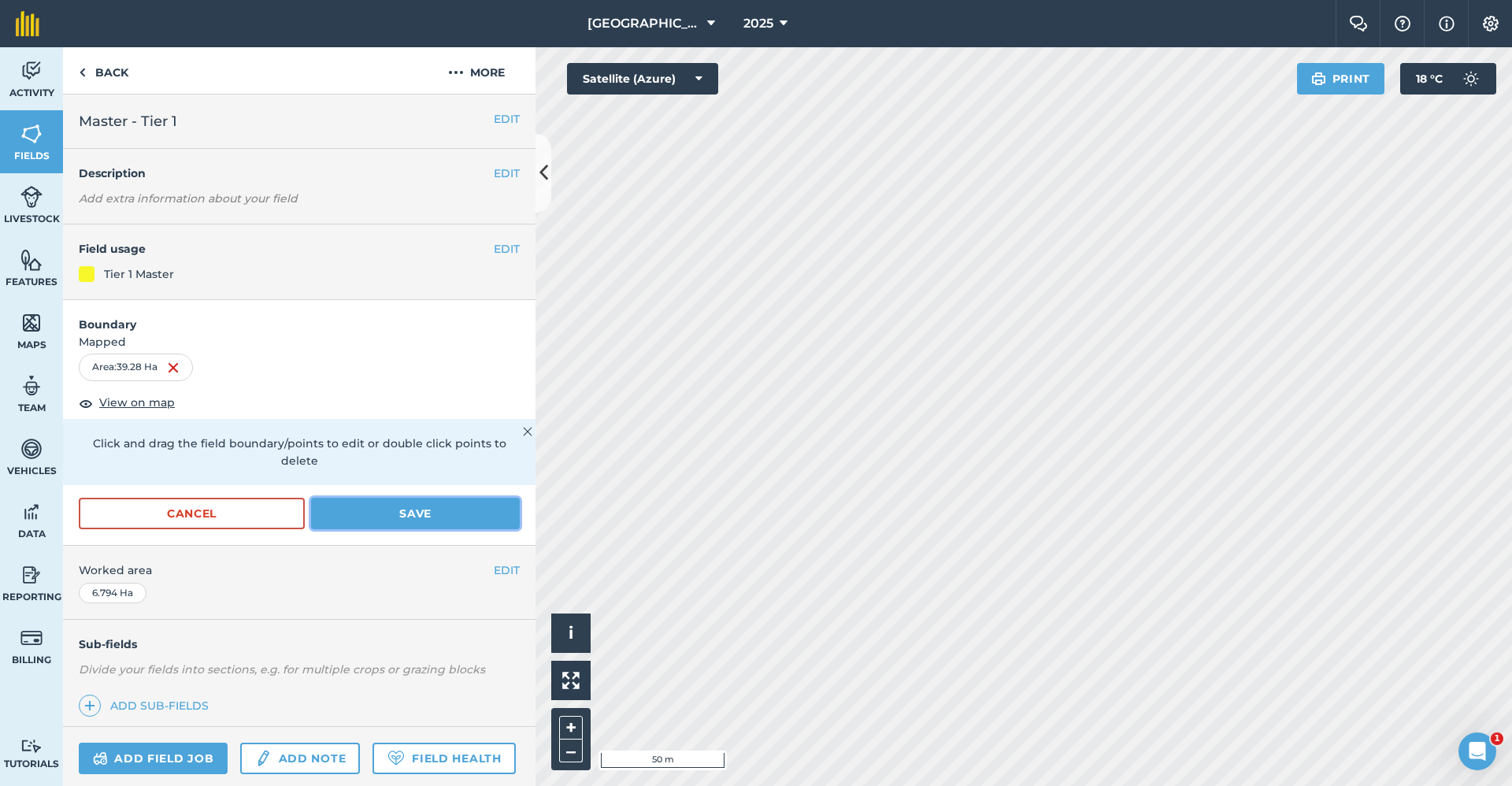
click at [368, 517] on button "Save" at bounding box center [415, 513] width 208 height 32
